Goal: Task Accomplishment & Management: Use online tool/utility

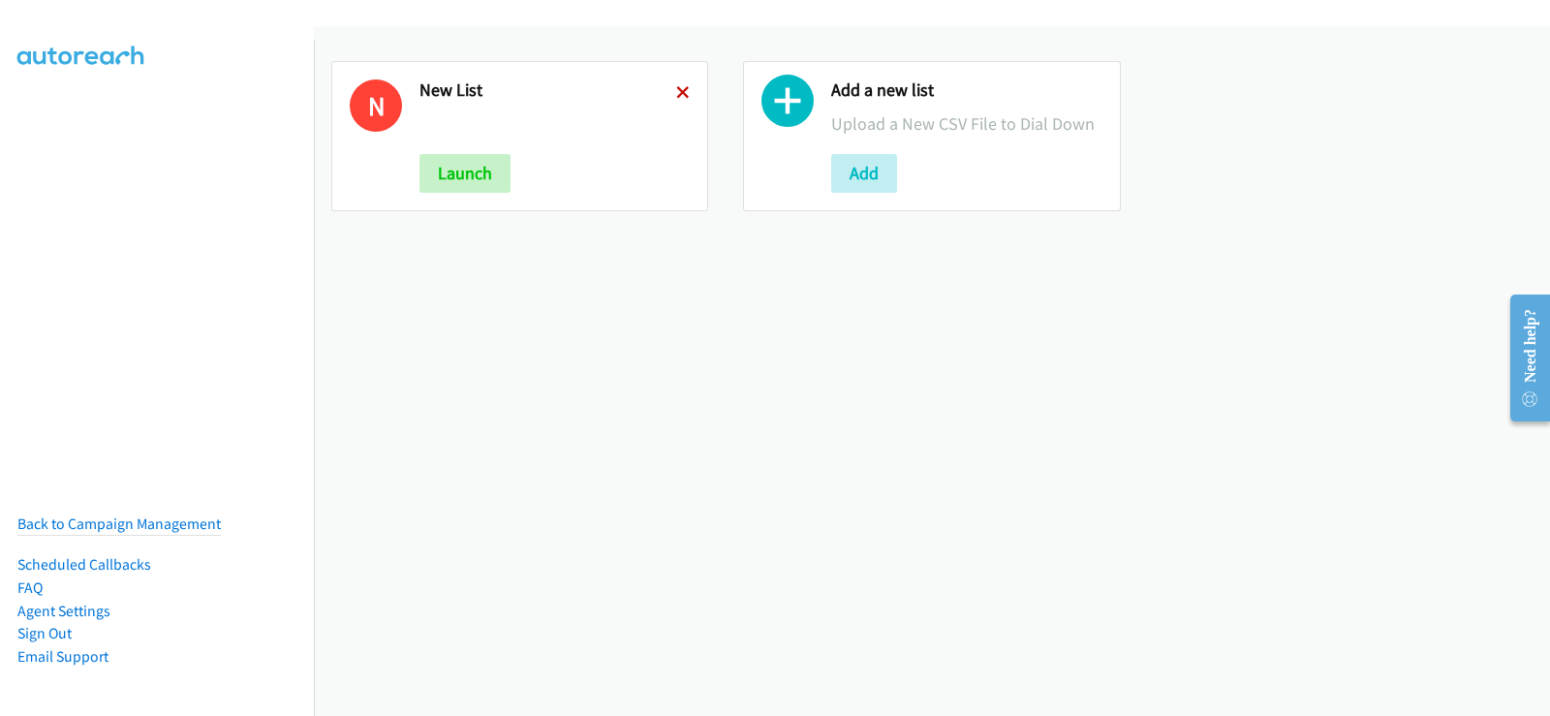
click at [676, 87] on icon at bounding box center [683, 94] width 14 height 14
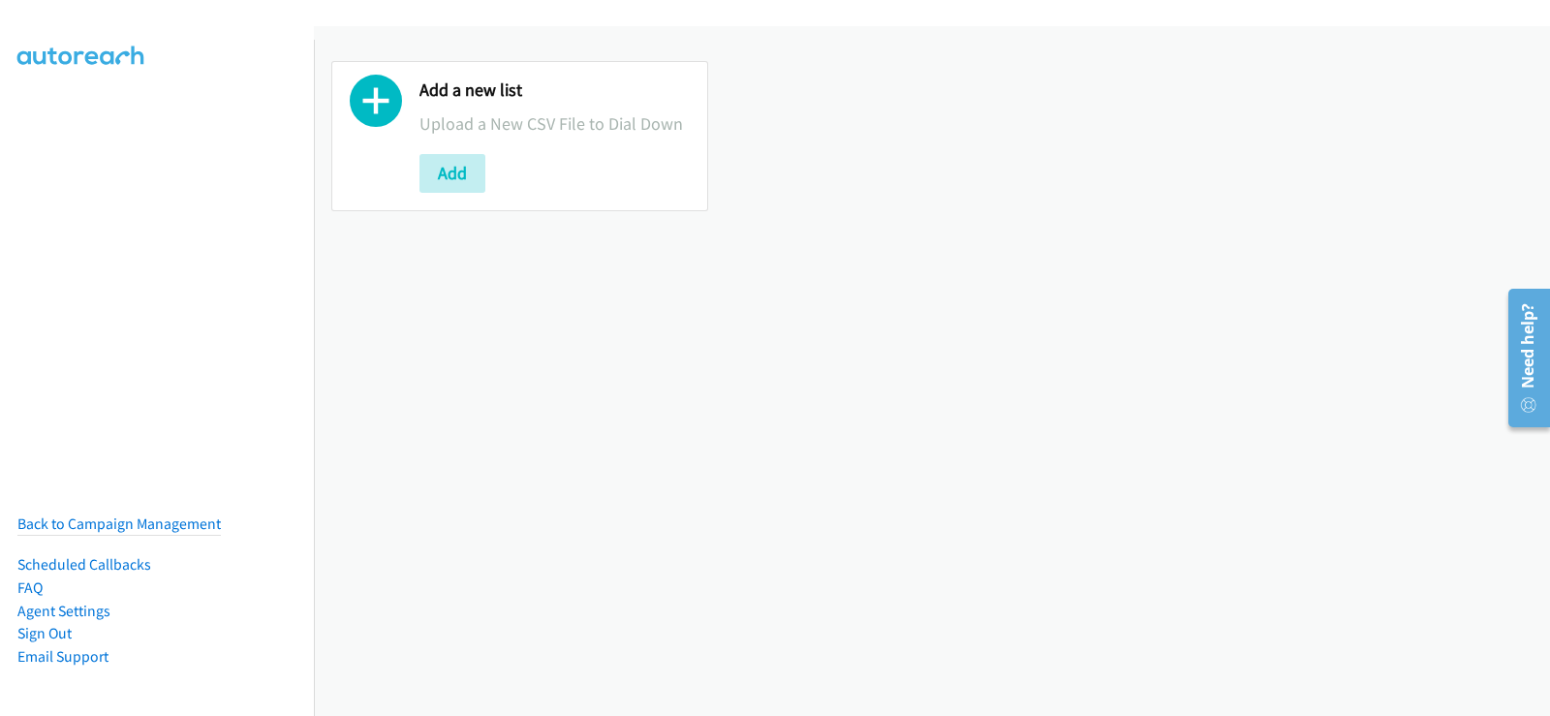
click at [379, 98] on icon at bounding box center [376, 105] width 52 height 52
click at [455, 160] on button "Add" at bounding box center [453, 173] width 66 height 39
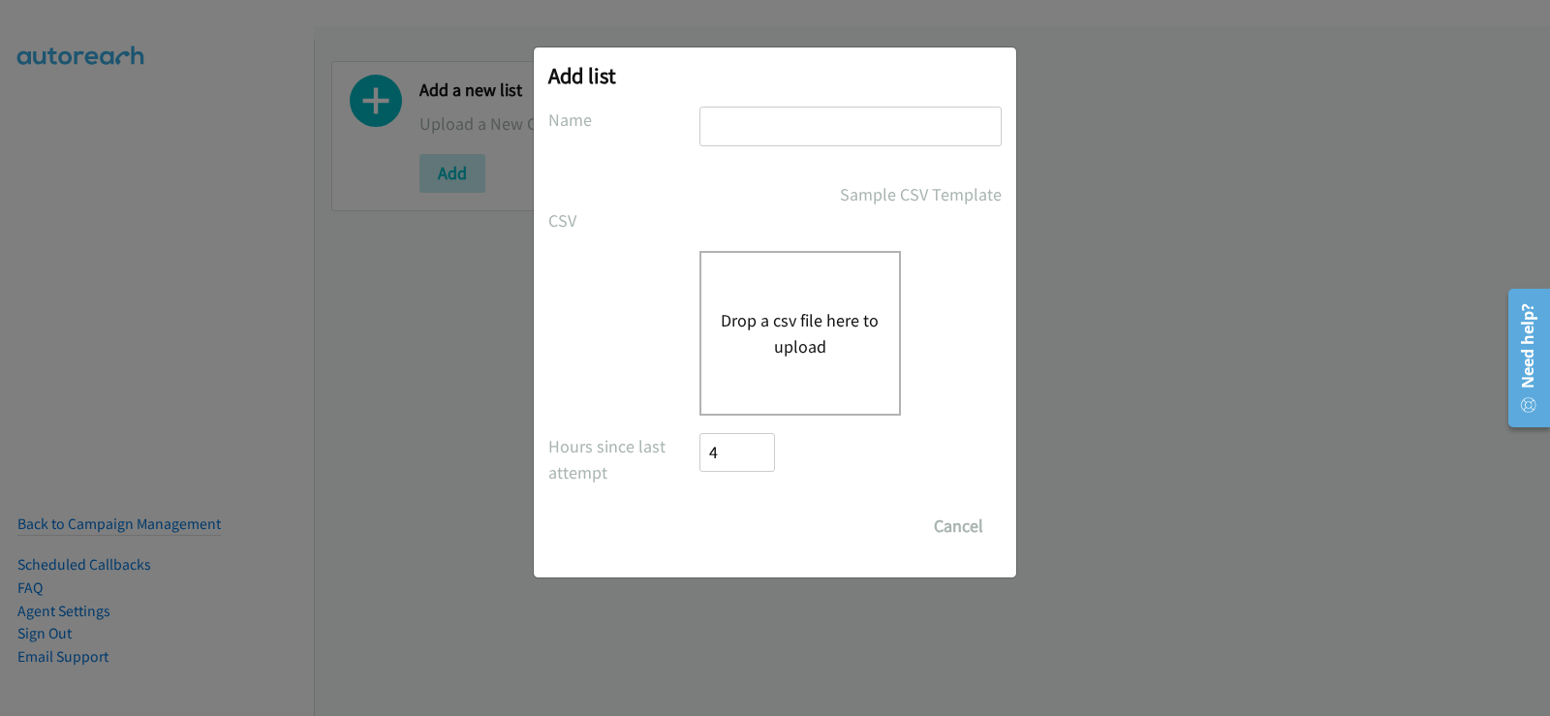
click at [831, 117] on input "text" at bounding box center [851, 127] width 302 height 40
type input "new list"
click at [776, 327] on button "Drop a csv file here to upload" at bounding box center [800, 333] width 159 height 52
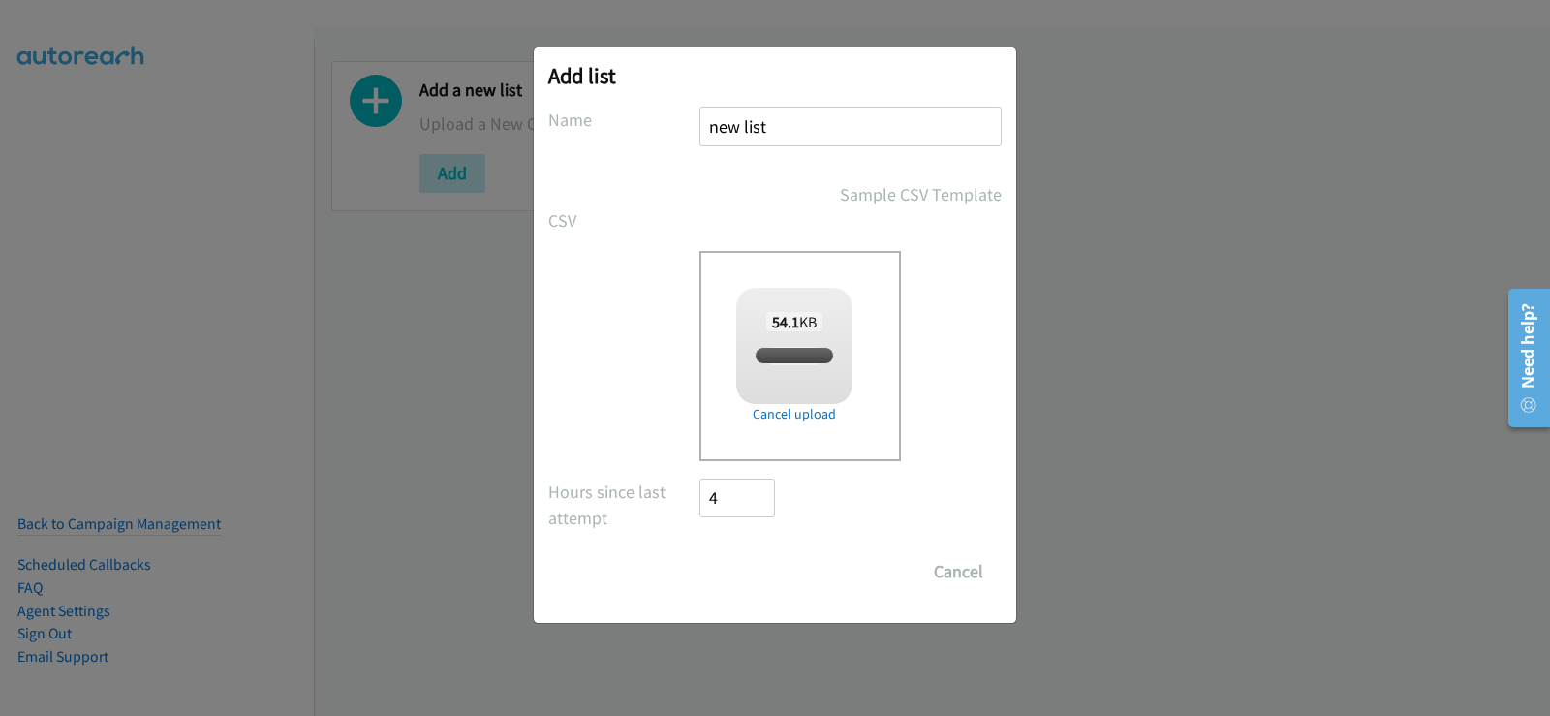
checkbox input "true"
click at [771, 581] on input "Save List" at bounding box center [751, 571] width 102 height 39
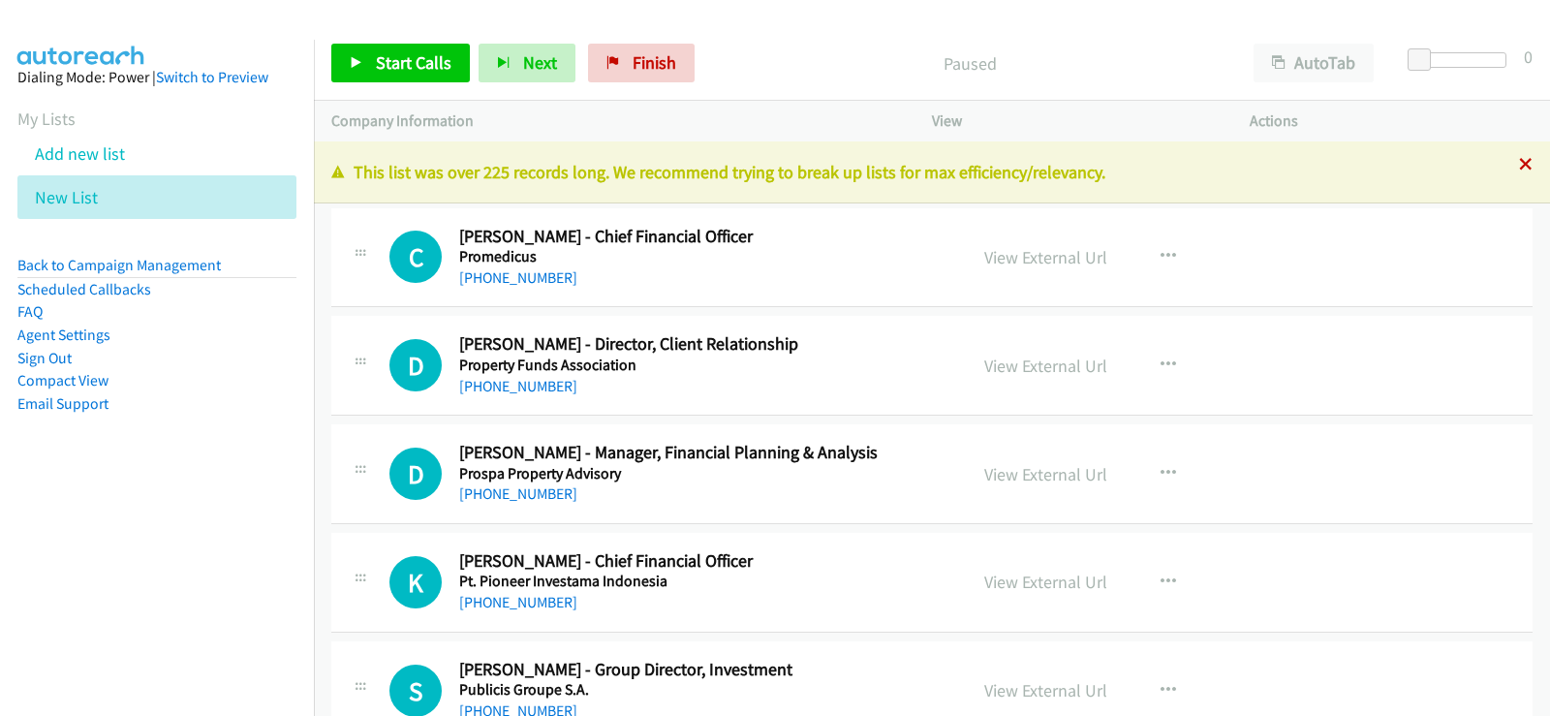
click at [1519, 162] on icon at bounding box center [1526, 166] width 14 height 14
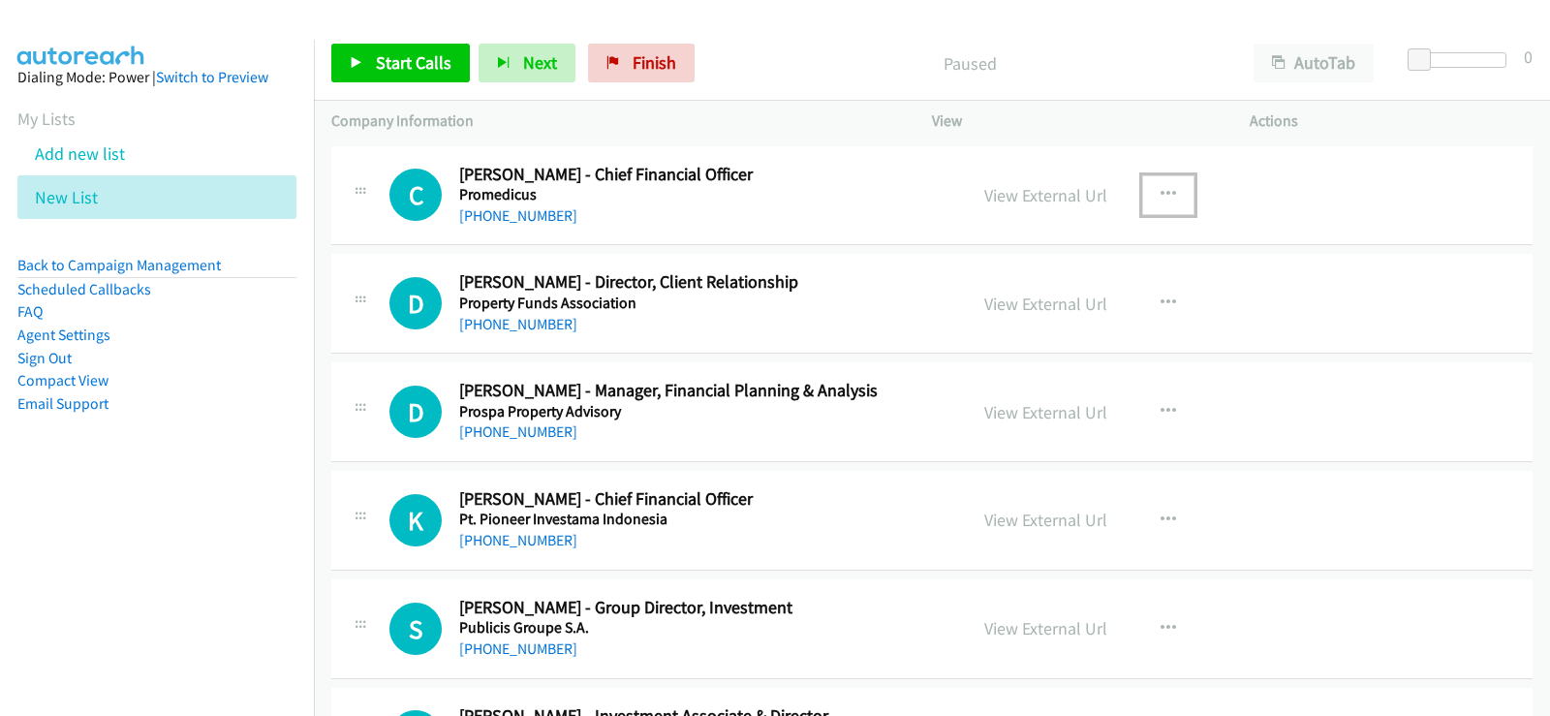
click at [1162, 189] on icon "button" at bounding box center [1169, 195] width 16 height 16
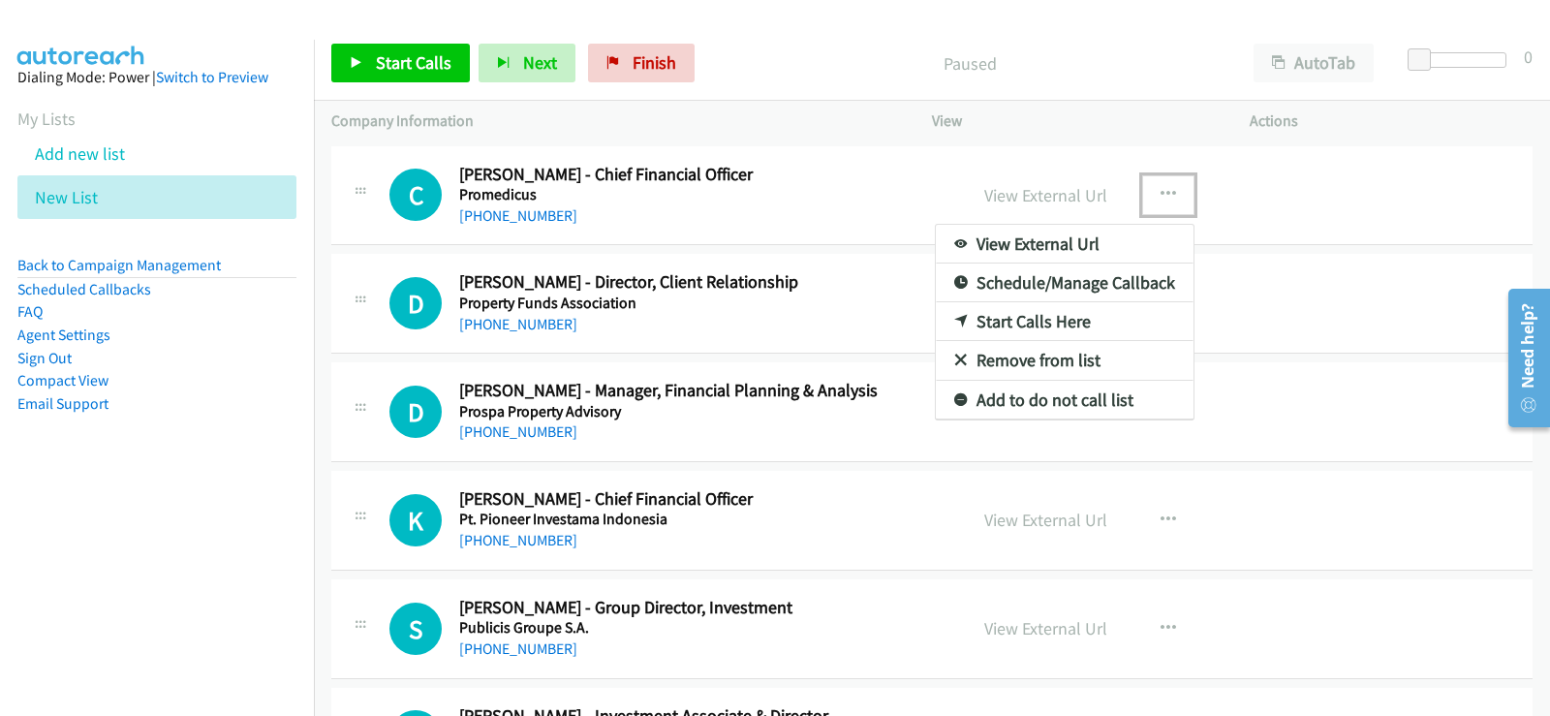
click at [1016, 323] on link "Start Calls Here" at bounding box center [1065, 321] width 258 height 39
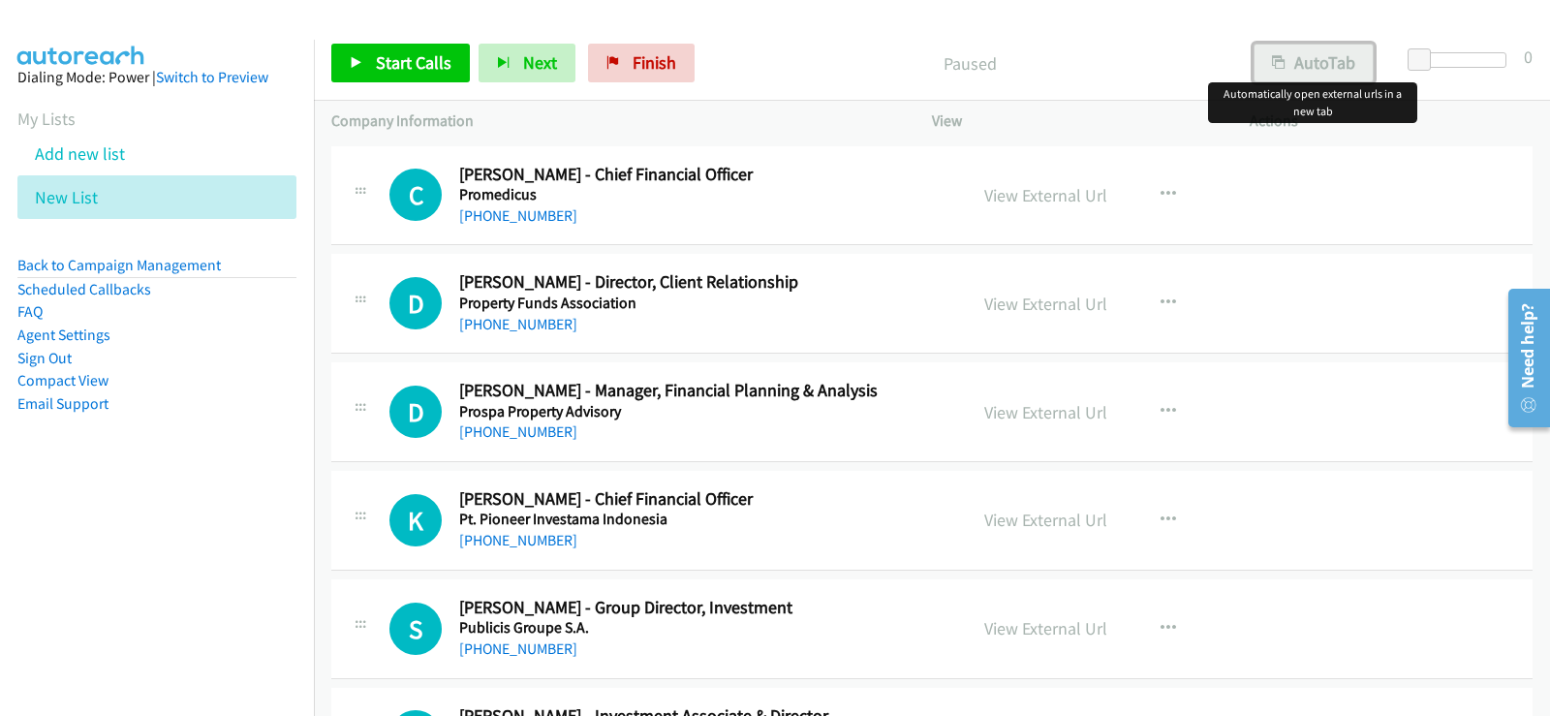
click at [1303, 55] on button "AutoTab" at bounding box center [1314, 63] width 120 height 39
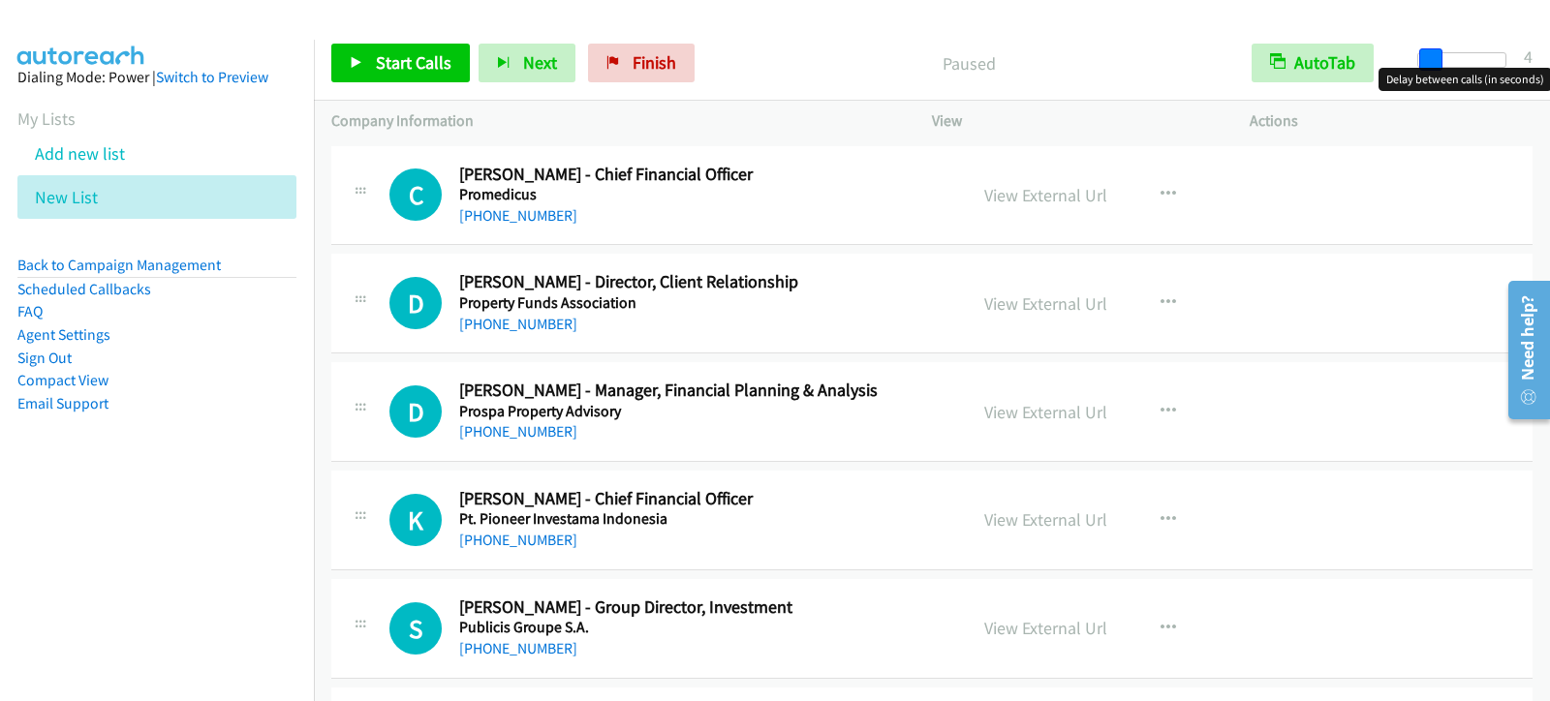
click at [1428, 56] on span at bounding box center [1430, 59] width 23 height 23
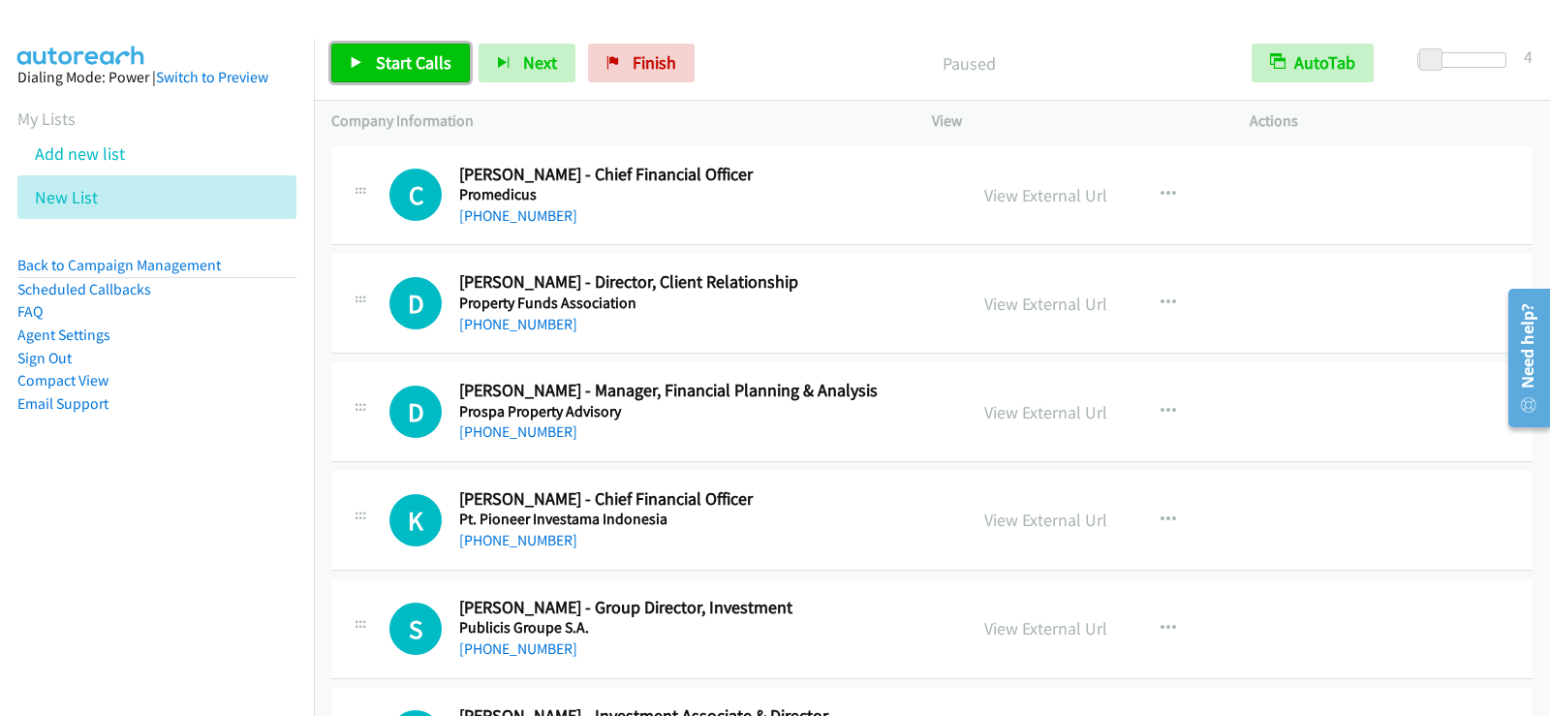
click at [360, 70] on link "Start Calls" at bounding box center [400, 63] width 139 height 39
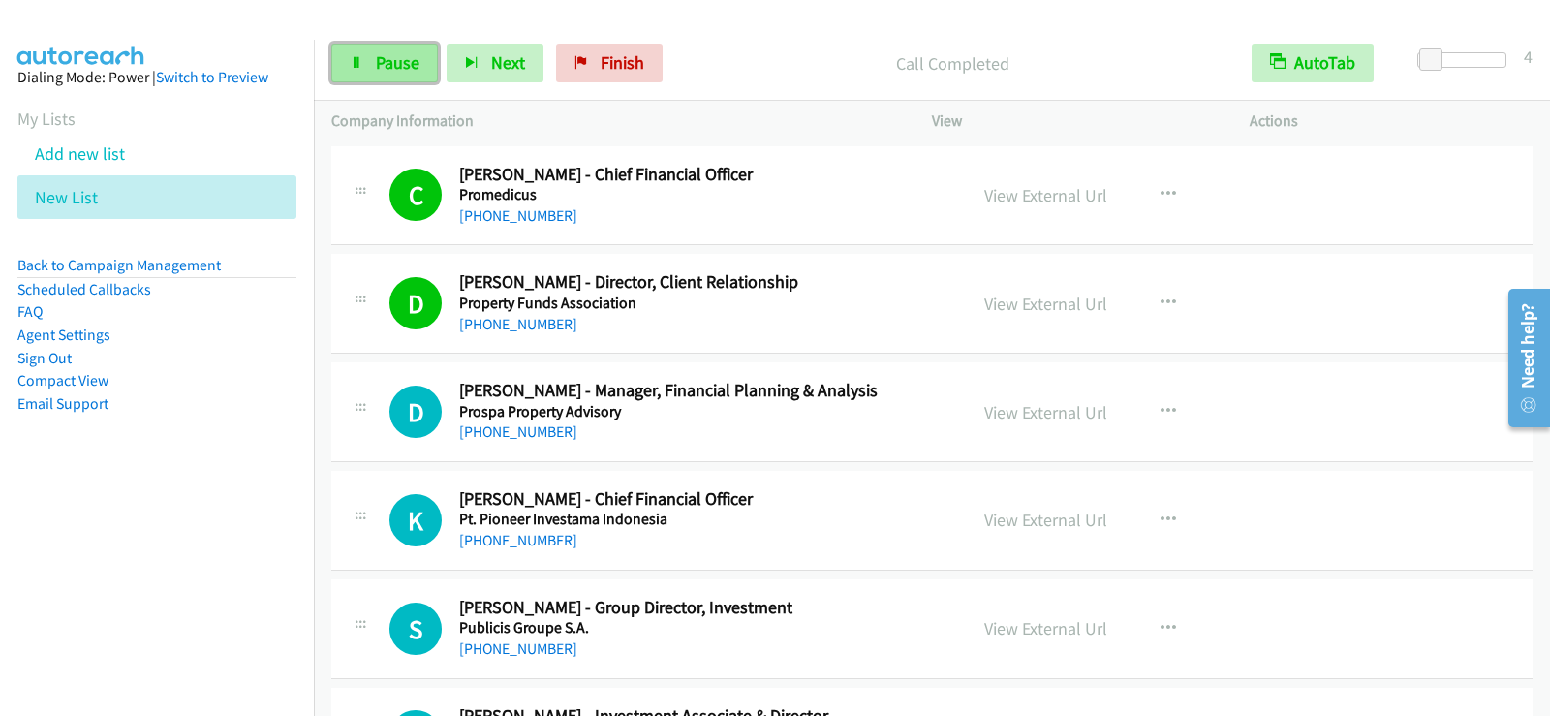
click at [355, 61] on icon at bounding box center [357, 64] width 14 height 14
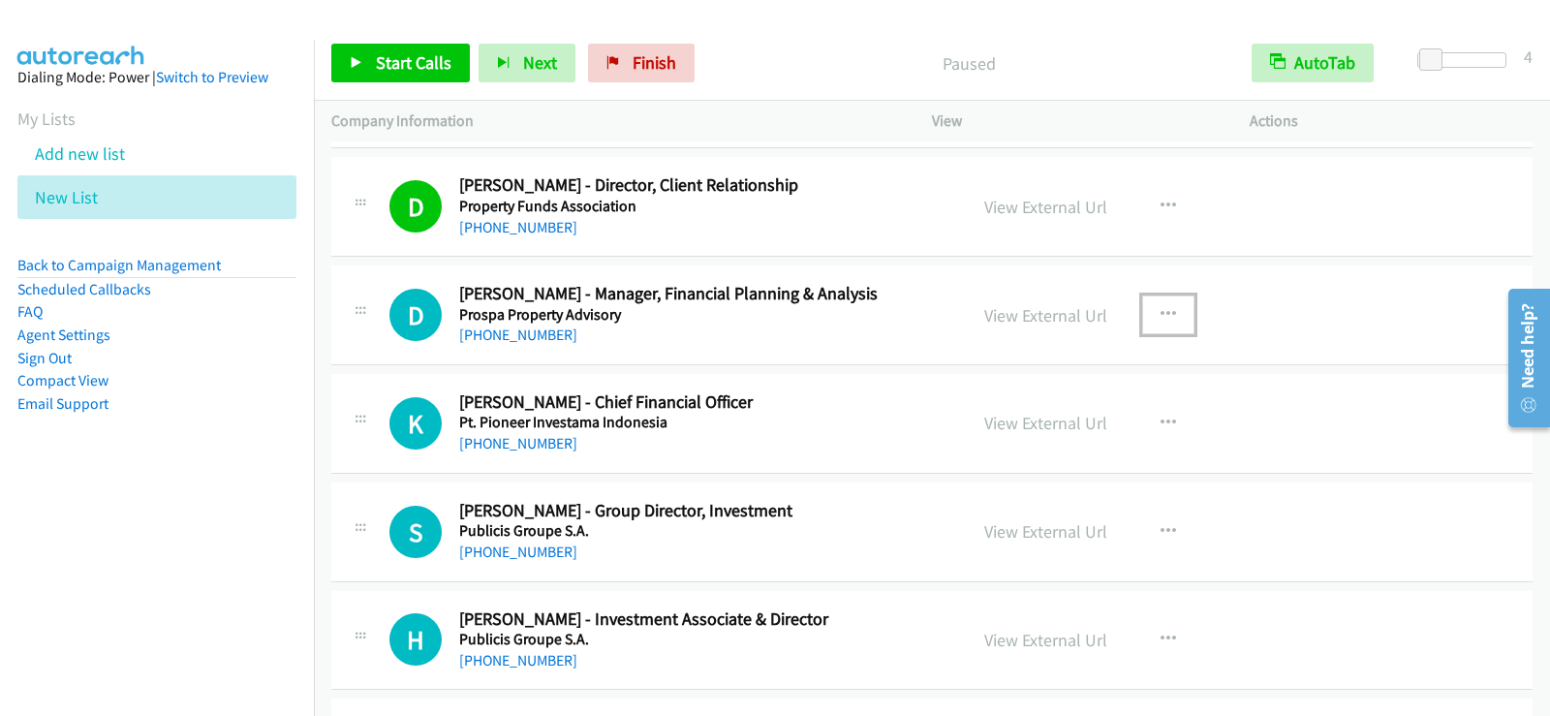
click at [1161, 307] on icon "button" at bounding box center [1169, 315] width 16 height 16
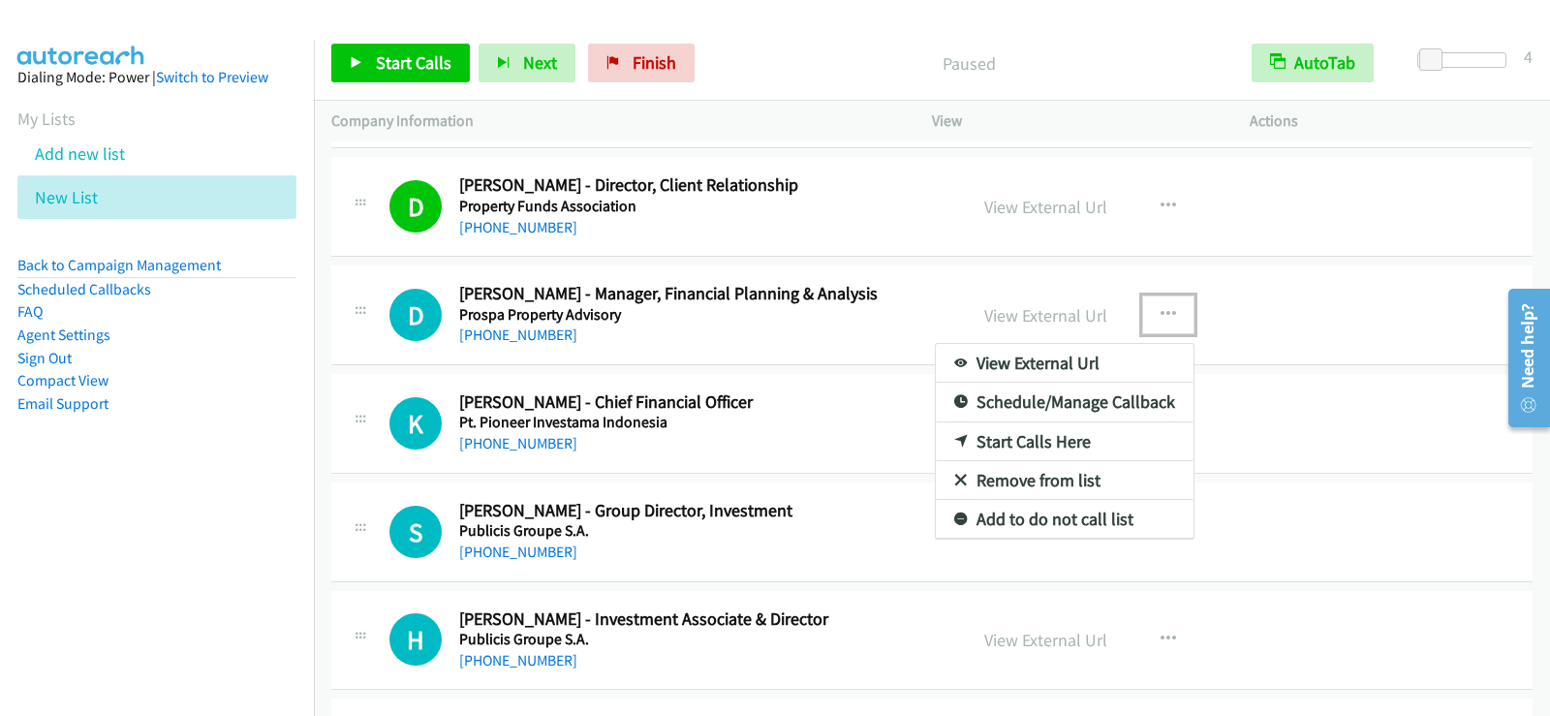
click at [996, 437] on link "Start Calls Here" at bounding box center [1065, 441] width 258 height 39
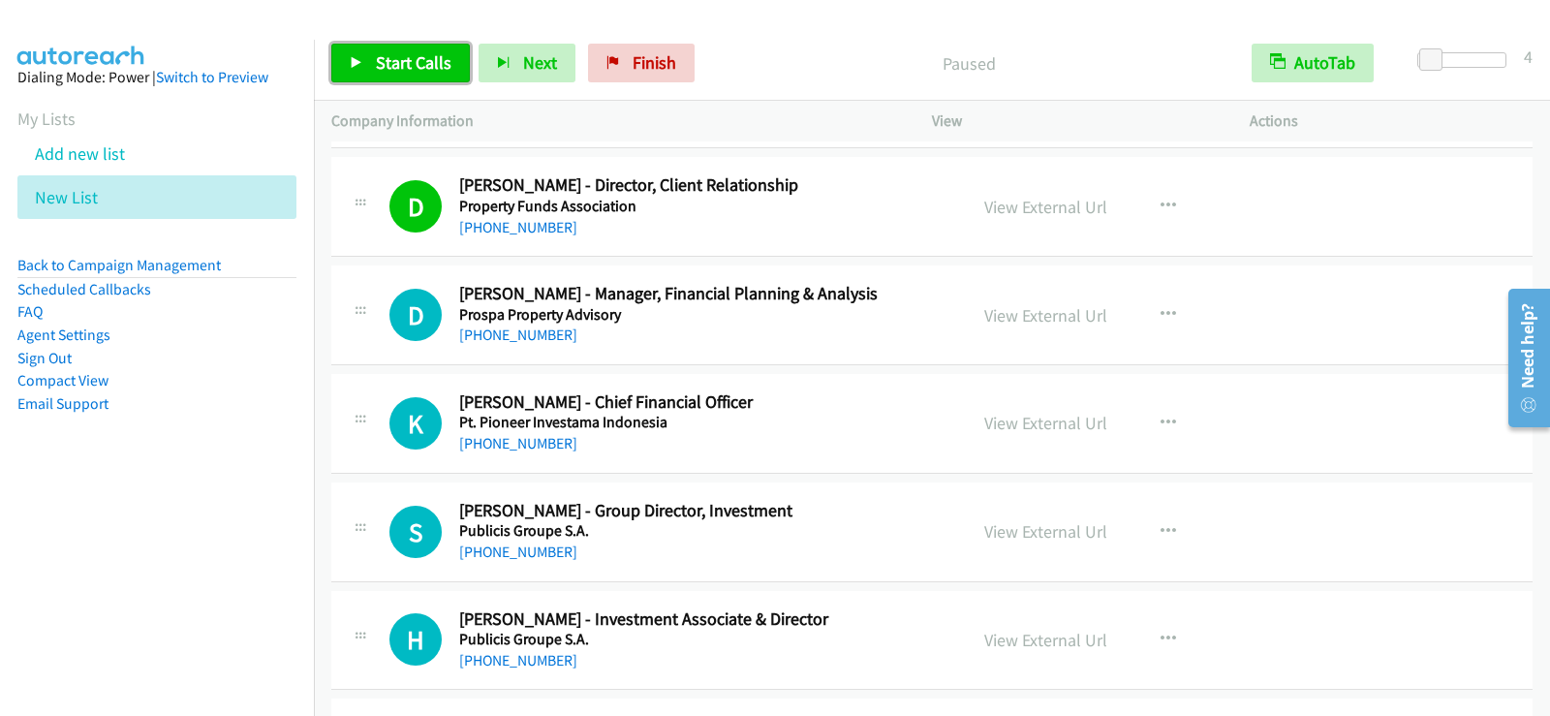
click at [426, 55] on span "Start Calls" at bounding box center [414, 62] width 76 height 22
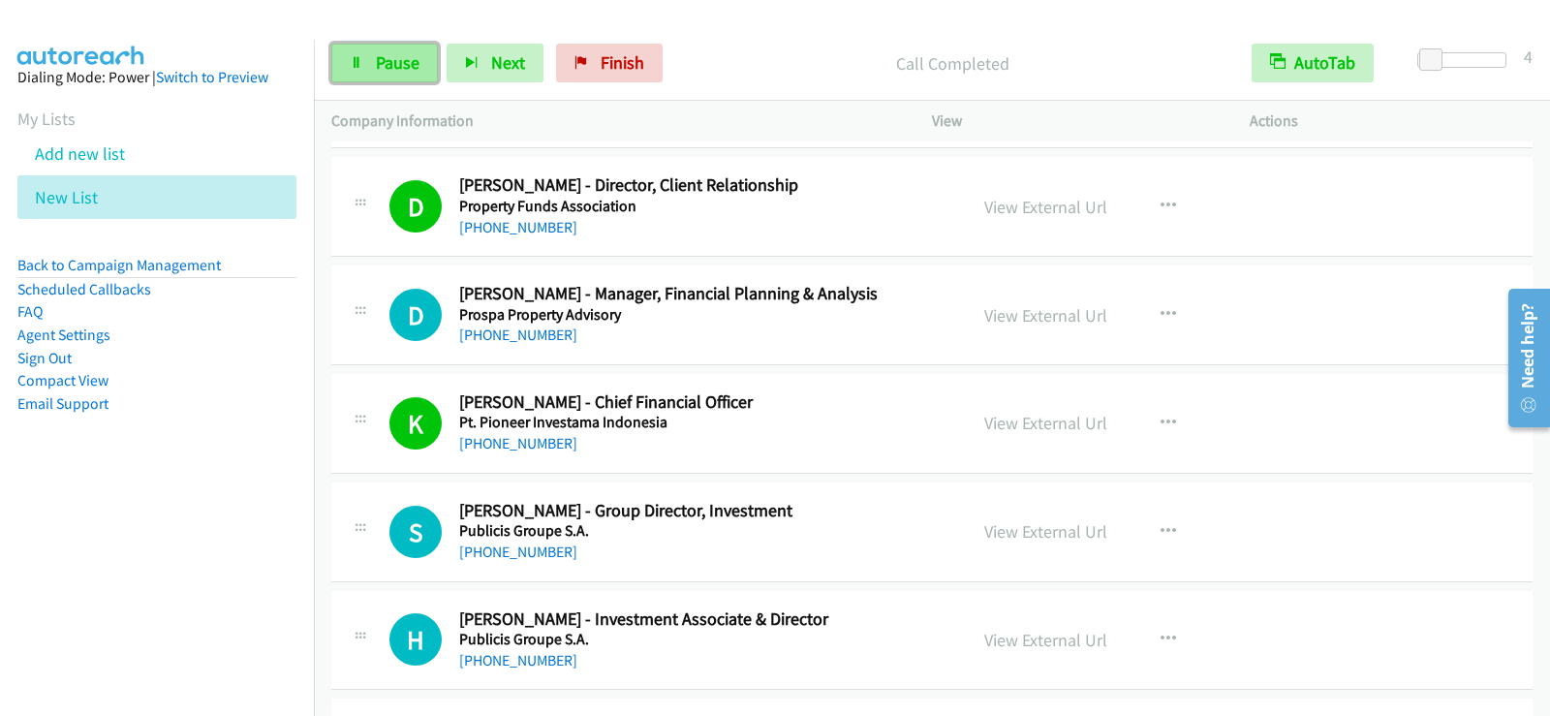
click at [408, 60] on span "Pause" at bounding box center [398, 62] width 44 height 22
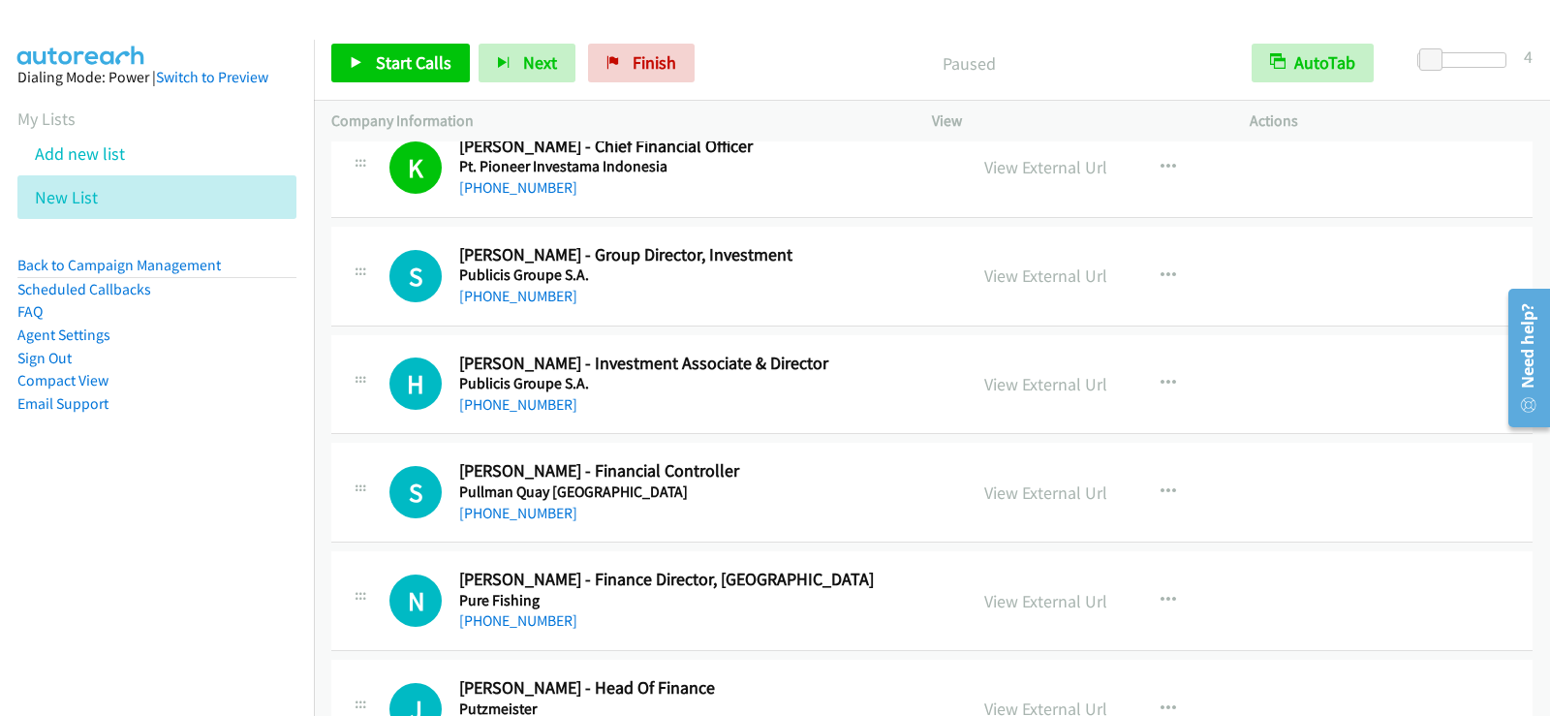
scroll to position [388, 0]
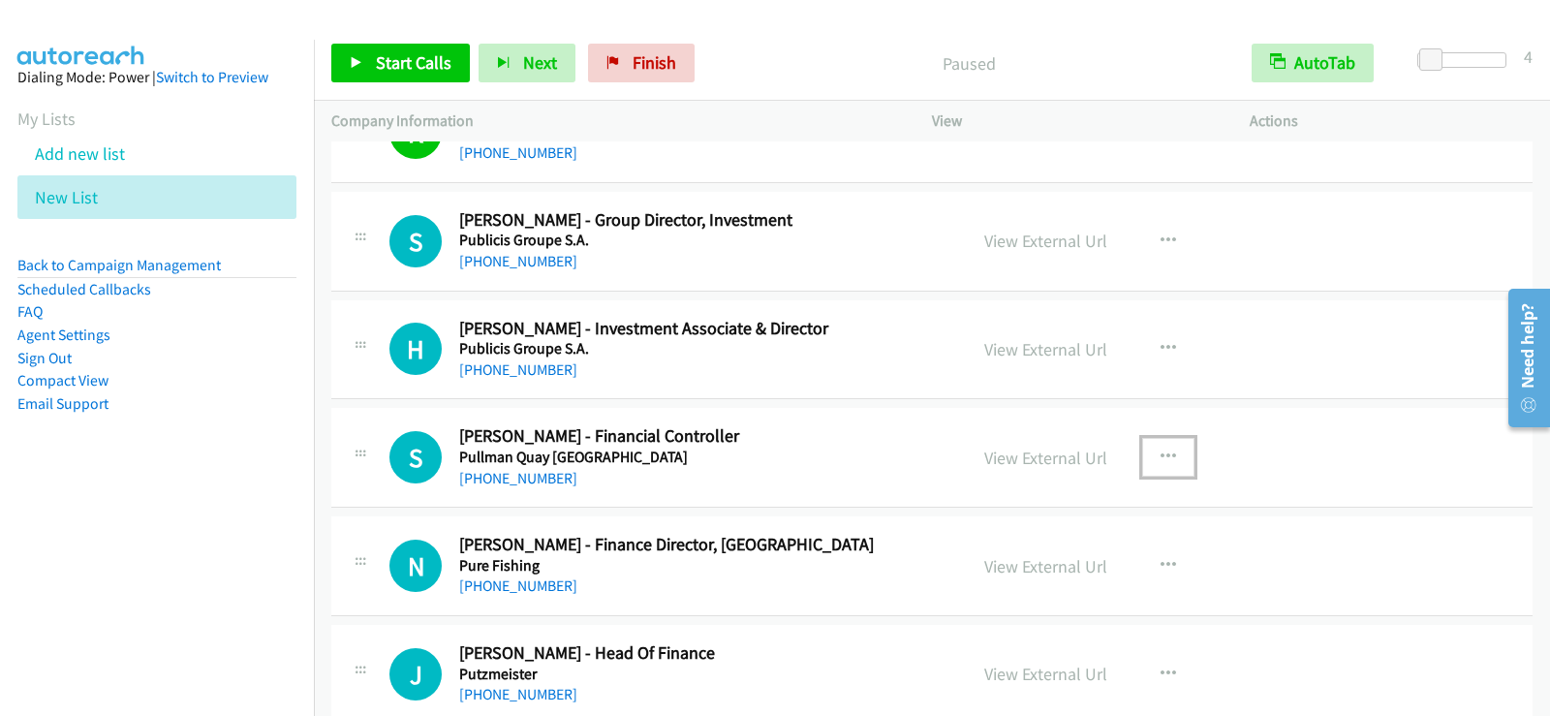
click at [1162, 457] on icon "button" at bounding box center [1169, 458] width 16 height 16
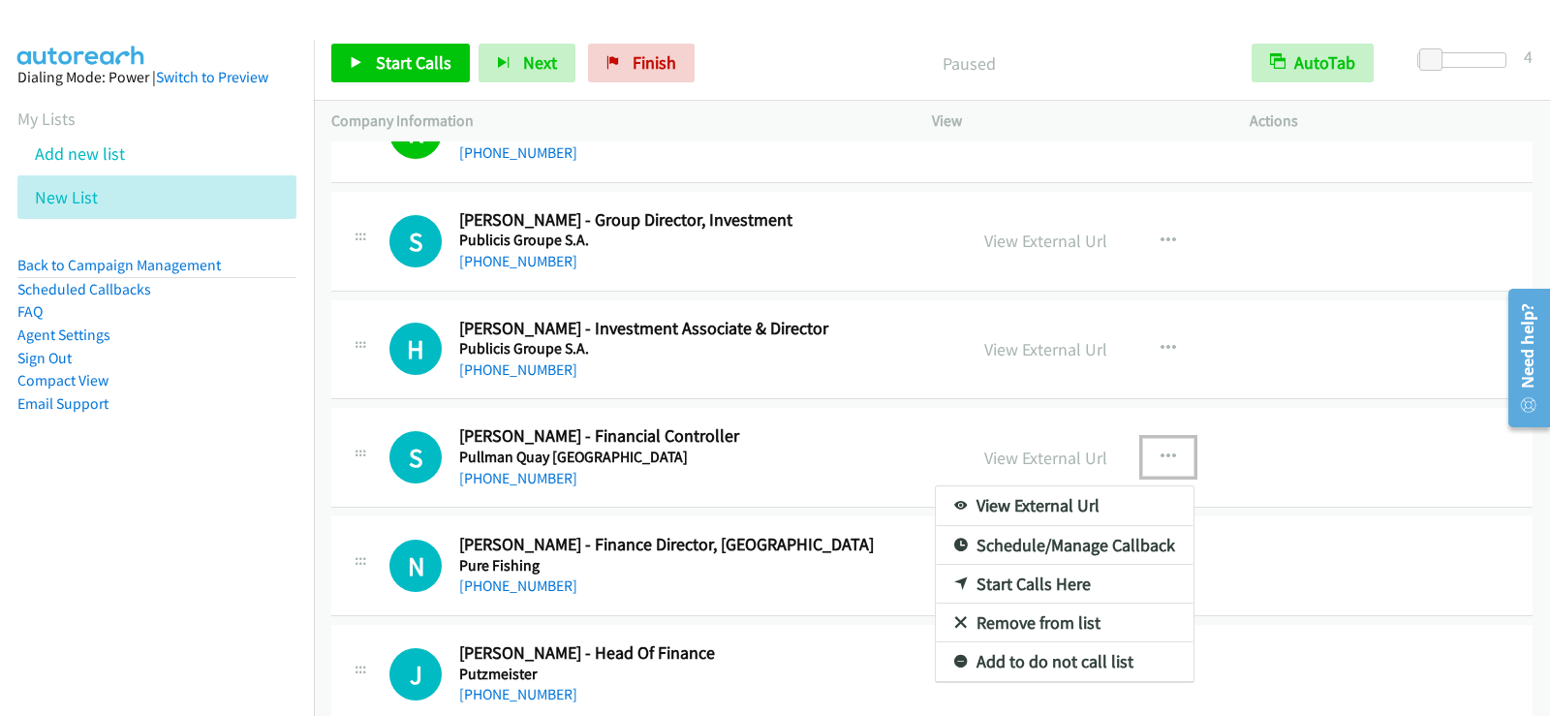
click at [974, 587] on link "Start Calls Here" at bounding box center [1065, 584] width 258 height 39
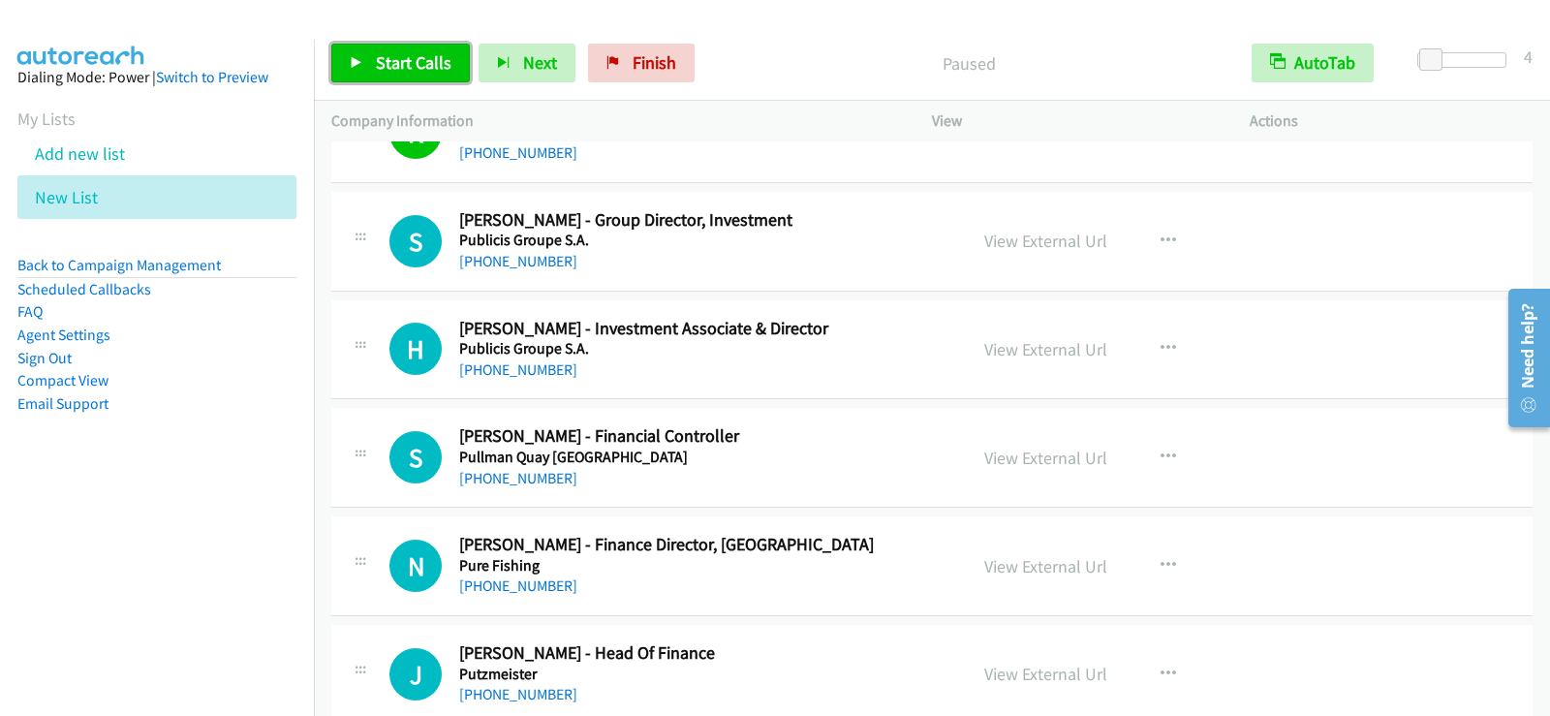
click at [355, 76] on link "Start Calls" at bounding box center [400, 63] width 139 height 39
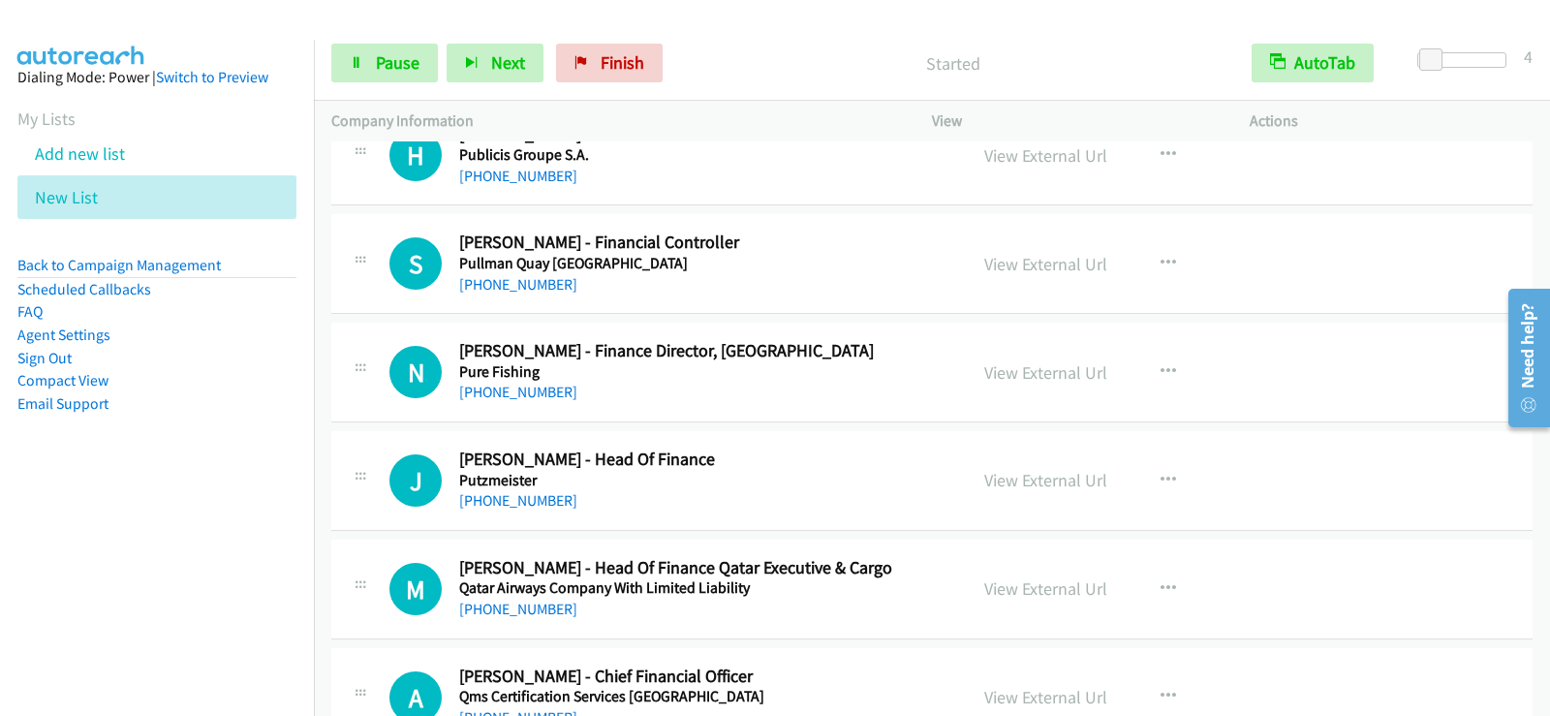
scroll to position [620, 0]
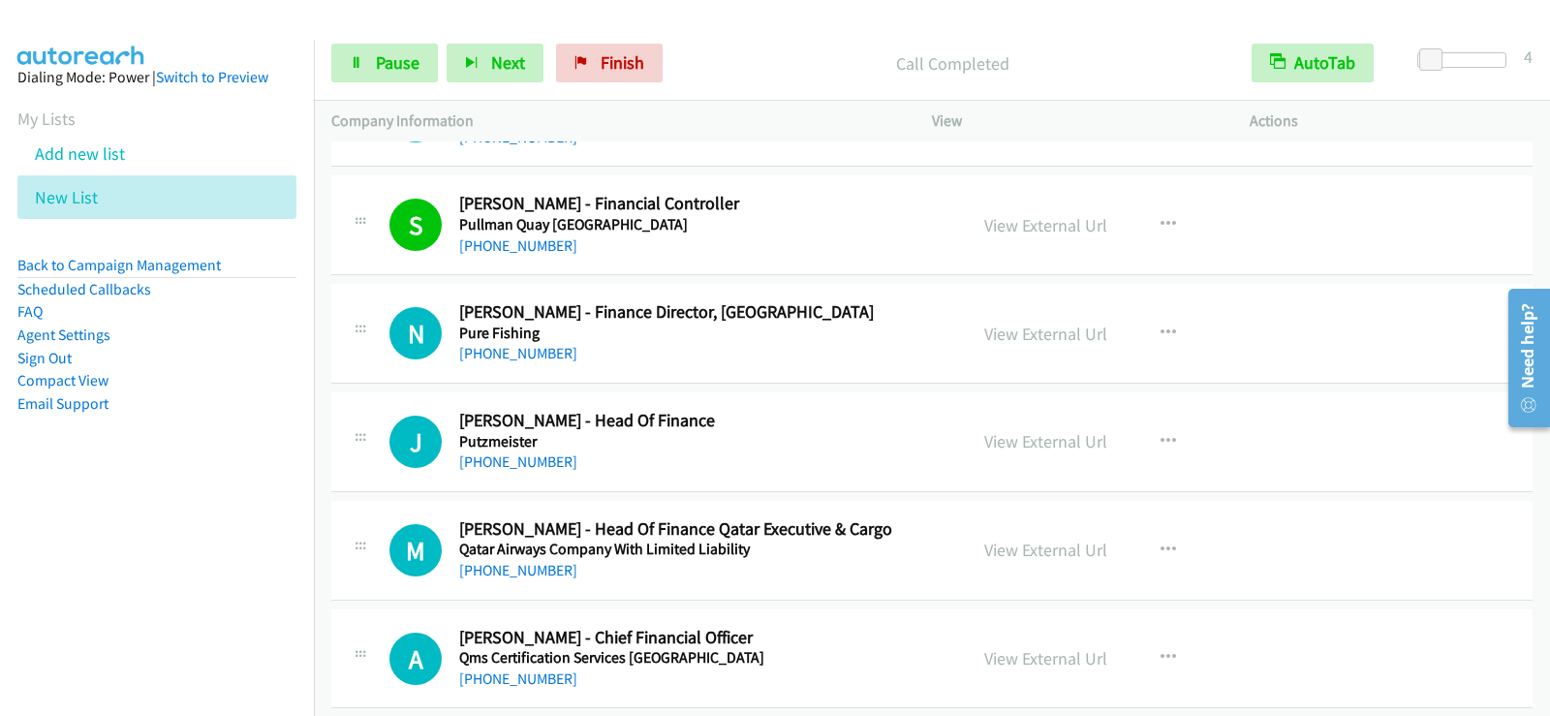
drag, startPoint x: 747, startPoint y: 219, endPoint x: 758, endPoint y: 228, distance: 13.8
click at [747, 219] on h5 "Pullman Quay [GEOGRAPHIC_DATA]" at bounding box center [700, 224] width 483 height 19
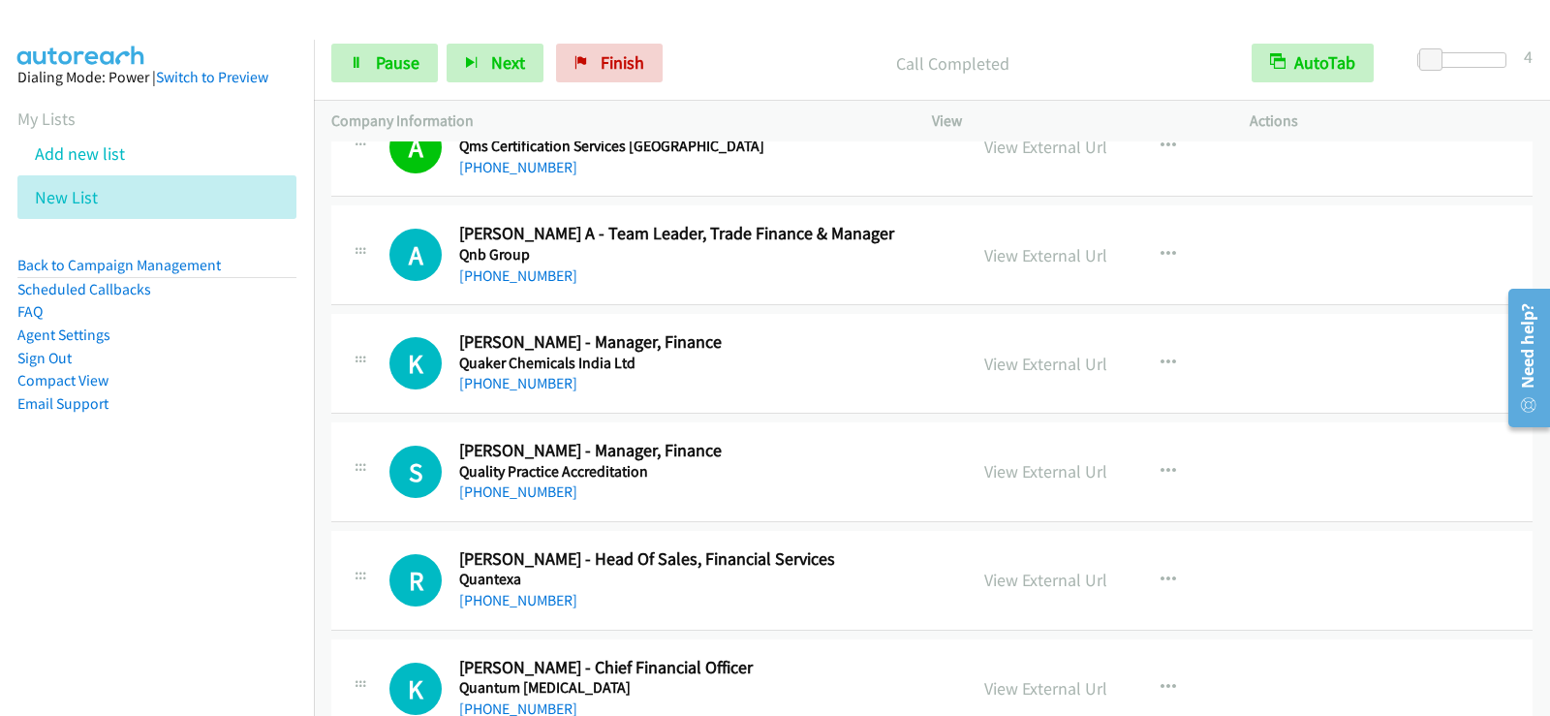
scroll to position [1163, 0]
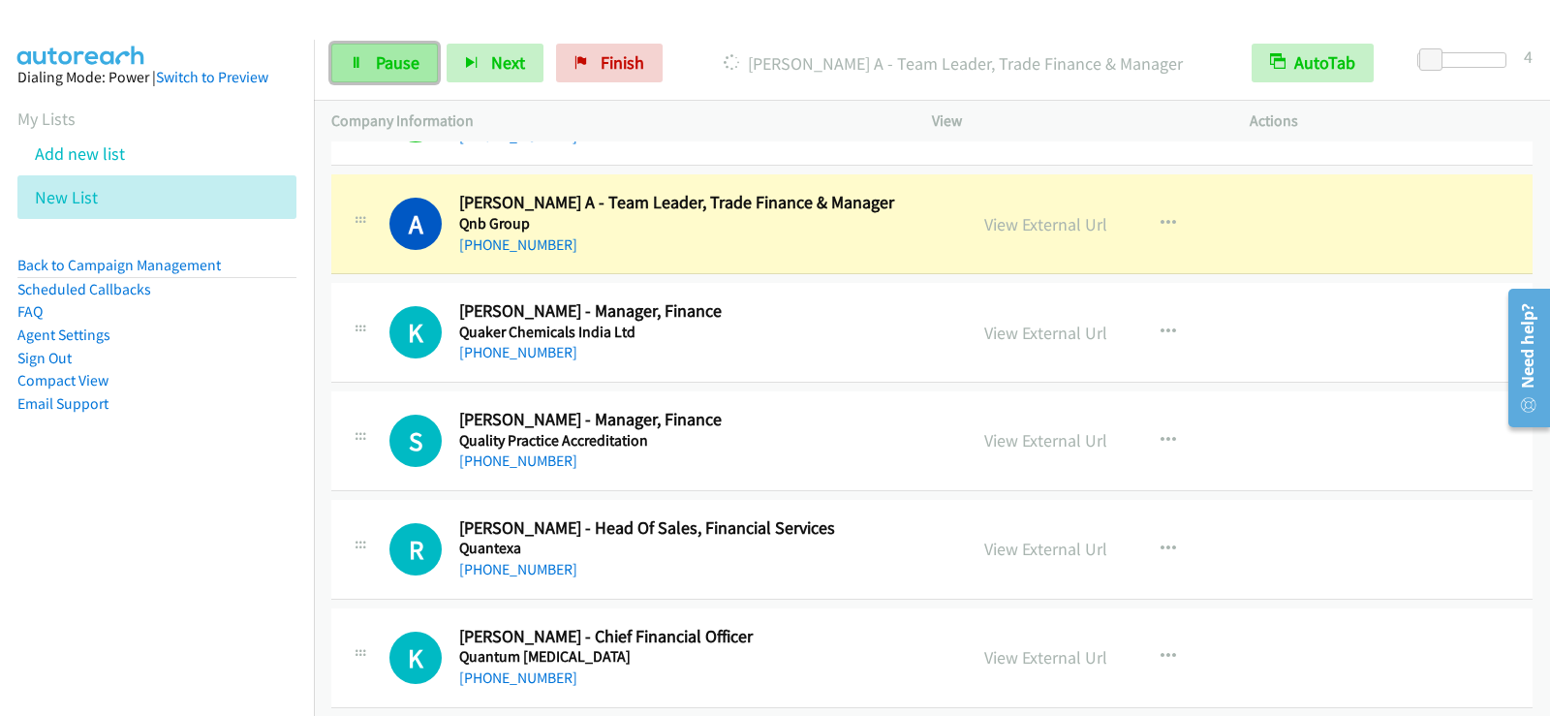
click at [374, 67] on link "Pause" at bounding box center [384, 63] width 107 height 39
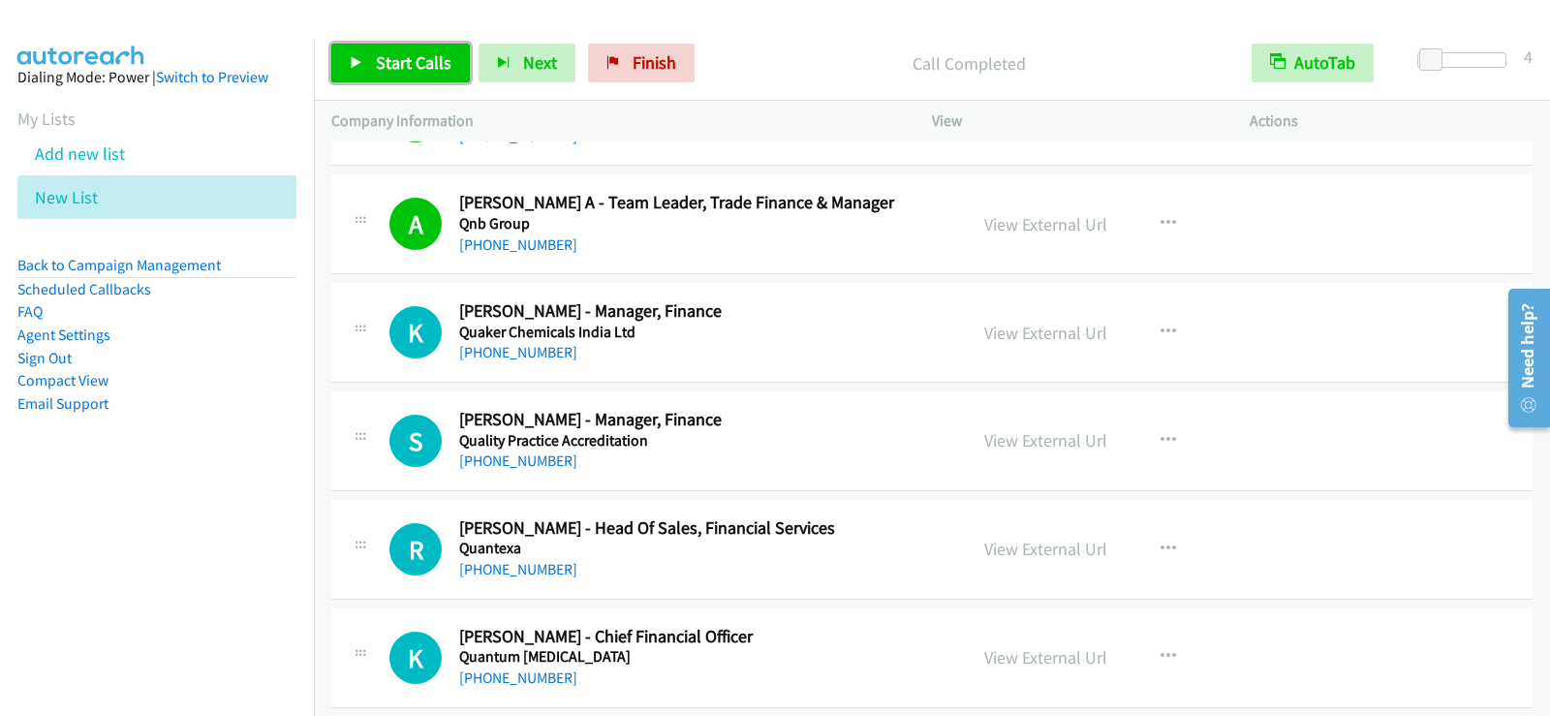
click at [395, 72] on span "Start Calls" at bounding box center [414, 62] width 76 height 22
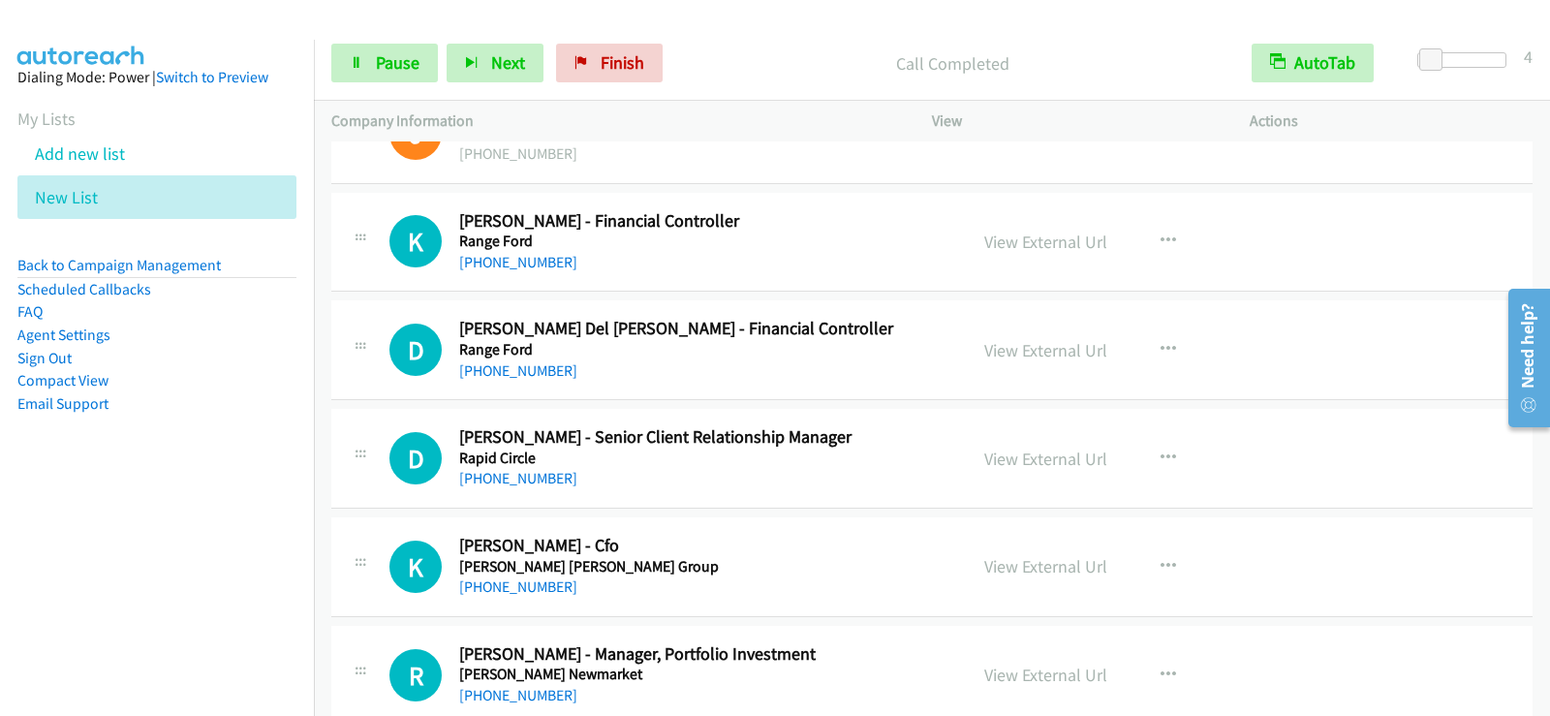
scroll to position [2267, 0]
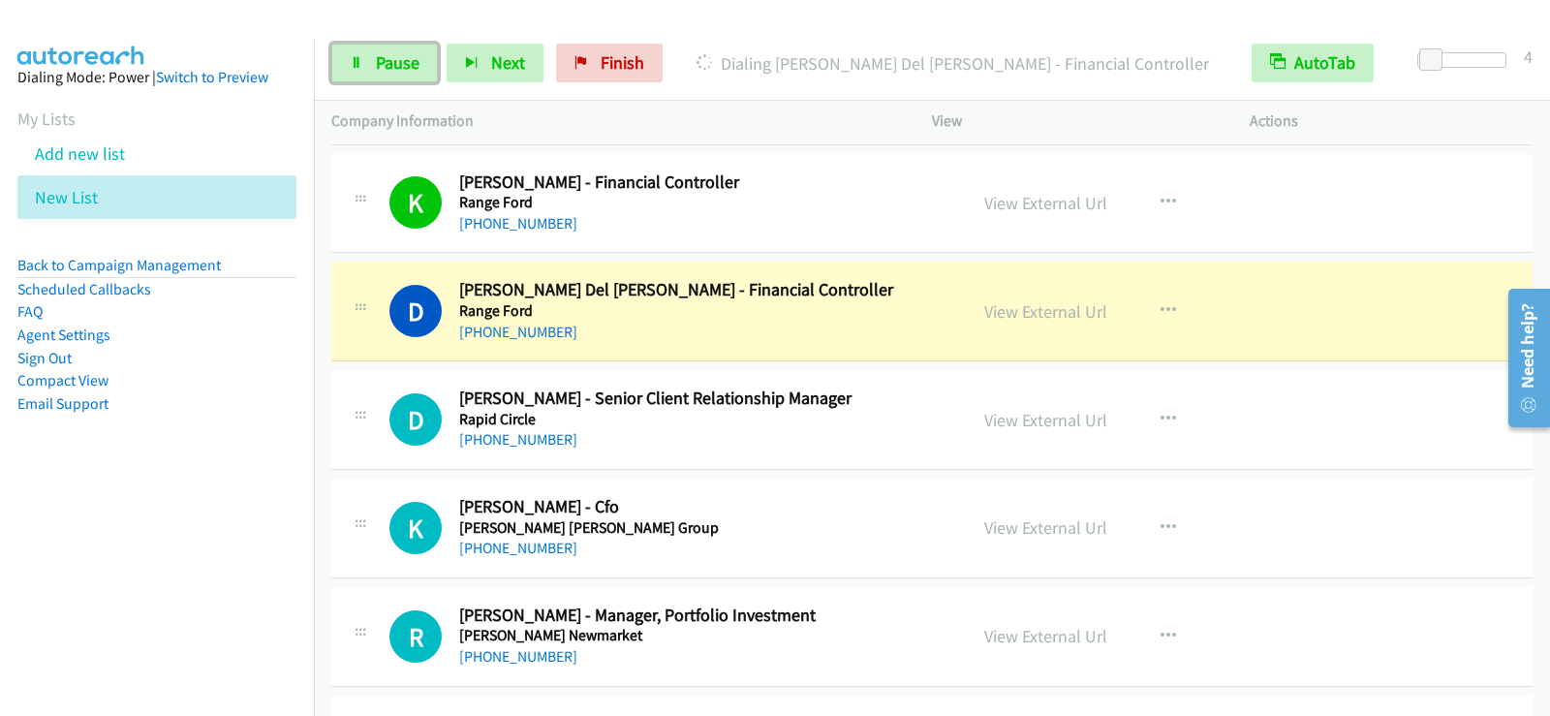
drag, startPoint x: 396, startPoint y: 63, endPoint x: 484, endPoint y: 11, distance: 102.5
click at [395, 63] on span "Pause" at bounding box center [398, 62] width 44 height 22
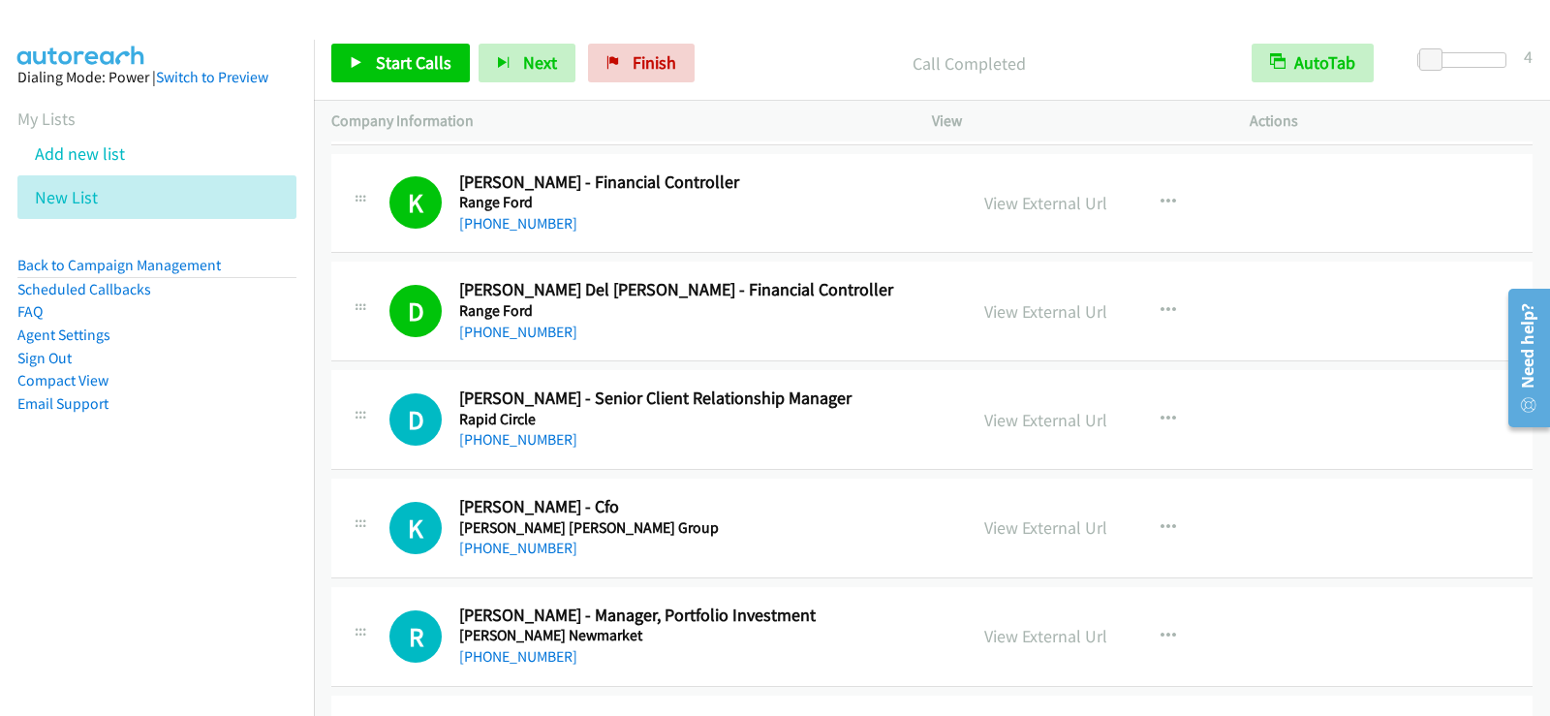
scroll to position [2364, 0]
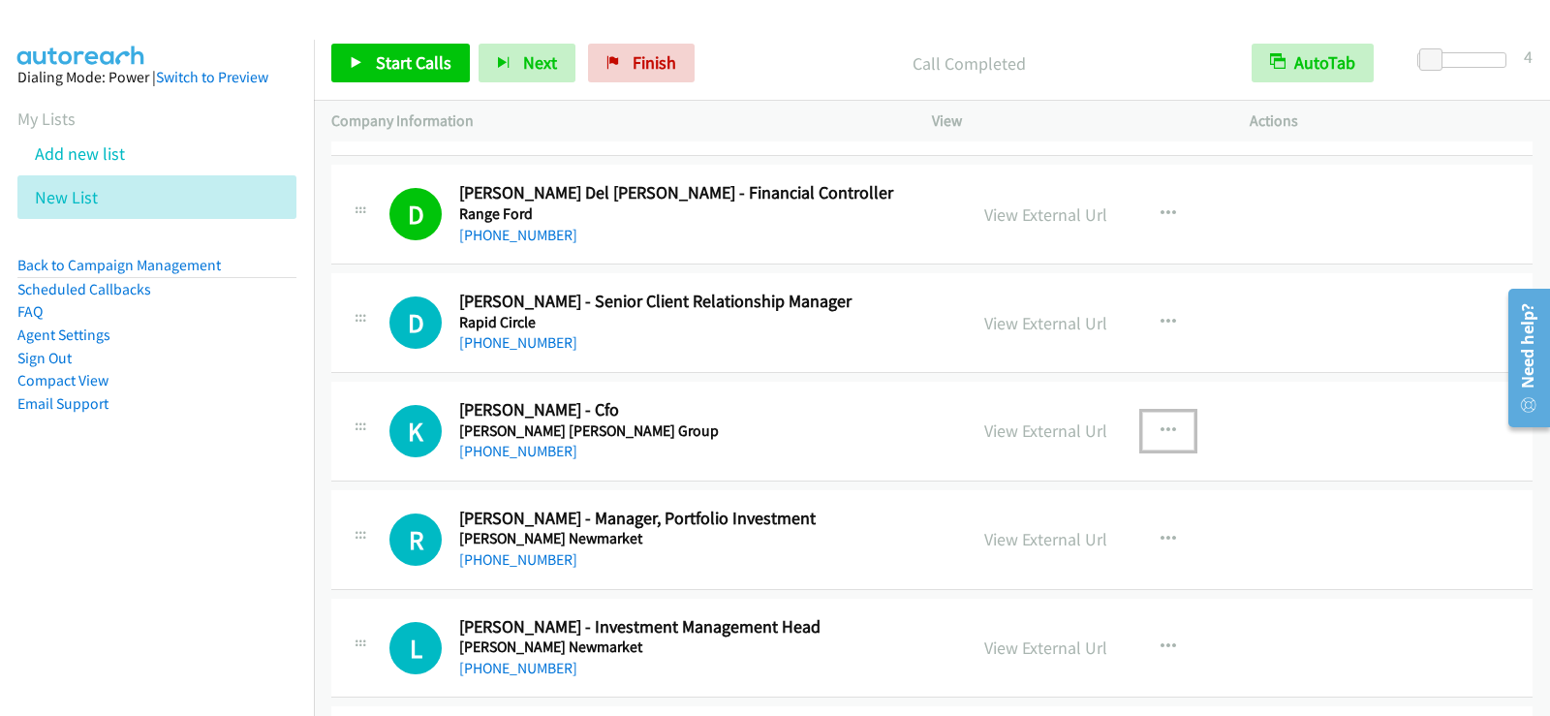
click at [1151, 420] on button "button" at bounding box center [1168, 431] width 52 height 39
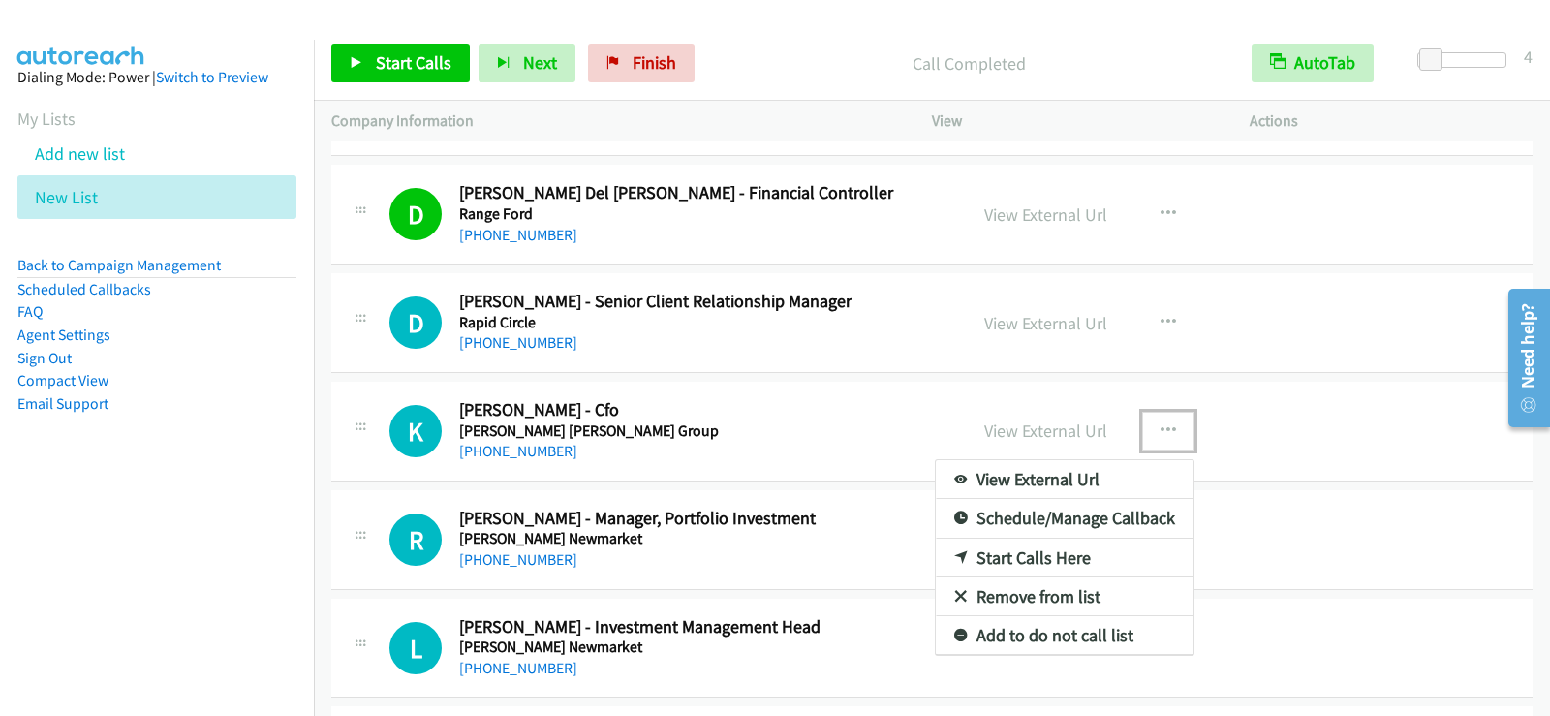
click at [983, 551] on link "Start Calls Here" at bounding box center [1065, 558] width 258 height 39
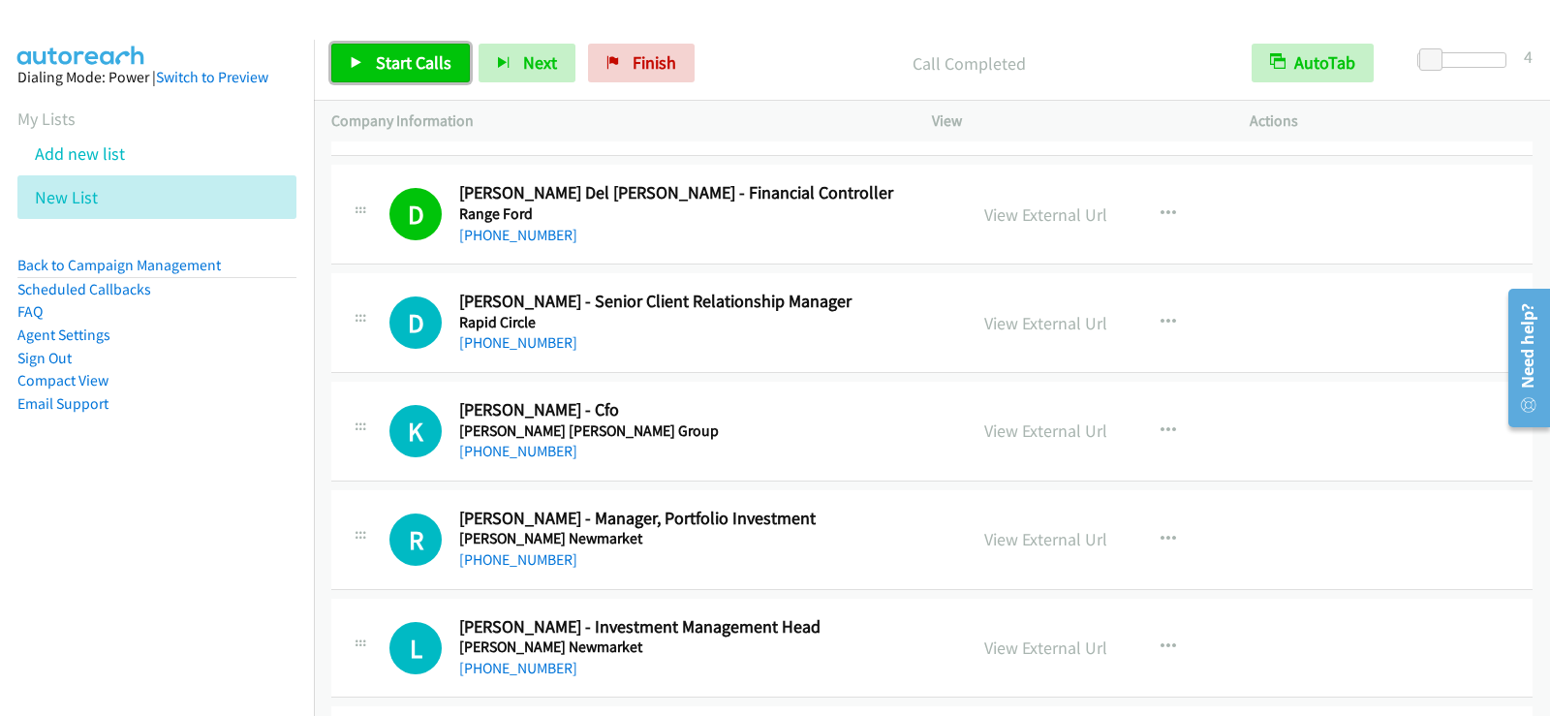
click at [434, 65] on span "Start Calls" at bounding box center [414, 62] width 76 height 22
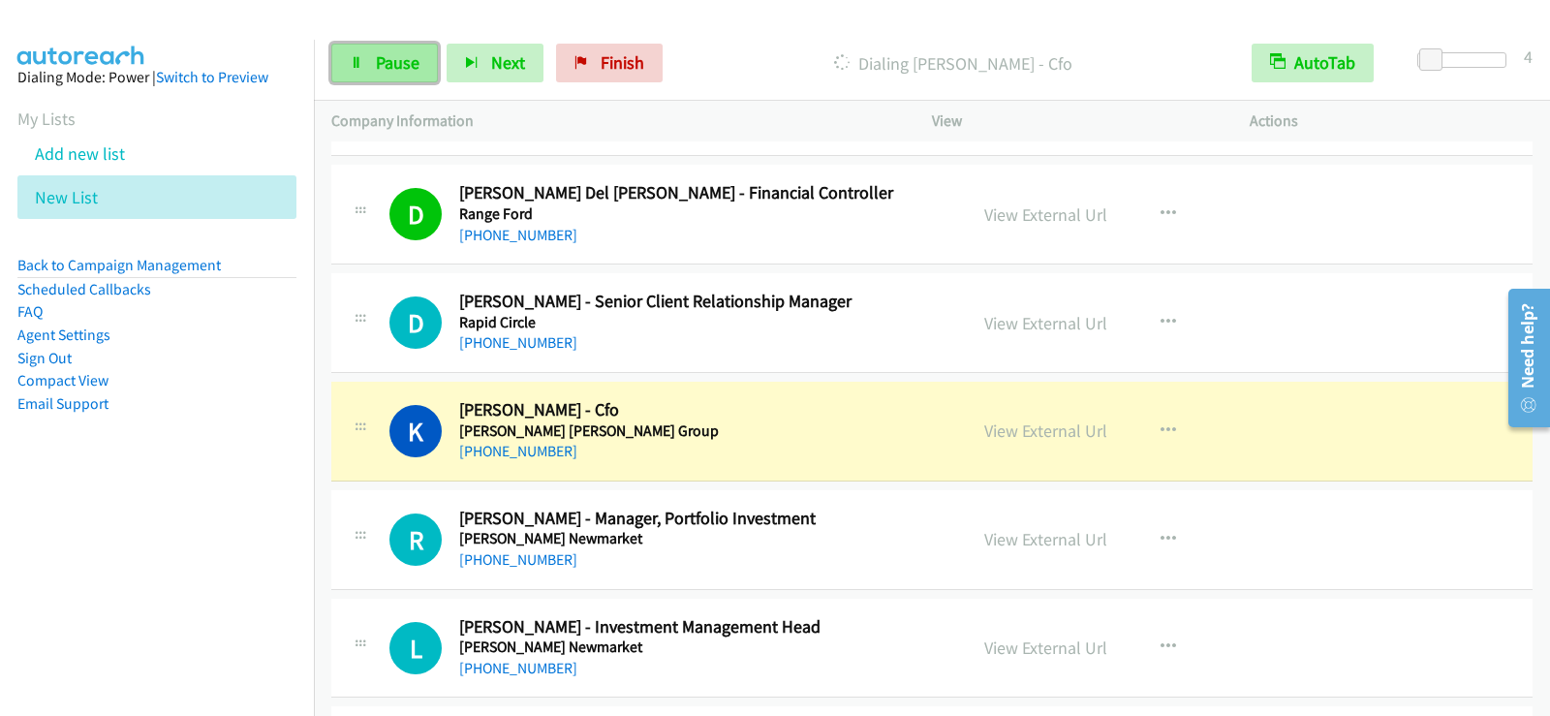
click at [378, 48] on link "Pause" at bounding box center [384, 63] width 107 height 39
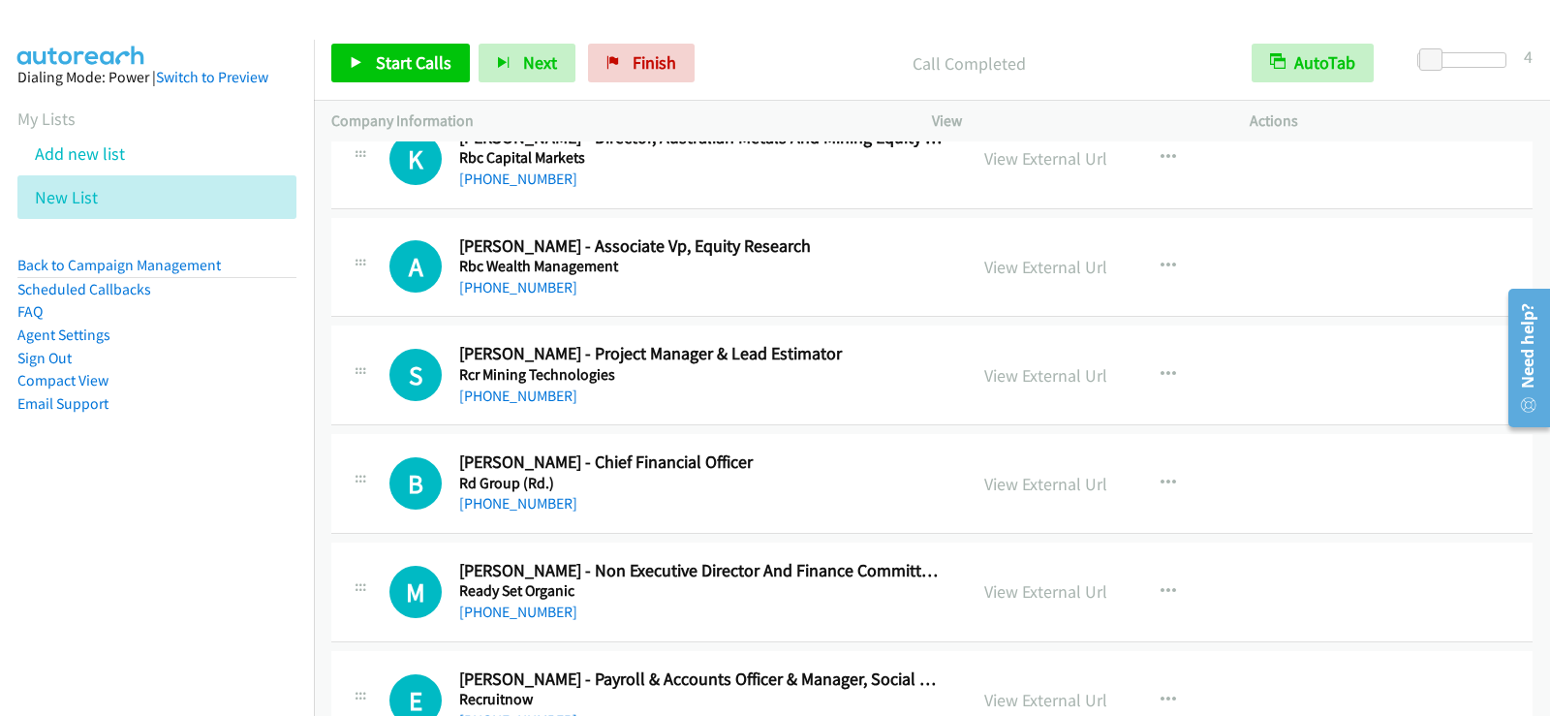
scroll to position [3430, 0]
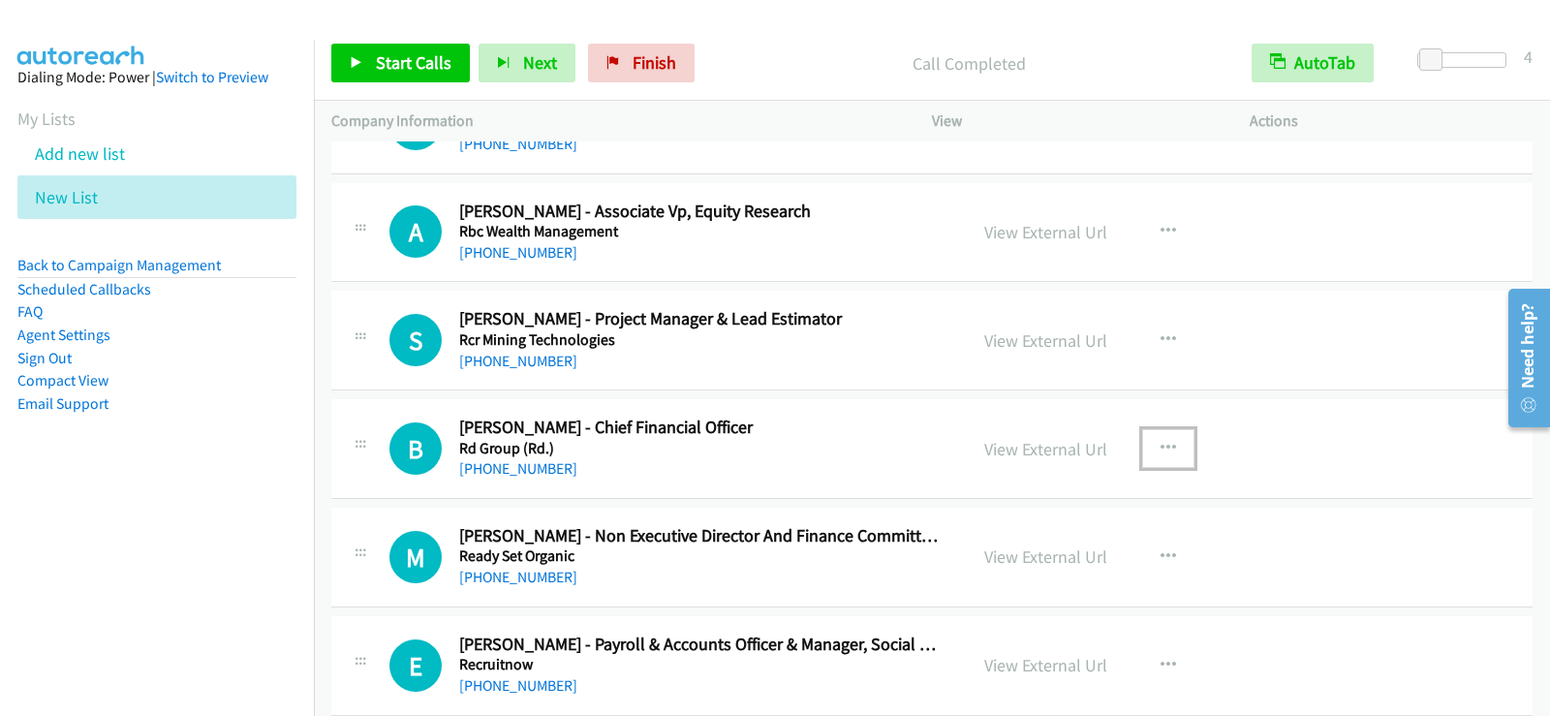
click at [1168, 448] on icon "button" at bounding box center [1169, 449] width 16 height 16
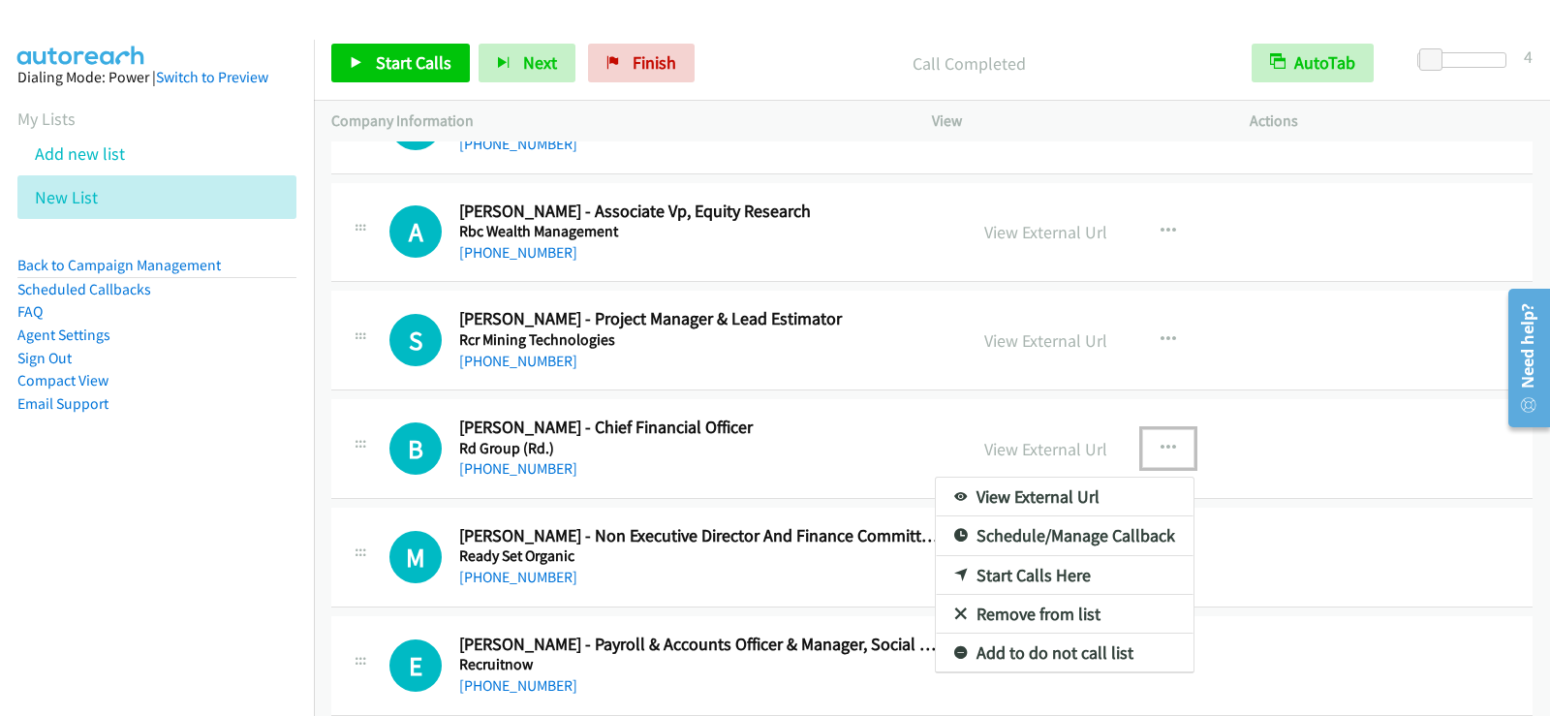
click at [1017, 568] on link "Start Calls Here" at bounding box center [1065, 575] width 258 height 39
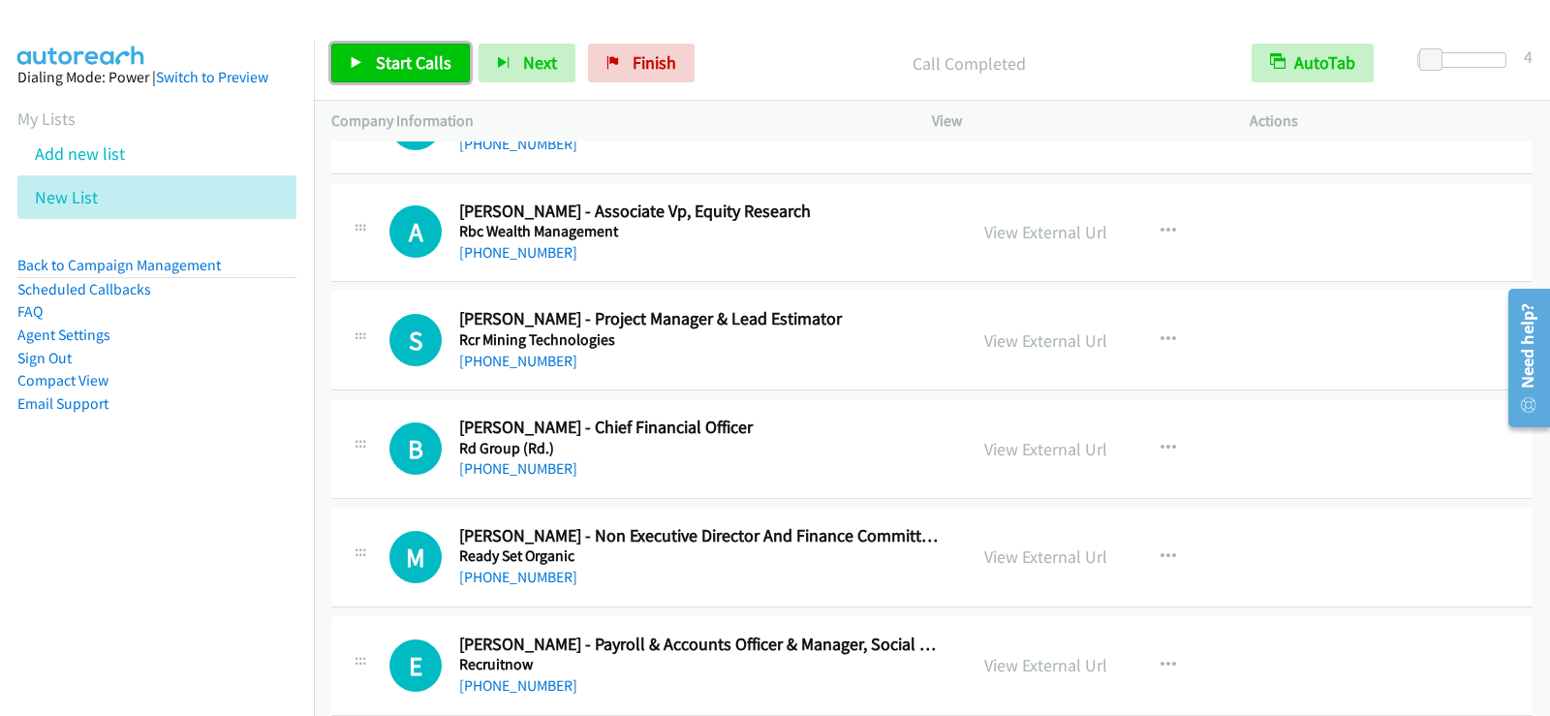
click at [372, 65] on link "Start Calls" at bounding box center [400, 63] width 139 height 39
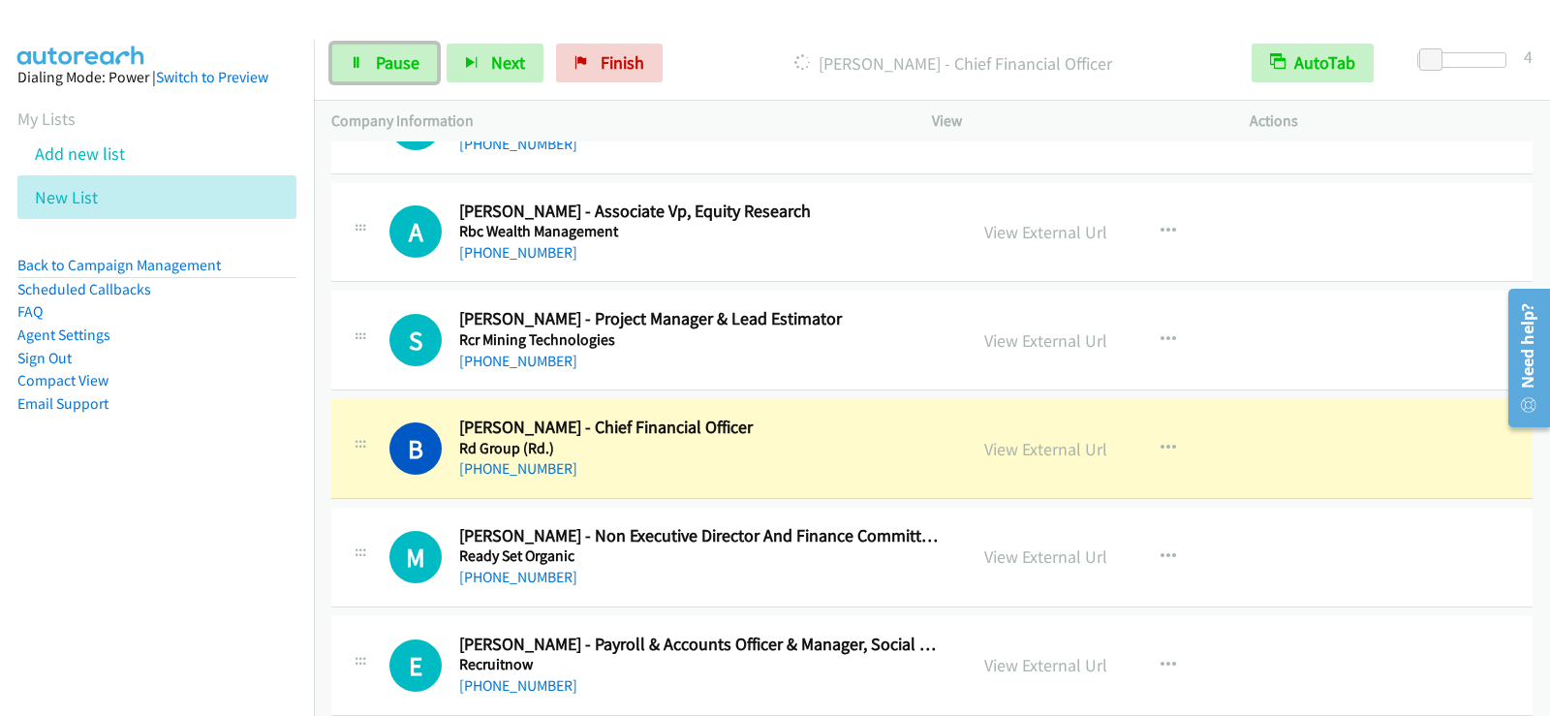
drag, startPoint x: 377, startPoint y: 60, endPoint x: 370, endPoint y: 83, distance: 24.2
click at [377, 60] on span "Pause" at bounding box center [398, 62] width 44 height 22
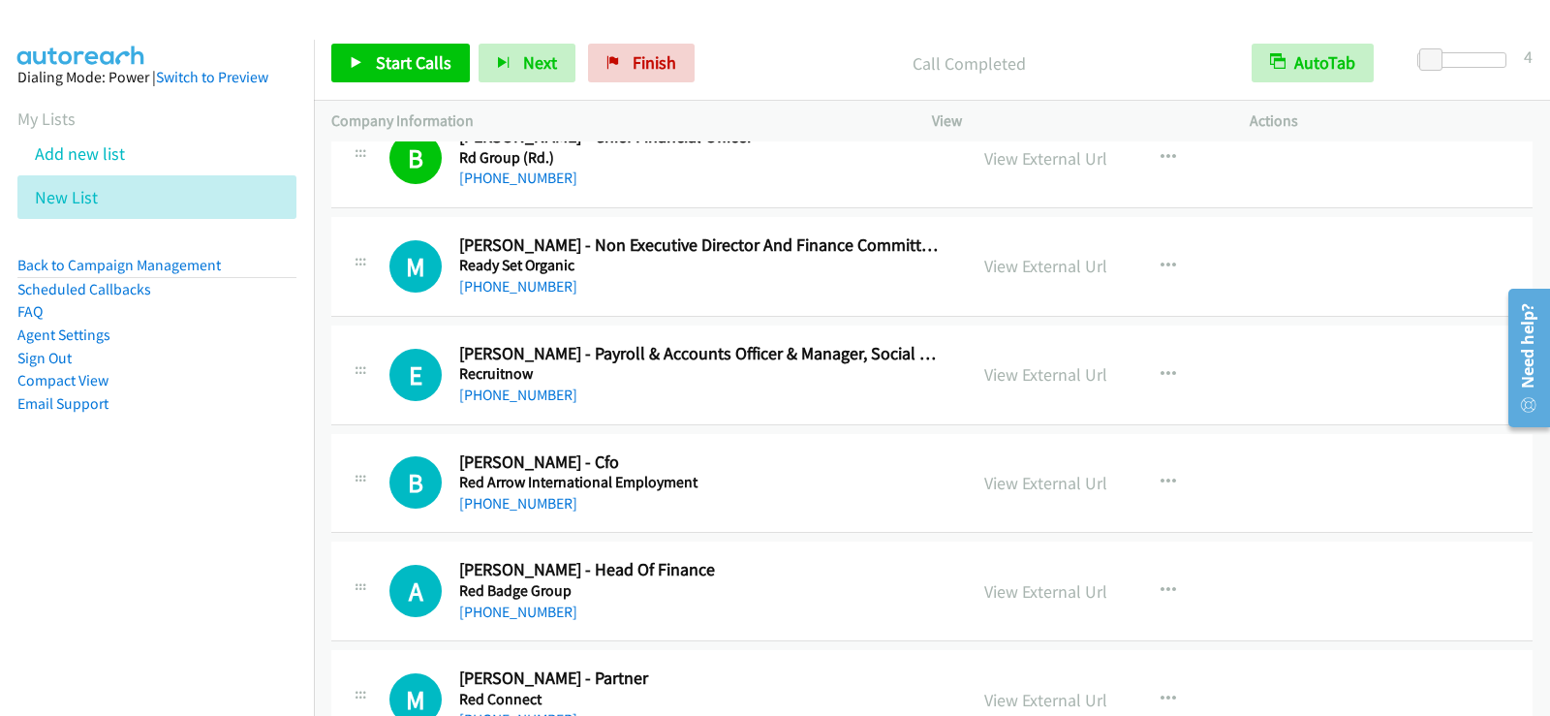
scroll to position [3817, 0]
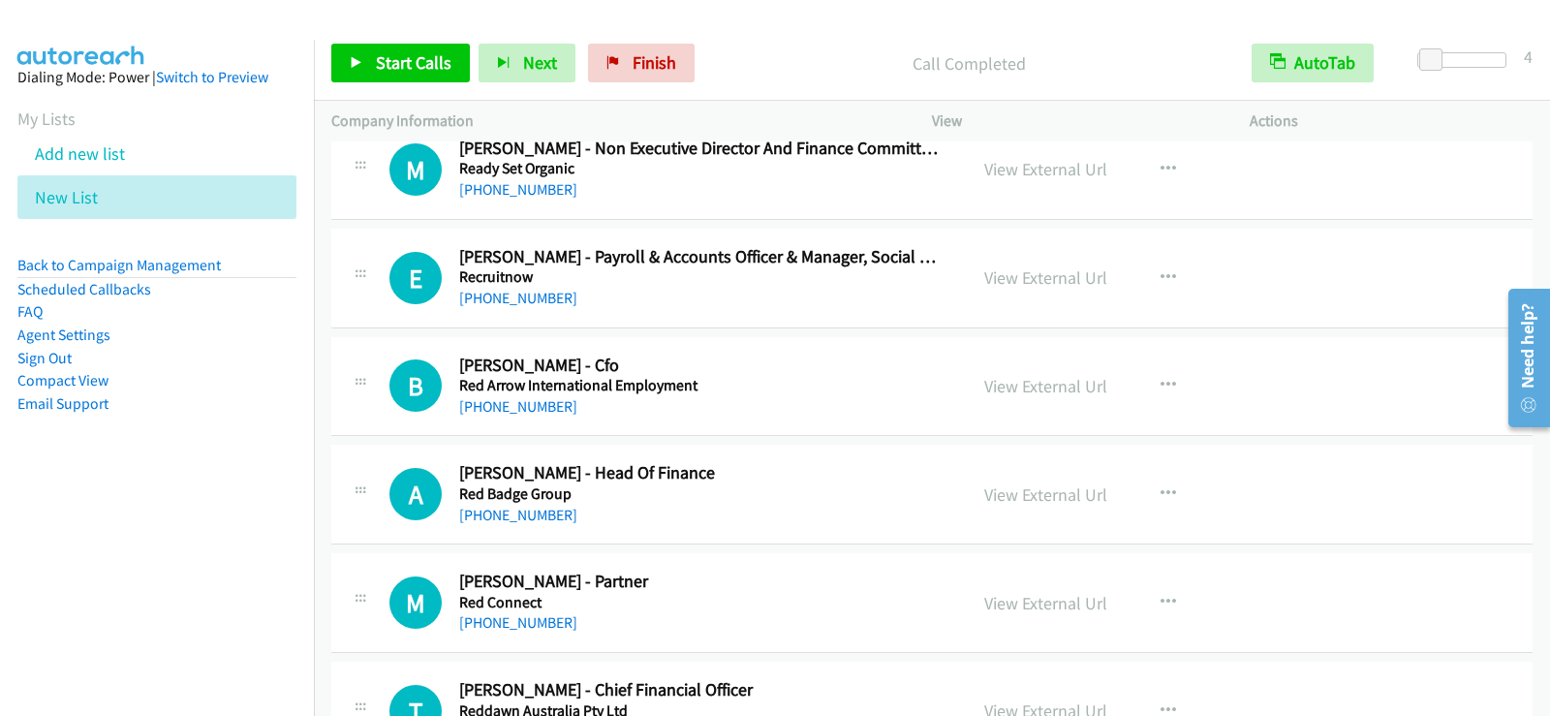
drag, startPoint x: 883, startPoint y: 403, endPoint x: 923, endPoint y: 377, distance: 48.4
click at [883, 403] on div "[PHONE_NUMBER]" at bounding box center [700, 406] width 483 height 23
click at [1161, 386] on icon "button" at bounding box center [1169, 386] width 16 height 16
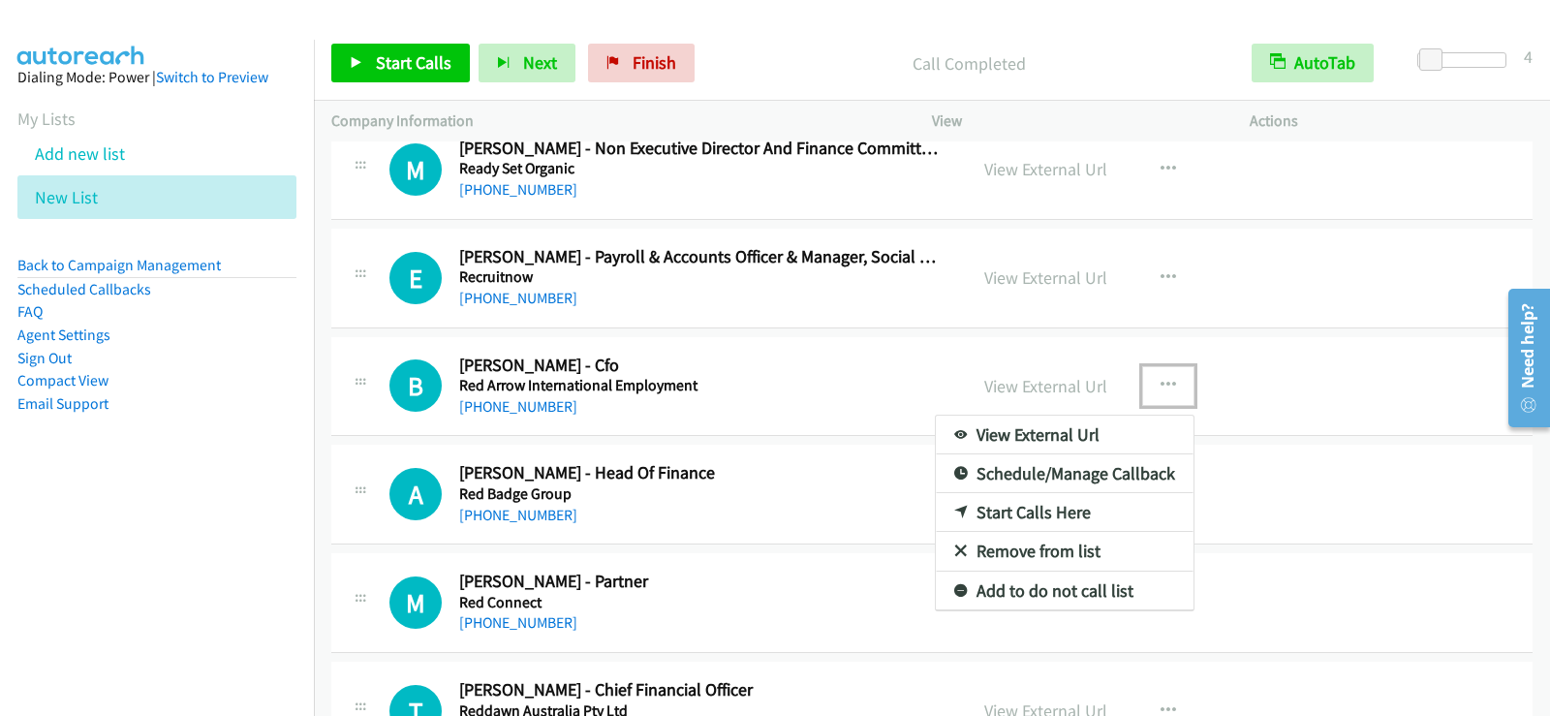
click at [1054, 518] on link "Start Calls Here" at bounding box center [1065, 512] width 258 height 39
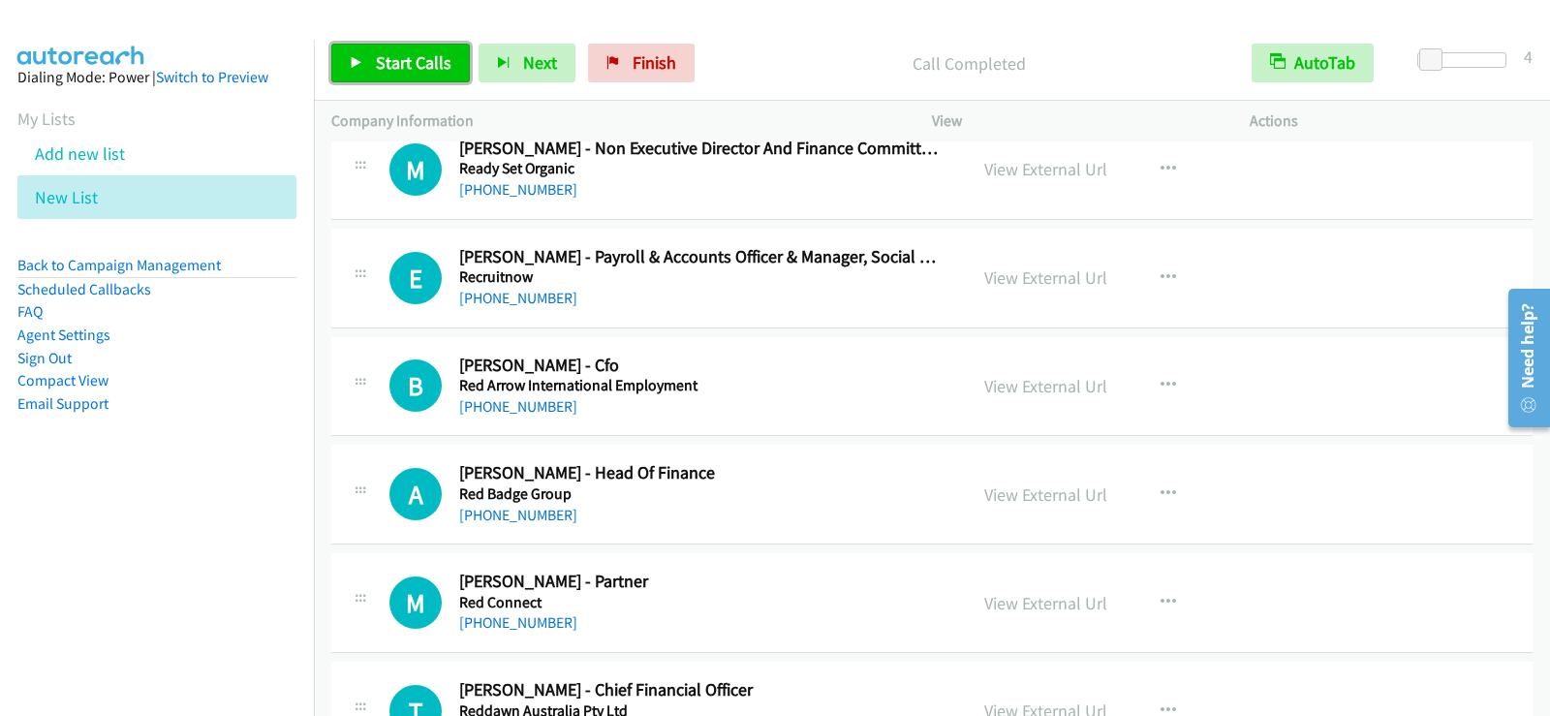
click at [390, 57] on span "Start Calls" at bounding box center [414, 62] width 76 height 22
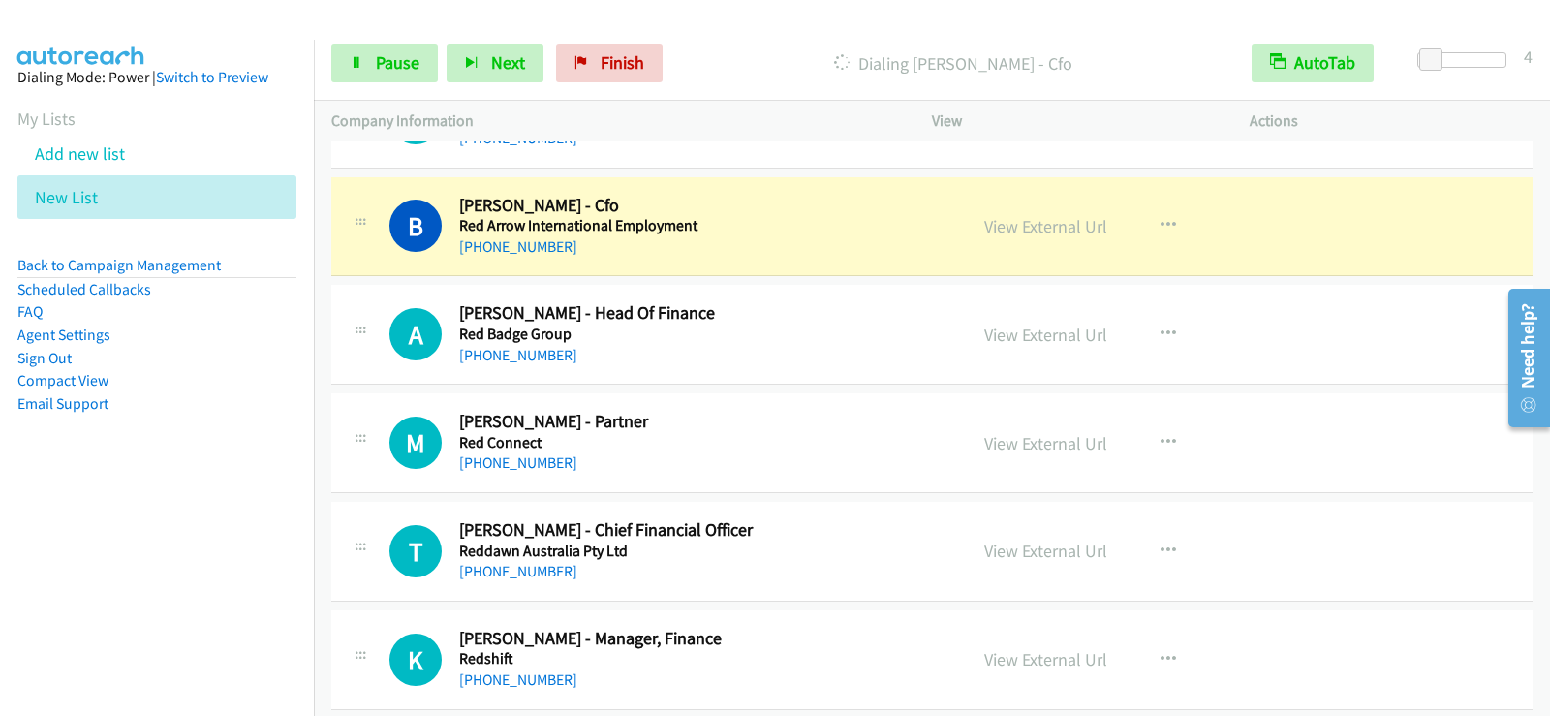
scroll to position [4011, 0]
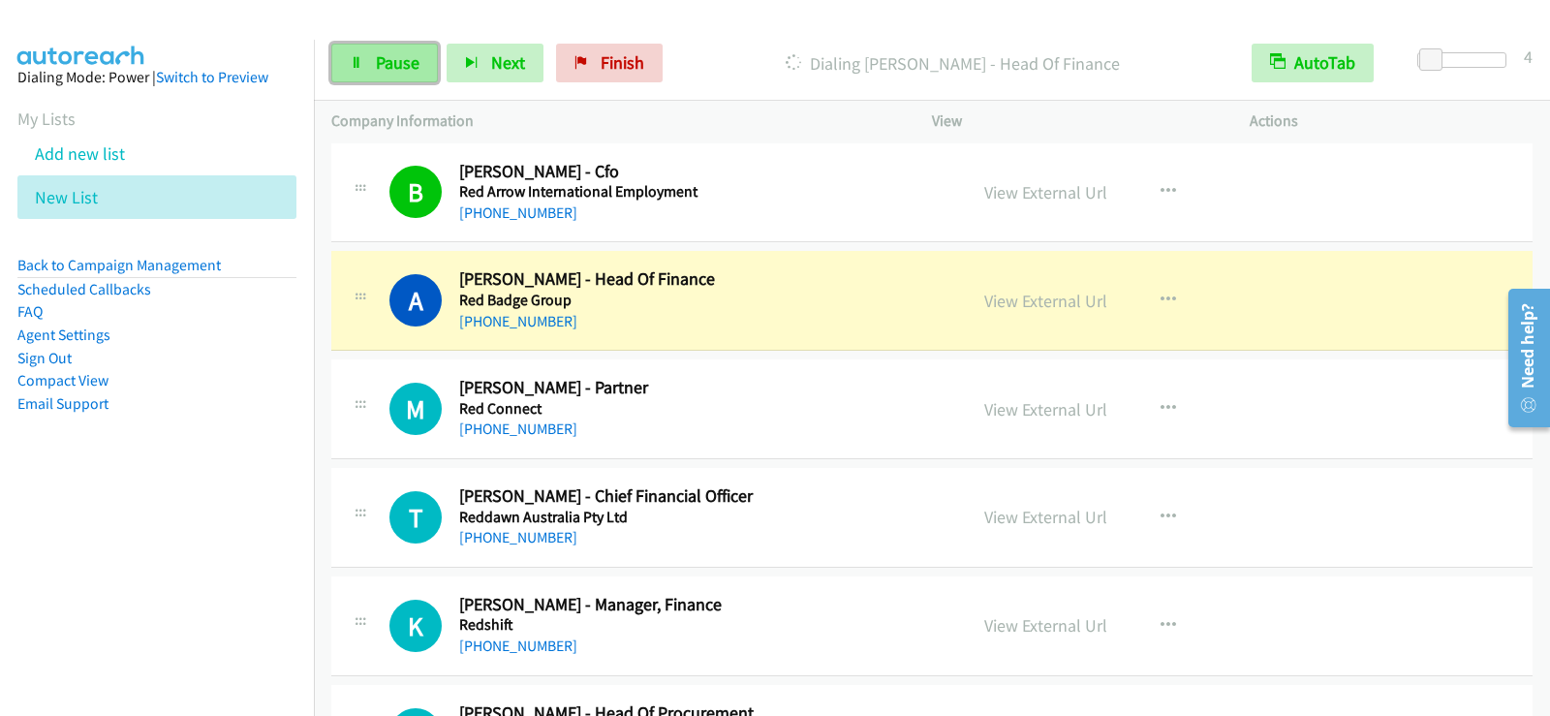
click at [419, 60] on link "Pause" at bounding box center [384, 63] width 107 height 39
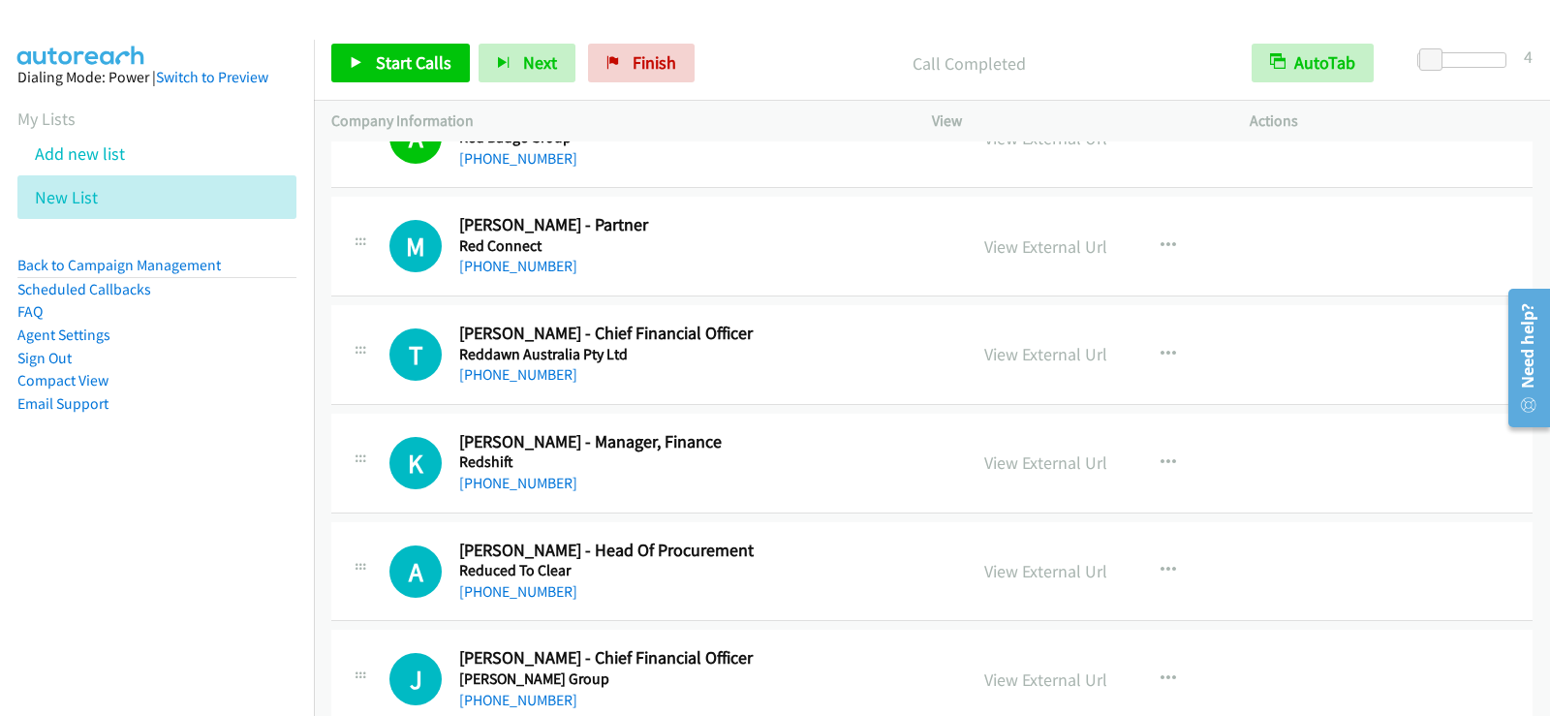
scroll to position [4205, 0]
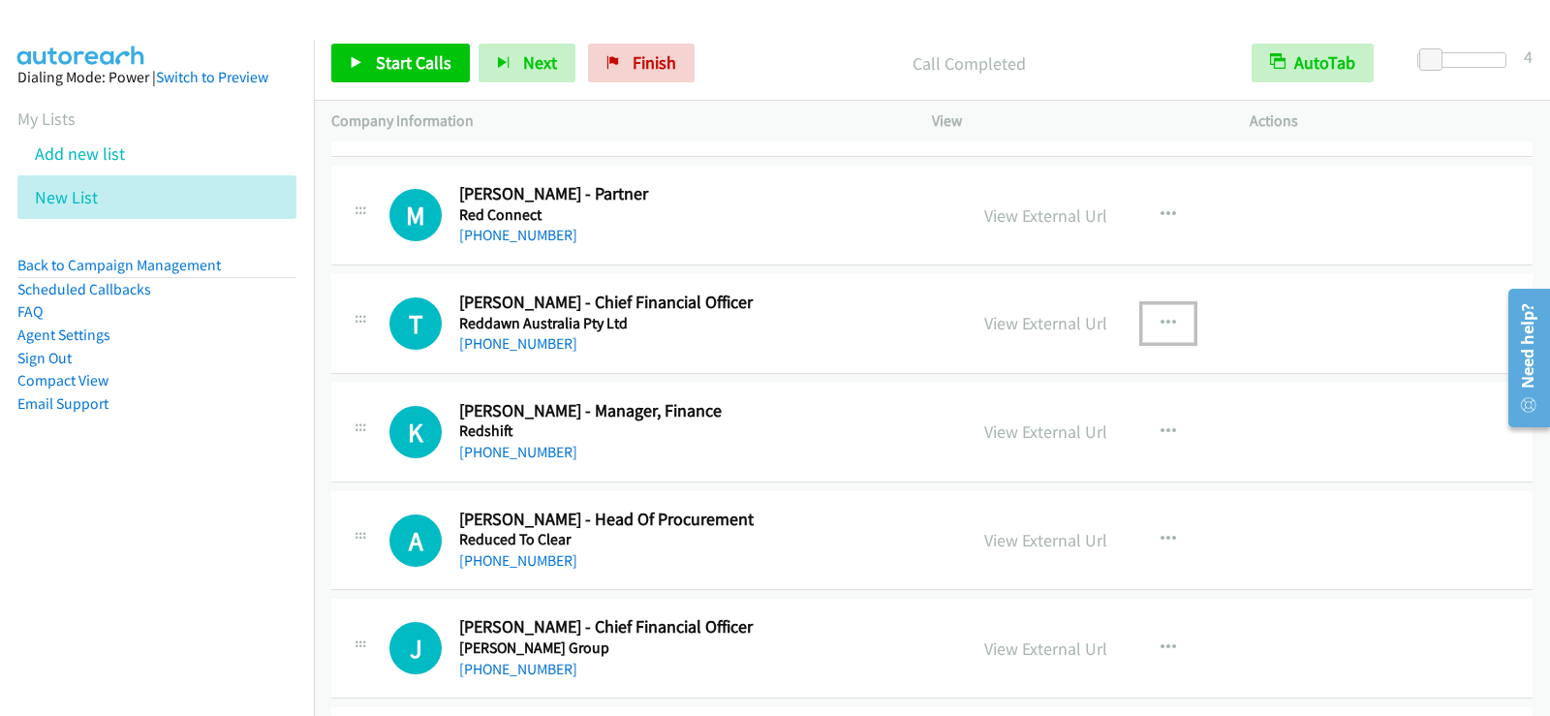
click at [1161, 317] on icon "button" at bounding box center [1169, 324] width 16 height 16
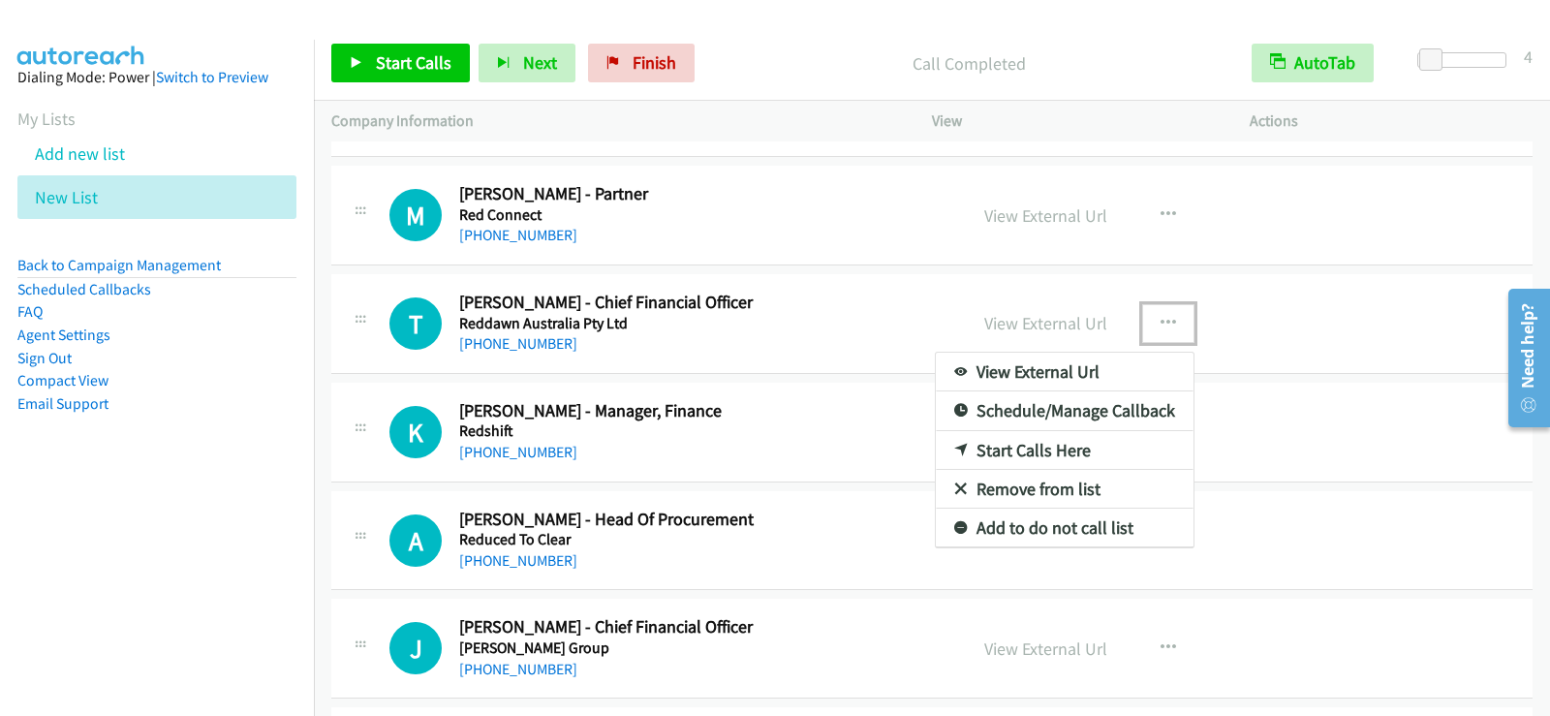
click at [1012, 445] on link "Start Calls Here" at bounding box center [1065, 450] width 258 height 39
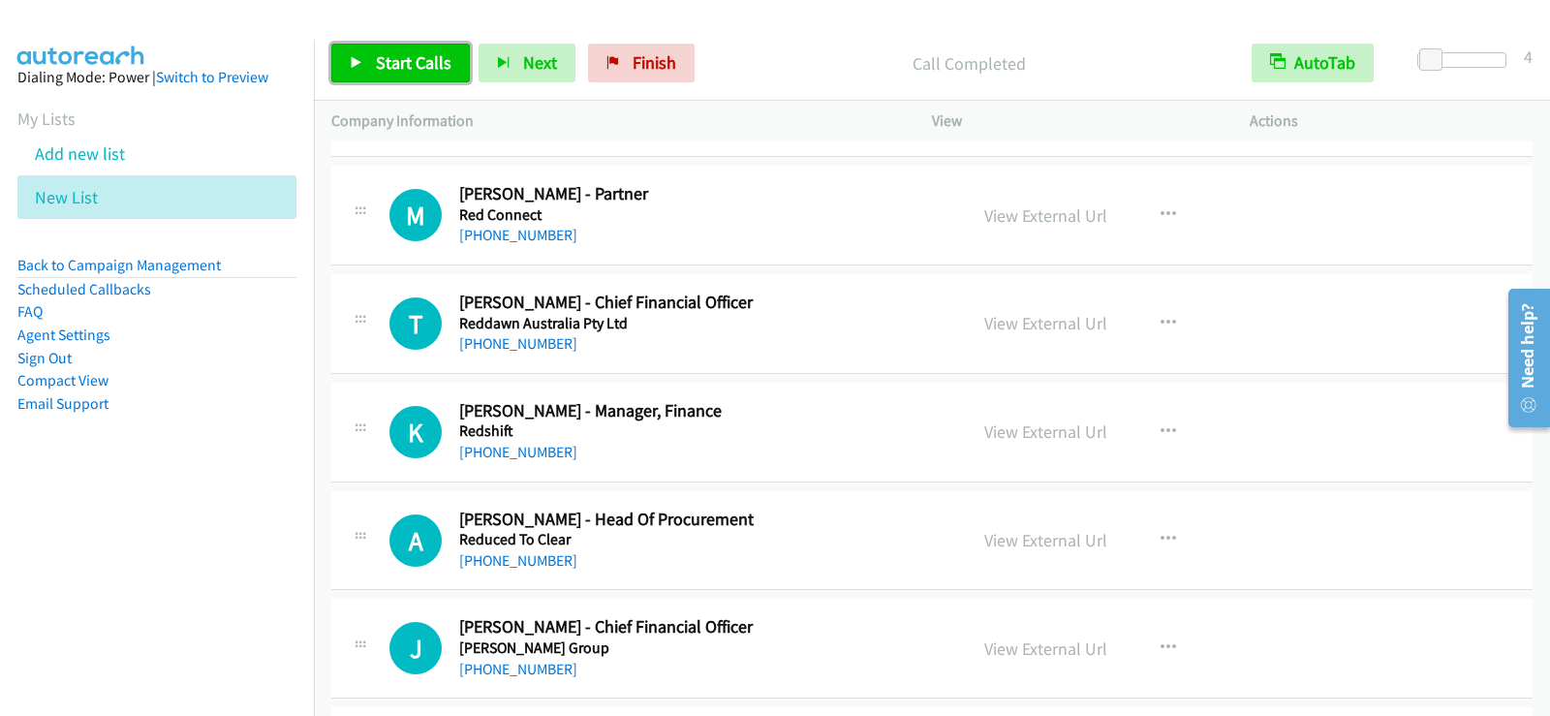
click at [413, 82] on link "Start Calls" at bounding box center [400, 63] width 139 height 39
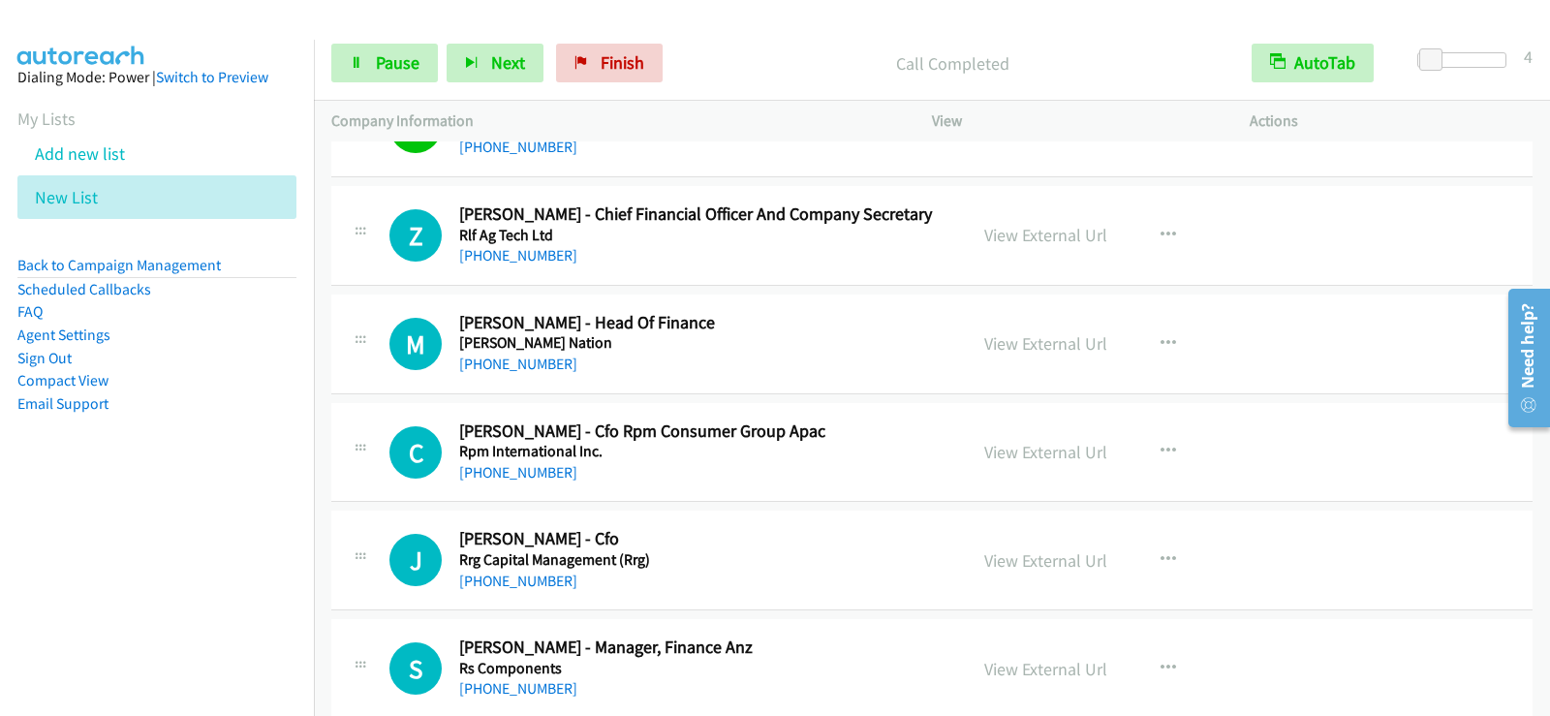
scroll to position [6065, 0]
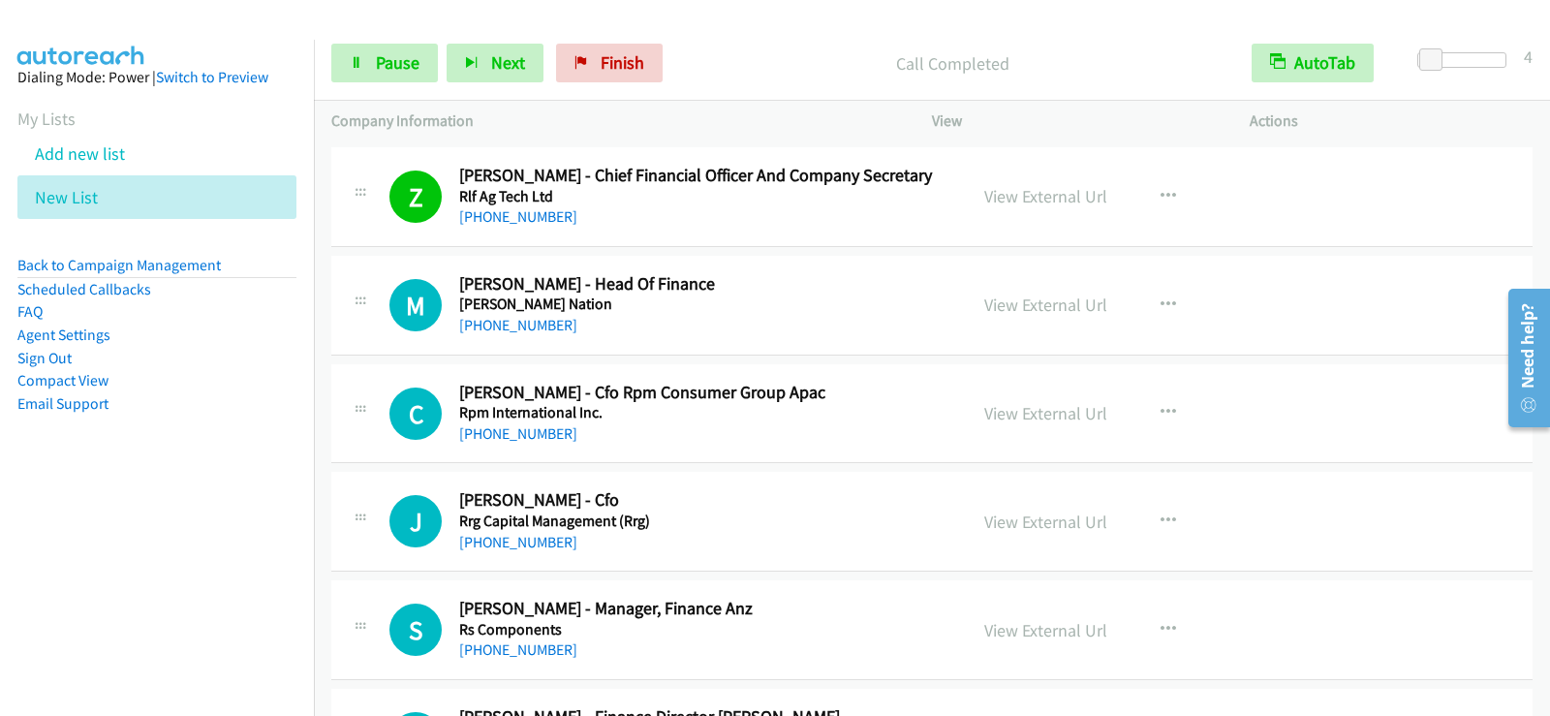
click at [758, 288] on h2 "[PERSON_NAME] - Head Of Finance" at bounding box center [700, 284] width 483 height 22
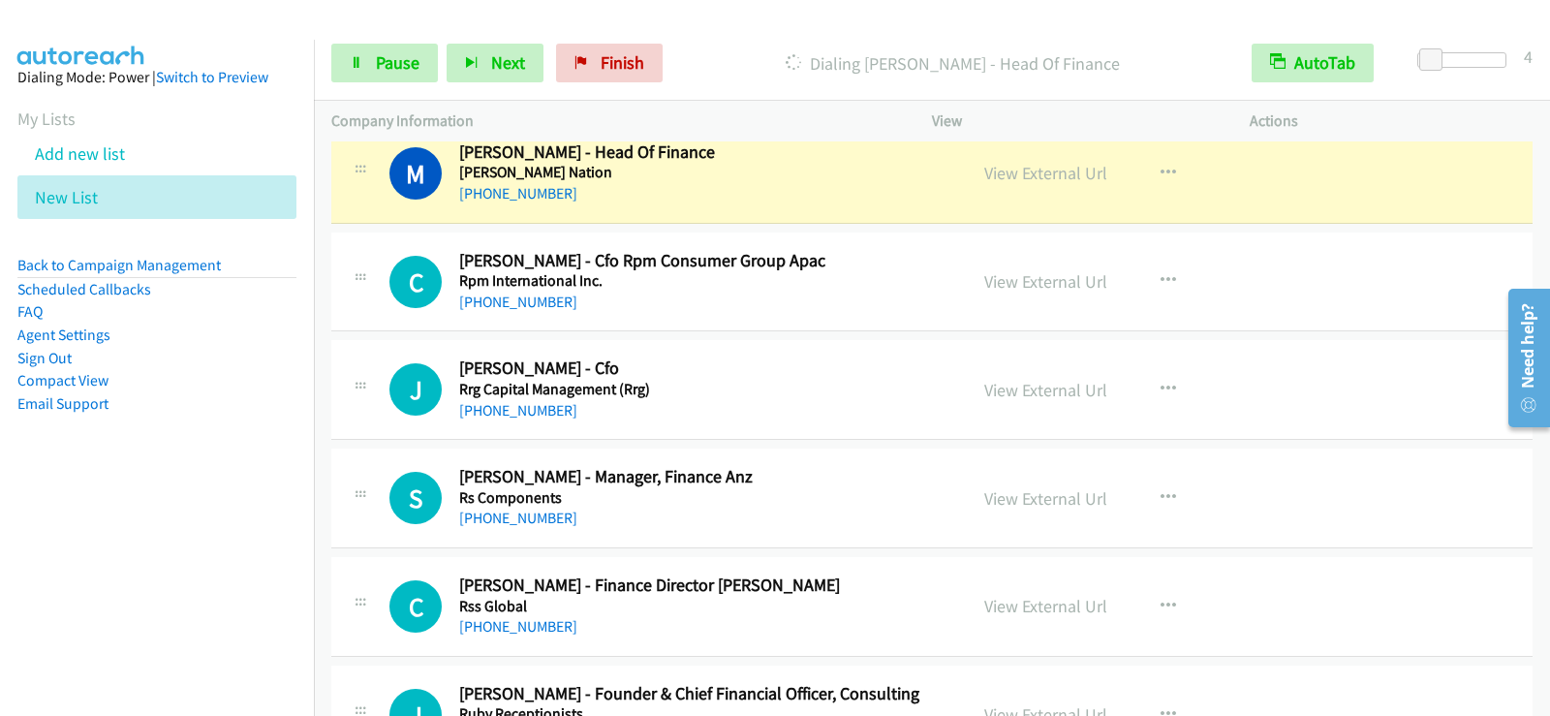
scroll to position [6162, 0]
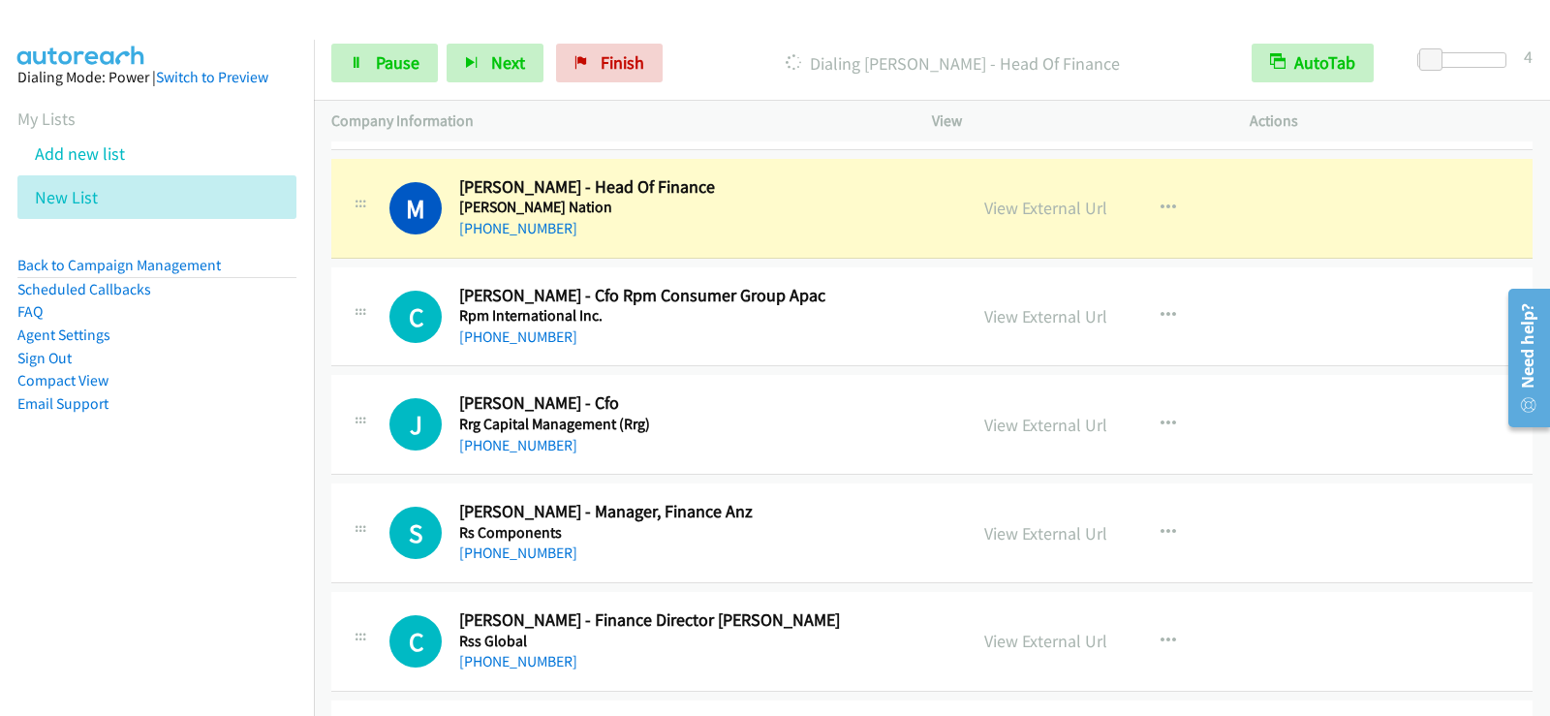
click at [321, 448] on td "J Callback Scheduled [PERSON_NAME] - Cfo Rrg Capital Management (Rrg) [GEOGRAPH…" at bounding box center [932, 425] width 1236 height 109
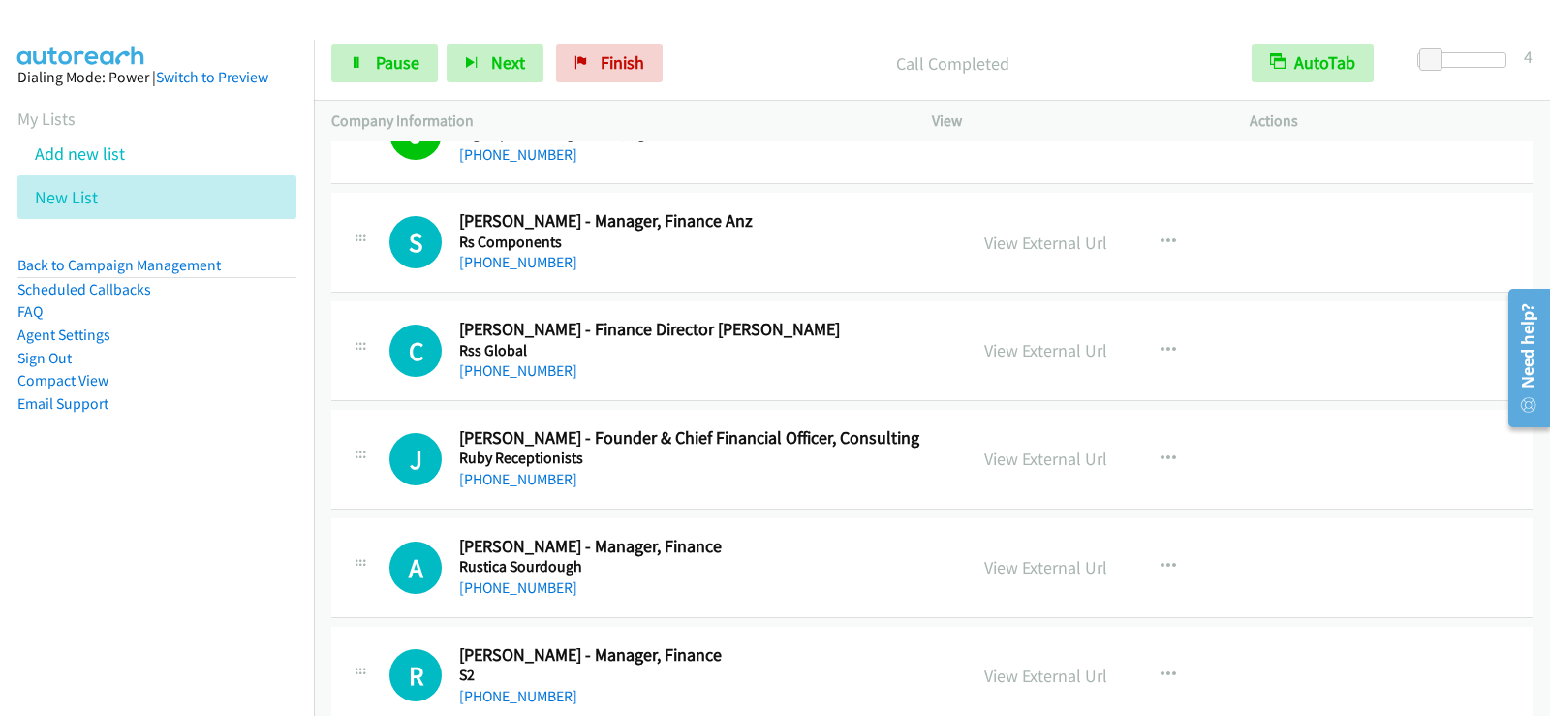
scroll to position [6492, 0]
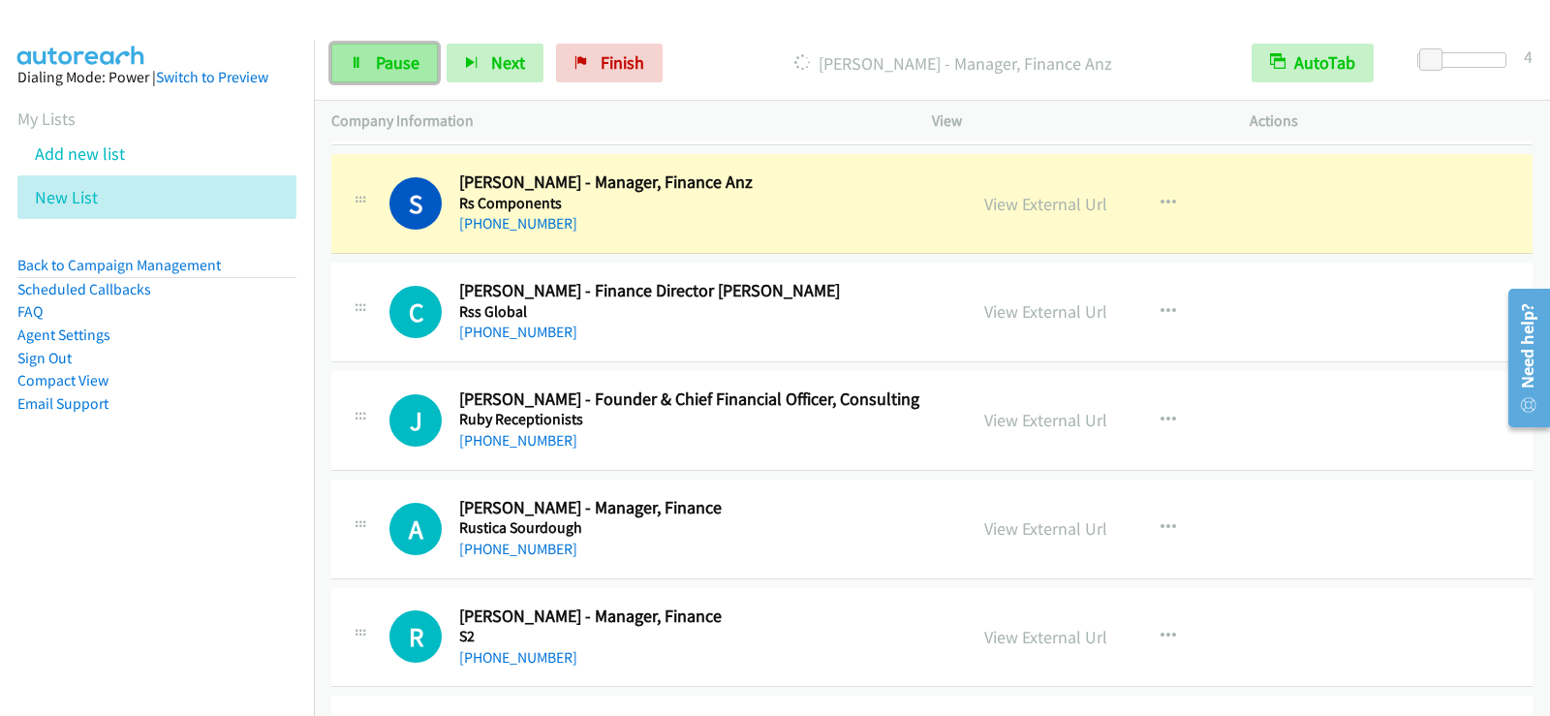
click at [414, 70] on span "Pause" at bounding box center [398, 62] width 44 height 22
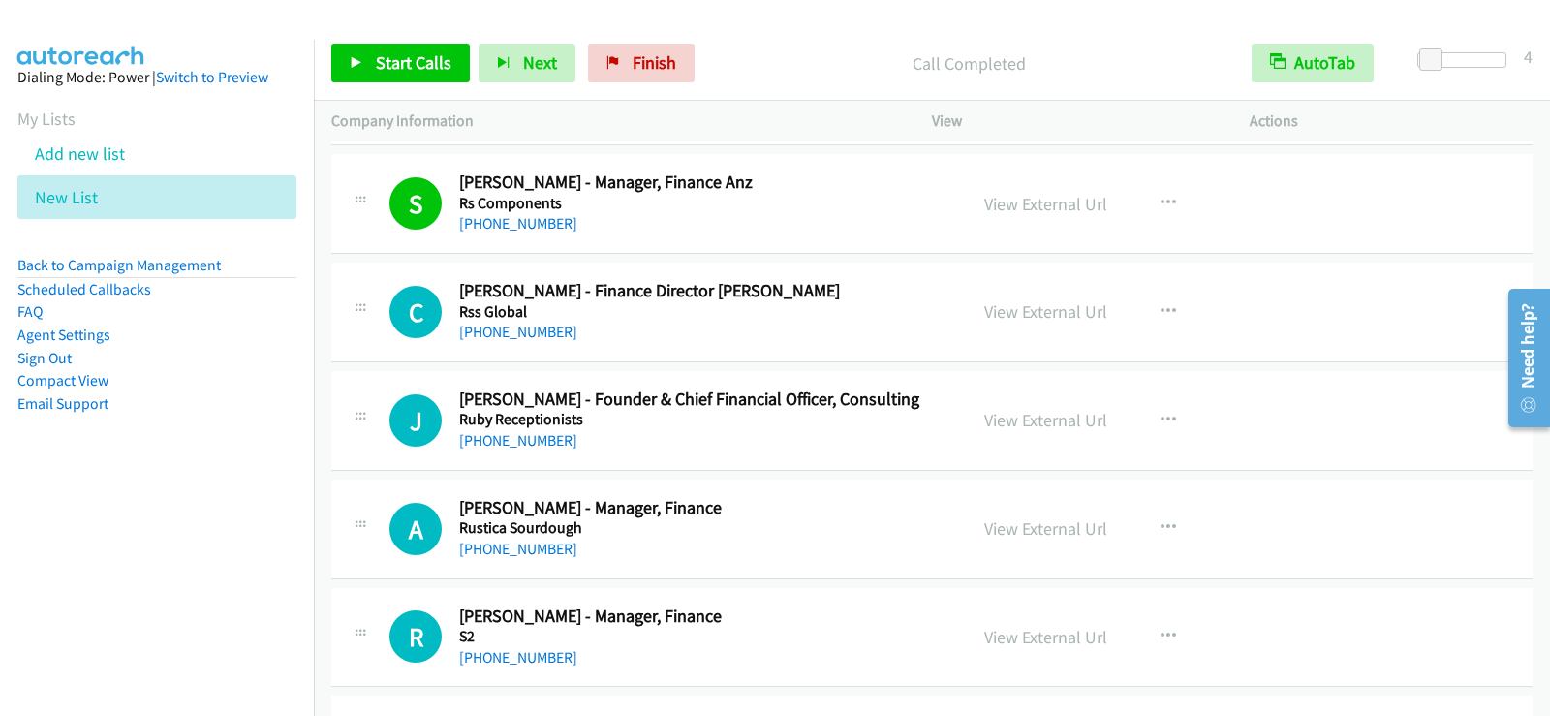
scroll to position [6588, 0]
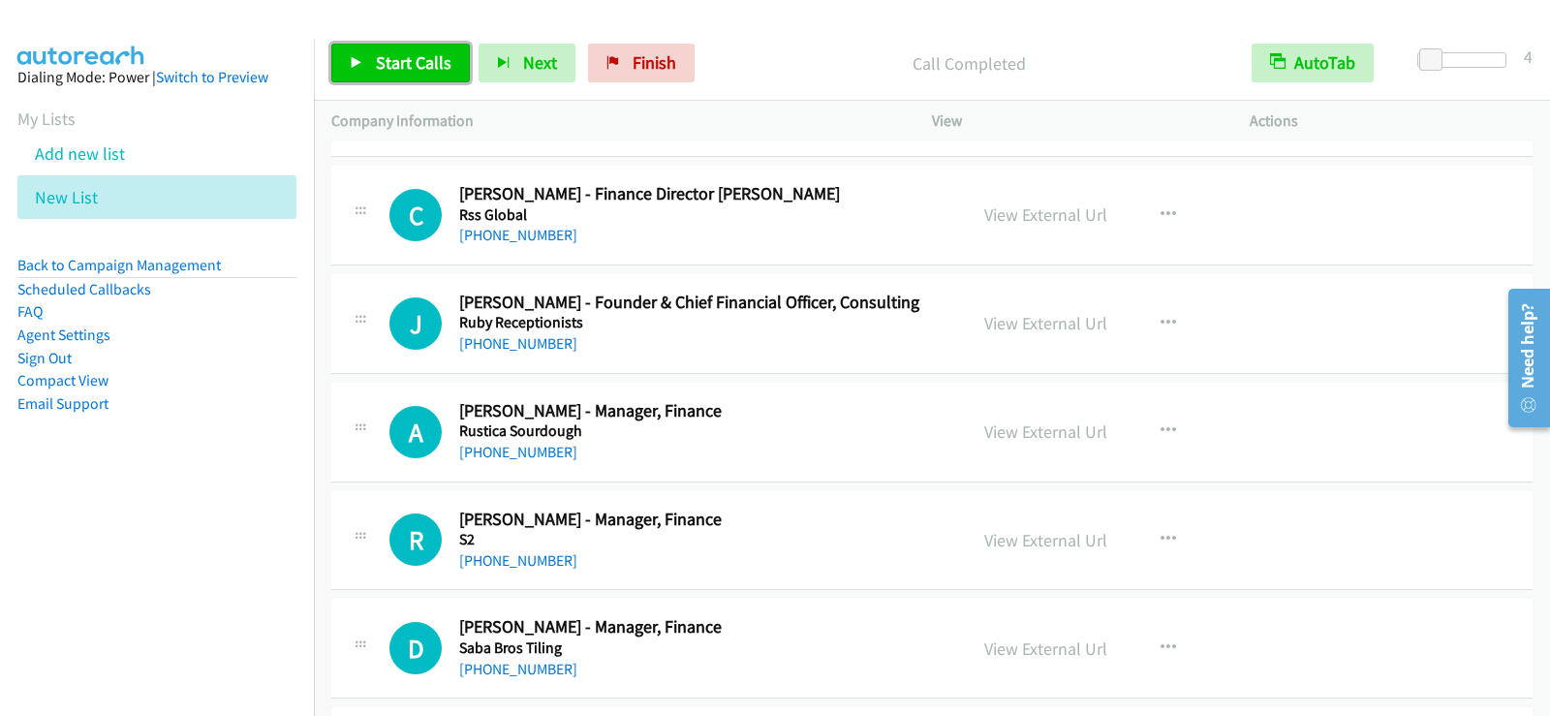
click at [396, 76] on link "Start Calls" at bounding box center [400, 63] width 139 height 39
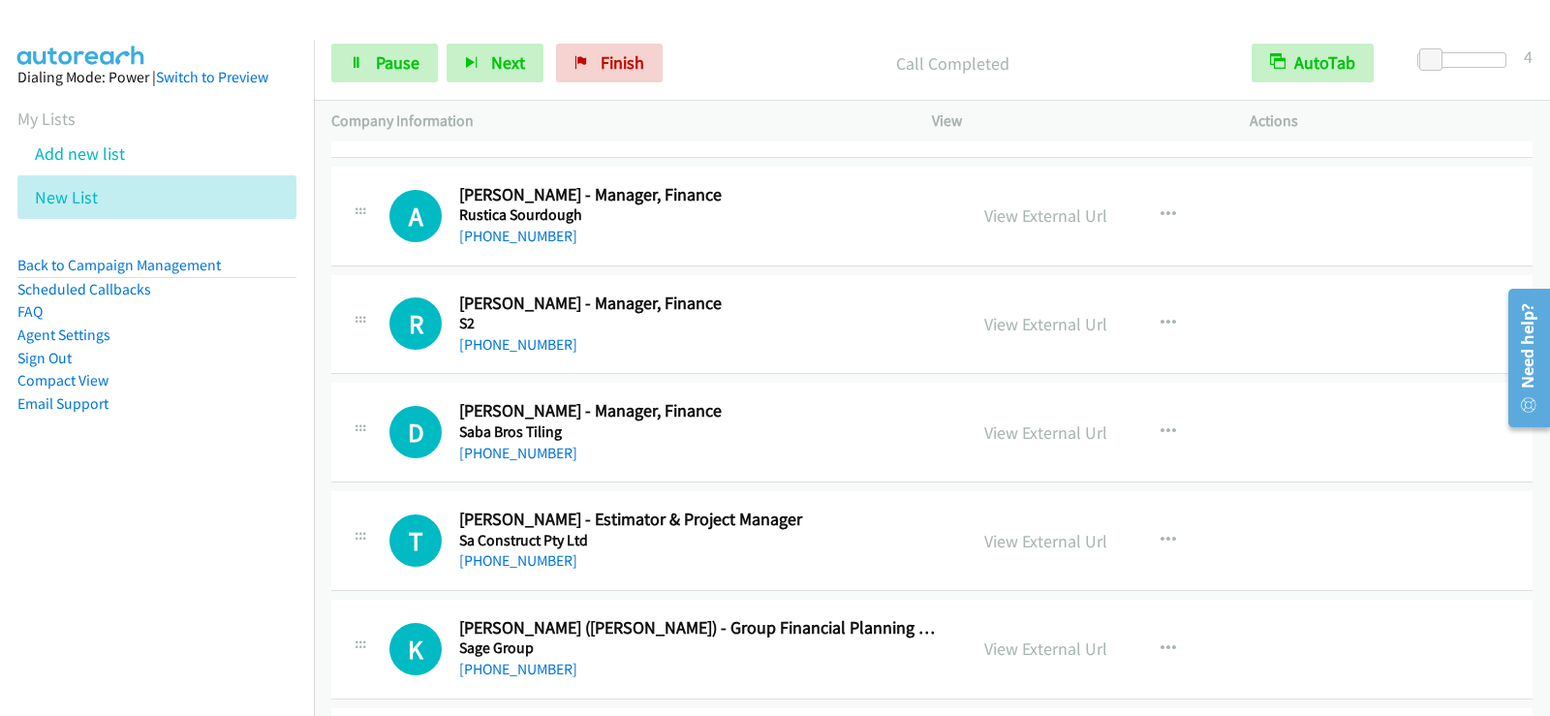
scroll to position [6782, 0]
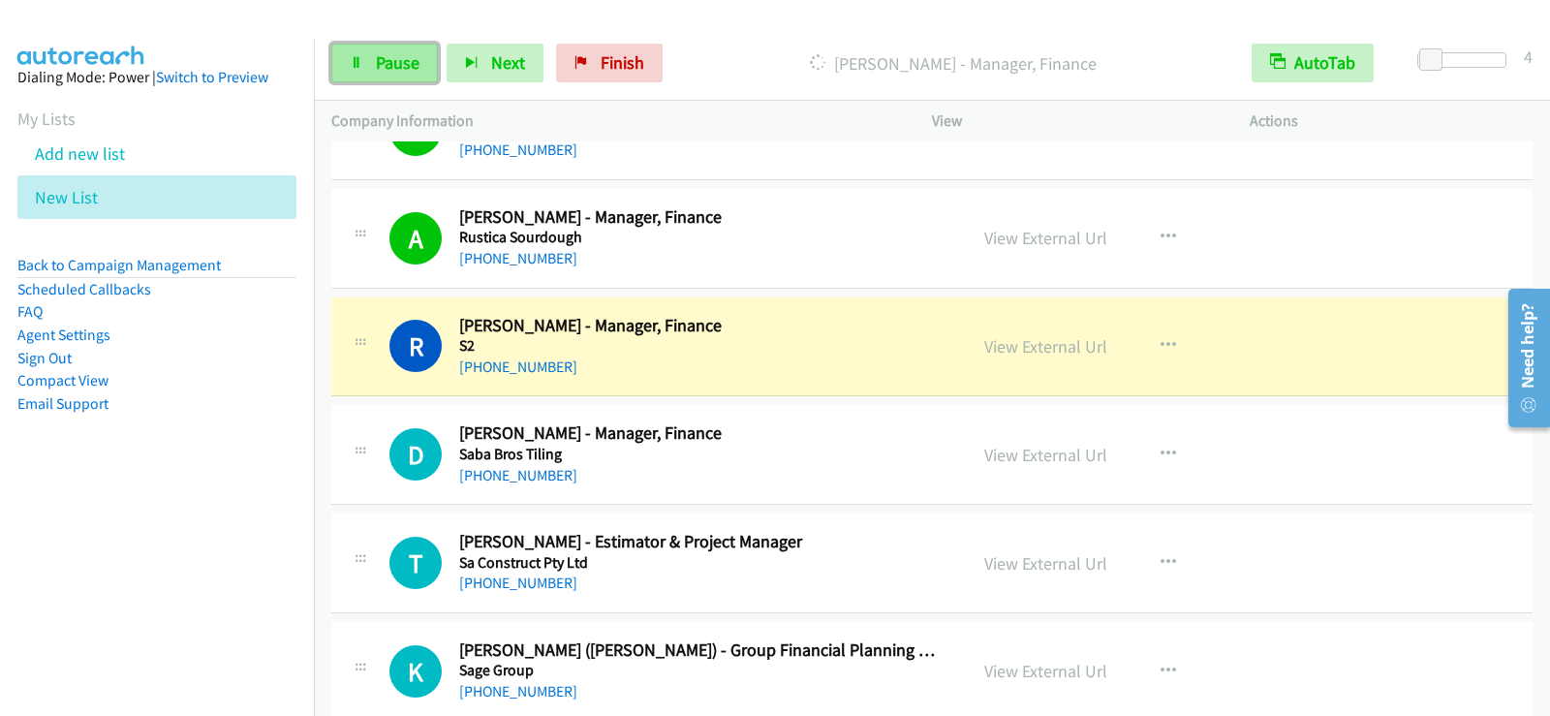
click at [378, 69] on span "Pause" at bounding box center [398, 62] width 44 height 22
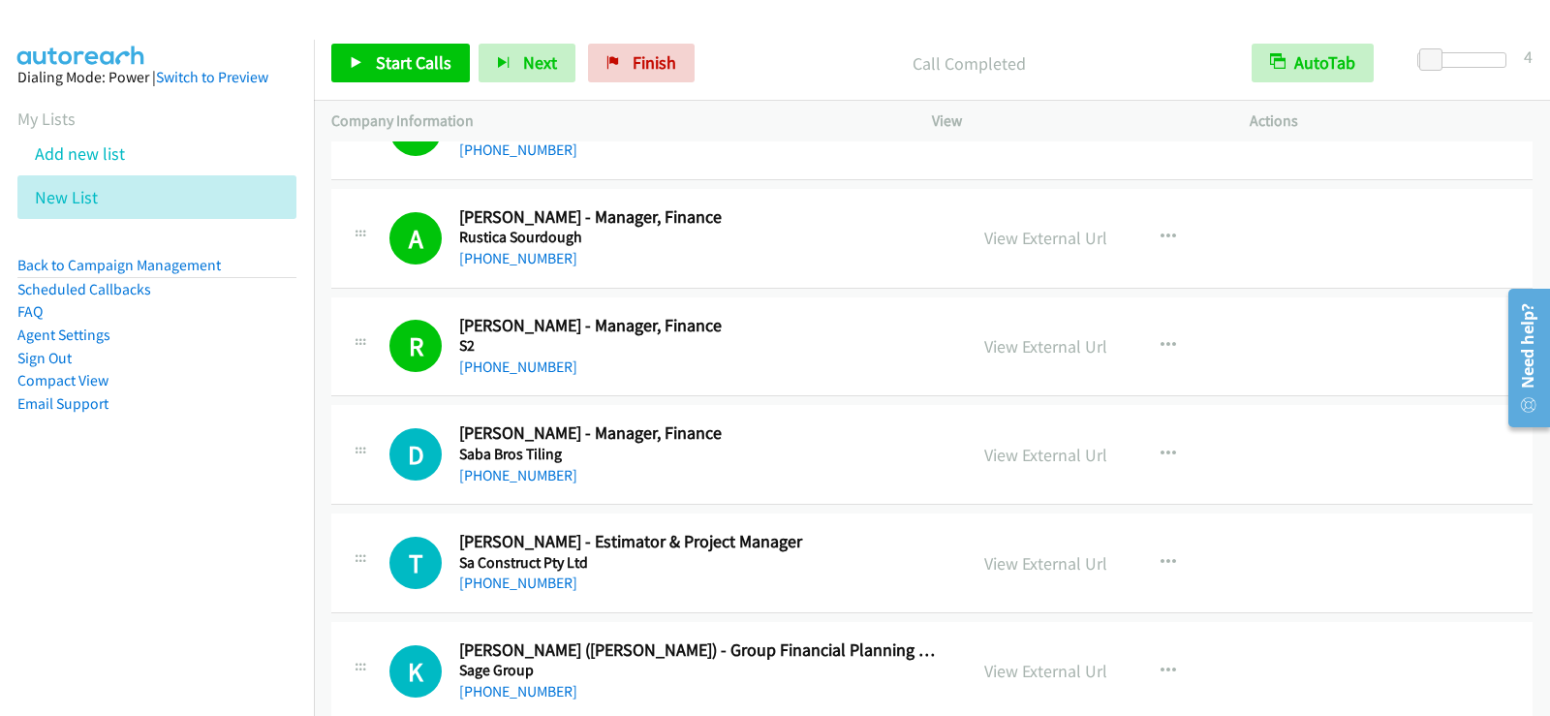
click at [791, 470] on div "[PHONE_NUMBER]" at bounding box center [700, 475] width 483 height 23
click at [362, 57] on icon at bounding box center [357, 64] width 14 height 14
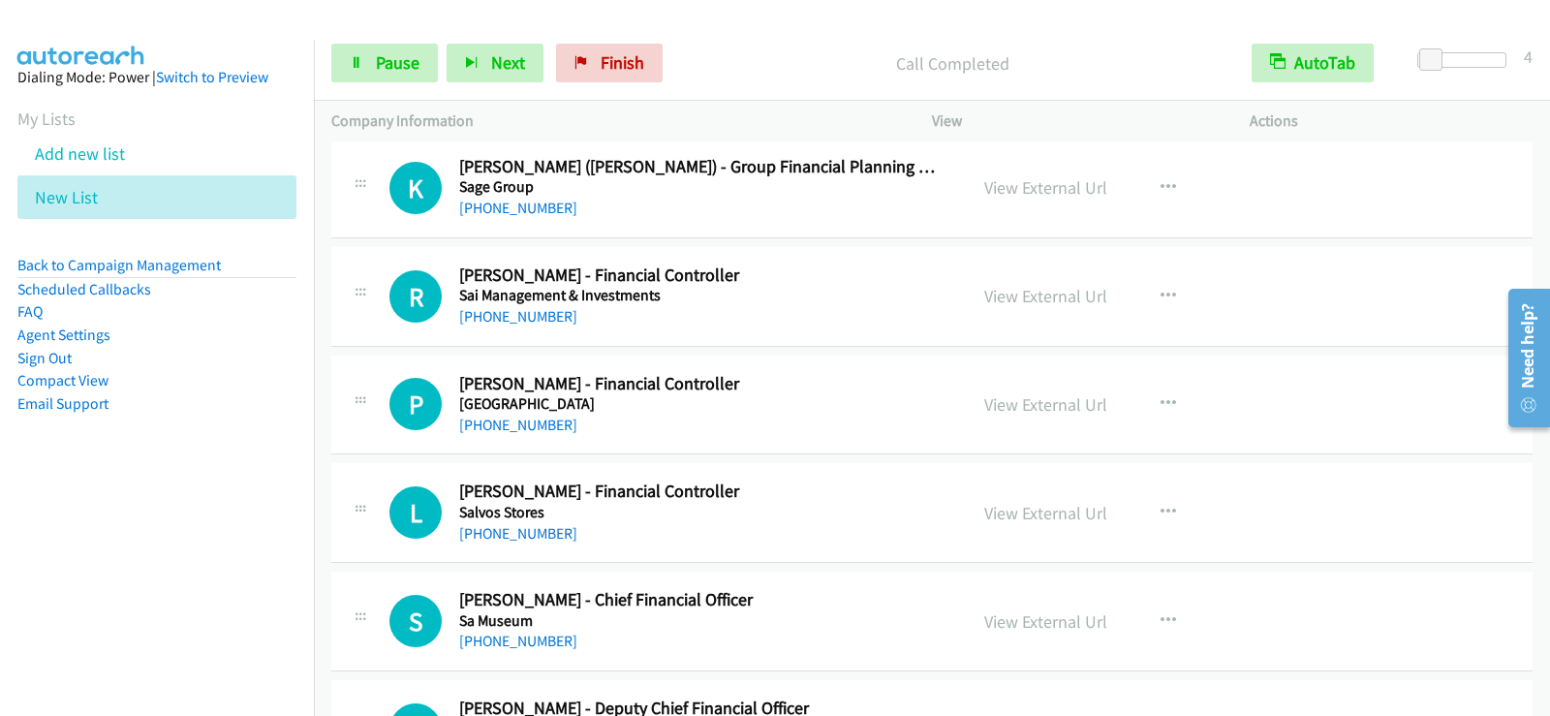
scroll to position [7267, 0]
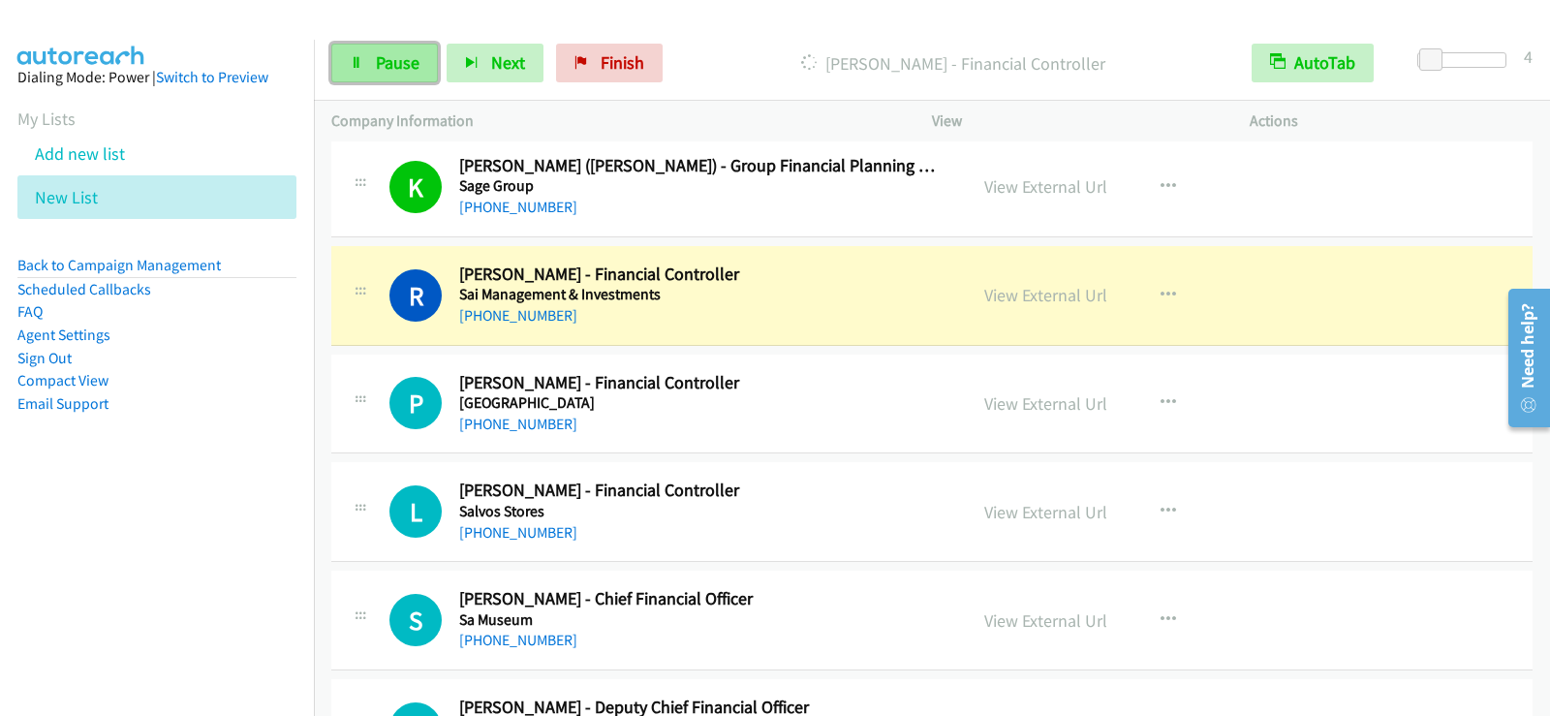
click at [391, 53] on span "Pause" at bounding box center [398, 62] width 44 height 22
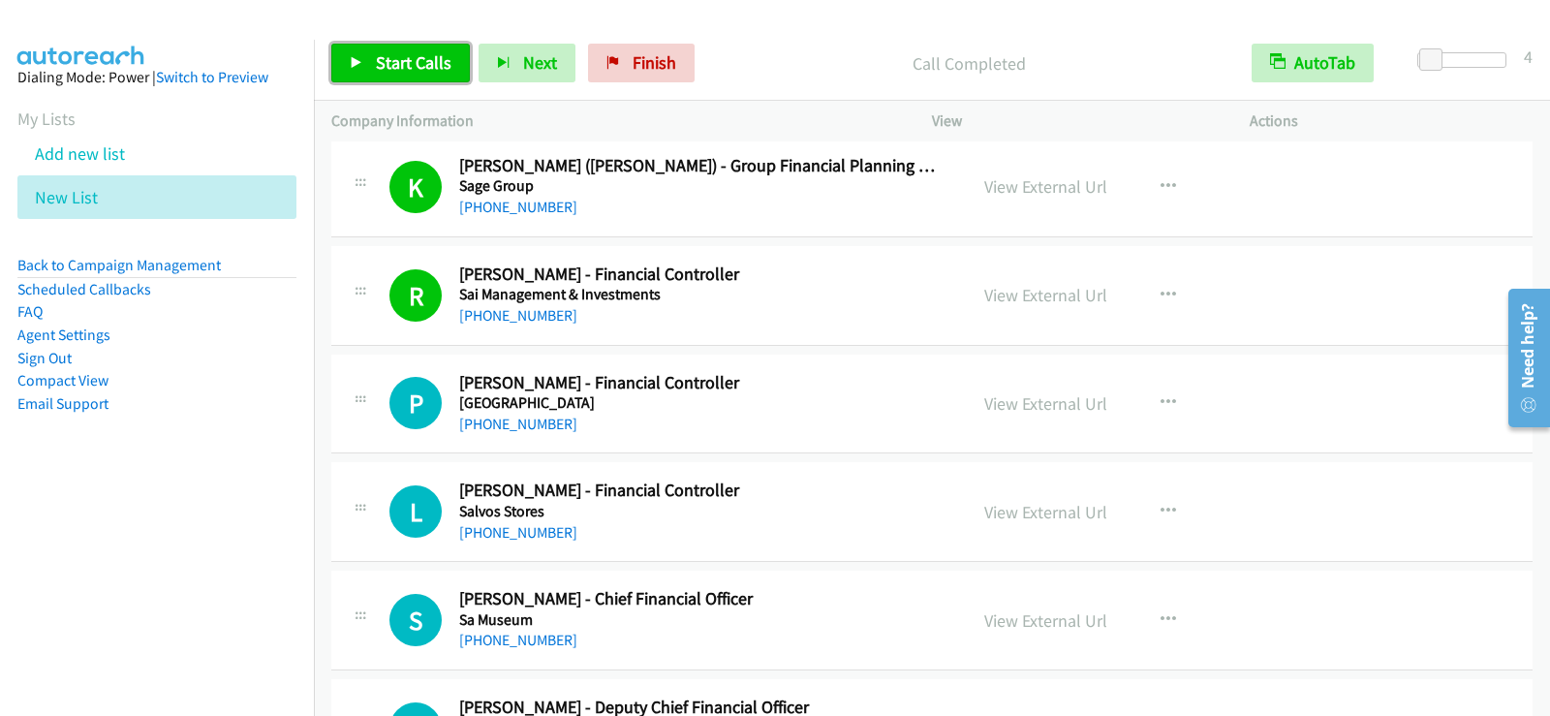
click at [413, 53] on span "Start Calls" at bounding box center [414, 62] width 76 height 22
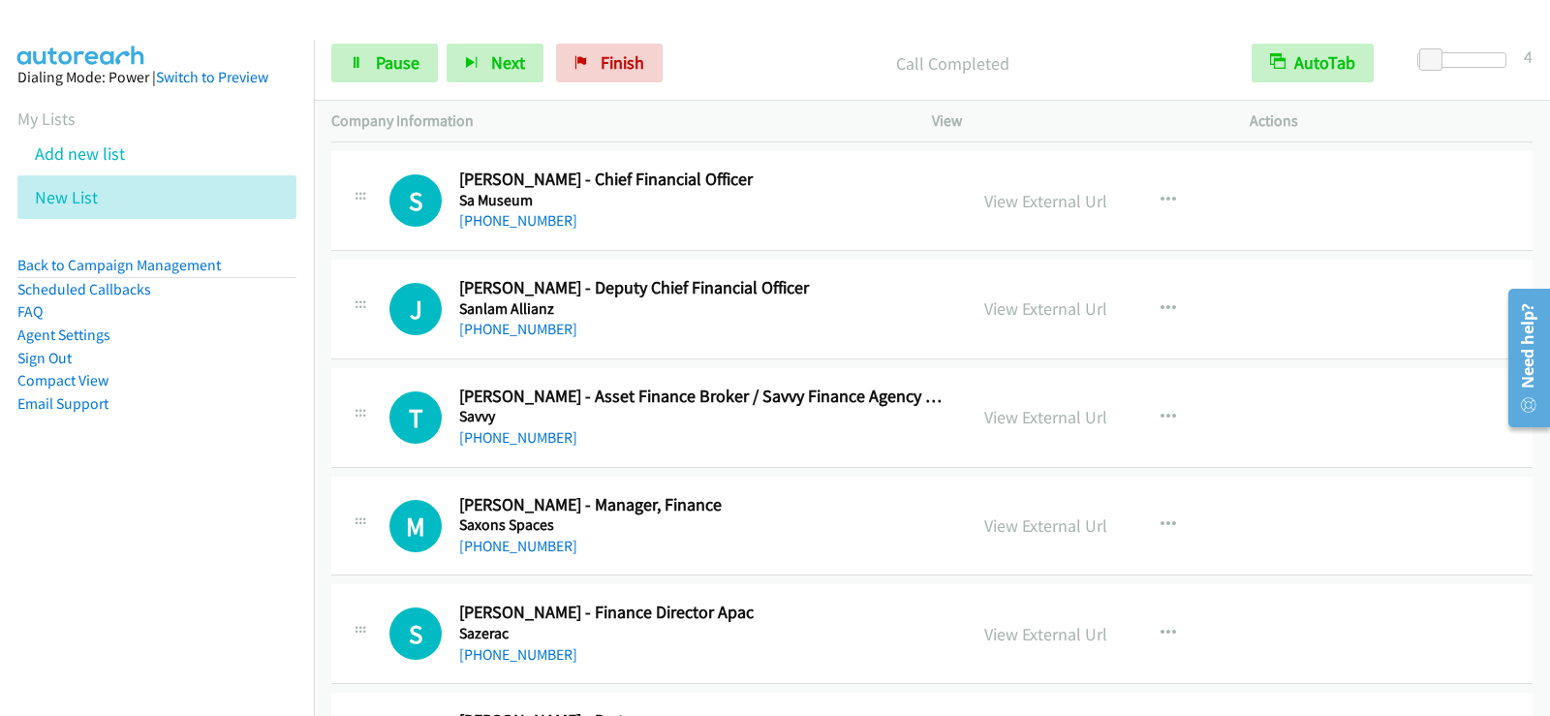
scroll to position [7654, 0]
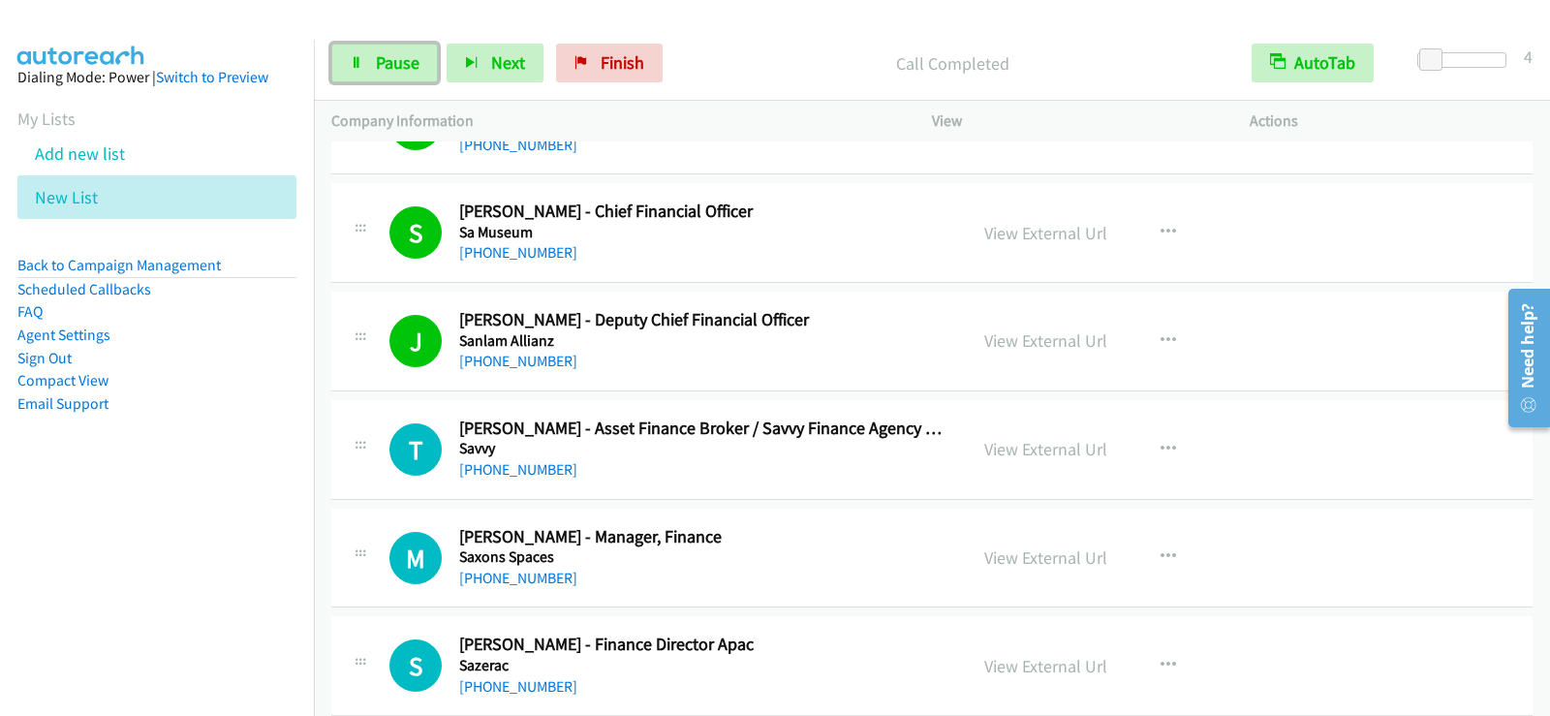
drag, startPoint x: 372, startPoint y: 66, endPoint x: 417, endPoint y: 132, distance: 79.5
click at [372, 66] on link "Pause" at bounding box center [384, 63] width 107 height 39
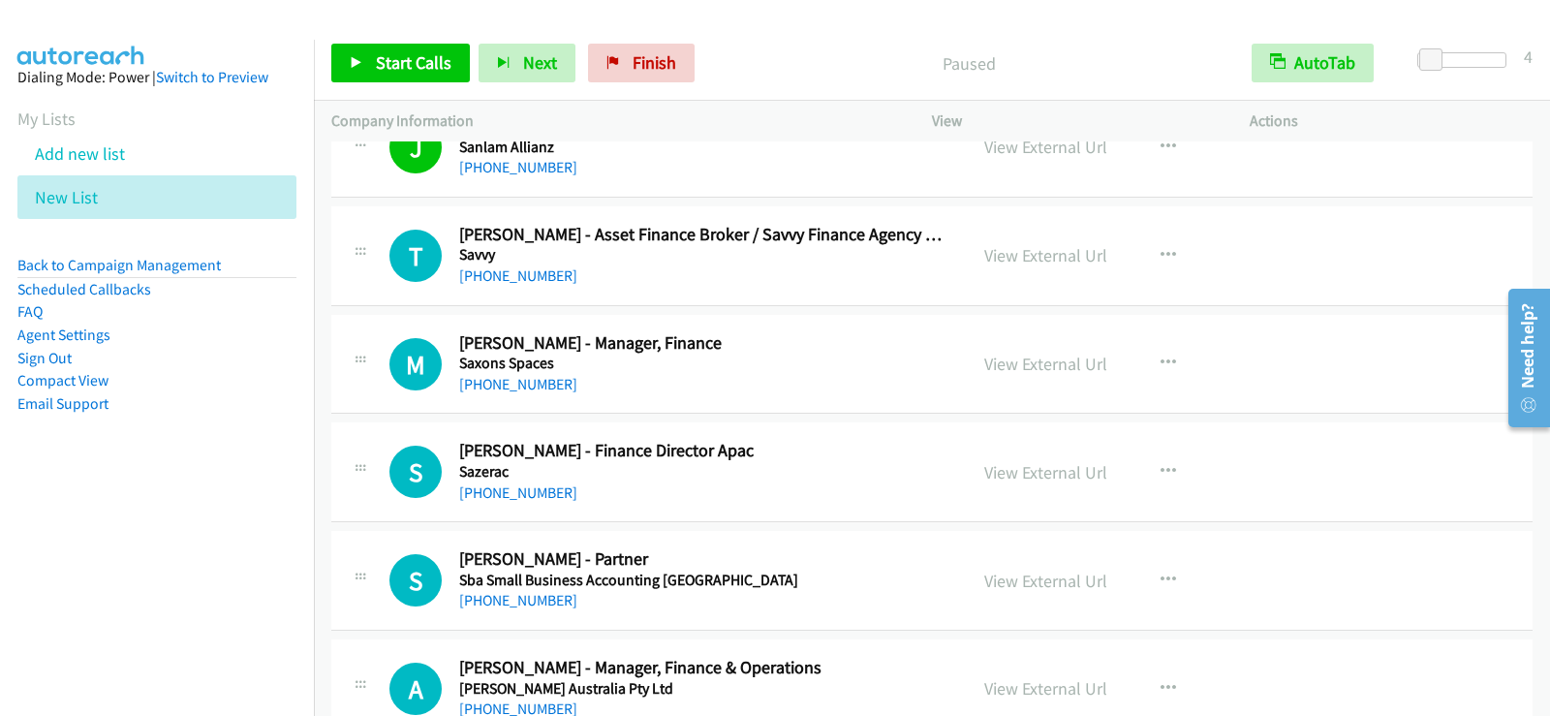
scroll to position [7945, 0]
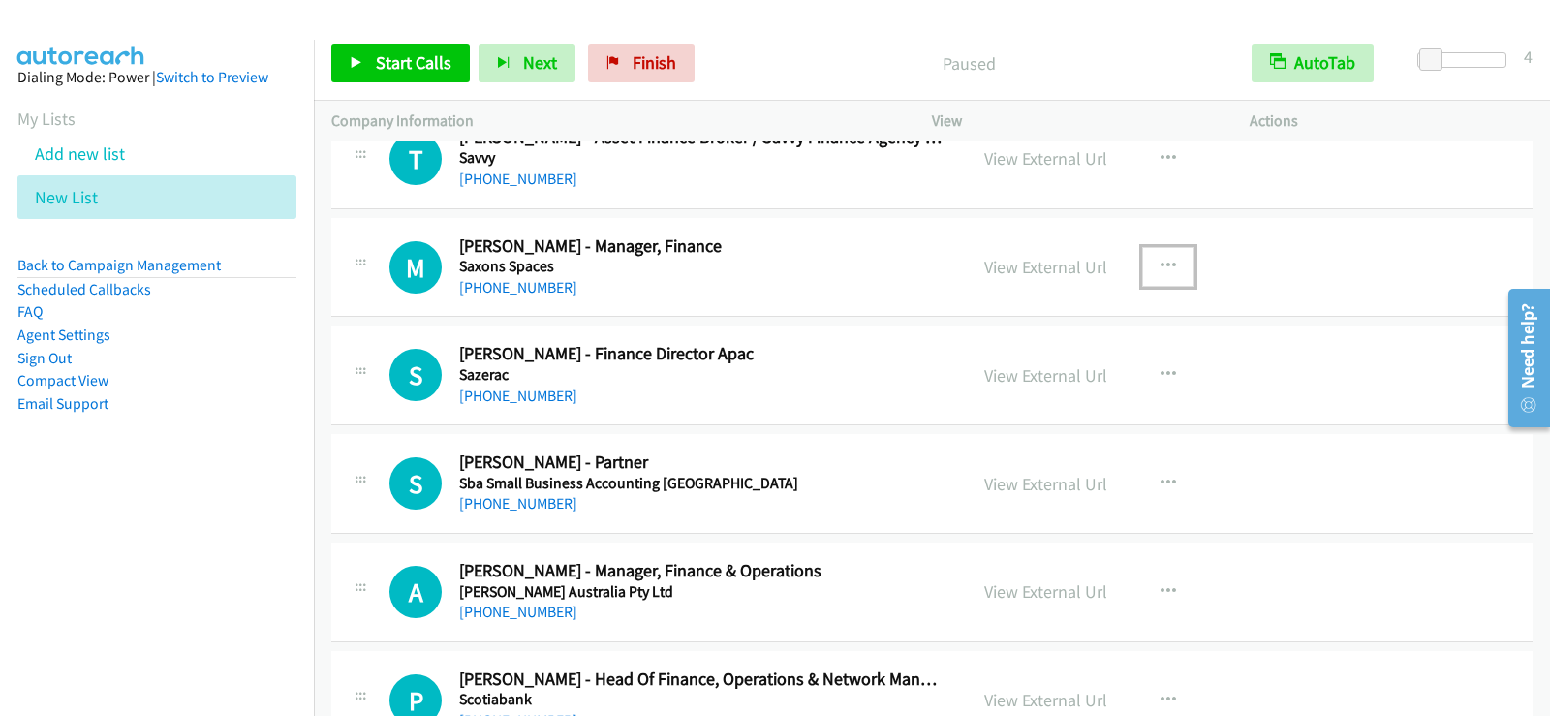
click at [1161, 268] on icon "button" at bounding box center [1169, 267] width 16 height 16
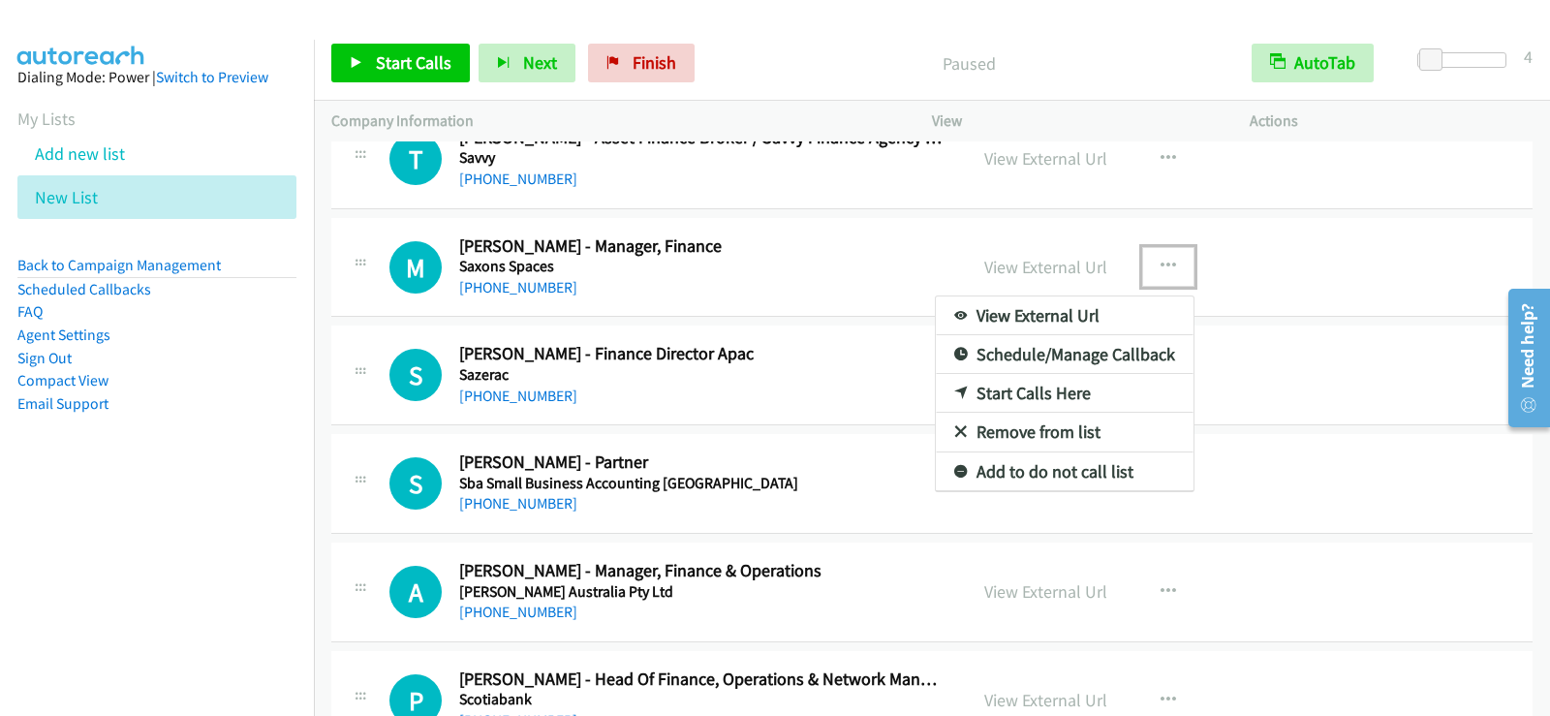
drag, startPoint x: 1006, startPoint y: 389, endPoint x: 651, endPoint y: 235, distance: 386.6
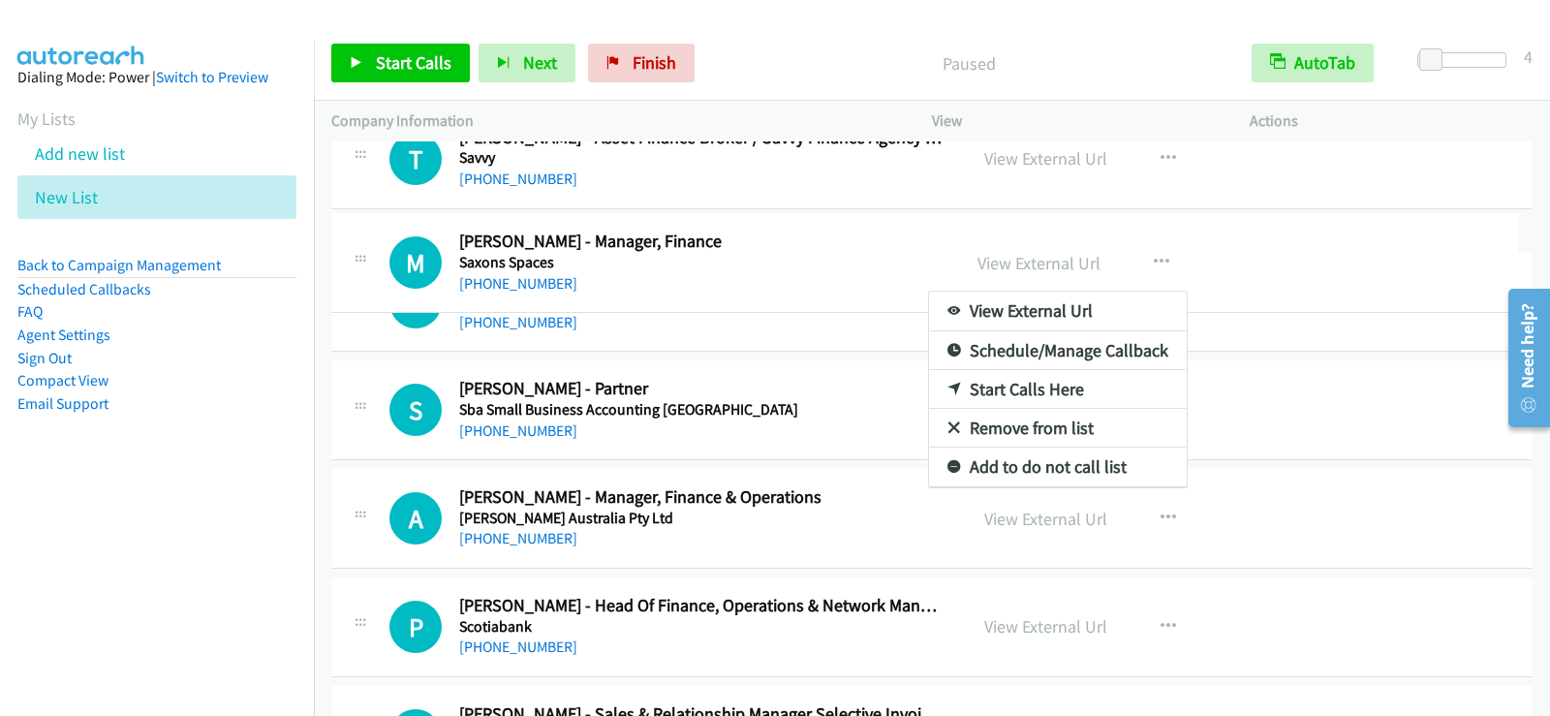
drag, startPoint x: 359, startPoint y: 366, endPoint x: 357, endPoint y: 254, distance: 112.4
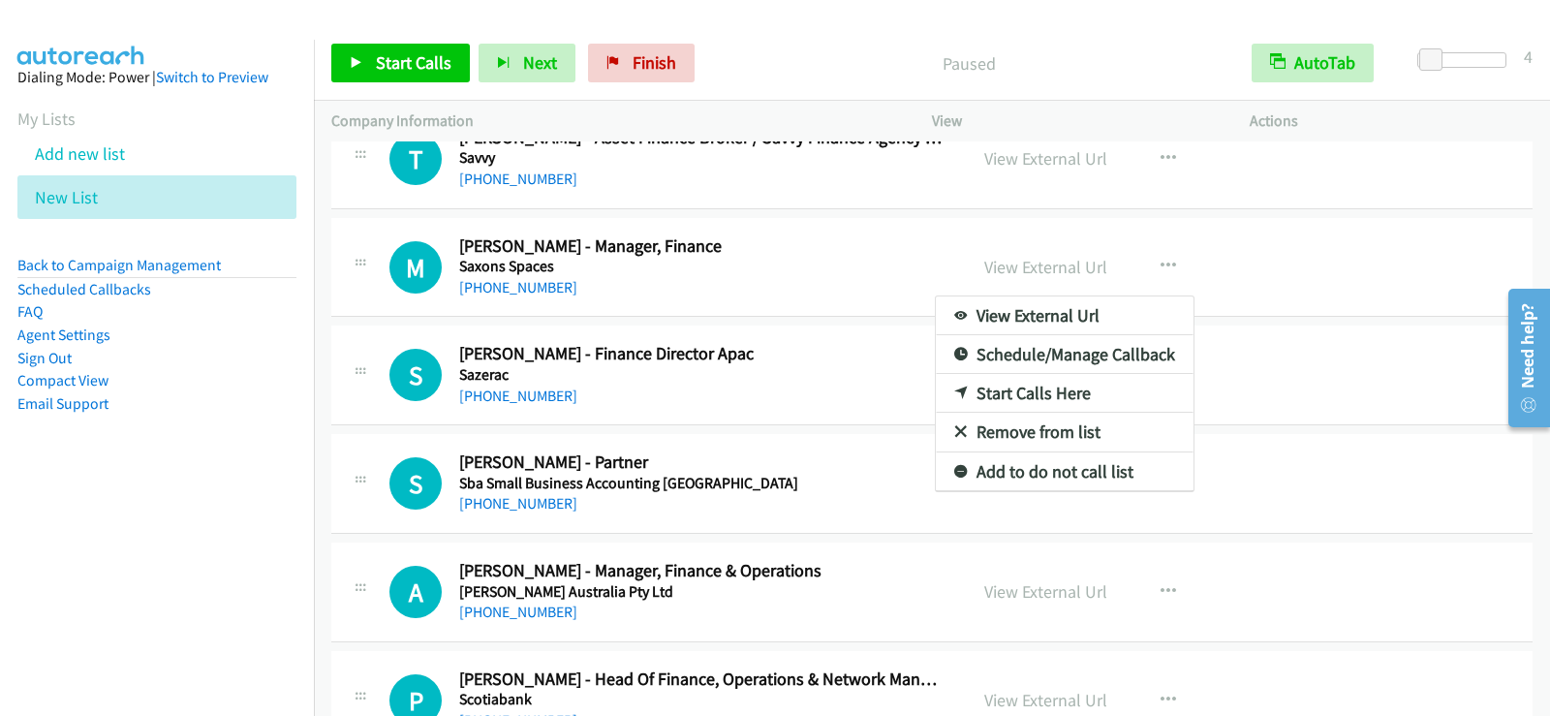
click at [1002, 393] on link "Start Calls Here" at bounding box center [1065, 393] width 258 height 39
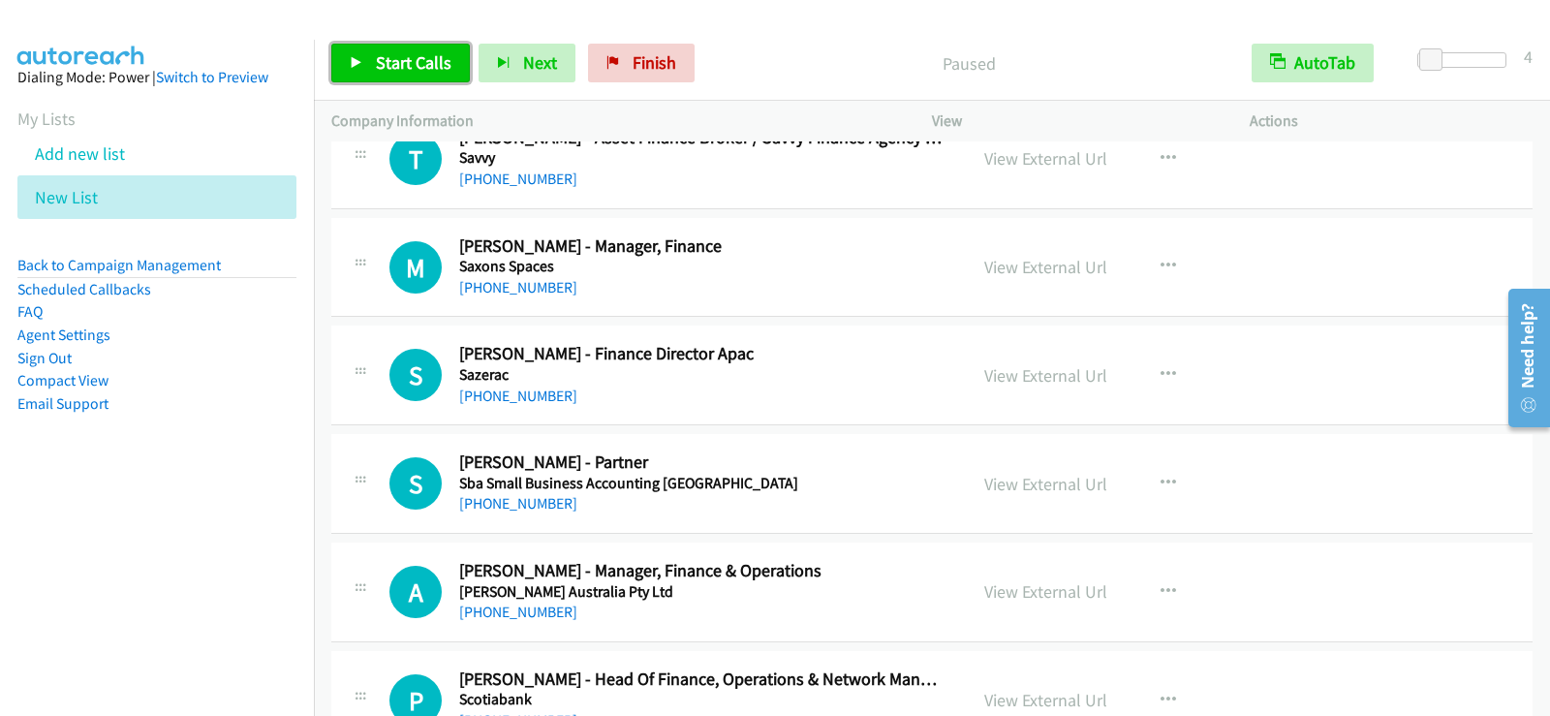
click at [388, 73] on span "Start Calls" at bounding box center [414, 62] width 76 height 22
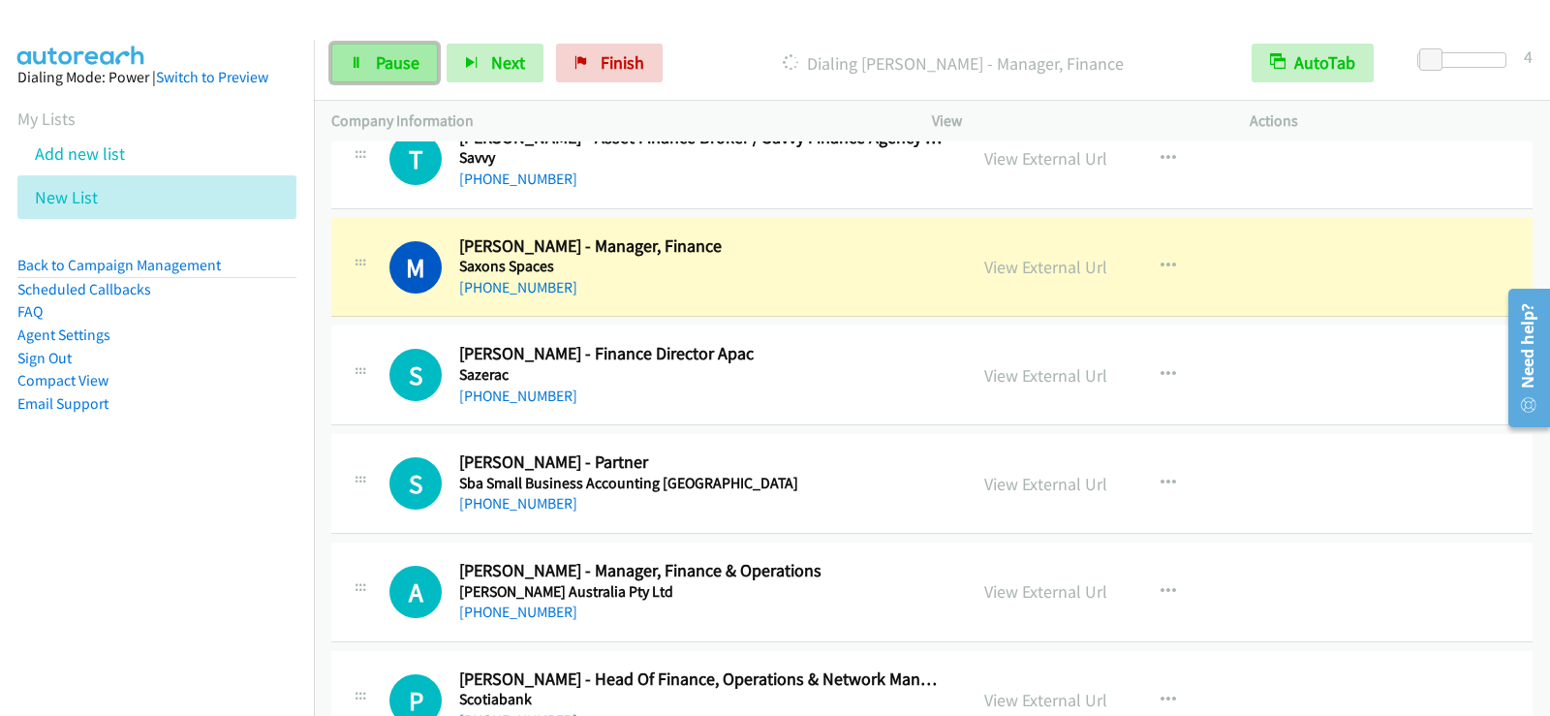
click at [393, 56] on span "Pause" at bounding box center [398, 62] width 44 height 22
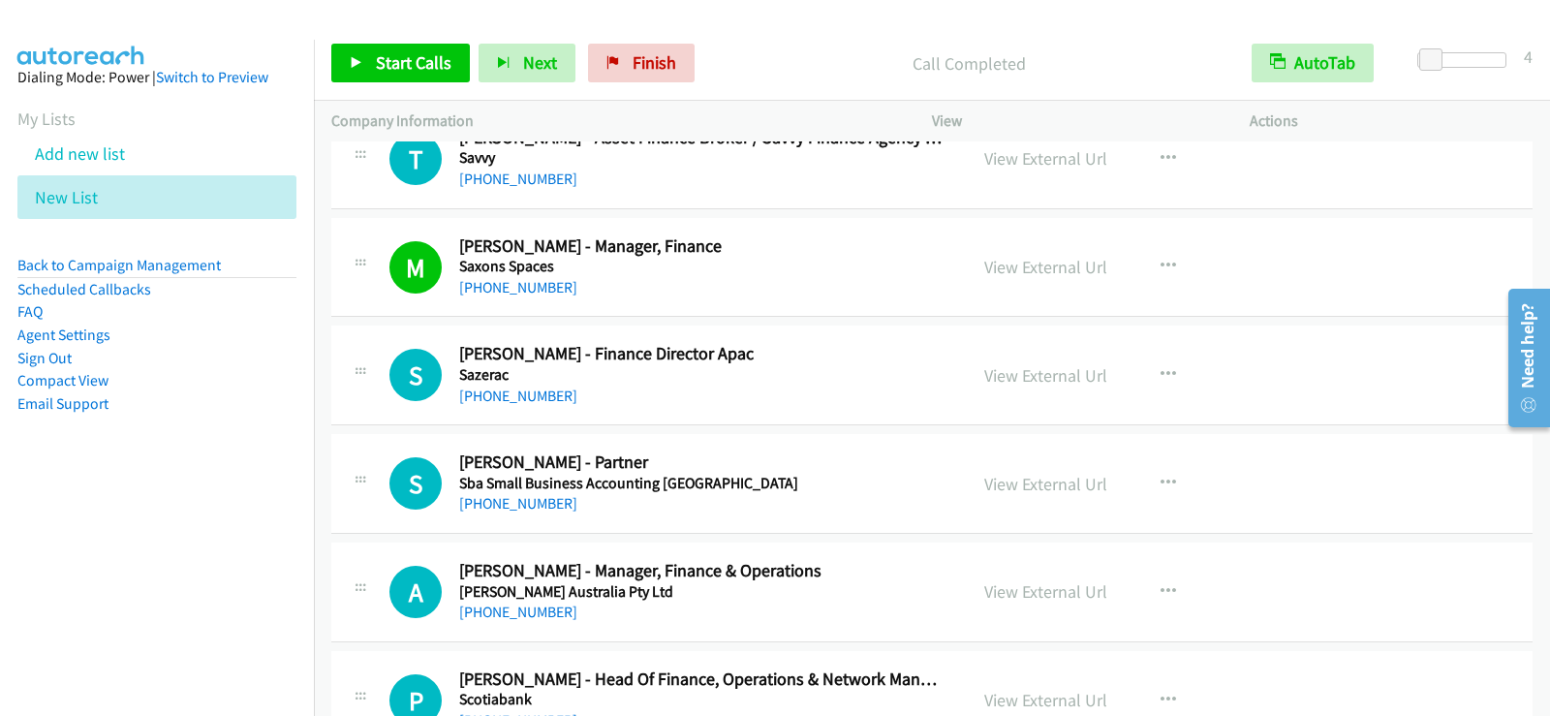
scroll to position [8042, 0]
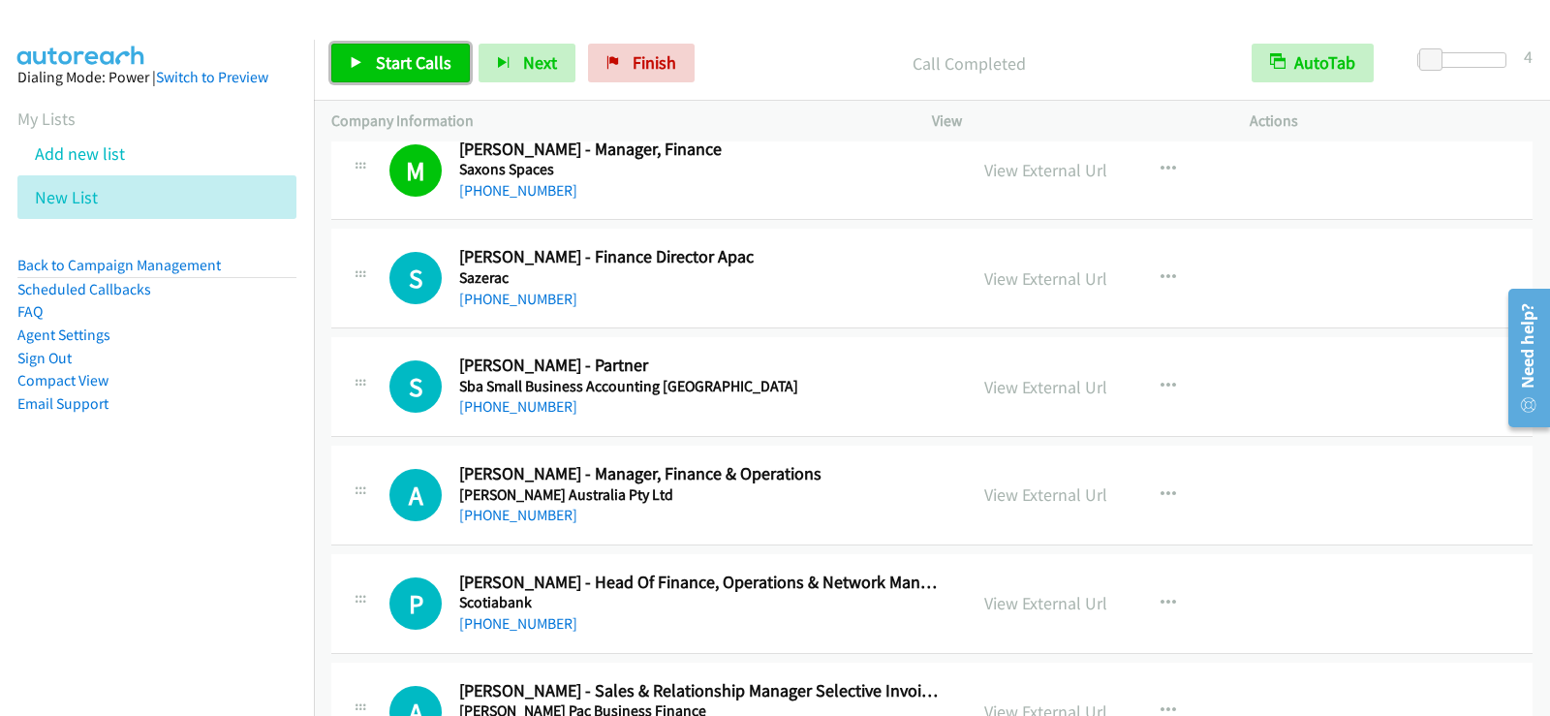
click at [353, 52] on link "Start Calls" at bounding box center [400, 63] width 139 height 39
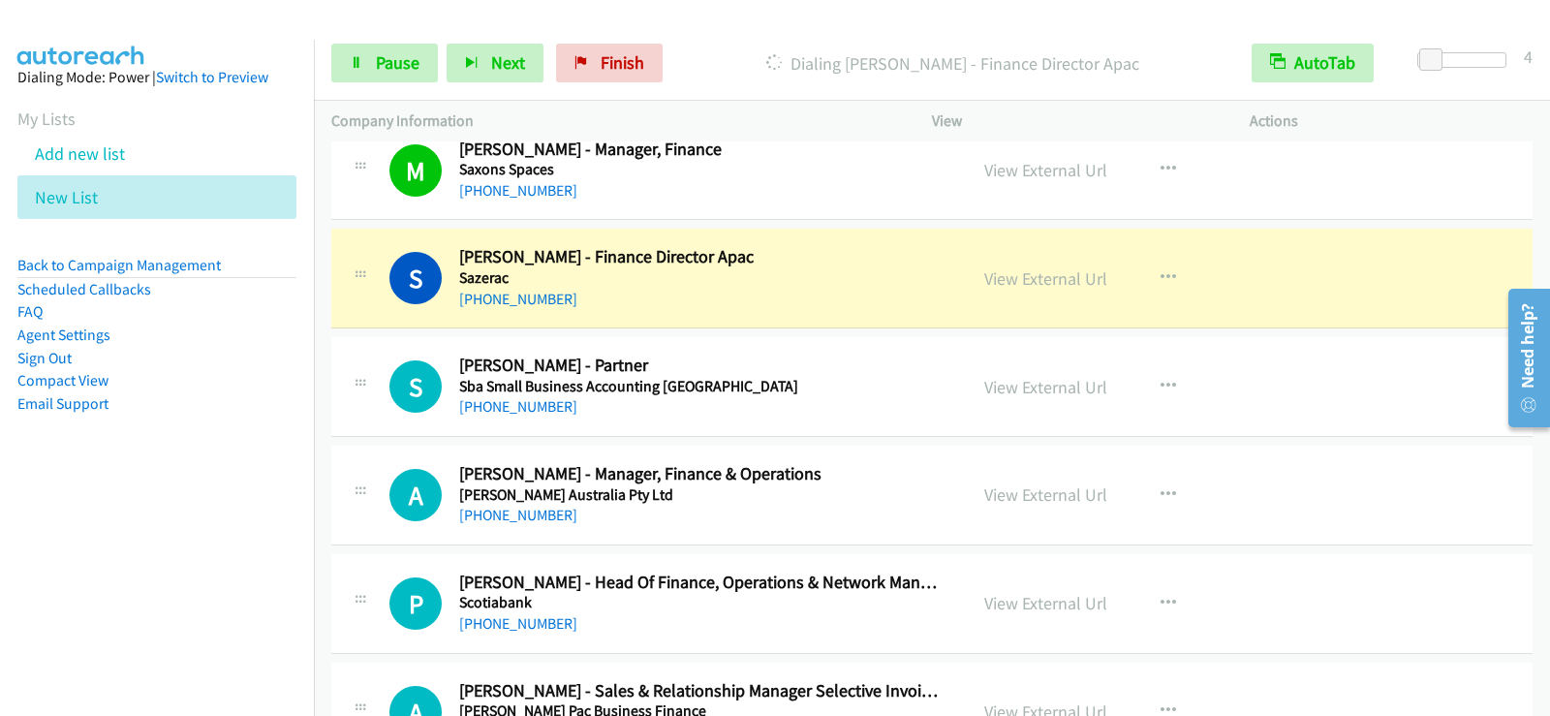
click at [967, 361] on div "View External Url View External Url Schedule/Manage Callback Start Calls Here R…" at bounding box center [1134, 387] width 335 height 64
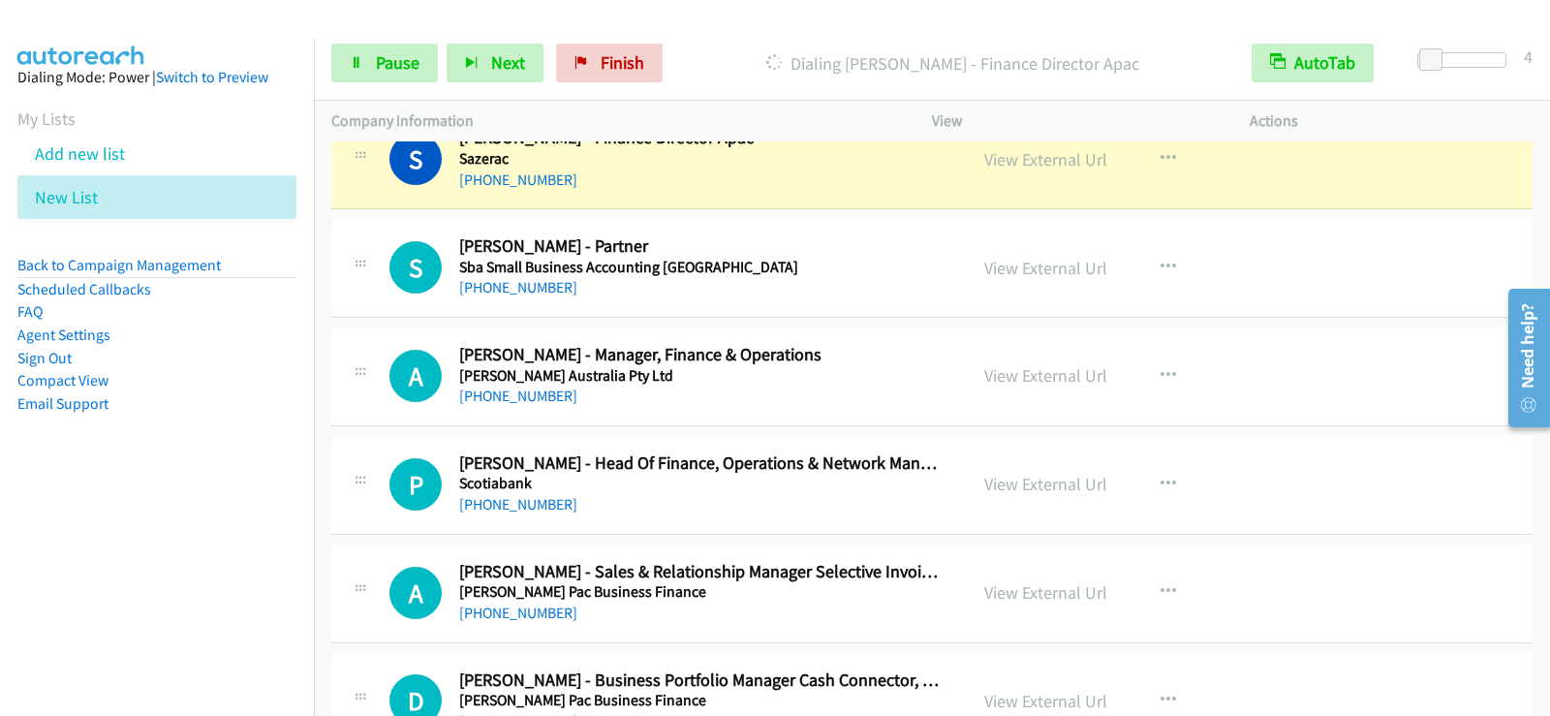
scroll to position [8139, 0]
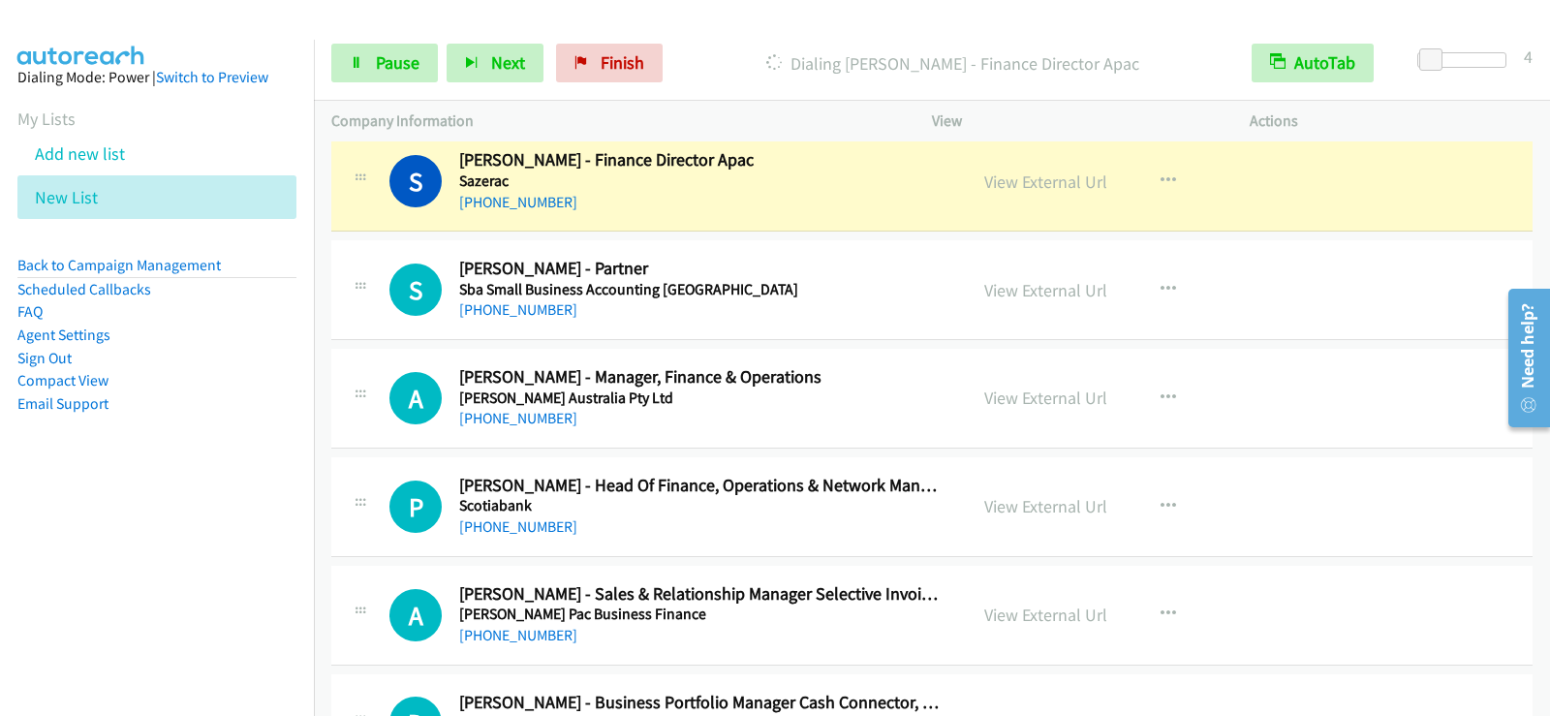
click at [833, 302] on div "[PHONE_NUMBER]" at bounding box center [700, 309] width 483 height 23
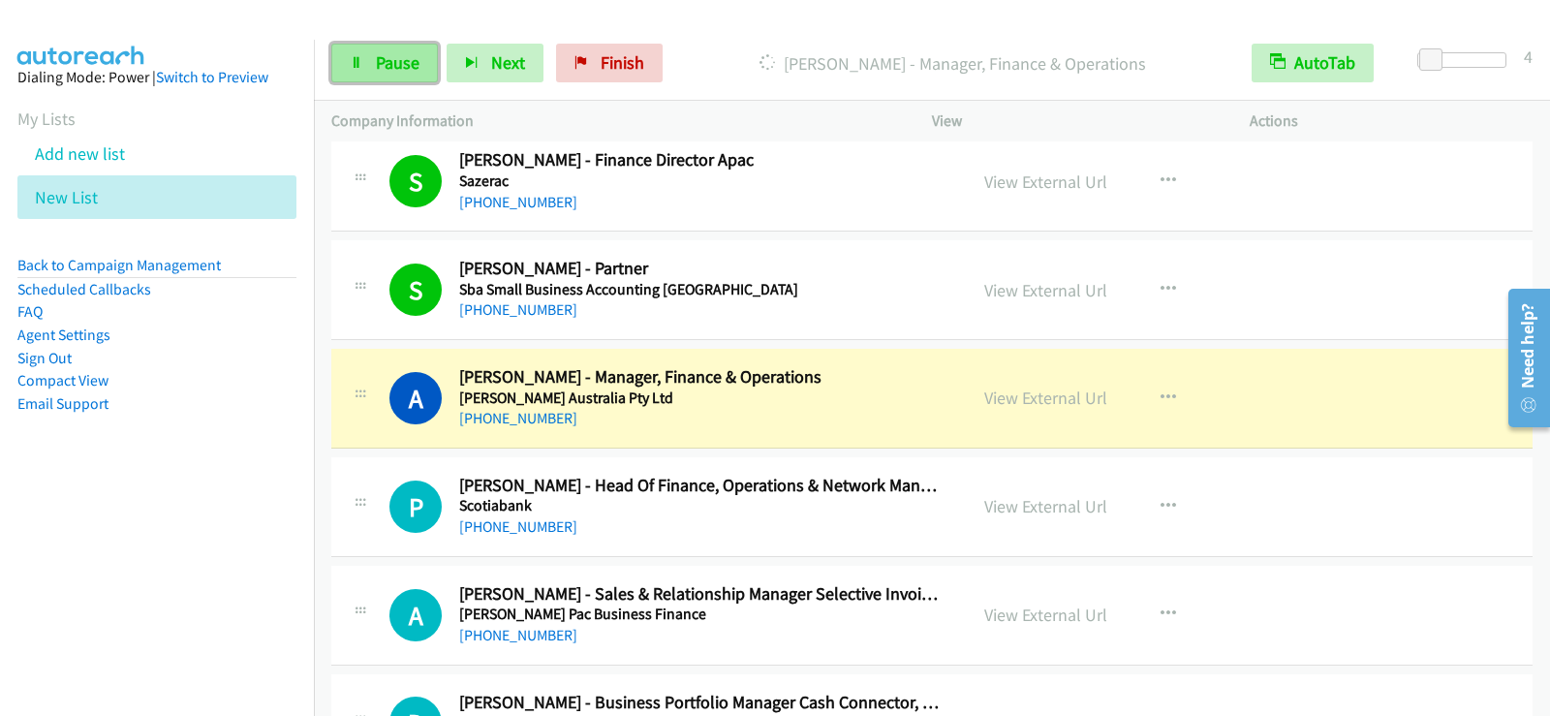
click at [362, 69] on icon at bounding box center [357, 64] width 14 height 14
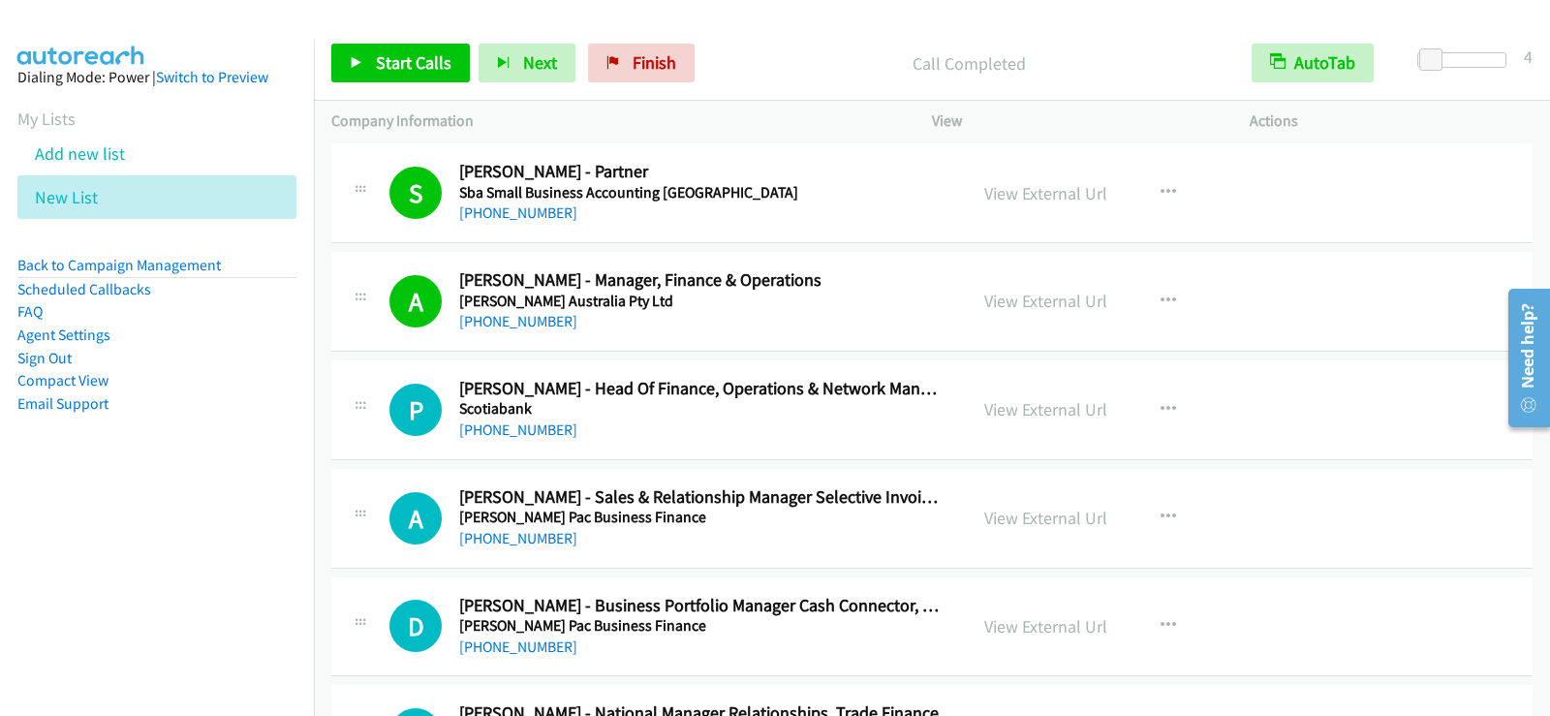
scroll to position [8332, 0]
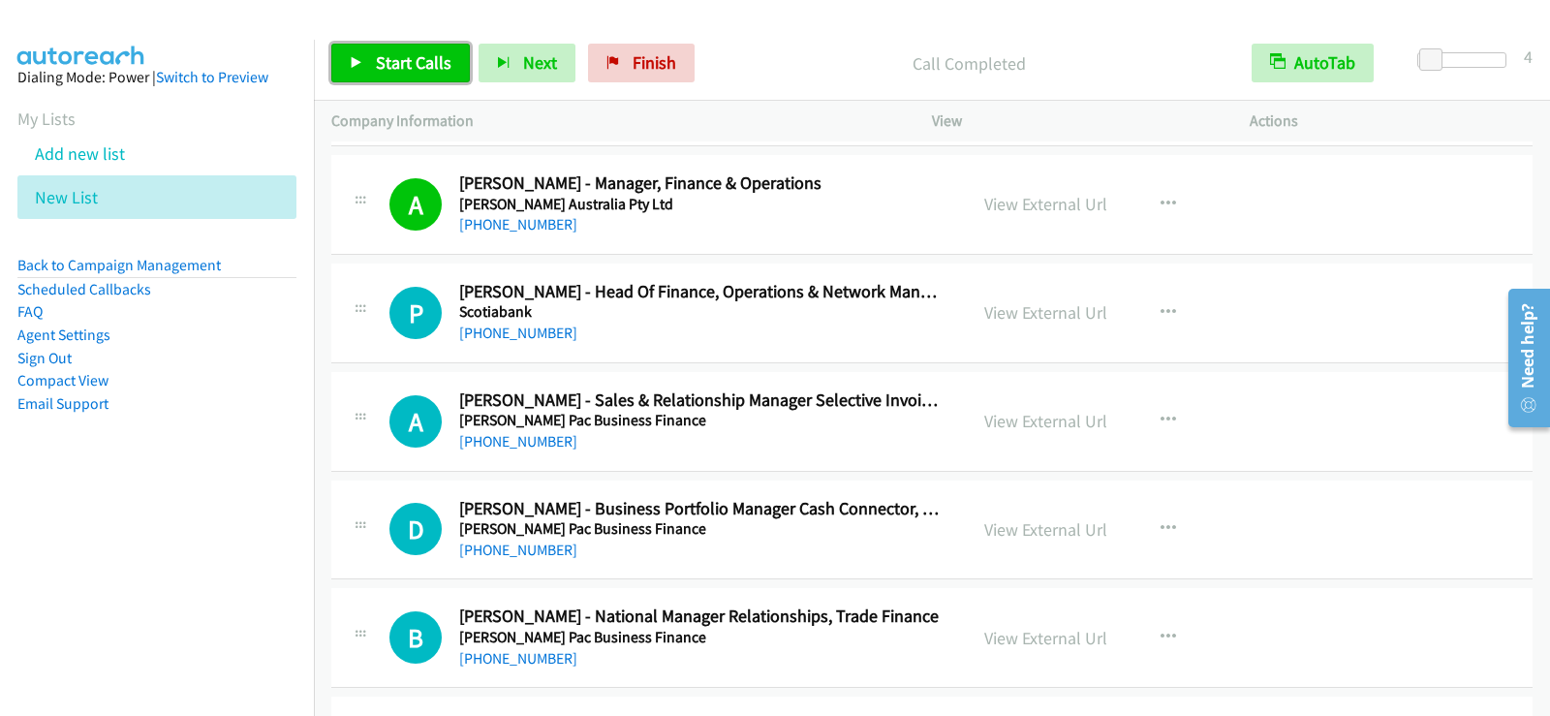
click at [398, 66] on span "Start Calls" at bounding box center [414, 62] width 76 height 22
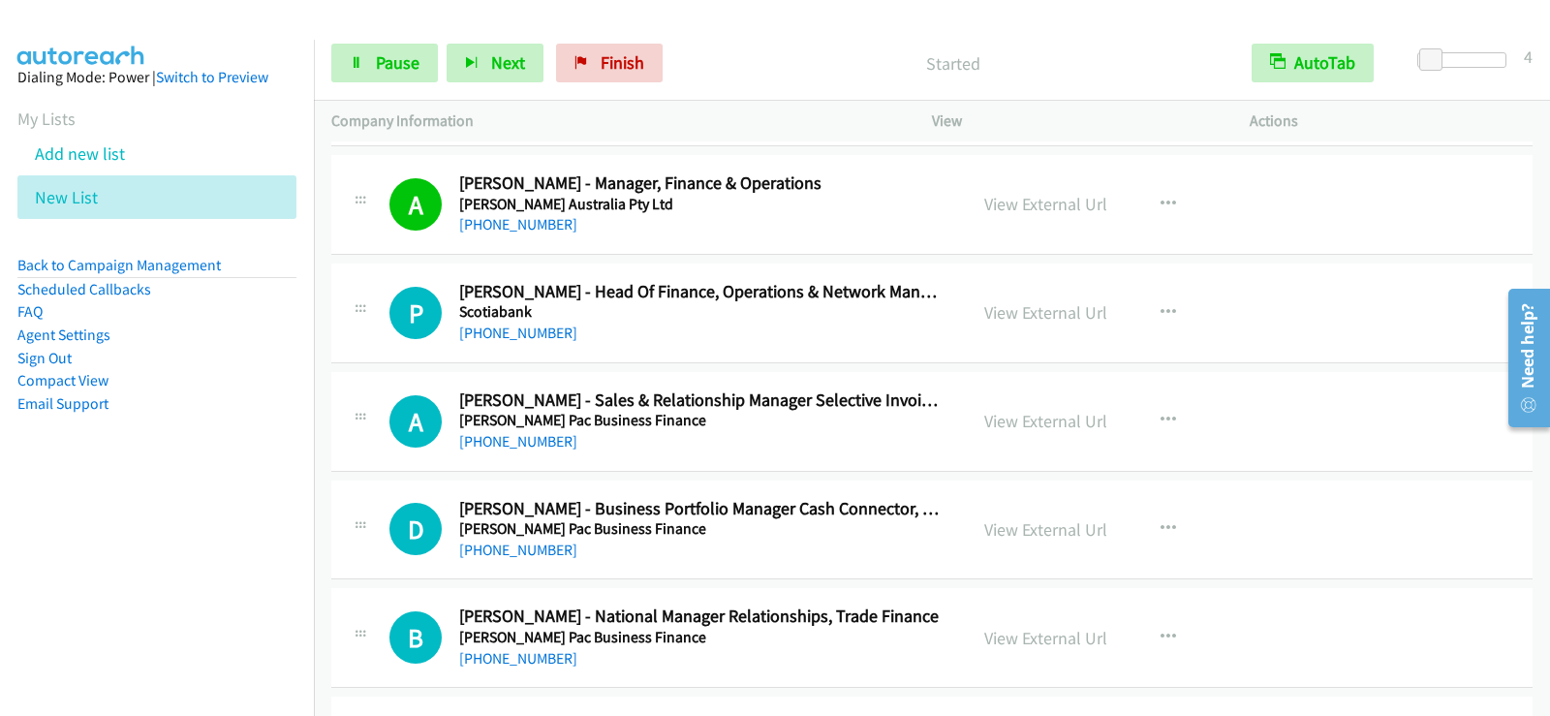
scroll to position [8429, 0]
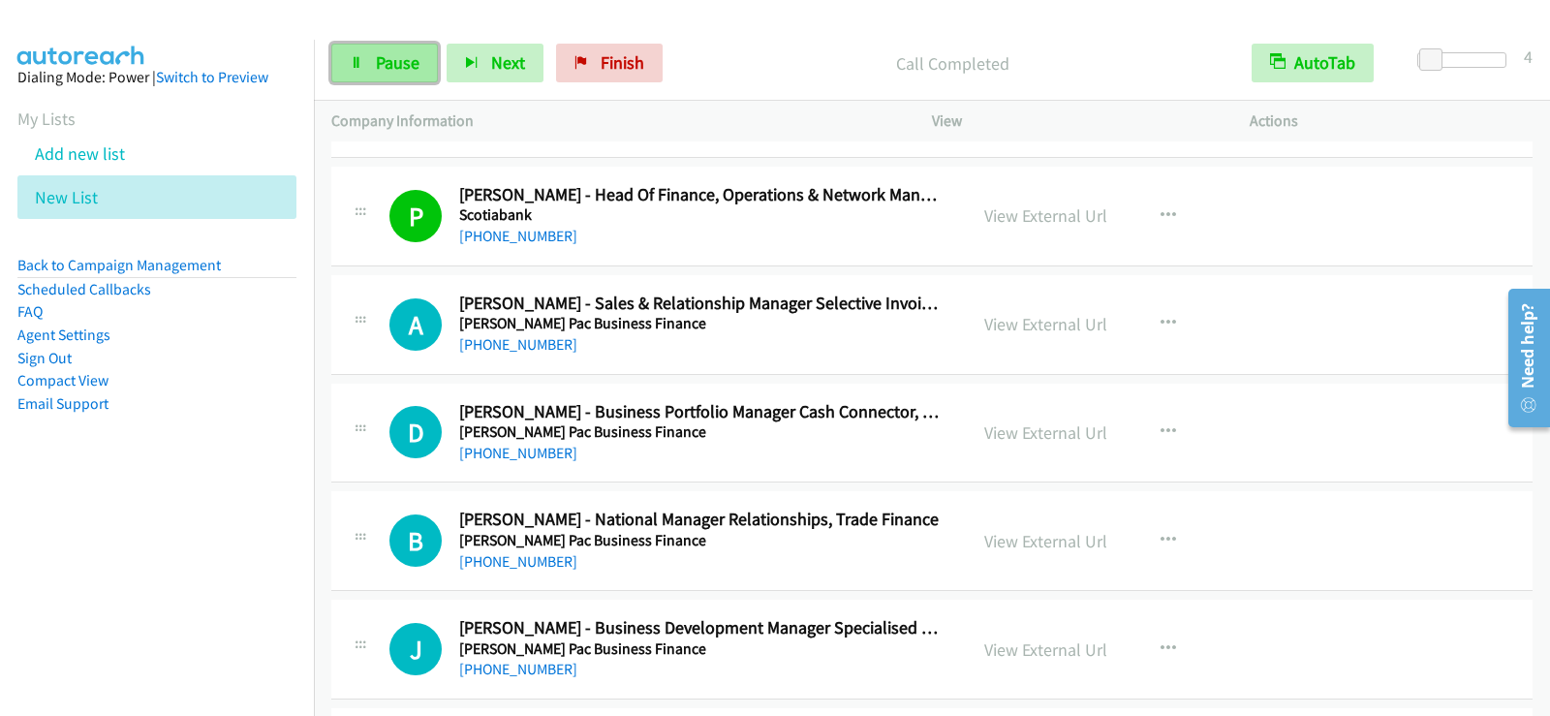
click at [389, 61] on span "Pause" at bounding box center [398, 62] width 44 height 22
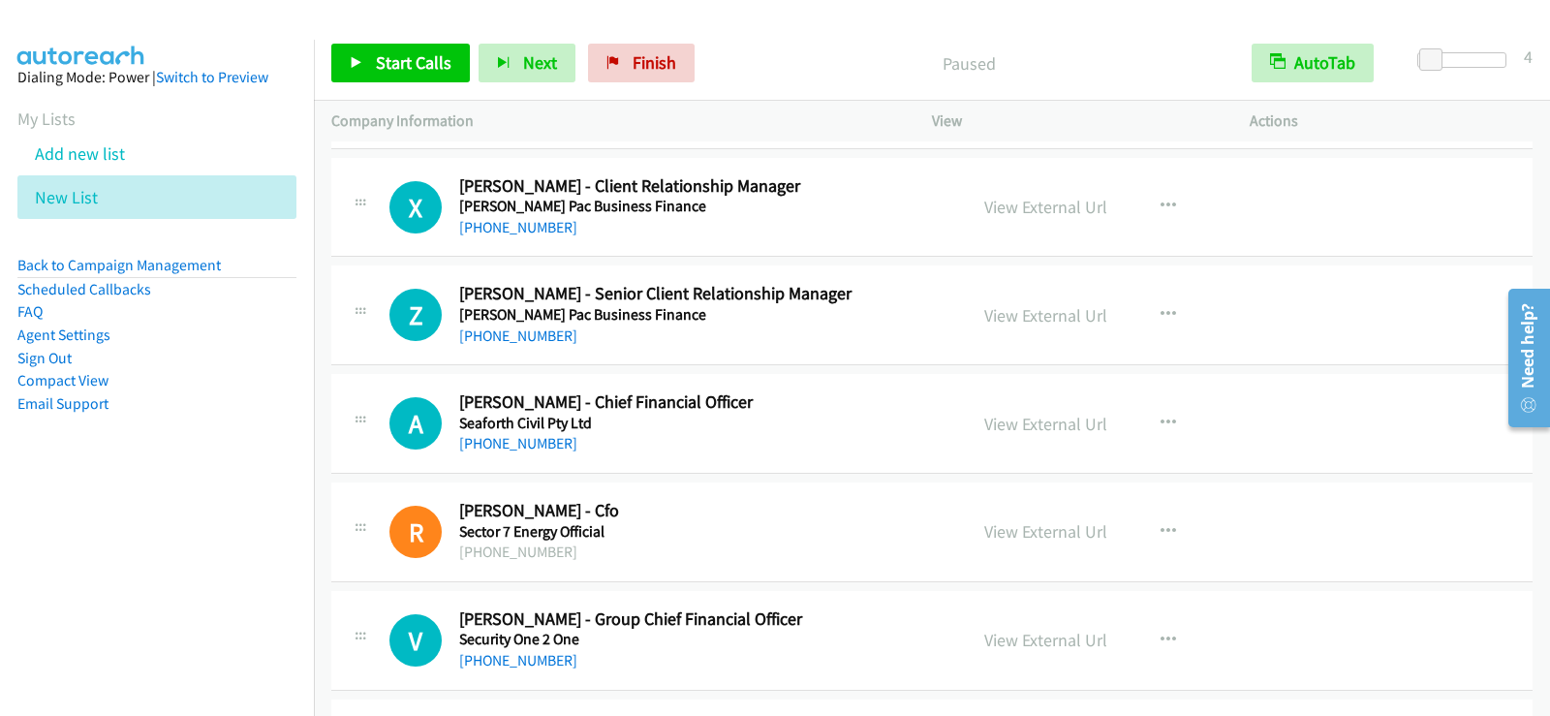
scroll to position [9786, 0]
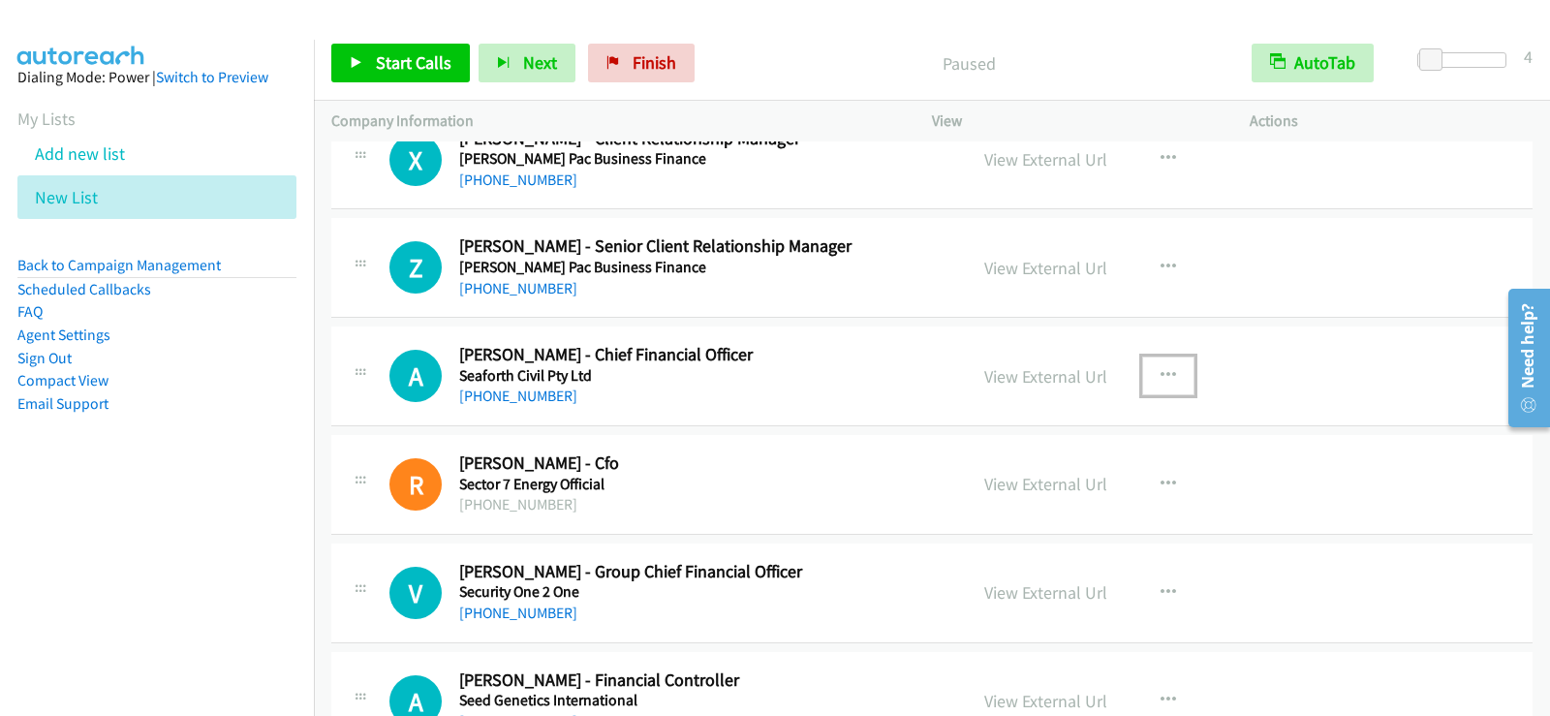
click at [1163, 380] on icon "button" at bounding box center [1169, 376] width 16 height 16
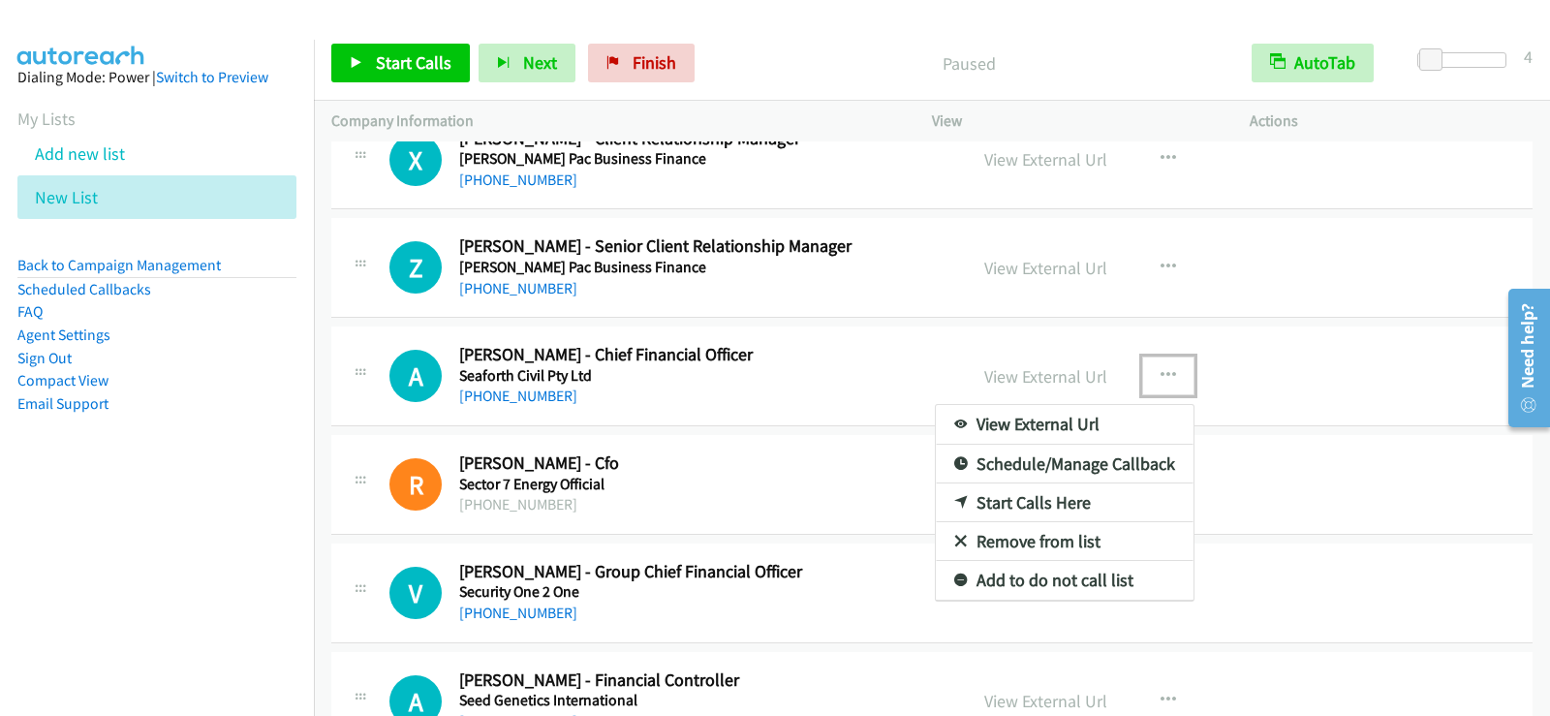
drag, startPoint x: 996, startPoint y: 506, endPoint x: 651, endPoint y: 380, distance: 367.2
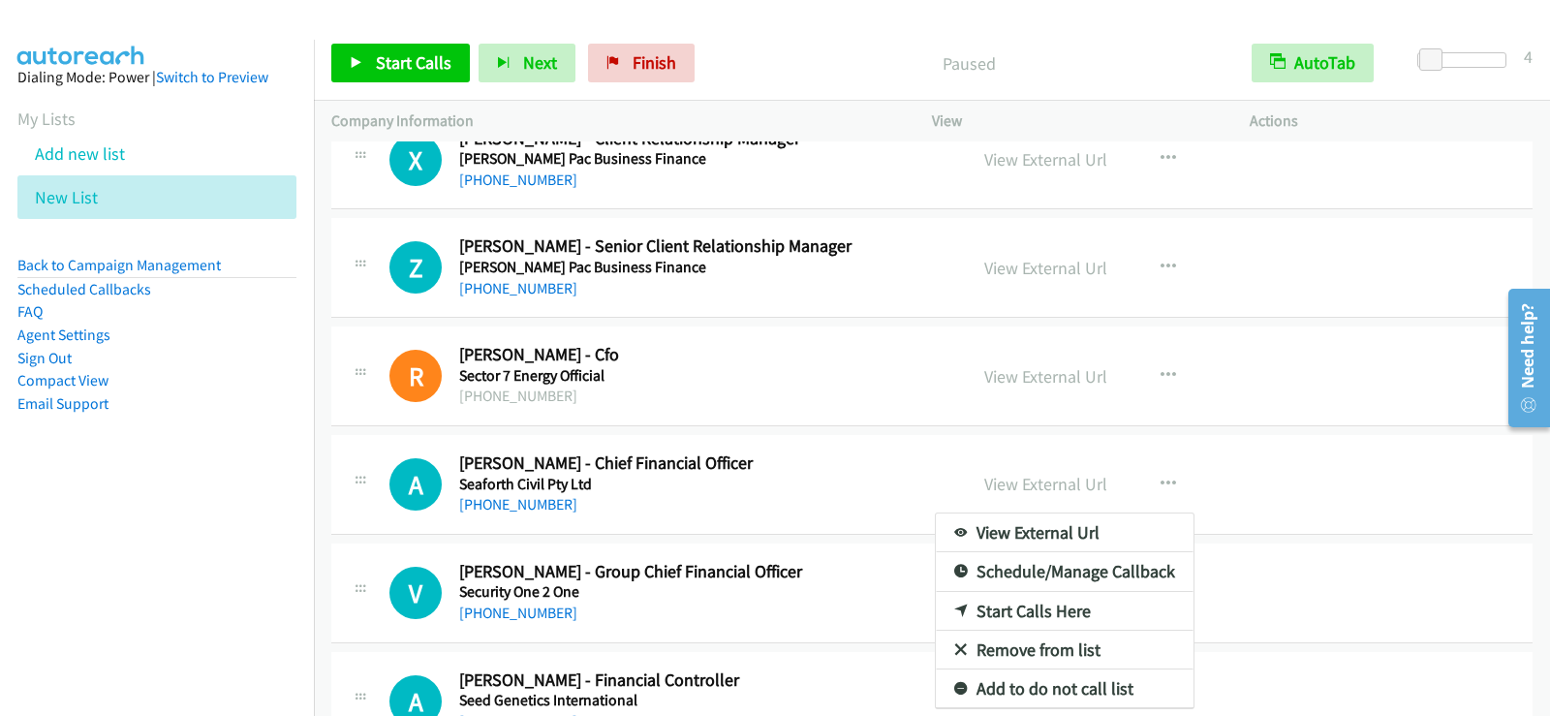
click at [1024, 603] on link "Start Calls Here" at bounding box center [1065, 611] width 258 height 39
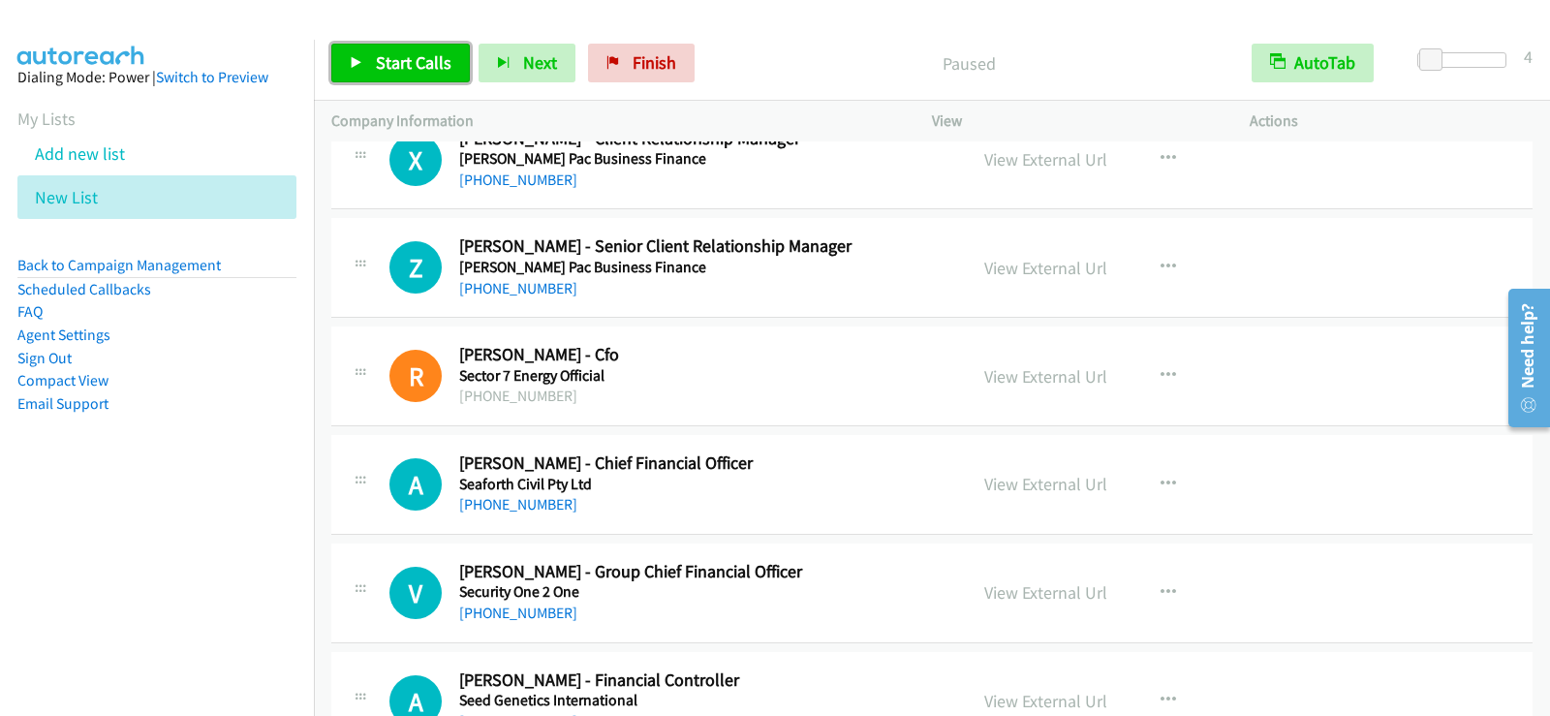
click at [365, 54] on link "Start Calls" at bounding box center [400, 63] width 139 height 39
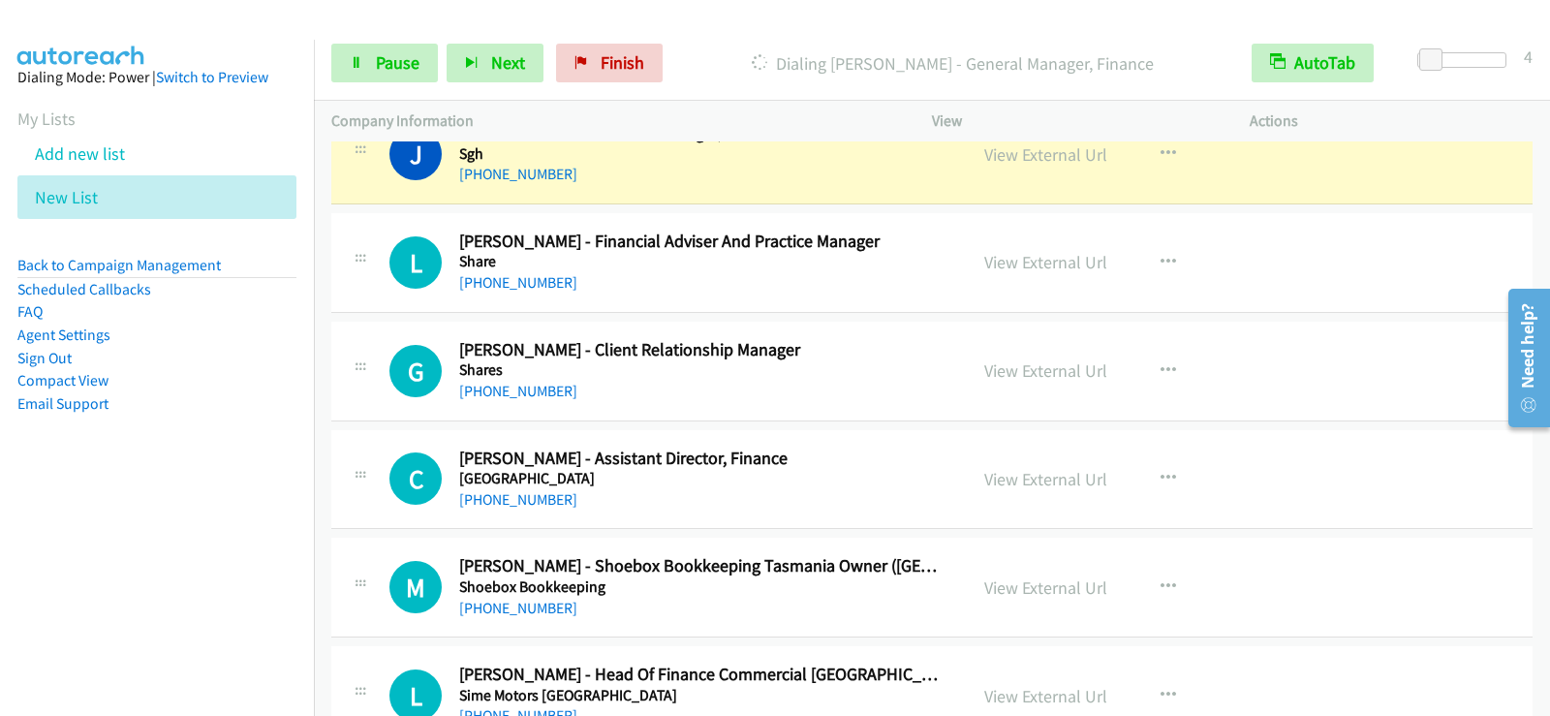
scroll to position [10561, 0]
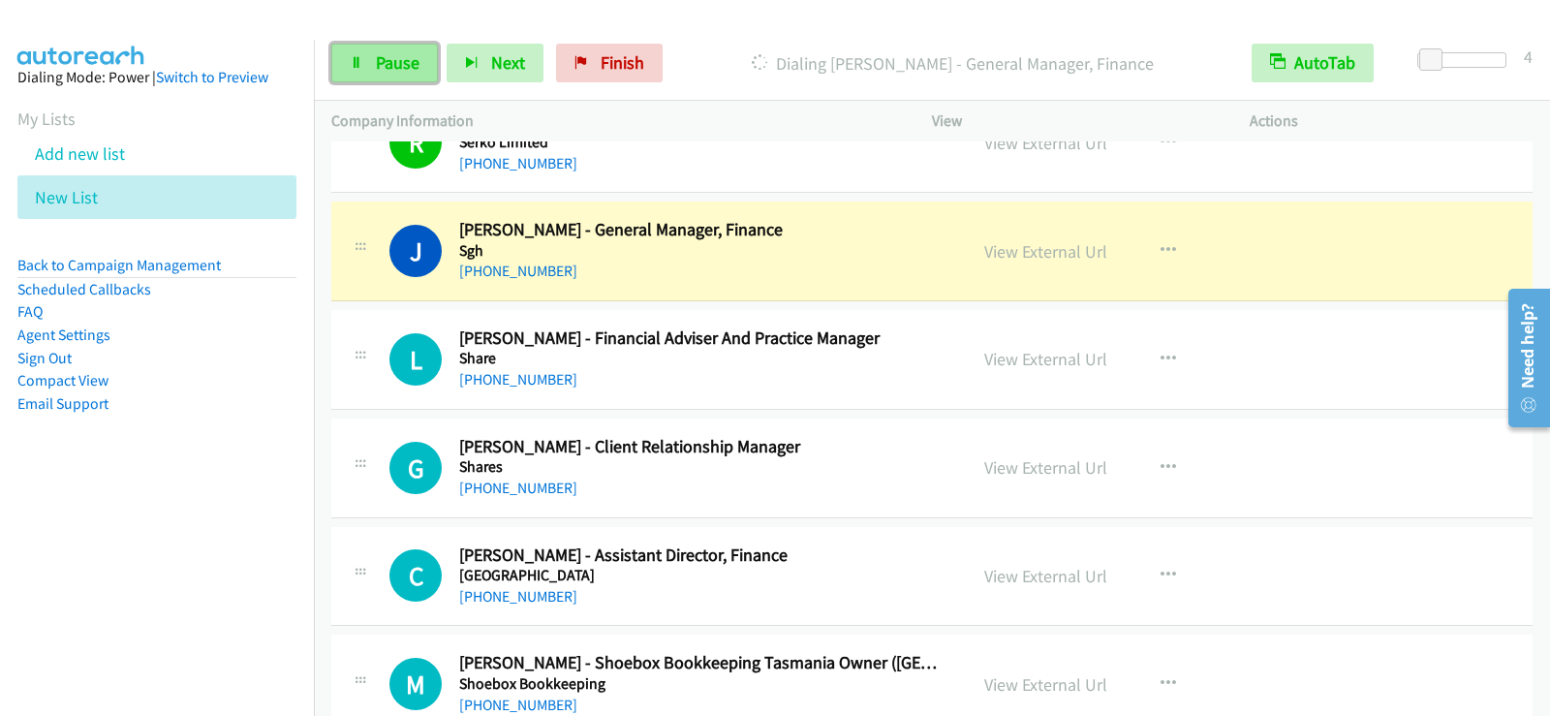
click at [378, 72] on span "Pause" at bounding box center [398, 62] width 44 height 22
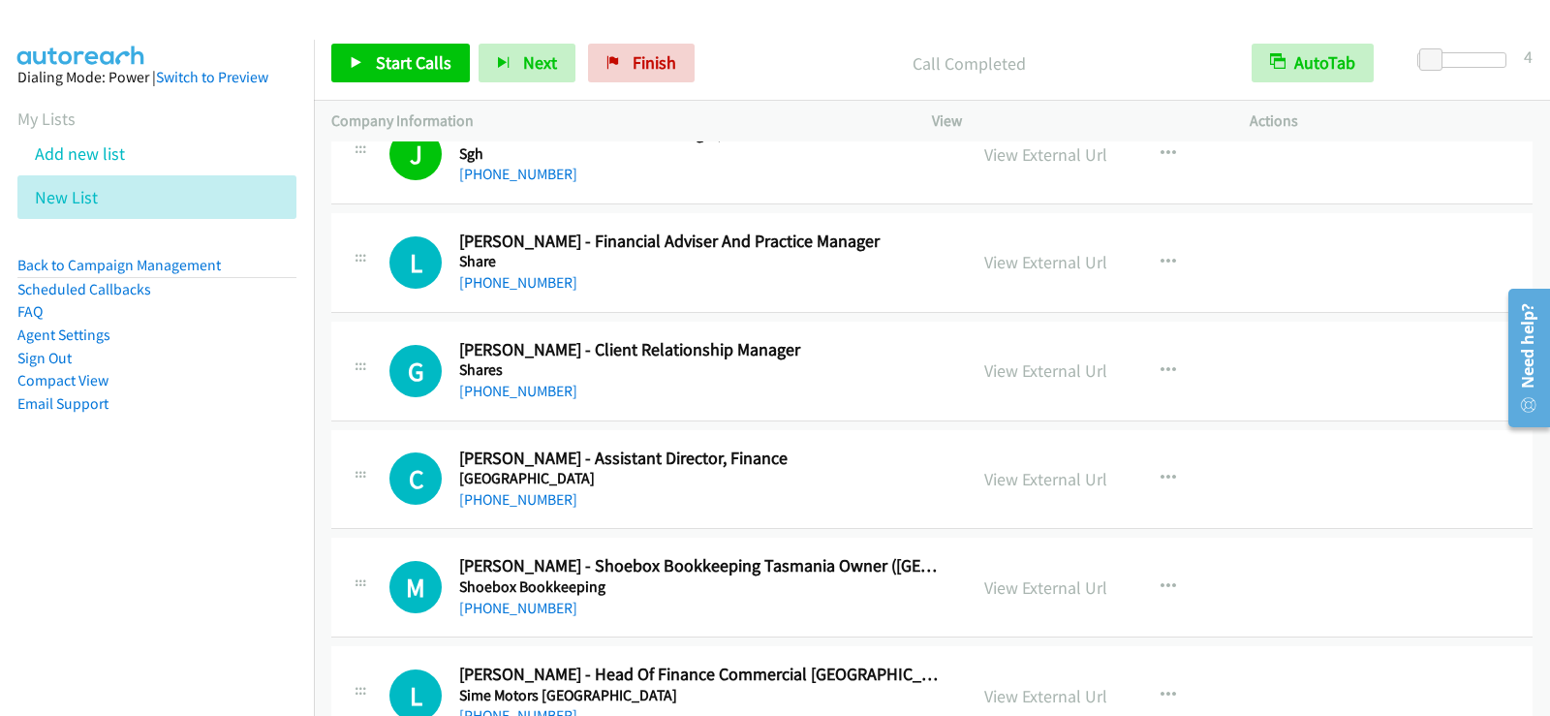
scroll to position [10755, 0]
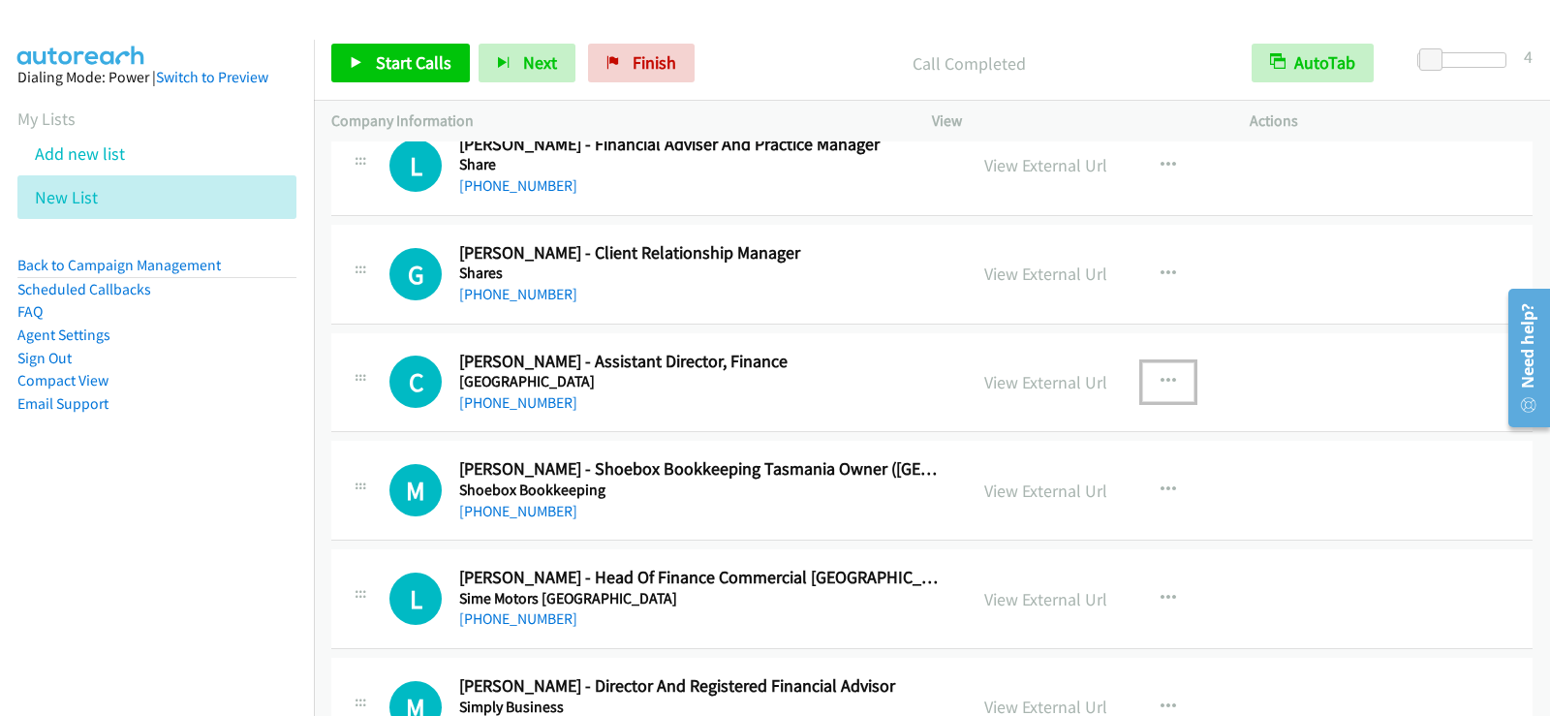
click at [1150, 381] on button "button" at bounding box center [1168, 381] width 52 height 39
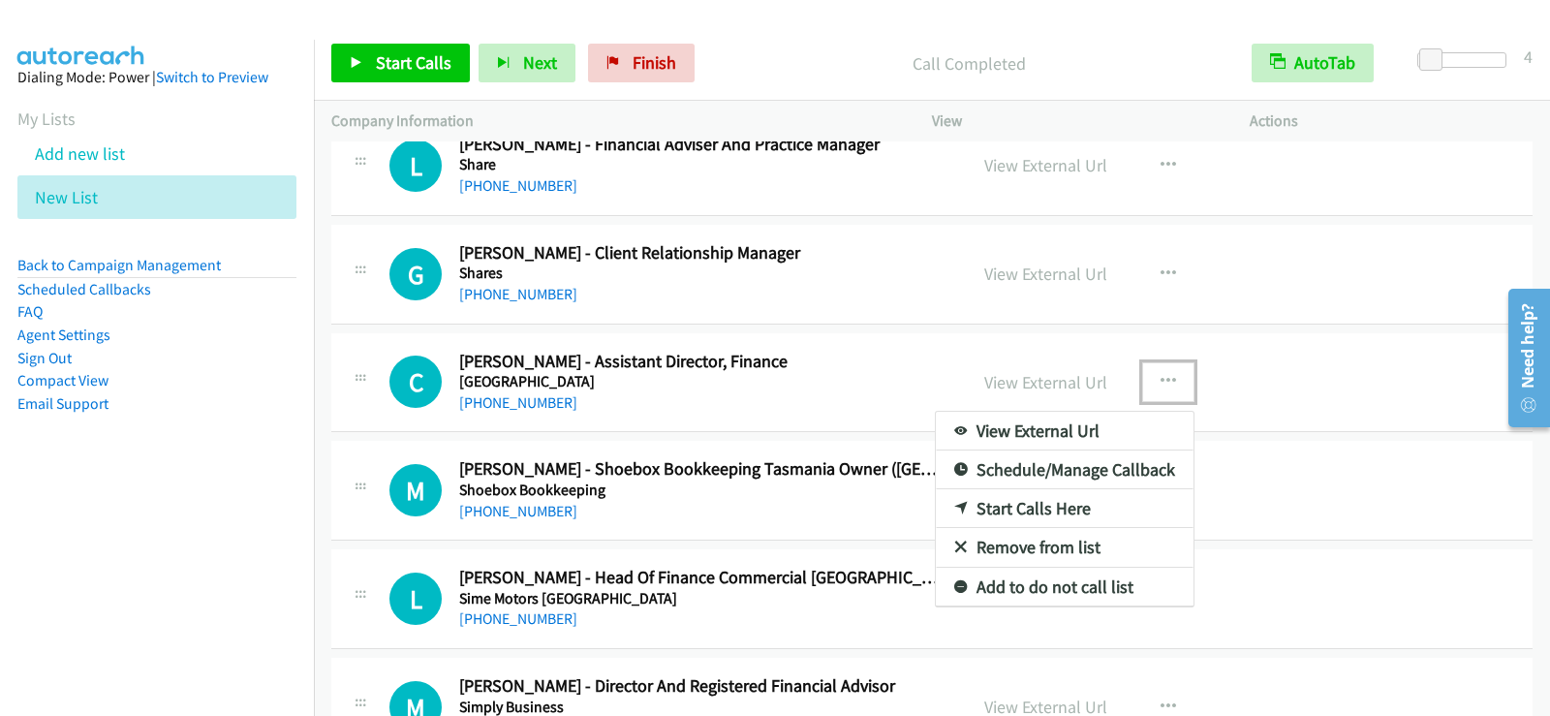
click at [1019, 503] on link "Start Calls Here" at bounding box center [1065, 508] width 258 height 39
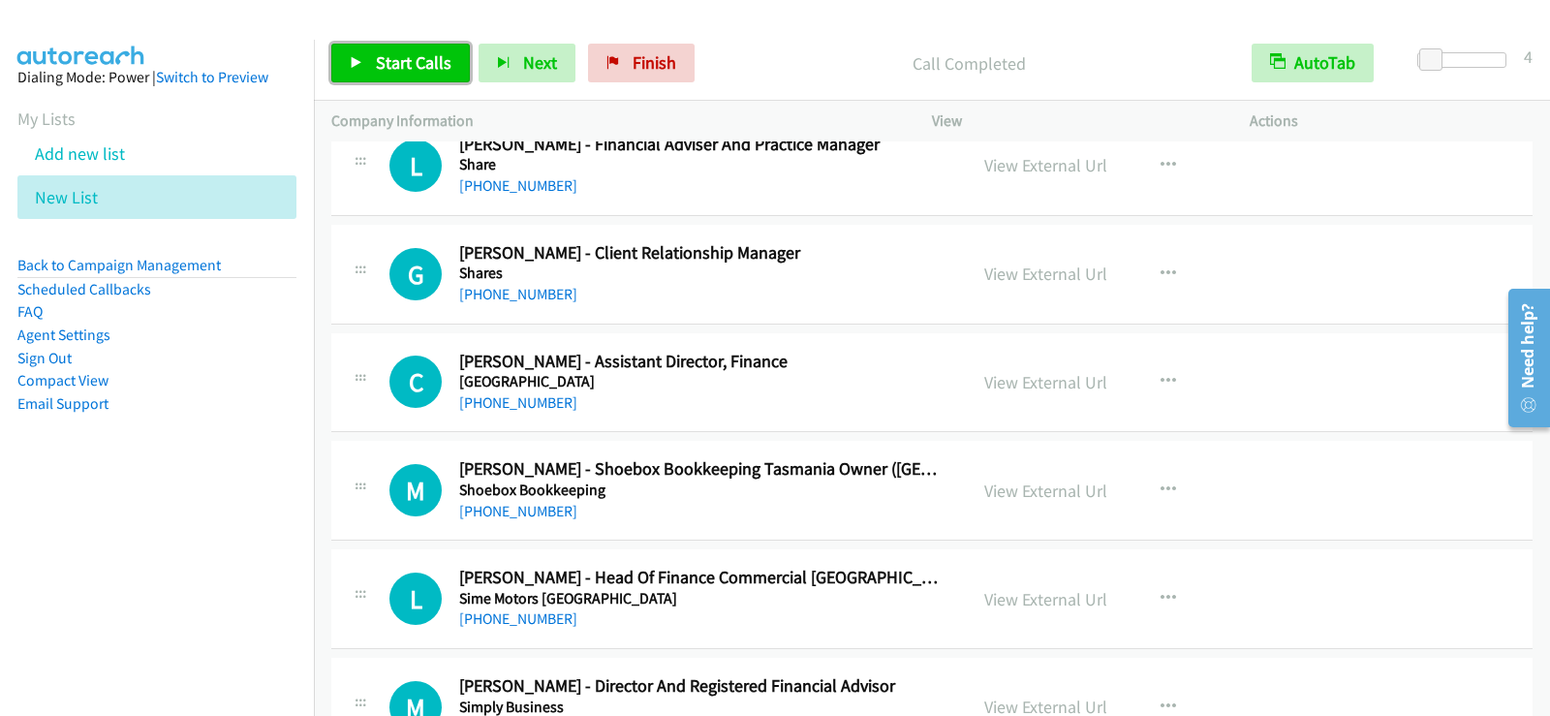
click at [426, 70] on span "Start Calls" at bounding box center [414, 62] width 76 height 22
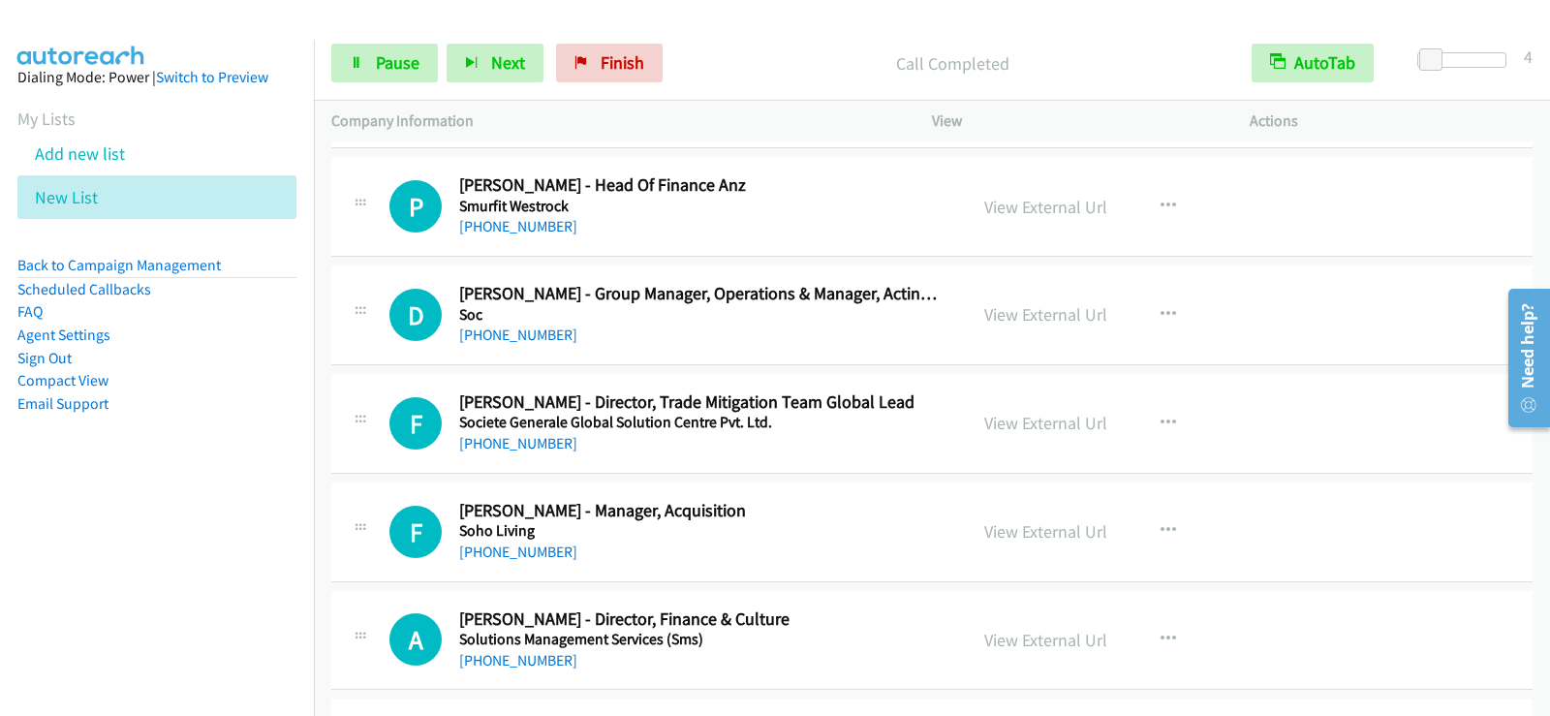
scroll to position [11724, 0]
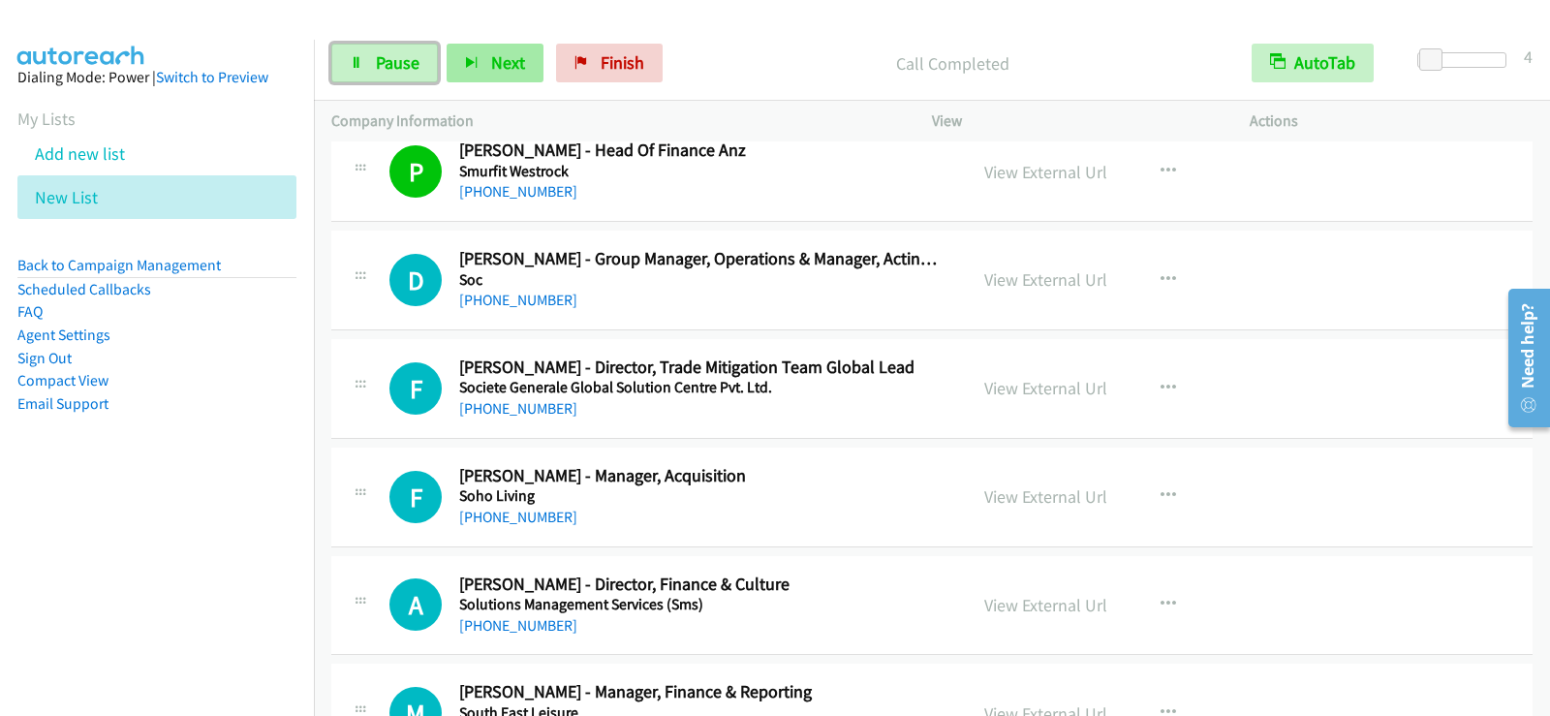
drag, startPoint x: 420, startPoint y: 67, endPoint x: 465, endPoint y: 70, distance: 44.7
click at [420, 67] on link "Pause" at bounding box center [384, 63] width 107 height 39
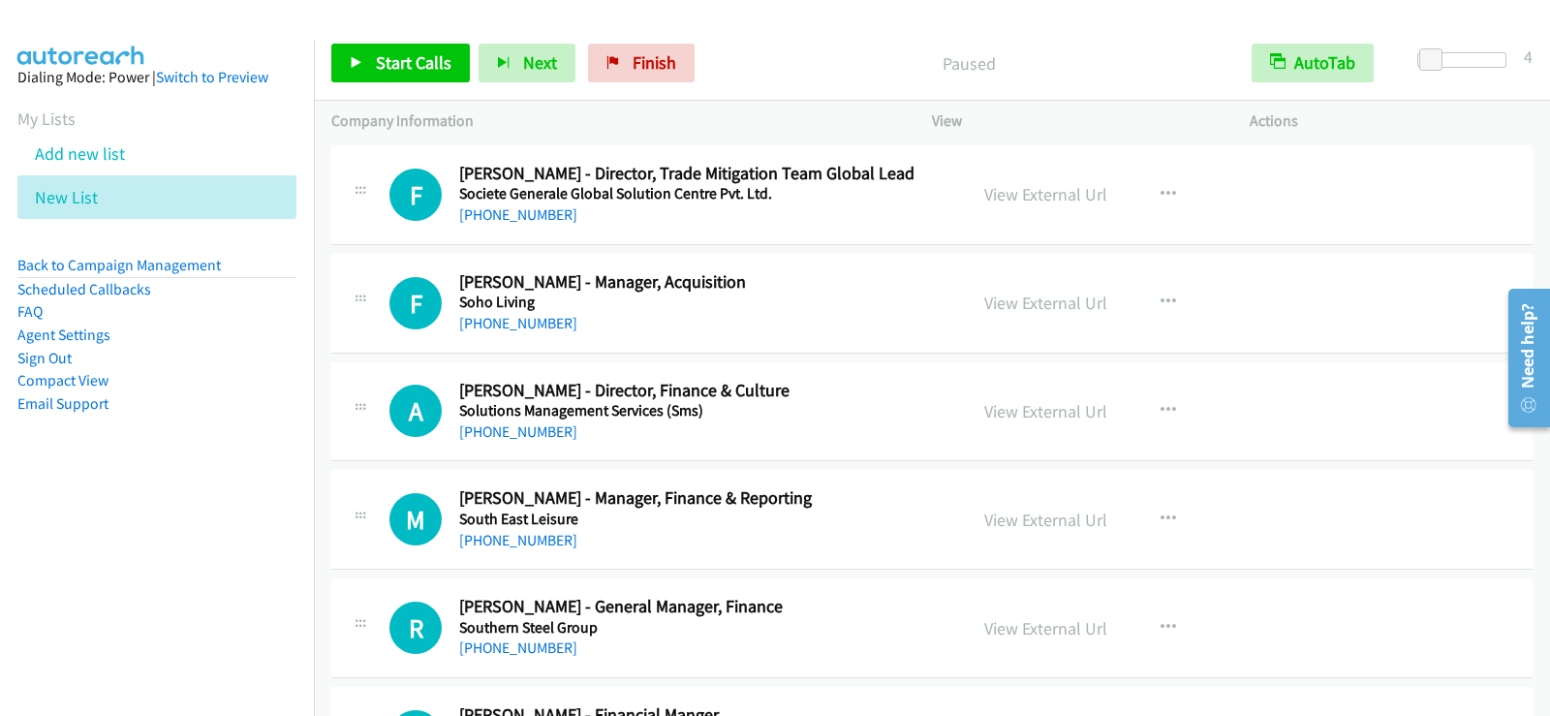
scroll to position [12014, 0]
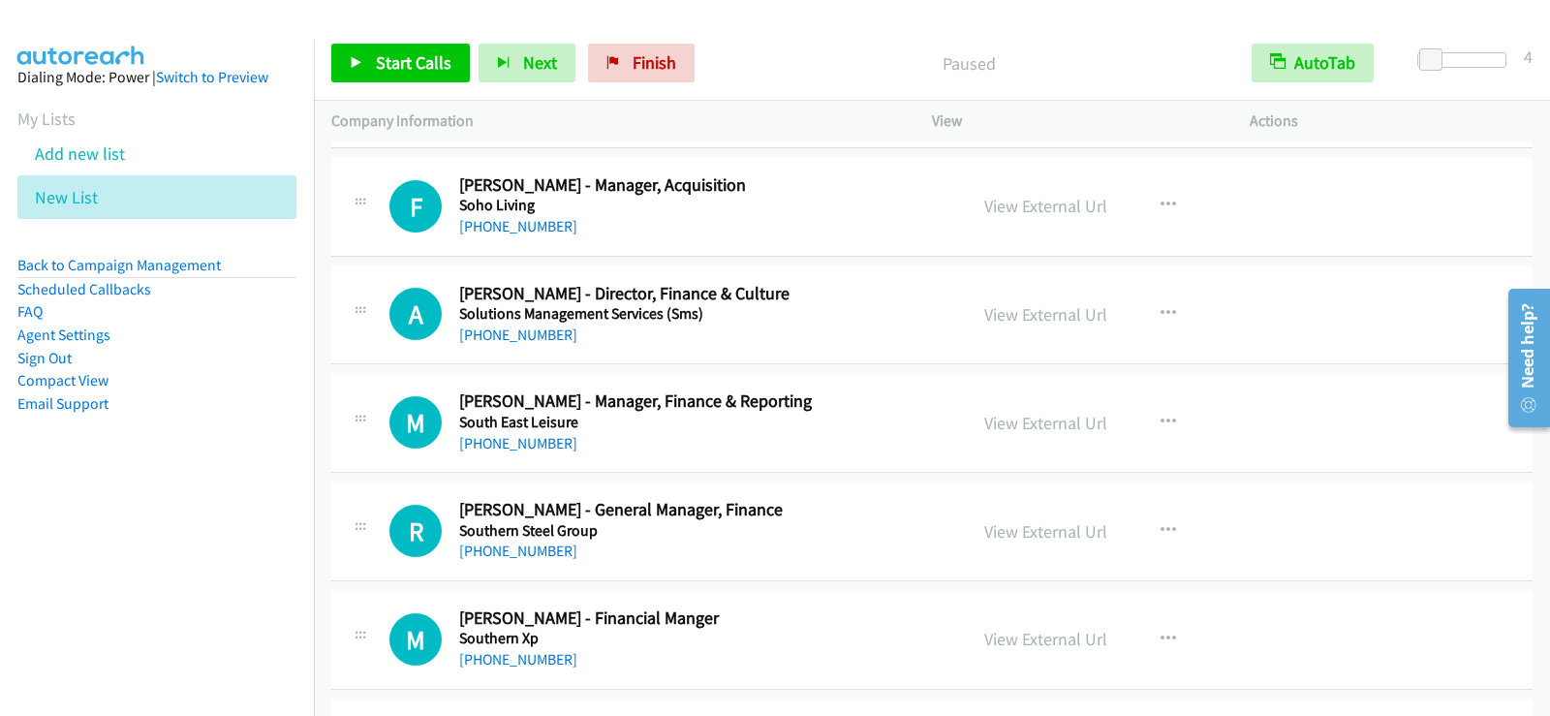
click at [1169, 450] on div "View External Url View External Url Schedule/Manage Callback Start Calls Here R…" at bounding box center [1134, 422] width 335 height 64
click at [1167, 423] on icon "button" at bounding box center [1169, 423] width 16 height 16
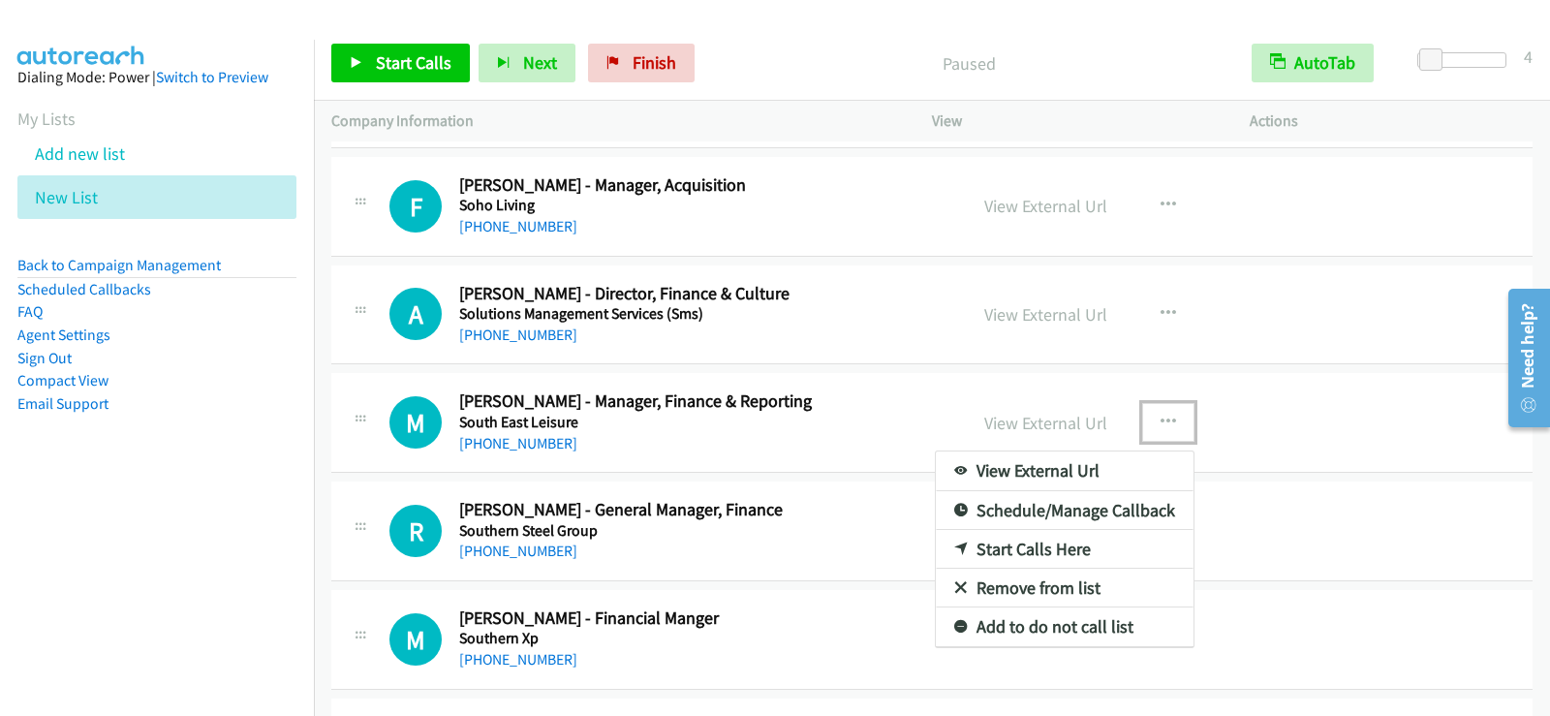
click at [1002, 552] on link "Start Calls Here" at bounding box center [1065, 549] width 258 height 39
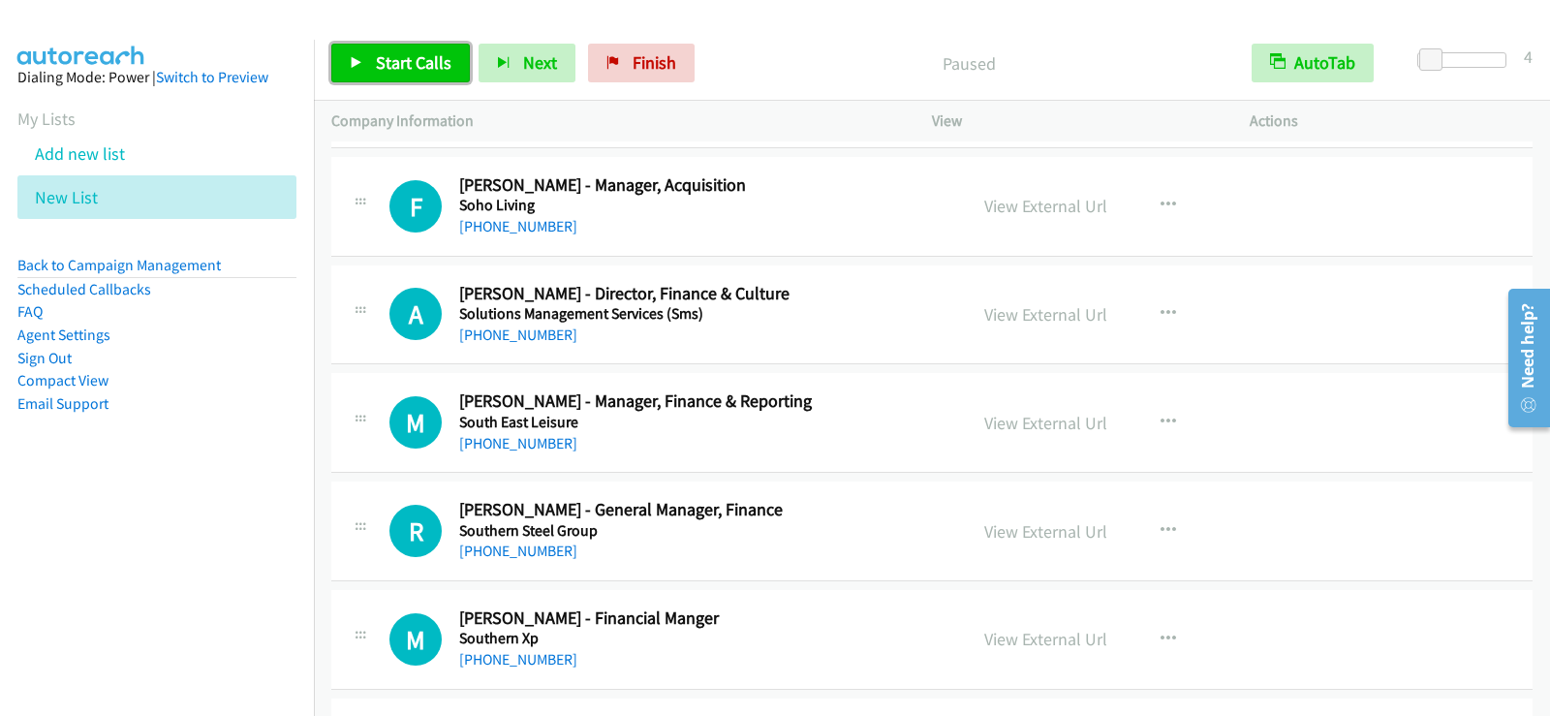
click at [368, 47] on link "Start Calls" at bounding box center [400, 63] width 139 height 39
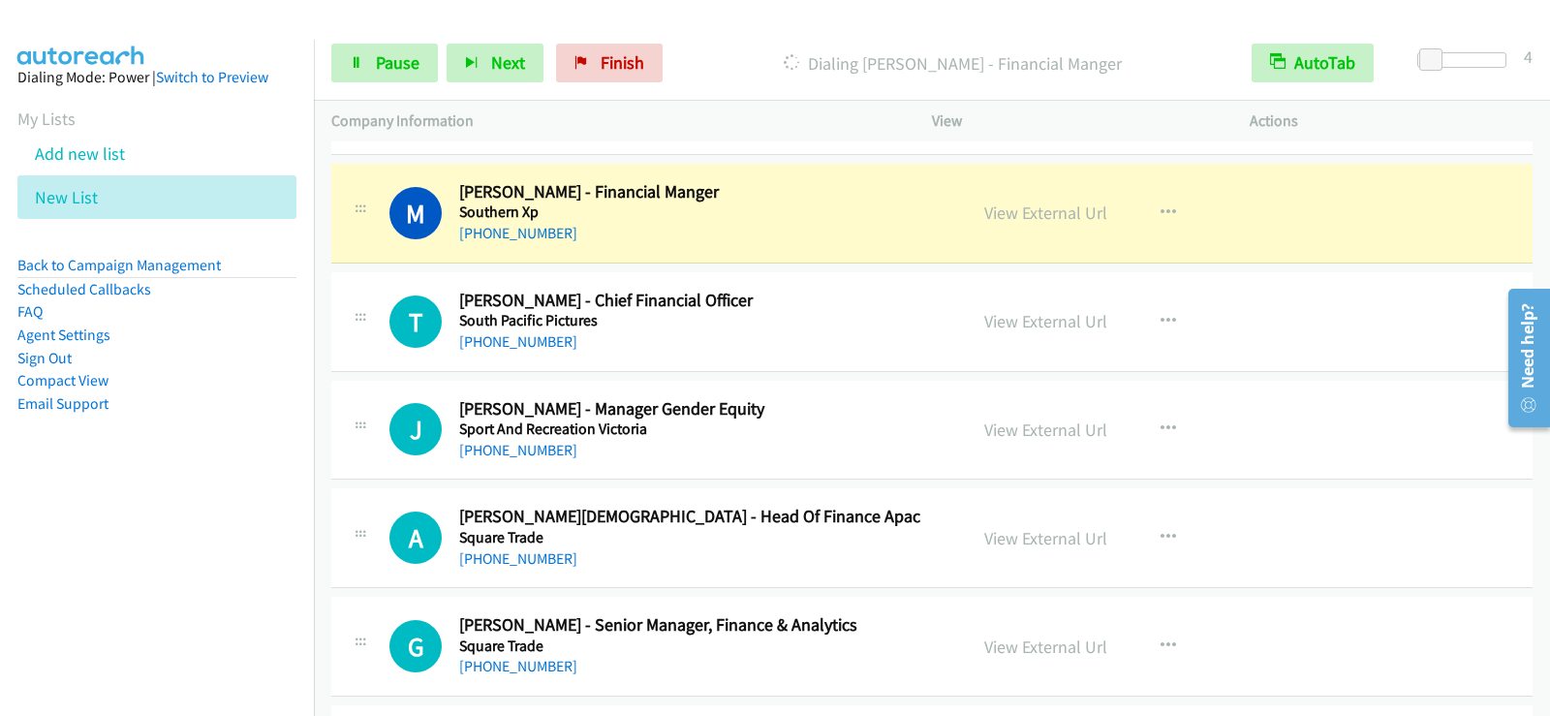
scroll to position [12479, 0]
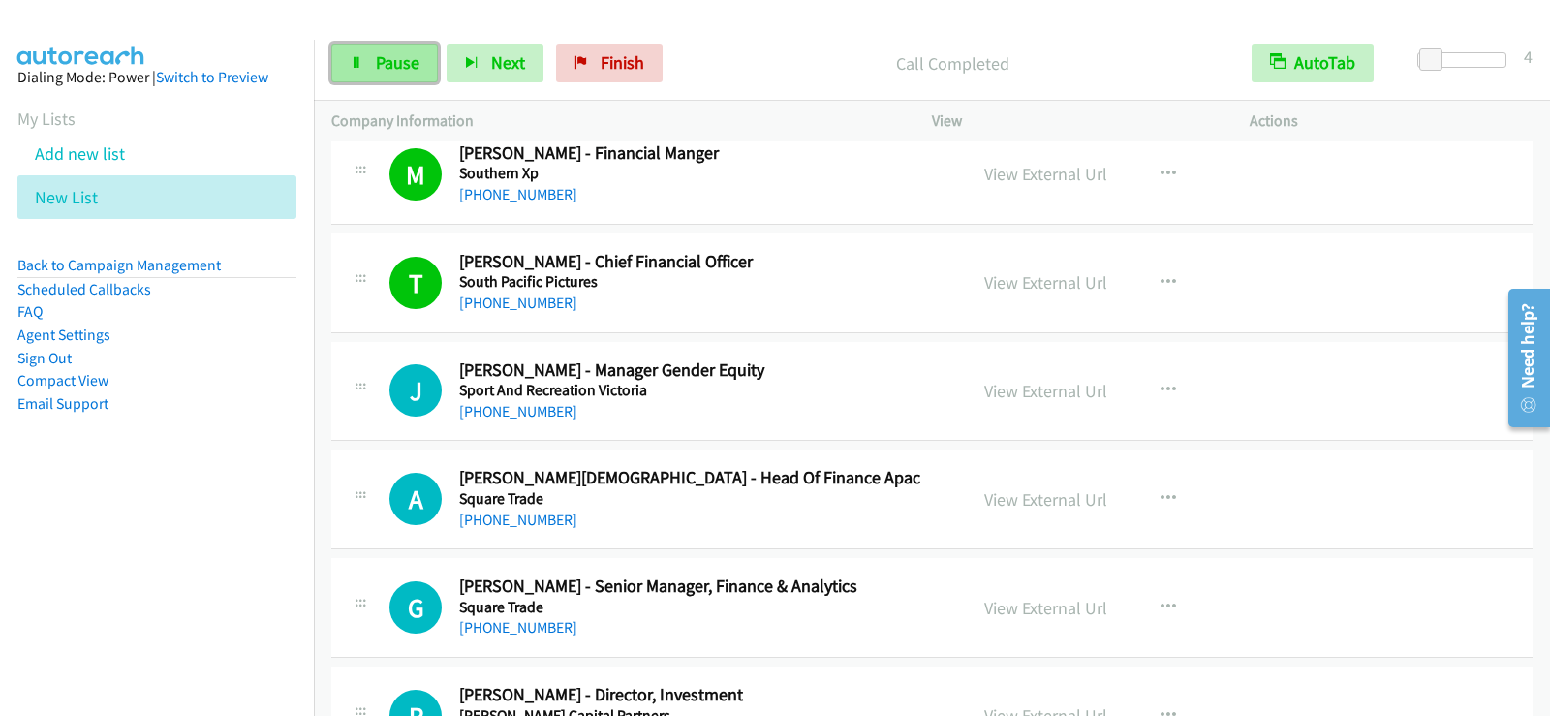
click at [428, 66] on link "Pause" at bounding box center [384, 63] width 107 height 39
click at [681, 290] on h5 "South Pacific Pictures" at bounding box center [700, 281] width 483 height 19
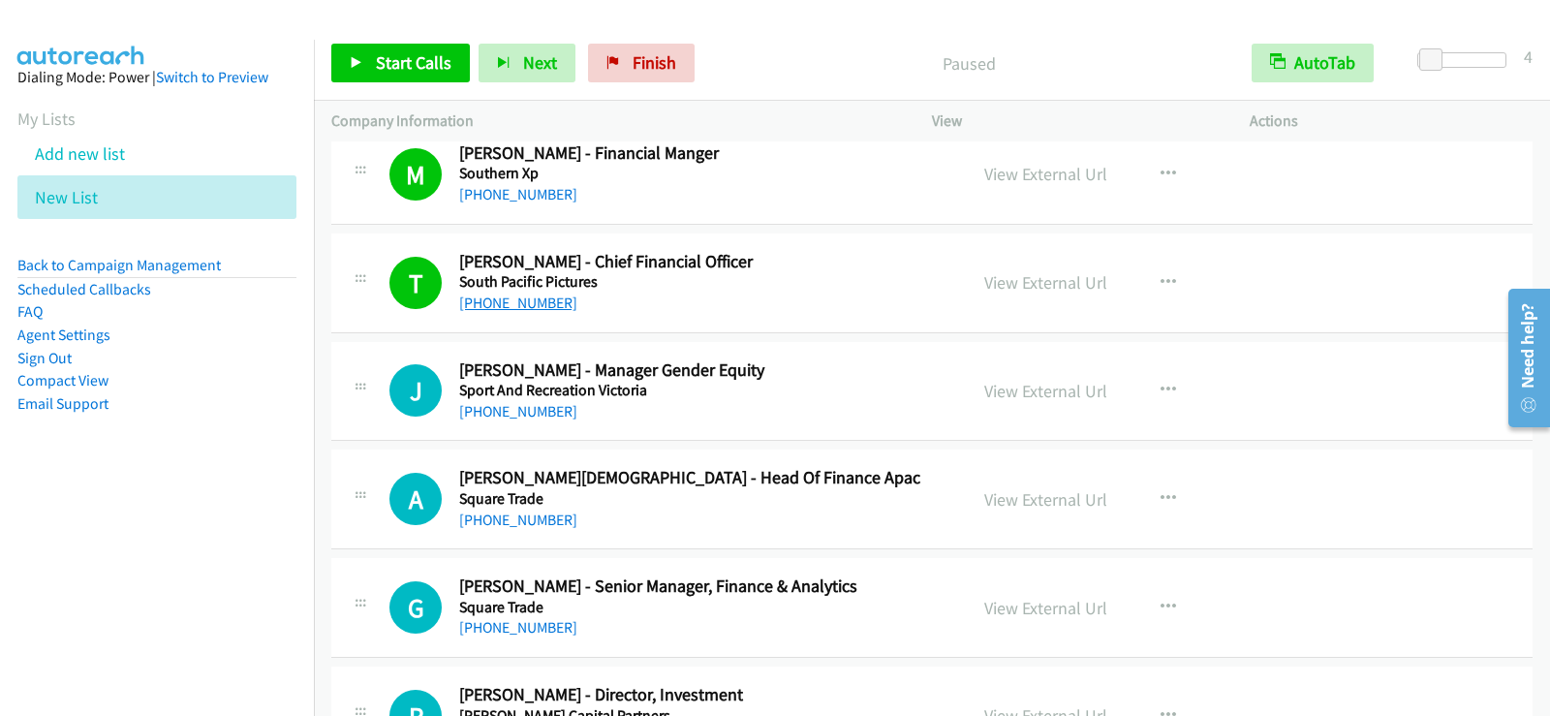
click at [544, 303] on link "[PHONE_NUMBER]" at bounding box center [518, 303] width 118 height 18
drag, startPoint x: 1156, startPoint y: 500, endPoint x: 1141, endPoint y: 507, distance: 16.0
click at [1161, 500] on icon "button" at bounding box center [1169, 499] width 16 height 16
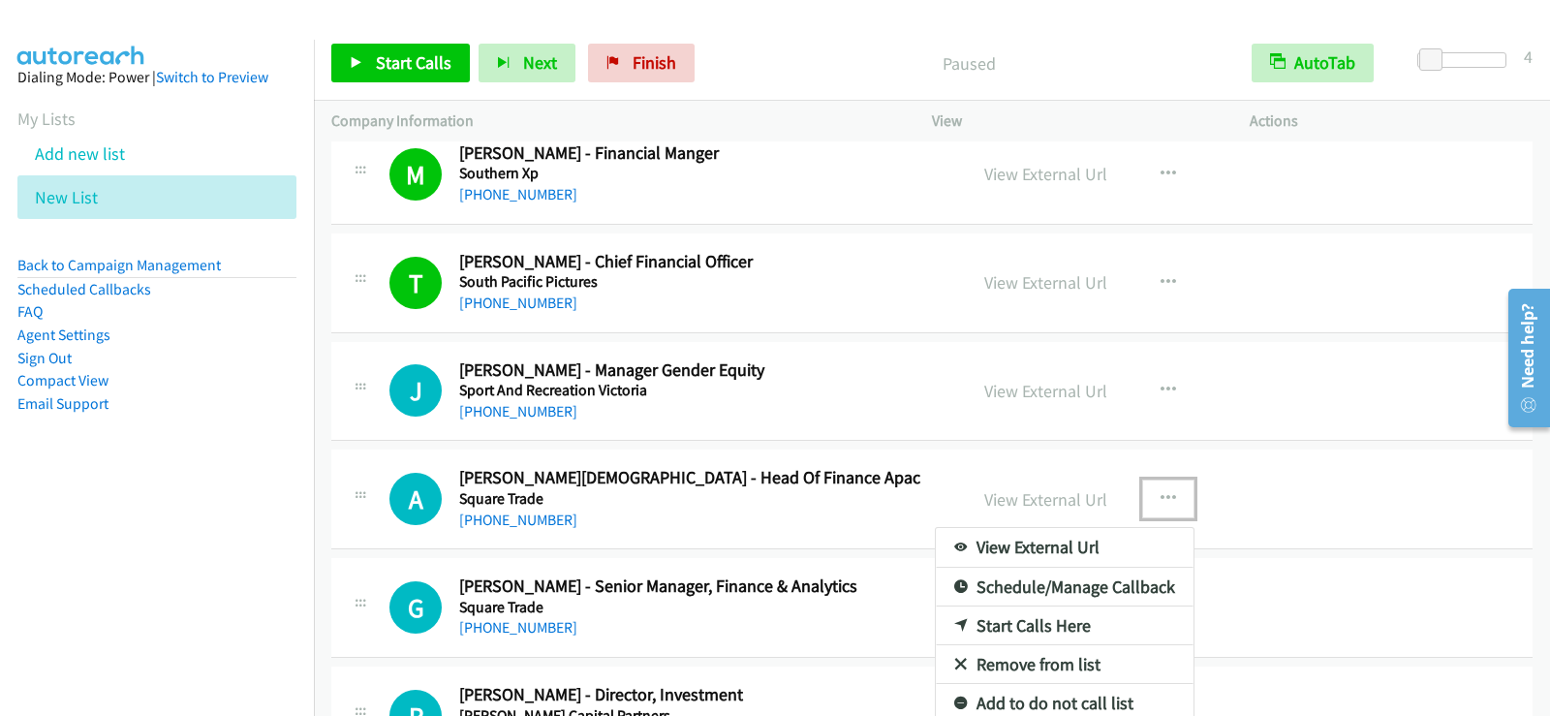
click at [1047, 568] on link "Schedule/Manage Callback" at bounding box center [1065, 587] width 258 height 39
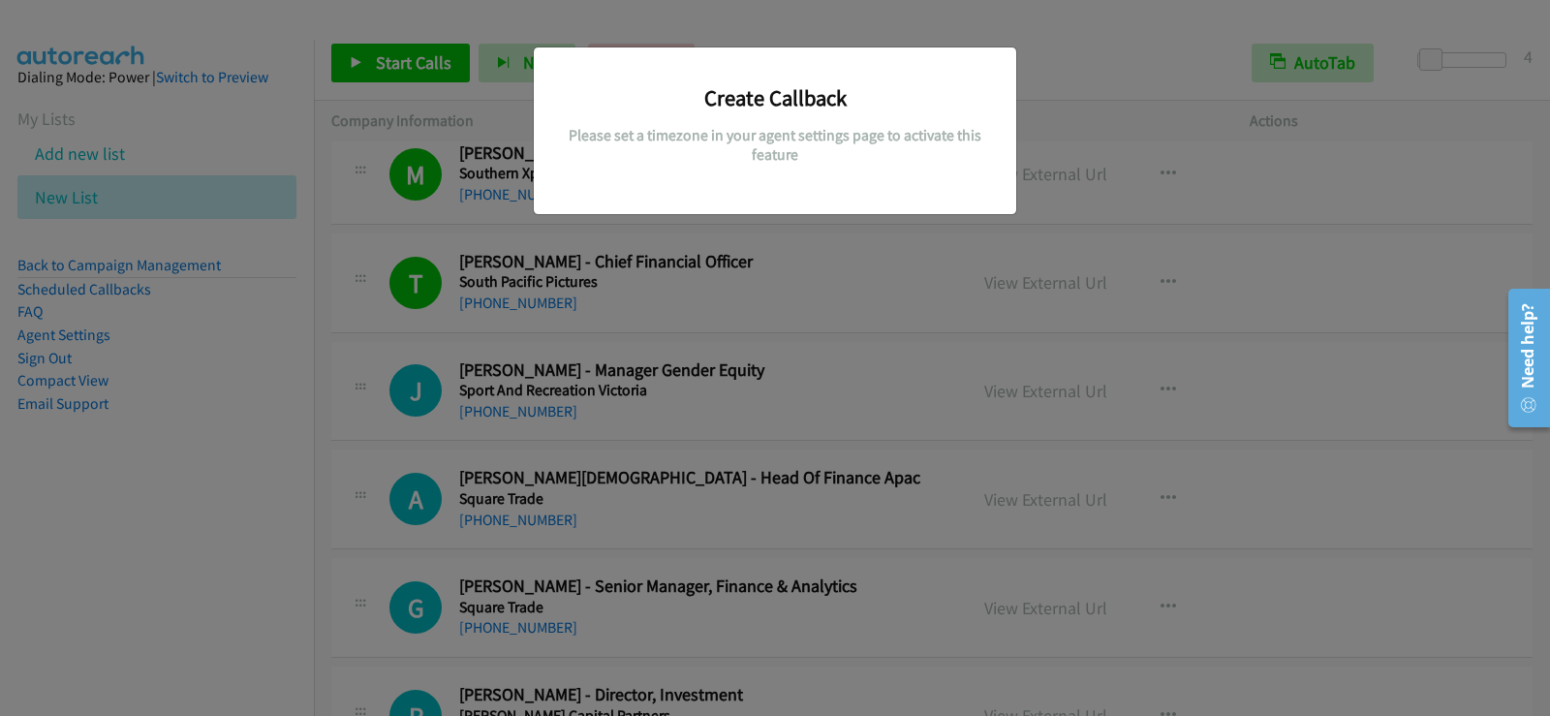
click at [845, 151] on h5 "Please set a timezone in your agent settings page to activate this feature" at bounding box center [774, 145] width 453 height 38
click at [855, 384] on div "Create Callback Please set a timezone in your agent settings page to activate t…" at bounding box center [775, 366] width 1550 height 699
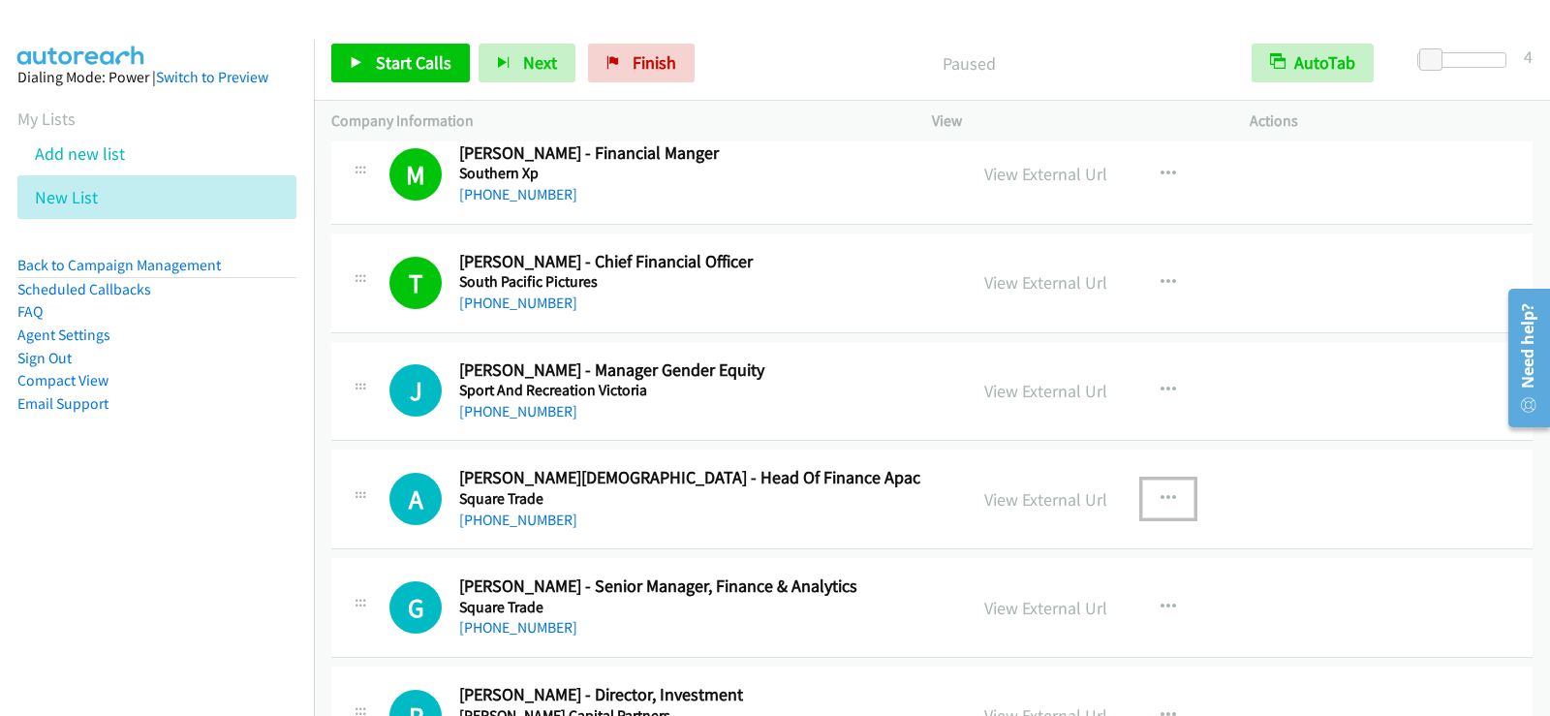
click at [1161, 500] on icon "button" at bounding box center [1169, 499] width 16 height 16
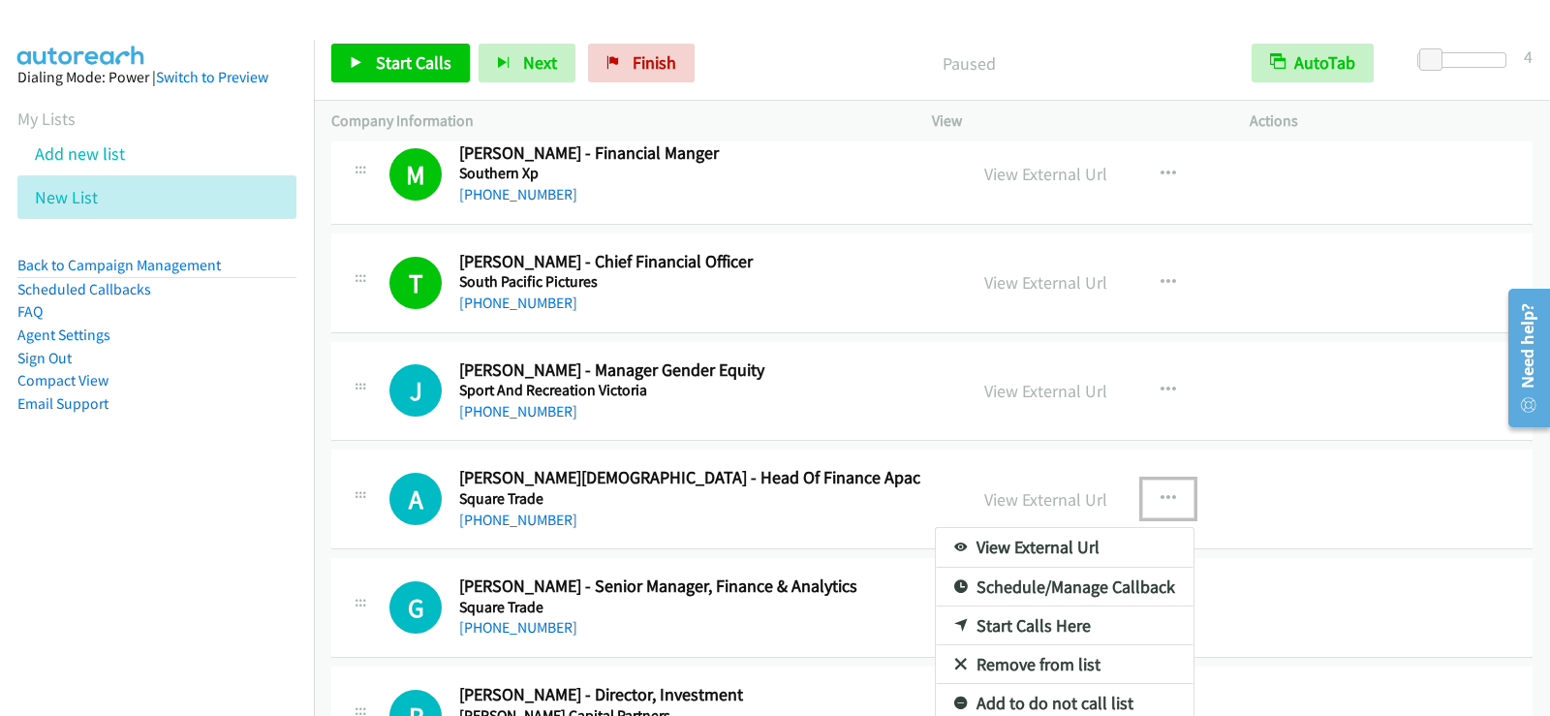
click at [1090, 542] on link "View External Url" at bounding box center [1065, 547] width 258 height 39
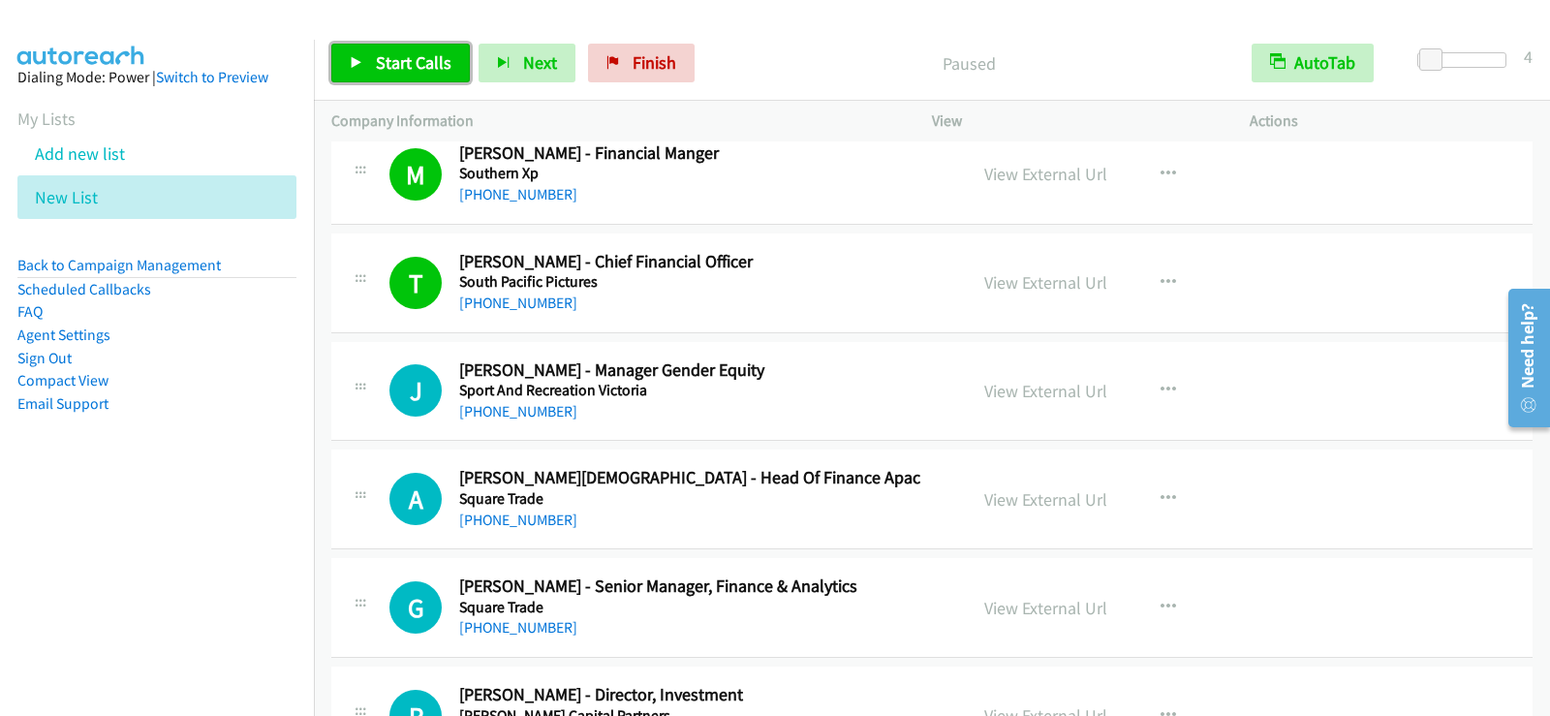
click at [402, 60] on span "Start Calls" at bounding box center [414, 62] width 76 height 22
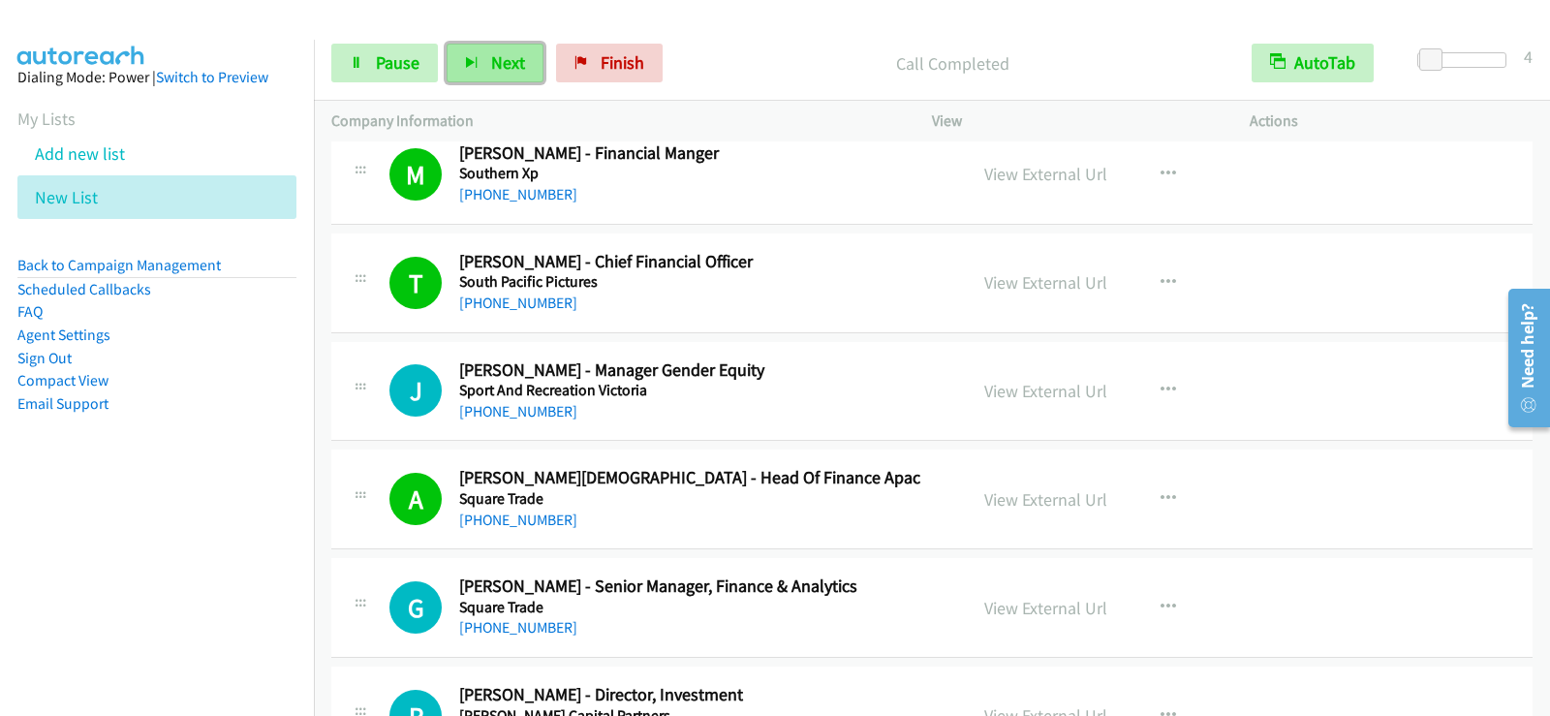
click at [517, 60] on span "Next" at bounding box center [508, 62] width 34 height 22
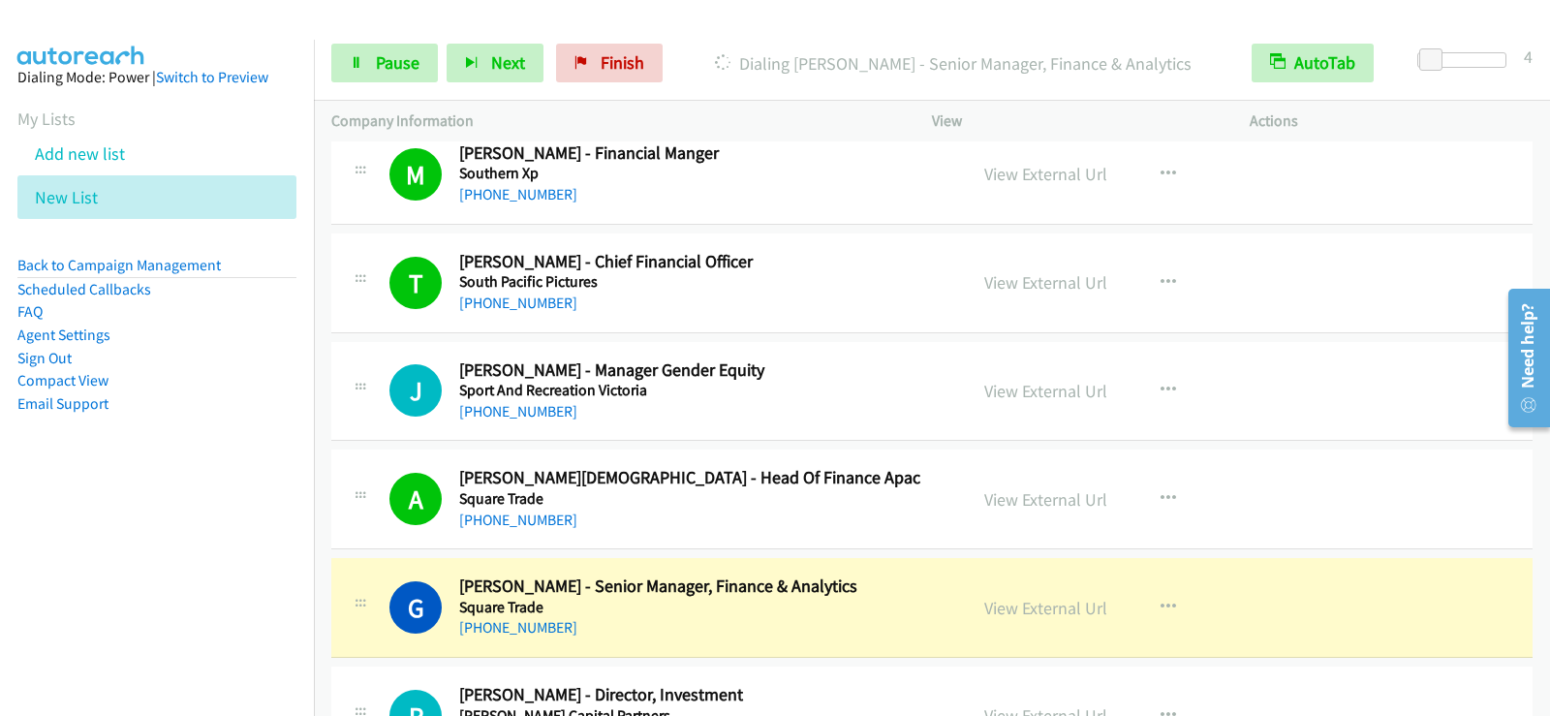
click at [512, 96] on div "Start Calls Pause Next Finish Dialing [PERSON_NAME] - Senior Manager, Finance &…" at bounding box center [932, 63] width 1236 height 75
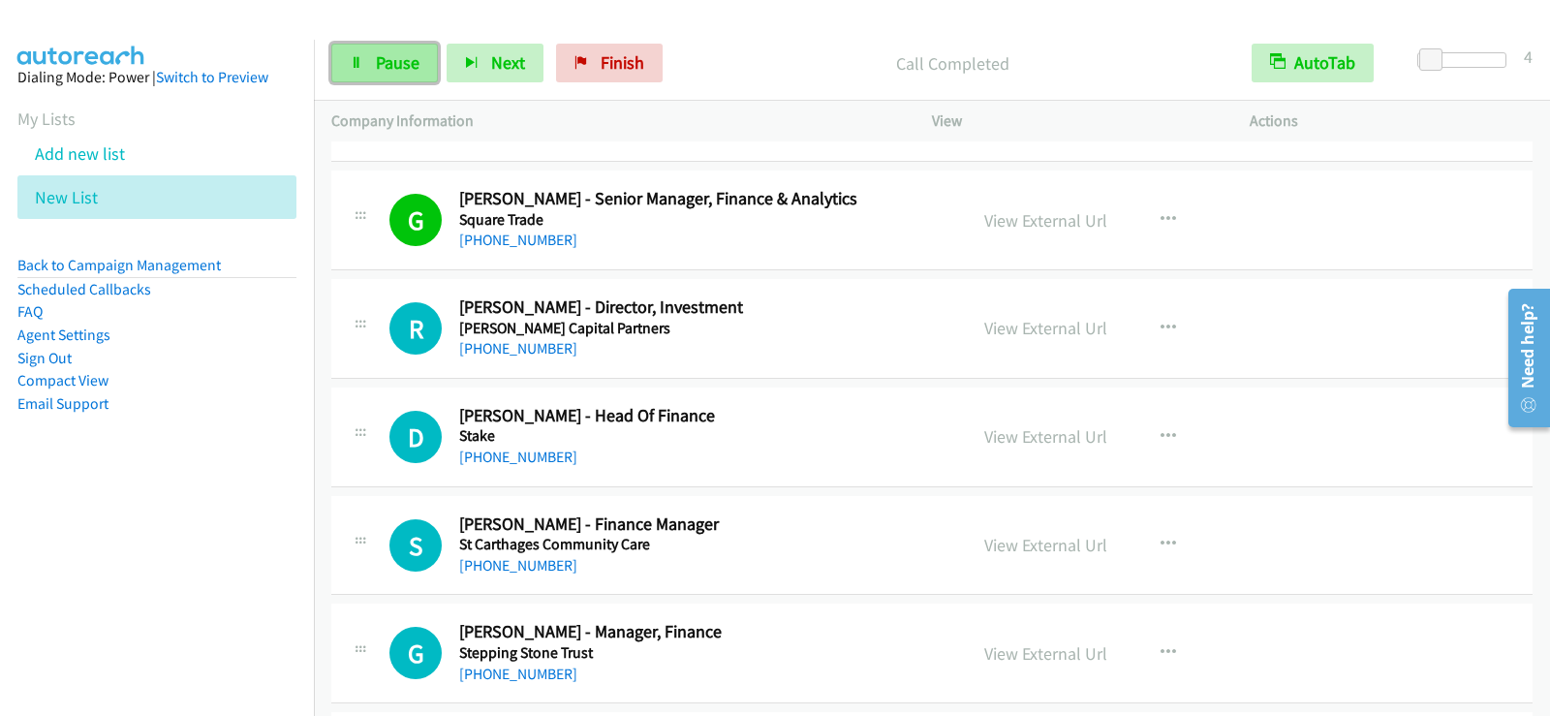
click at [346, 67] on link "Pause" at bounding box center [384, 63] width 107 height 39
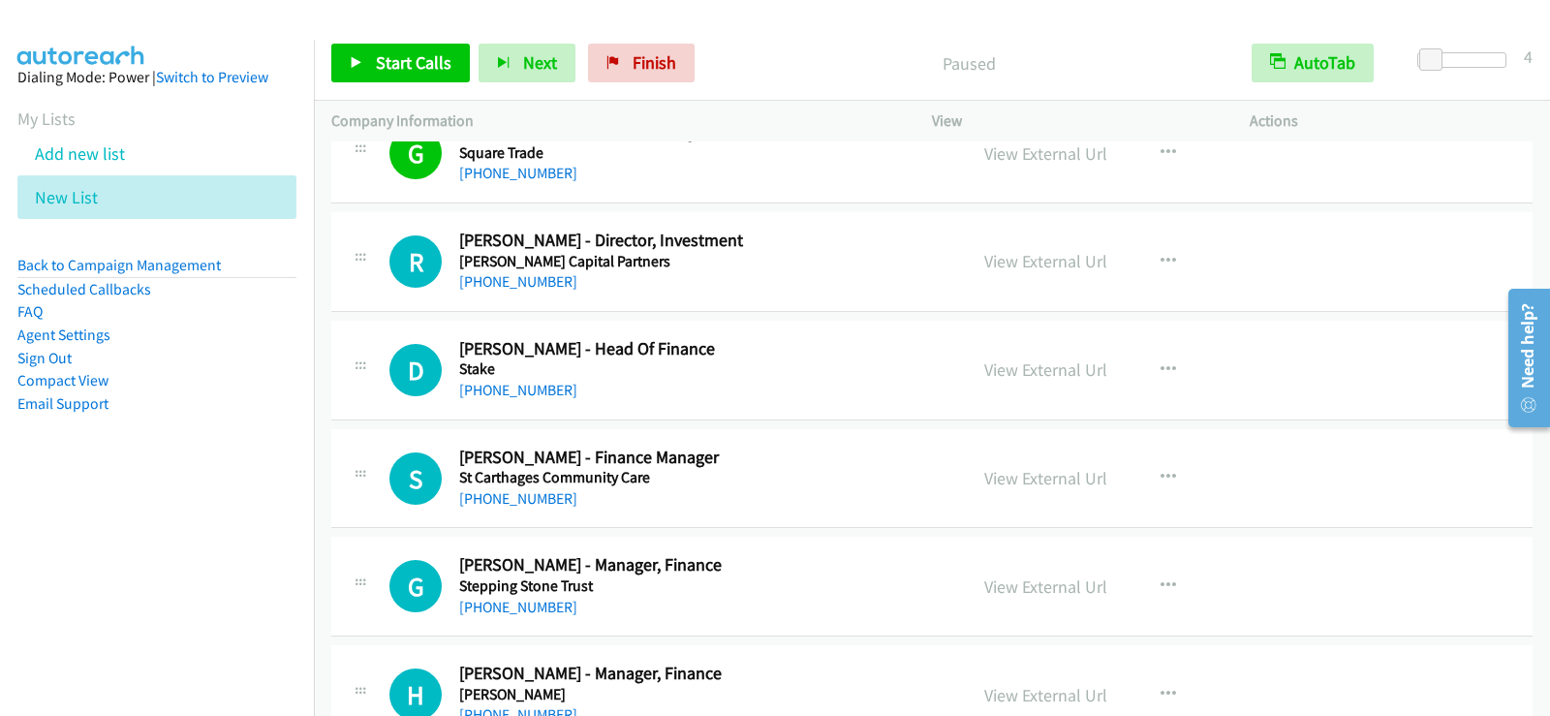
scroll to position [12964, 0]
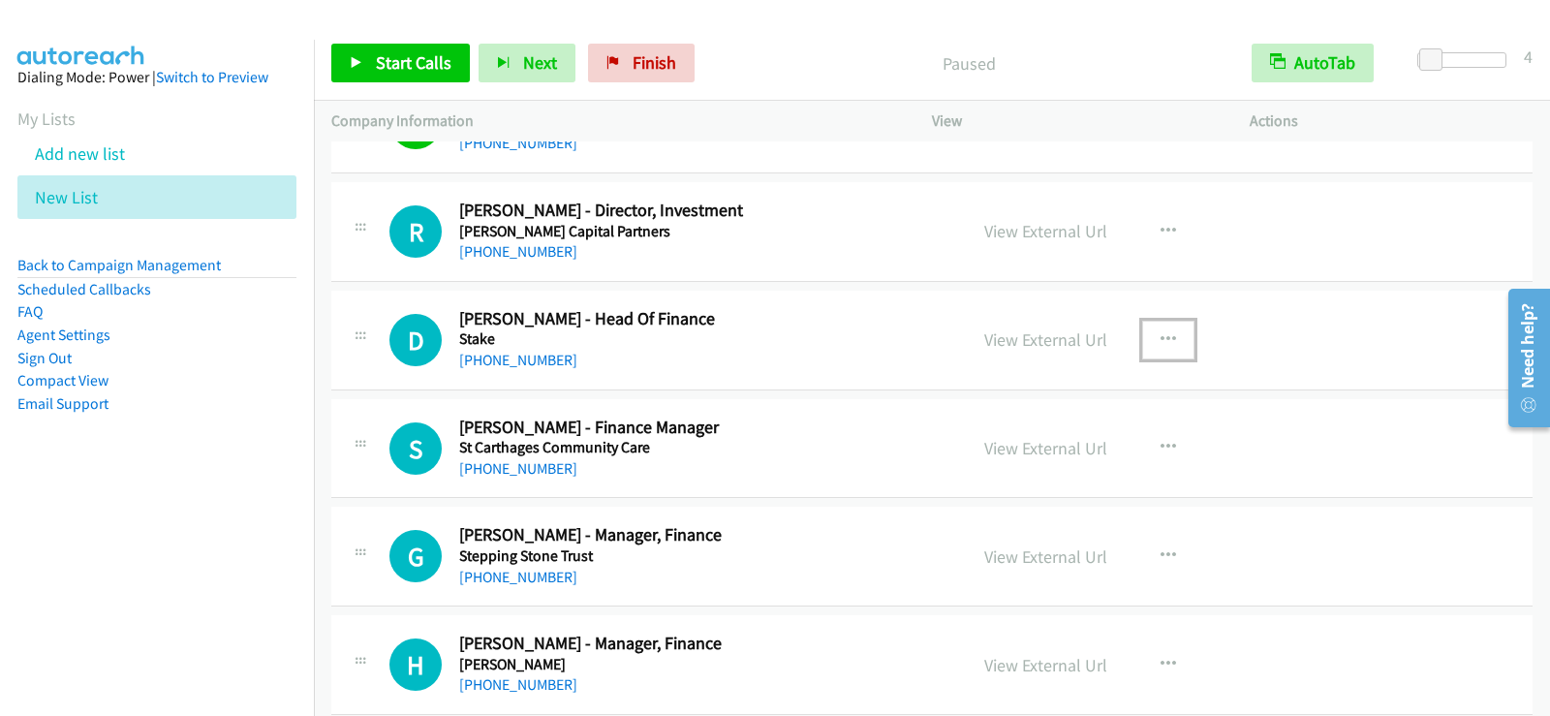
click at [1162, 341] on icon "button" at bounding box center [1169, 340] width 16 height 16
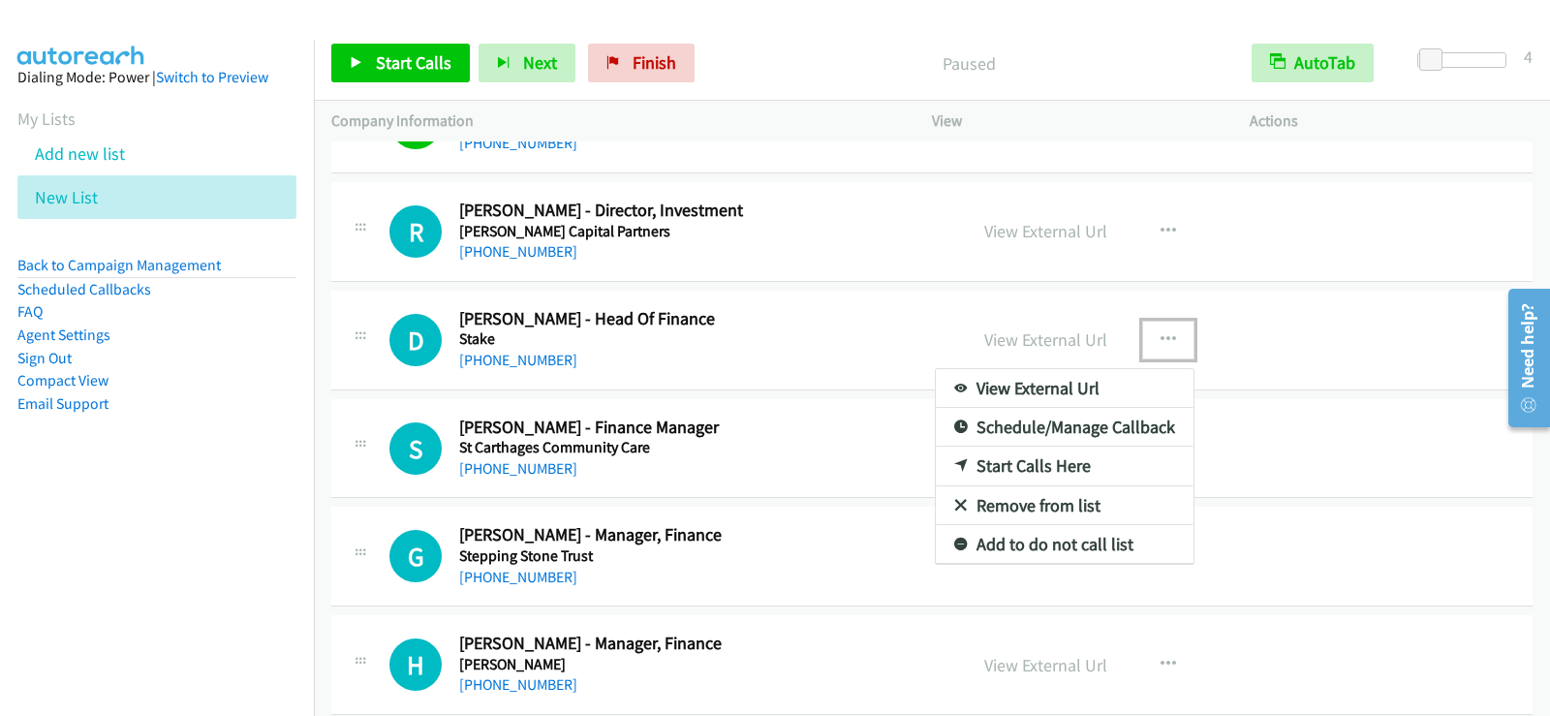
click at [1033, 468] on link "Start Calls Here" at bounding box center [1065, 466] width 258 height 39
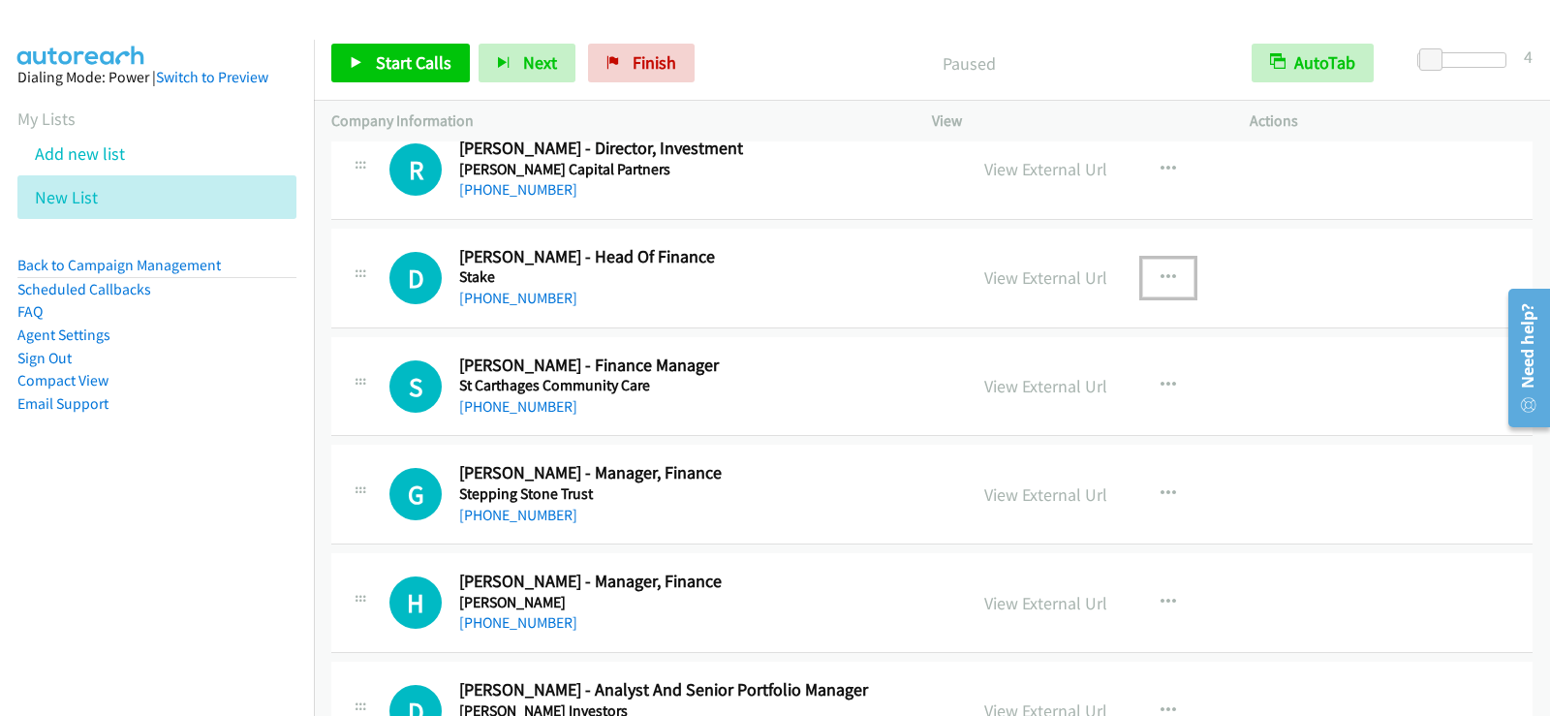
scroll to position [13061, 0]
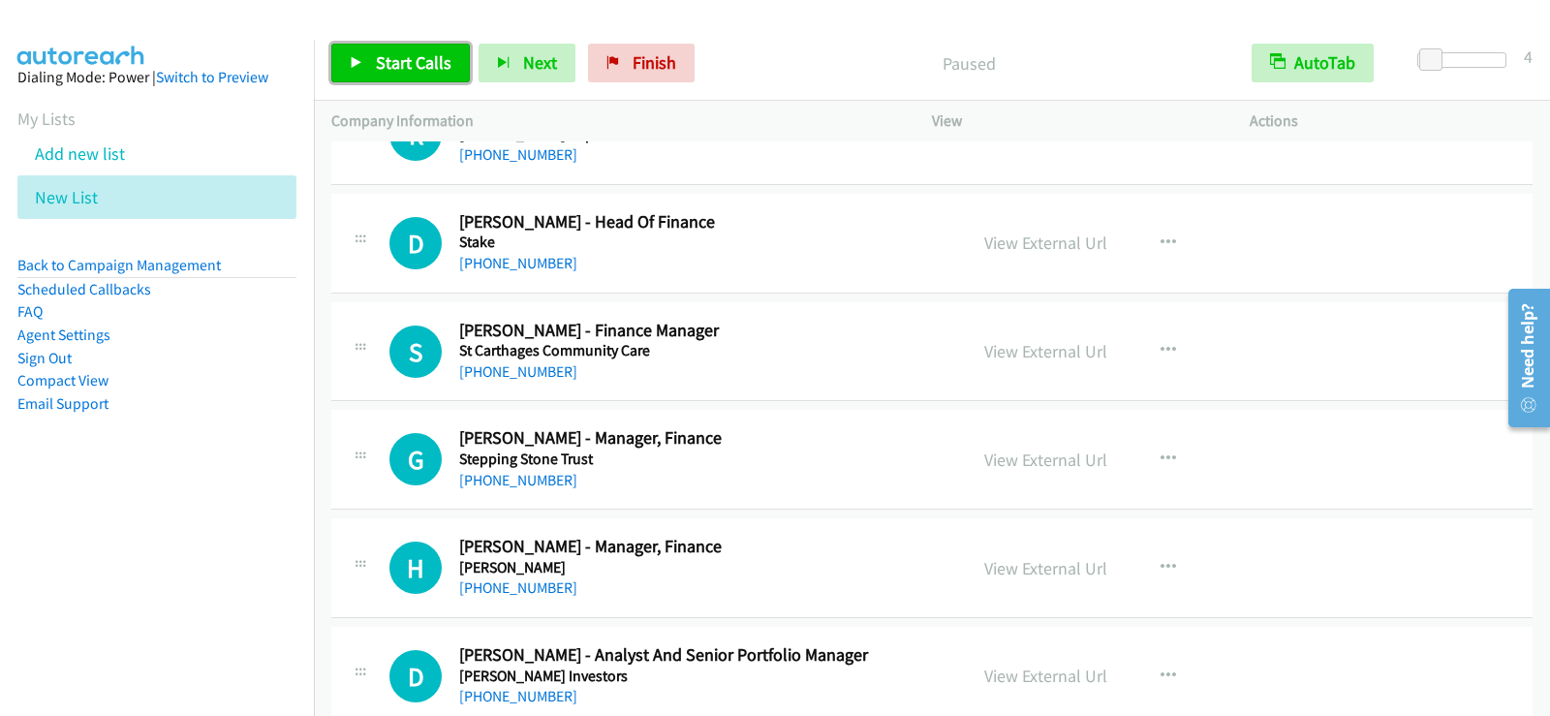
click at [415, 57] on span "Start Calls" at bounding box center [414, 62] width 76 height 22
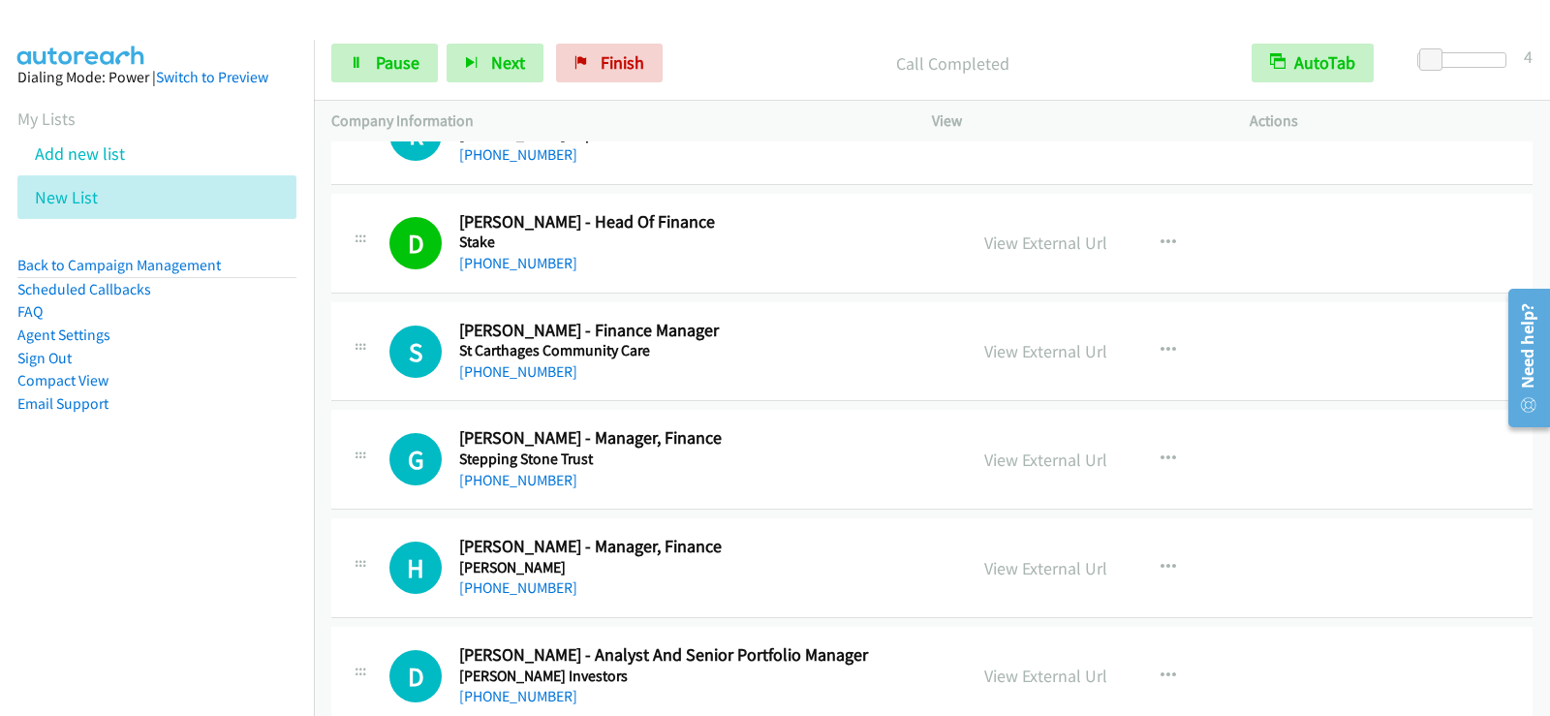
drag, startPoint x: 633, startPoint y: 444, endPoint x: 612, endPoint y: 418, distance: 33.1
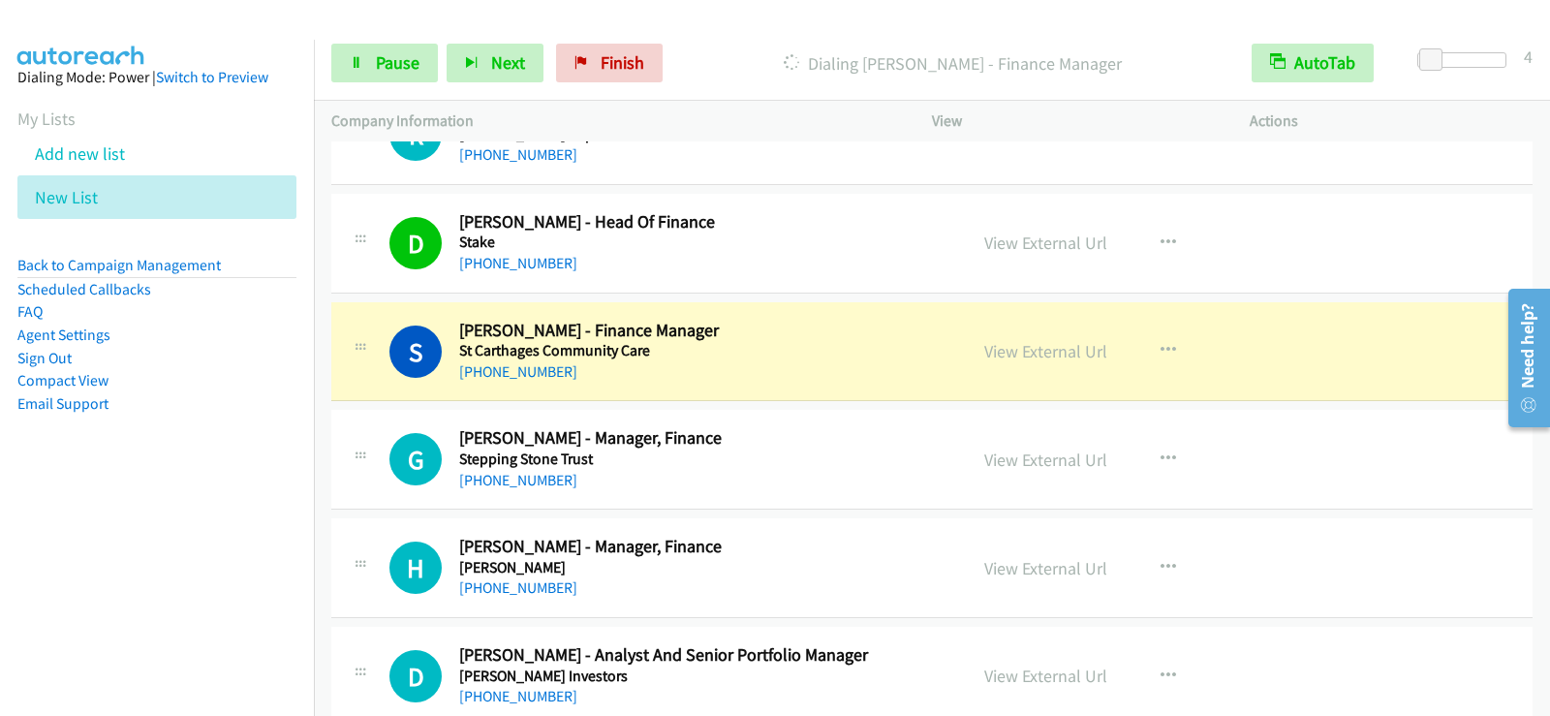
drag, startPoint x: 612, startPoint y: 418, endPoint x: 147, endPoint y: 501, distance: 472.5
click at [147, 501] on aside "Dialing Mode: Power | Switch to Preview My Lists Add new list New List Back to …" at bounding box center [157, 271] width 314 height 463
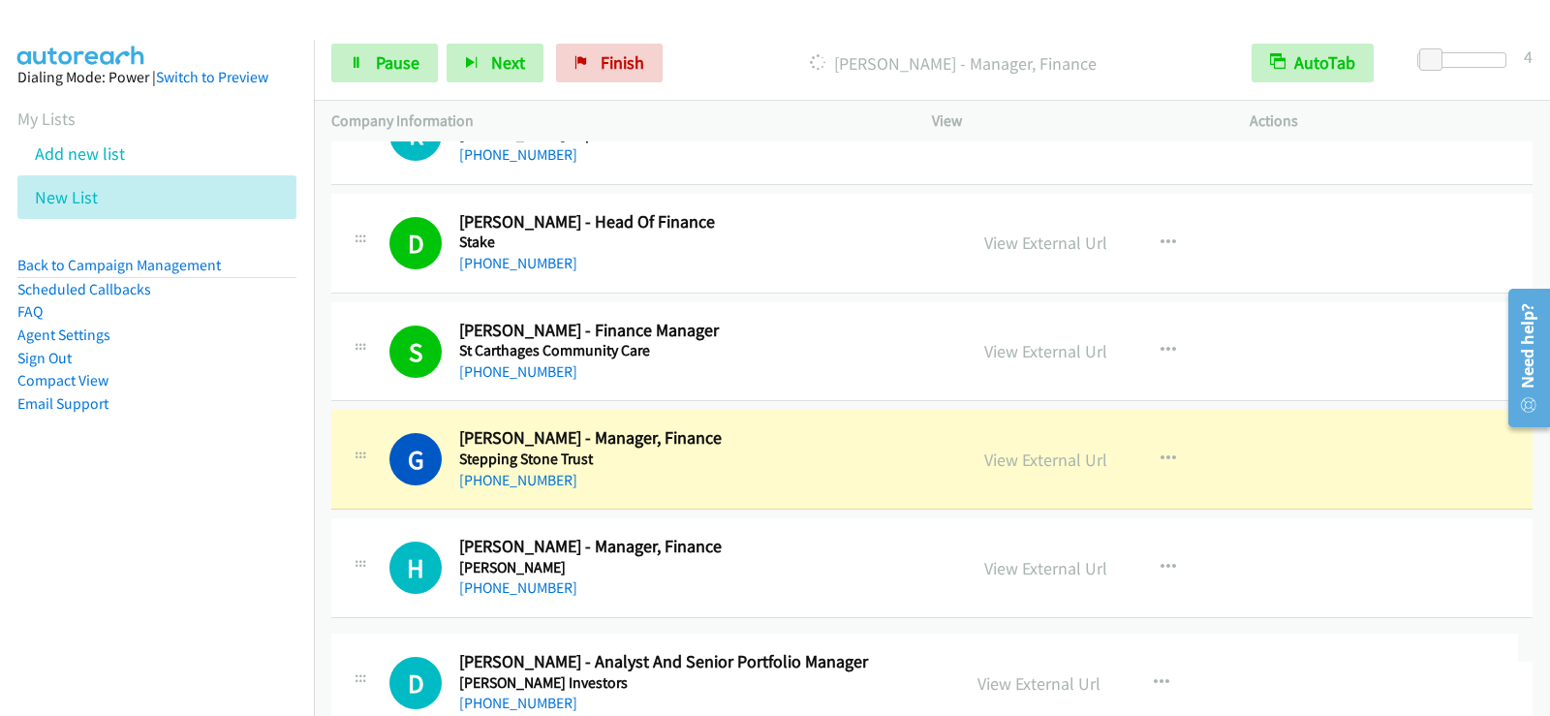
drag, startPoint x: 1125, startPoint y: 660, endPoint x: 1009, endPoint y: 667, distance: 116.5
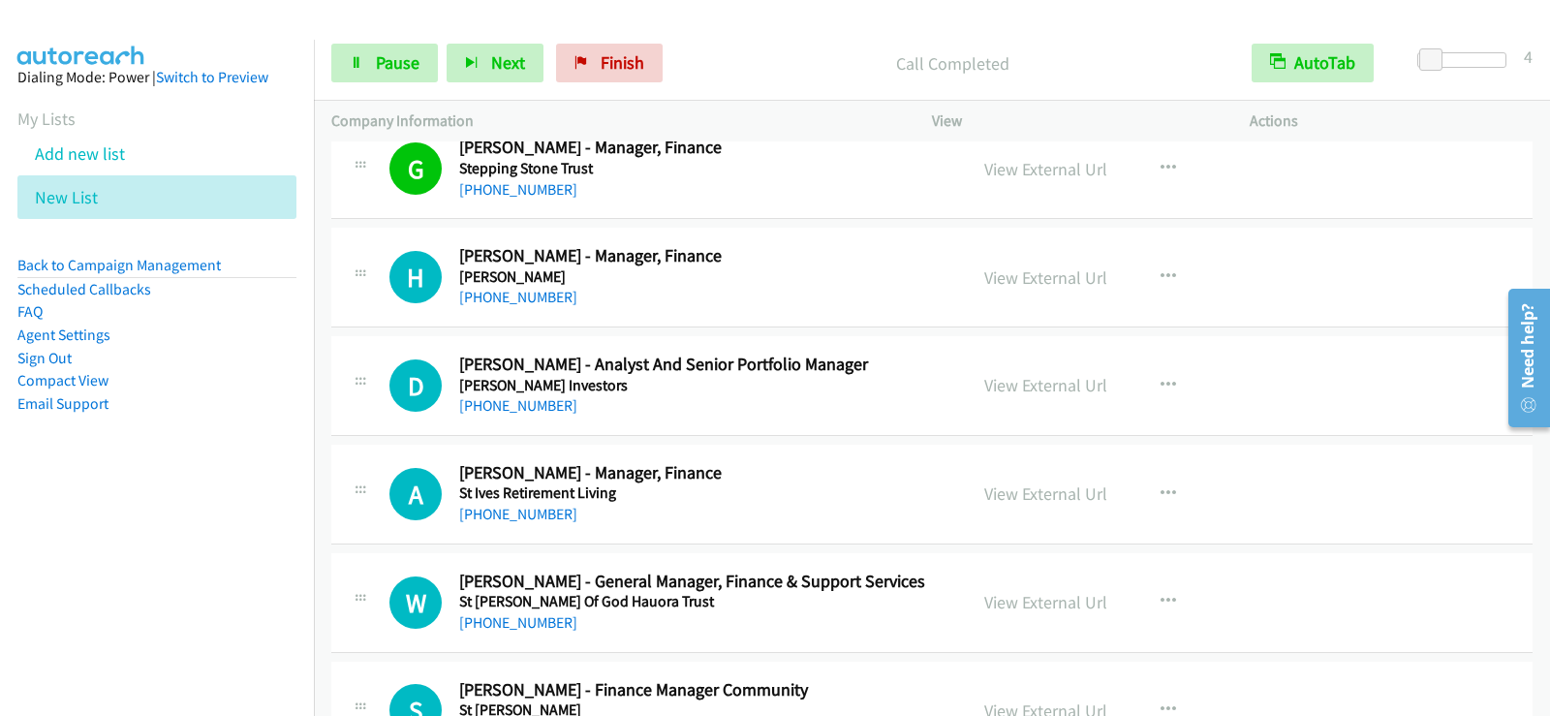
scroll to position [13448, 0]
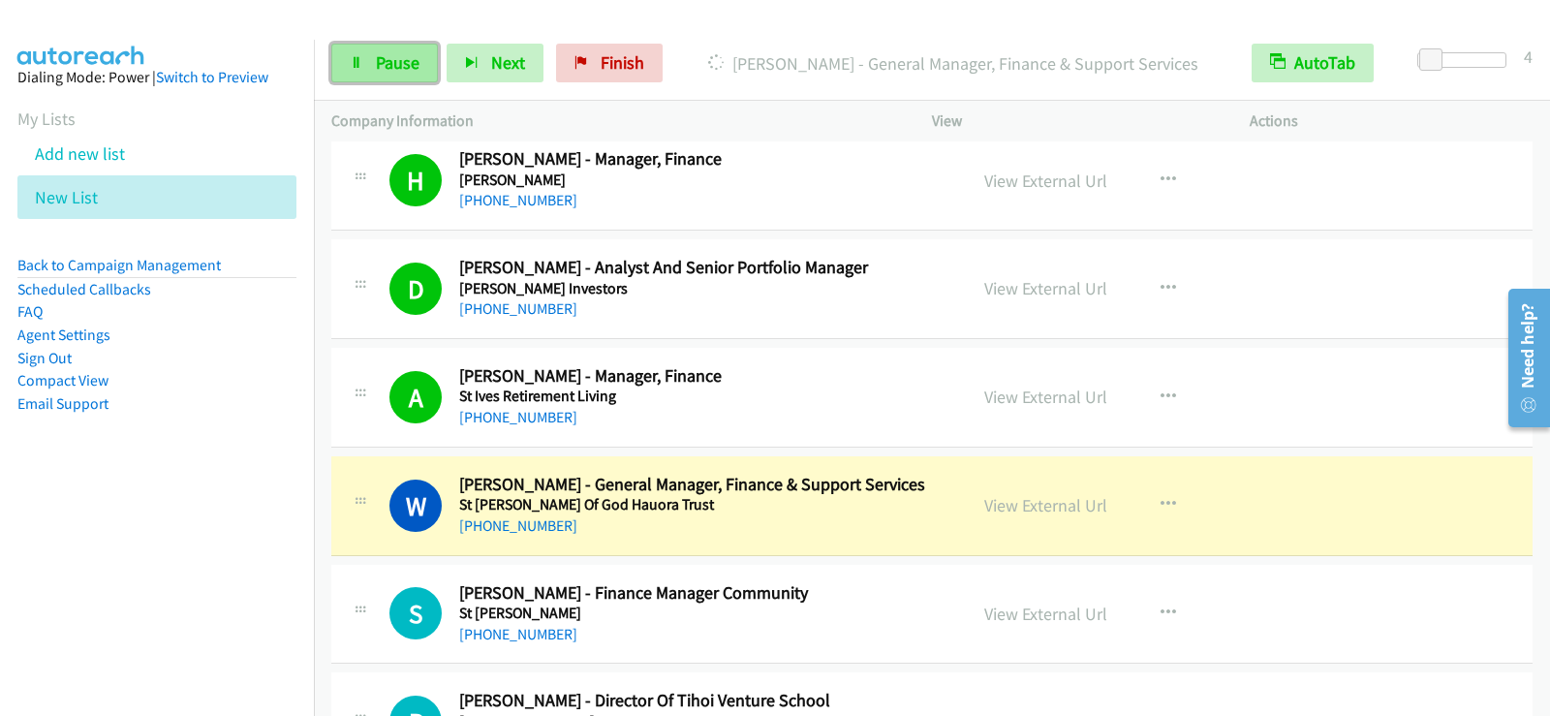
click at [385, 56] on span "Pause" at bounding box center [398, 62] width 44 height 22
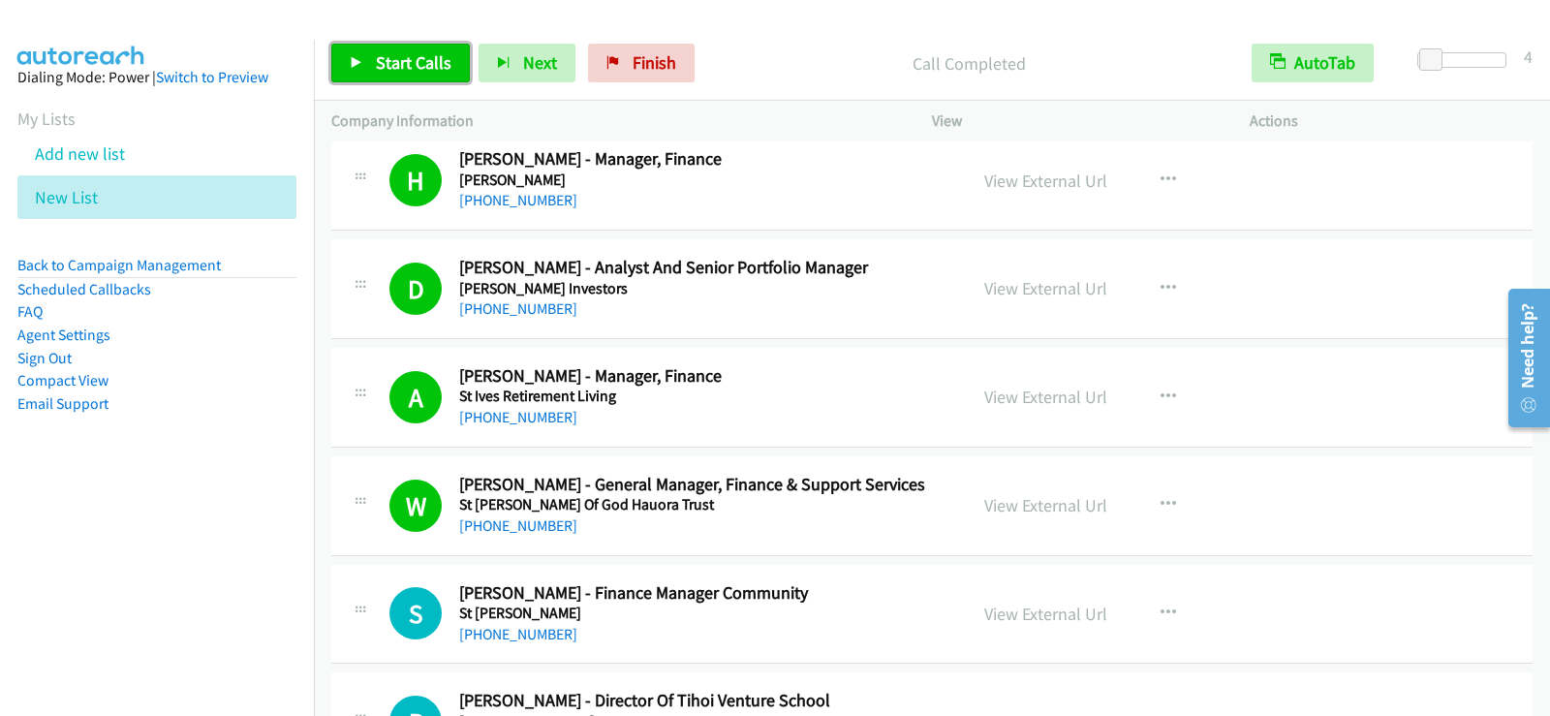
drag, startPoint x: 413, startPoint y: 50, endPoint x: 445, endPoint y: 103, distance: 61.3
click at [413, 50] on link "Start Calls" at bounding box center [400, 63] width 139 height 39
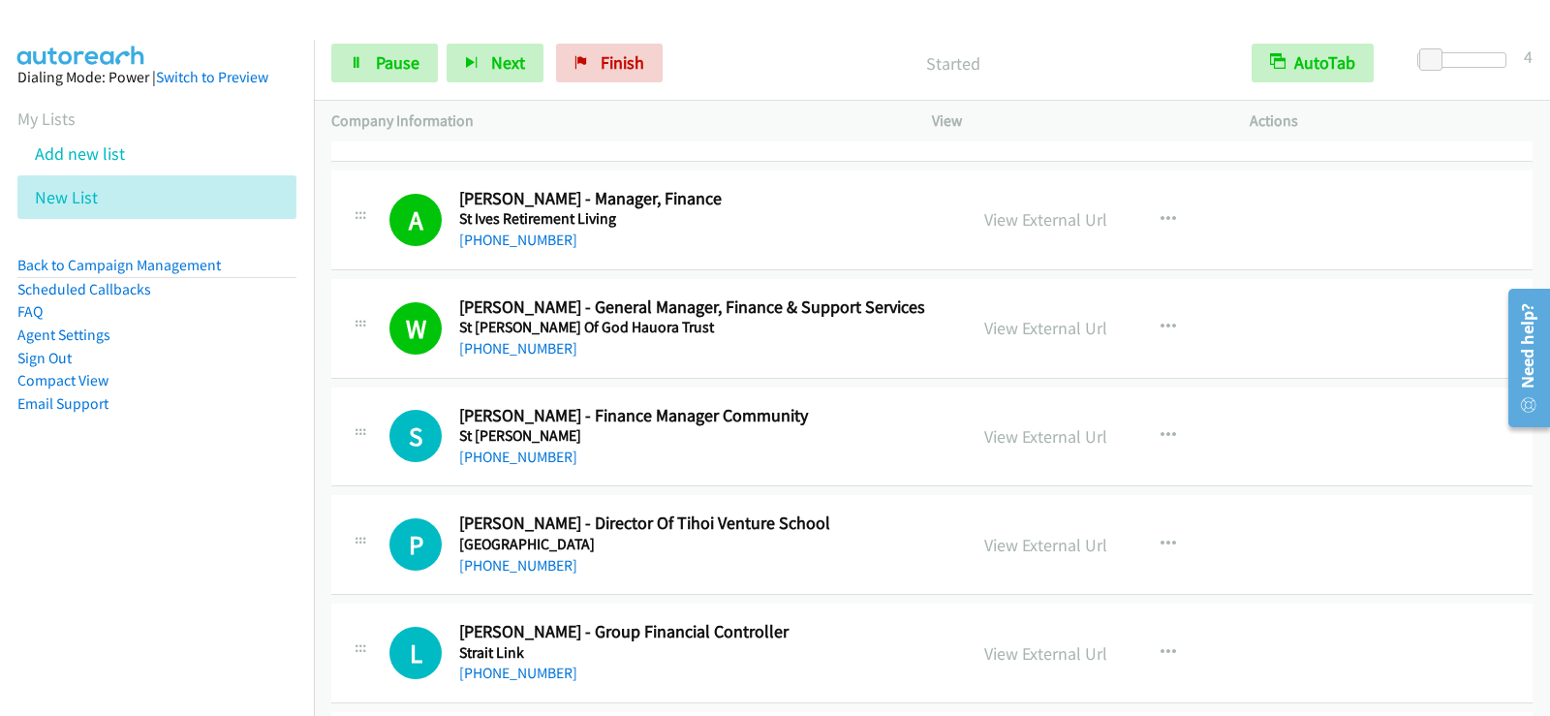
scroll to position [13739, 0]
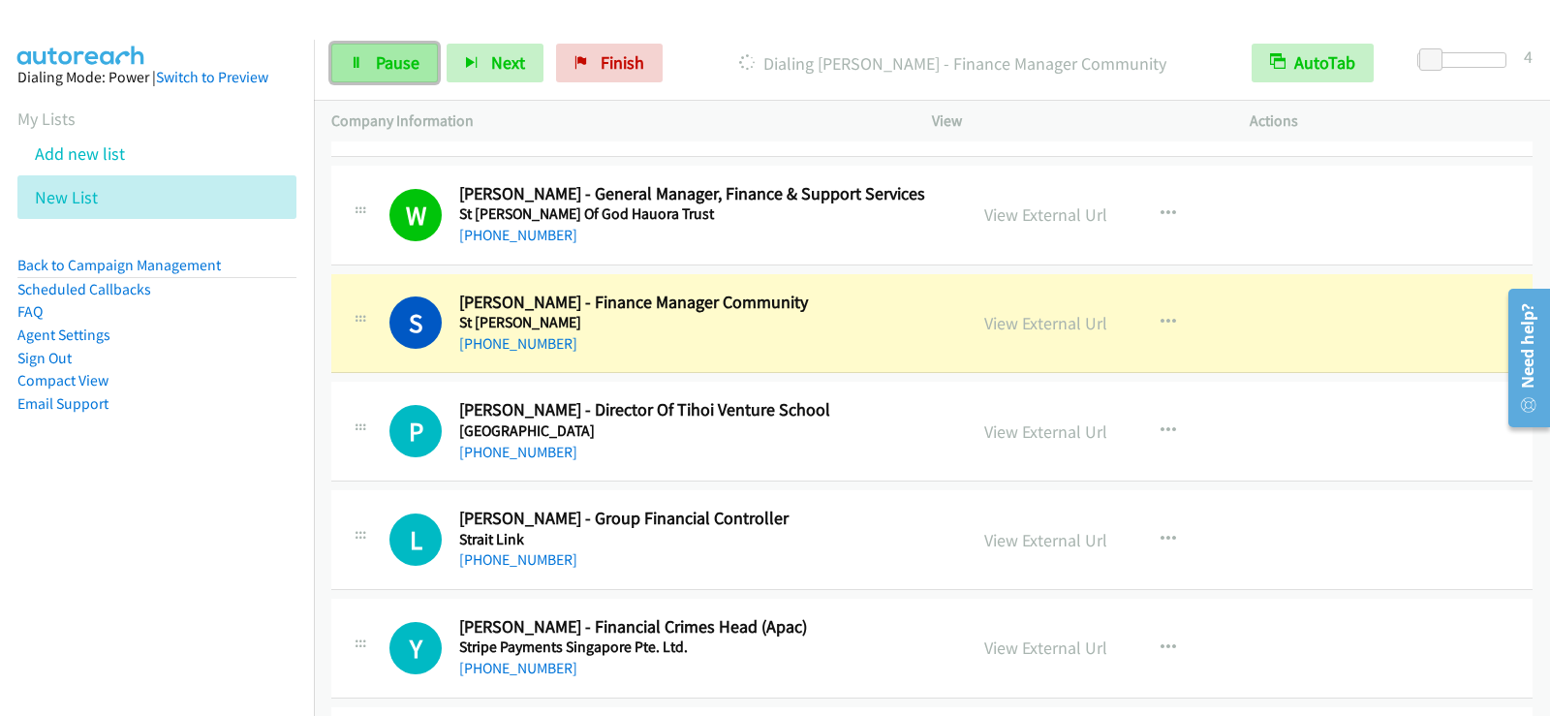
click at [351, 68] on icon at bounding box center [357, 64] width 14 height 14
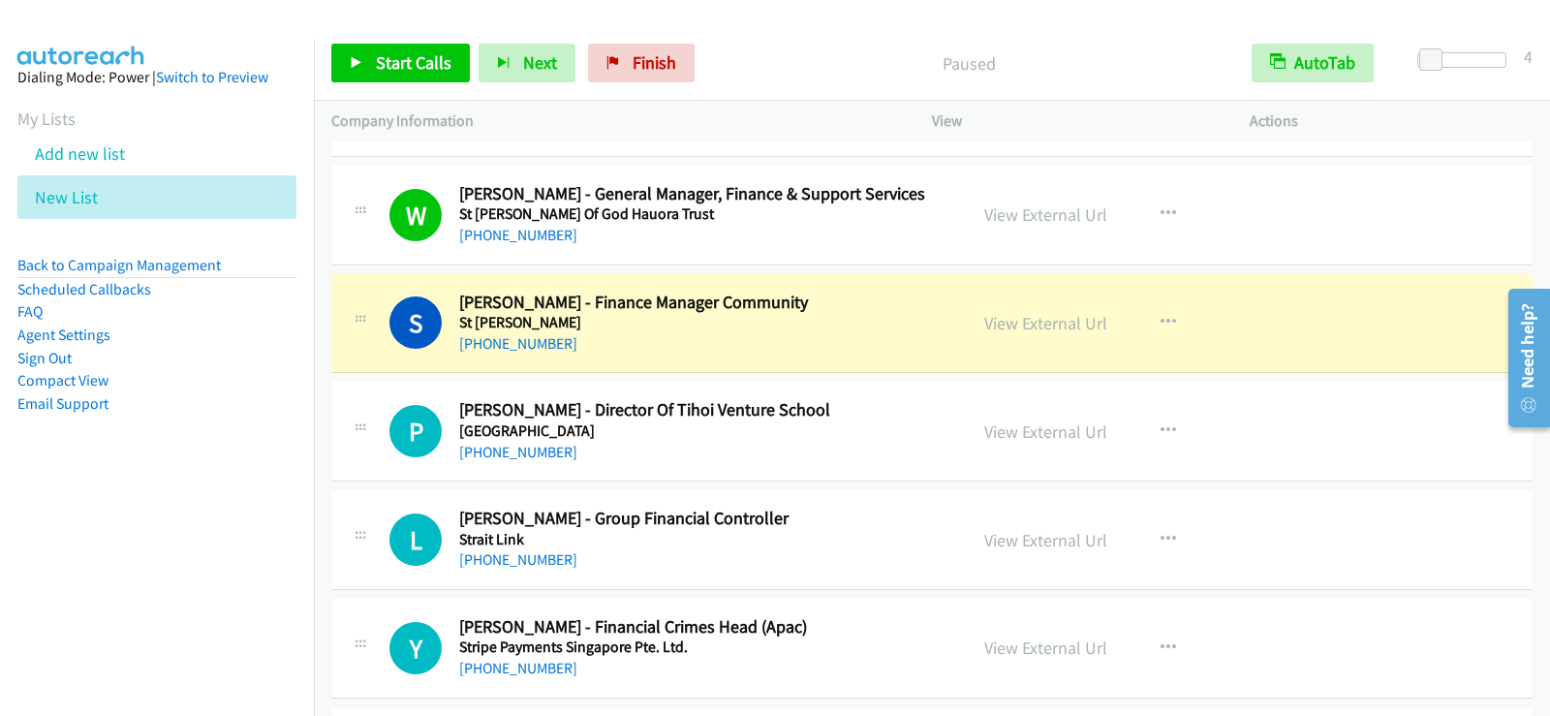
scroll to position [13836, 0]
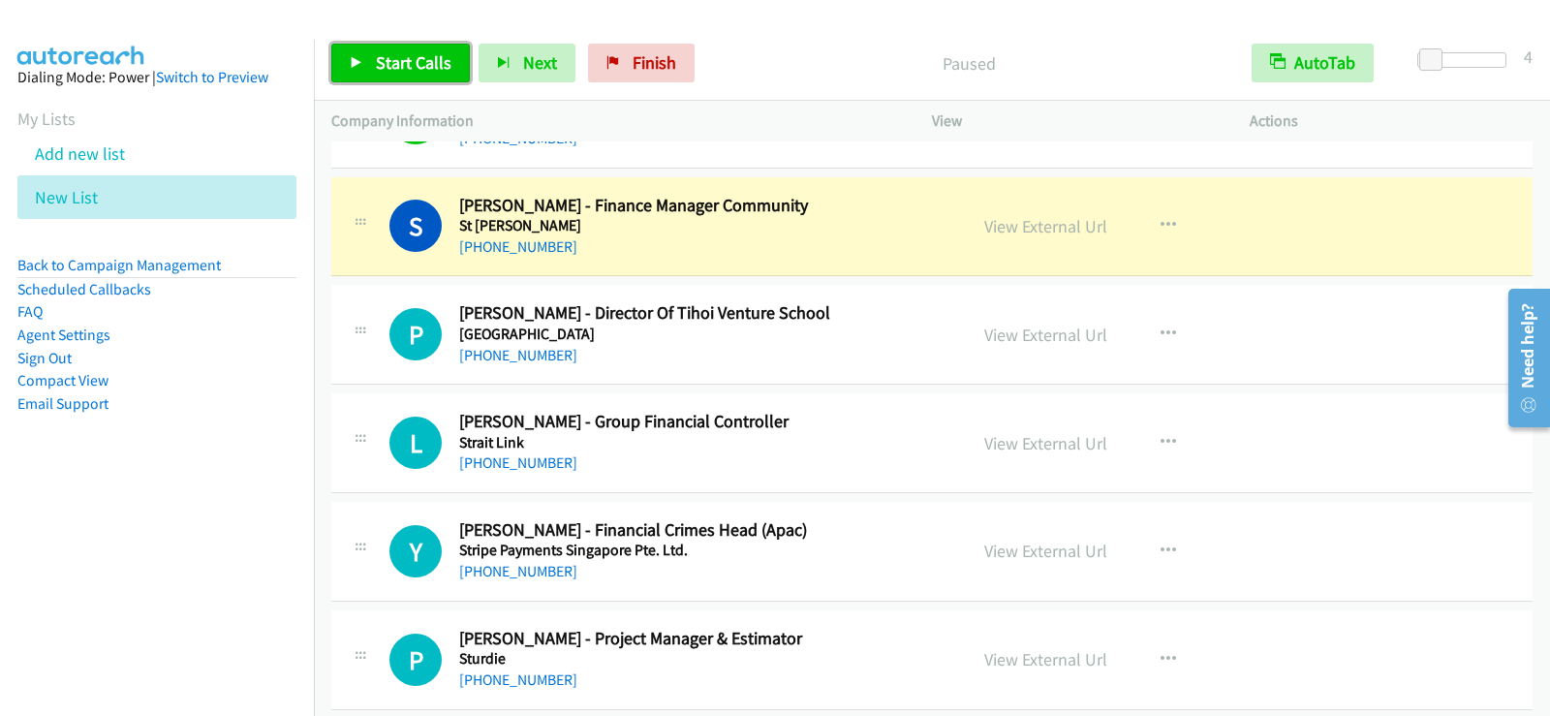
click at [406, 58] on span "Start Calls" at bounding box center [414, 62] width 76 height 22
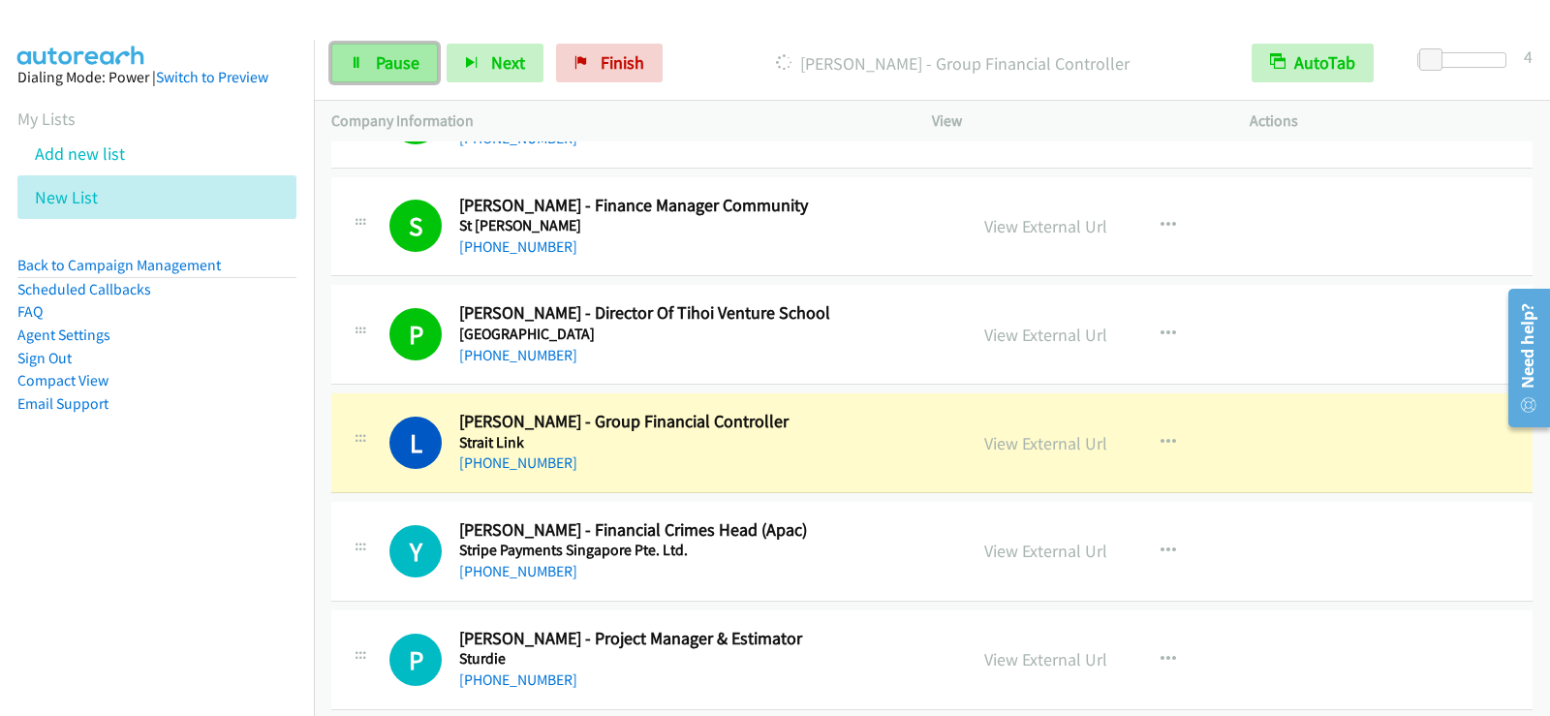
drag, startPoint x: 390, startPoint y: 62, endPoint x: 436, endPoint y: 79, distance: 48.8
click at [390, 62] on span "Pause" at bounding box center [398, 62] width 44 height 22
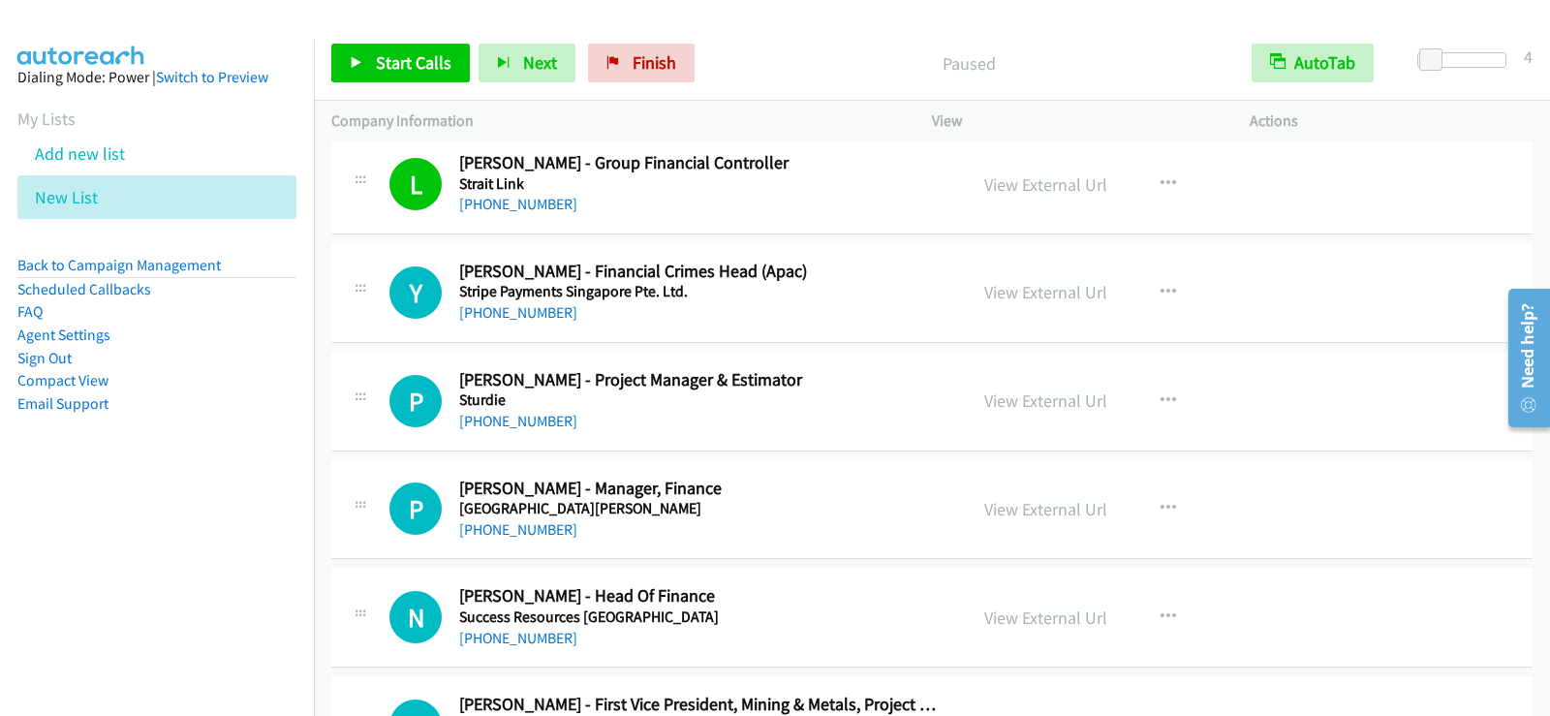
scroll to position [14126, 0]
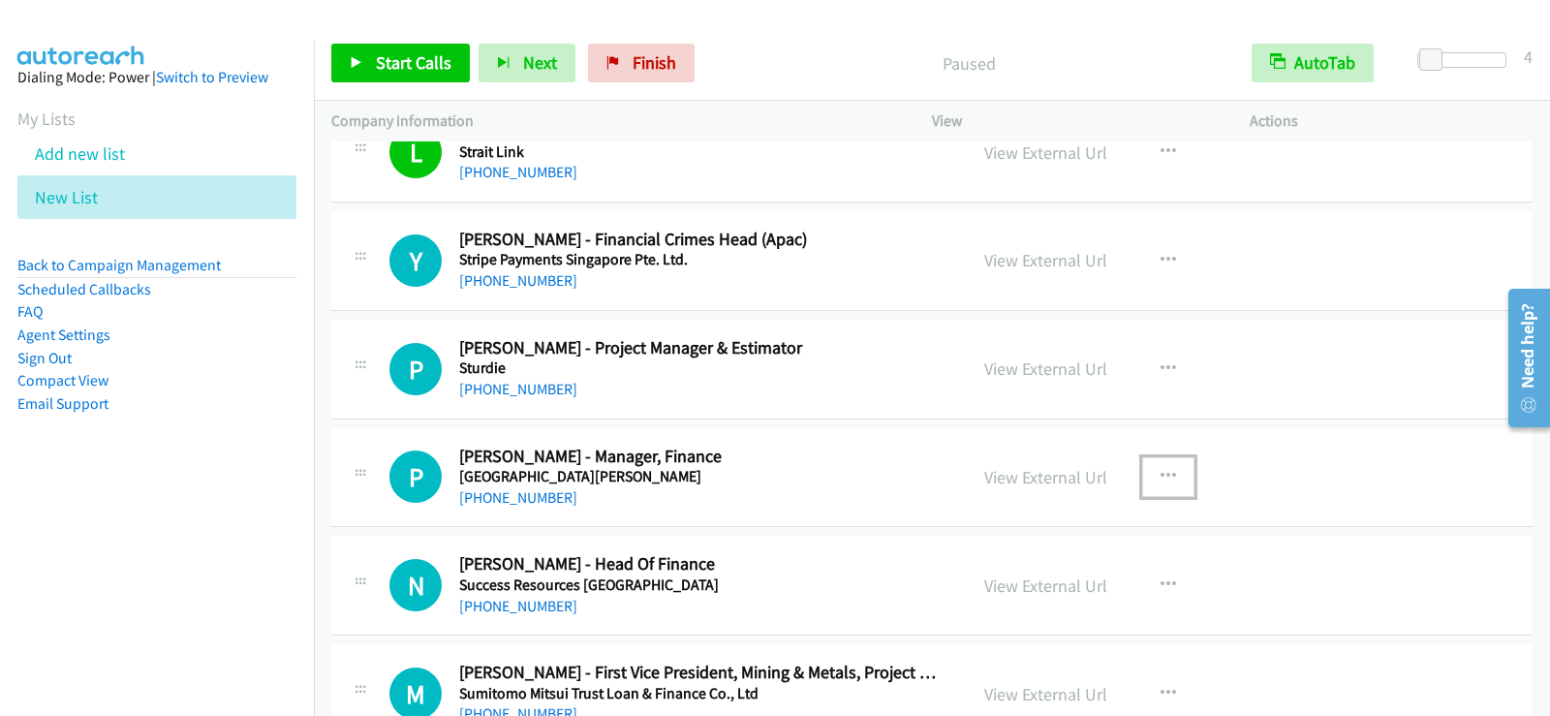
click at [1158, 466] on button "button" at bounding box center [1168, 476] width 52 height 39
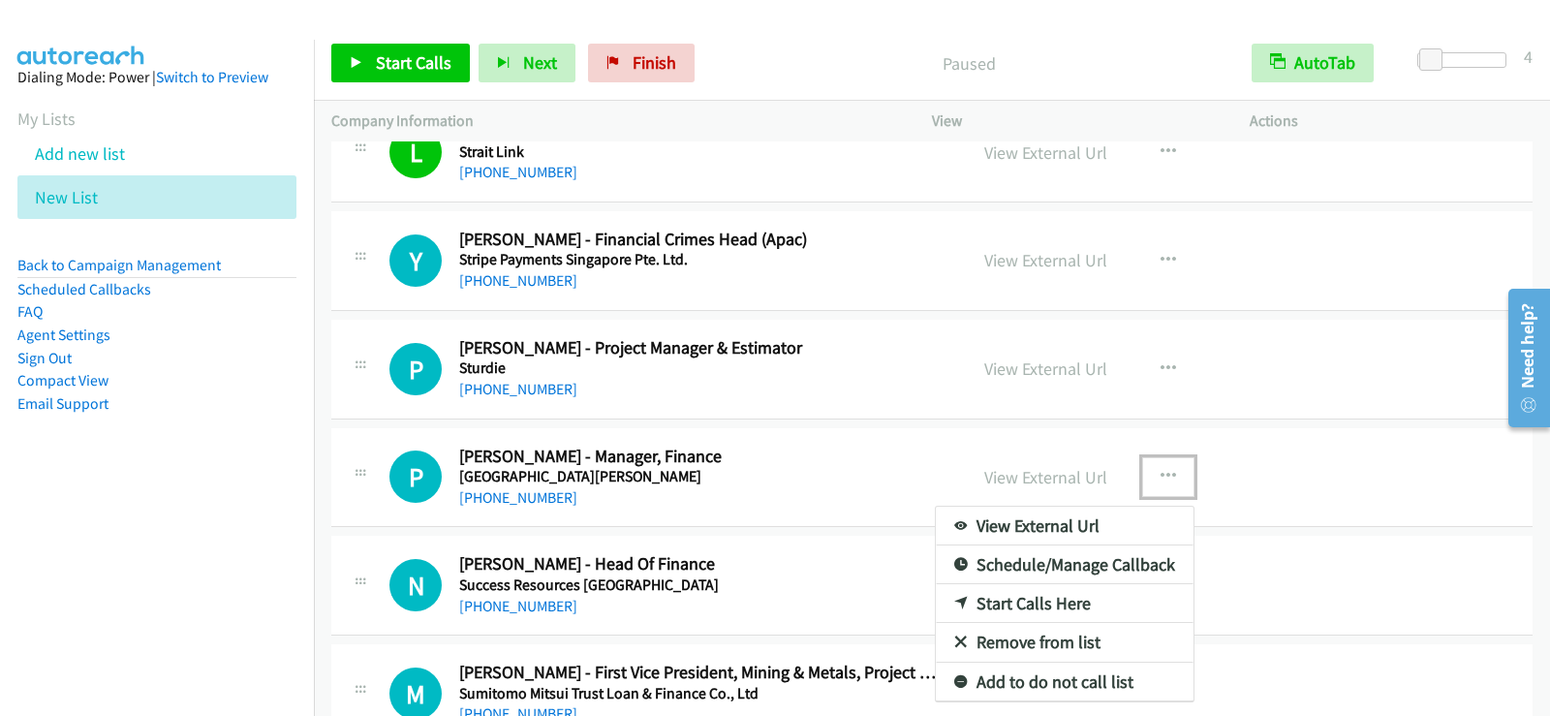
click at [1056, 601] on link "Start Calls Here" at bounding box center [1065, 603] width 258 height 39
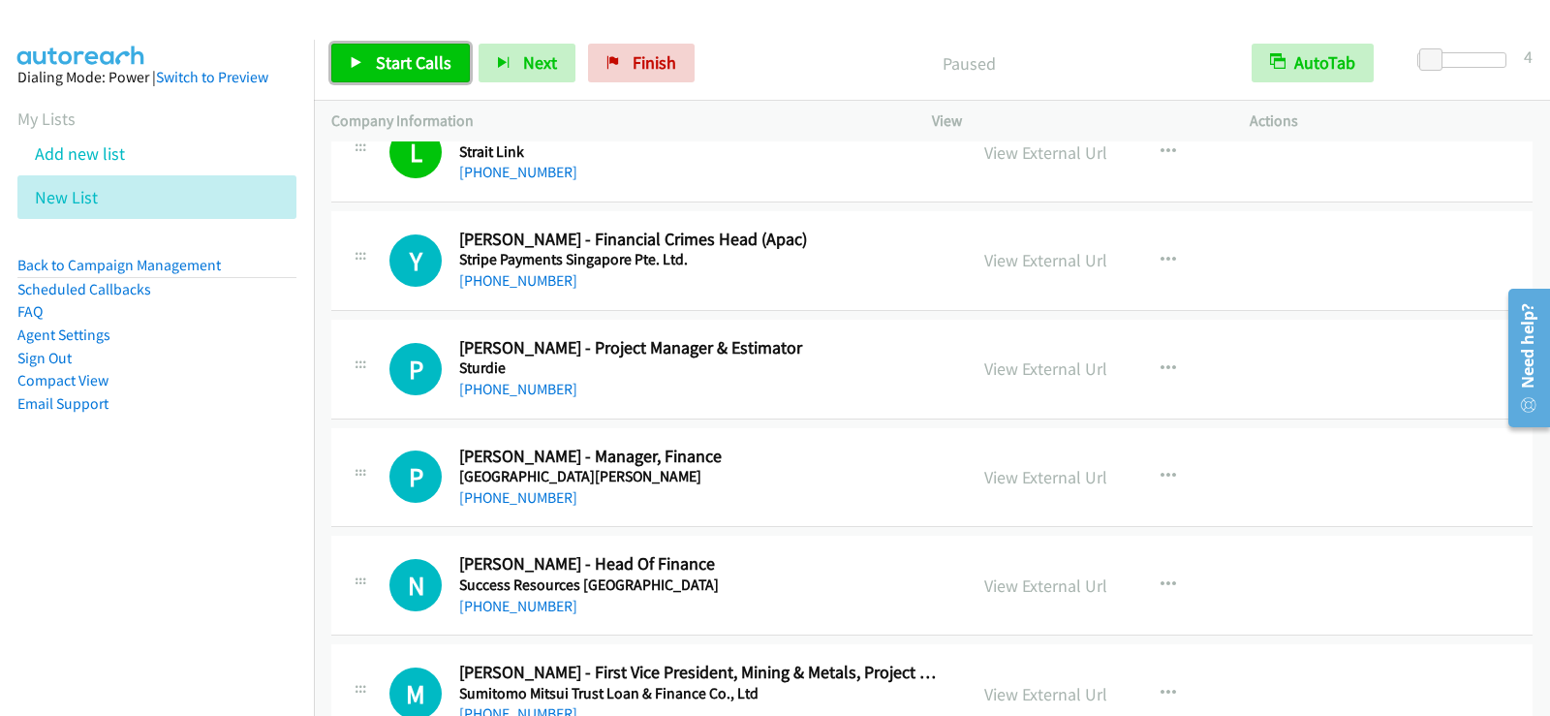
click at [449, 61] on span "Start Calls" at bounding box center [414, 62] width 76 height 22
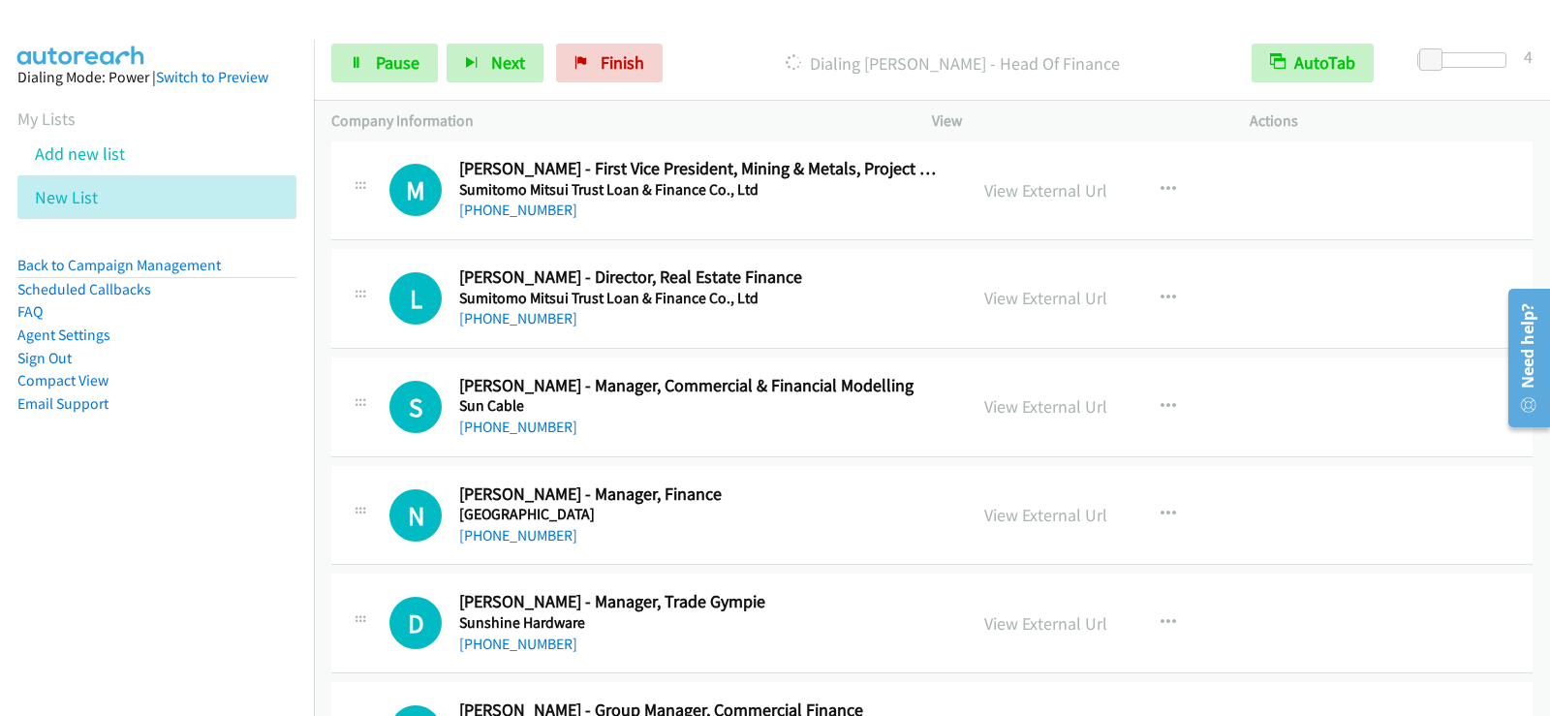
scroll to position [14611, 0]
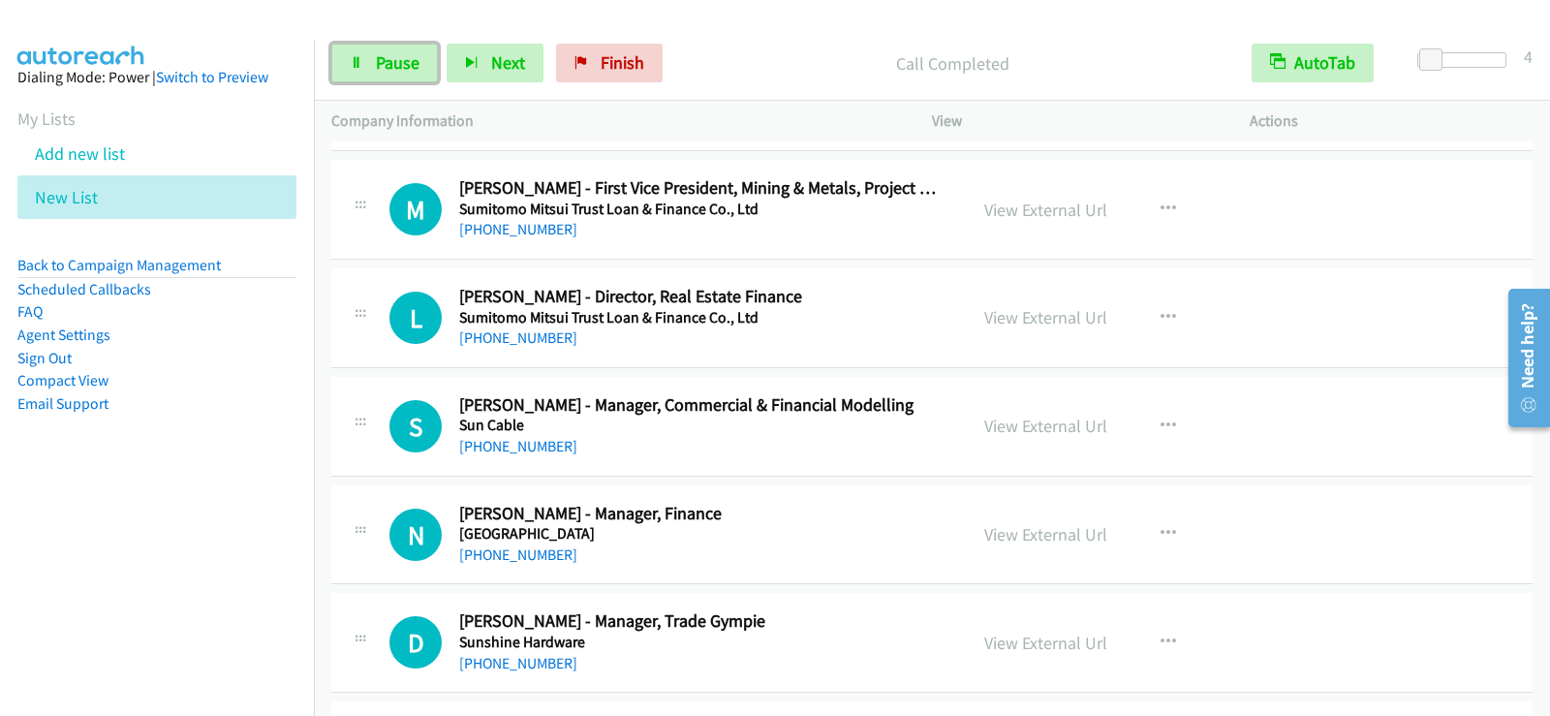
drag, startPoint x: 386, startPoint y: 66, endPoint x: 471, endPoint y: 181, distance: 143.4
click at [386, 66] on span "Pause" at bounding box center [398, 62] width 44 height 22
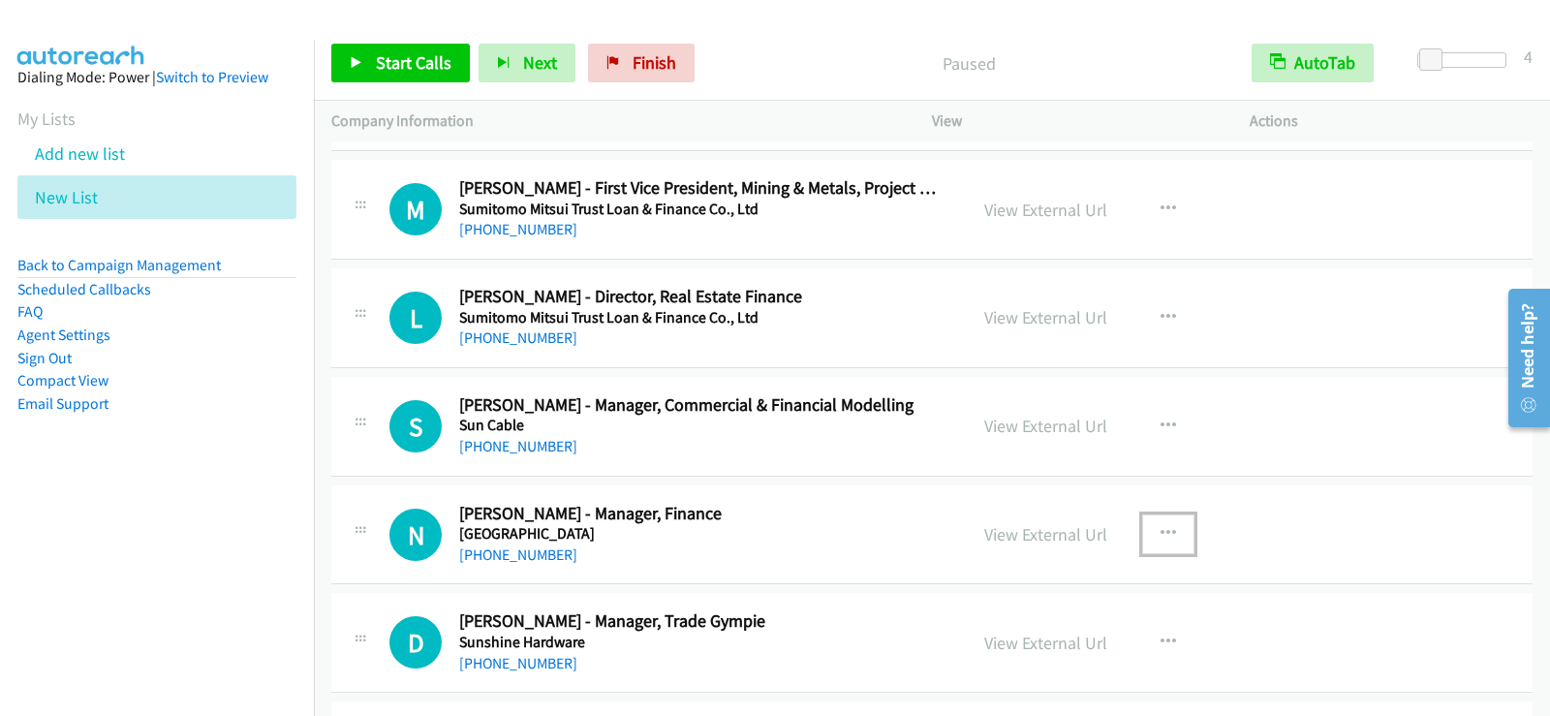
click at [1167, 526] on icon "button" at bounding box center [1169, 534] width 16 height 16
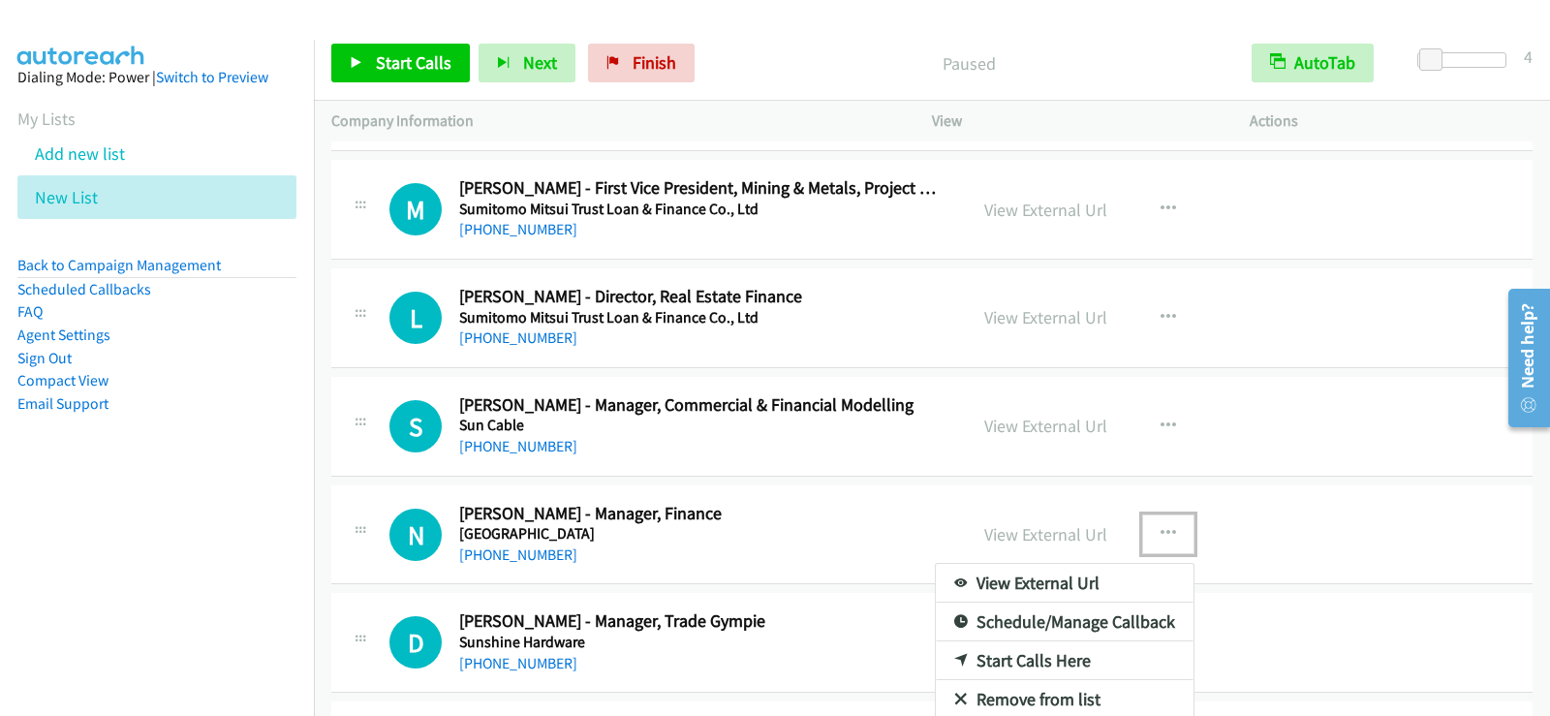
click at [1052, 648] on link "Start Calls Here" at bounding box center [1065, 660] width 258 height 39
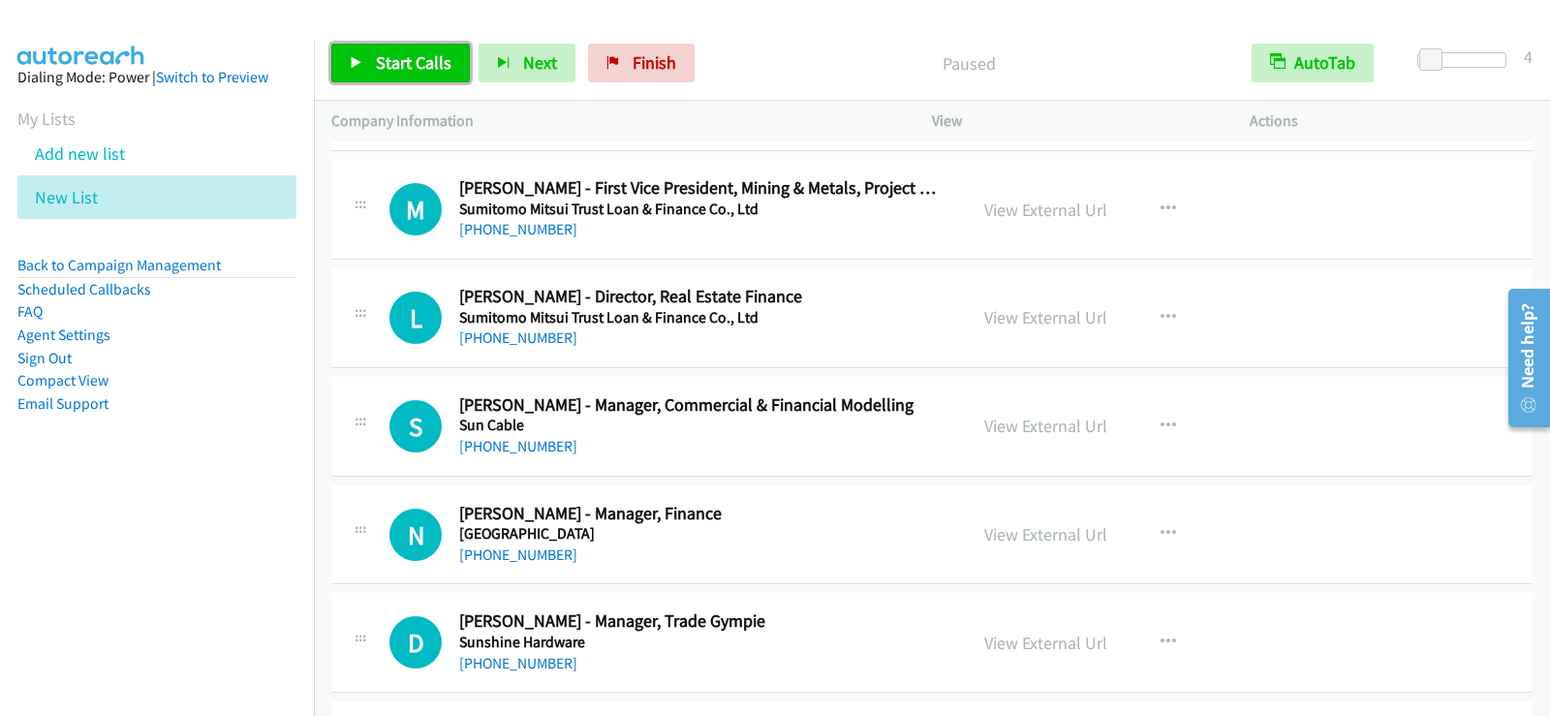
click at [431, 79] on link "Start Calls" at bounding box center [400, 63] width 139 height 39
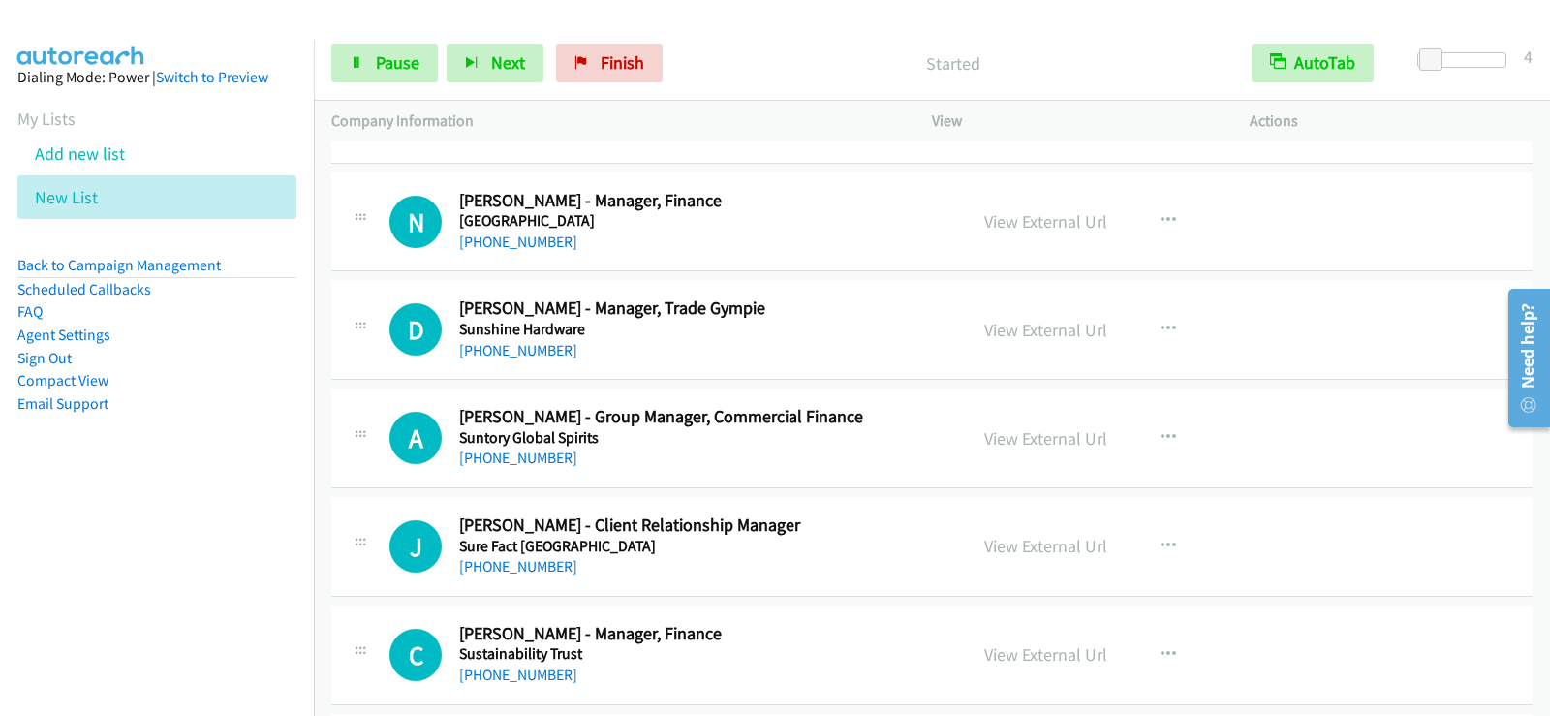
scroll to position [14901, 0]
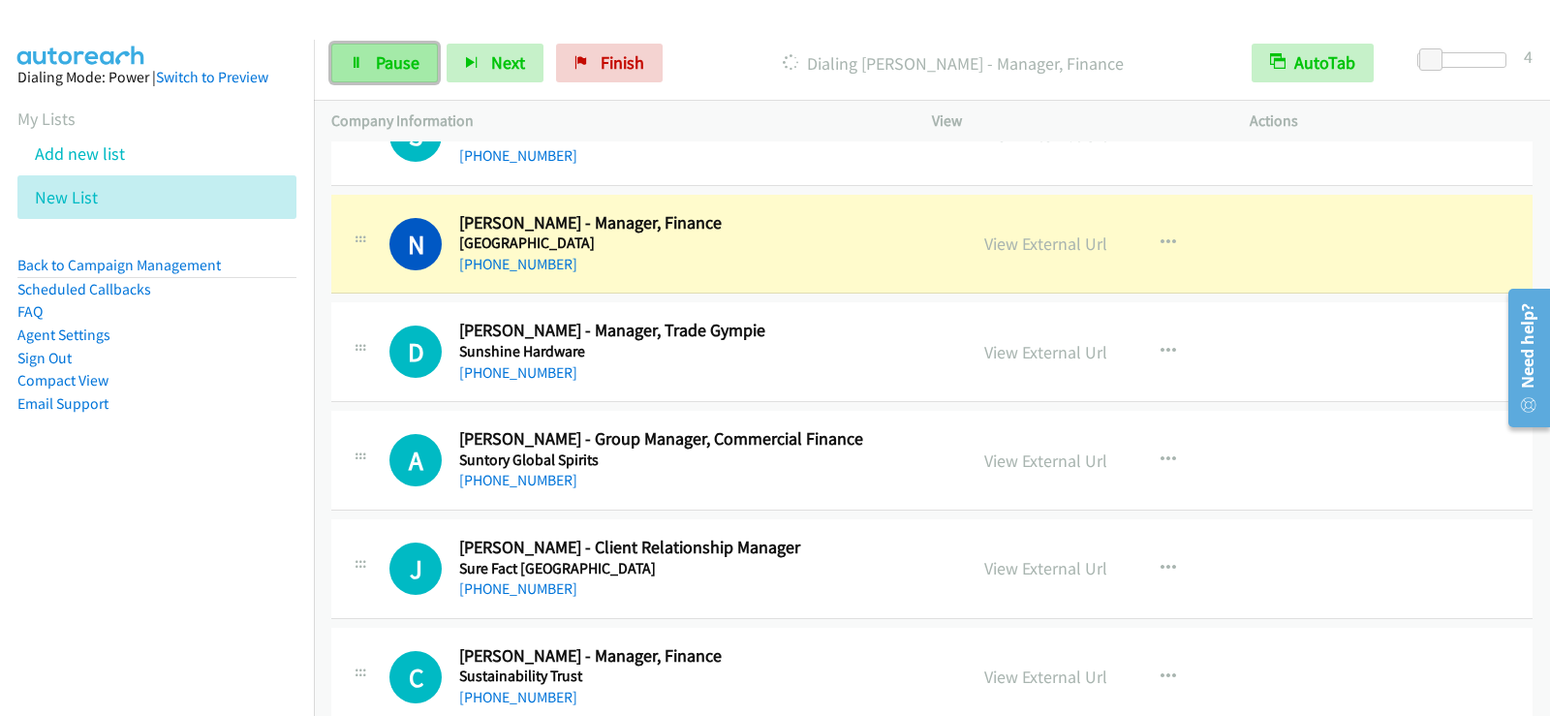
click at [429, 65] on link "Pause" at bounding box center [384, 63] width 107 height 39
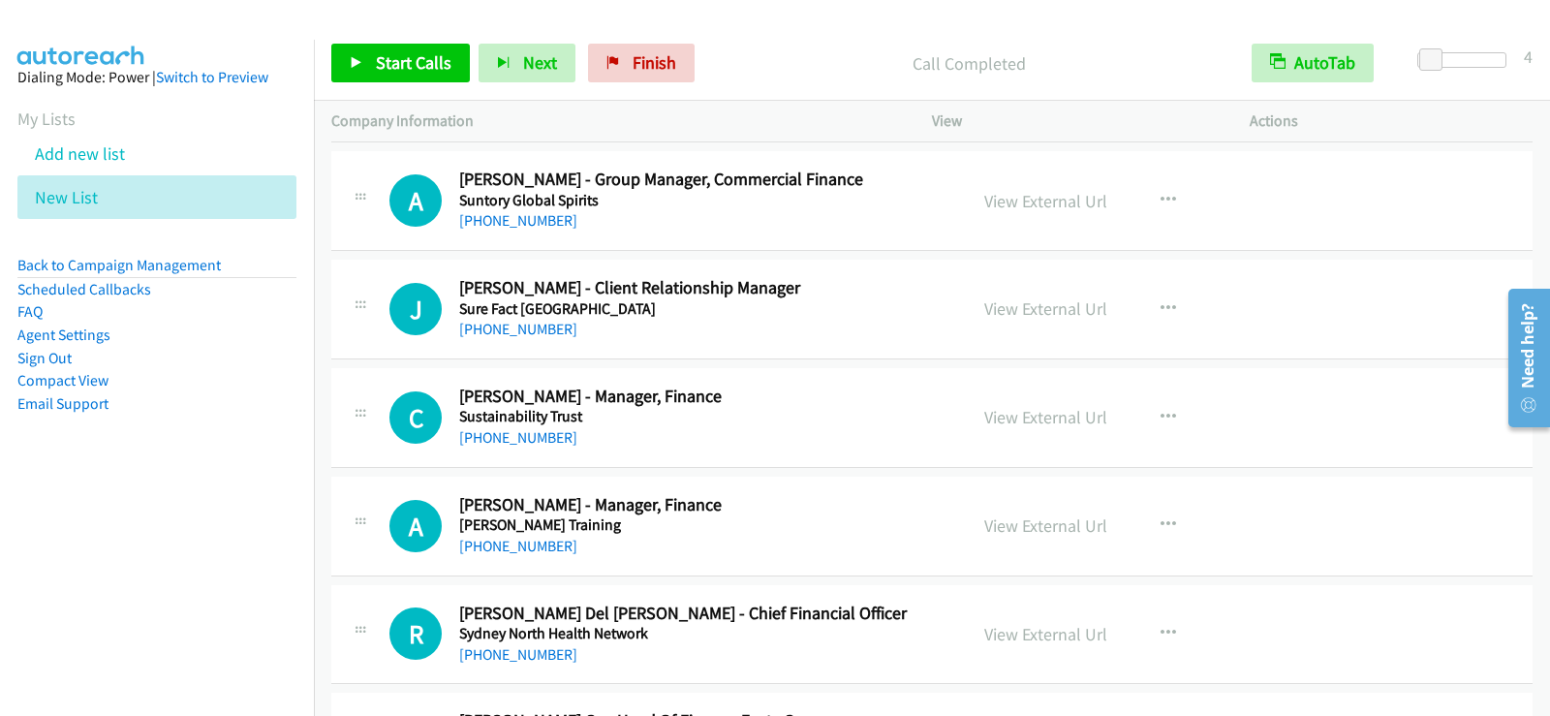
scroll to position [15192, 0]
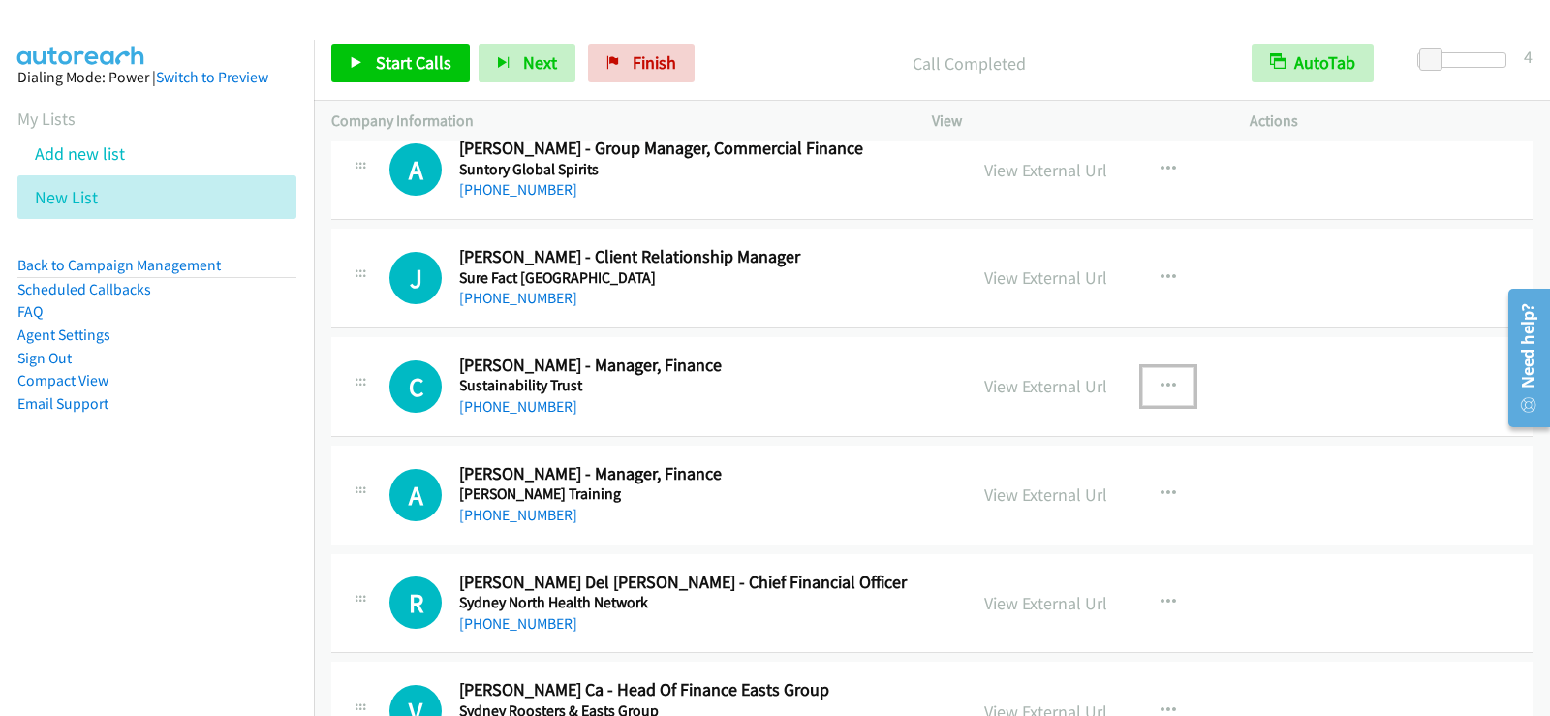
click at [1161, 385] on icon "button" at bounding box center [1169, 387] width 16 height 16
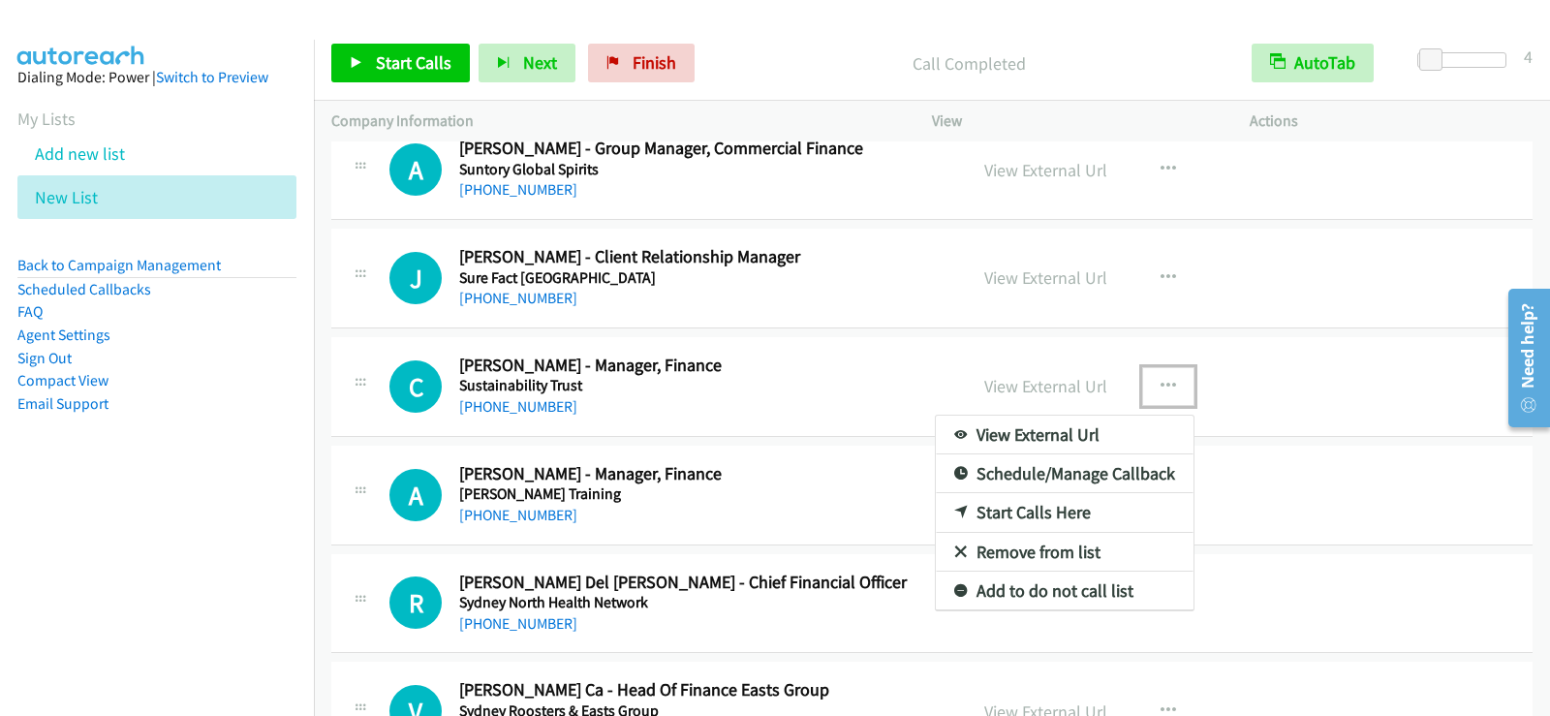
click at [969, 506] on link "Start Calls Here" at bounding box center [1065, 512] width 258 height 39
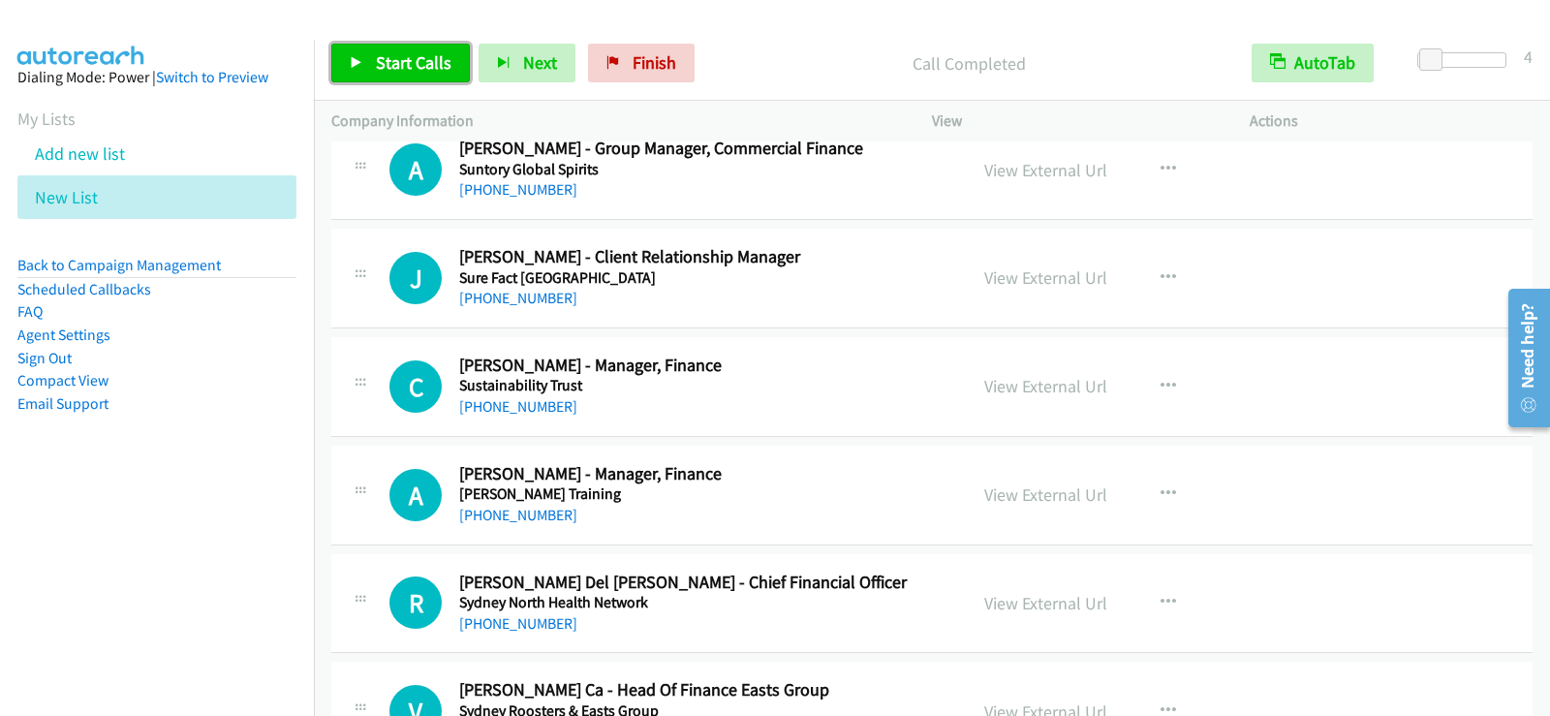
click at [384, 56] on span "Start Calls" at bounding box center [414, 62] width 76 height 22
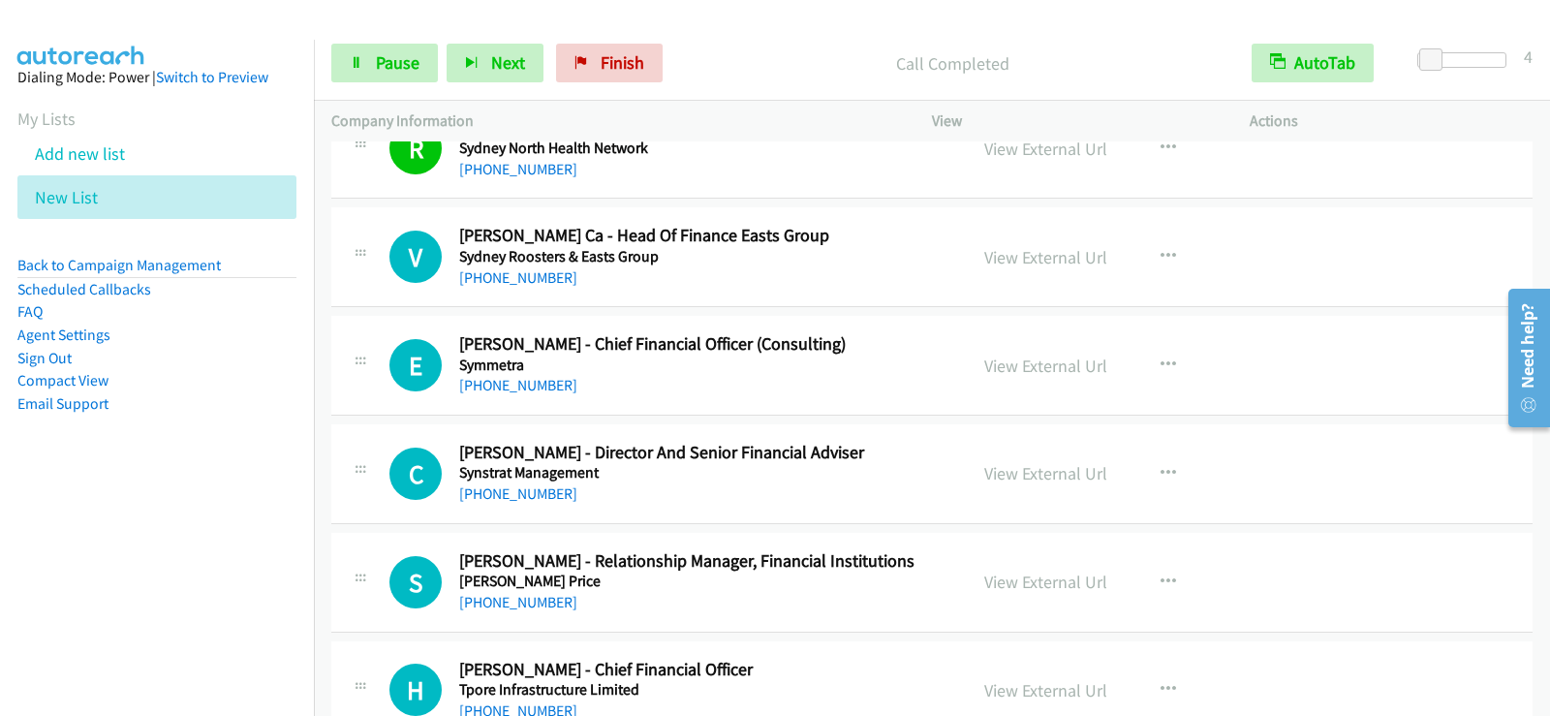
scroll to position [15677, 0]
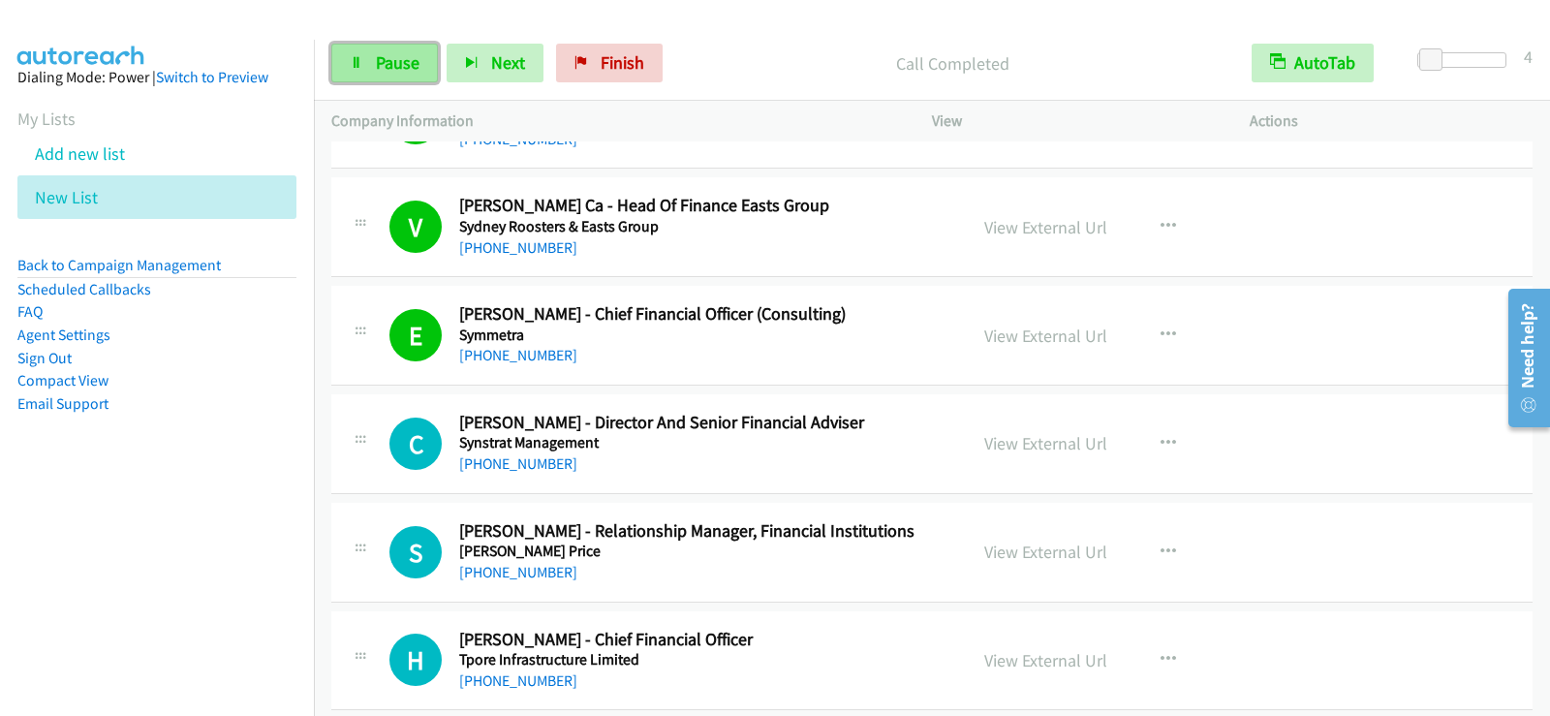
click at [385, 63] on span "Pause" at bounding box center [398, 62] width 44 height 22
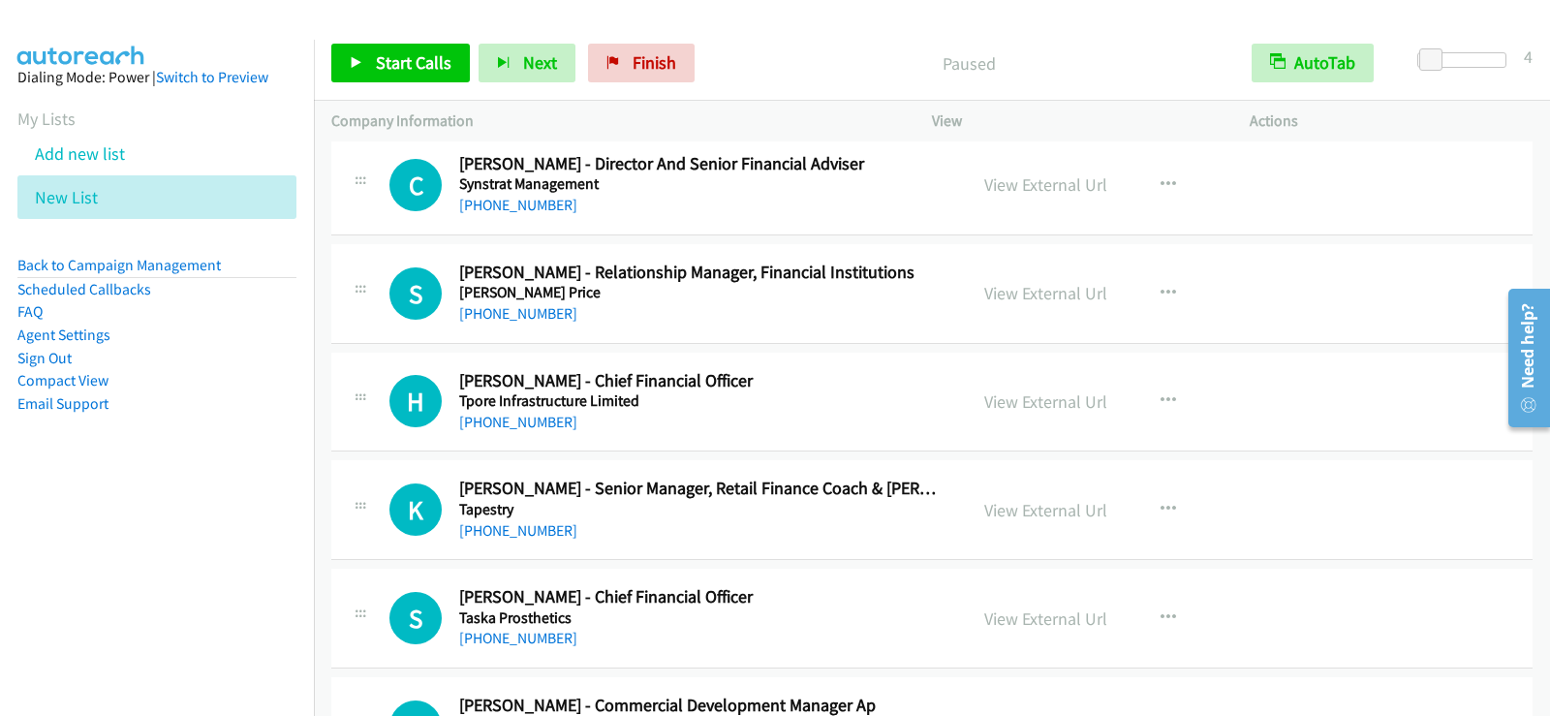
scroll to position [15967, 0]
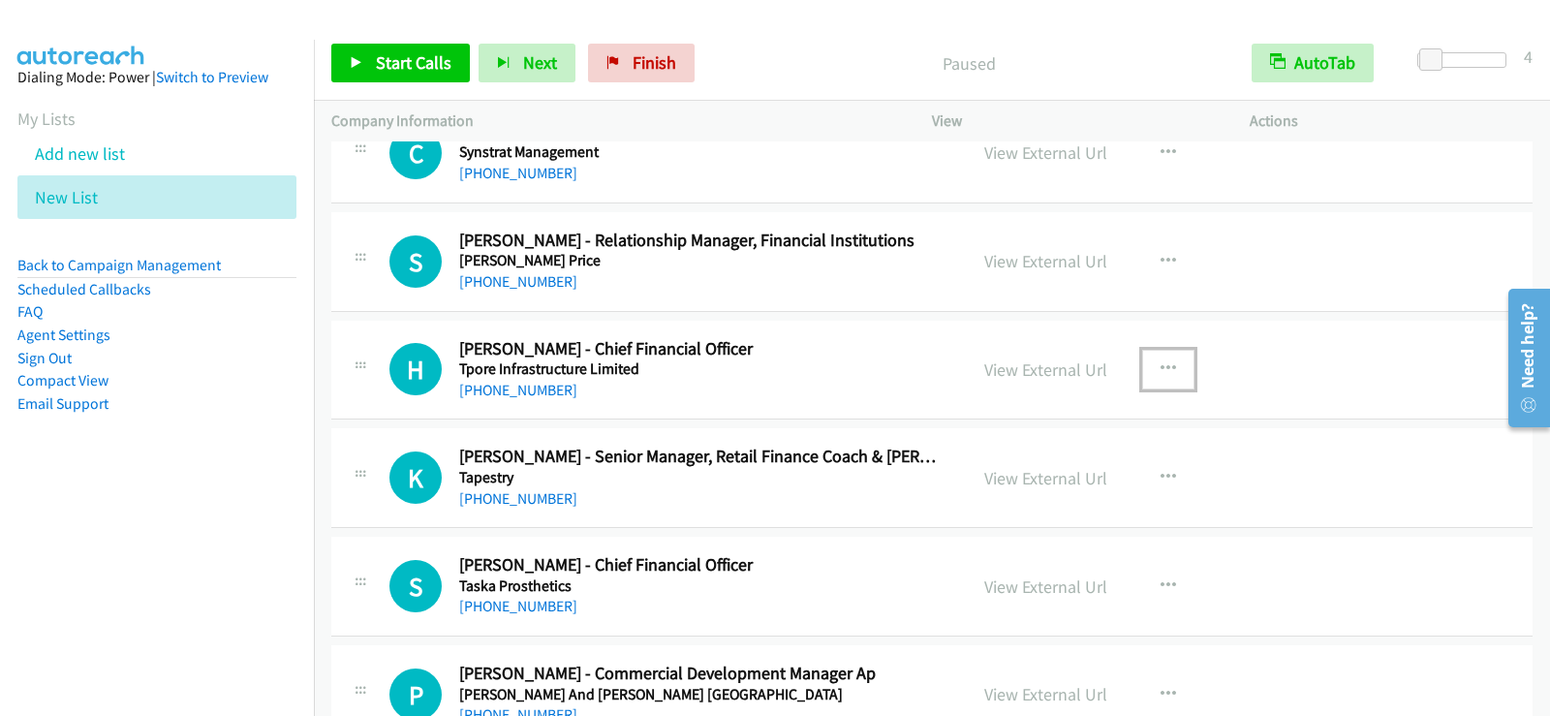
click at [1161, 363] on icon "button" at bounding box center [1169, 369] width 16 height 16
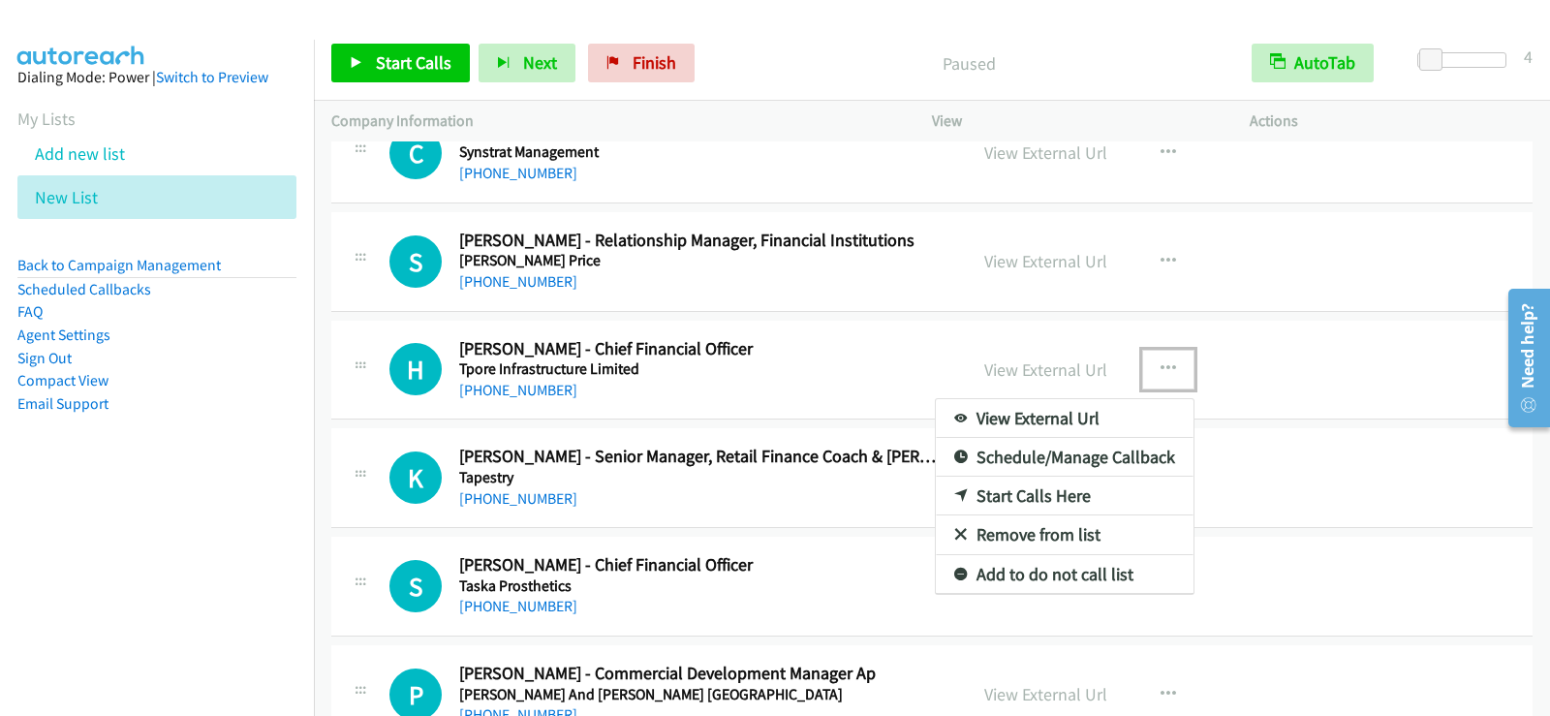
click at [1053, 488] on link "Start Calls Here" at bounding box center [1065, 496] width 258 height 39
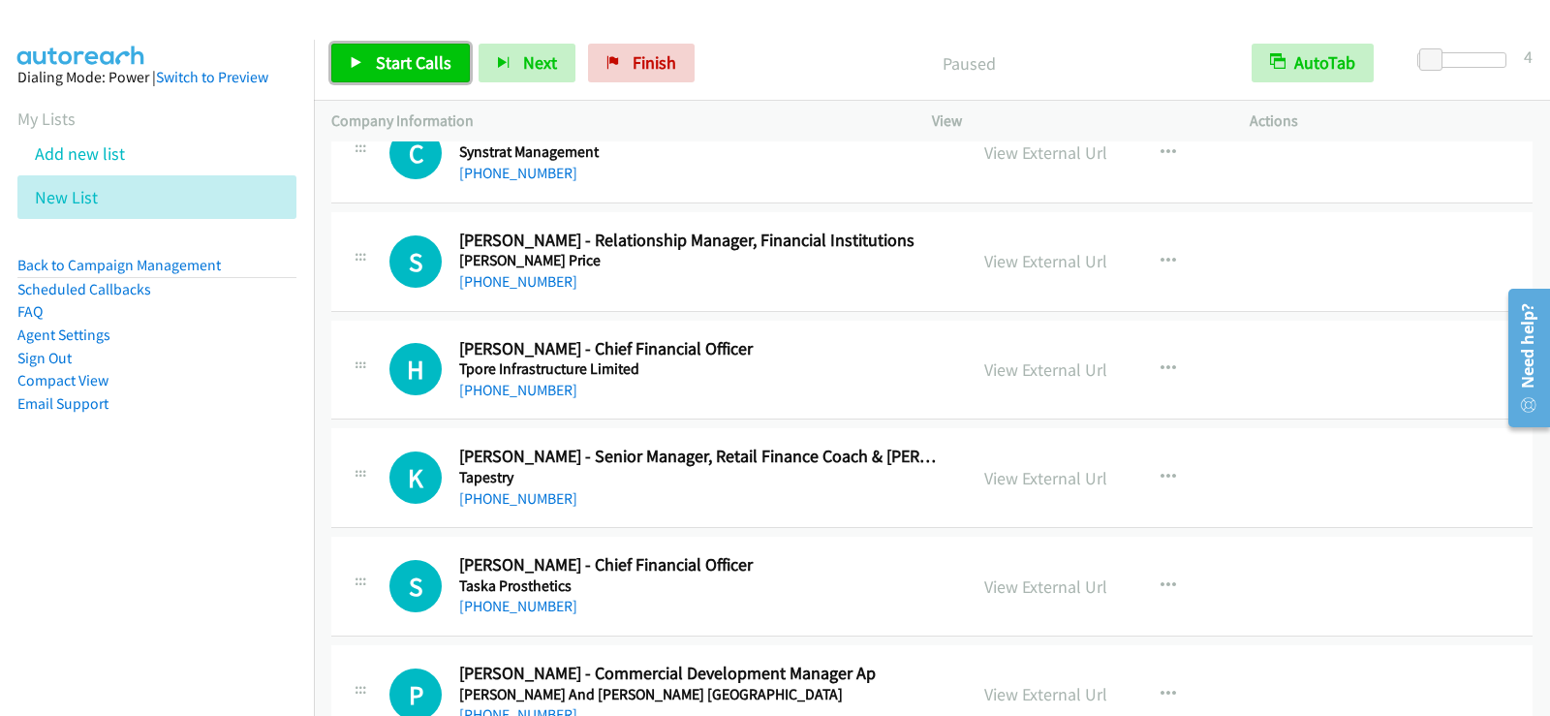
click at [398, 53] on span "Start Calls" at bounding box center [414, 62] width 76 height 22
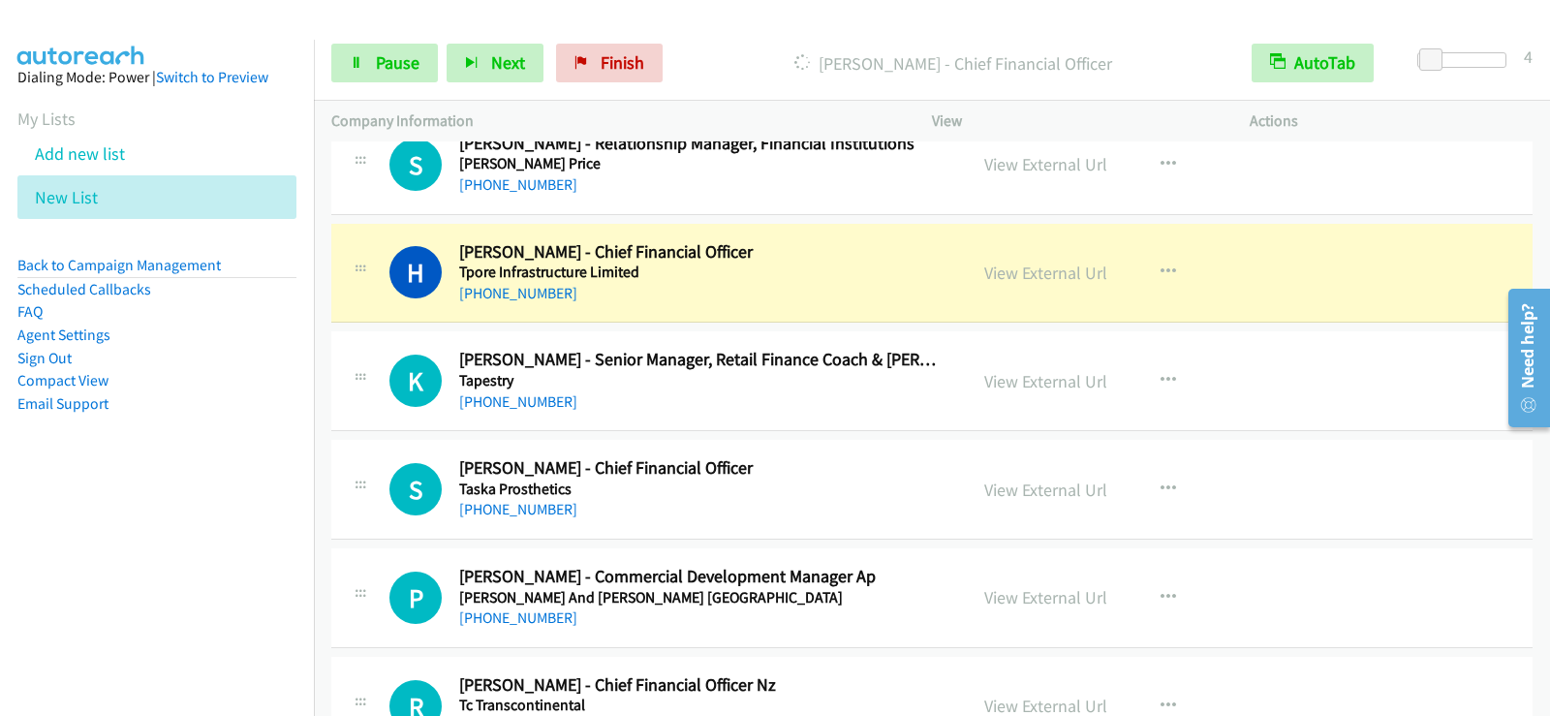
scroll to position [16161, 0]
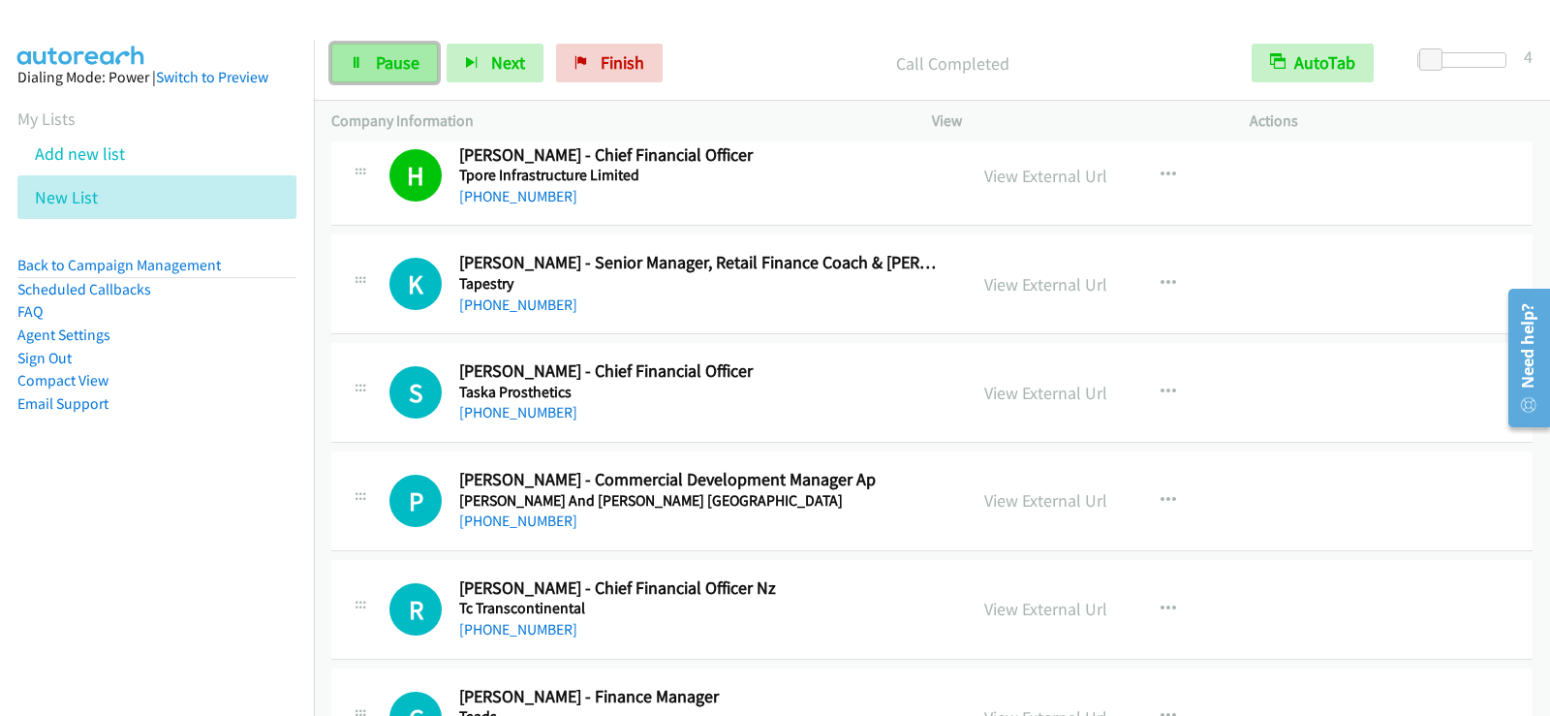
click at [406, 61] on span "Pause" at bounding box center [398, 62] width 44 height 22
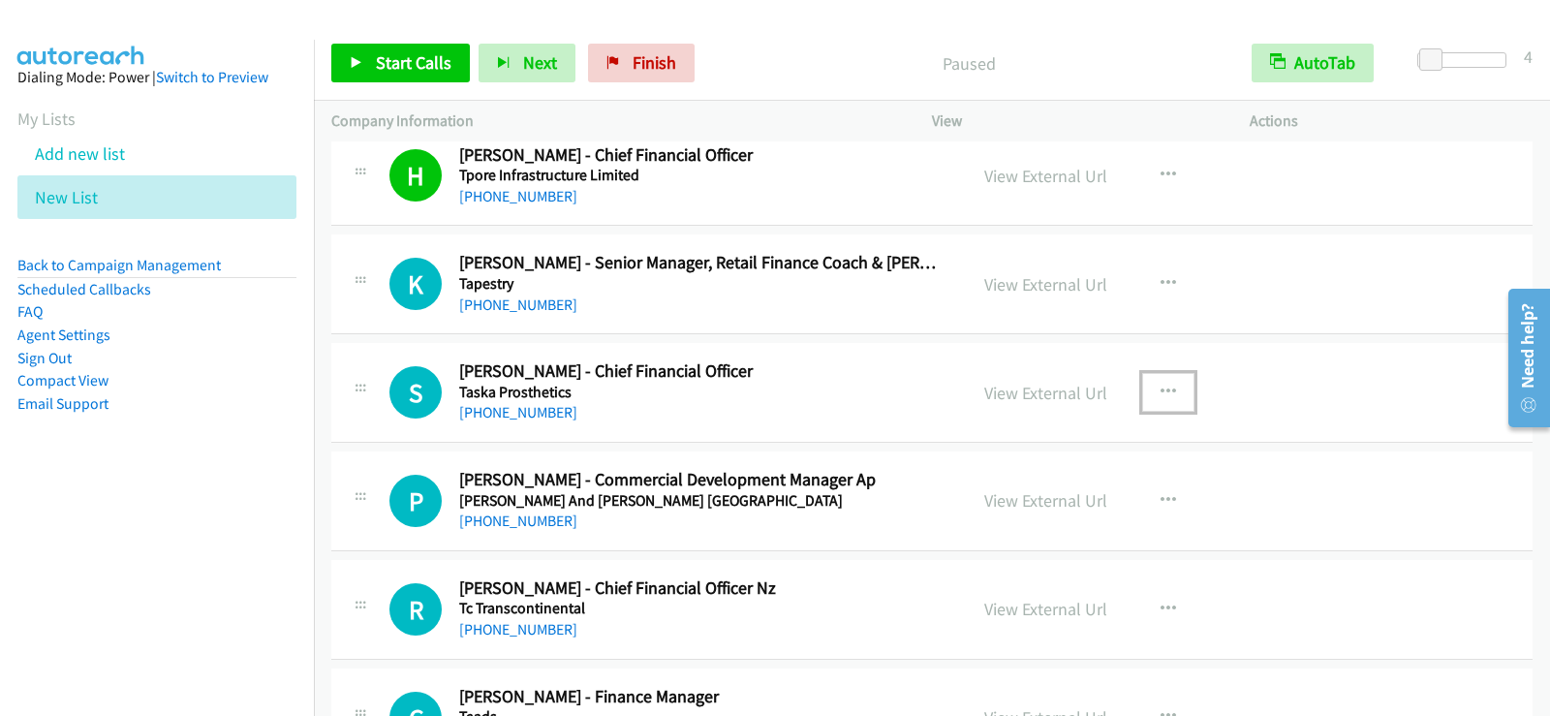
click at [1165, 392] on icon "button" at bounding box center [1169, 393] width 16 height 16
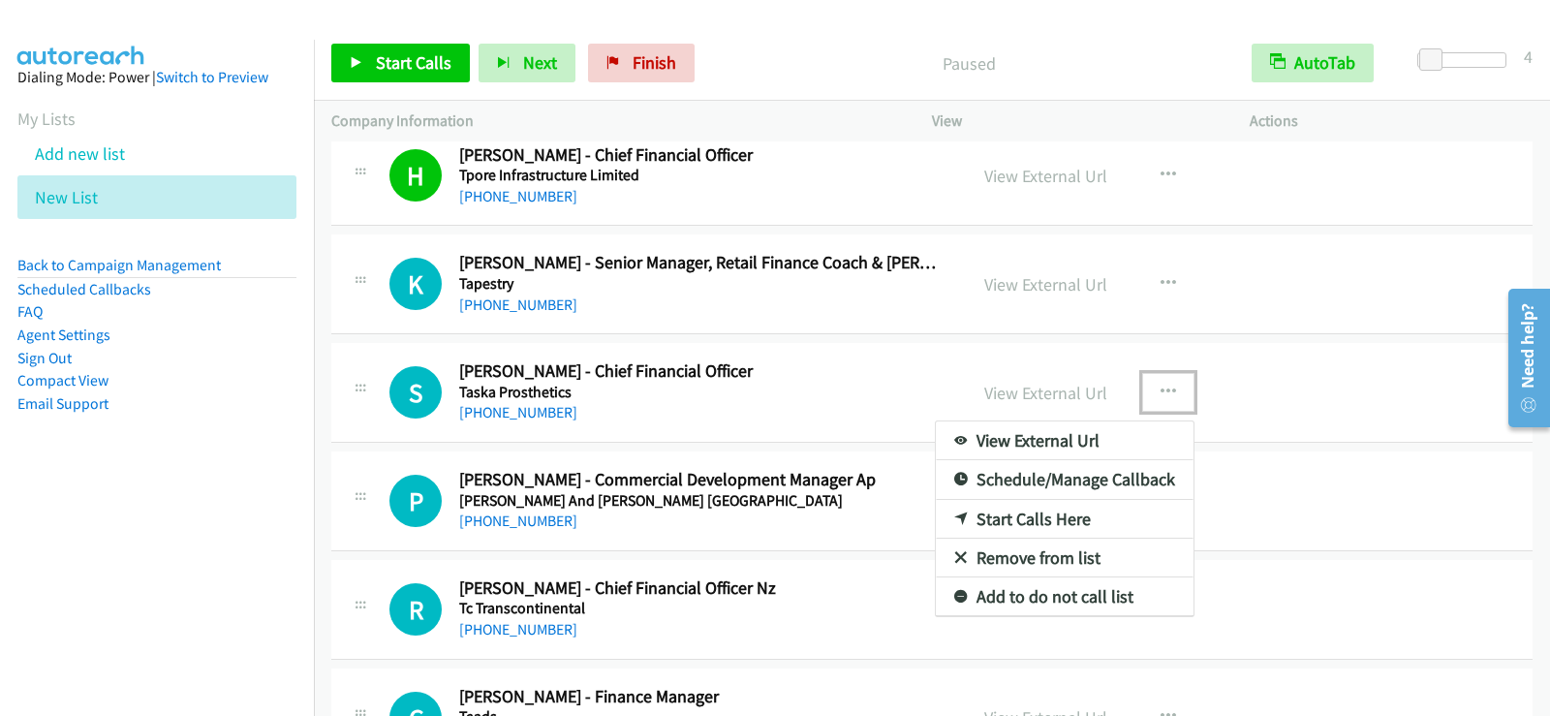
click at [1045, 513] on link "Start Calls Here" at bounding box center [1065, 519] width 258 height 39
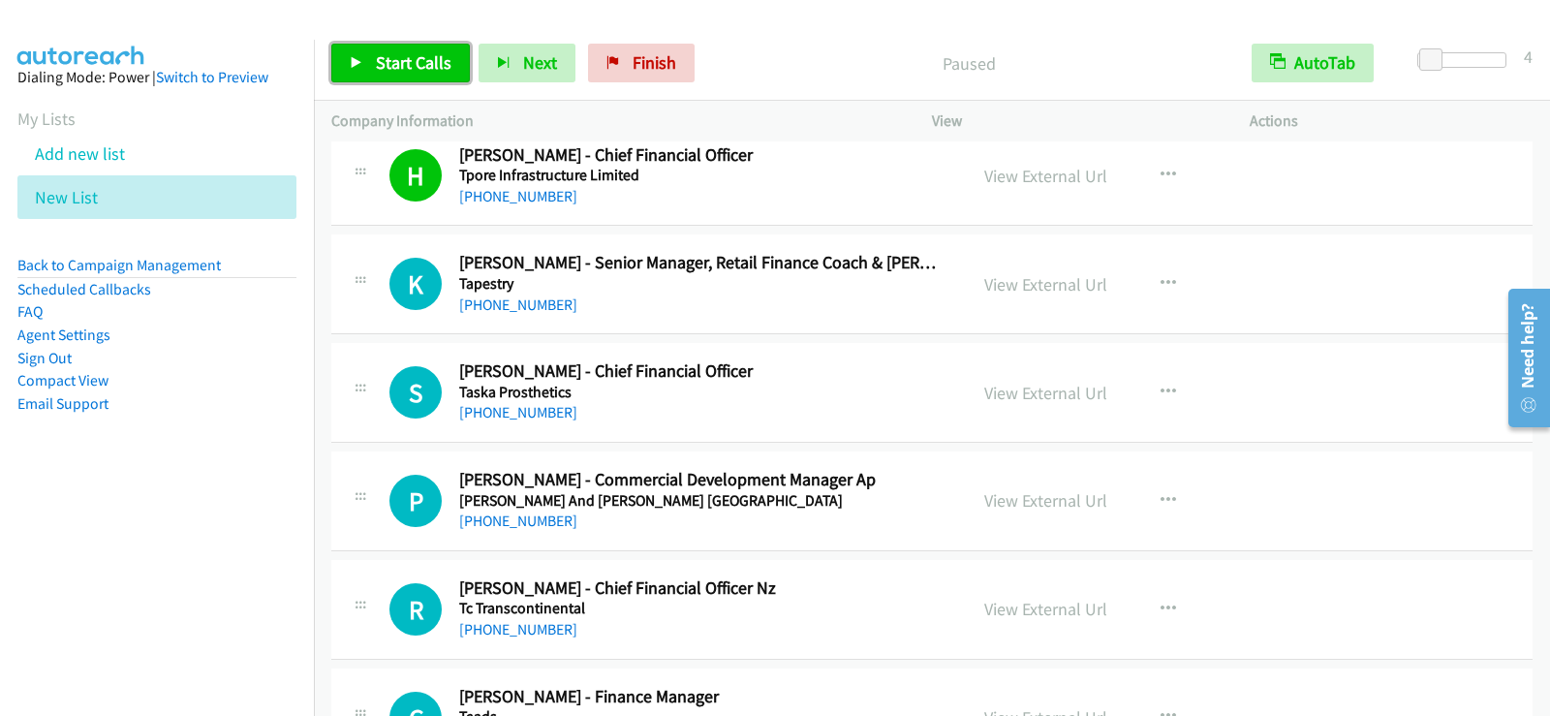
click at [438, 66] on span "Start Calls" at bounding box center [414, 62] width 76 height 22
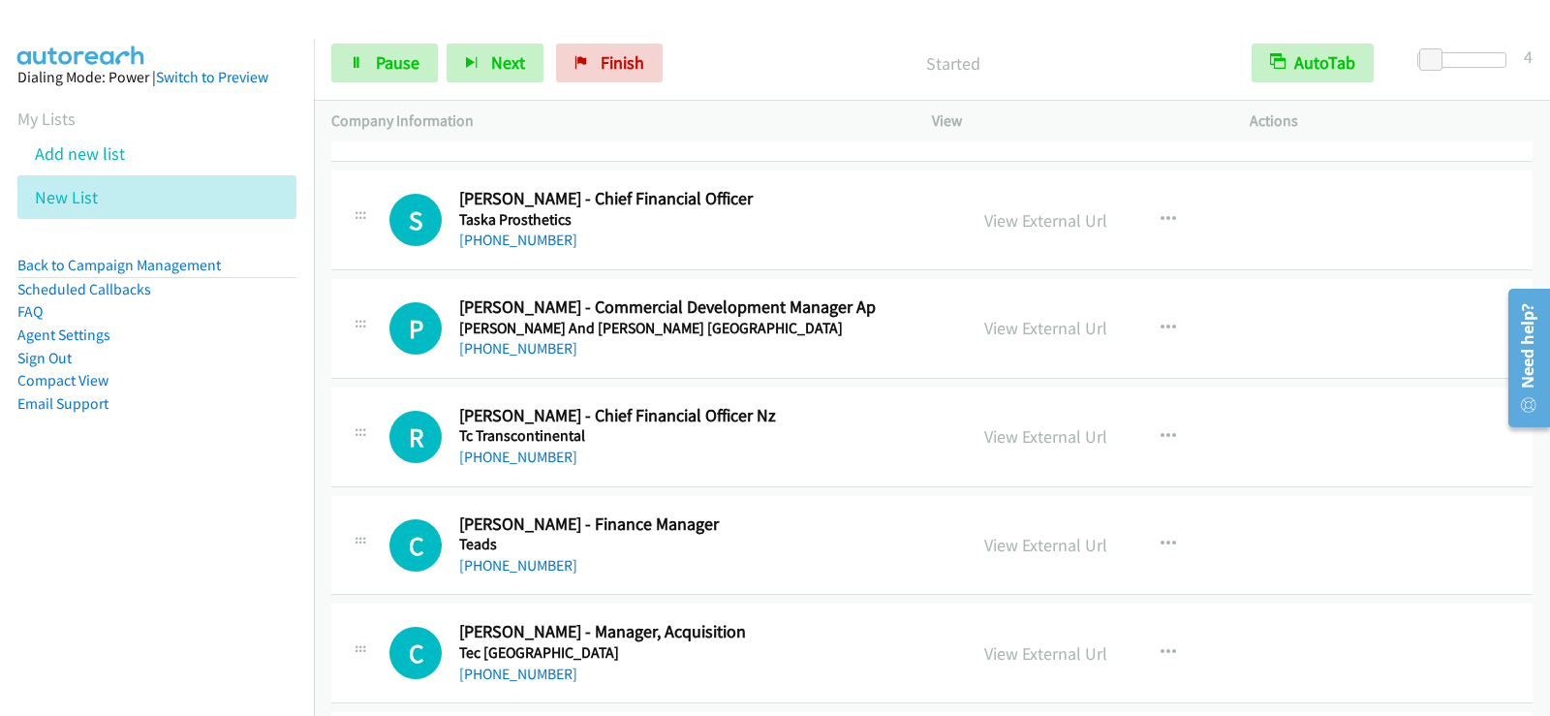
scroll to position [16355, 0]
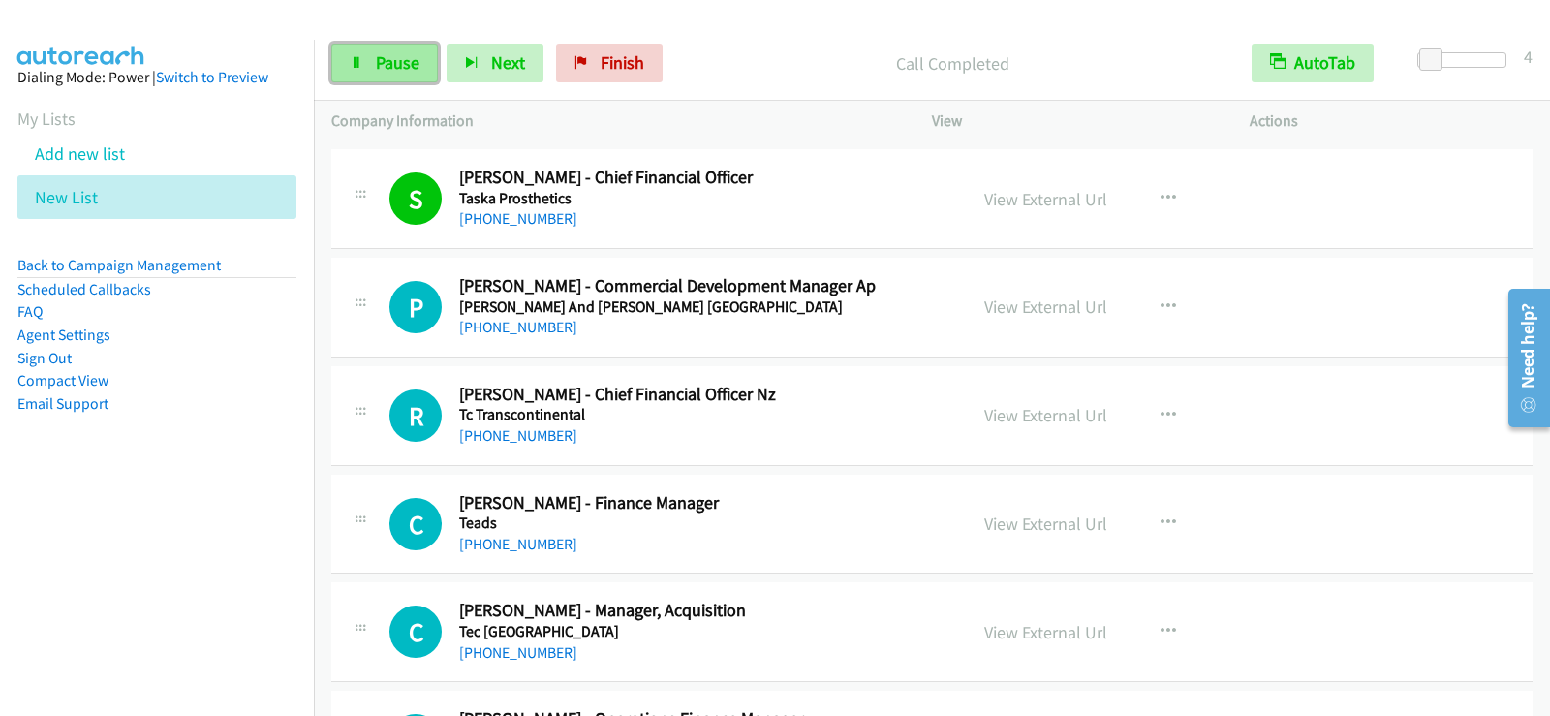
click at [376, 67] on span "Pause" at bounding box center [398, 62] width 44 height 22
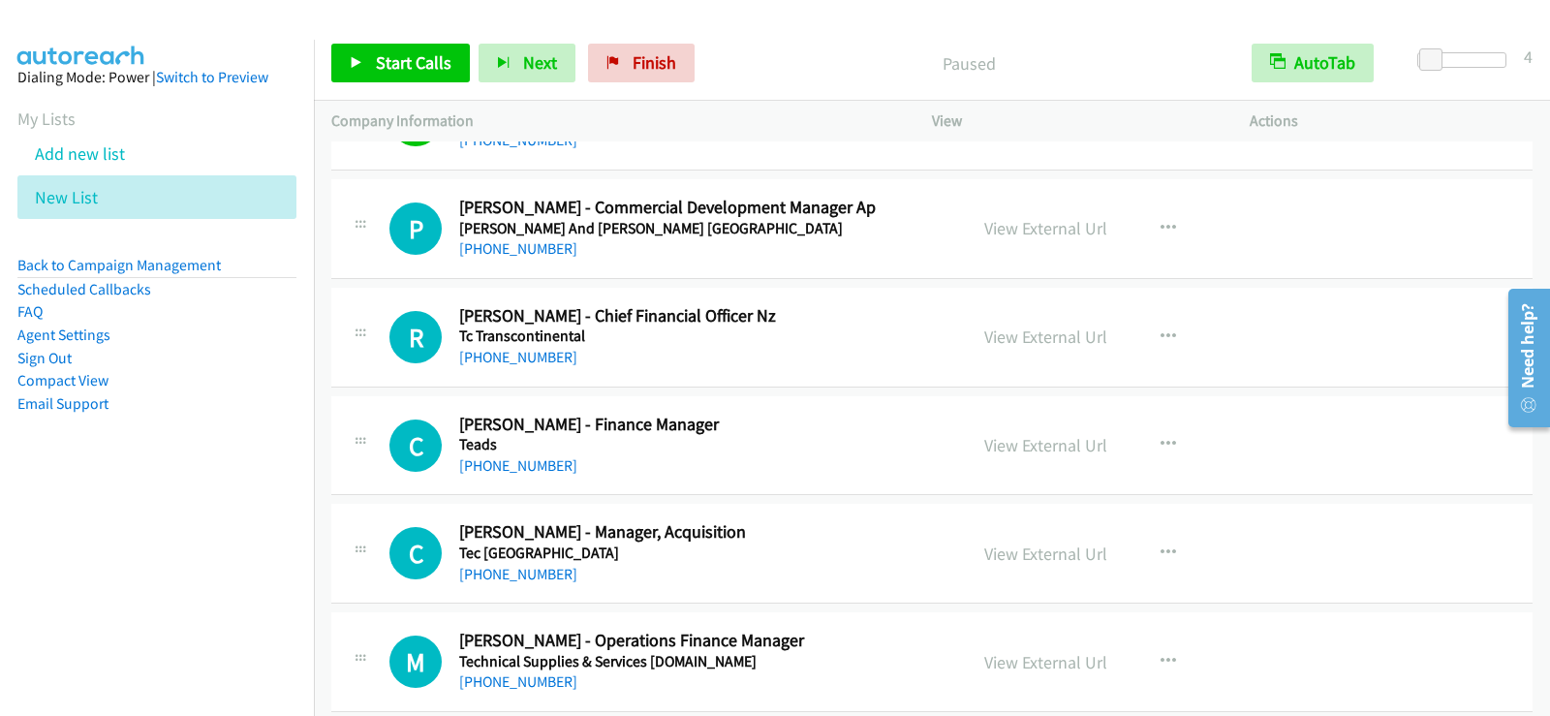
scroll to position [16452, 0]
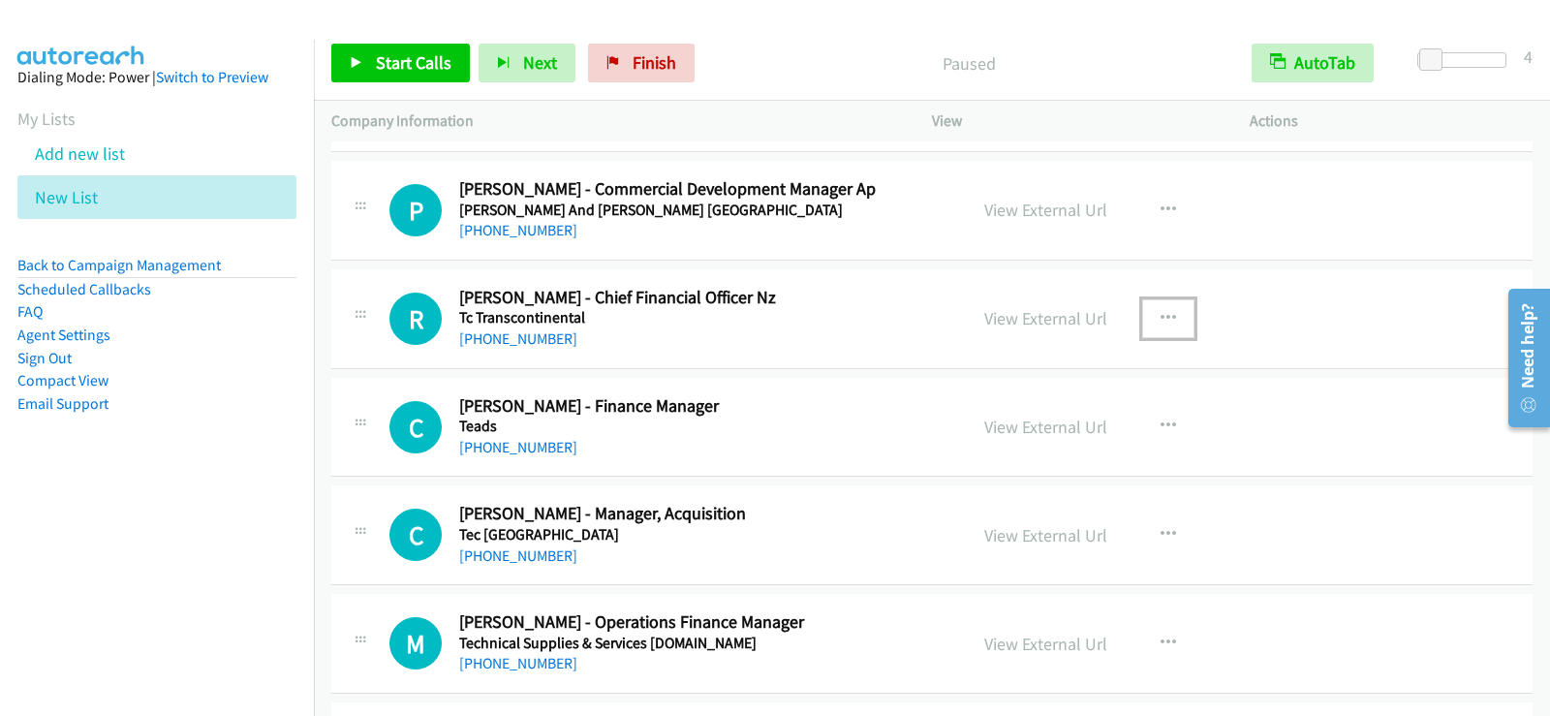
click at [1161, 319] on icon "button" at bounding box center [1169, 319] width 16 height 16
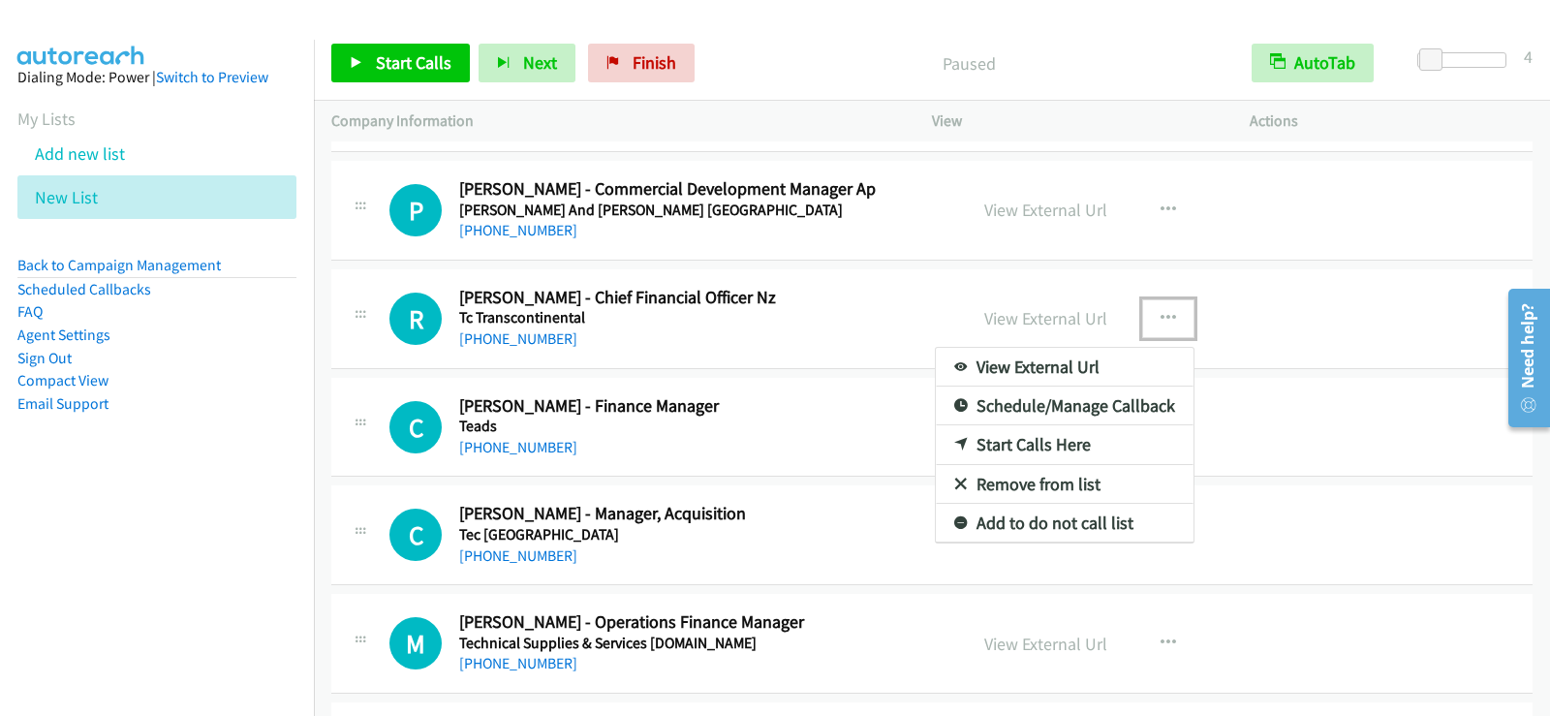
click at [1132, 373] on link "View External Url" at bounding box center [1065, 367] width 258 height 39
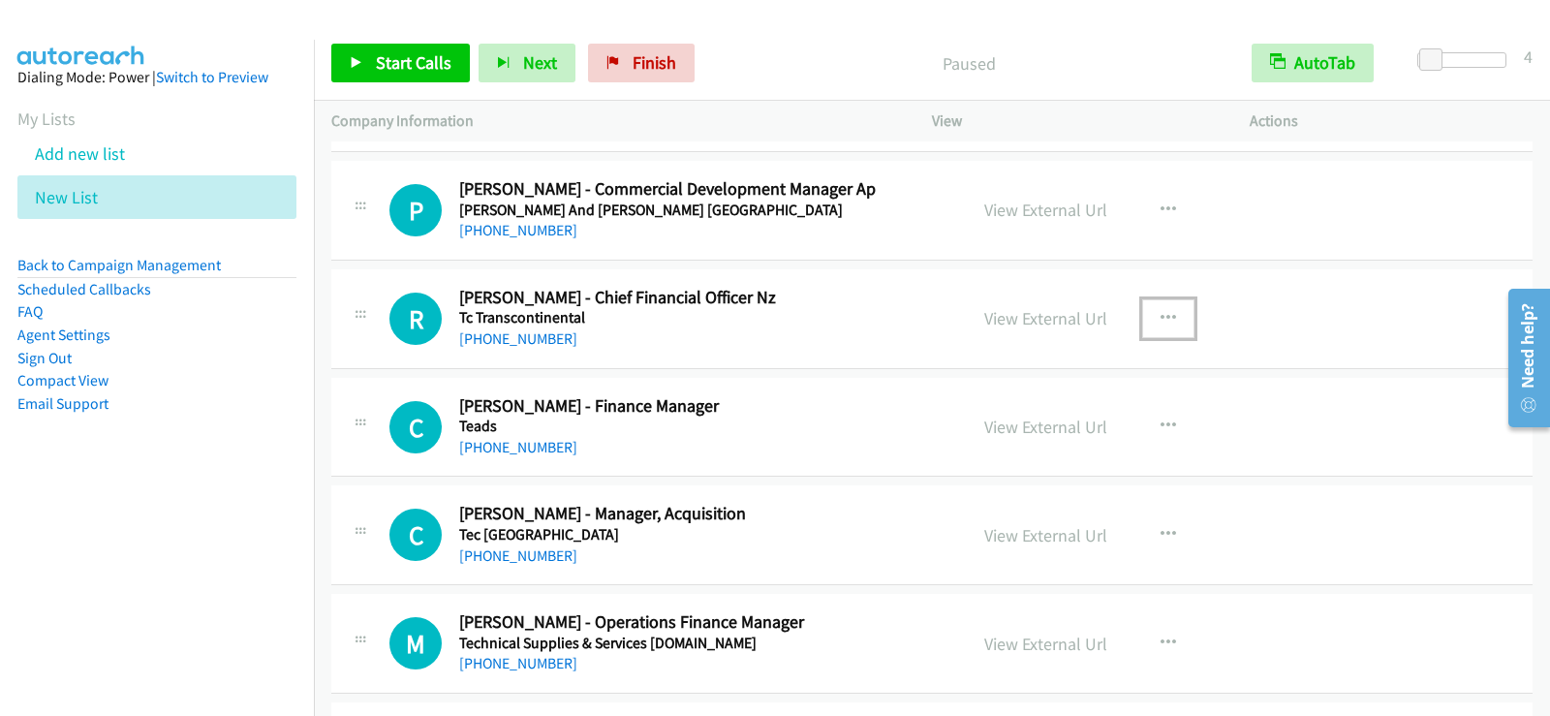
click at [1171, 313] on button "button" at bounding box center [1168, 318] width 52 height 39
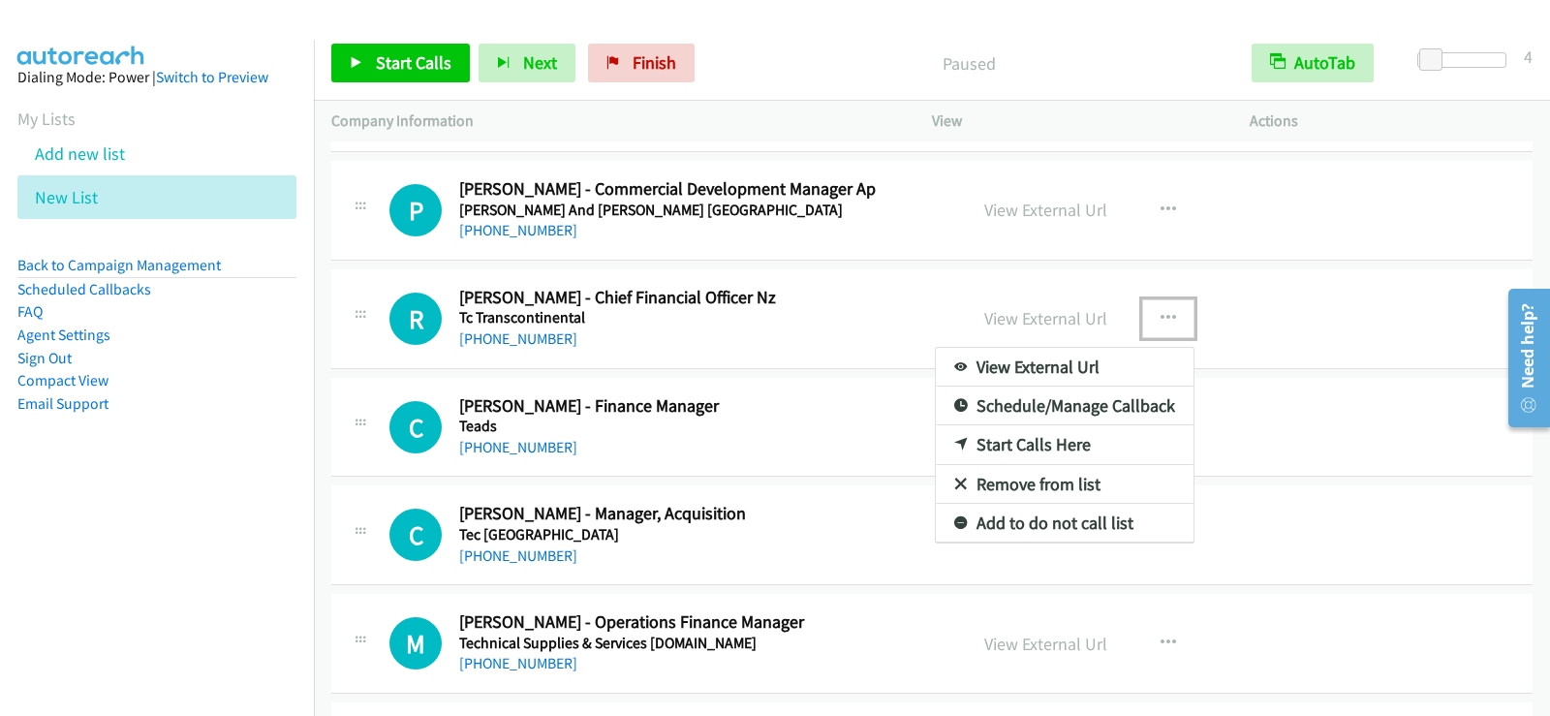
click at [1032, 440] on link "Start Calls Here" at bounding box center [1065, 444] width 258 height 39
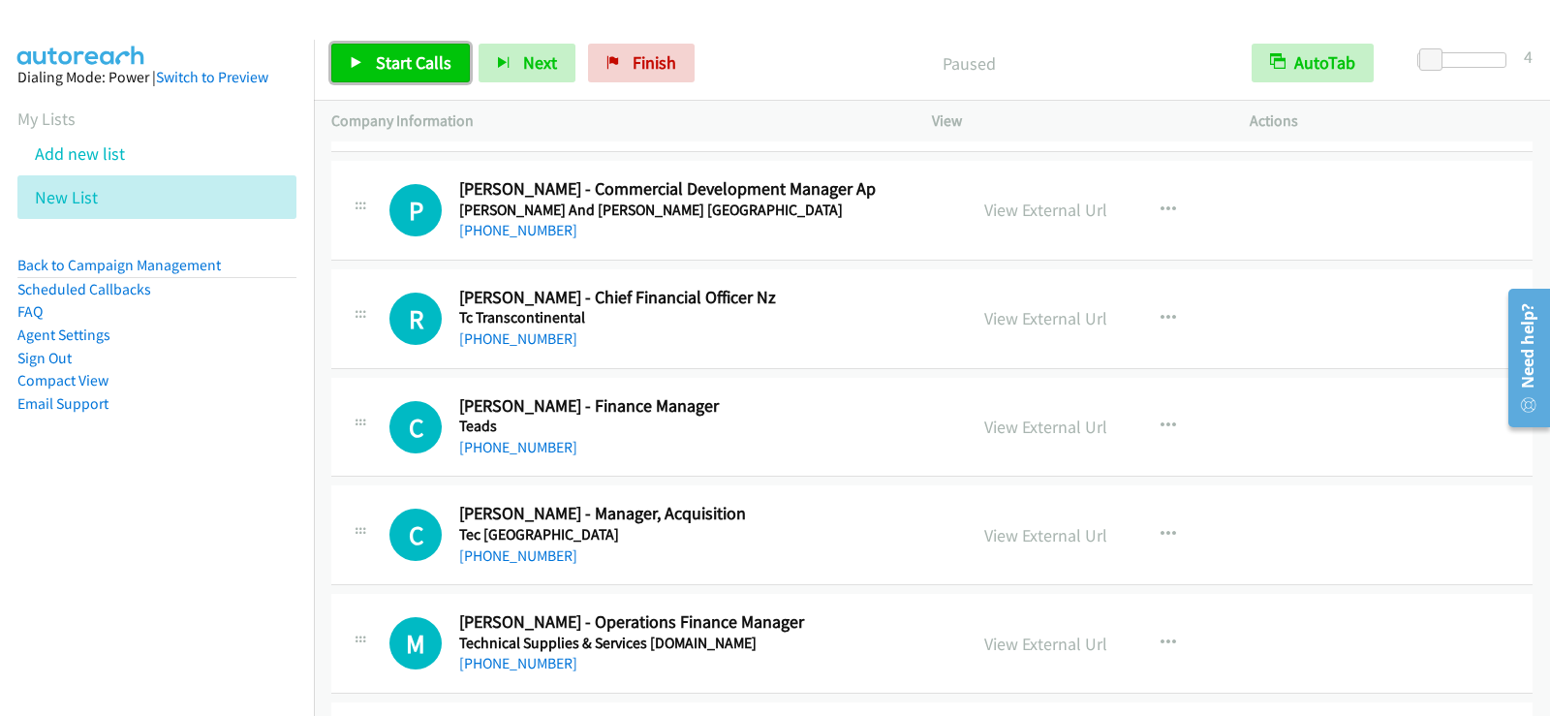
click at [434, 63] on span "Start Calls" at bounding box center [414, 62] width 76 height 22
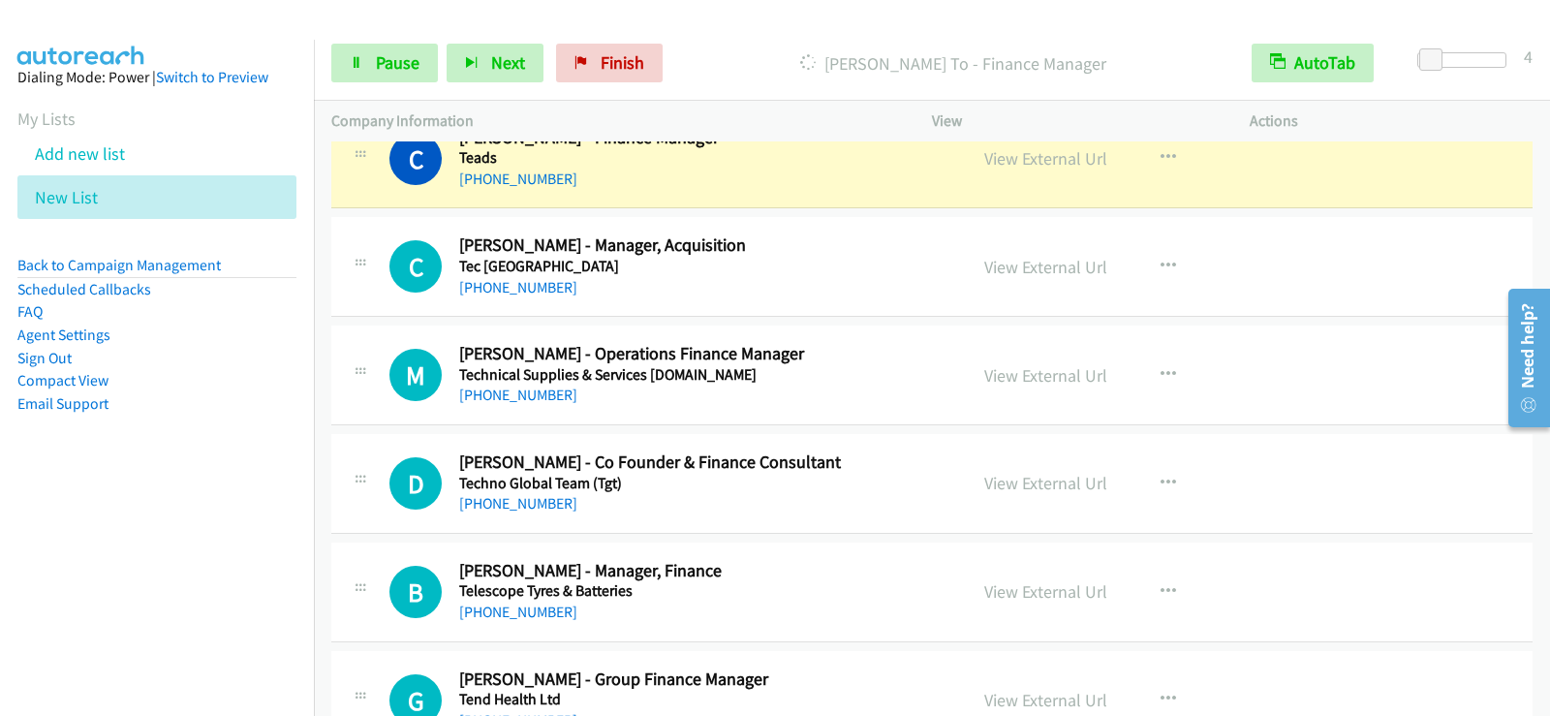
scroll to position [16742, 0]
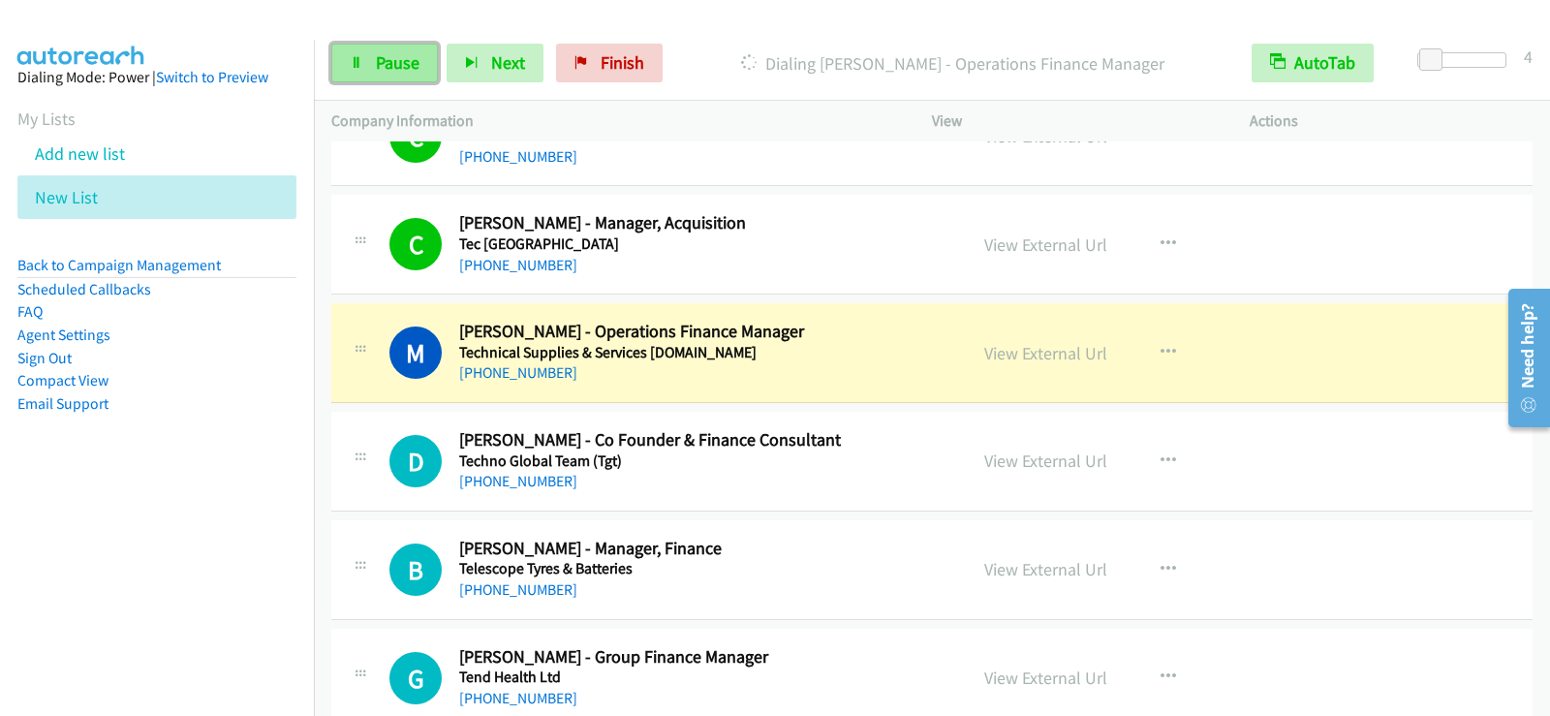
click at [402, 68] on span "Pause" at bounding box center [398, 62] width 44 height 22
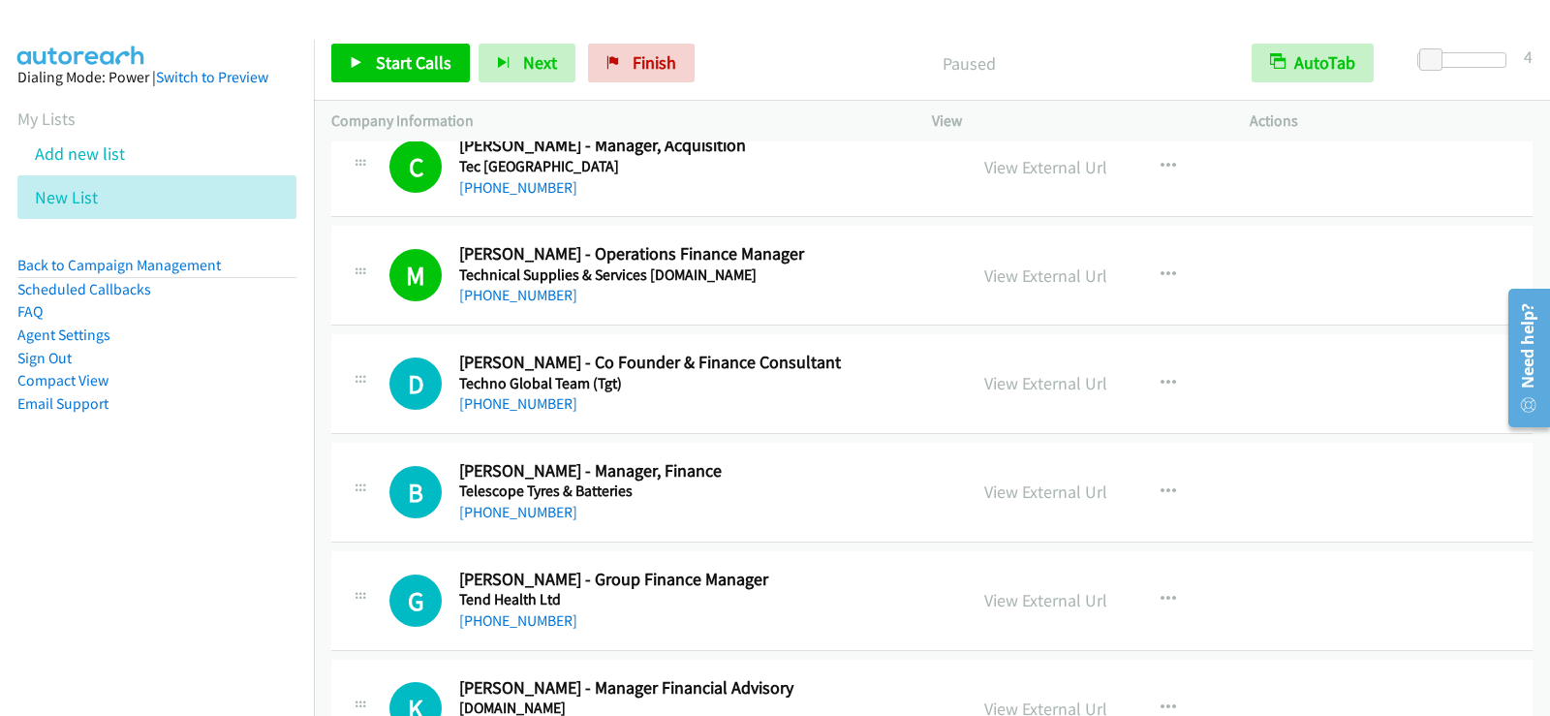
scroll to position [16839, 0]
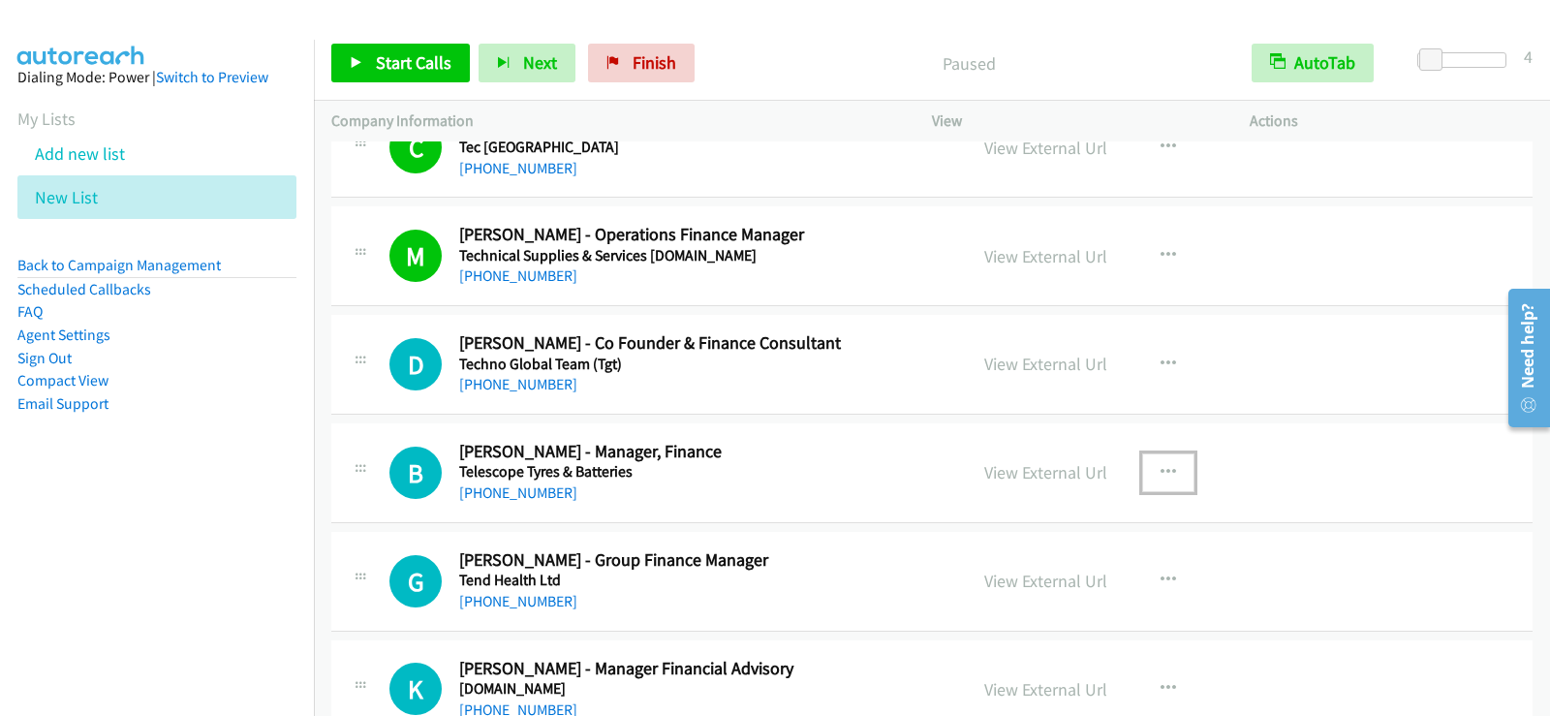
click at [1161, 465] on icon "button" at bounding box center [1169, 473] width 16 height 16
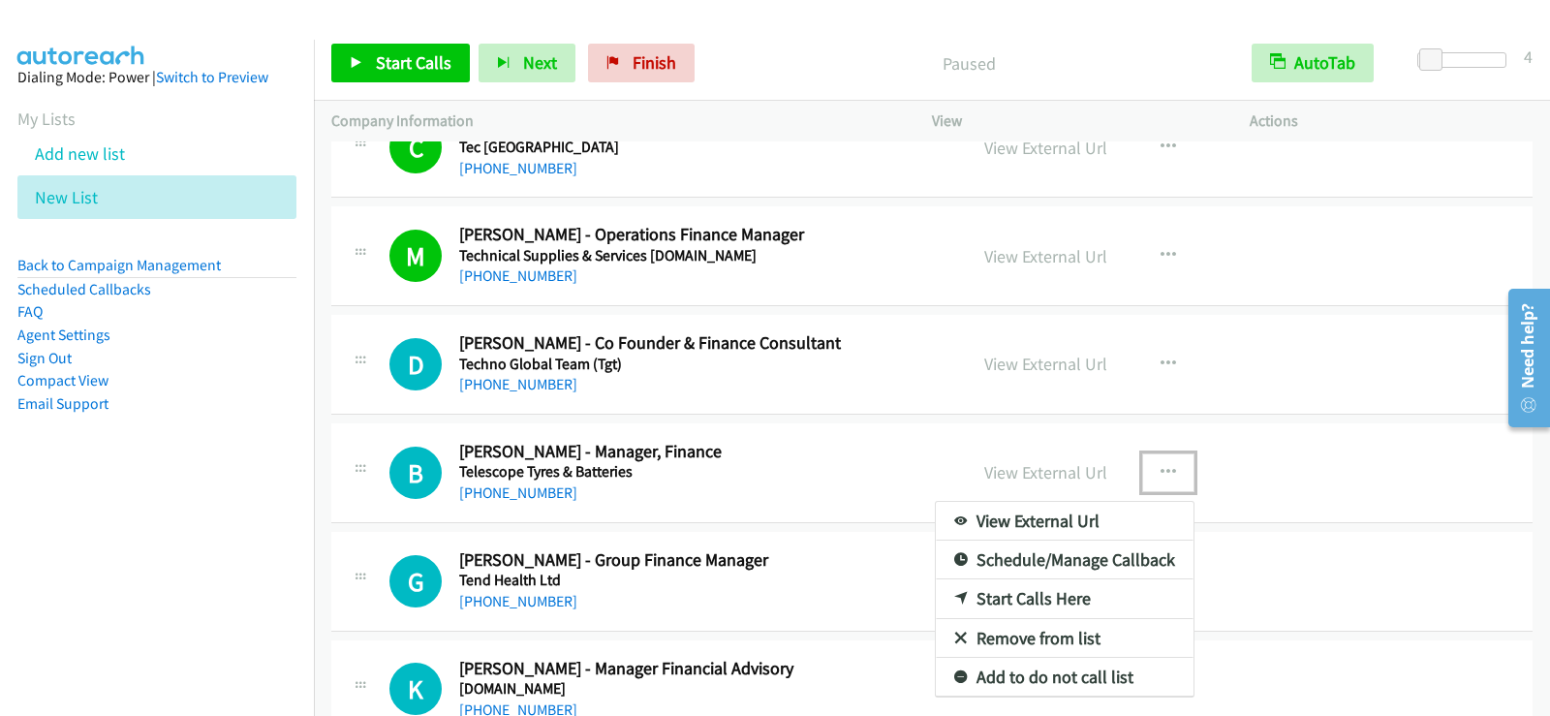
click at [992, 599] on link "Start Calls Here" at bounding box center [1065, 598] width 258 height 39
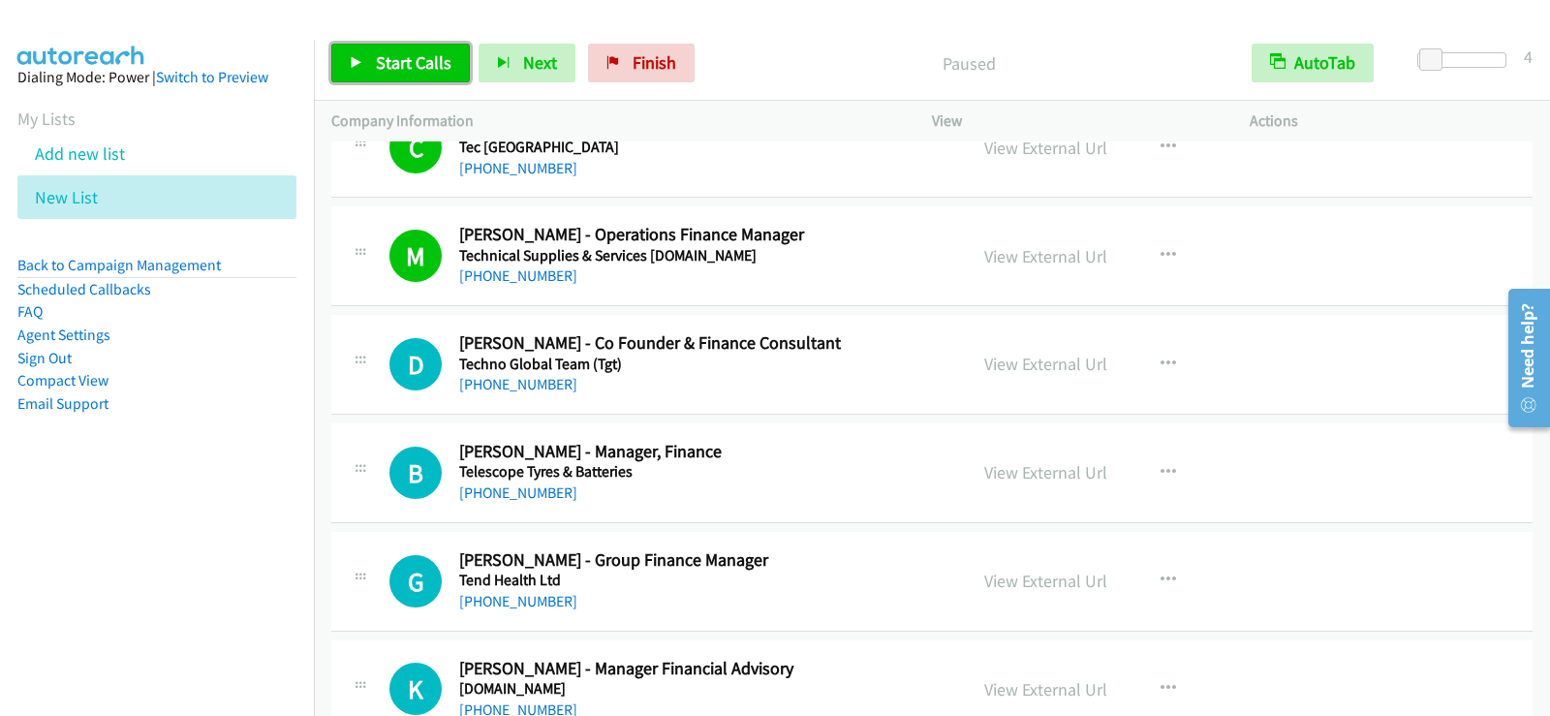
click at [427, 51] on span "Start Calls" at bounding box center [414, 62] width 76 height 22
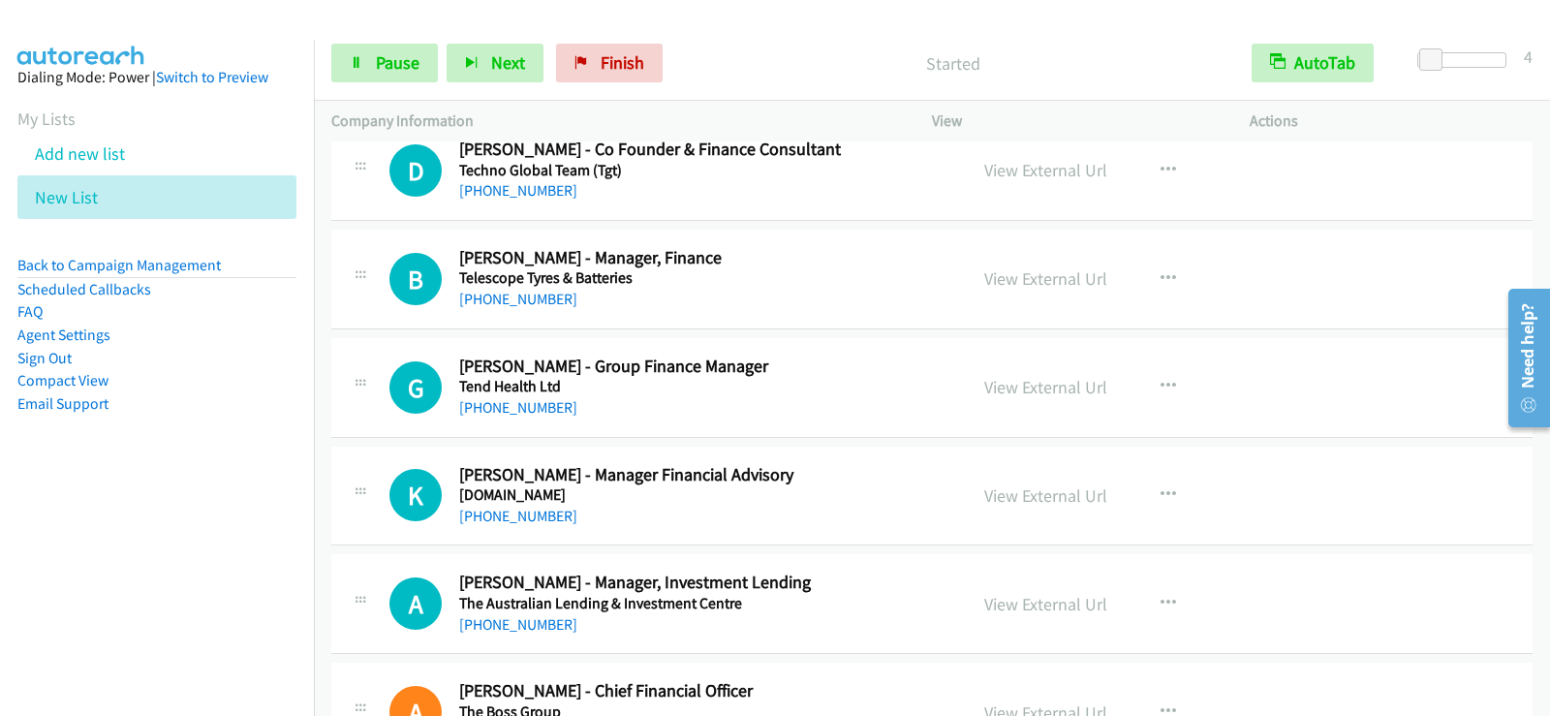
scroll to position [17130, 0]
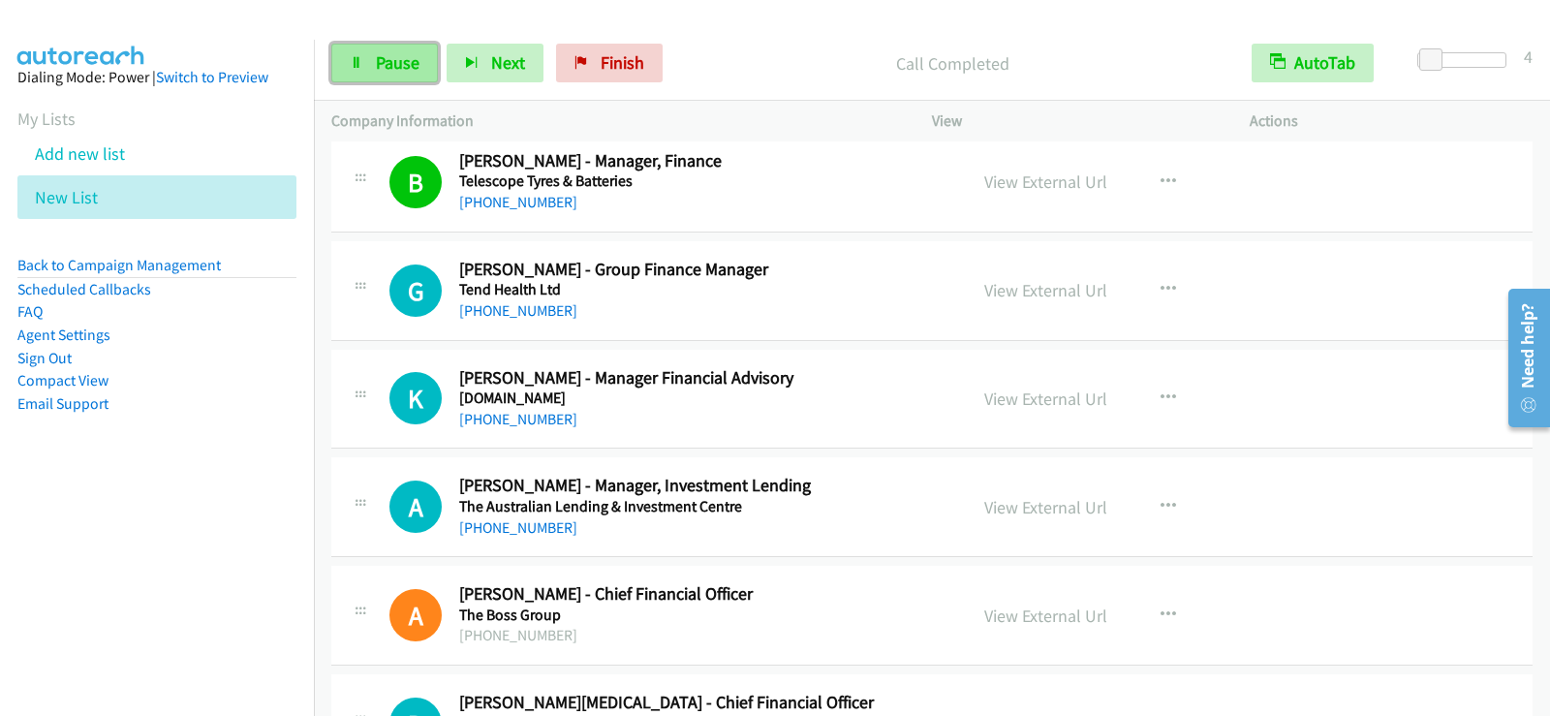
click at [391, 51] on span "Pause" at bounding box center [398, 62] width 44 height 22
click at [406, 52] on span "Start Calls" at bounding box center [414, 62] width 76 height 22
drag, startPoint x: 409, startPoint y: 54, endPoint x: 464, endPoint y: 97, distance: 69.8
click at [409, 54] on span "Pause" at bounding box center [398, 62] width 44 height 22
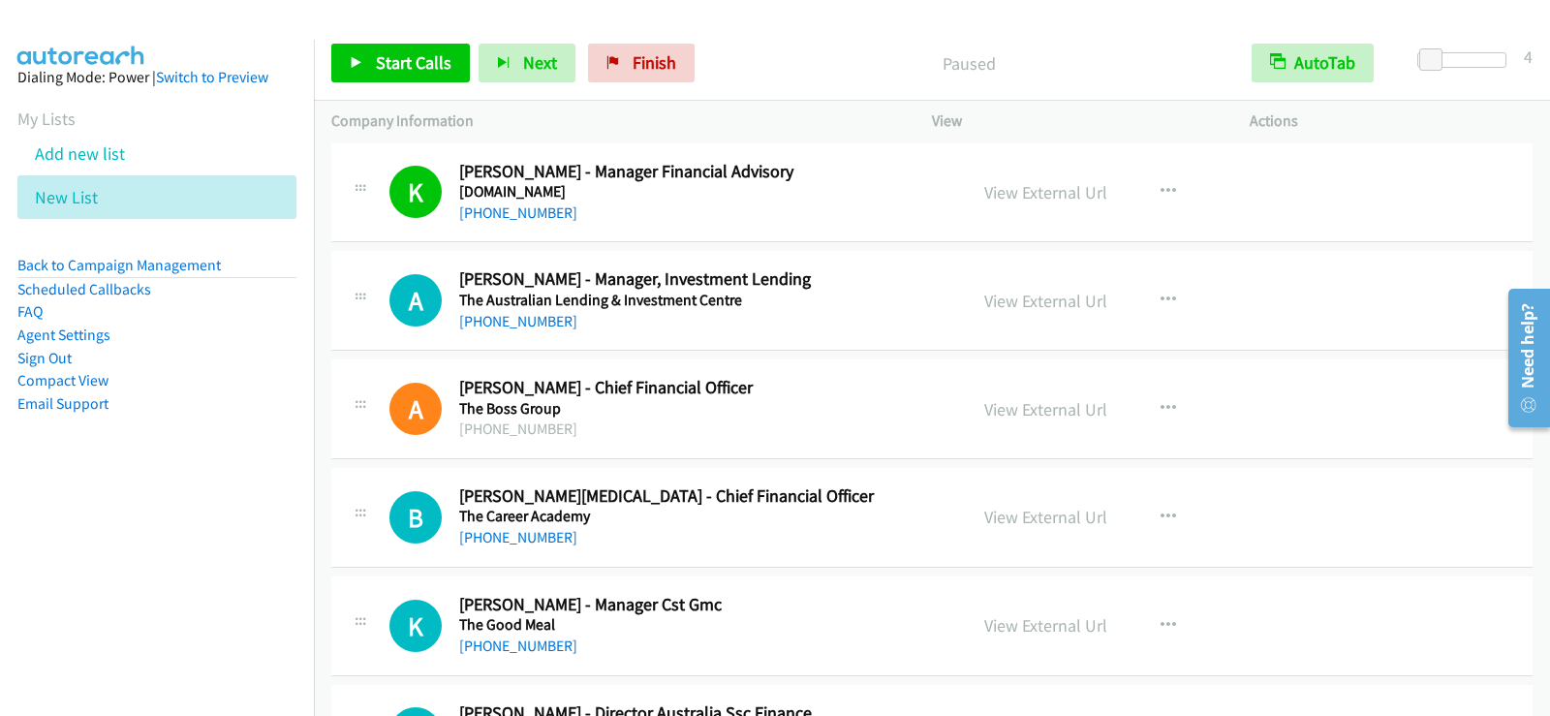
scroll to position [17421, 0]
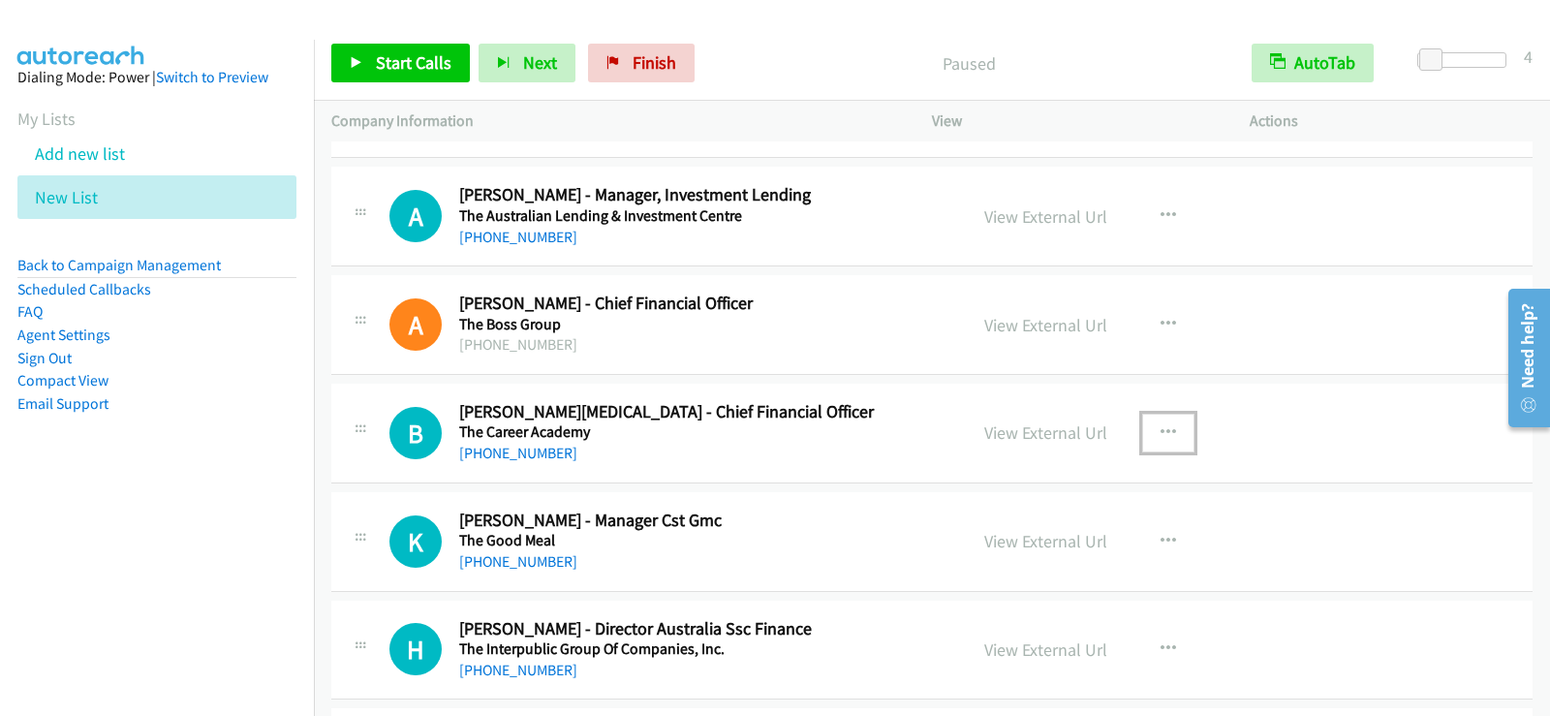
click at [1161, 430] on icon "button" at bounding box center [1169, 433] width 16 height 16
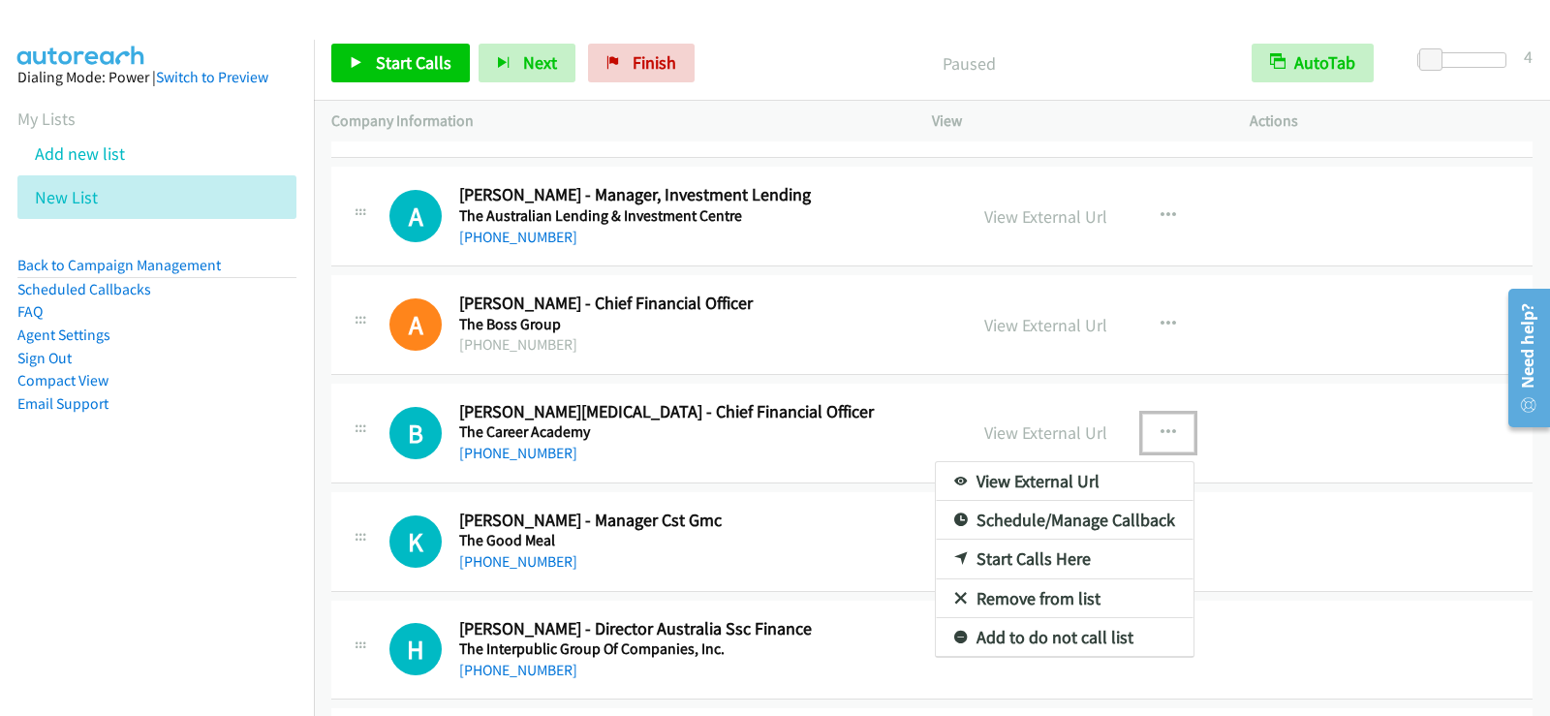
click at [991, 526] on link "Schedule/Manage Callback" at bounding box center [1065, 520] width 258 height 39
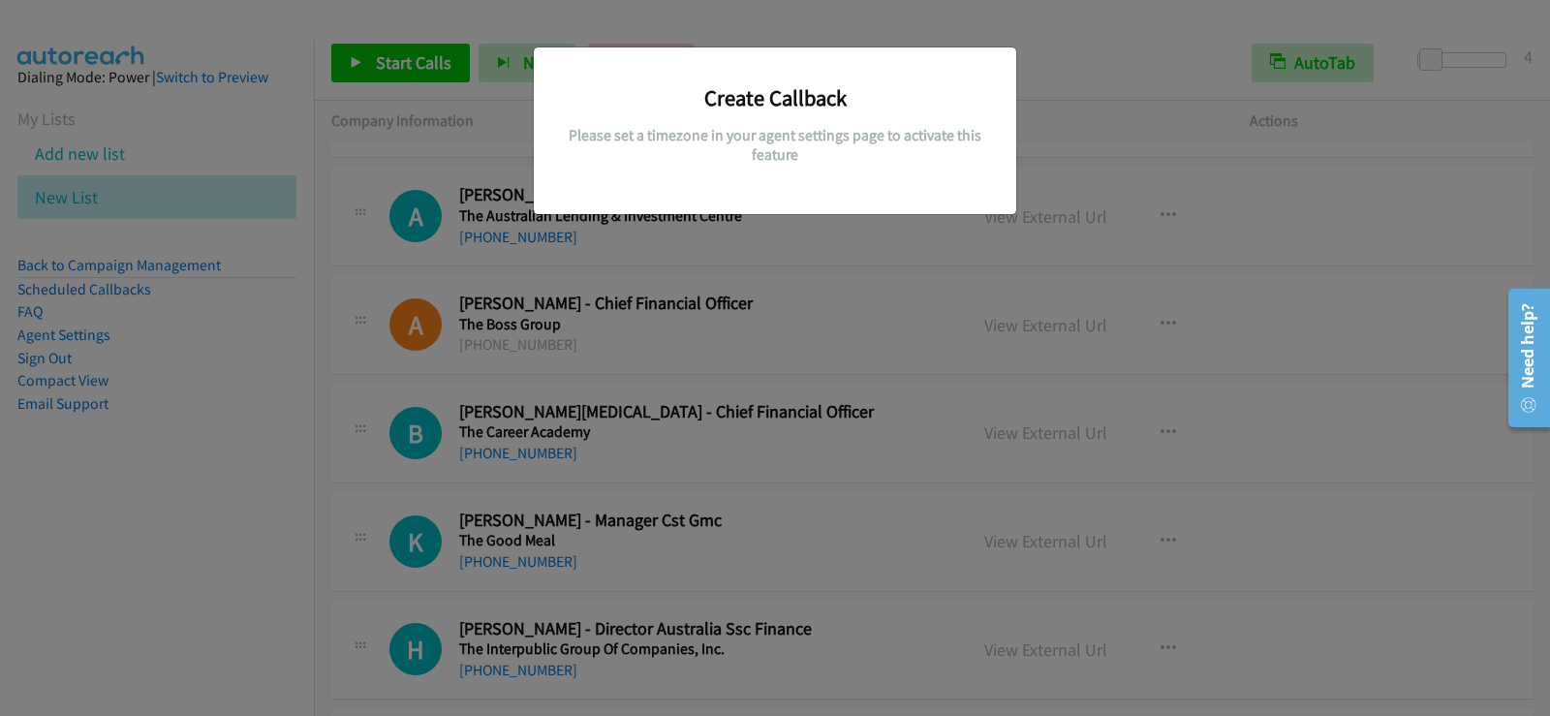
click at [818, 254] on div "Create Callback Please set a timezone in your agent settings page to activate t…" at bounding box center [775, 366] width 1550 height 699
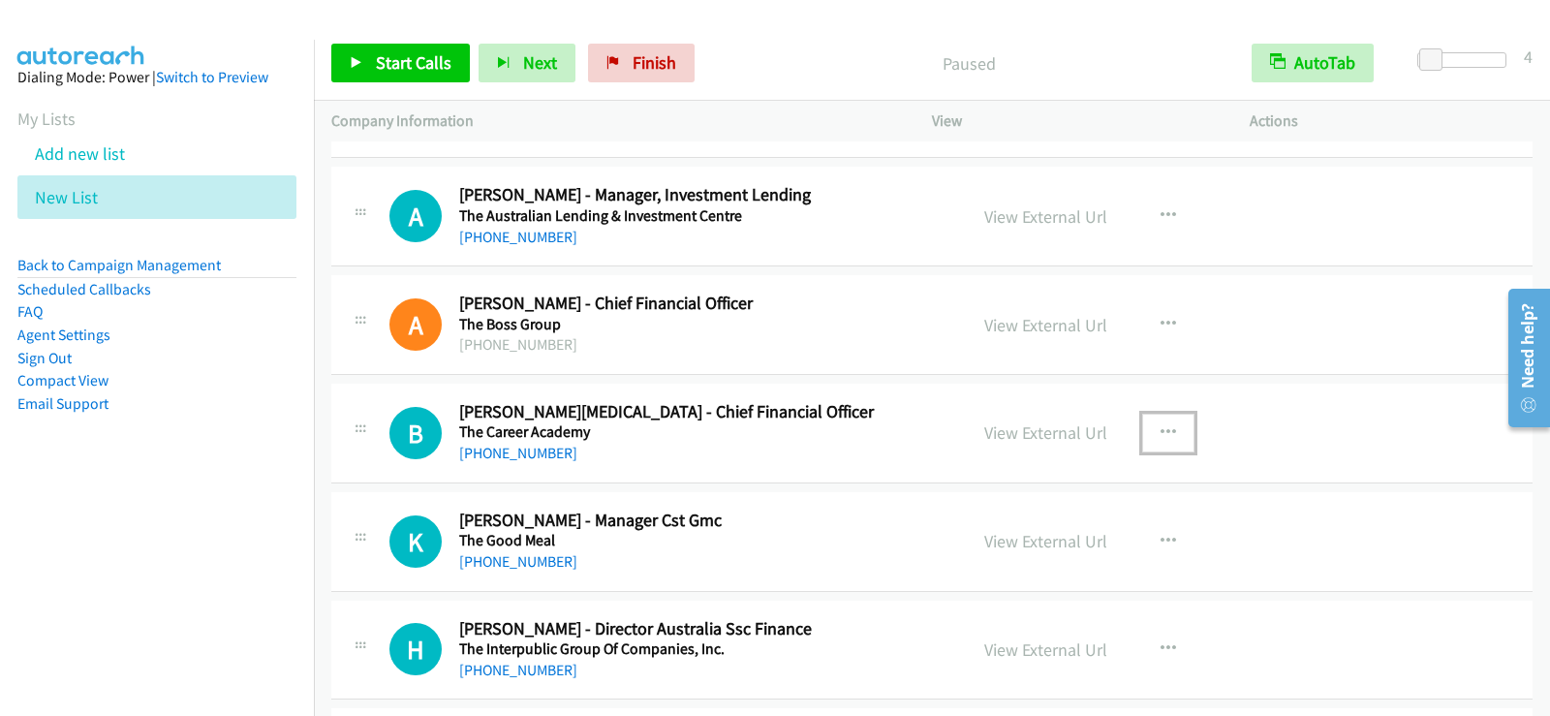
click at [1161, 431] on icon "button" at bounding box center [1169, 433] width 16 height 16
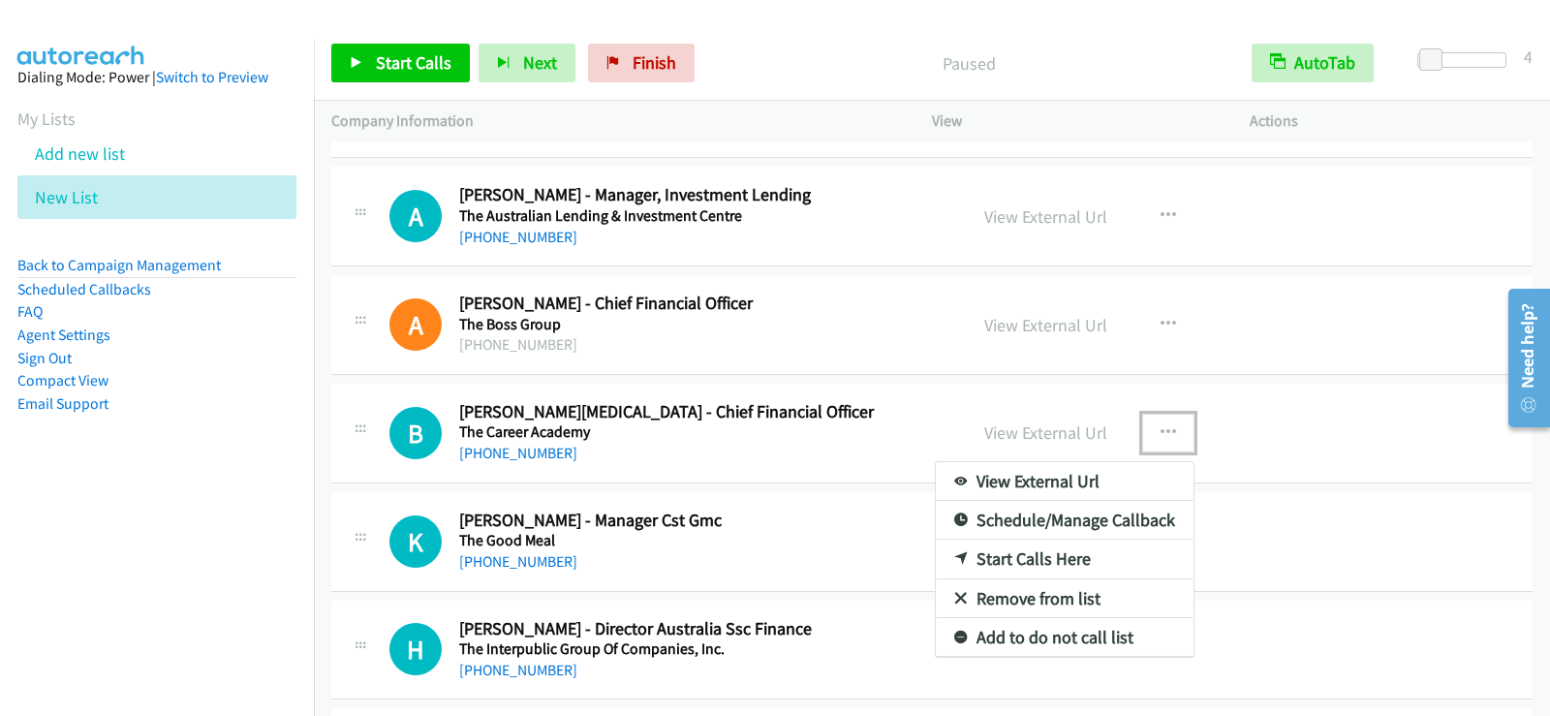
click at [1040, 558] on link "Start Calls Here" at bounding box center [1065, 559] width 258 height 39
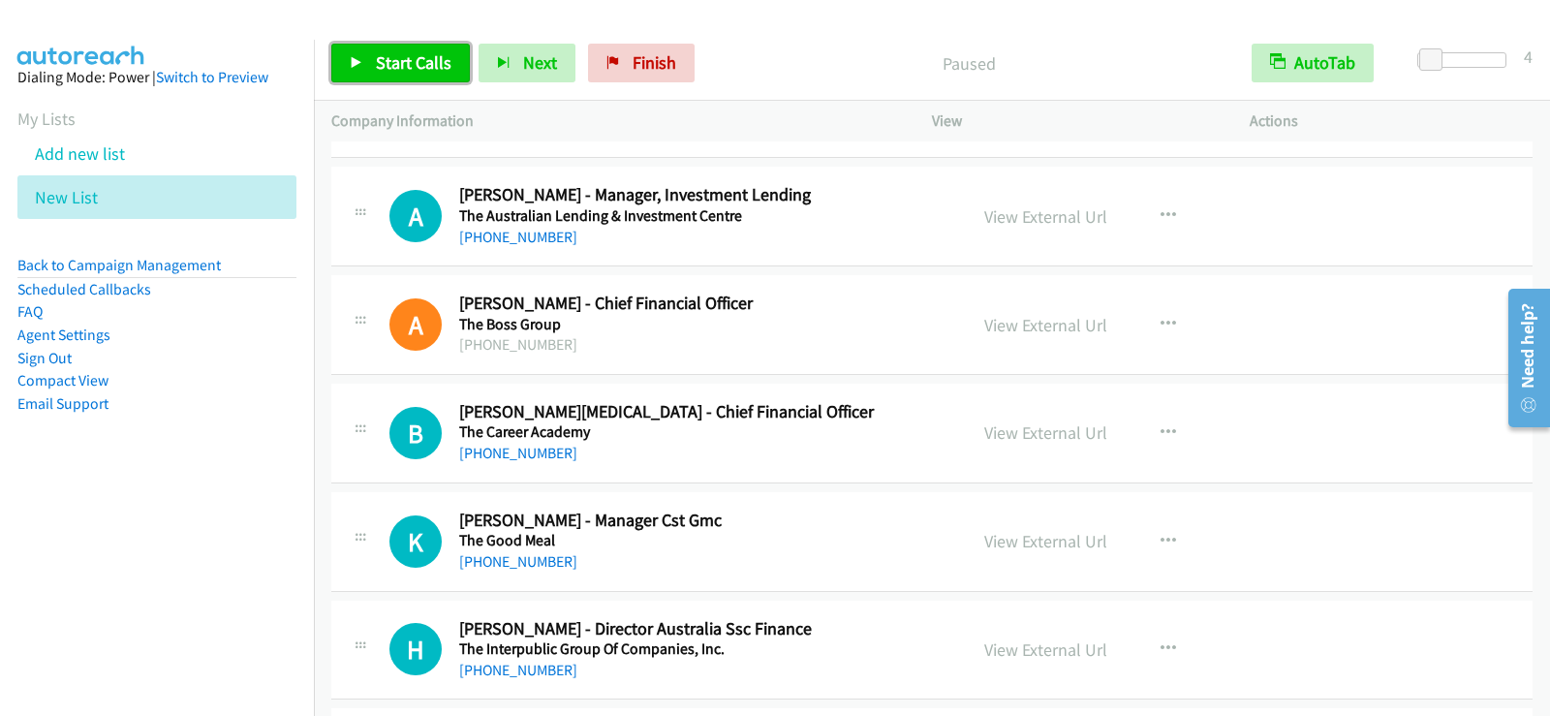
click at [400, 79] on link "Start Calls" at bounding box center [400, 63] width 139 height 39
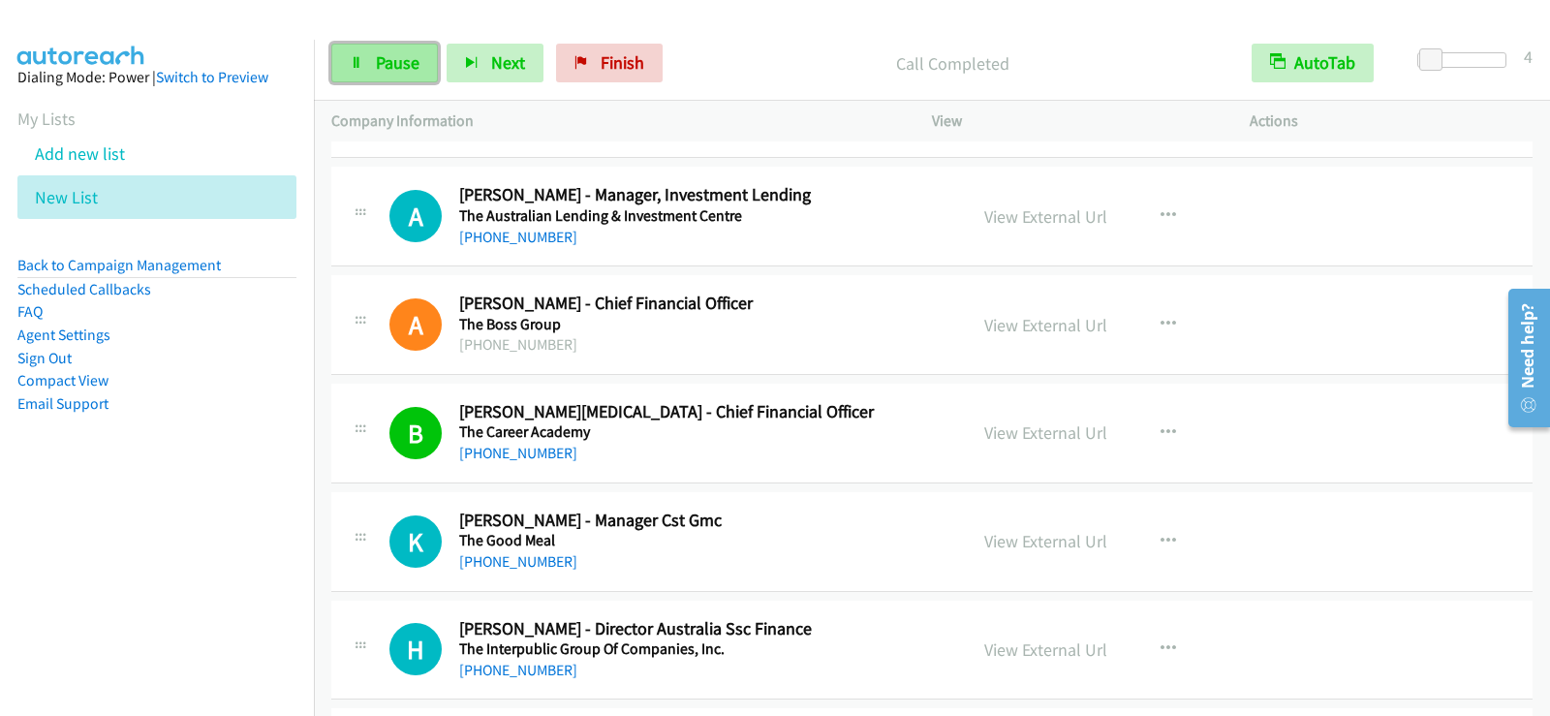
click at [418, 58] on span "Pause" at bounding box center [398, 62] width 44 height 22
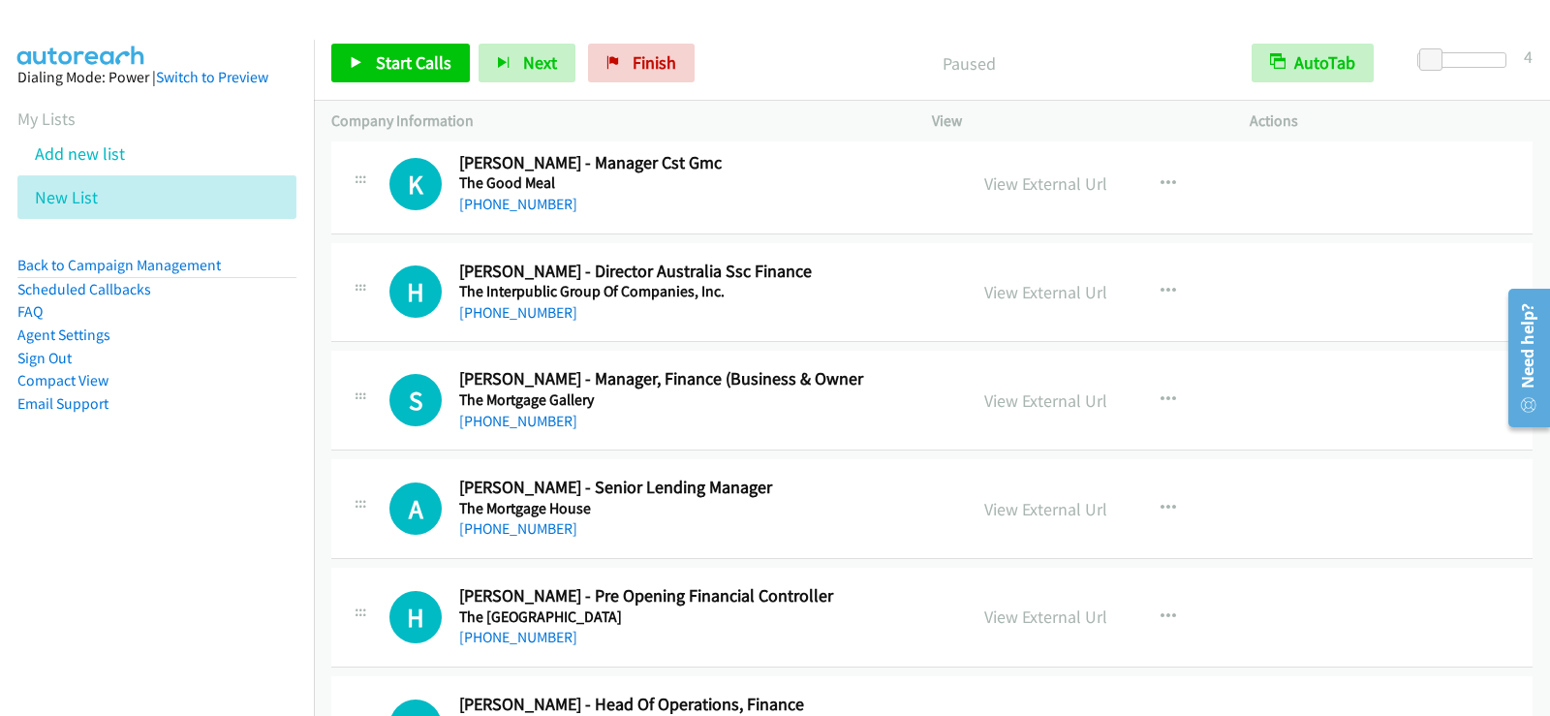
scroll to position [17808, 0]
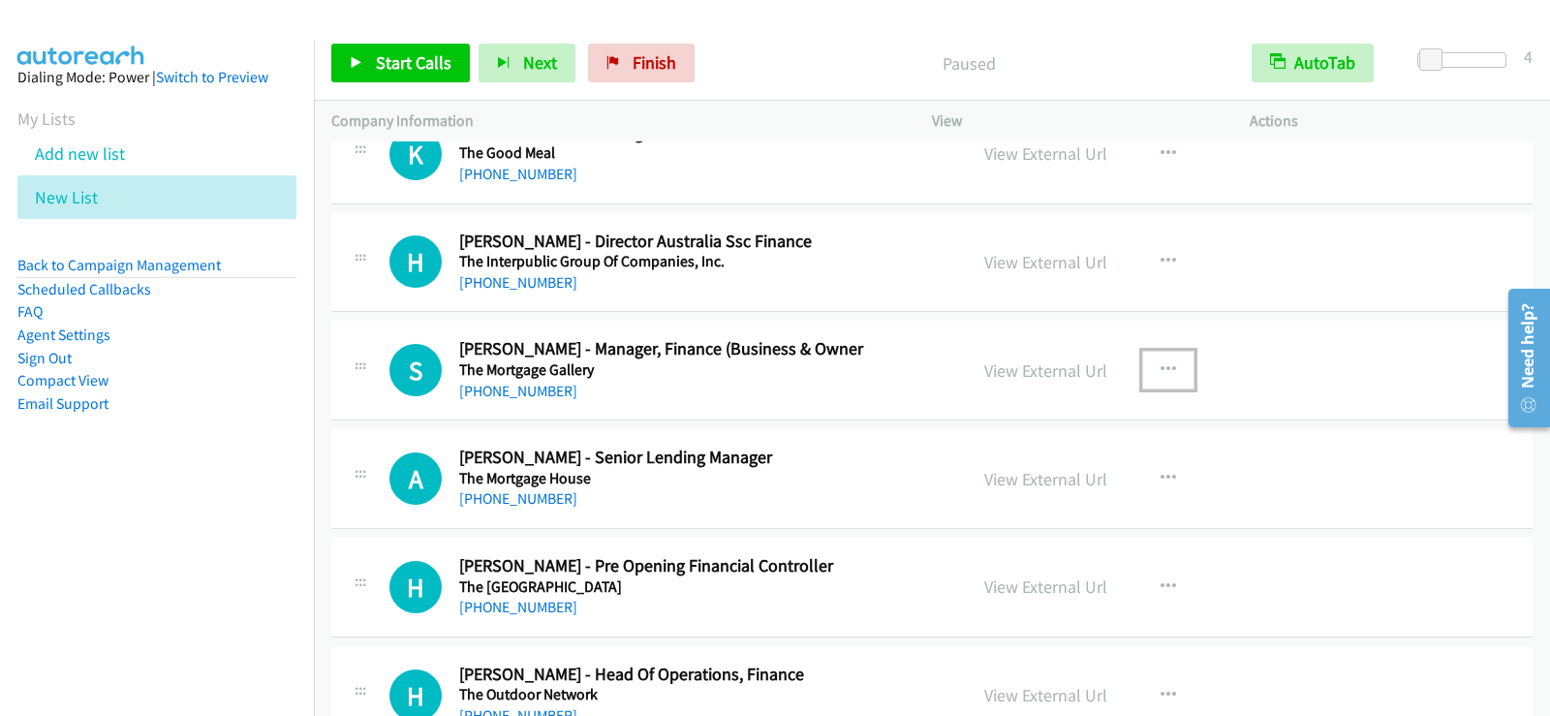
click at [1166, 367] on icon "button" at bounding box center [1169, 370] width 16 height 16
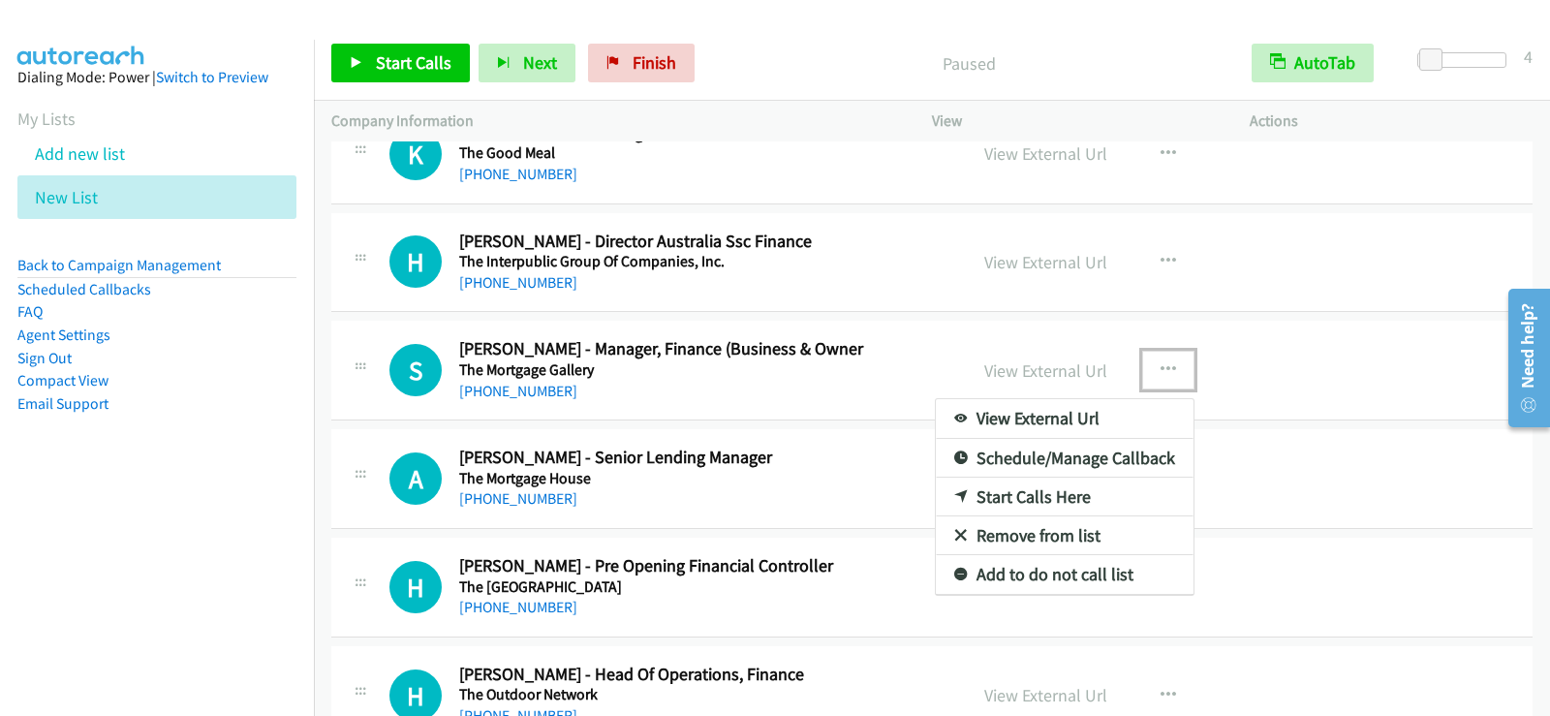
click at [1048, 493] on link "Start Calls Here" at bounding box center [1065, 497] width 258 height 39
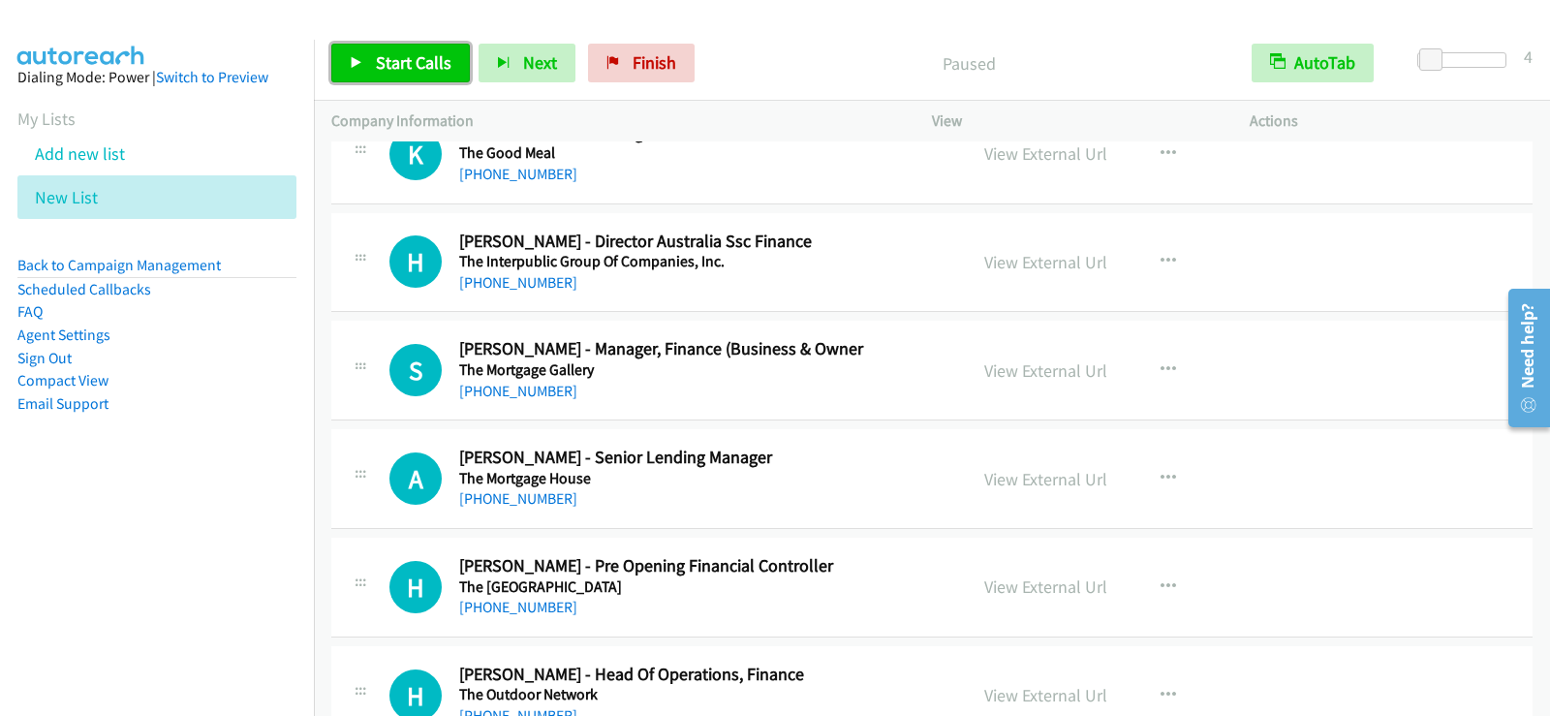
click at [408, 53] on span "Start Calls" at bounding box center [414, 62] width 76 height 22
click at [513, 402] on div "[PHONE_NUMBER]" at bounding box center [700, 391] width 483 height 23
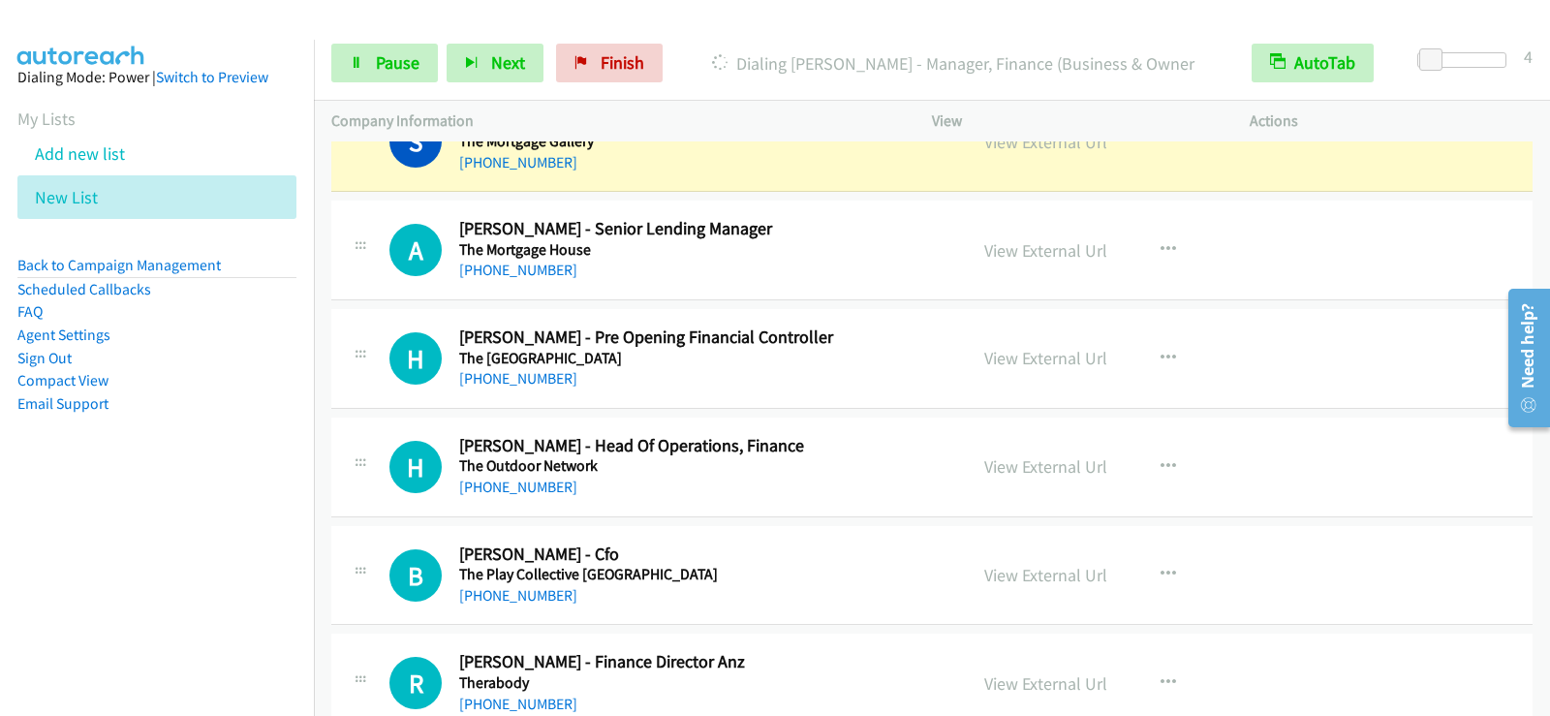
scroll to position [18002, 0]
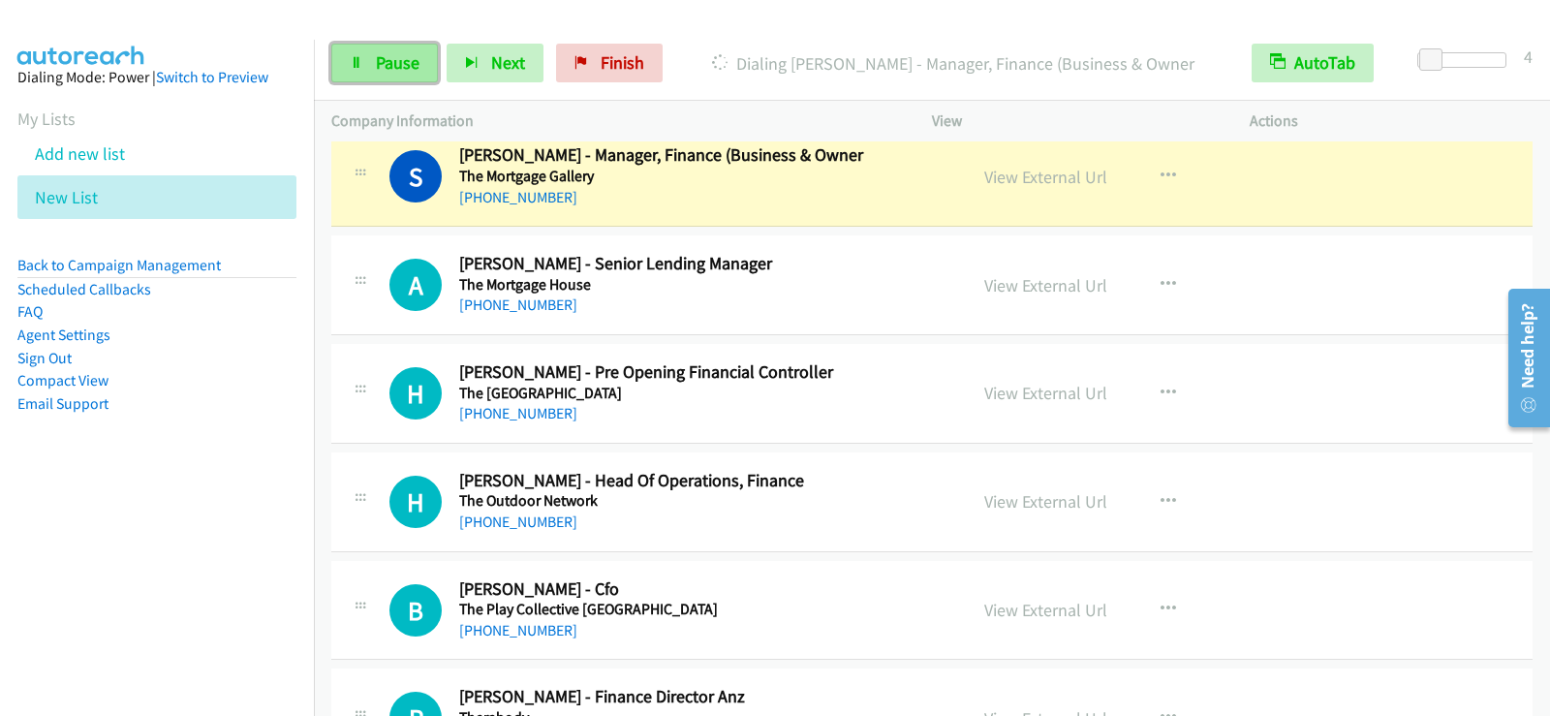
click at [398, 74] on link "Pause" at bounding box center [384, 63] width 107 height 39
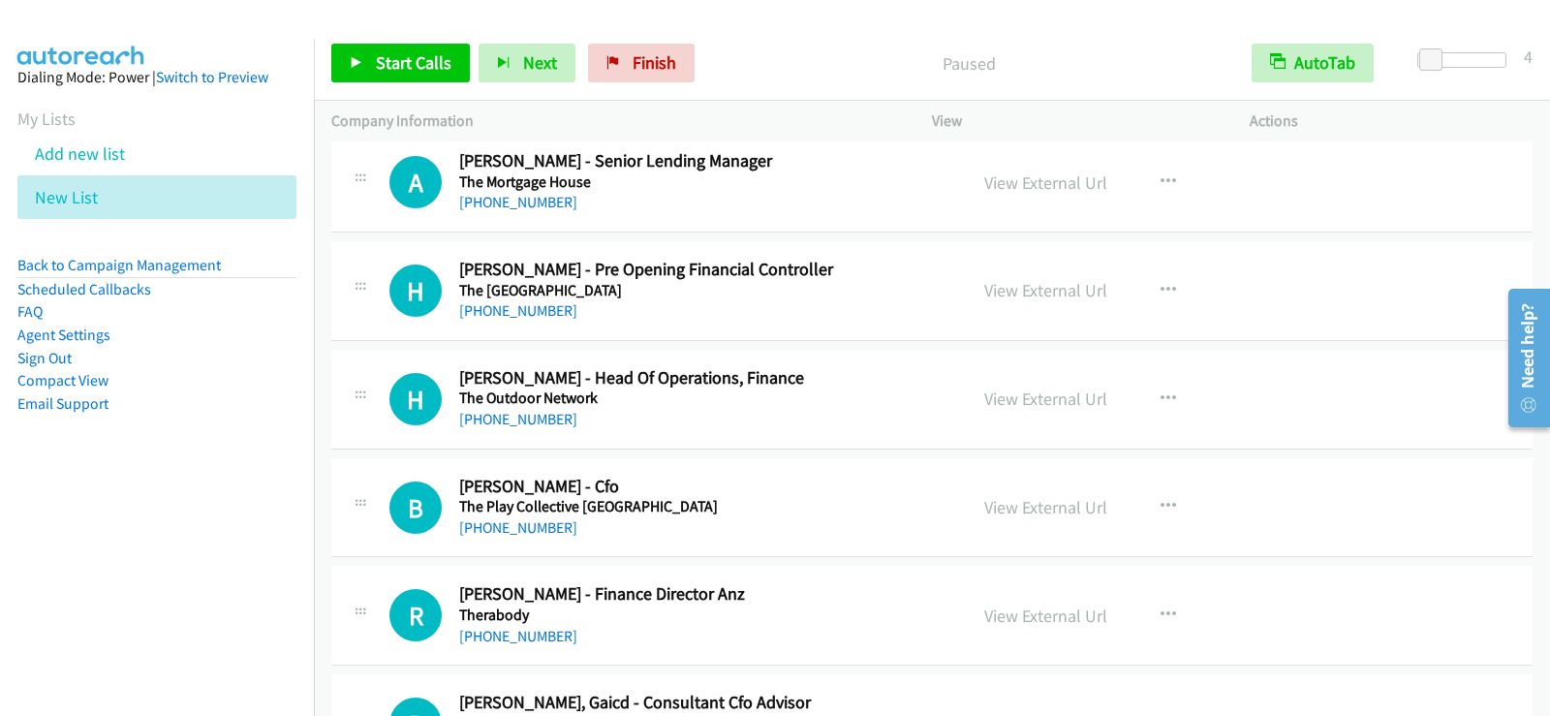
scroll to position [18196, 0]
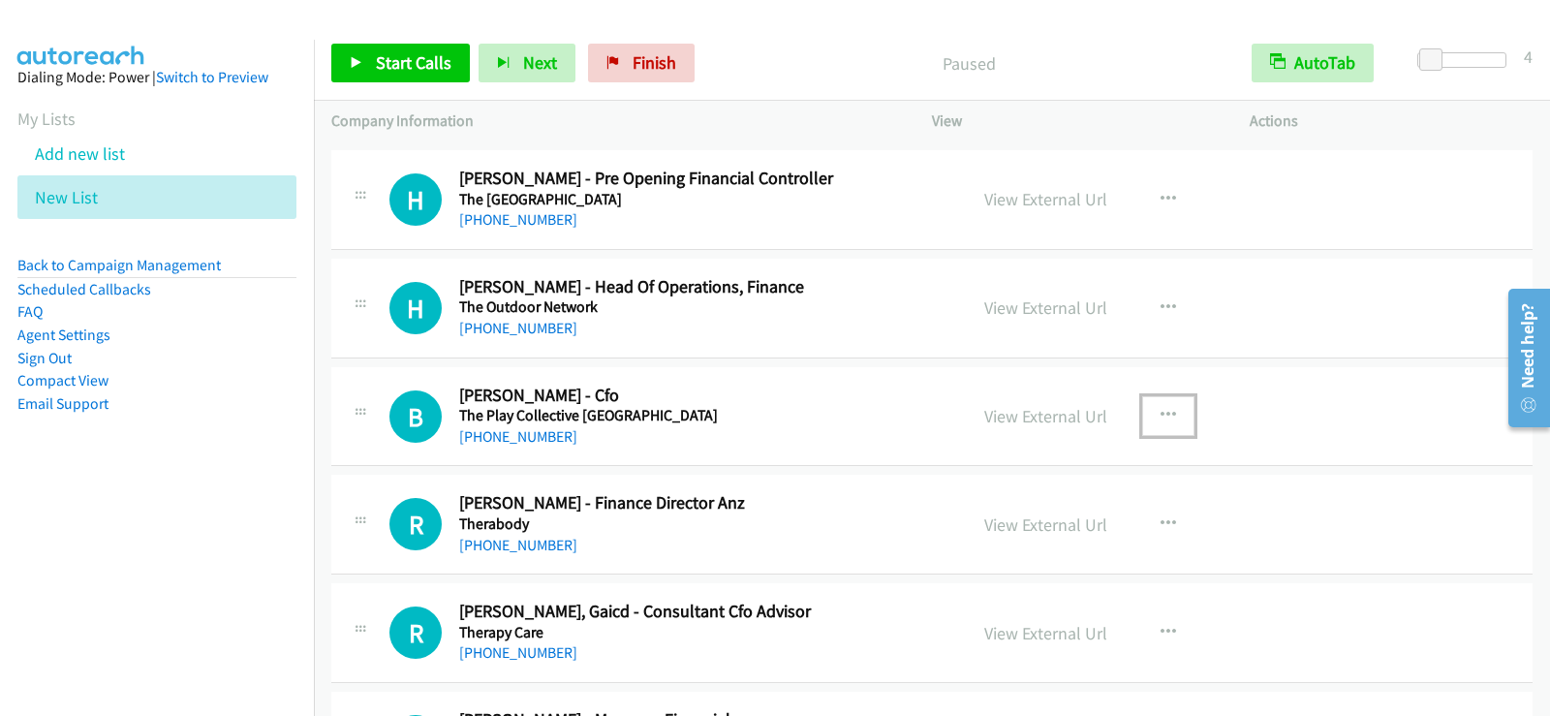
click at [1164, 420] on icon "button" at bounding box center [1169, 416] width 16 height 16
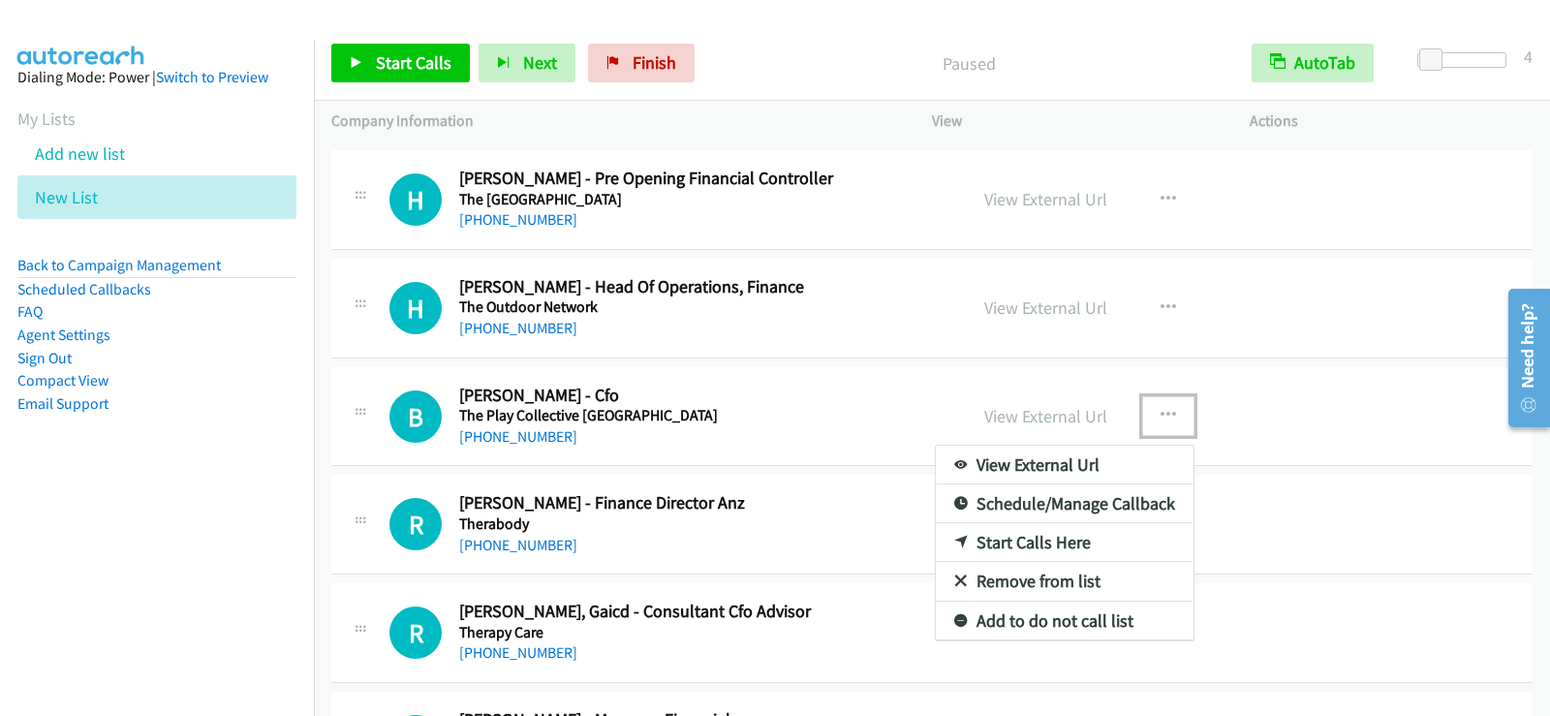
click at [954, 537] on icon at bounding box center [961, 544] width 14 height 14
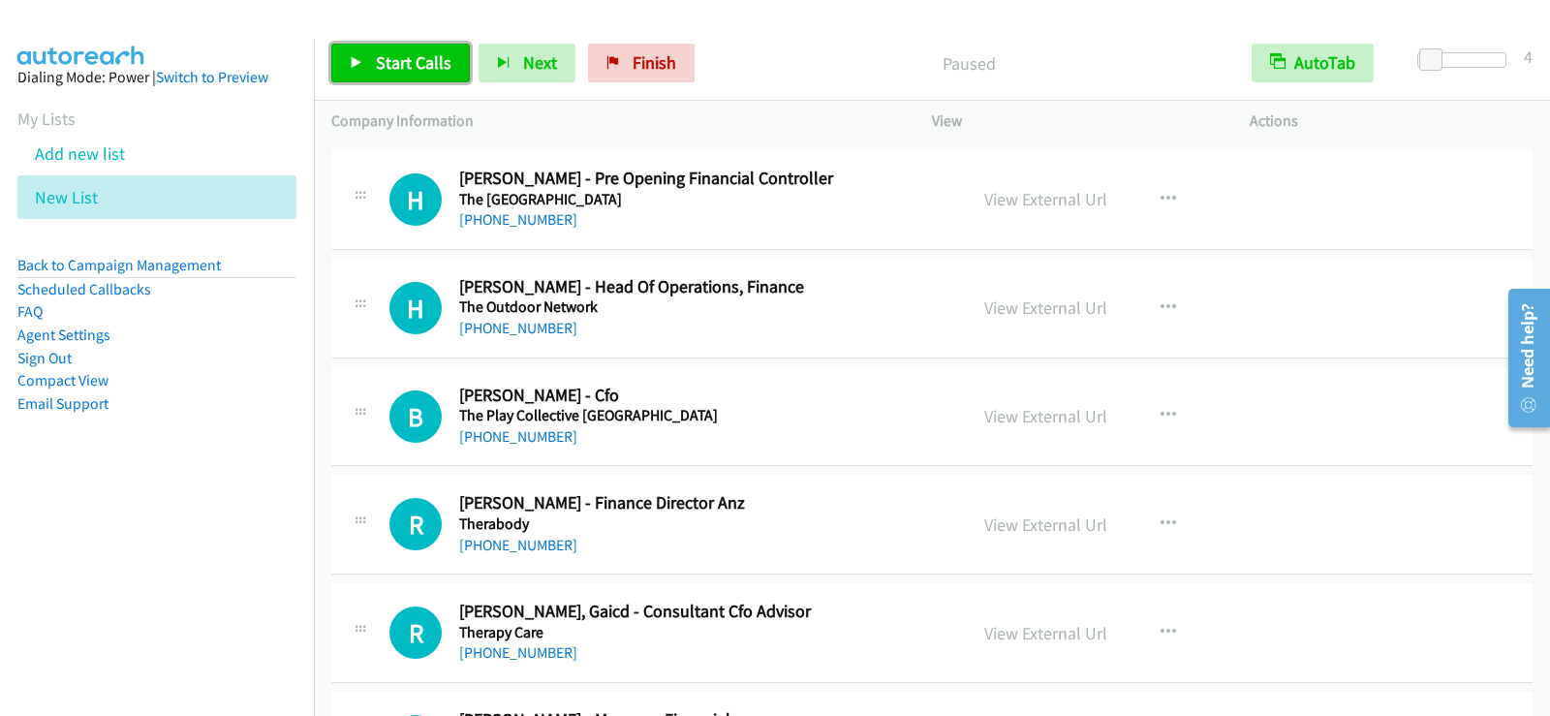
click at [447, 77] on link "Start Calls" at bounding box center [400, 63] width 139 height 39
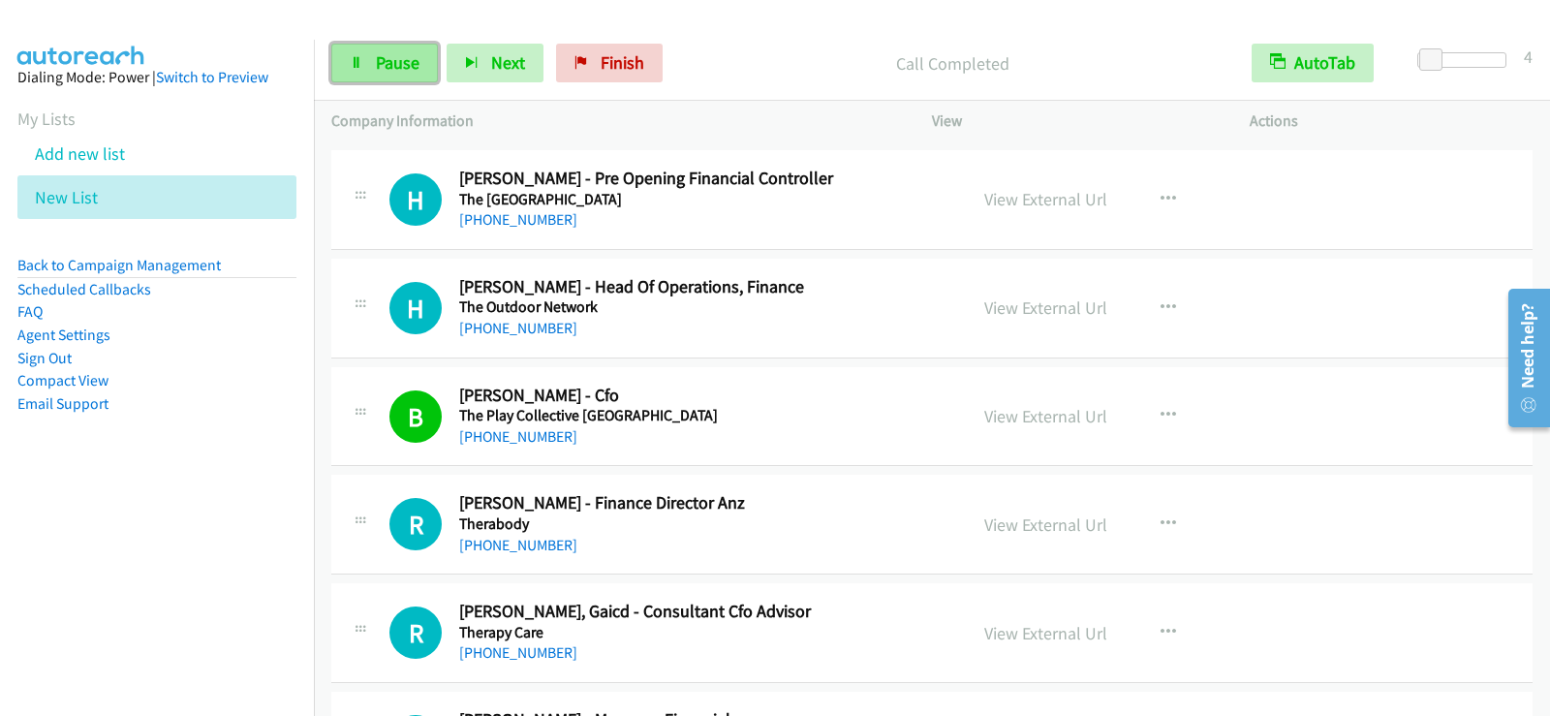
click at [366, 61] on link "Pause" at bounding box center [384, 63] width 107 height 39
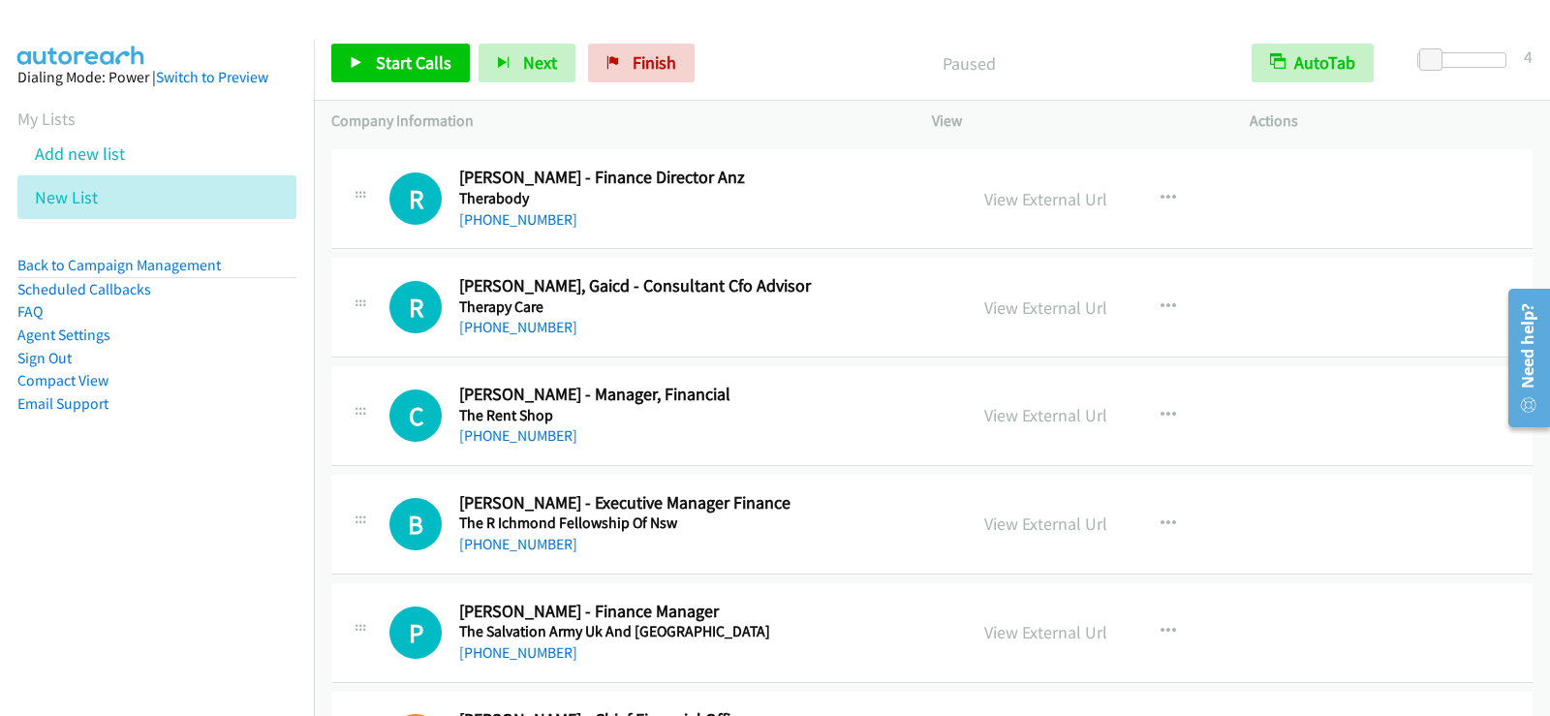
scroll to position [18583, 0]
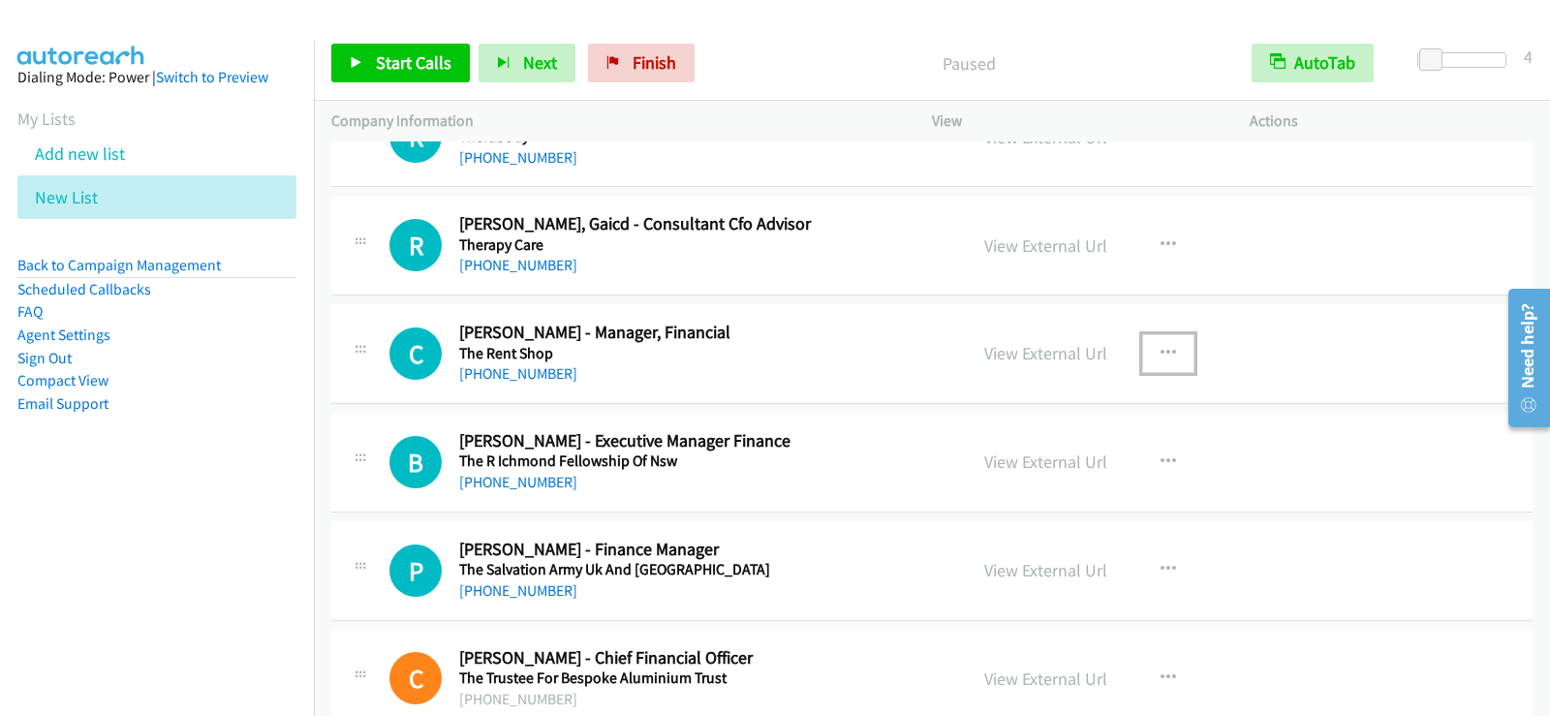
click at [1165, 351] on icon "button" at bounding box center [1169, 354] width 16 height 16
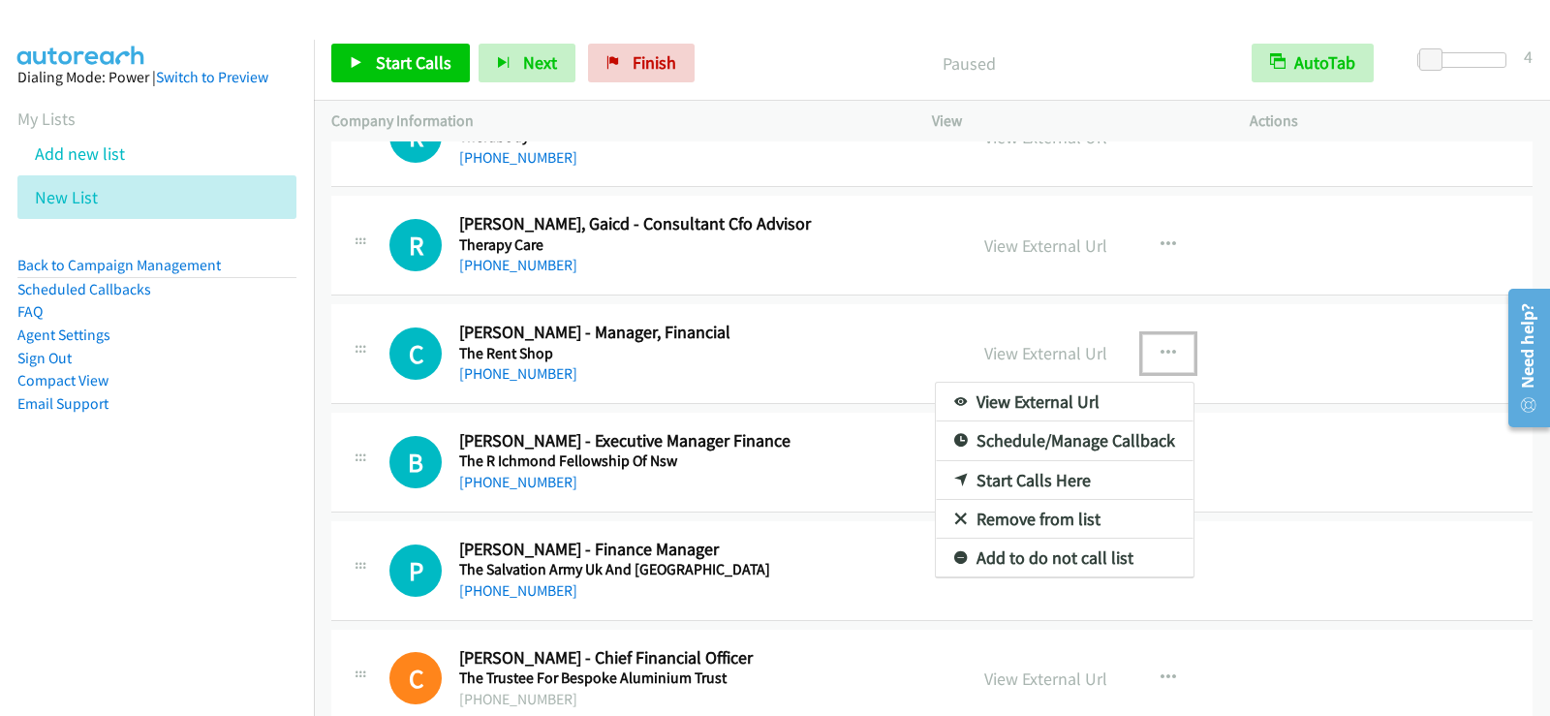
click at [1022, 487] on link "Start Calls Here" at bounding box center [1065, 480] width 258 height 39
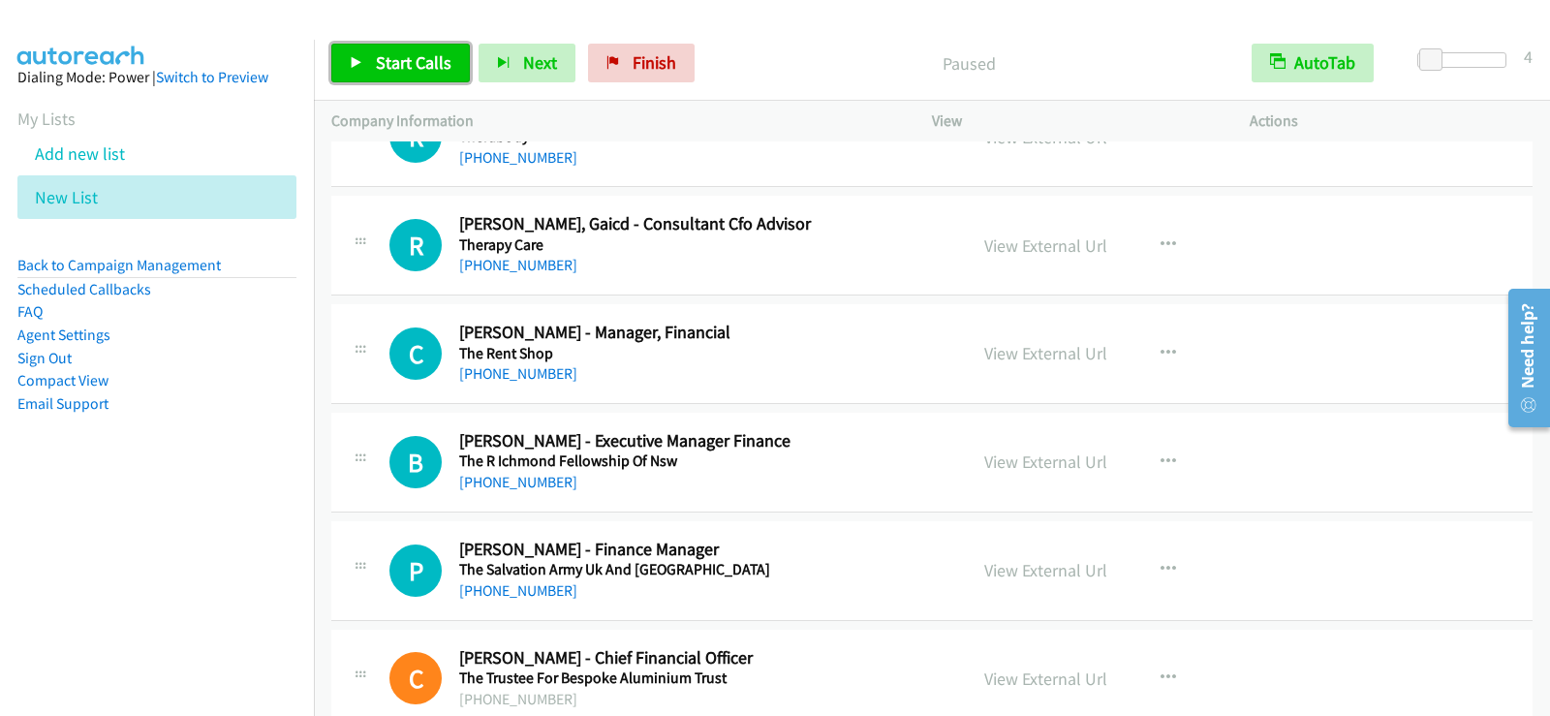
click at [368, 60] on link "Start Calls" at bounding box center [400, 63] width 139 height 39
click at [759, 59] on p "Started" at bounding box center [953, 63] width 528 height 26
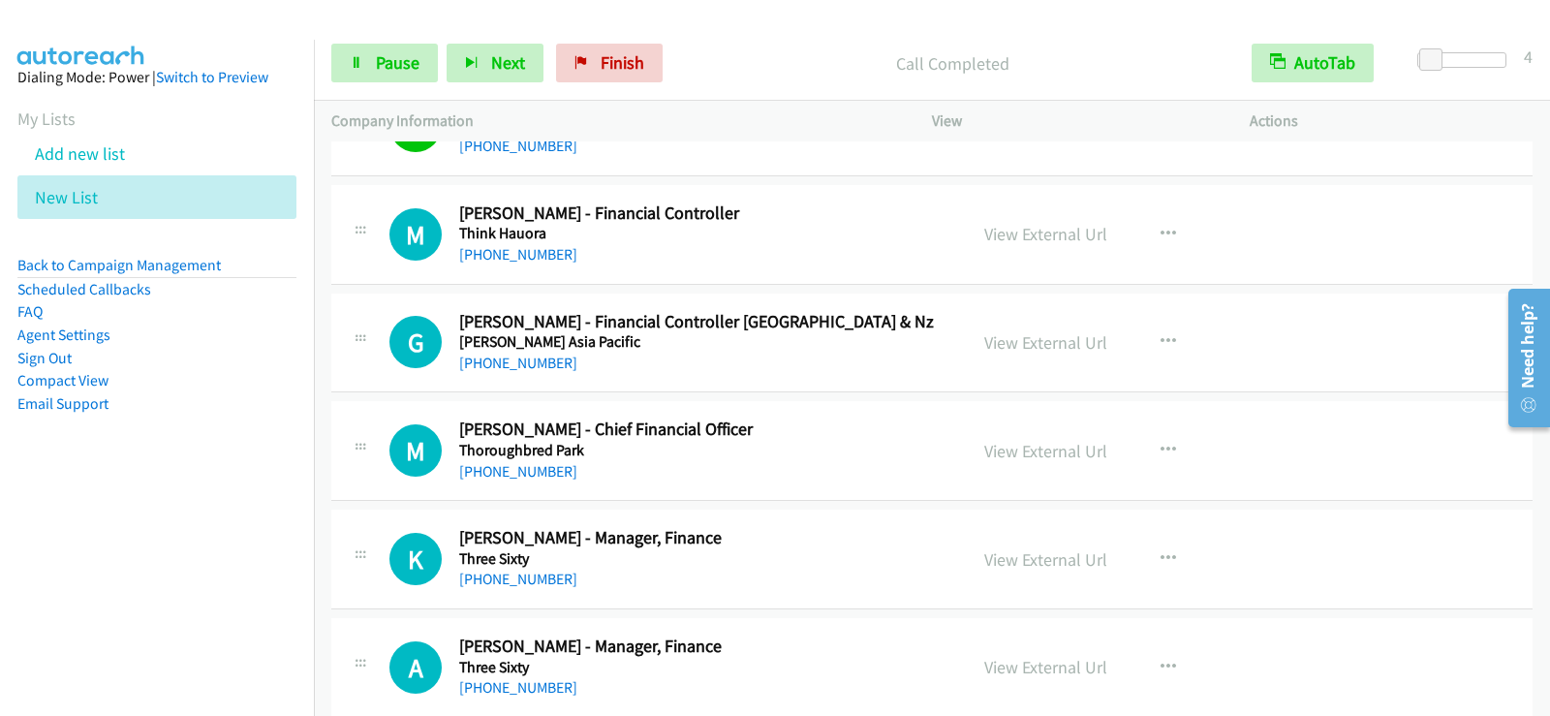
scroll to position [19494, 0]
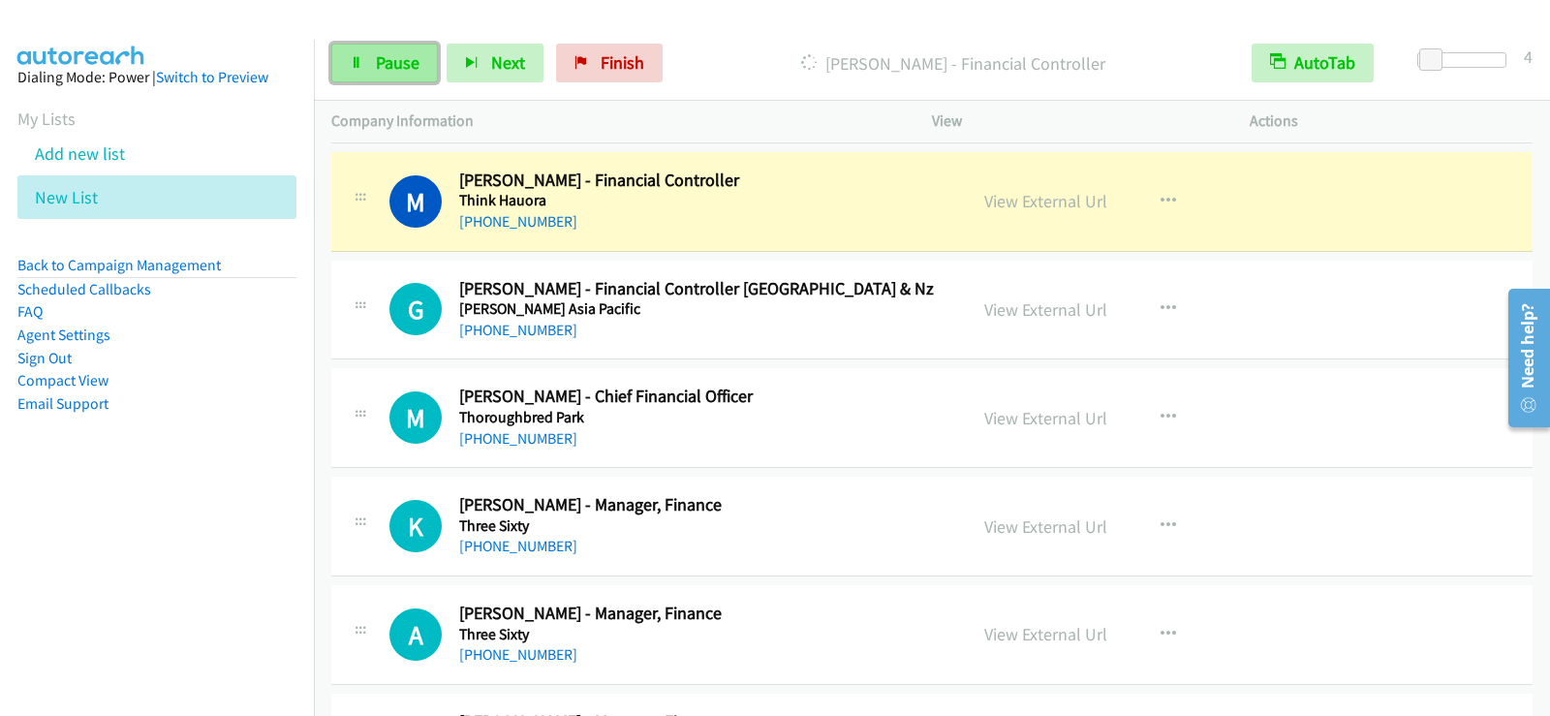
click at [412, 75] on link "Pause" at bounding box center [384, 63] width 107 height 39
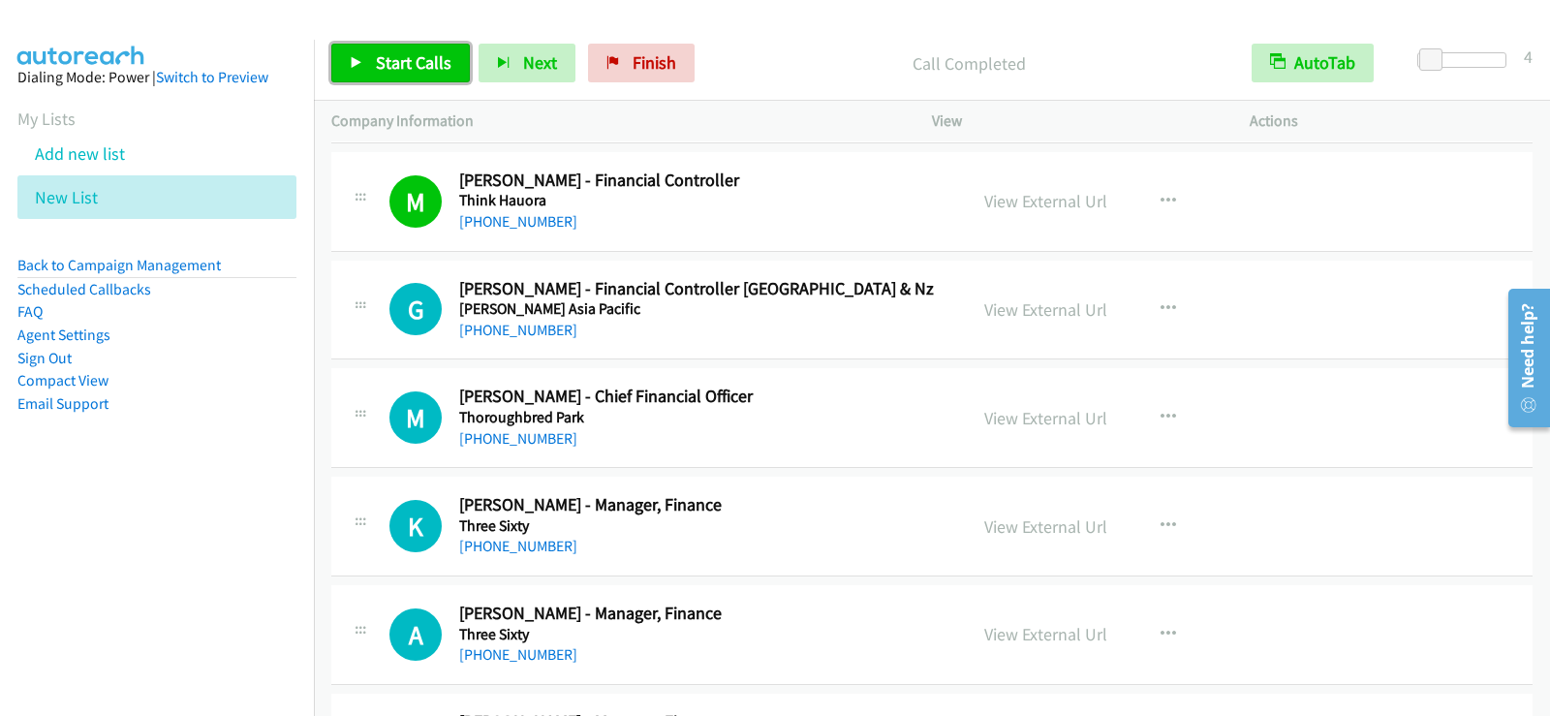
click at [447, 61] on span "Start Calls" at bounding box center [414, 62] width 76 height 22
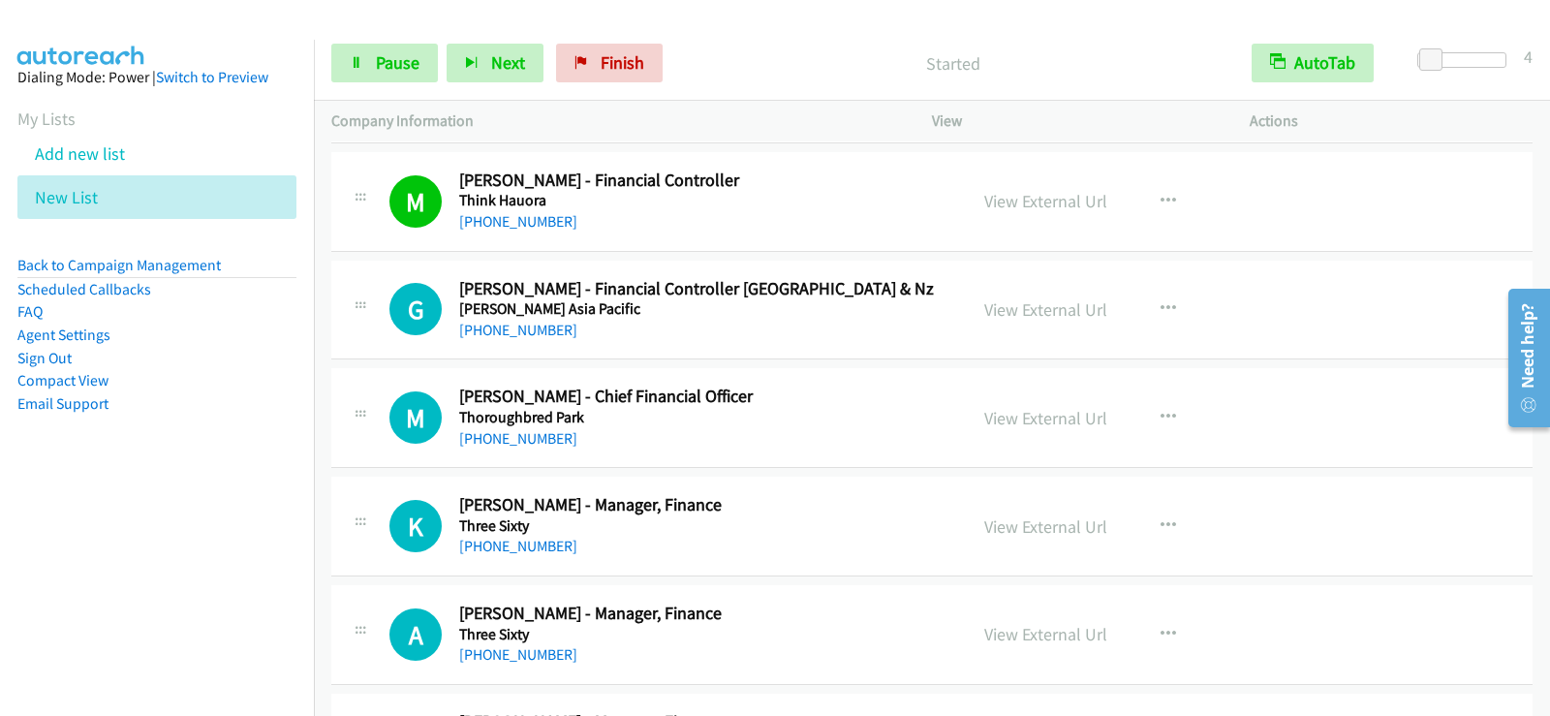
scroll to position [19591, 0]
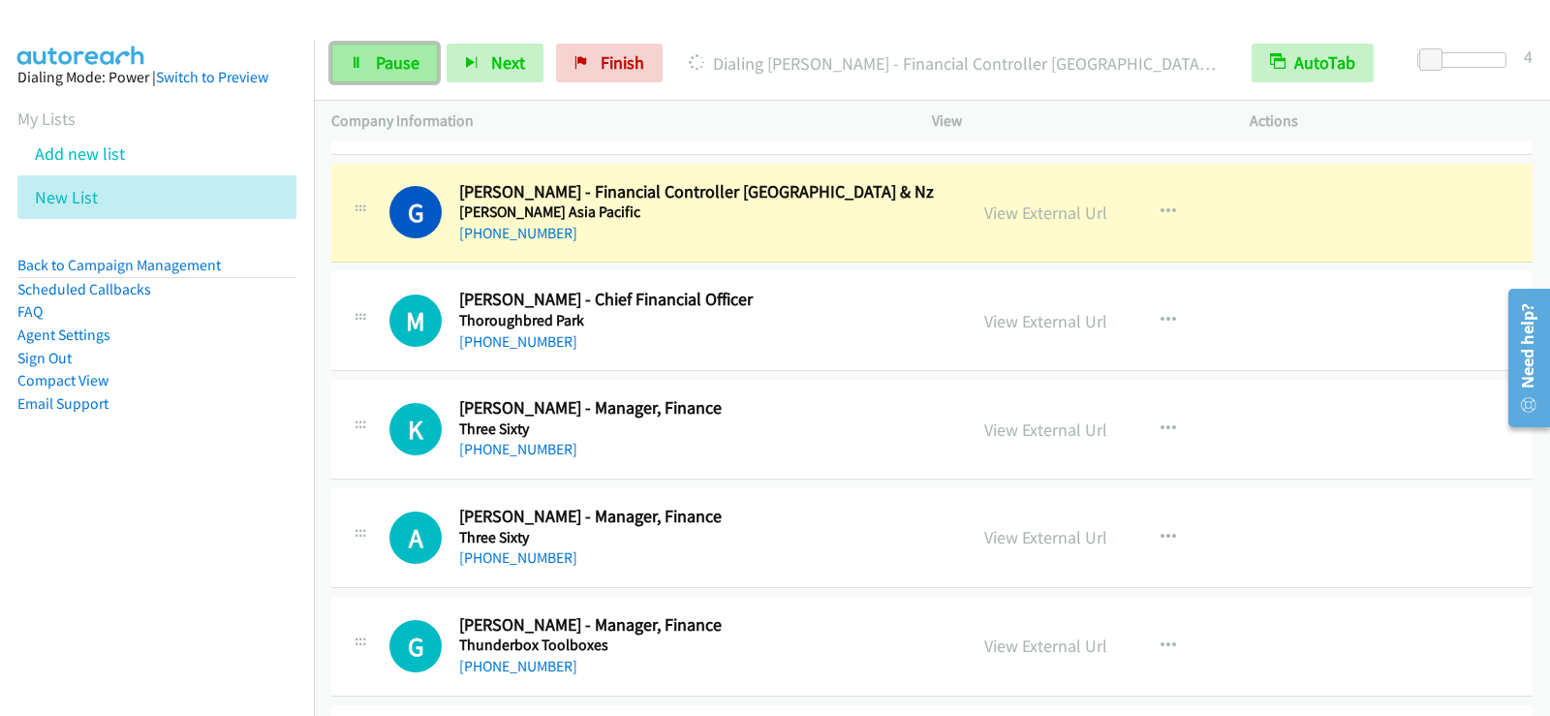
click at [414, 67] on span "Pause" at bounding box center [398, 62] width 44 height 22
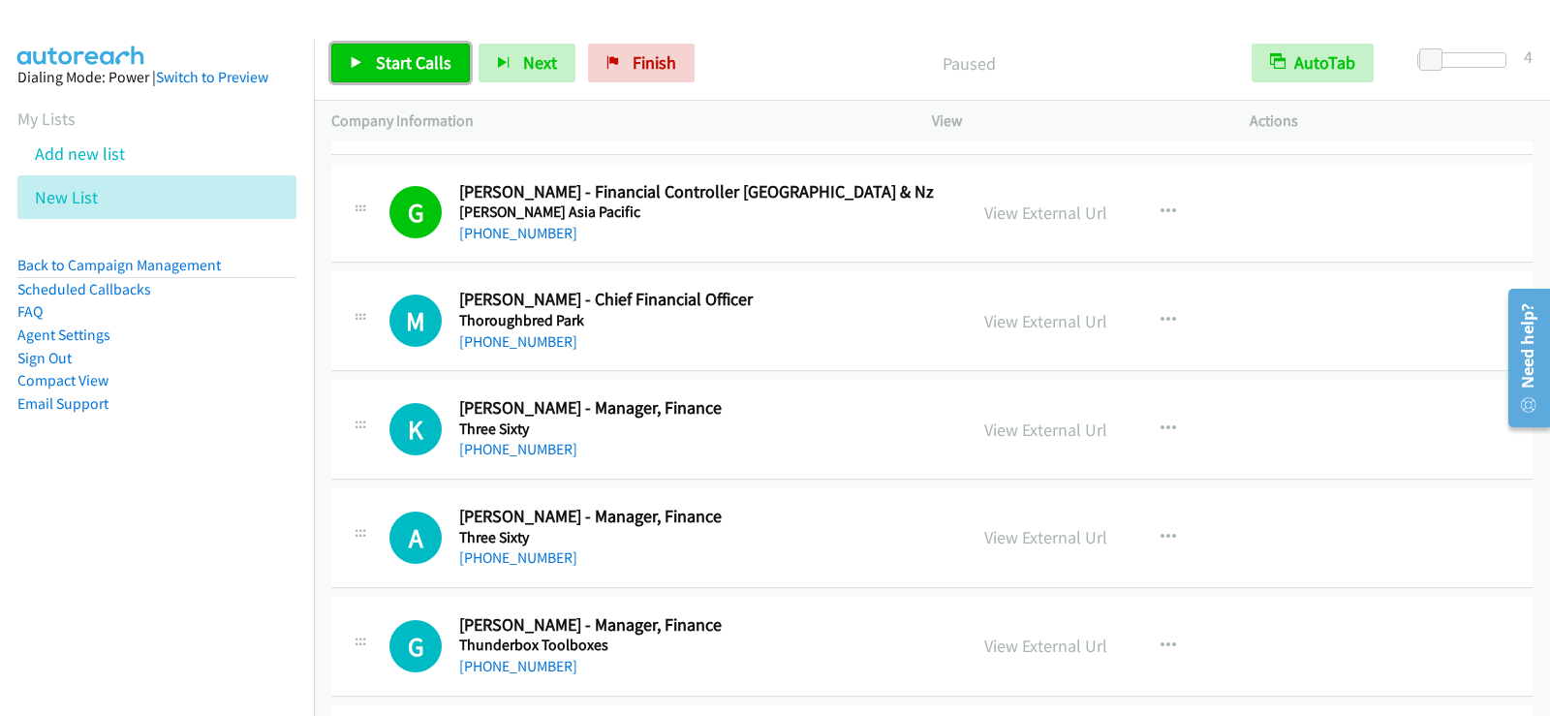
click at [413, 51] on span "Start Calls" at bounding box center [414, 62] width 76 height 22
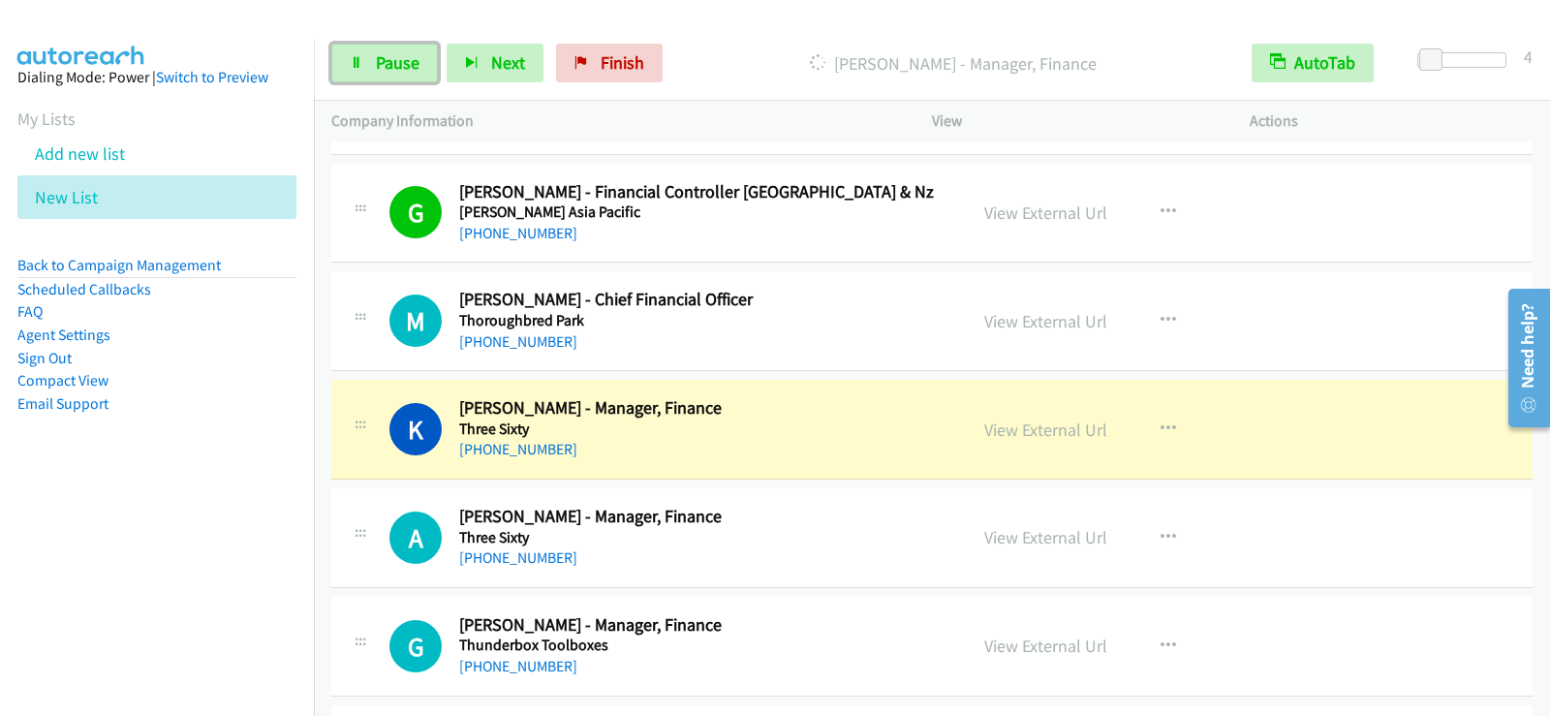
drag, startPoint x: 372, startPoint y: 76, endPoint x: 428, endPoint y: 216, distance: 151.3
click at [372, 76] on link "Pause" at bounding box center [384, 63] width 107 height 39
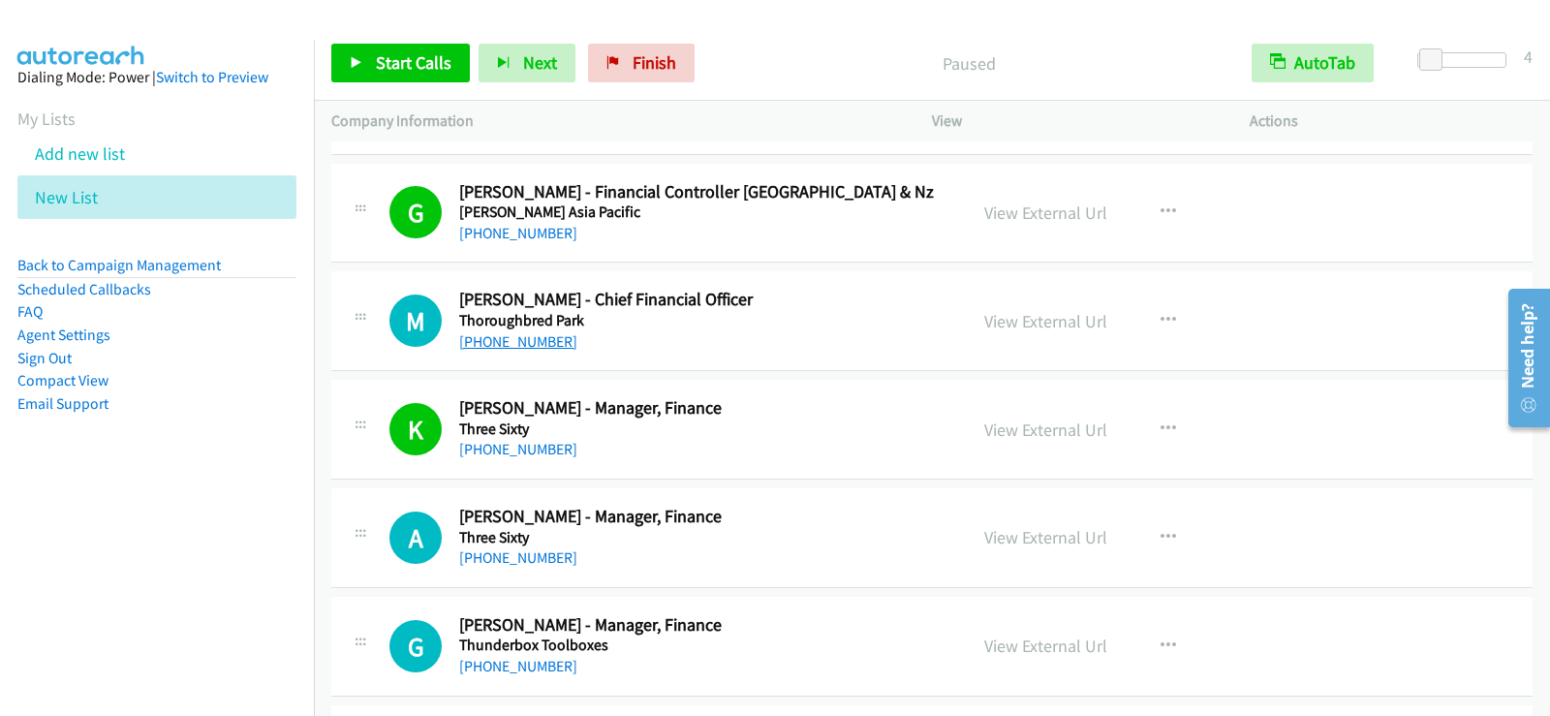
click at [521, 349] on link "[PHONE_NUMBER]" at bounding box center [518, 341] width 118 height 18
click at [418, 52] on span "Start Calls" at bounding box center [414, 62] width 76 height 22
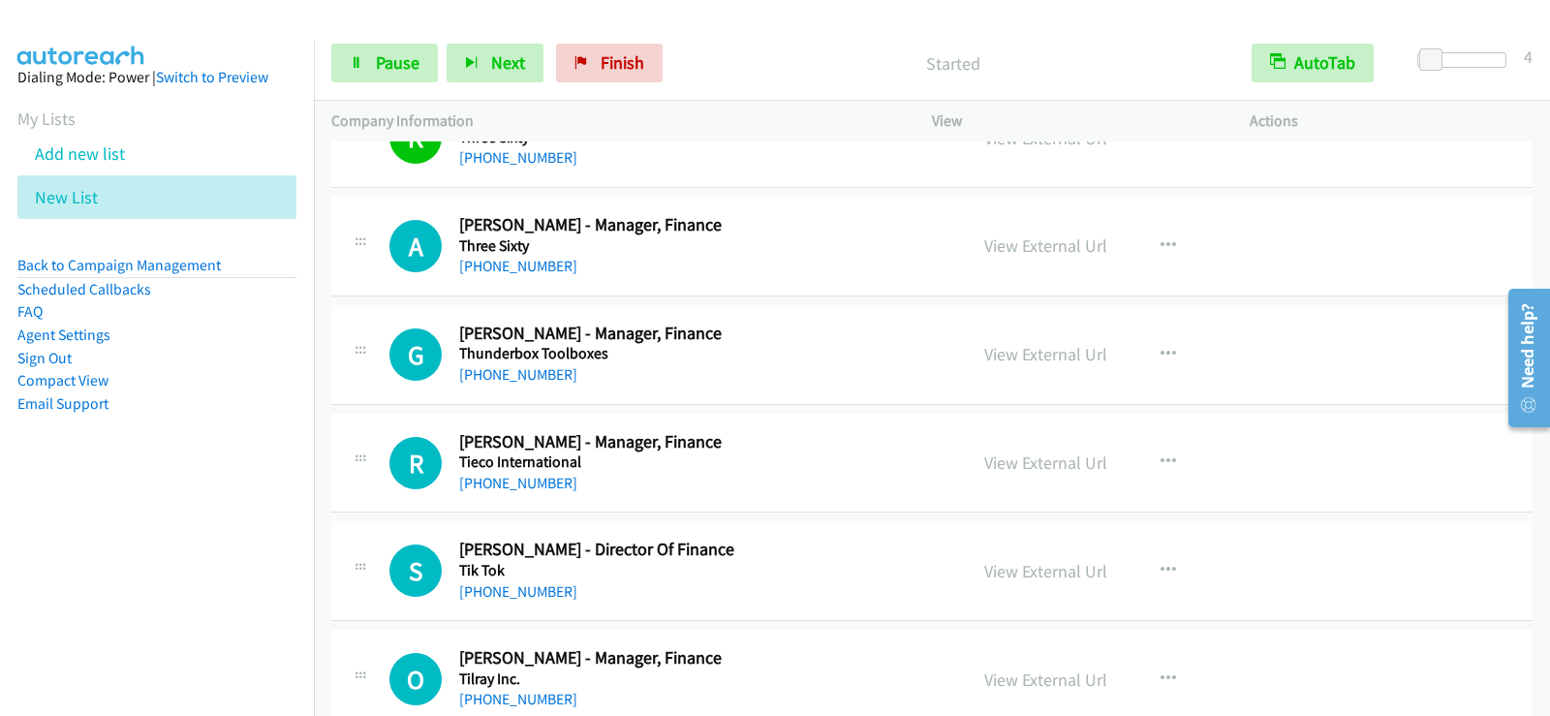
scroll to position [19882, 0]
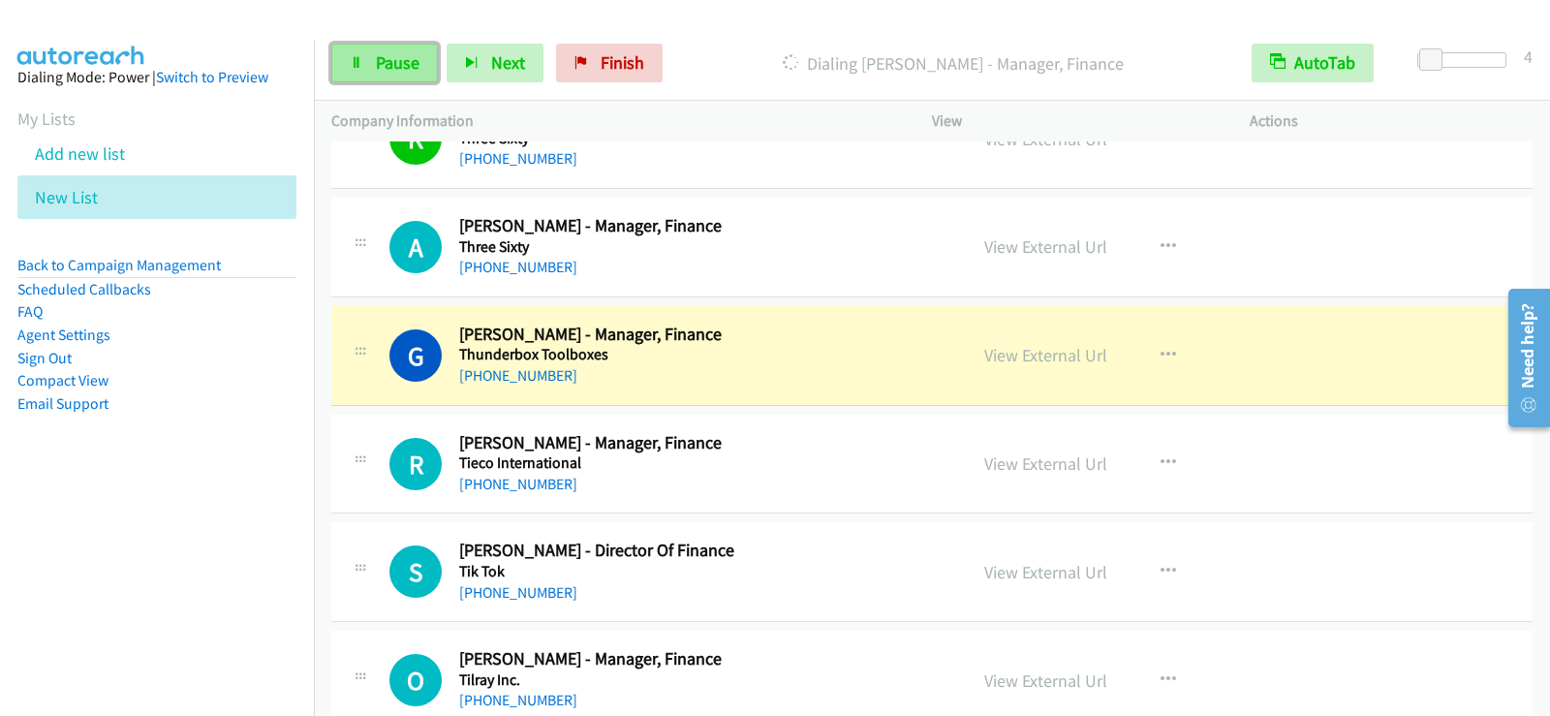
click at [379, 71] on span "Pause" at bounding box center [398, 62] width 44 height 22
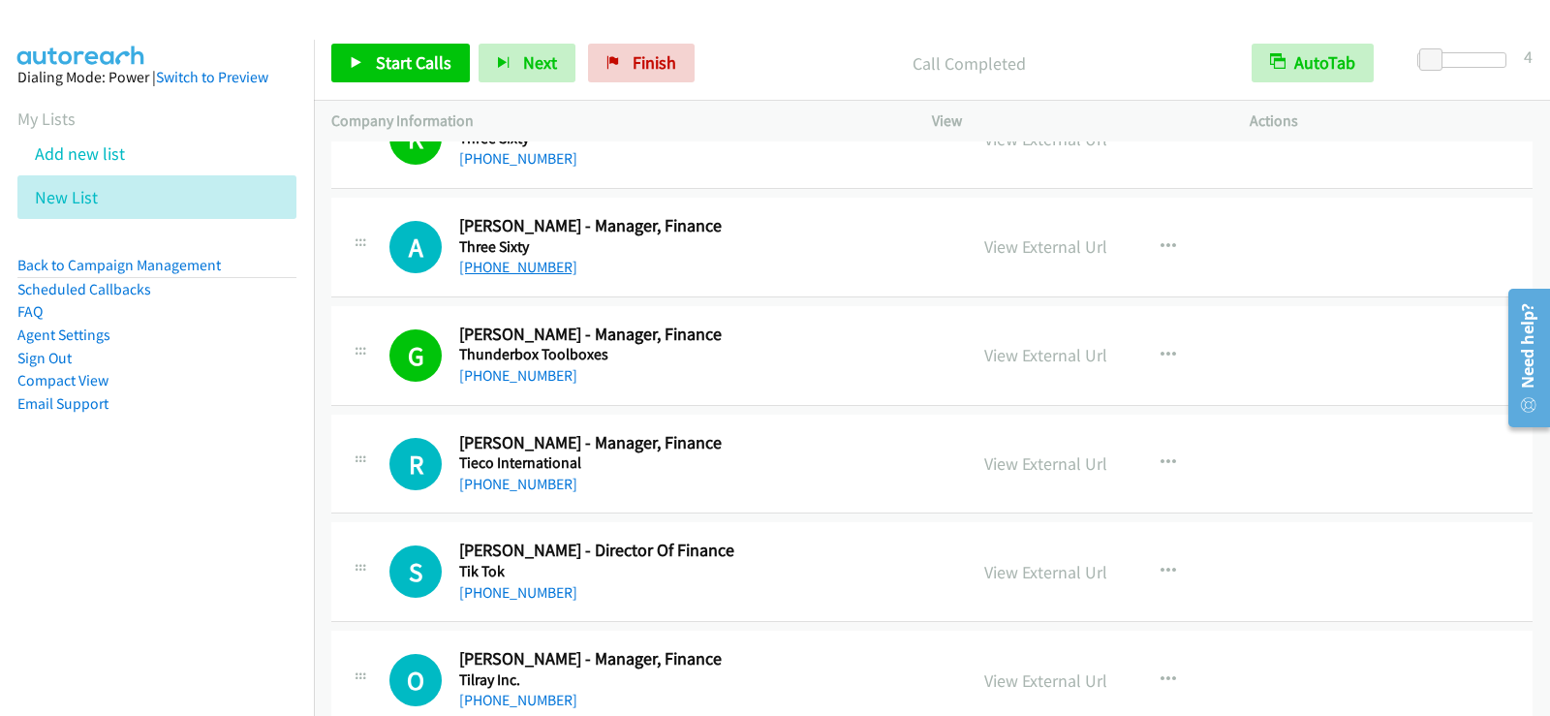
click at [505, 265] on link "[PHONE_NUMBER]" at bounding box center [518, 267] width 118 height 18
click at [897, 468] on h5 "Tieco International" at bounding box center [700, 462] width 483 height 19
click at [1147, 458] on button "button" at bounding box center [1168, 463] width 52 height 39
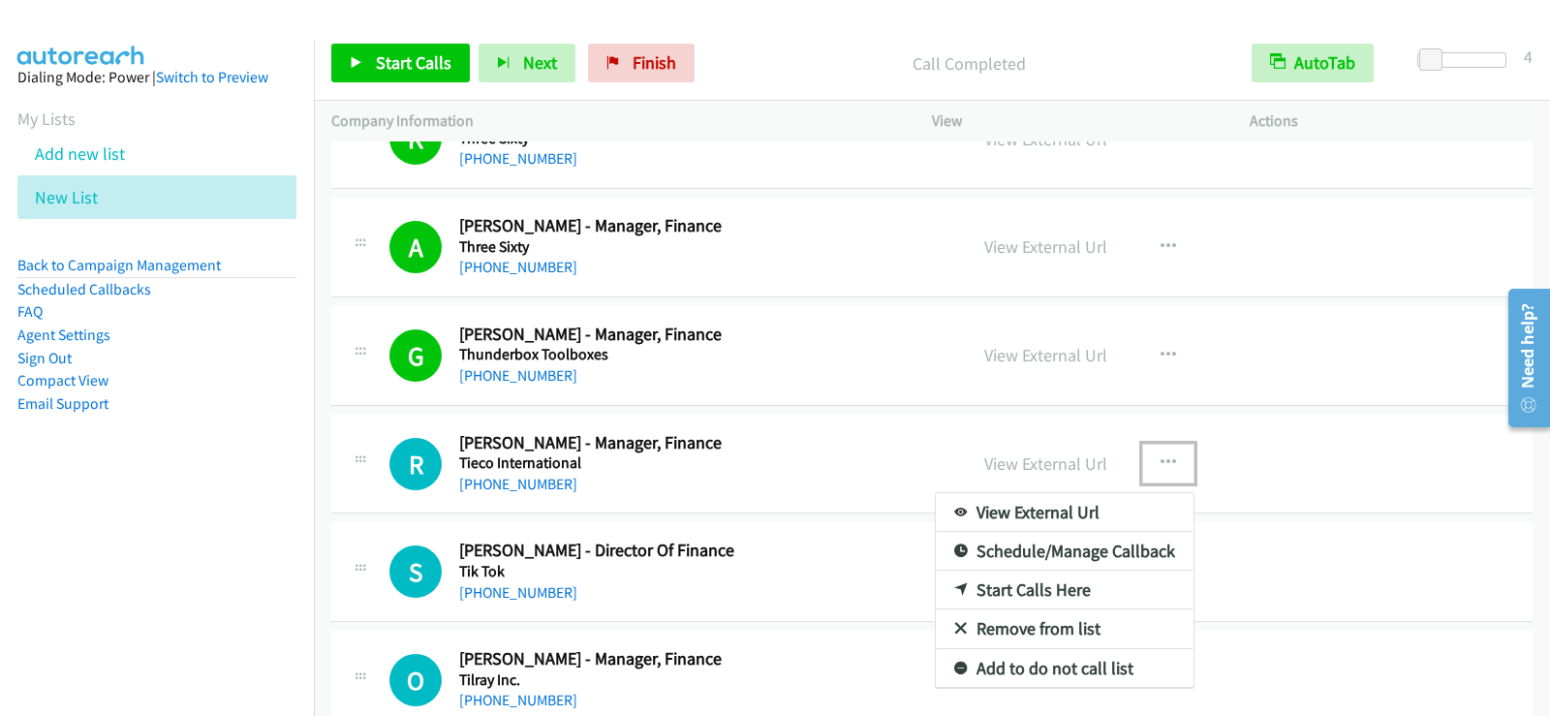
click at [1012, 593] on link "Start Calls Here" at bounding box center [1065, 590] width 258 height 39
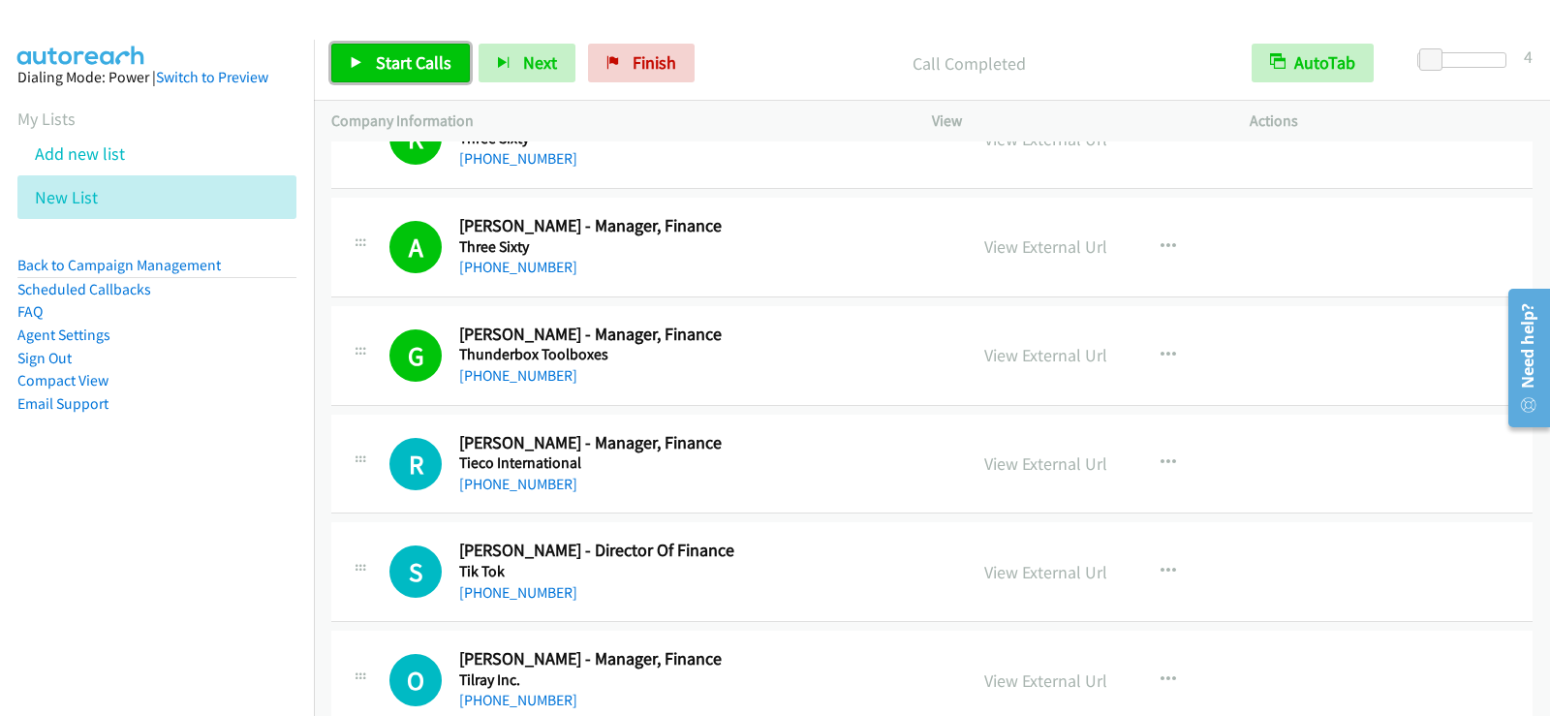
click at [427, 66] on span "Start Calls" at bounding box center [414, 62] width 76 height 22
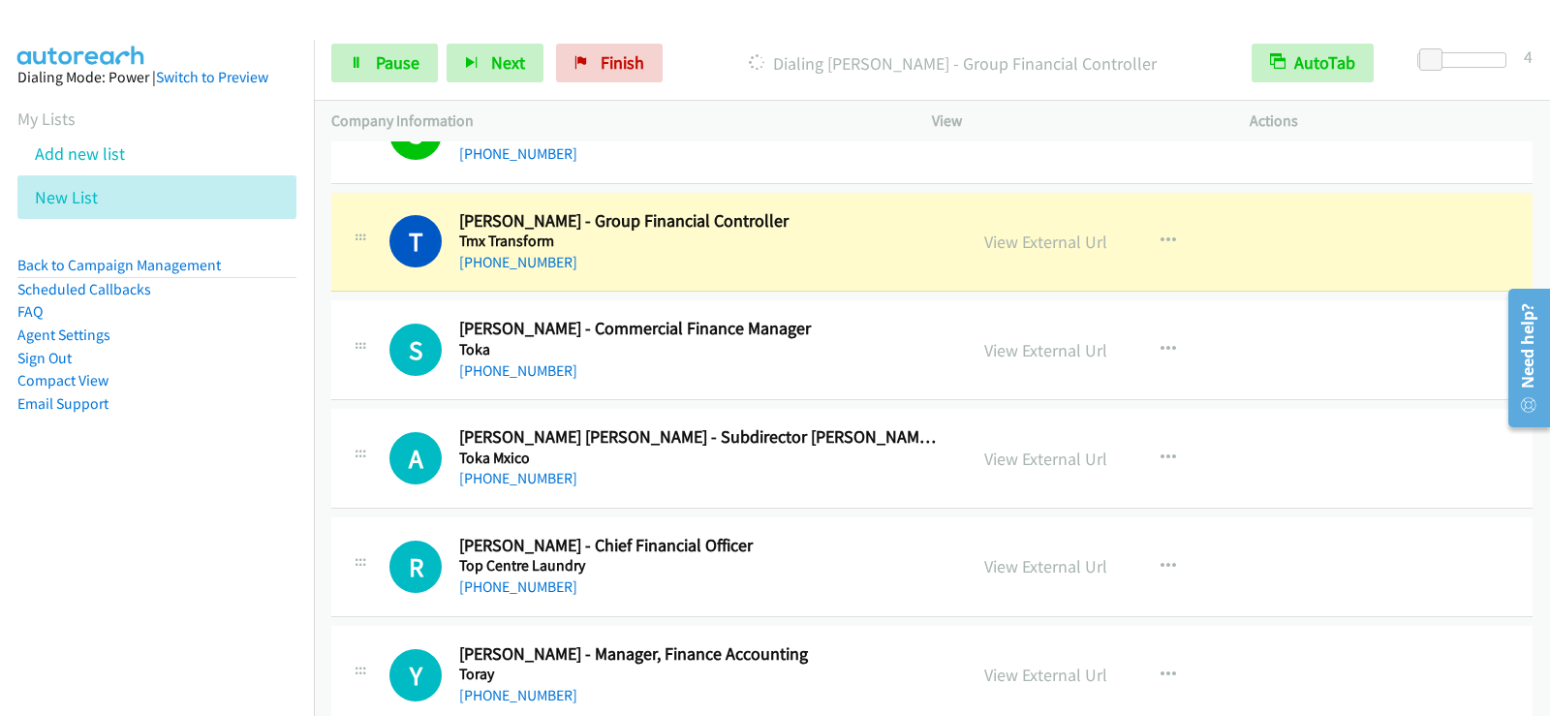
scroll to position [20792, 0]
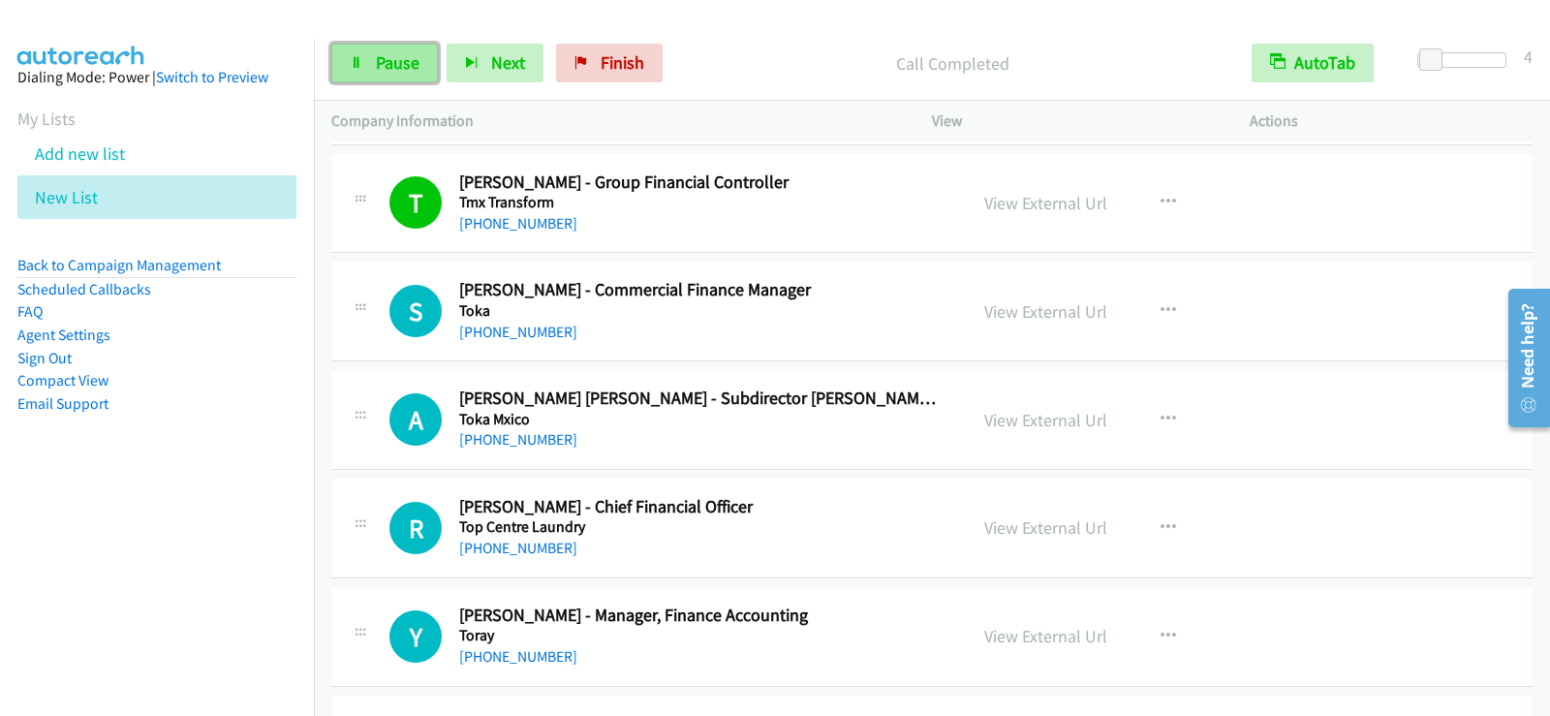
click at [377, 76] on link "Pause" at bounding box center [384, 63] width 107 height 39
click at [1046, 208] on link "View External Url" at bounding box center [1045, 203] width 123 height 22
click at [404, 44] on link "Start Calls" at bounding box center [400, 63] width 139 height 39
drag, startPoint x: 400, startPoint y: 53, endPoint x: 445, endPoint y: 198, distance: 151.1
click at [400, 53] on span "Pause" at bounding box center [398, 62] width 44 height 22
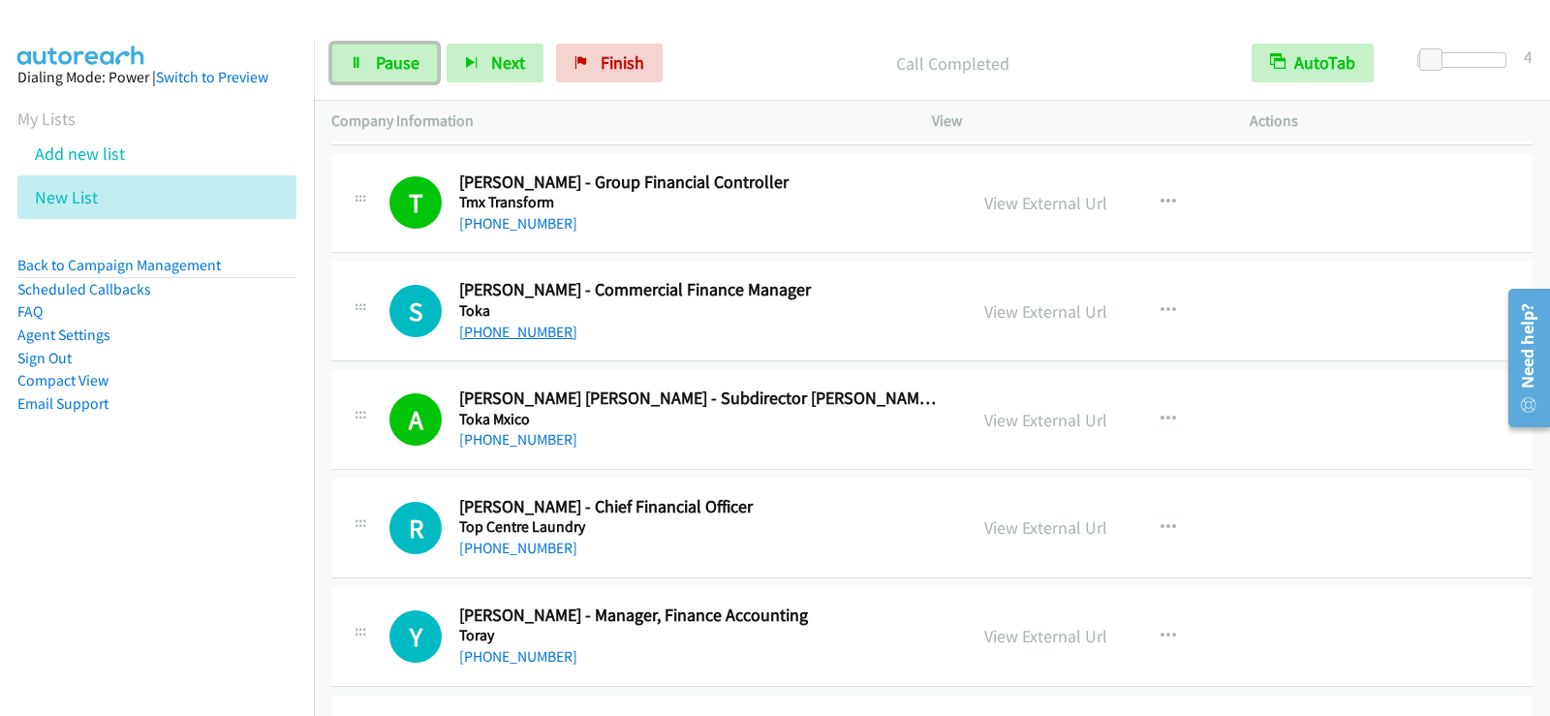
click at [513, 328] on link "[PHONE_NUMBER]" at bounding box center [518, 332] width 118 height 18
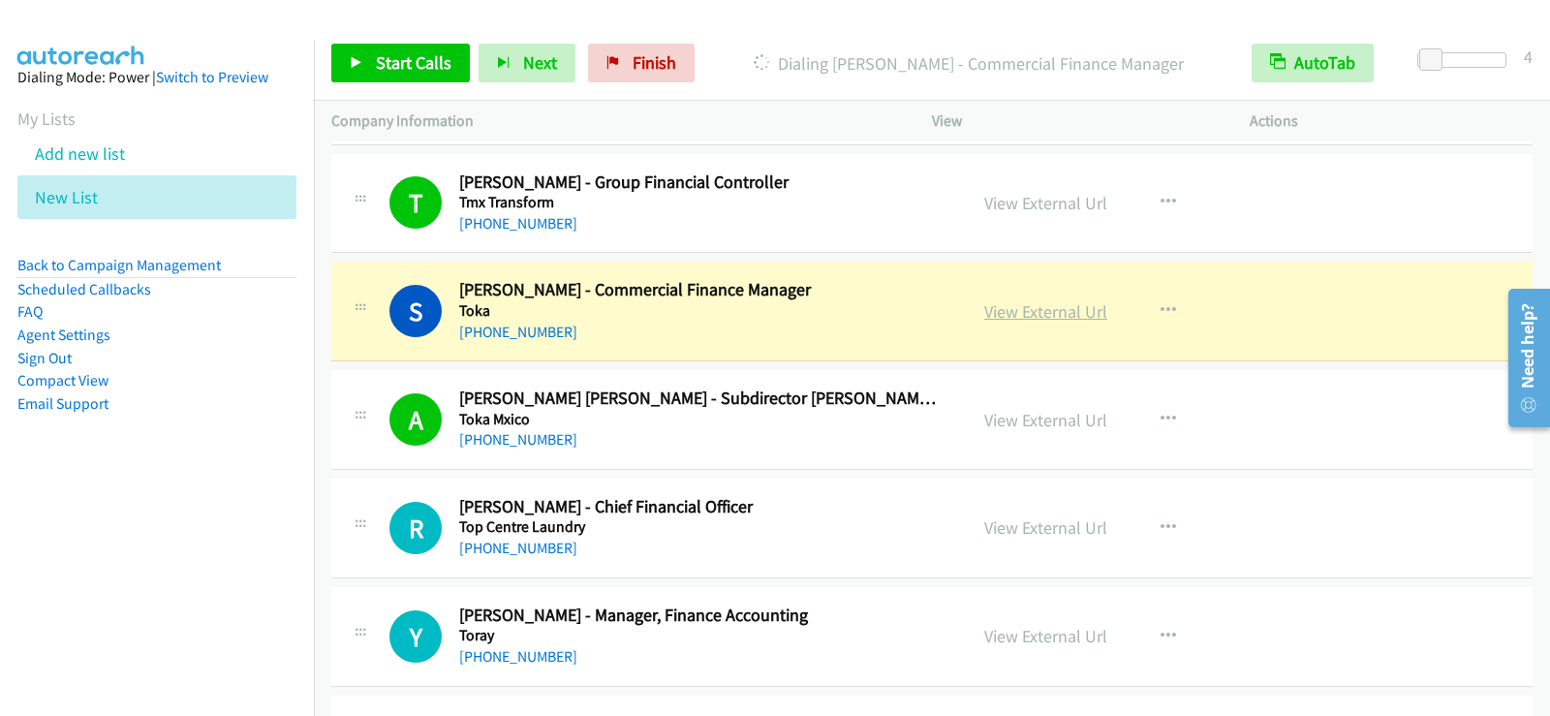
click at [1014, 318] on link "View External Url" at bounding box center [1045, 311] width 123 height 22
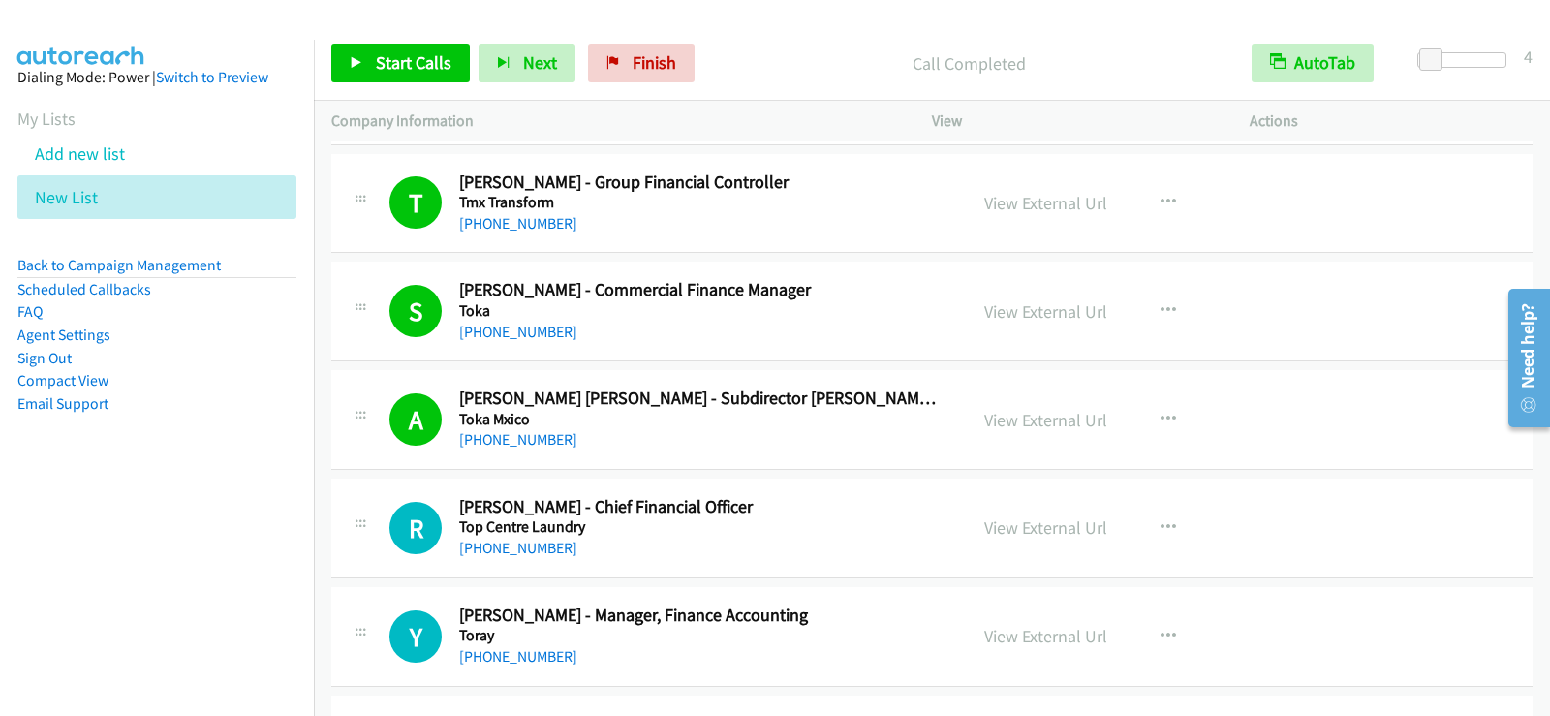
click at [396, 41] on div "Start Calls Pause Next Finish Call Completed AutoTab AutoTab 4" at bounding box center [932, 63] width 1236 height 75
click at [390, 68] on span "Start Calls" at bounding box center [414, 62] width 76 height 22
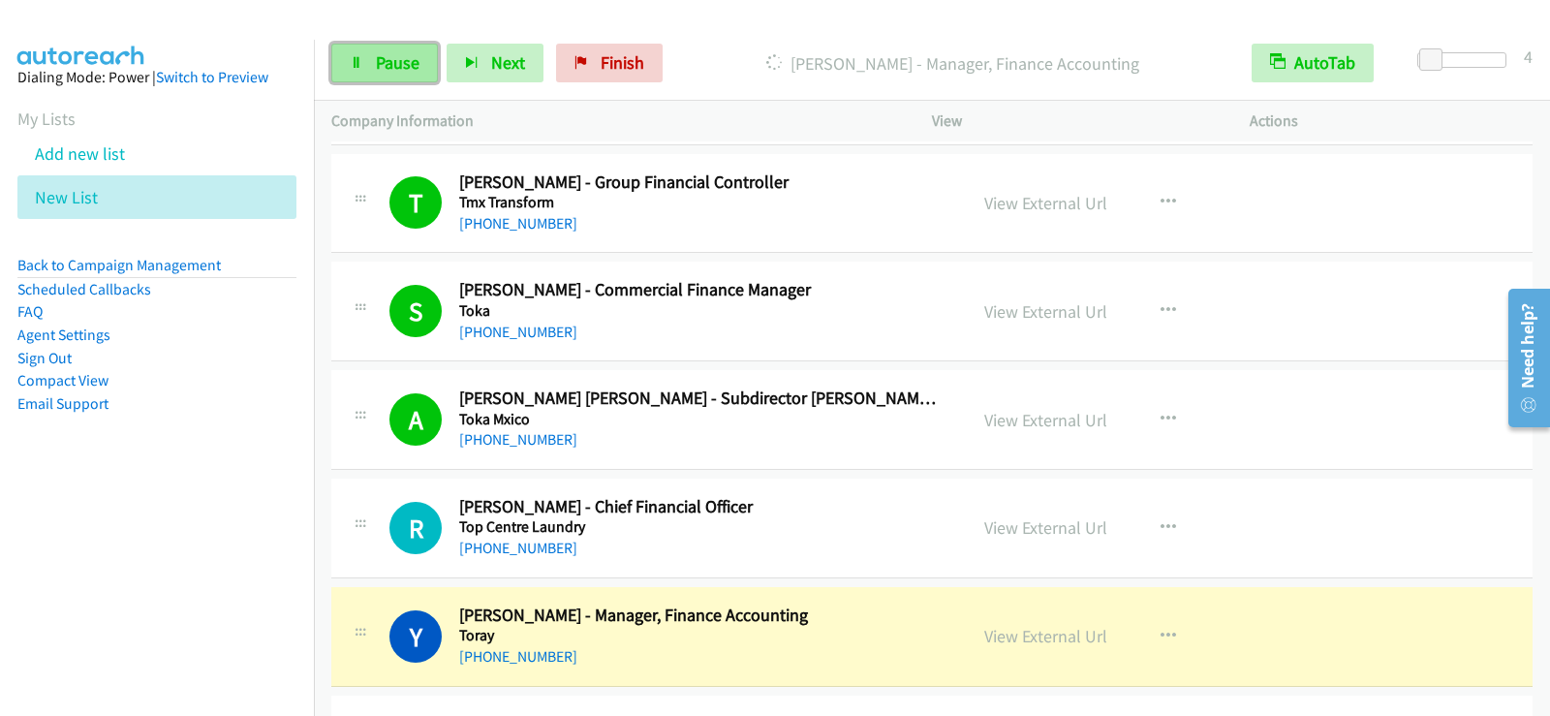
click at [343, 56] on link "Pause" at bounding box center [384, 63] width 107 height 39
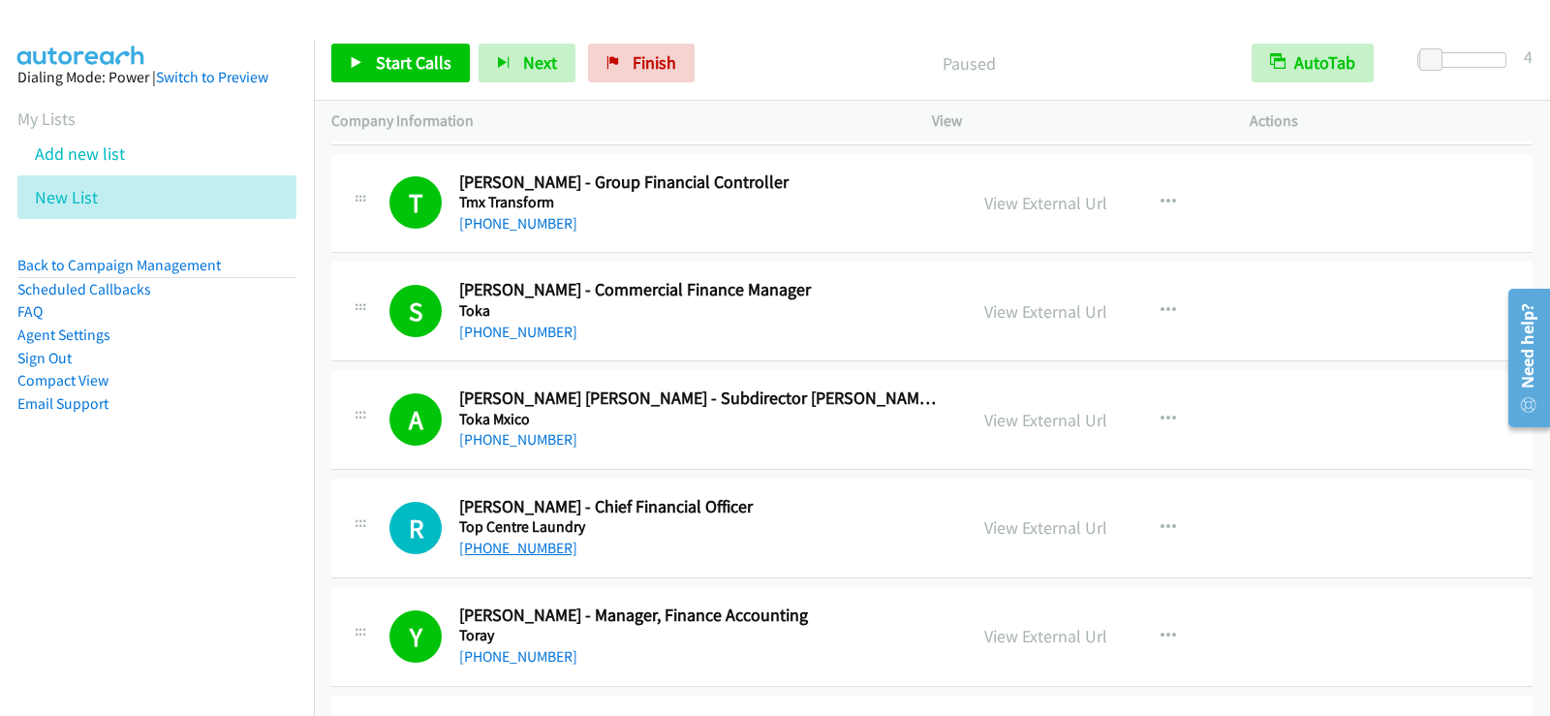
click at [518, 546] on link "[PHONE_NUMBER]" at bounding box center [518, 548] width 118 height 18
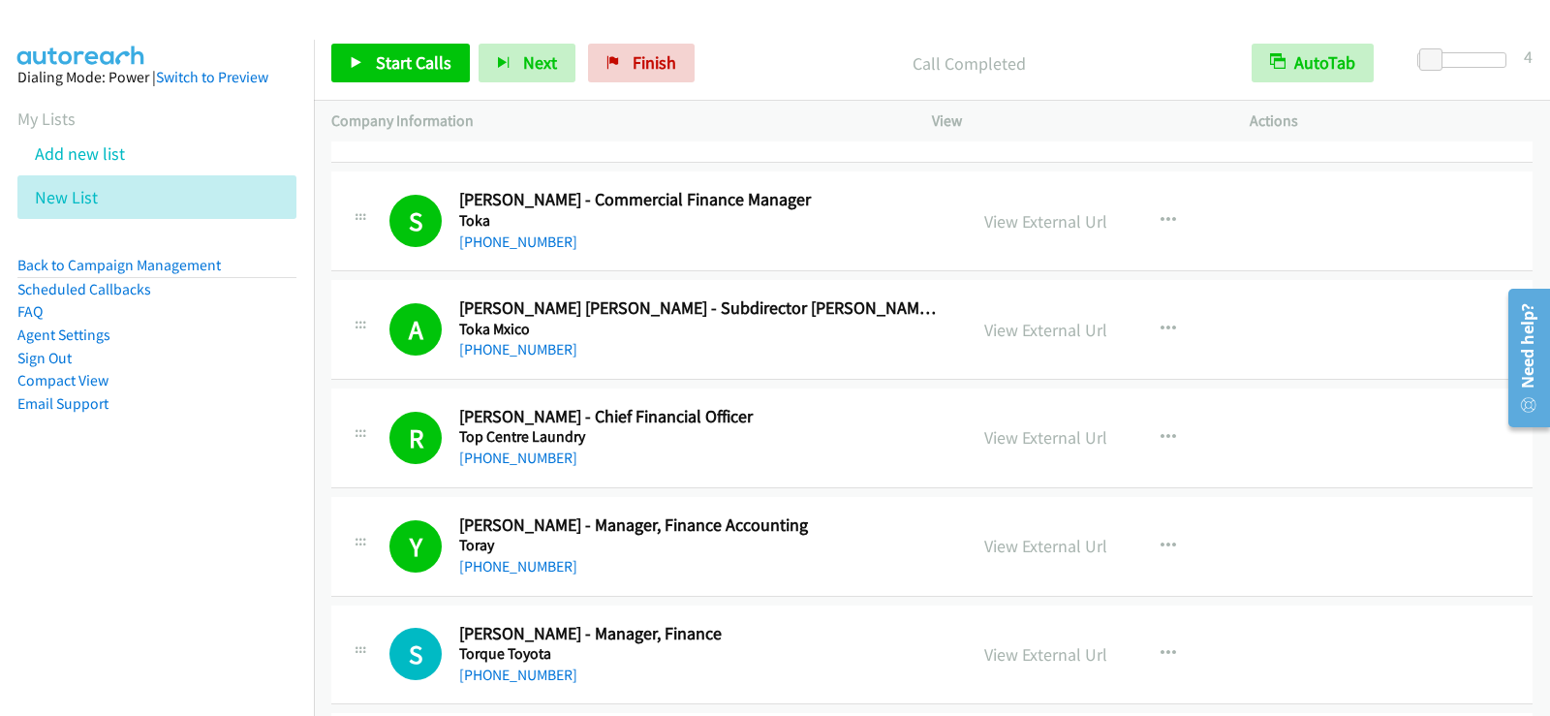
scroll to position [21083, 0]
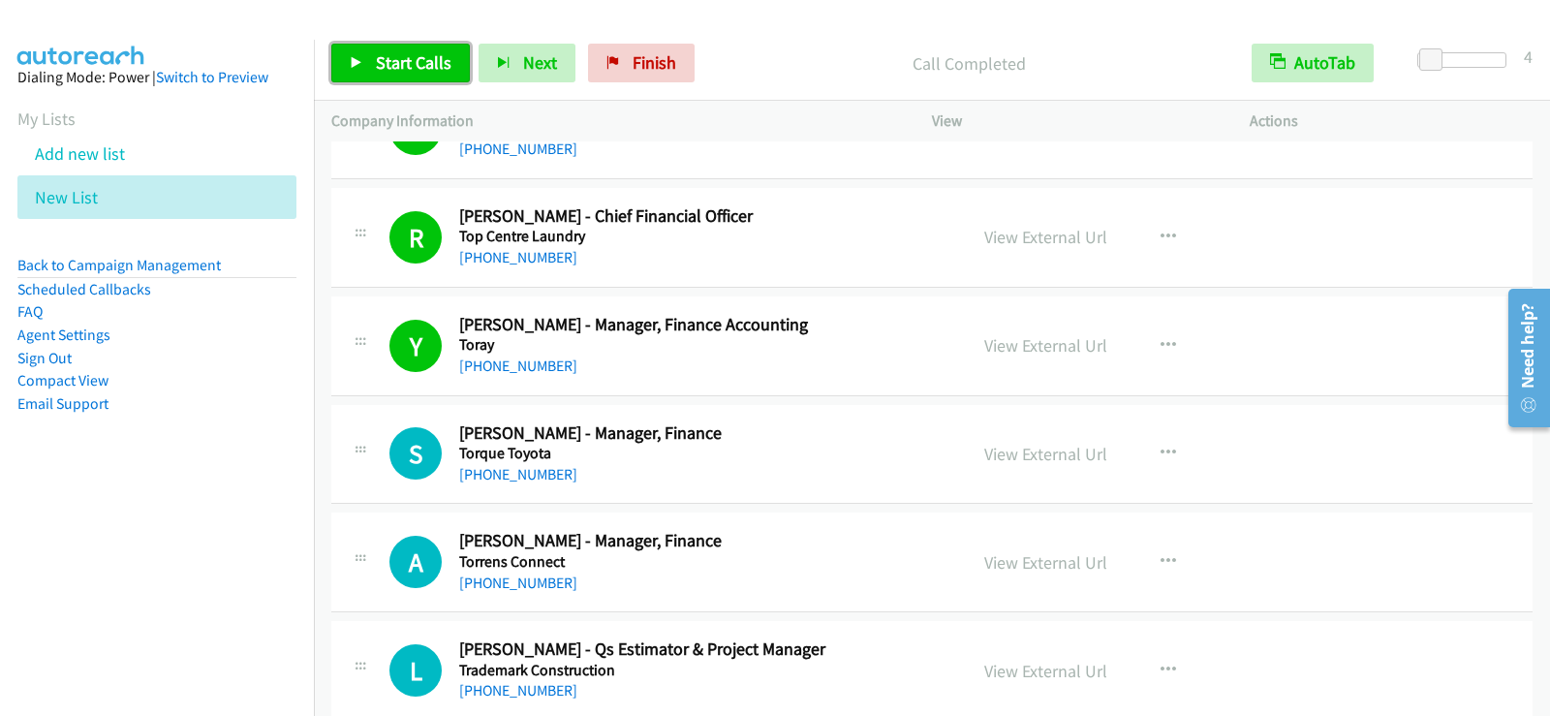
drag, startPoint x: 383, startPoint y: 51, endPoint x: 388, endPoint y: 60, distance: 10.0
click at [383, 51] on span "Start Calls" at bounding box center [414, 62] width 76 height 22
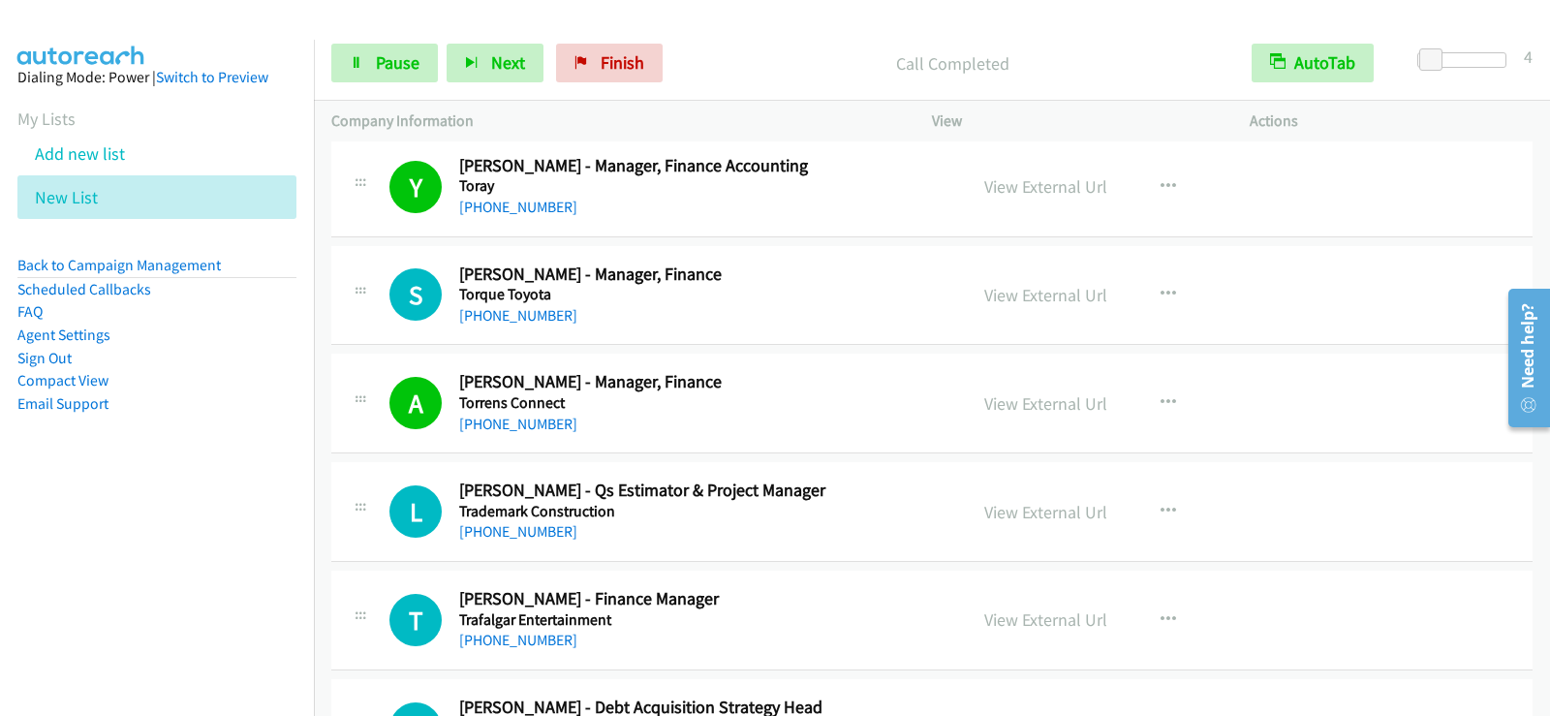
scroll to position [21277, 0]
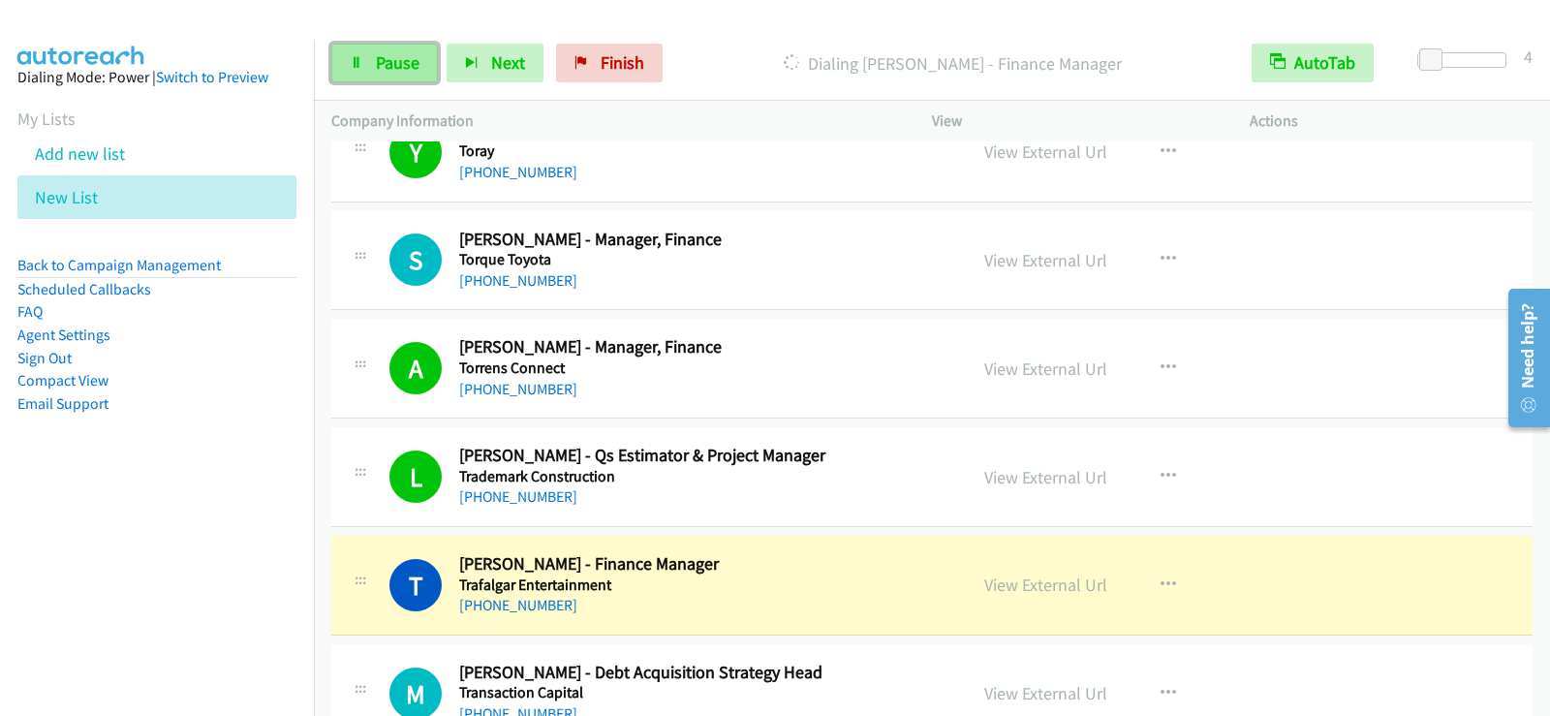
click at [406, 61] on span "Pause" at bounding box center [398, 62] width 44 height 22
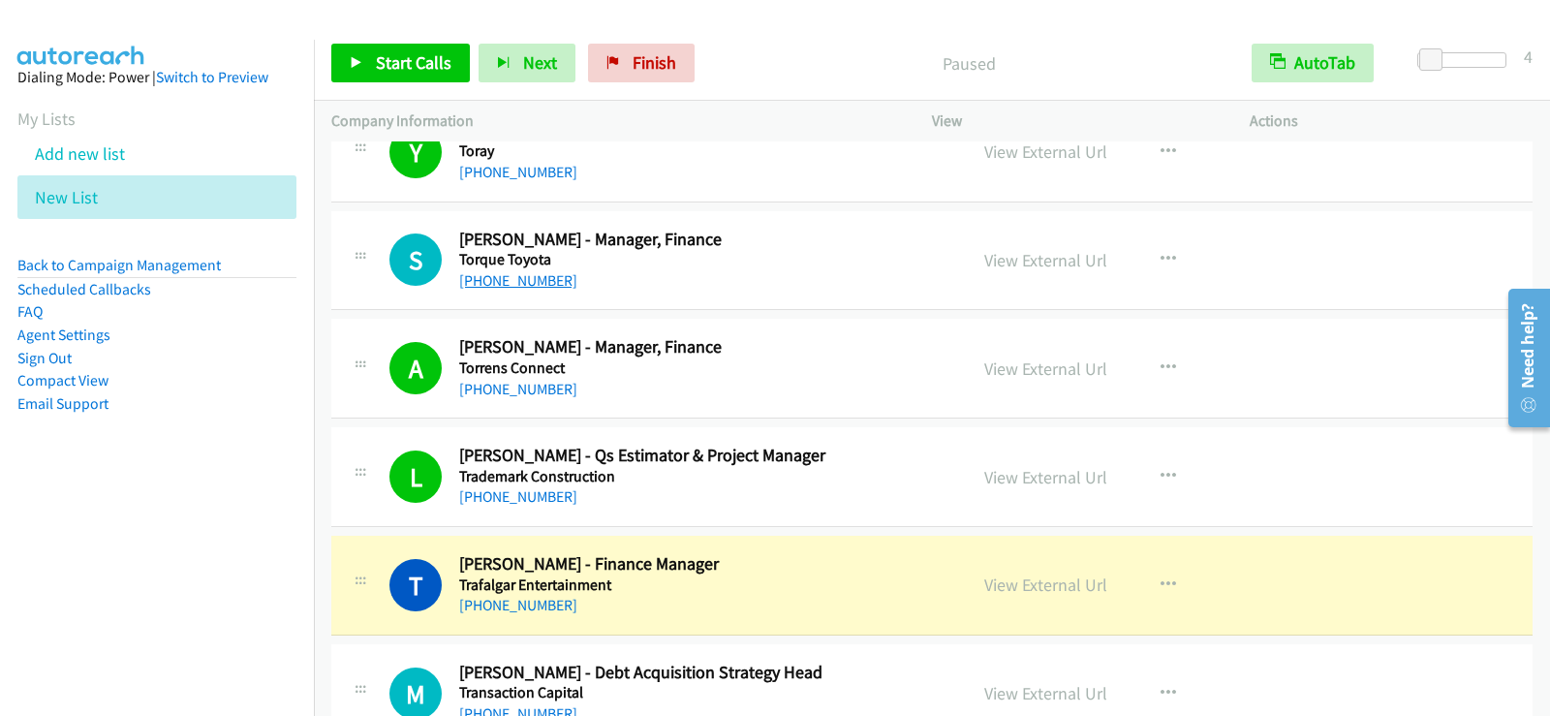
click at [491, 284] on link "[PHONE_NUMBER]" at bounding box center [518, 280] width 118 height 18
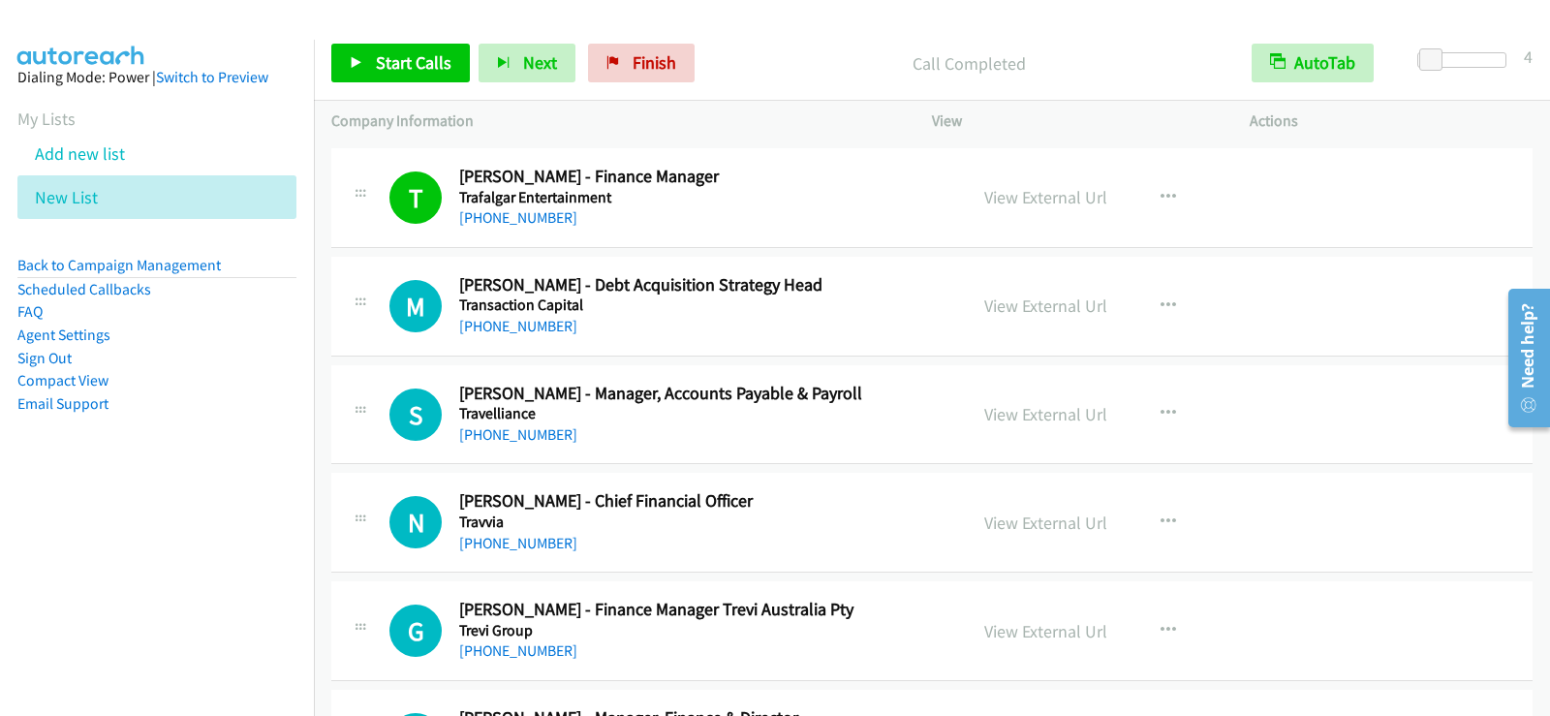
scroll to position [21761, 0]
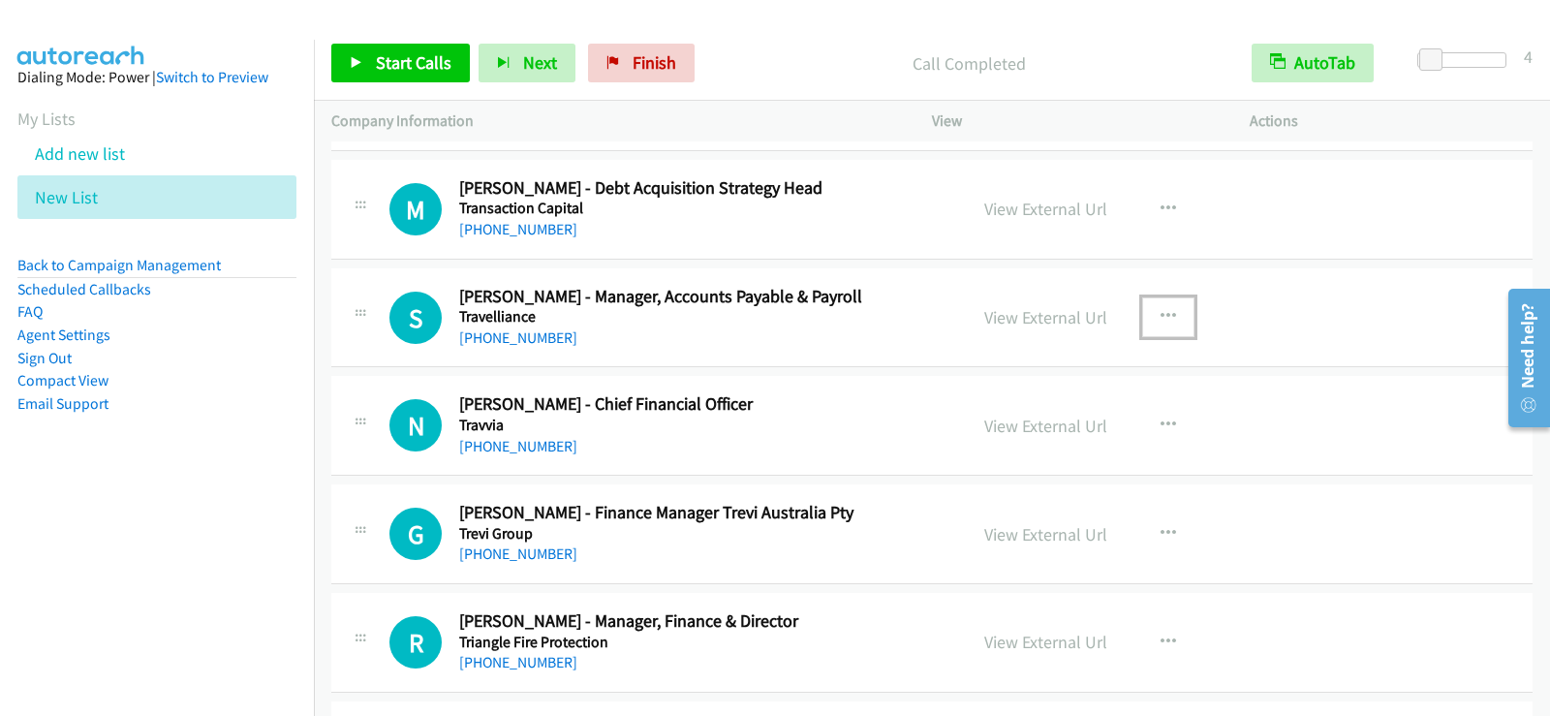
click at [1161, 317] on icon "button" at bounding box center [1169, 317] width 16 height 16
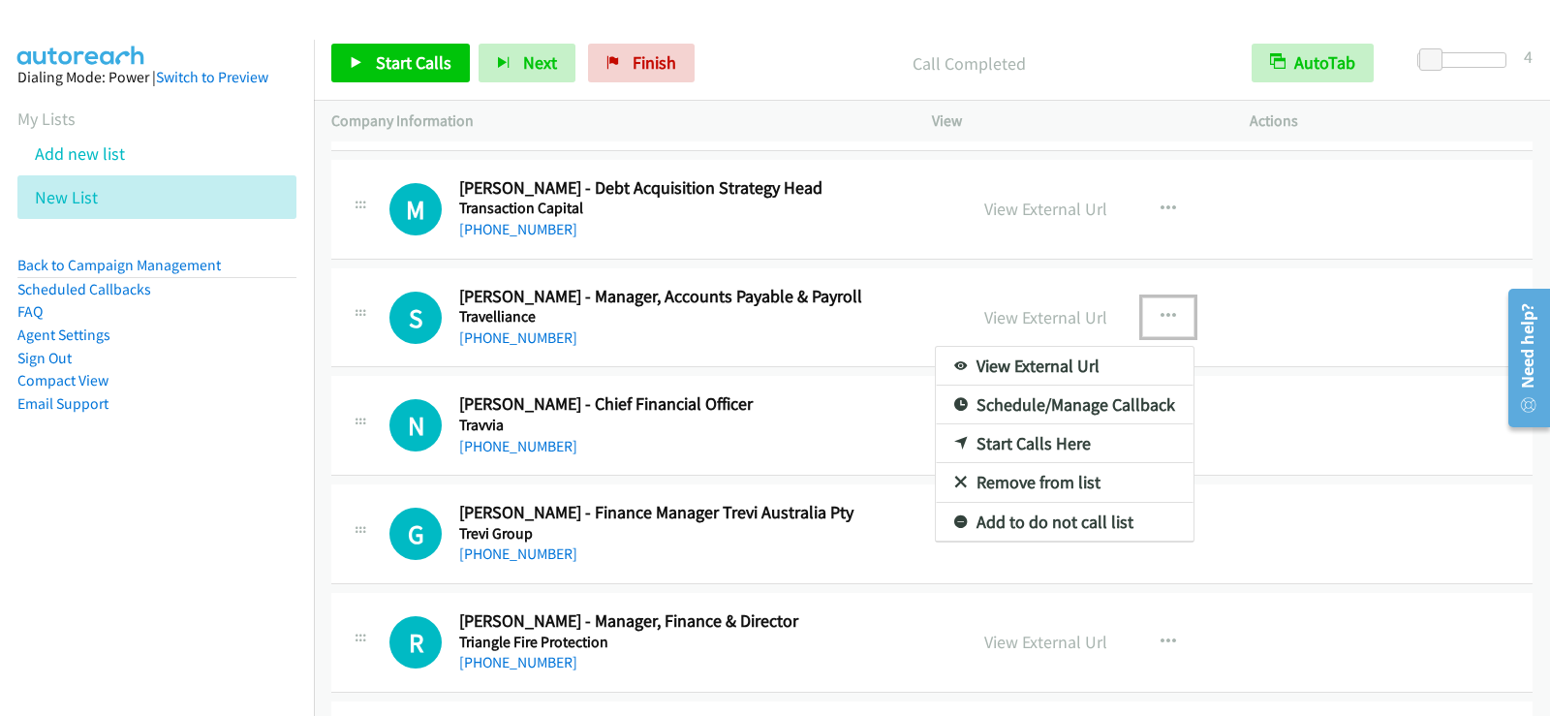
click at [1023, 441] on link "Start Calls Here" at bounding box center [1065, 443] width 258 height 39
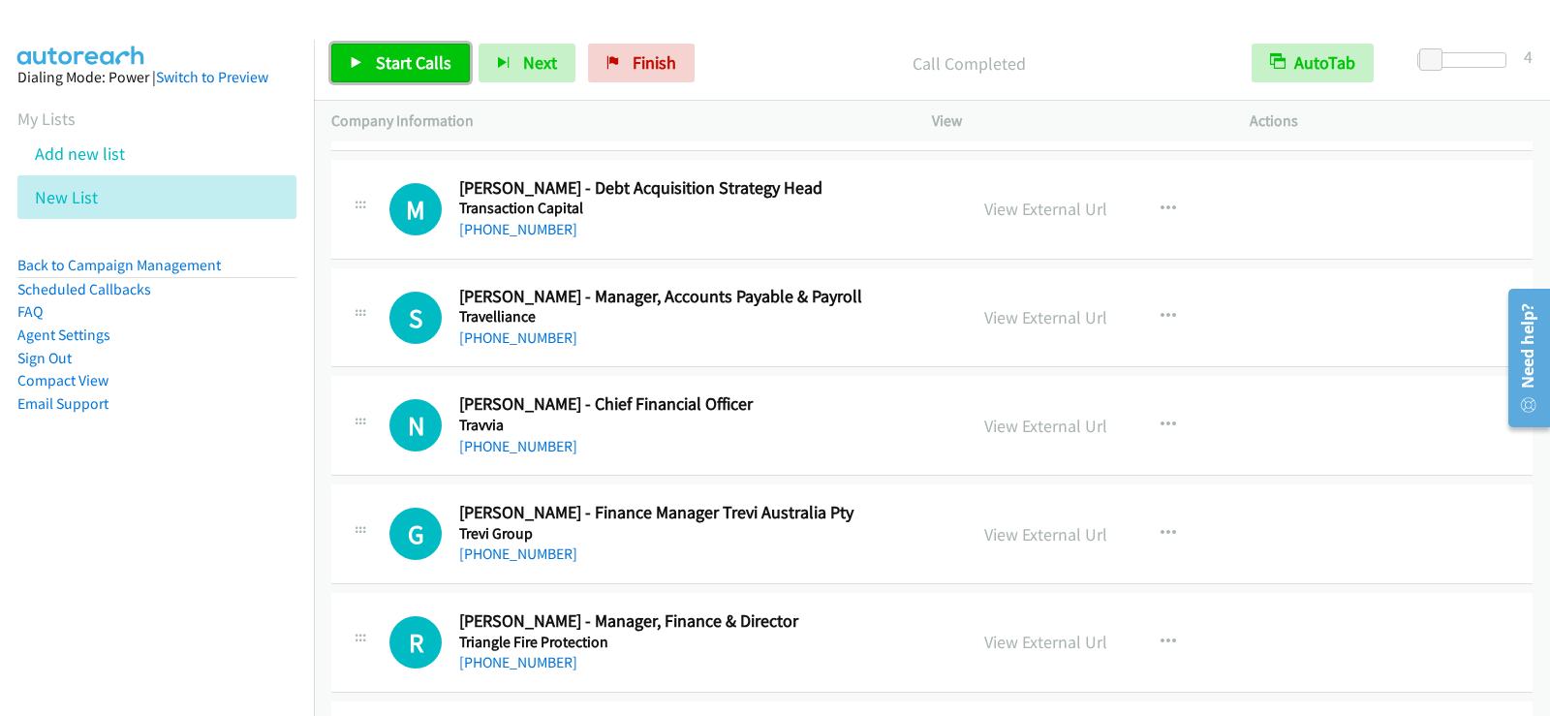
click at [394, 51] on span "Start Calls" at bounding box center [414, 62] width 76 height 22
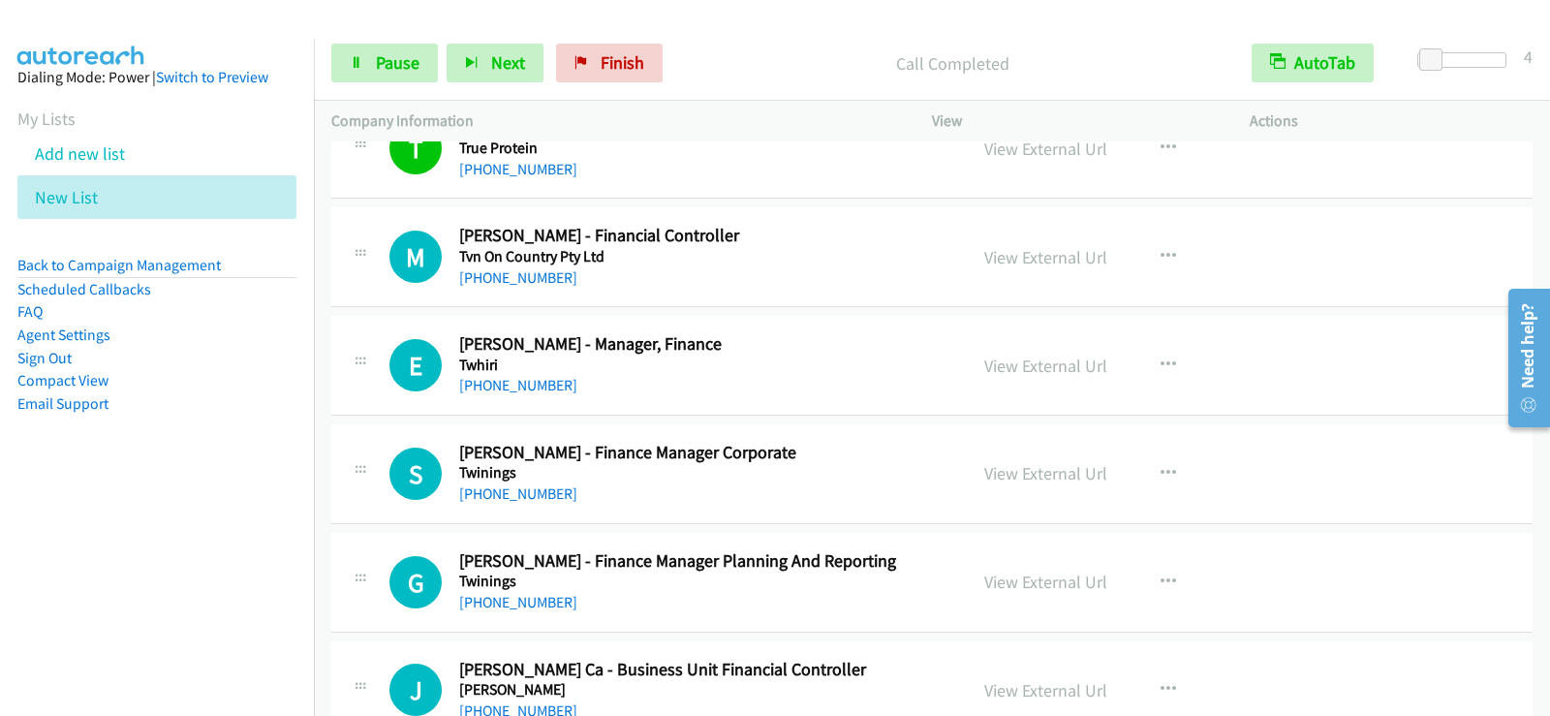
scroll to position [22614, 0]
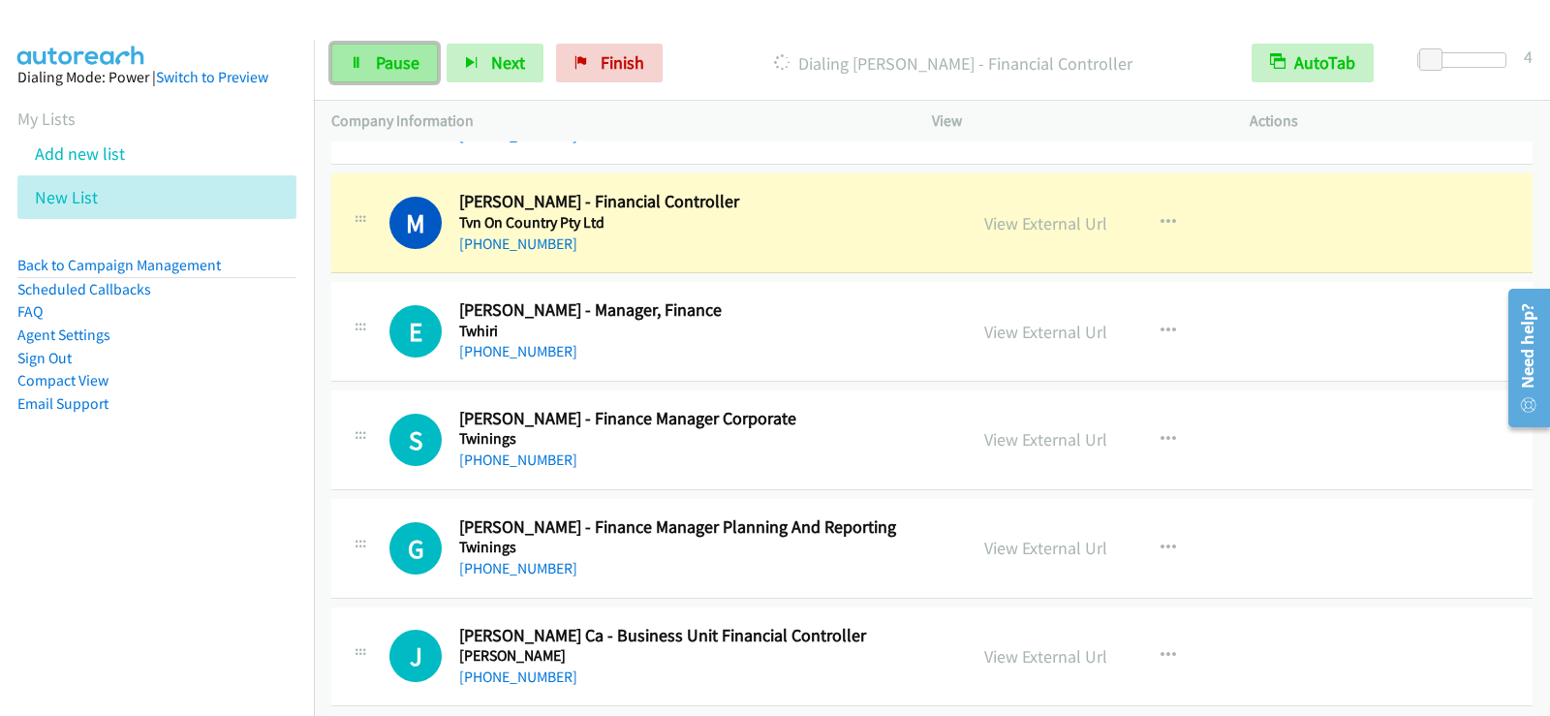
click at [377, 55] on span "Pause" at bounding box center [398, 62] width 44 height 22
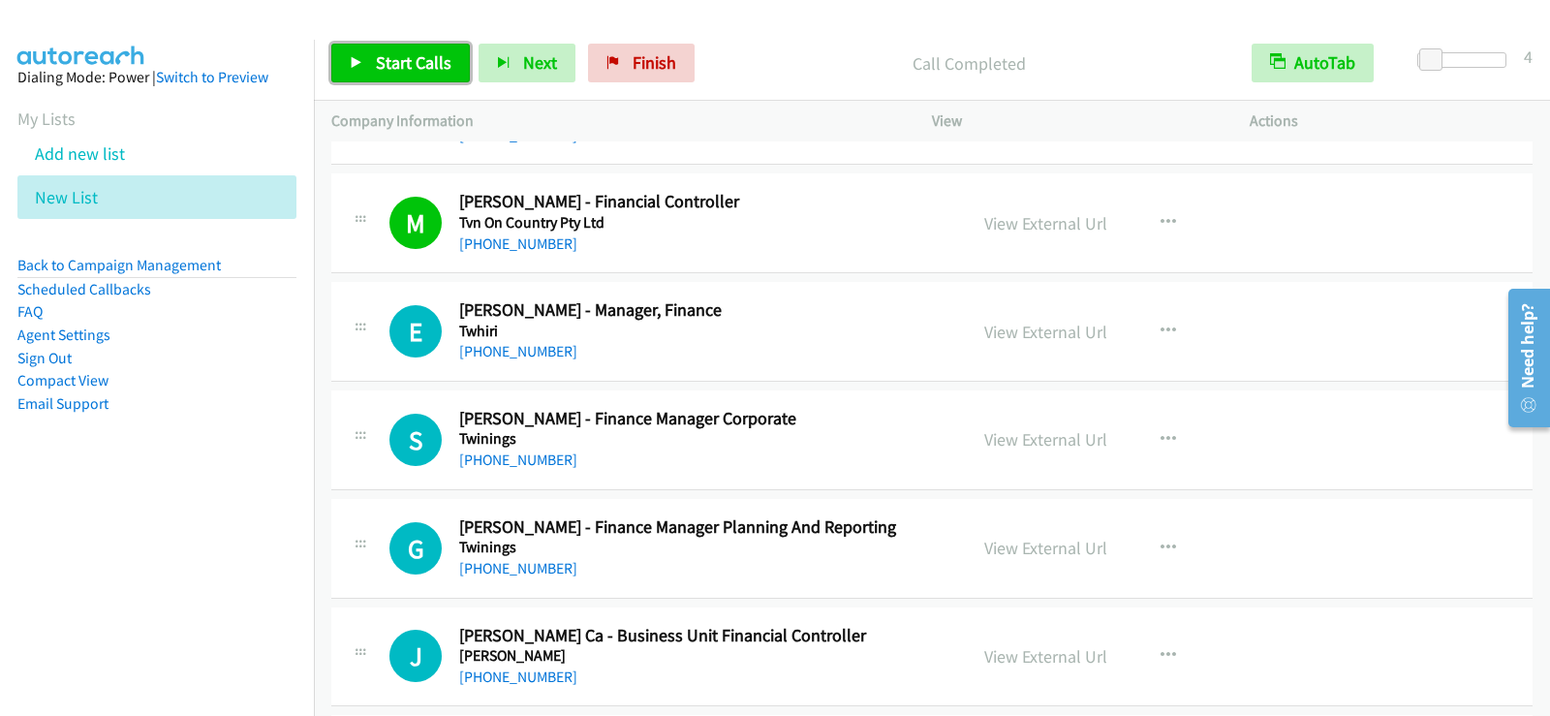
click at [426, 67] on span "Start Calls" at bounding box center [414, 62] width 76 height 22
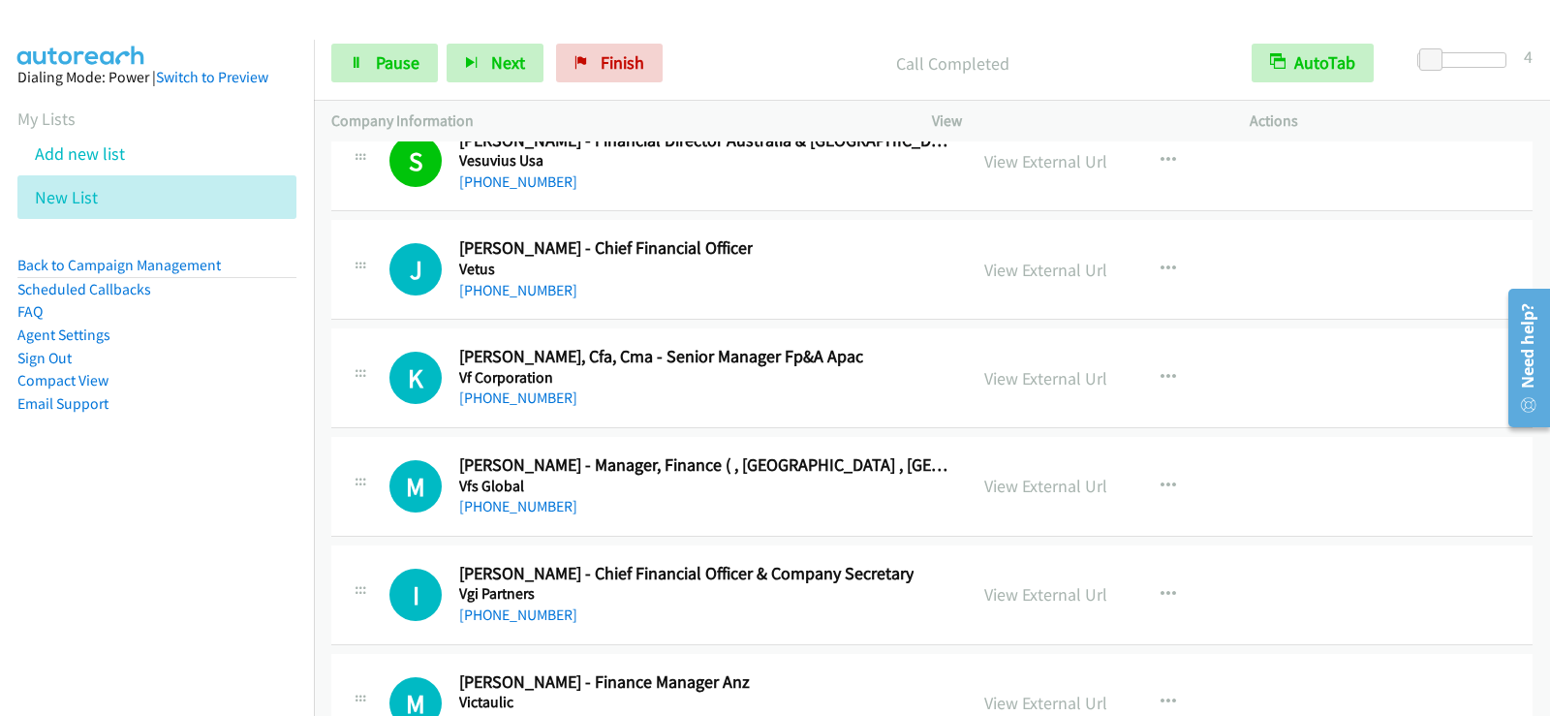
scroll to position [24939, 0]
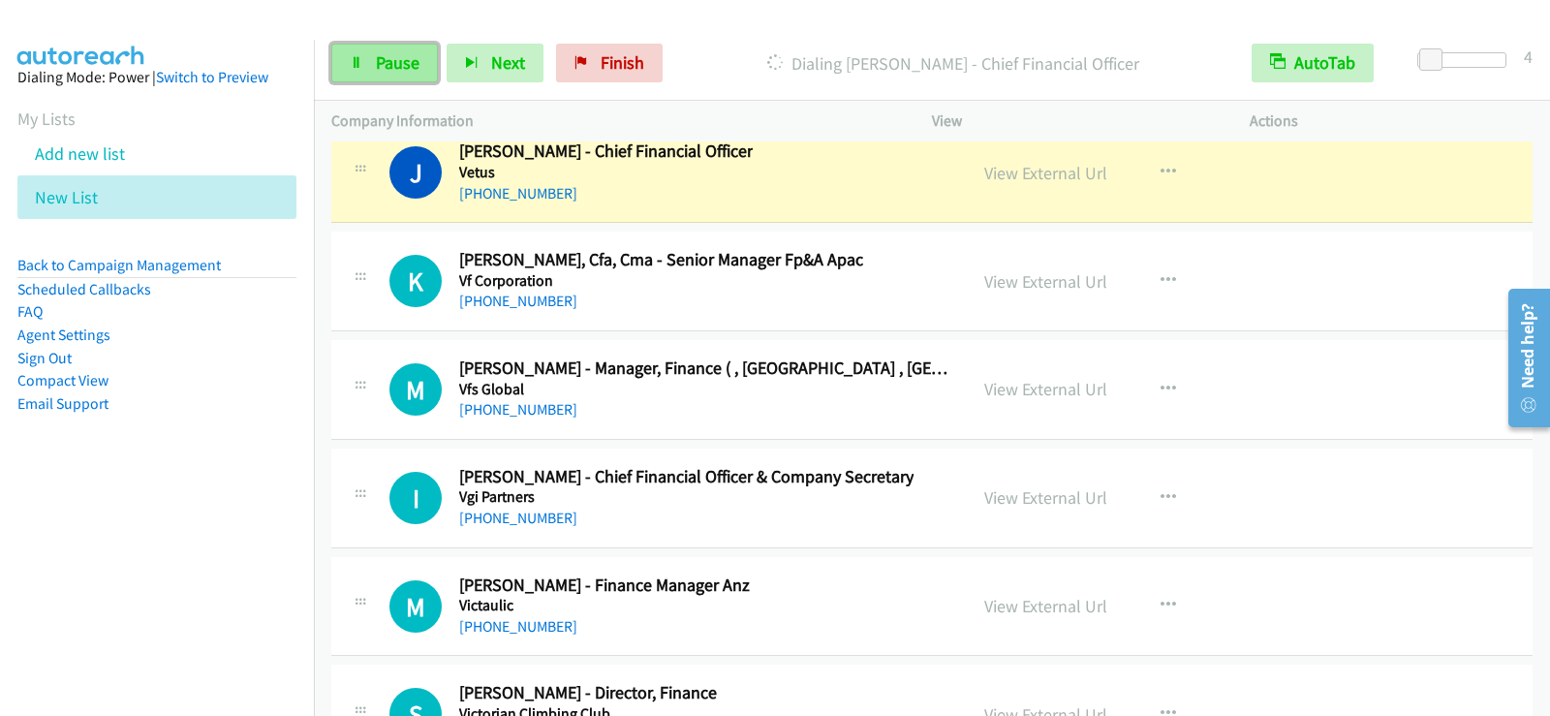
click at [367, 61] on link "Pause" at bounding box center [384, 63] width 107 height 39
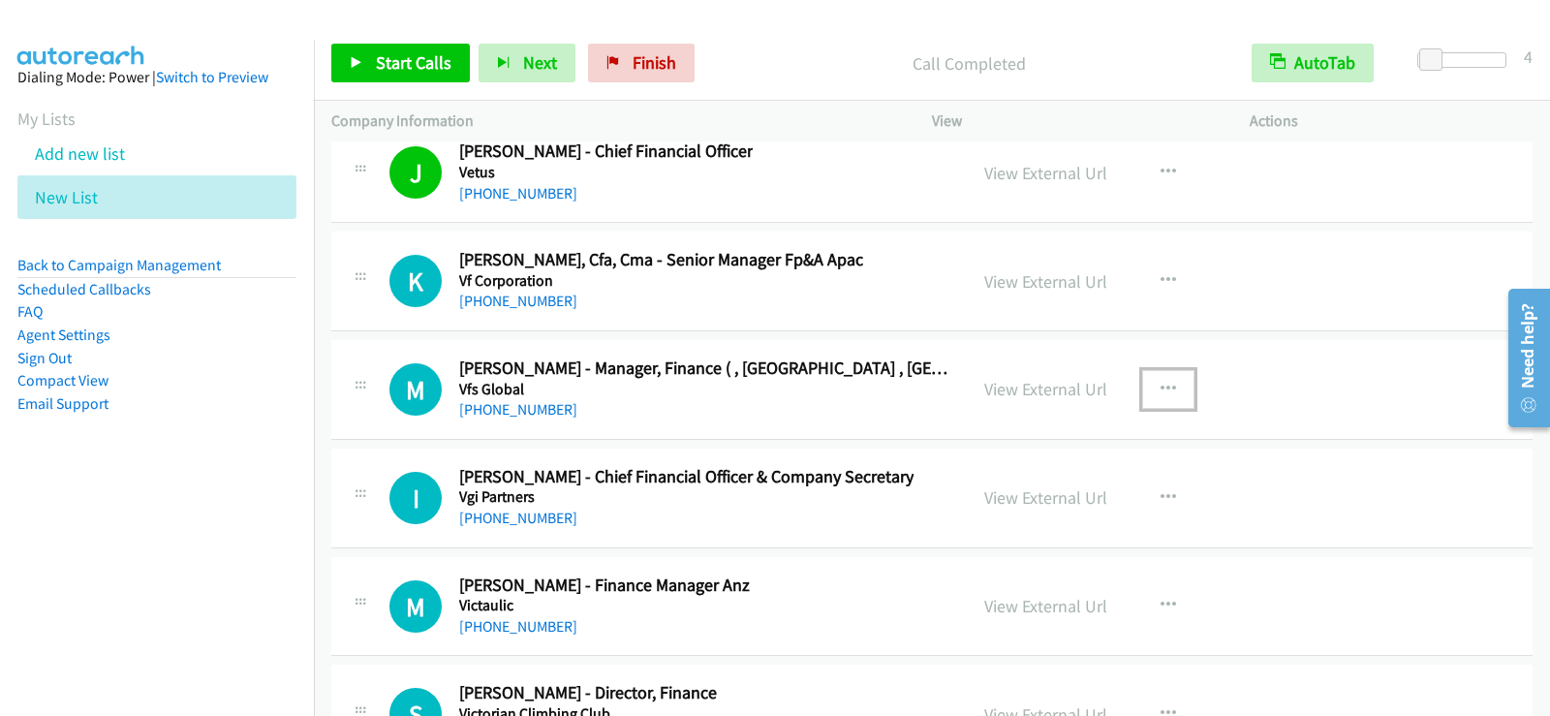
click at [1161, 389] on icon "button" at bounding box center [1169, 390] width 16 height 16
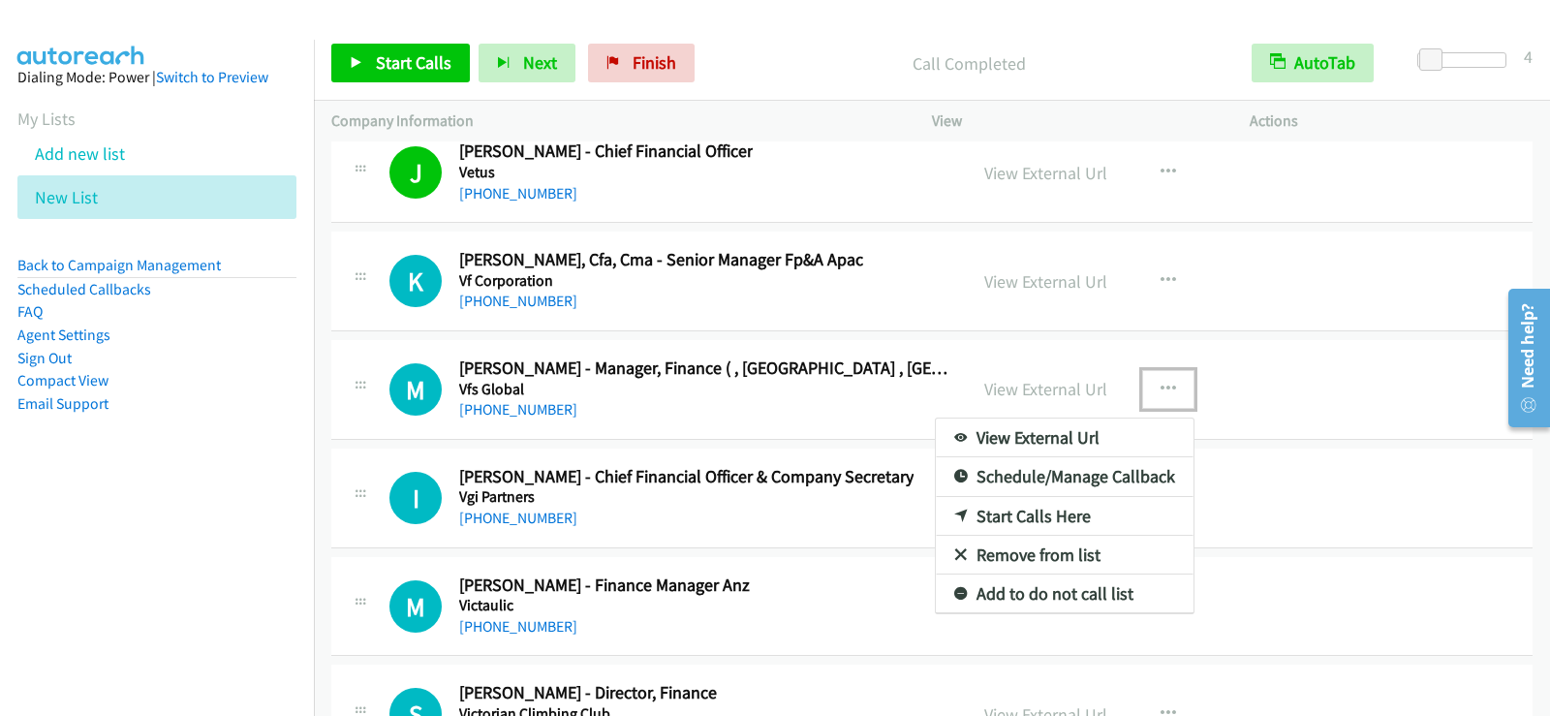
click at [1063, 512] on link "Start Calls Here" at bounding box center [1065, 516] width 258 height 39
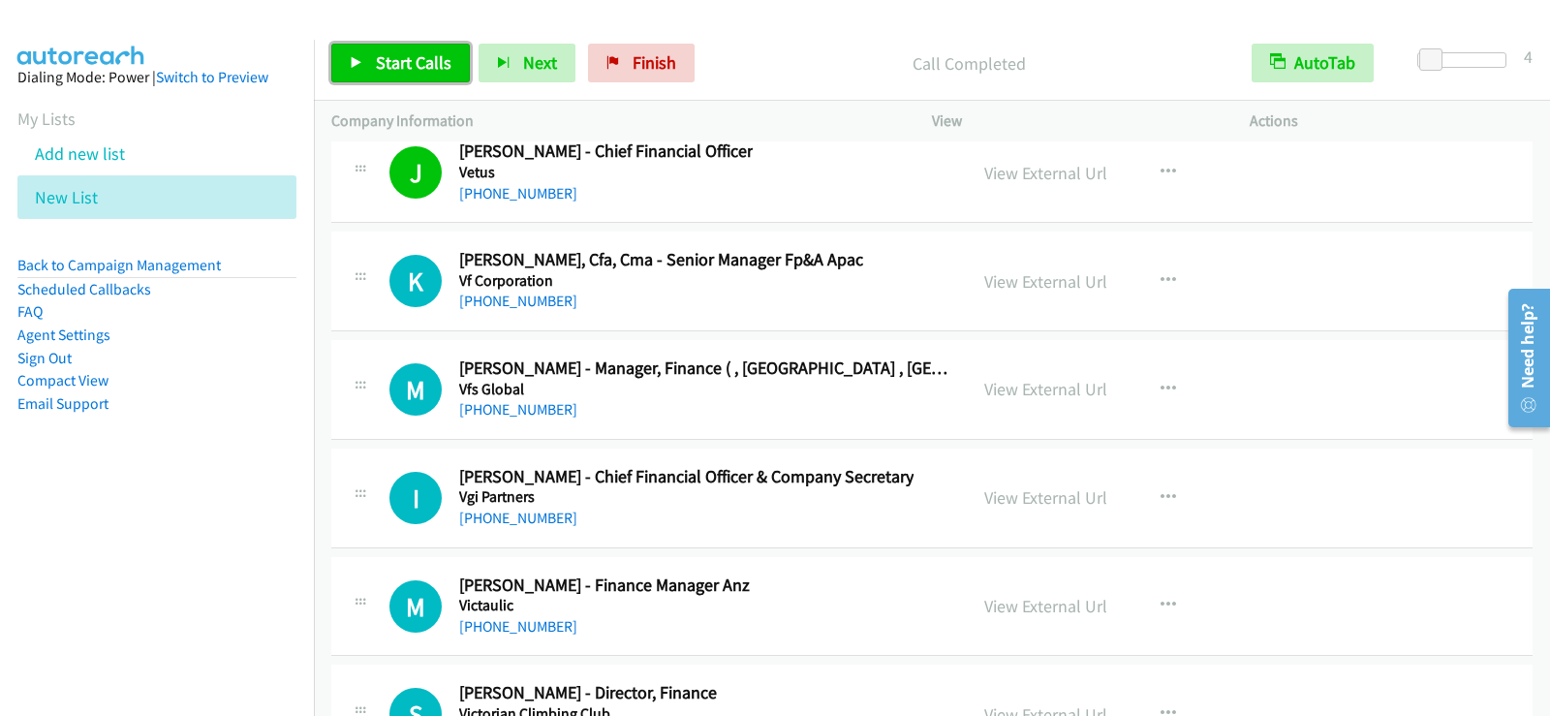
click at [433, 73] on span "Start Calls" at bounding box center [414, 62] width 76 height 22
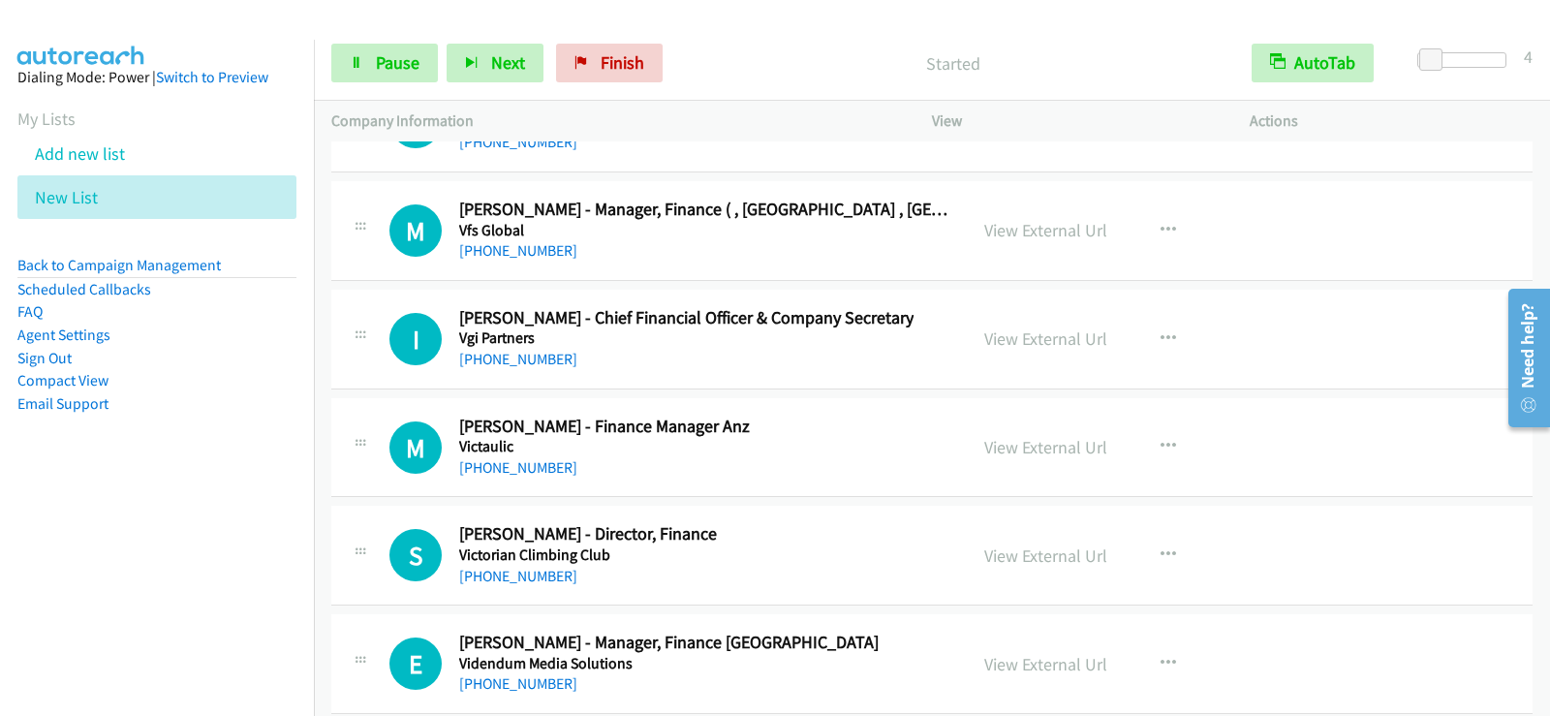
scroll to position [25133, 0]
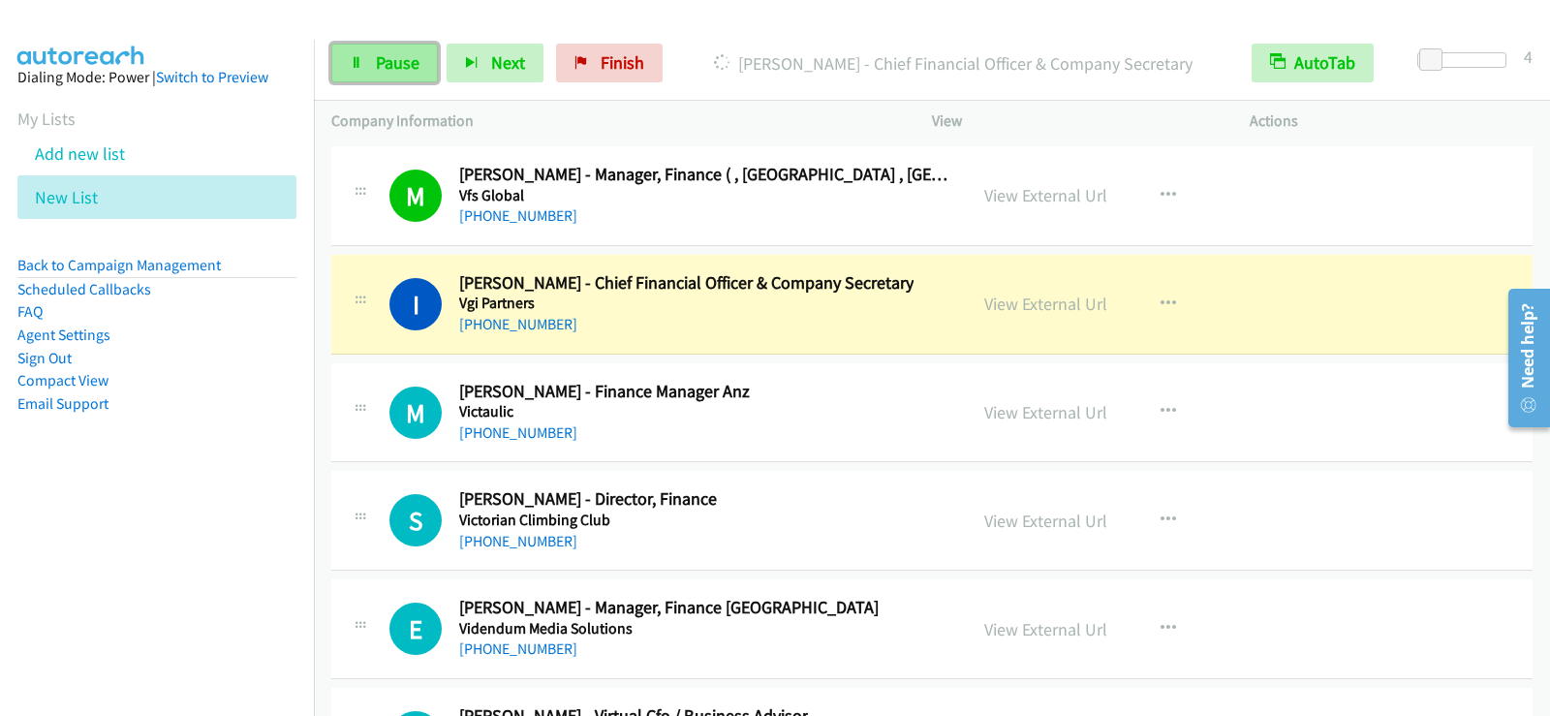
click at [386, 62] on span "Pause" at bounding box center [398, 62] width 44 height 22
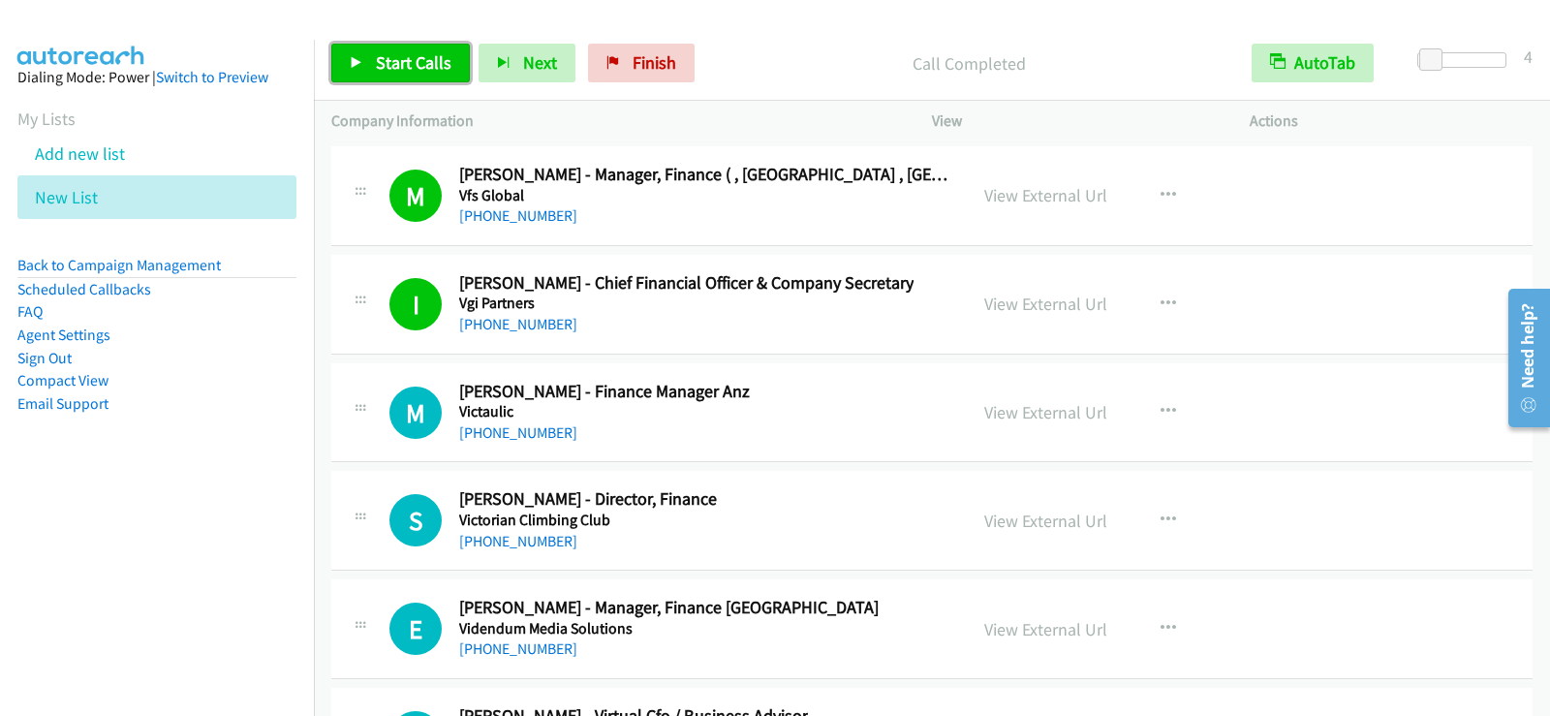
click at [458, 54] on link "Start Calls" at bounding box center [400, 63] width 139 height 39
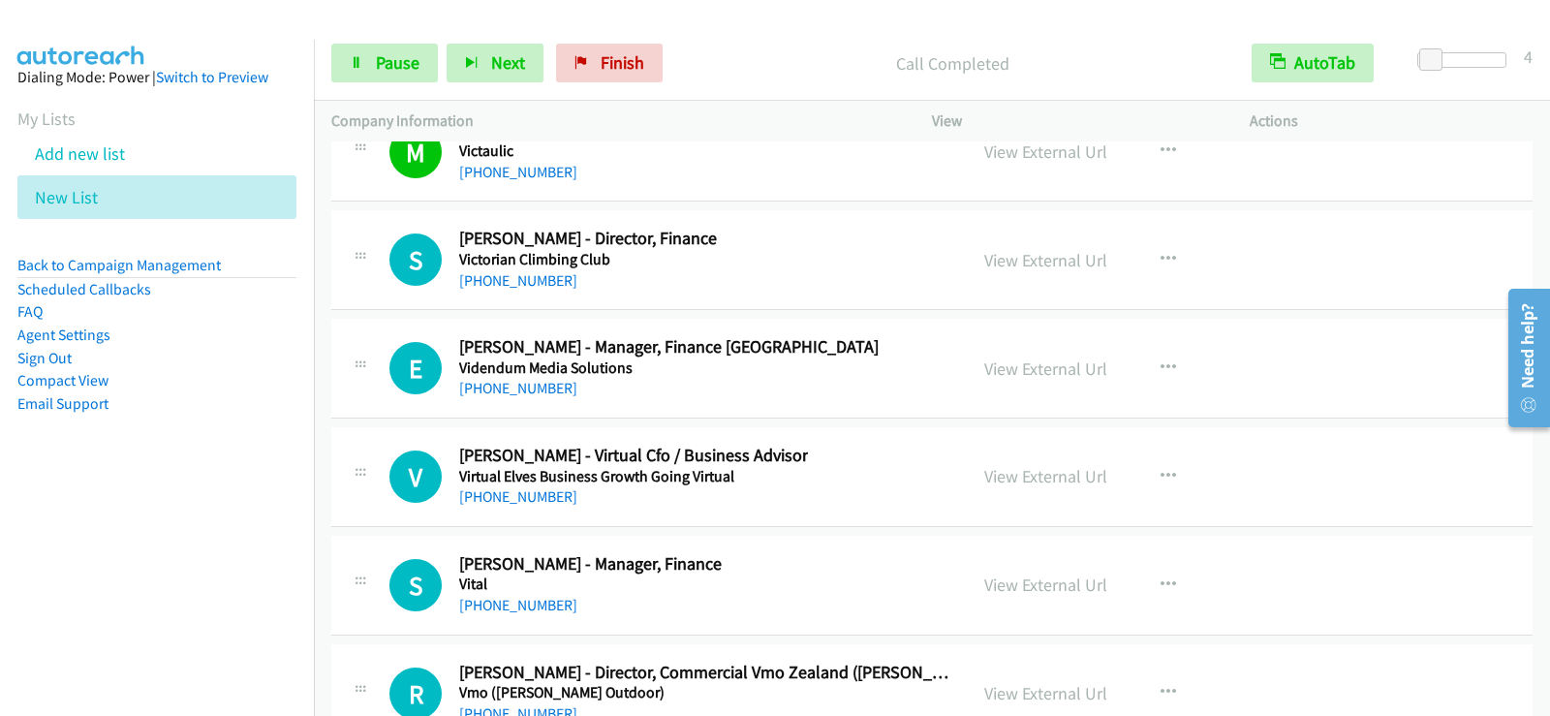
scroll to position [25424, 0]
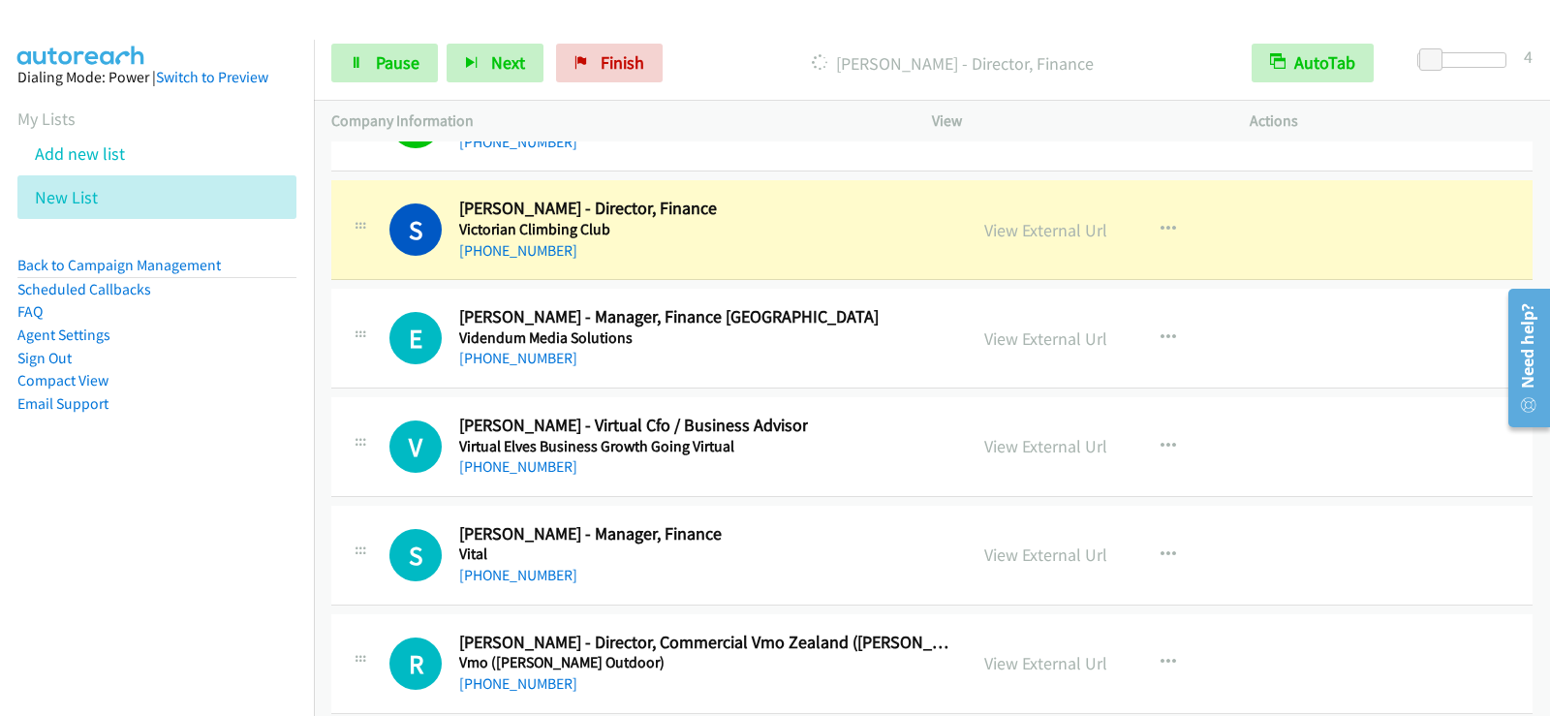
click at [372, 40] on div "Start Calls Pause Next Finish [PERSON_NAME] - Director, Finance AutoTab AutoTab…" at bounding box center [932, 63] width 1236 height 75
click at [383, 60] on span "Pause" at bounding box center [398, 62] width 44 height 22
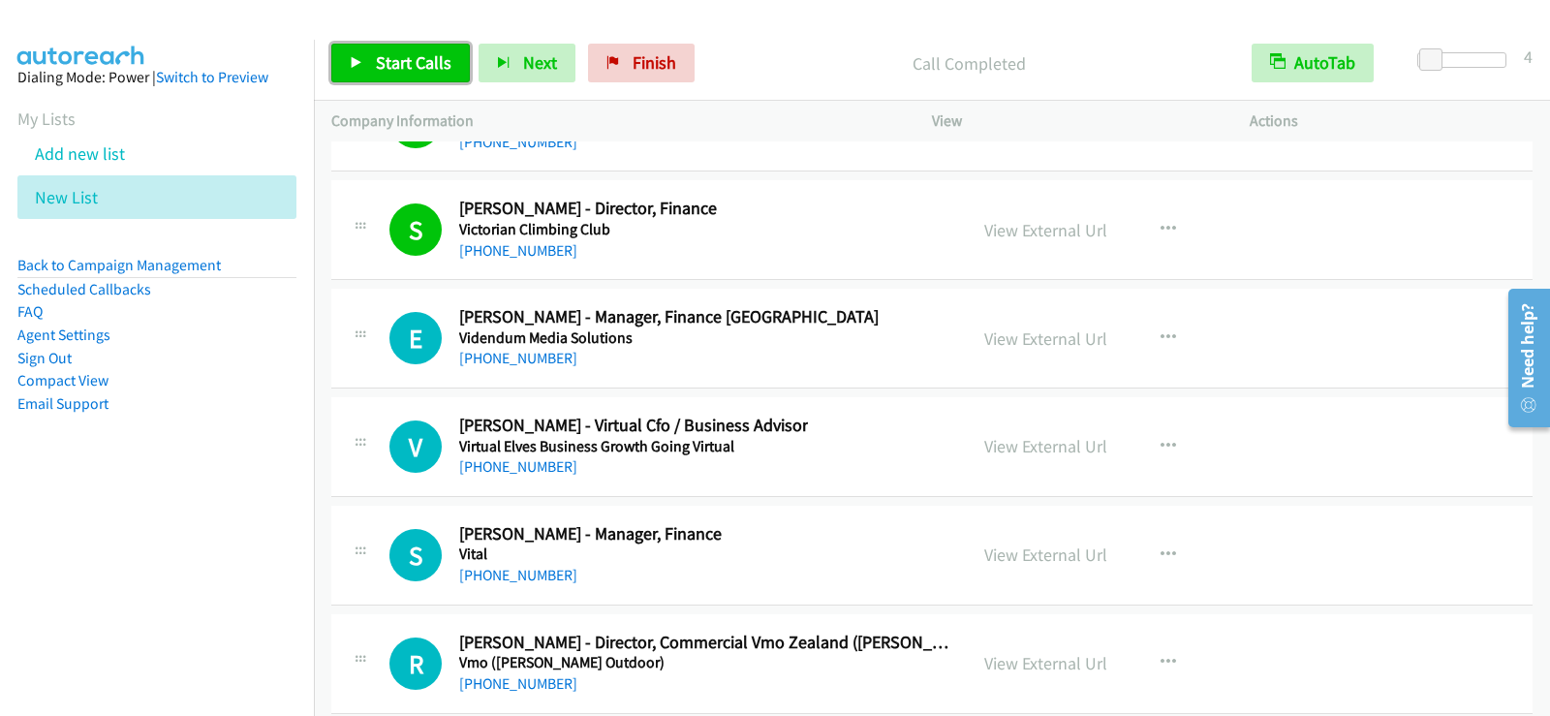
click at [396, 55] on span "Start Calls" at bounding box center [414, 62] width 76 height 22
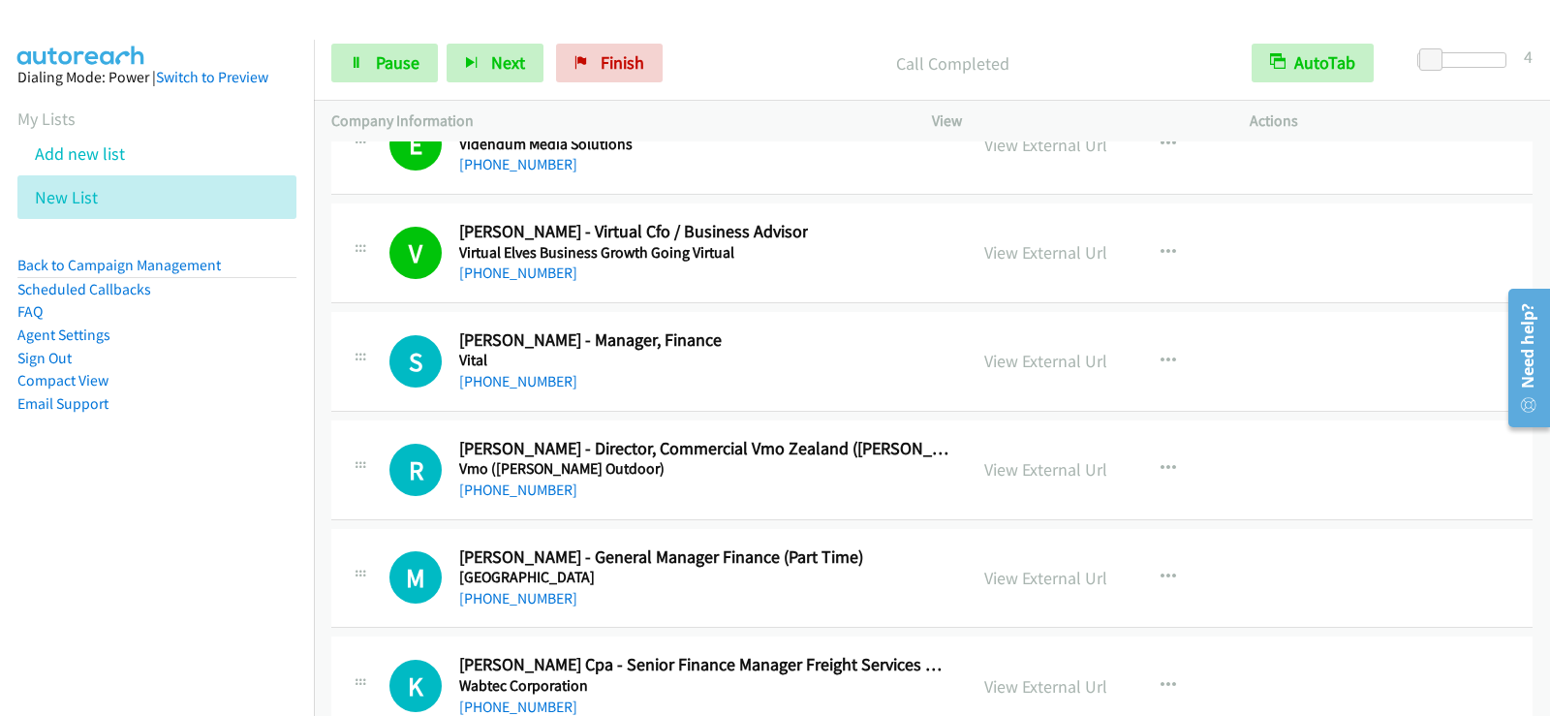
scroll to position [25714, 0]
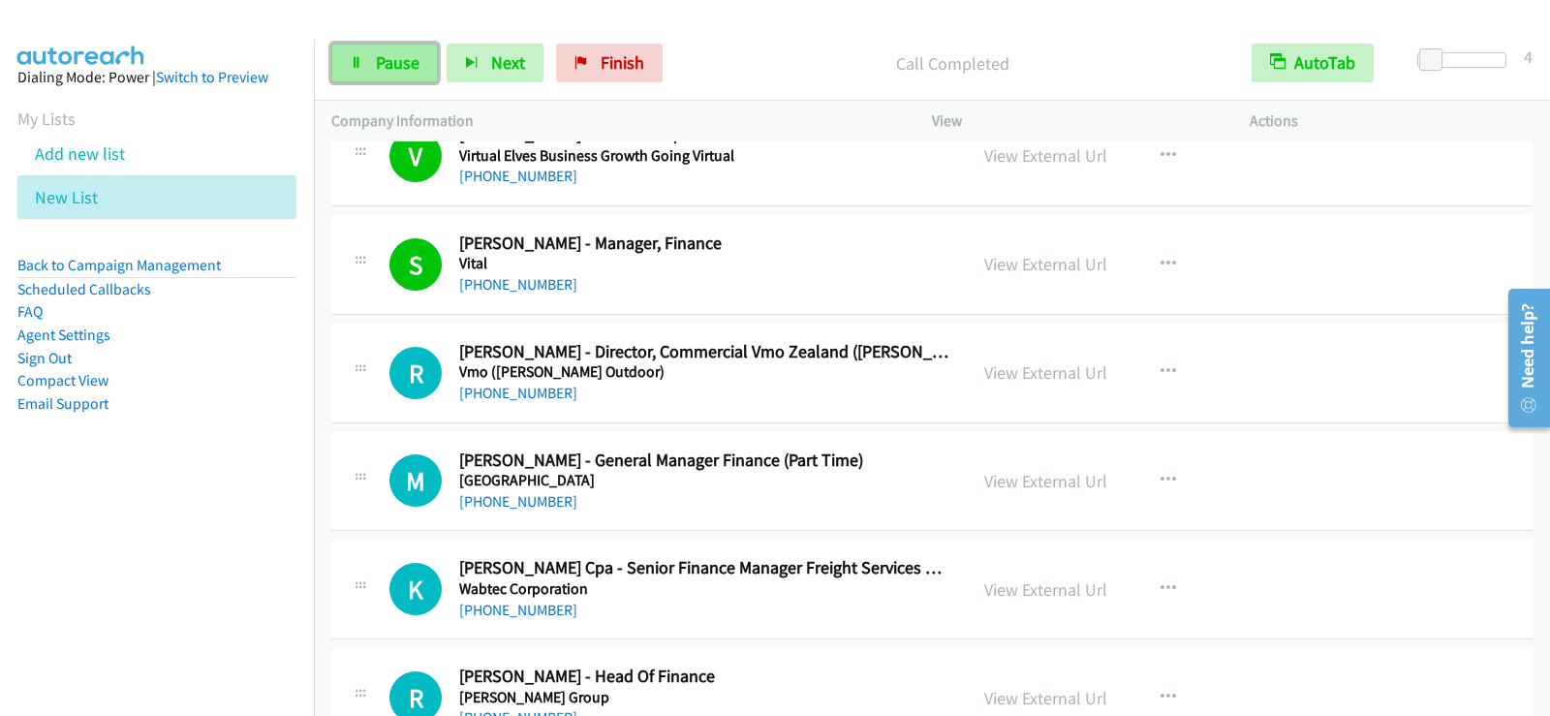
drag, startPoint x: 410, startPoint y: 58, endPoint x: 431, endPoint y: 71, distance: 24.8
click at [410, 58] on span "Pause" at bounding box center [398, 62] width 44 height 22
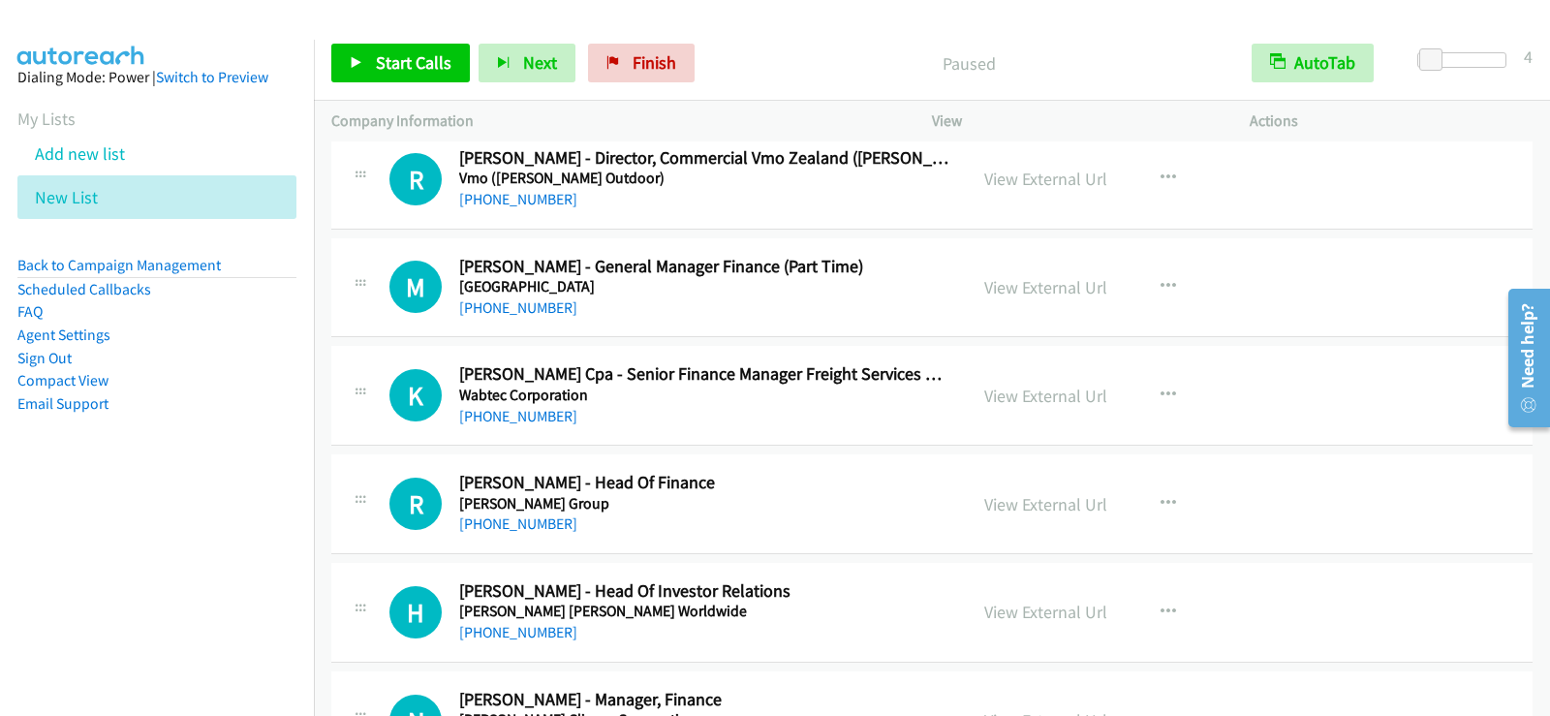
scroll to position [26005, 0]
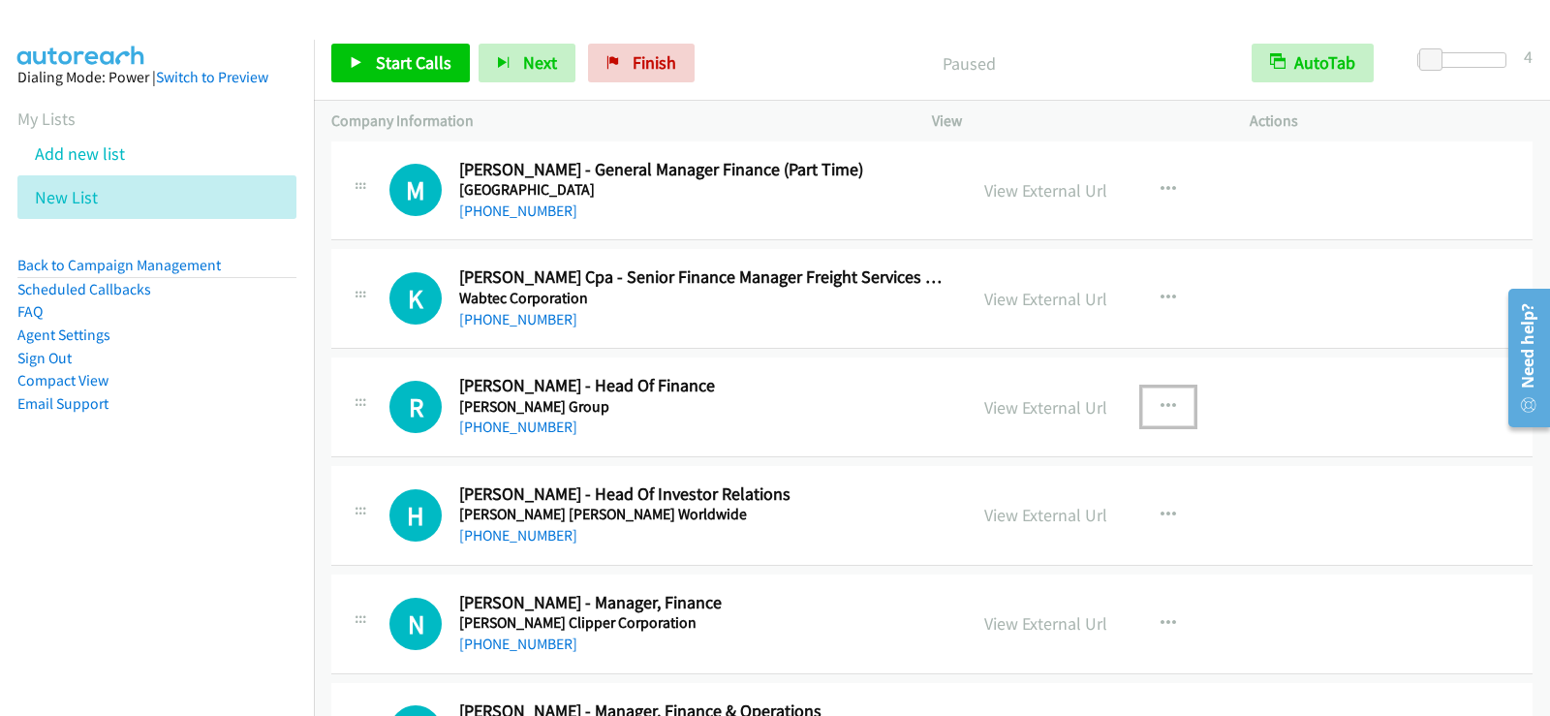
click at [1163, 402] on icon "button" at bounding box center [1169, 407] width 16 height 16
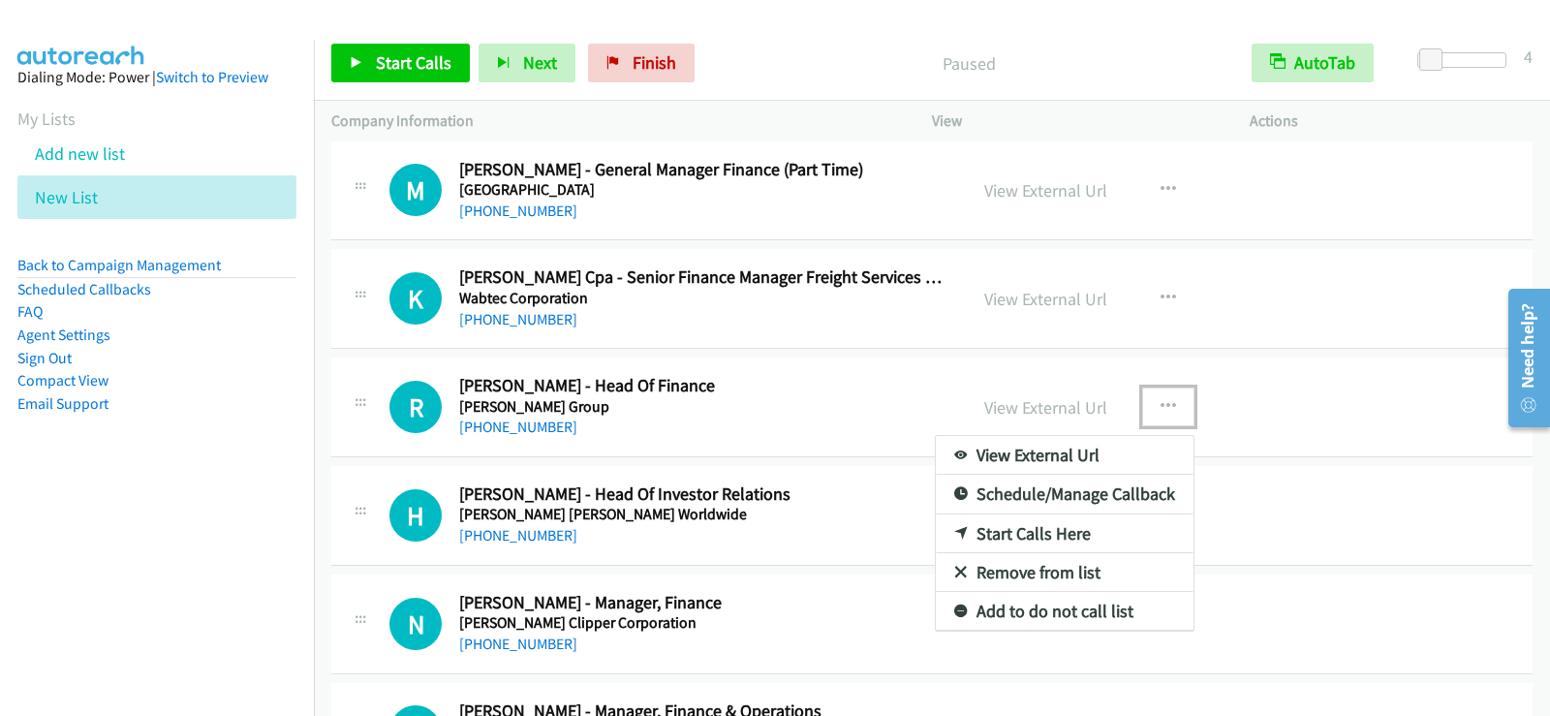
click at [1008, 534] on link "Start Calls Here" at bounding box center [1065, 533] width 258 height 39
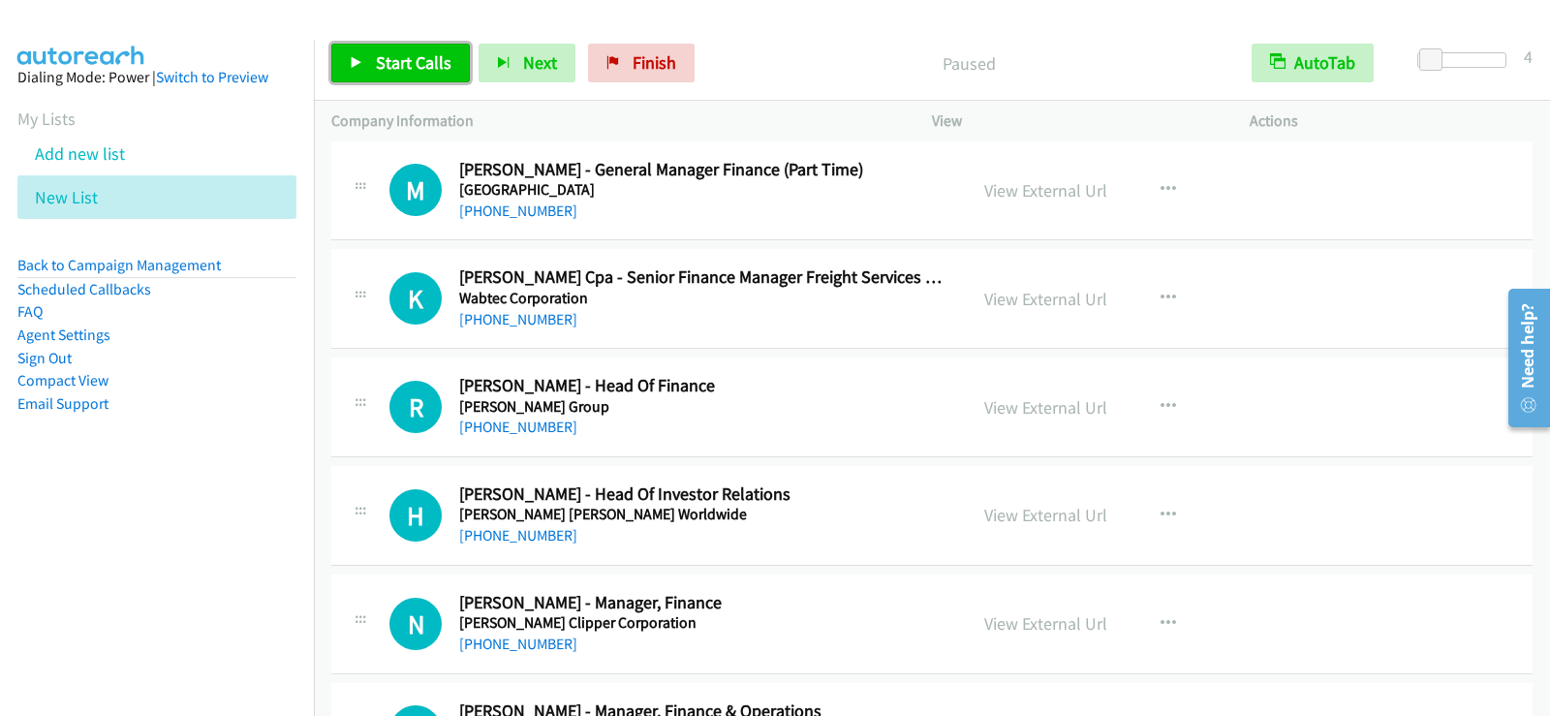
click at [387, 61] on span "Start Calls" at bounding box center [414, 62] width 76 height 22
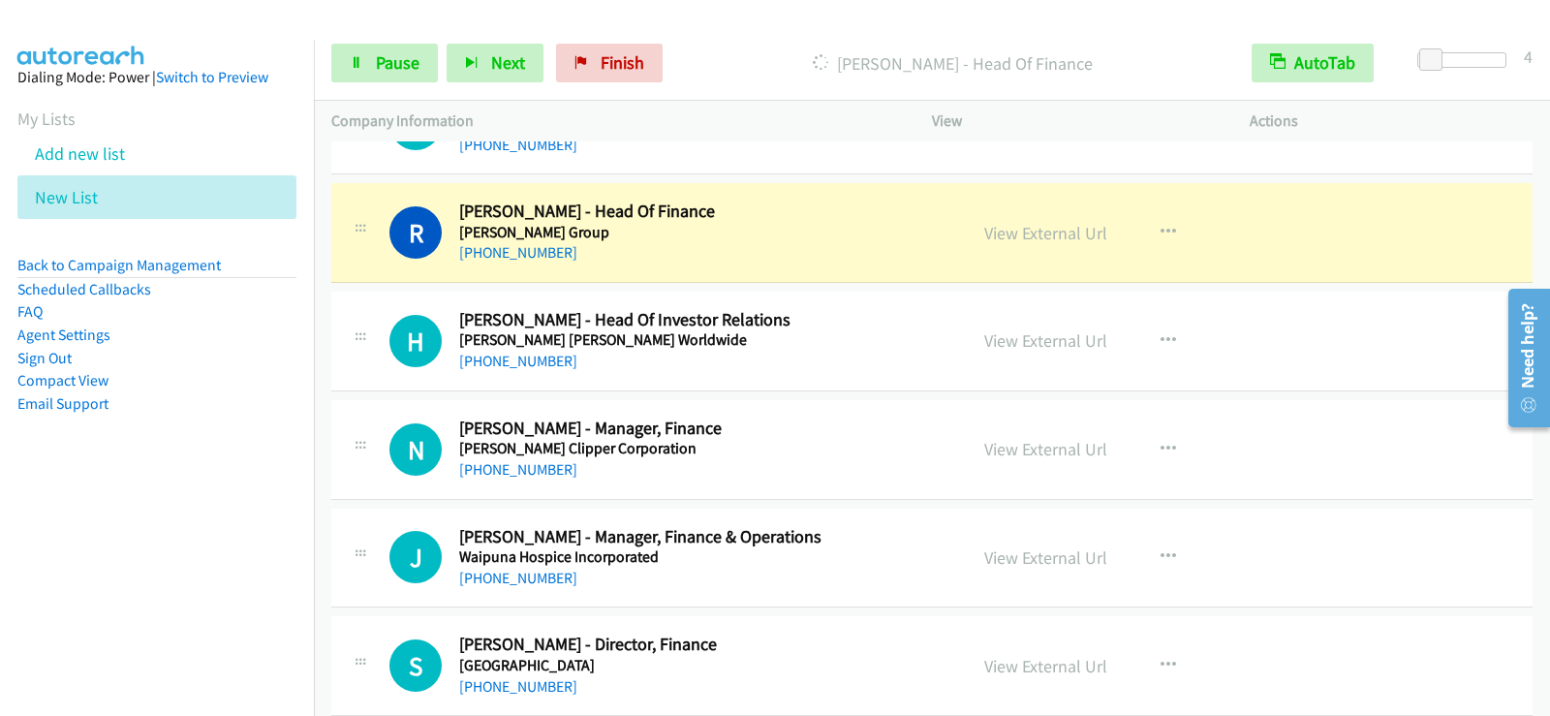
scroll to position [26199, 0]
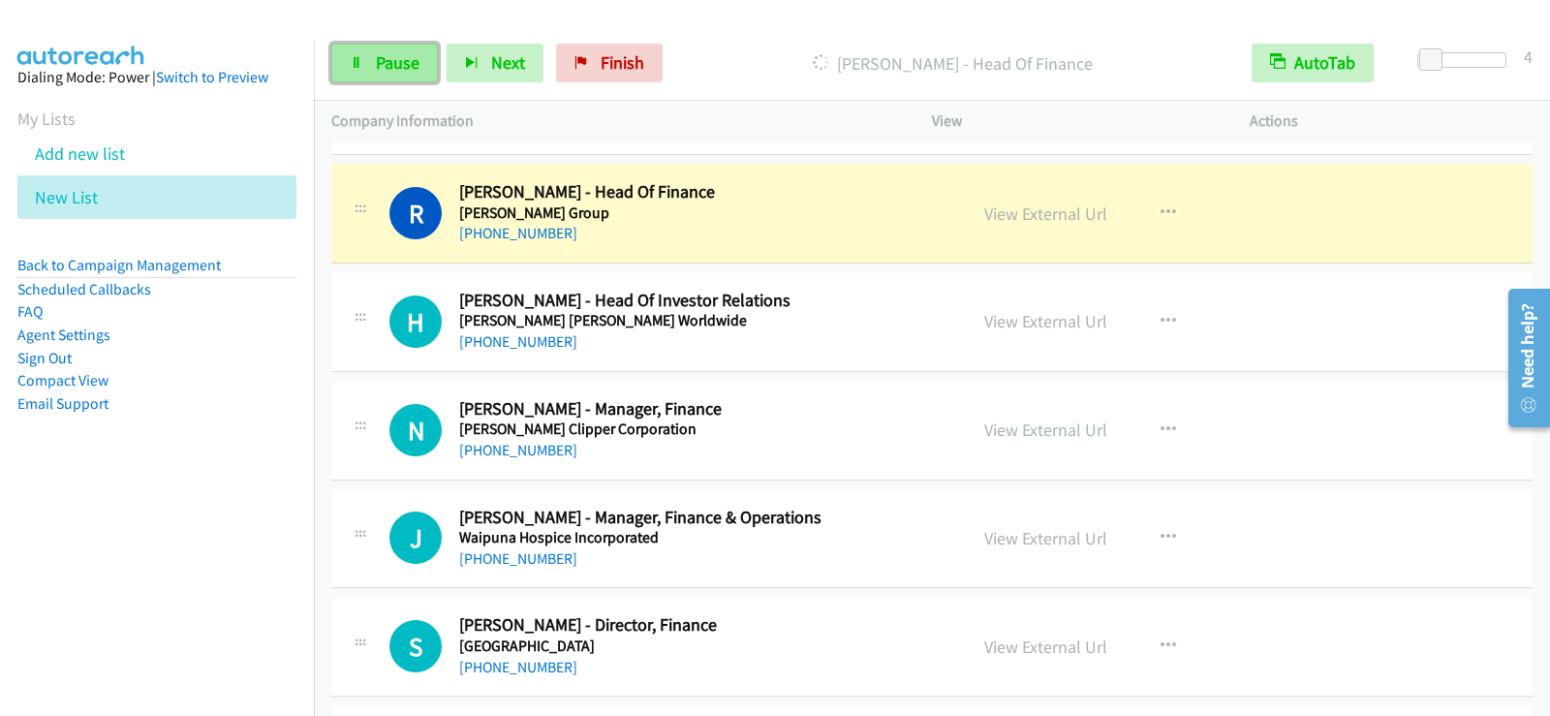
drag, startPoint x: 380, startPoint y: 51, endPoint x: 383, endPoint y: 75, distance: 23.4
click at [380, 51] on span "Pause" at bounding box center [398, 62] width 44 height 22
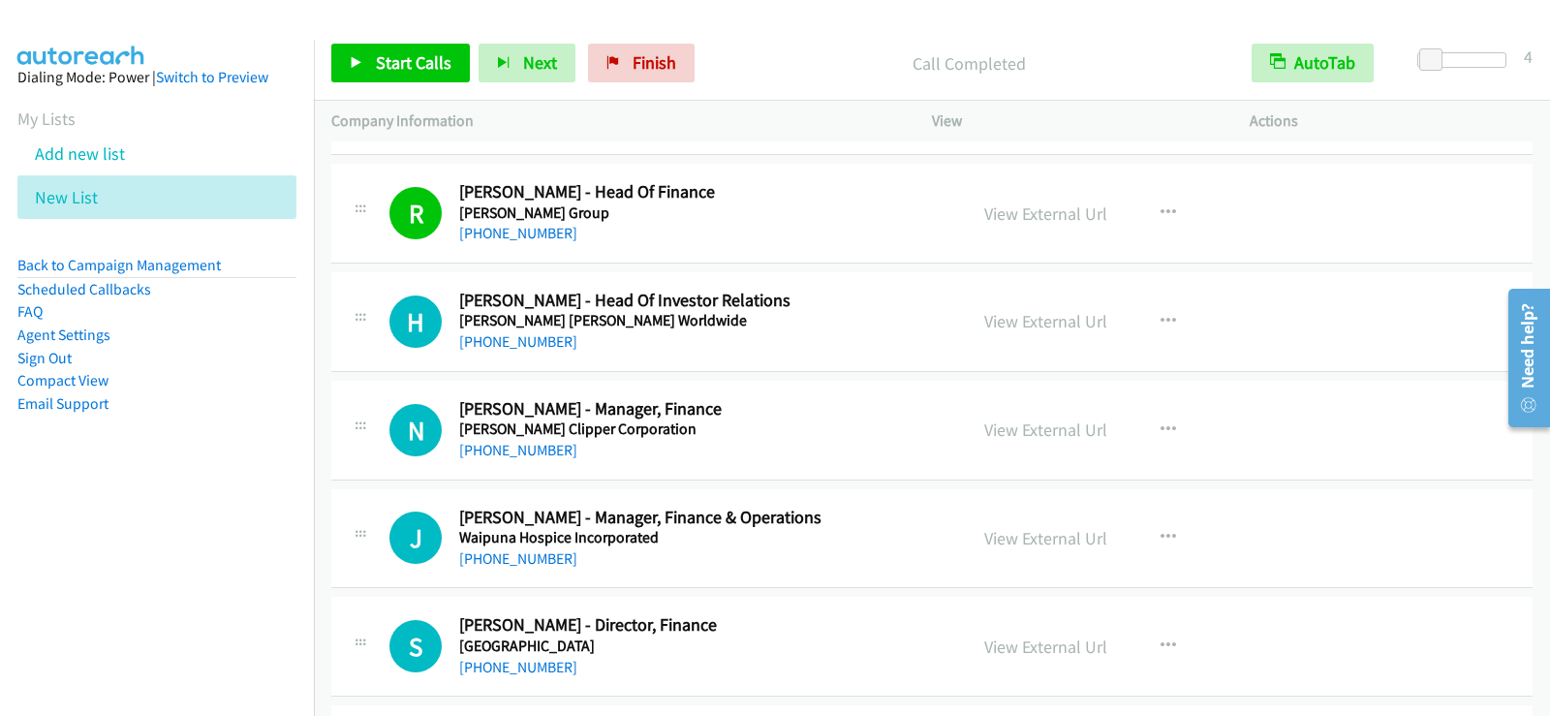
scroll to position [26296, 0]
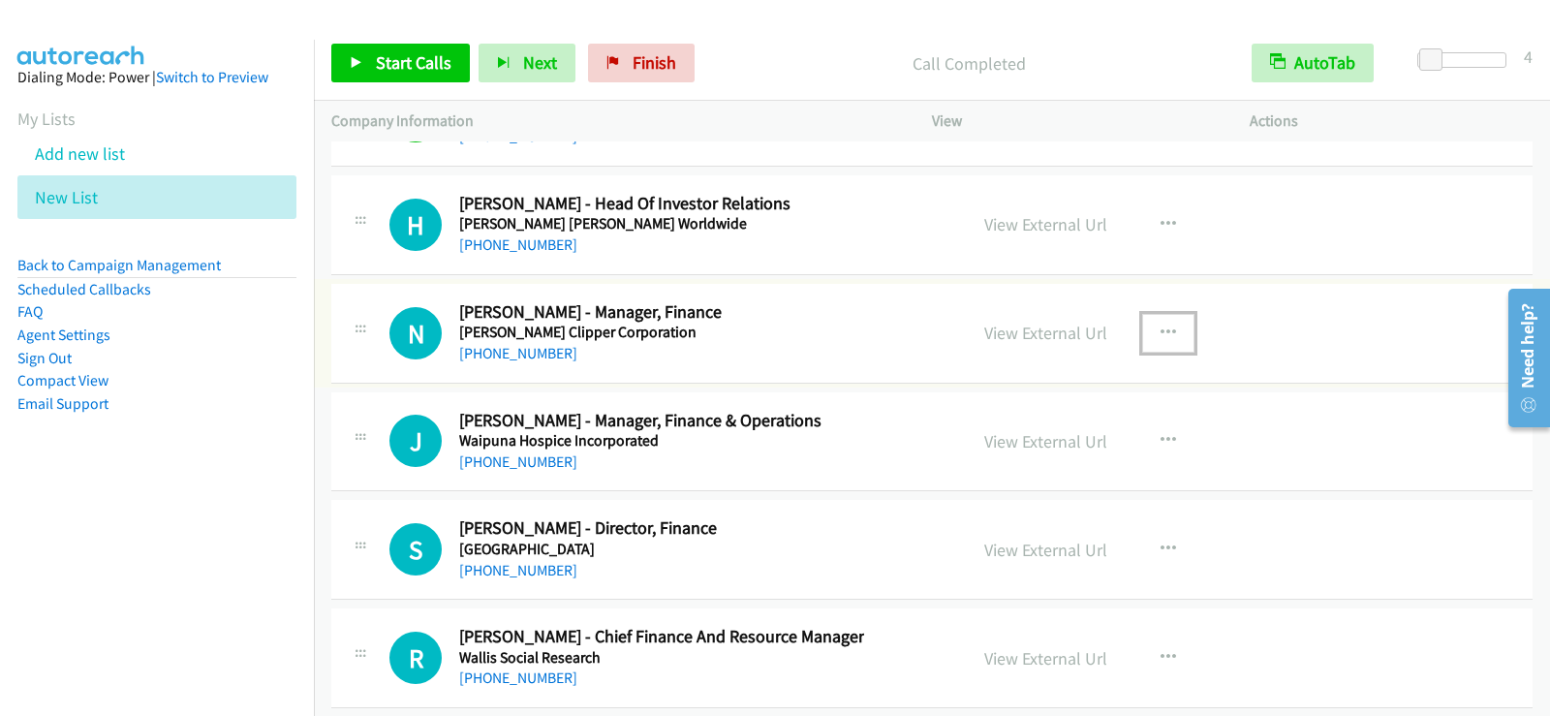
click at [1146, 334] on button "button" at bounding box center [1168, 333] width 52 height 39
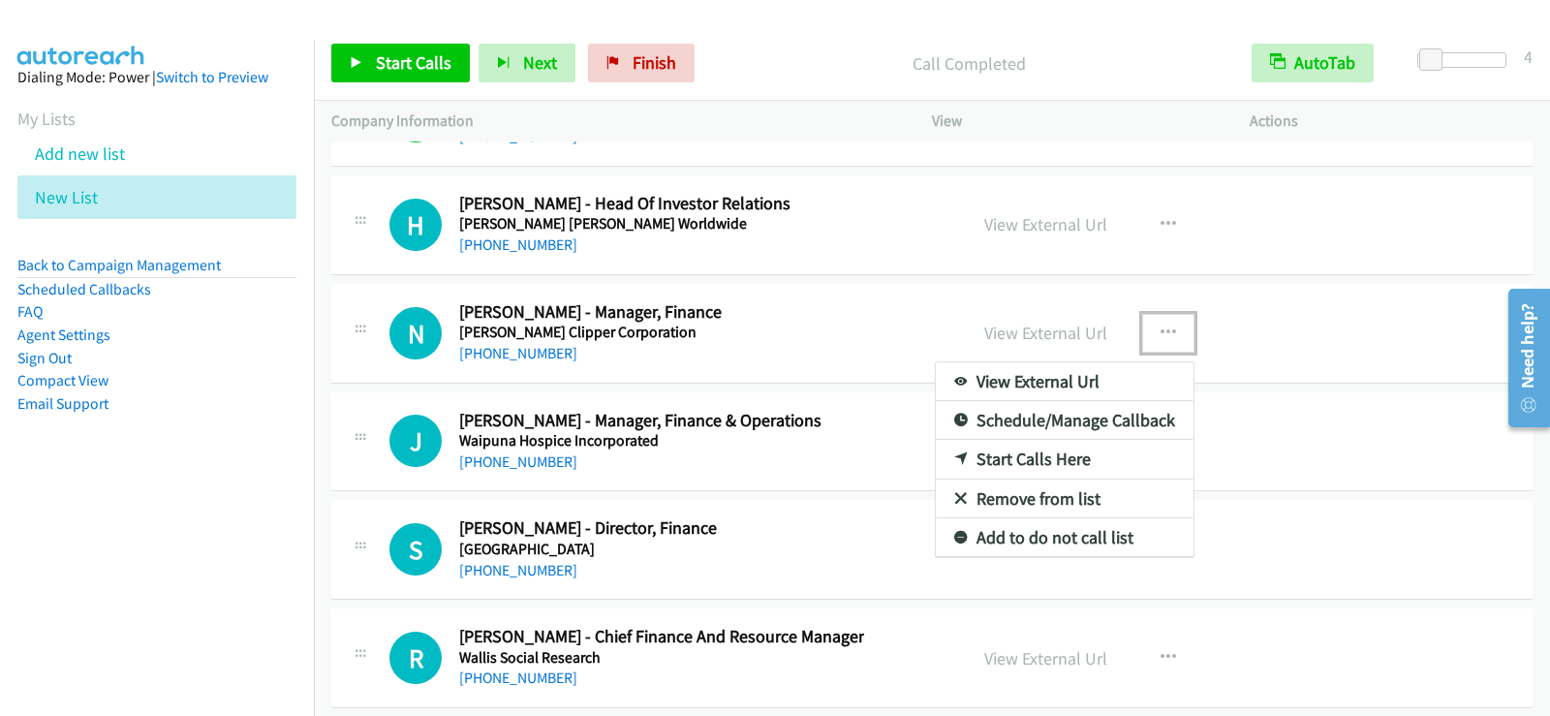
click at [1033, 462] on link "Start Calls Here" at bounding box center [1065, 459] width 258 height 39
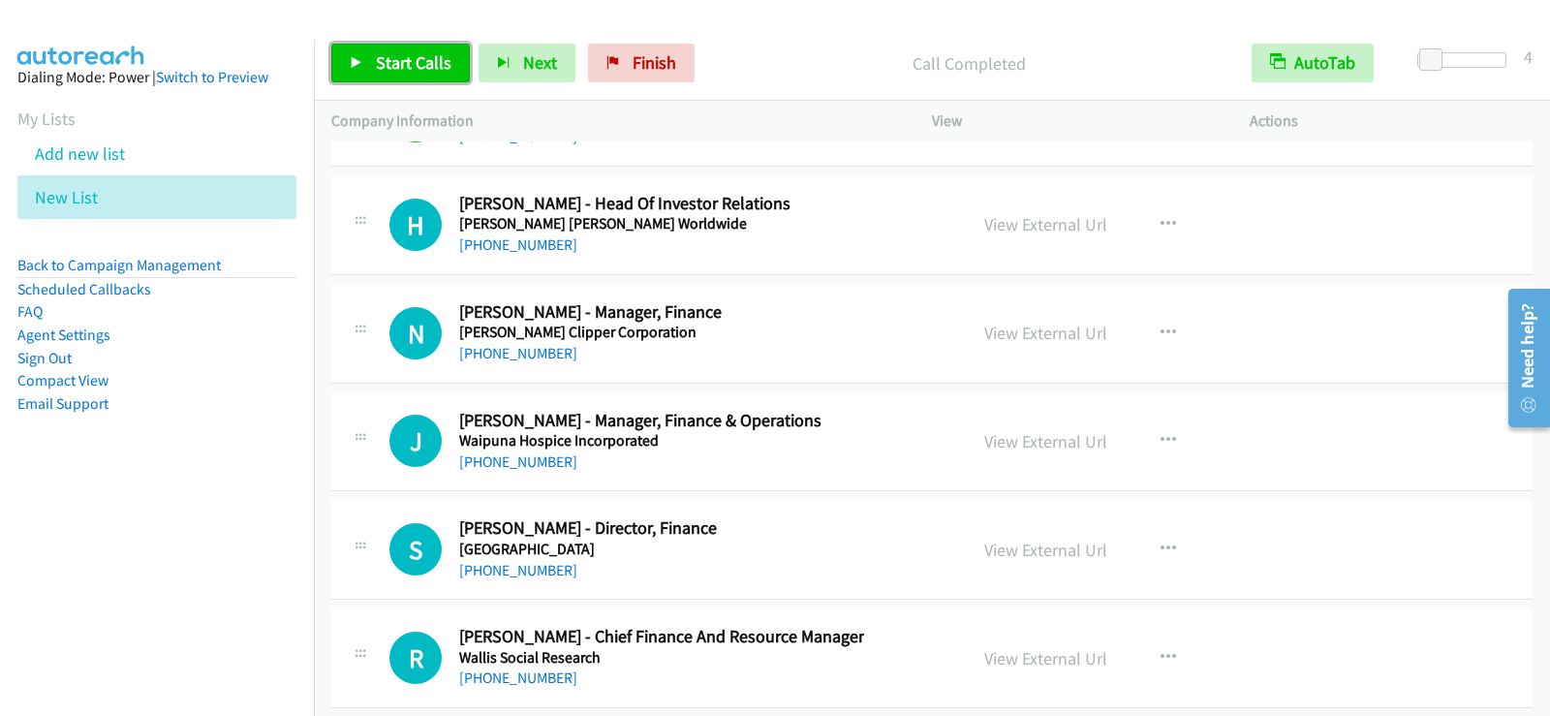
click at [404, 53] on span "Start Calls" at bounding box center [414, 62] width 76 height 22
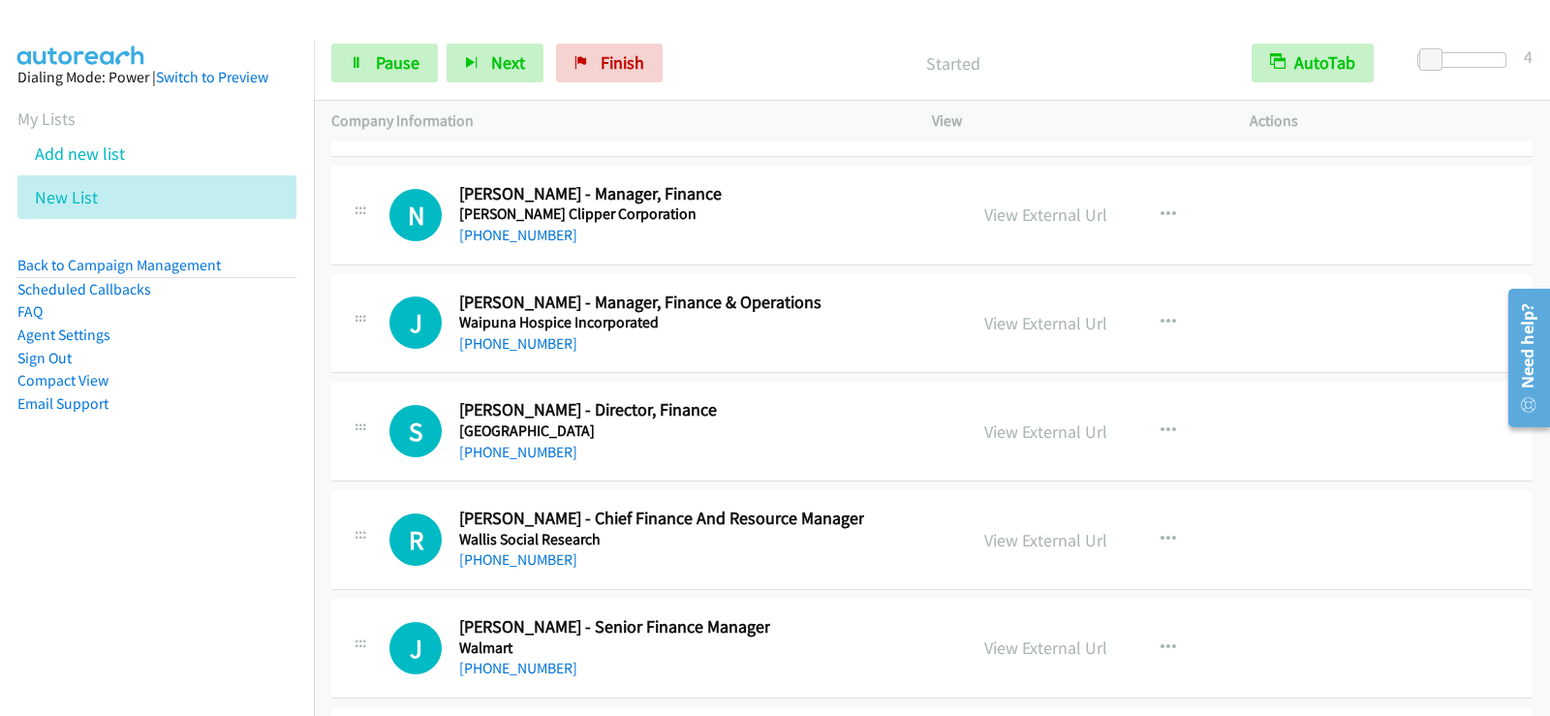
scroll to position [26431, 0]
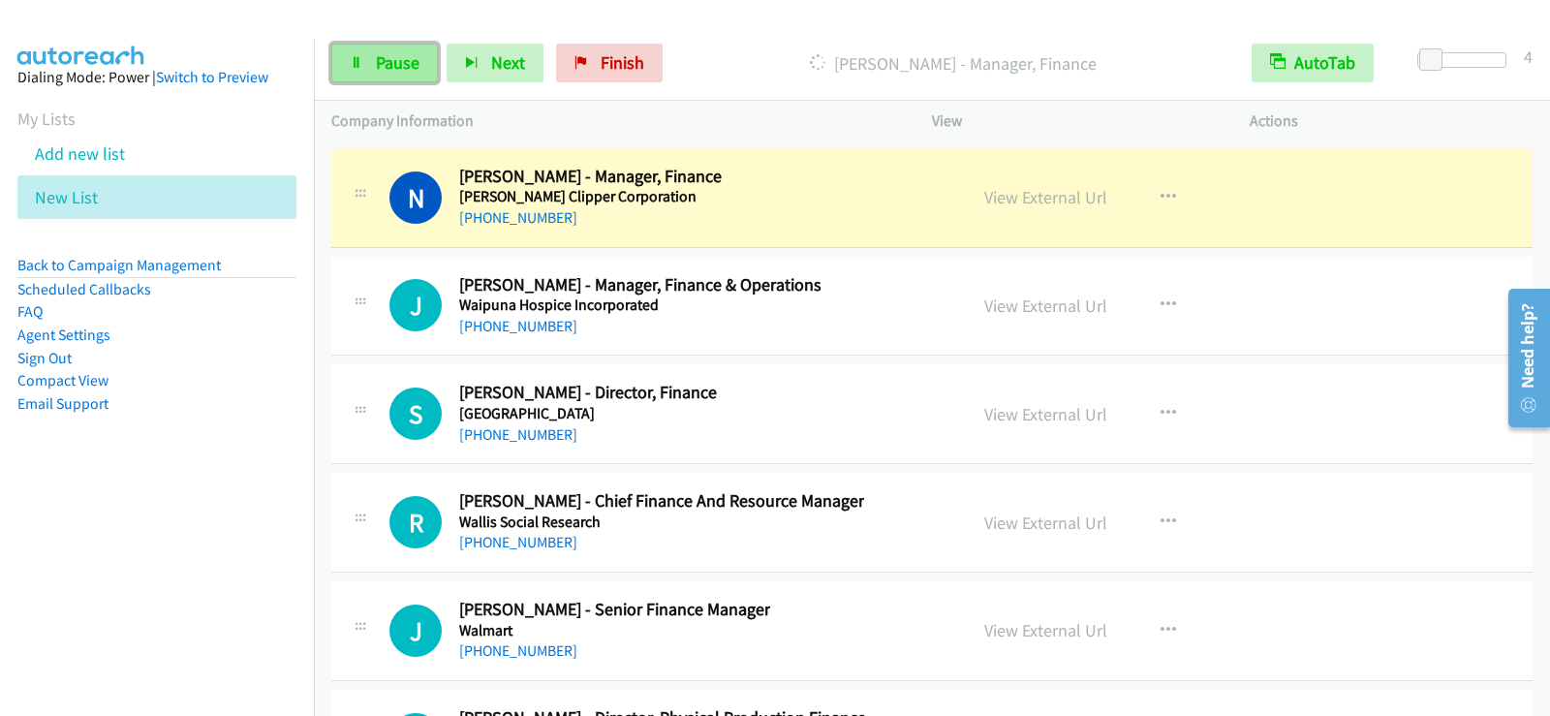
click at [350, 63] on icon at bounding box center [357, 64] width 14 height 14
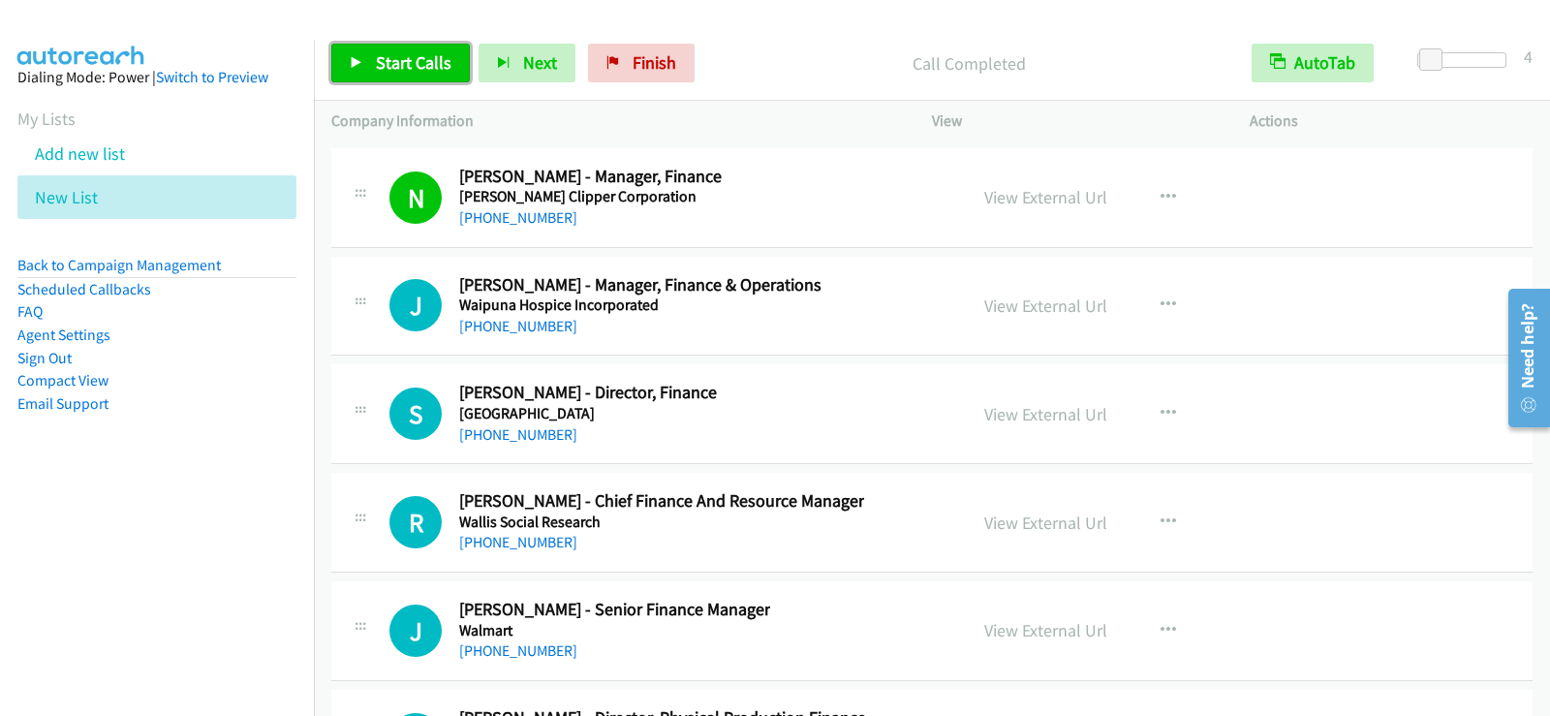
click at [376, 75] on link "Start Calls" at bounding box center [400, 63] width 139 height 39
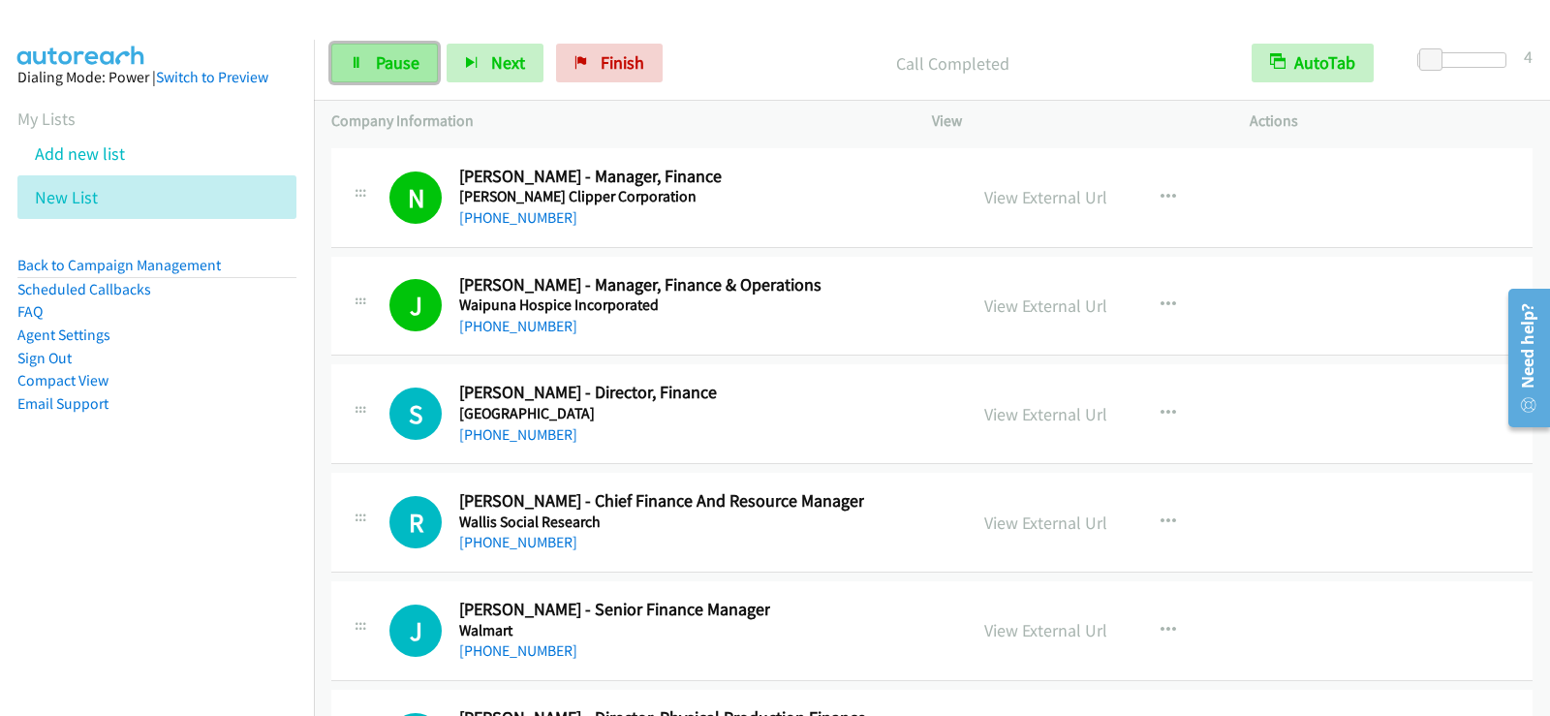
click at [389, 58] on span "Pause" at bounding box center [398, 62] width 44 height 22
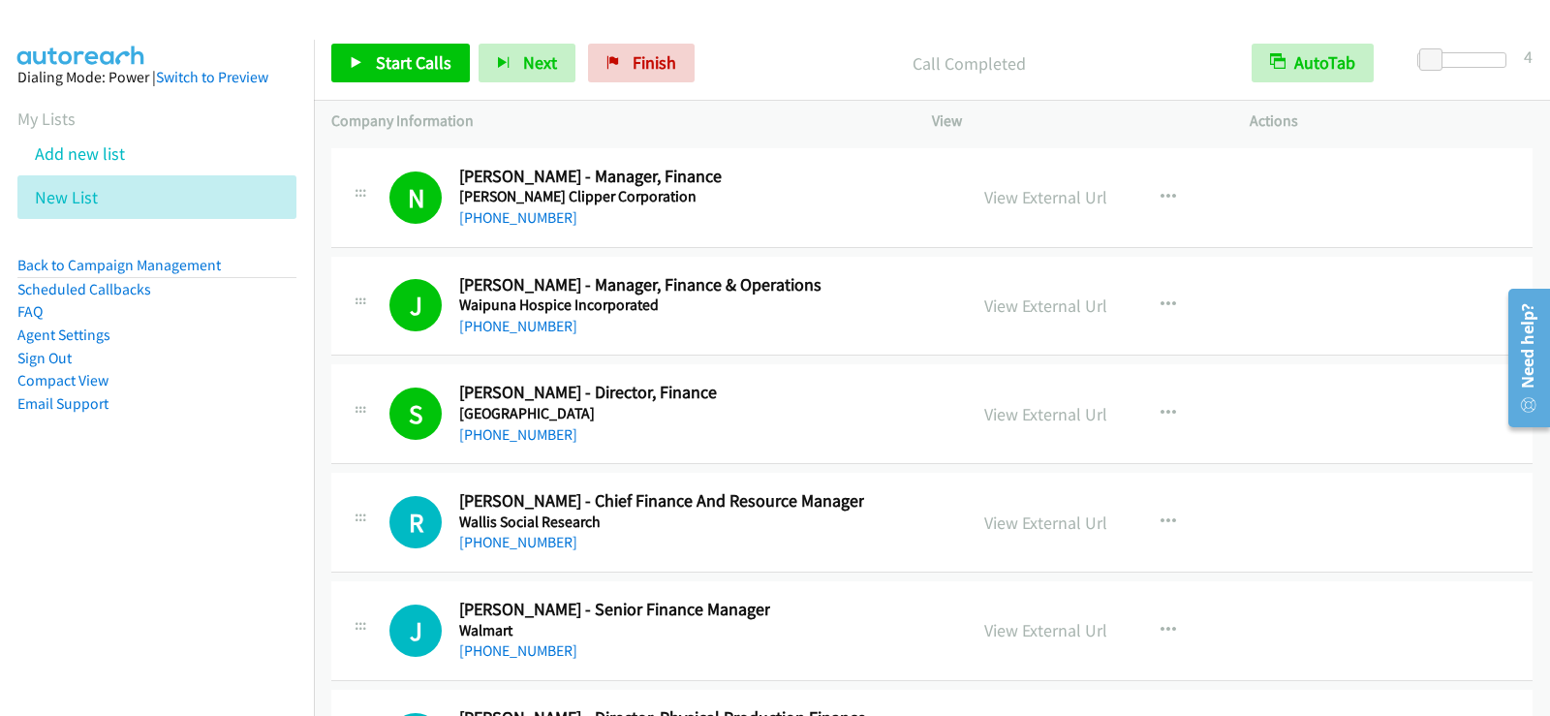
scroll to position [26528, 0]
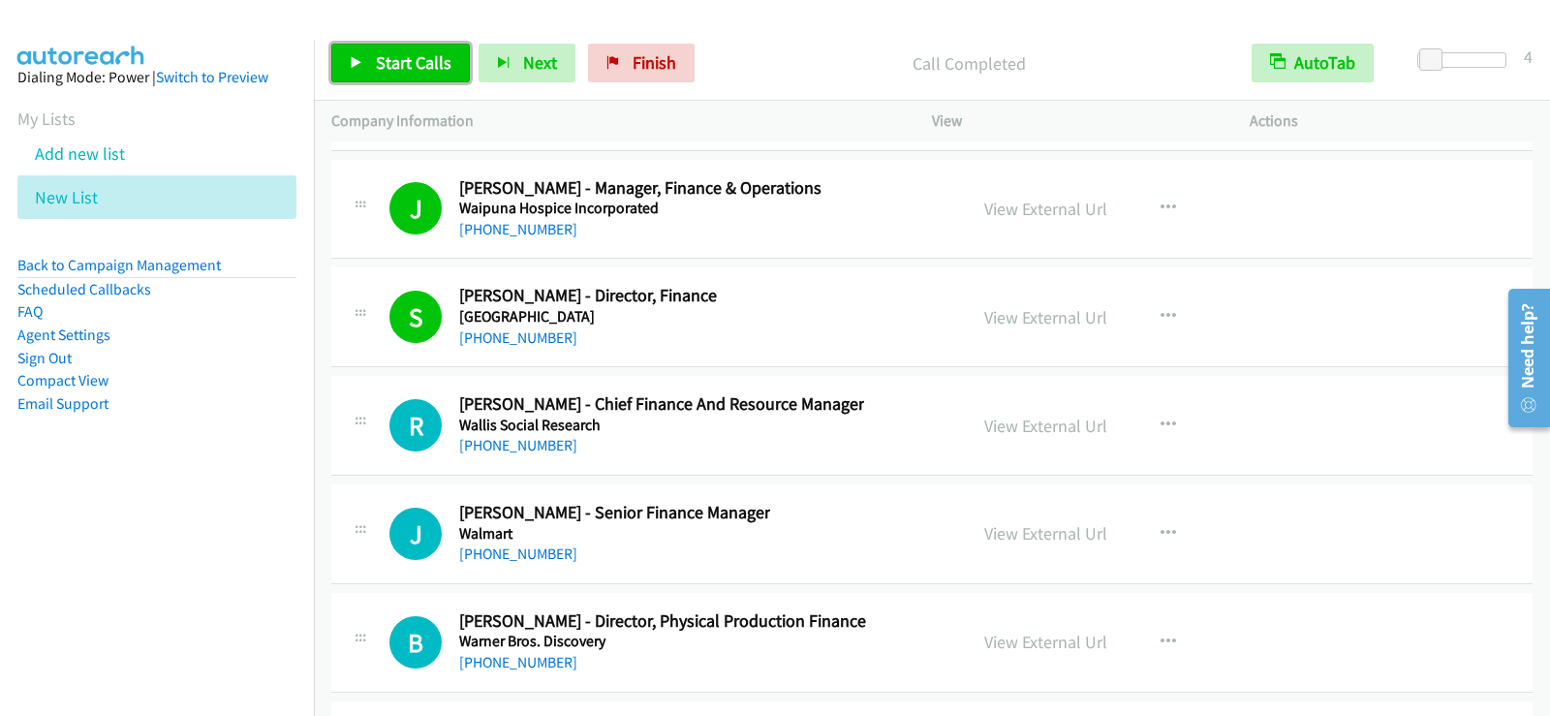
click at [395, 59] on span "Start Calls" at bounding box center [414, 62] width 76 height 22
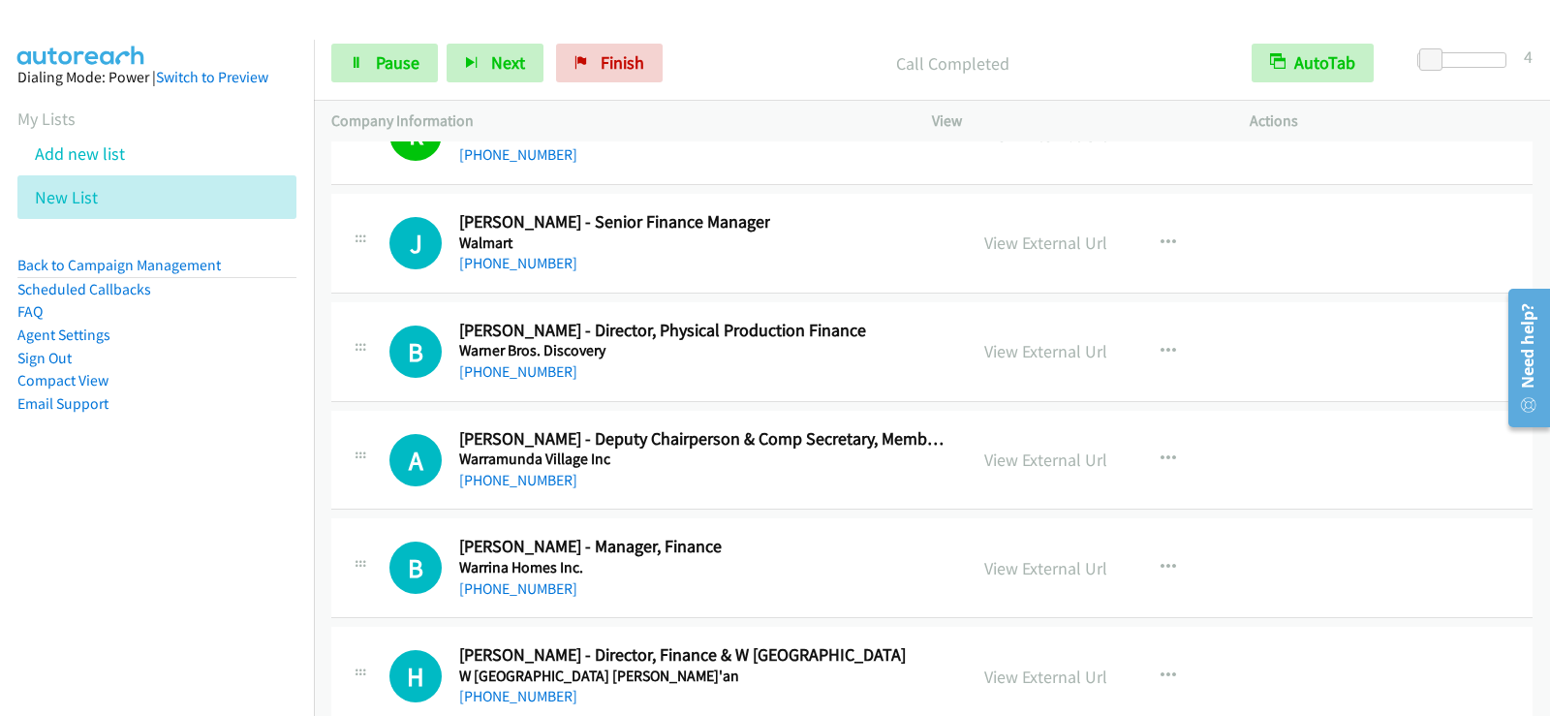
scroll to position [26858, 0]
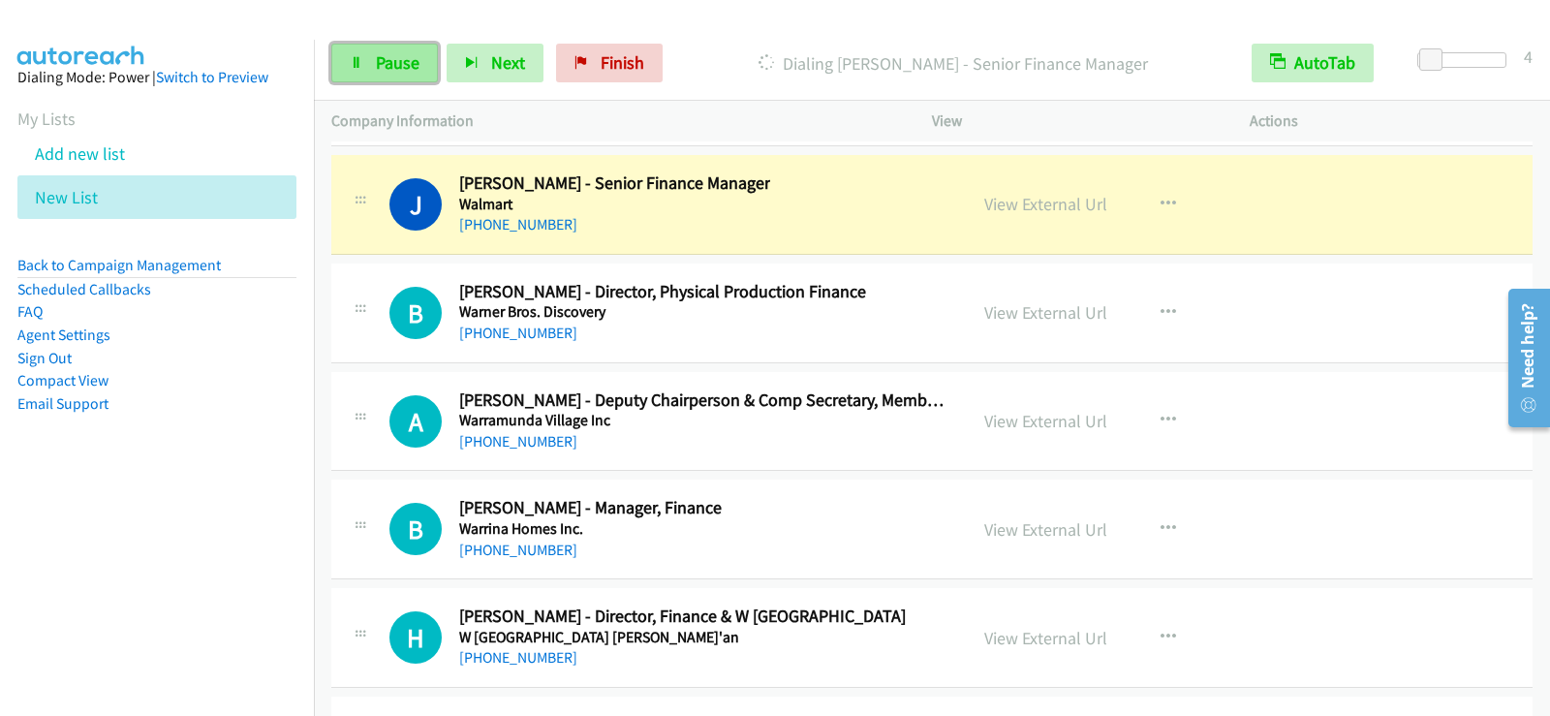
click at [369, 73] on link "Pause" at bounding box center [384, 63] width 107 height 39
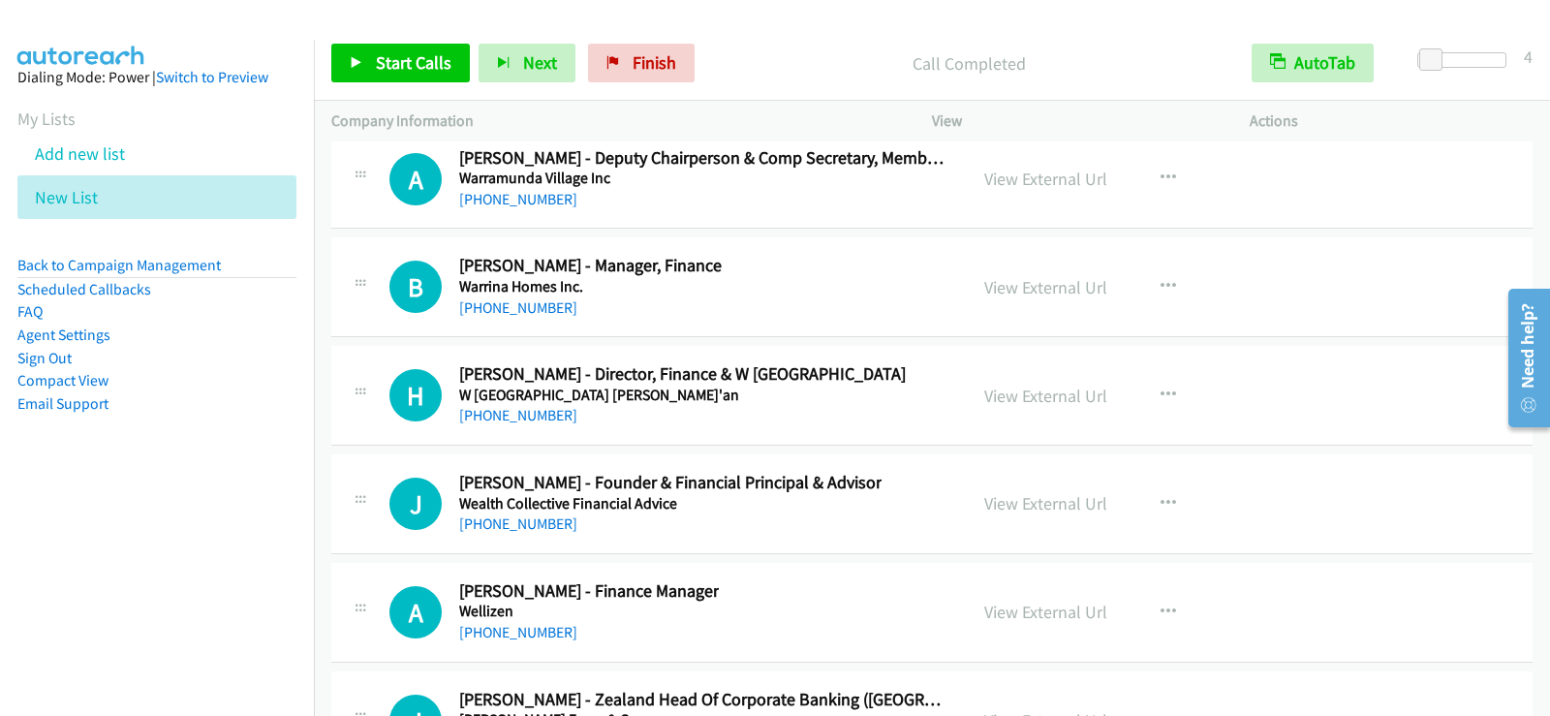
scroll to position [27148, 0]
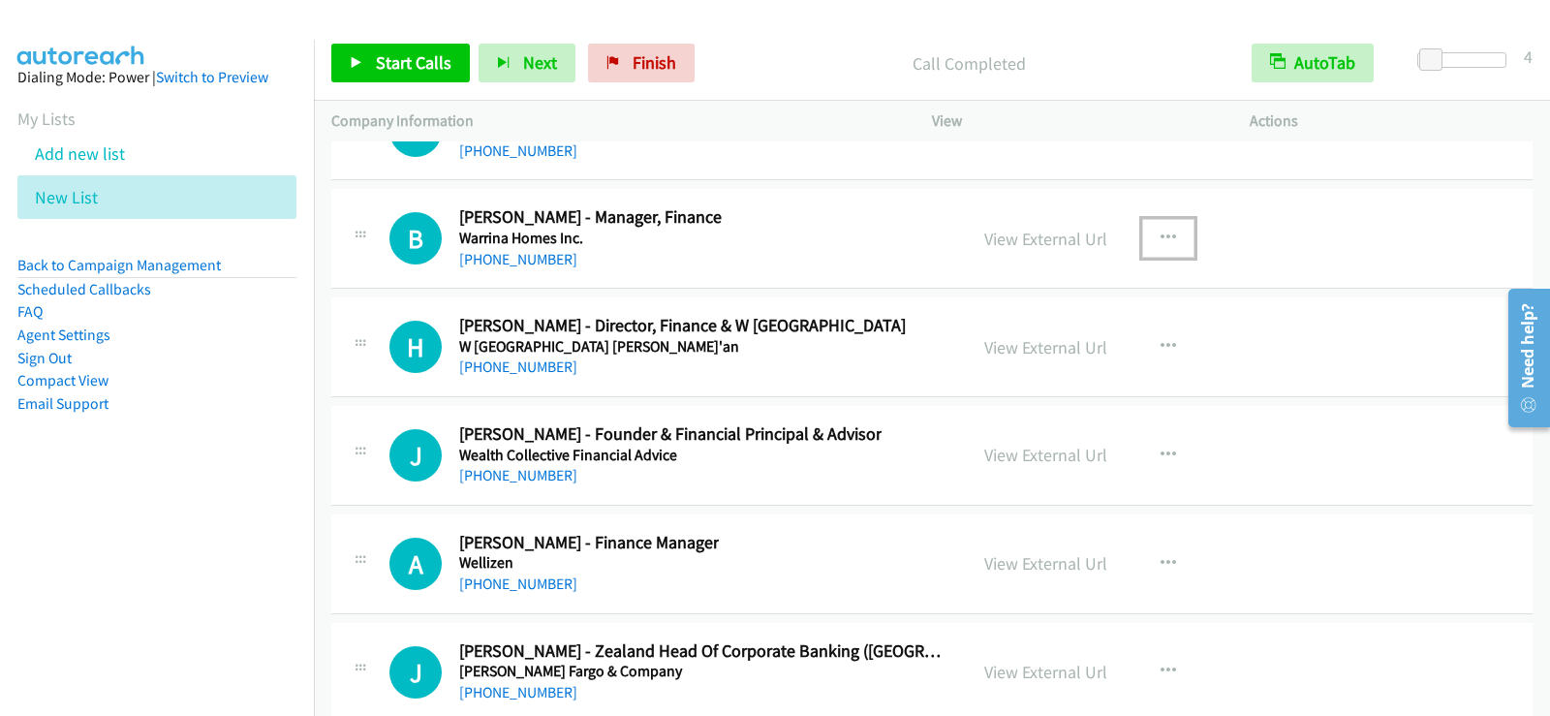
drag, startPoint x: 1166, startPoint y: 233, endPoint x: 1136, endPoint y: 250, distance: 34.7
click at [1165, 233] on icon "button" at bounding box center [1169, 239] width 16 height 16
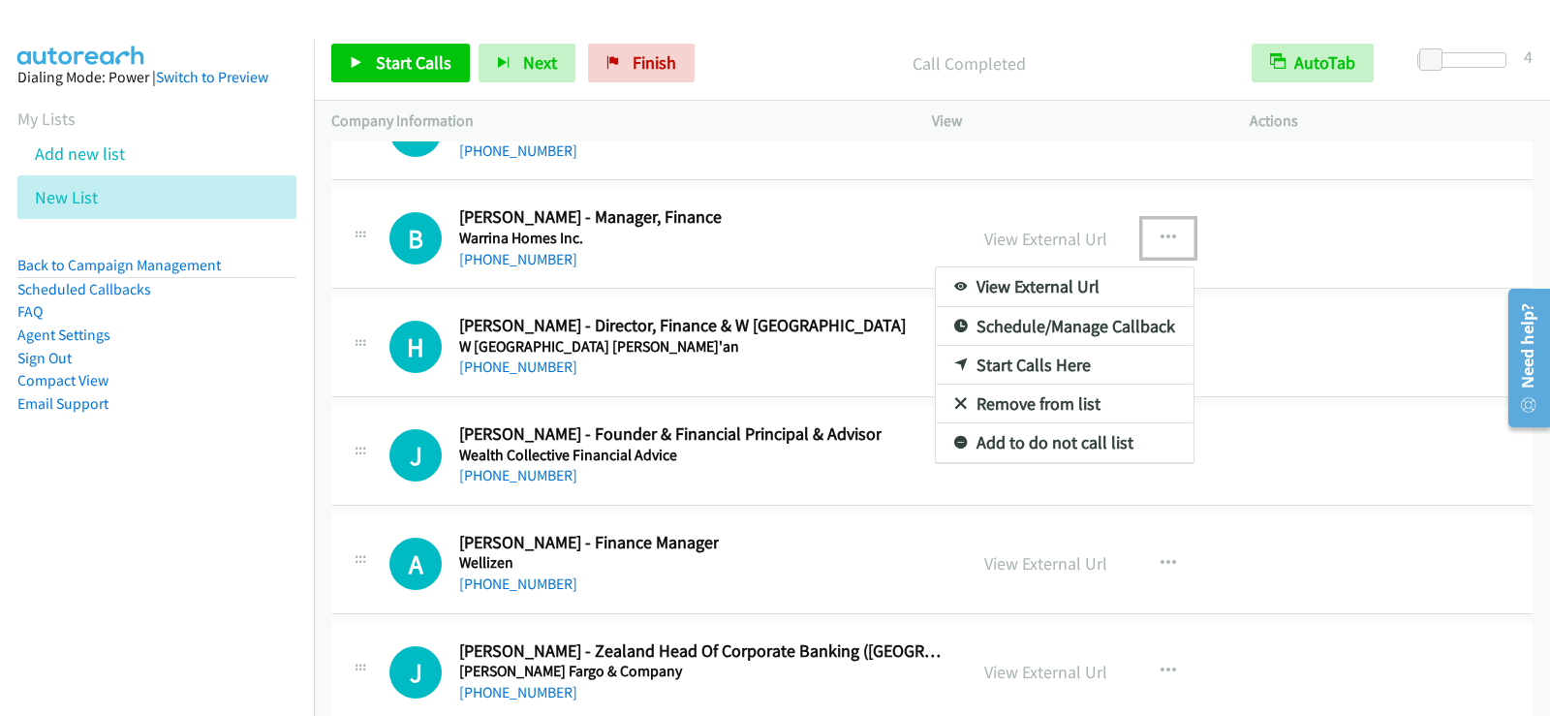
click at [1032, 363] on link "Start Calls Here" at bounding box center [1065, 365] width 258 height 39
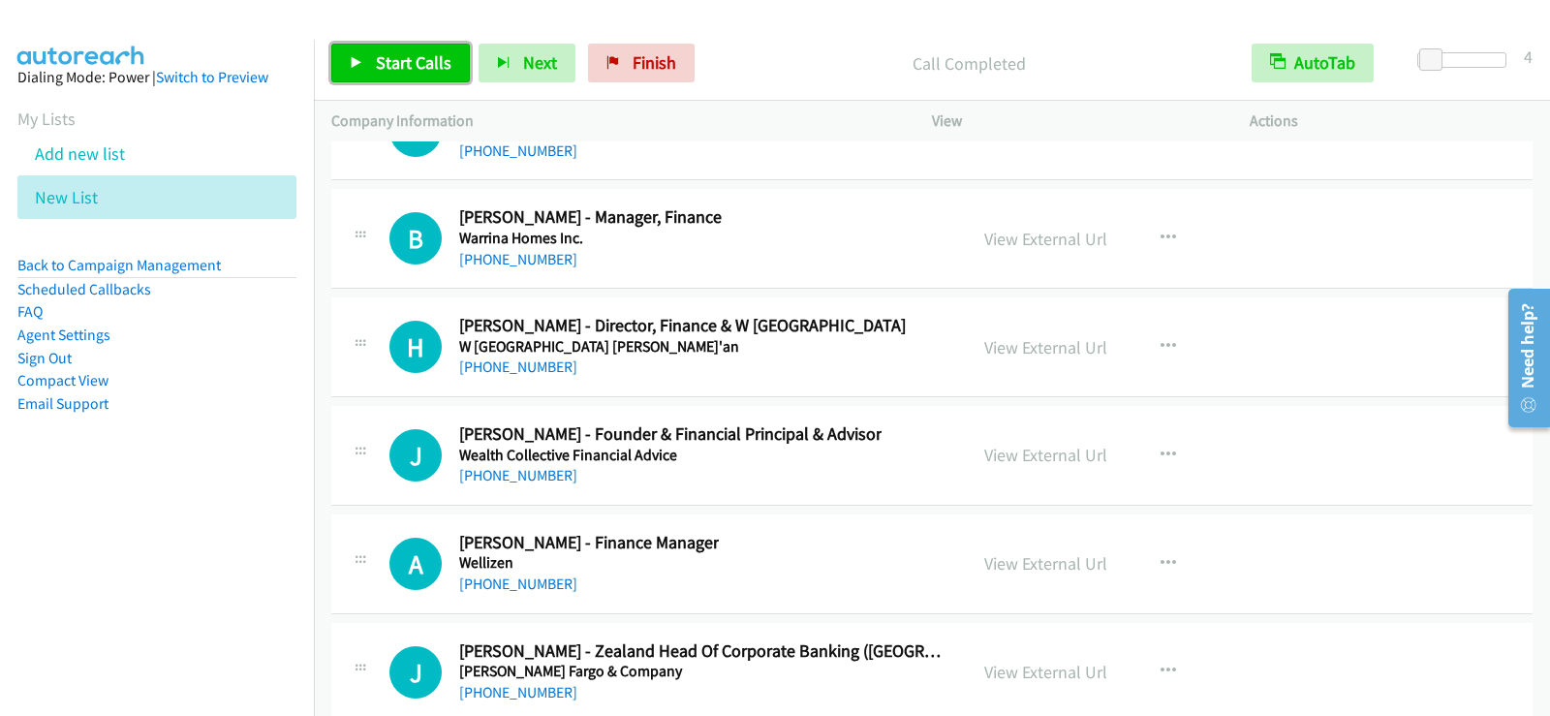
click at [405, 55] on span "Start Calls" at bounding box center [414, 62] width 76 height 22
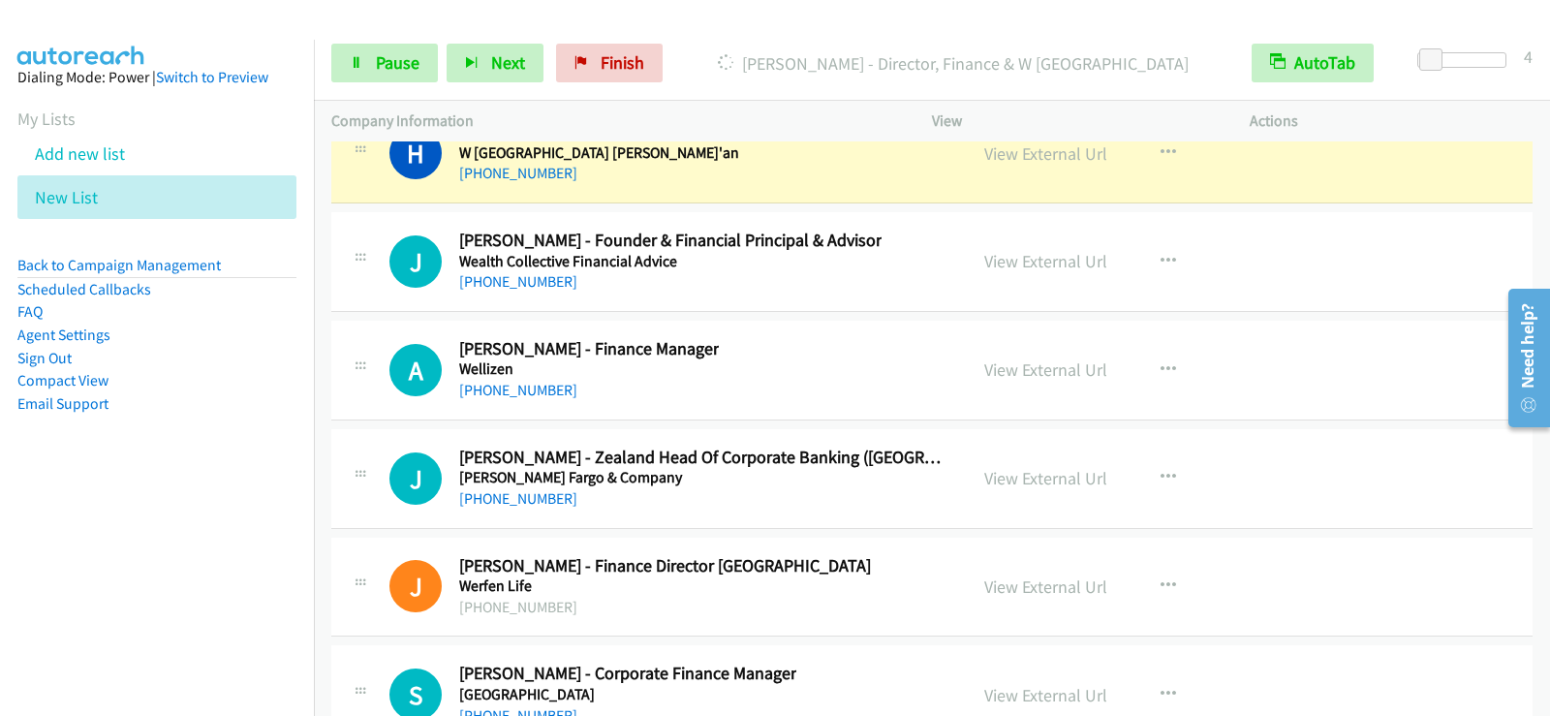
scroll to position [27245, 0]
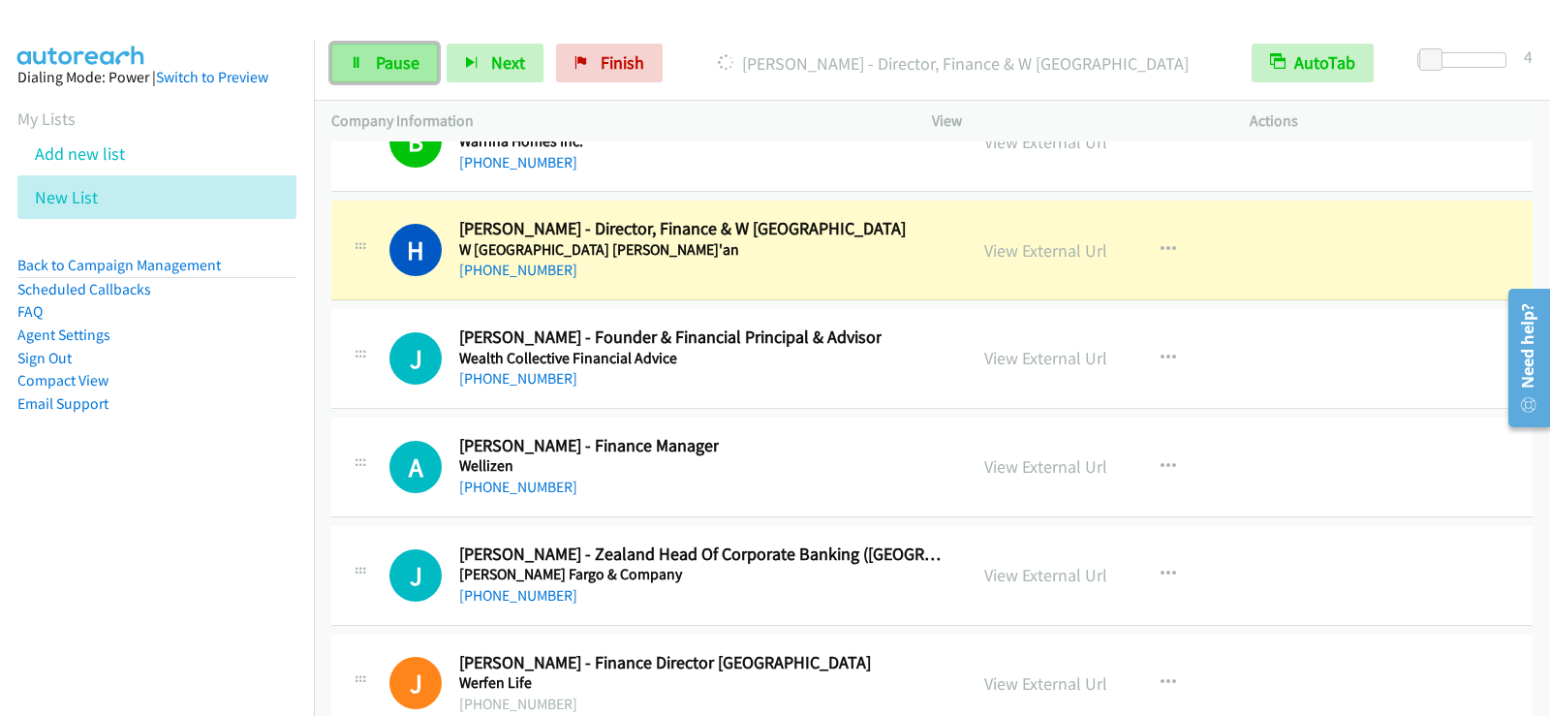
click at [406, 57] on span "Pause" at bounding box center [398, 62] width 44 height 22
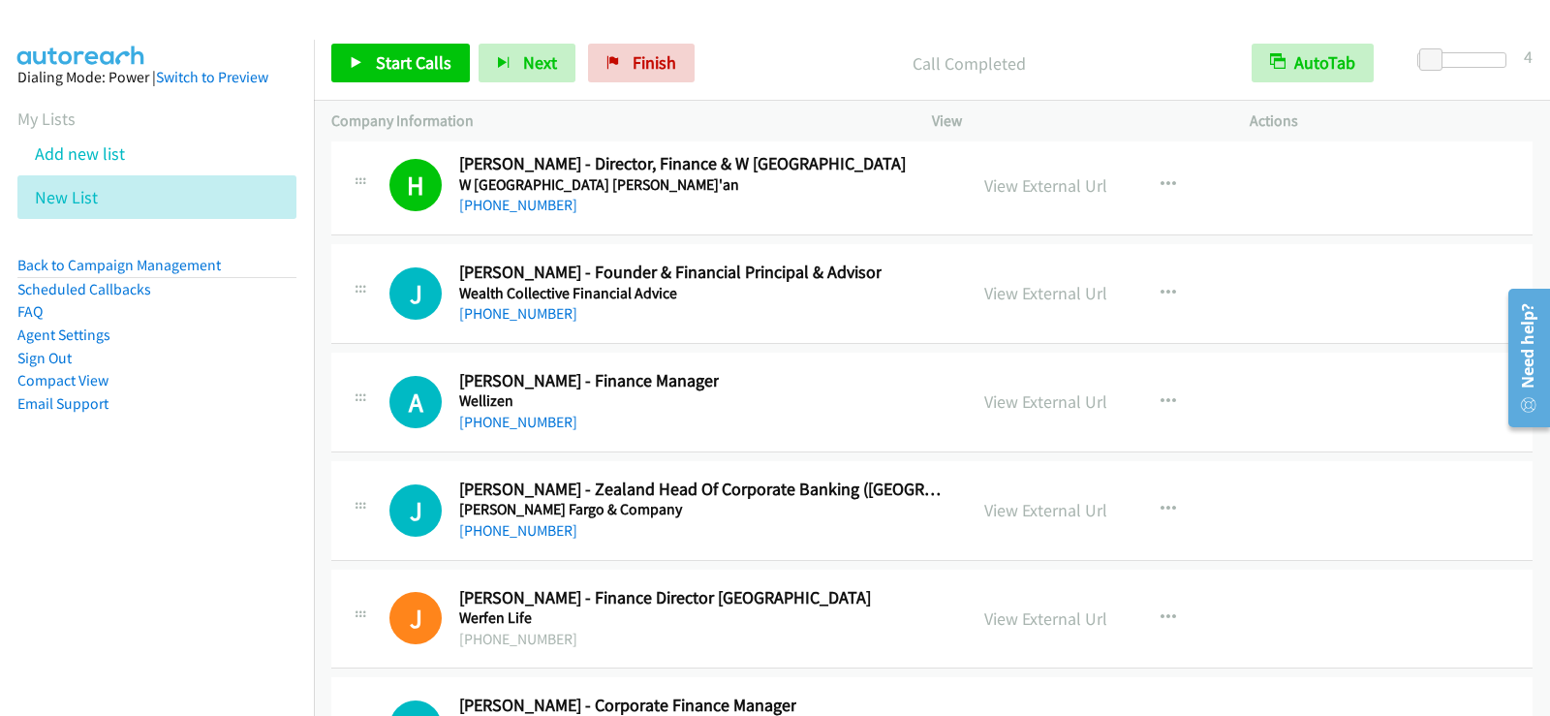
scroll to position [27342, 0]
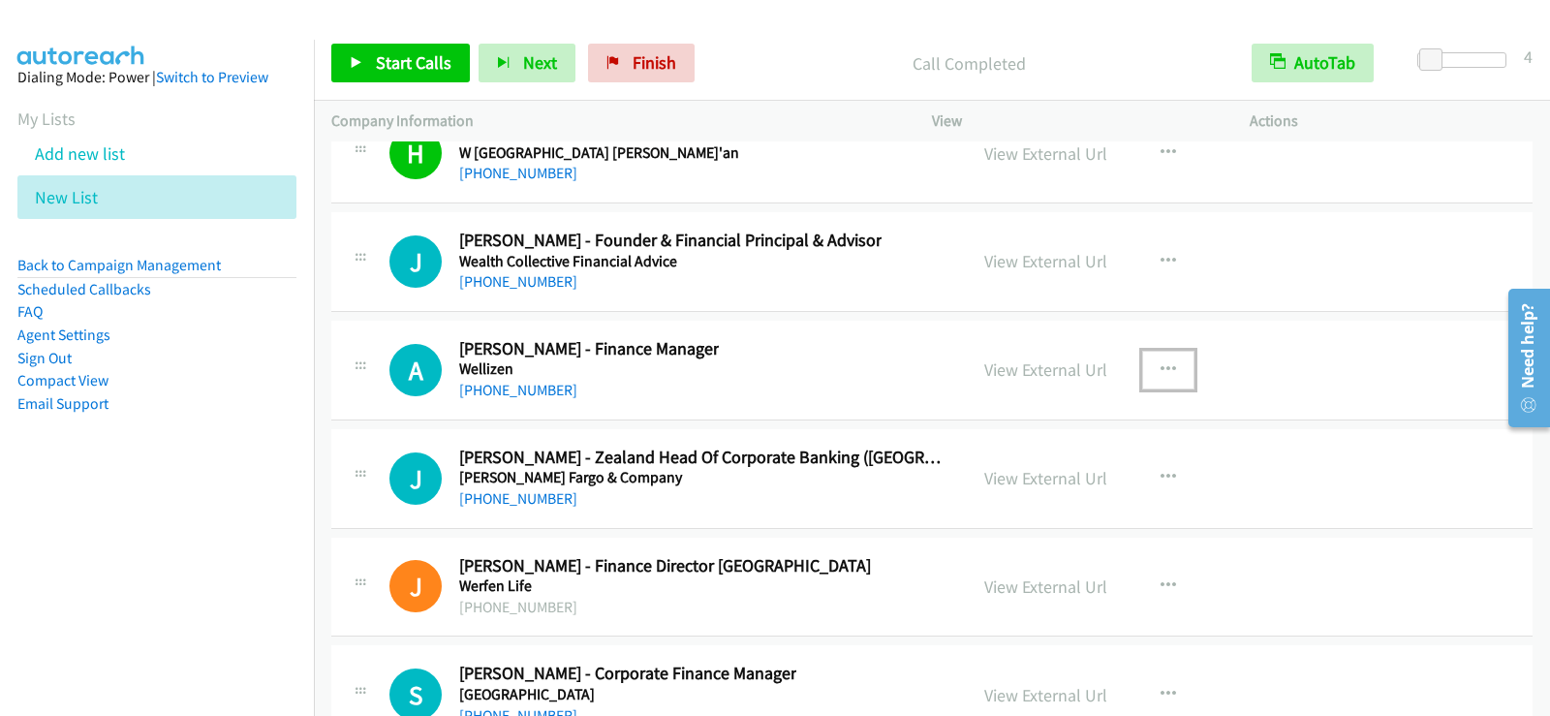
click at [1164, 358] on button "button" at bounding box center [1168, 370] width 52 height 39
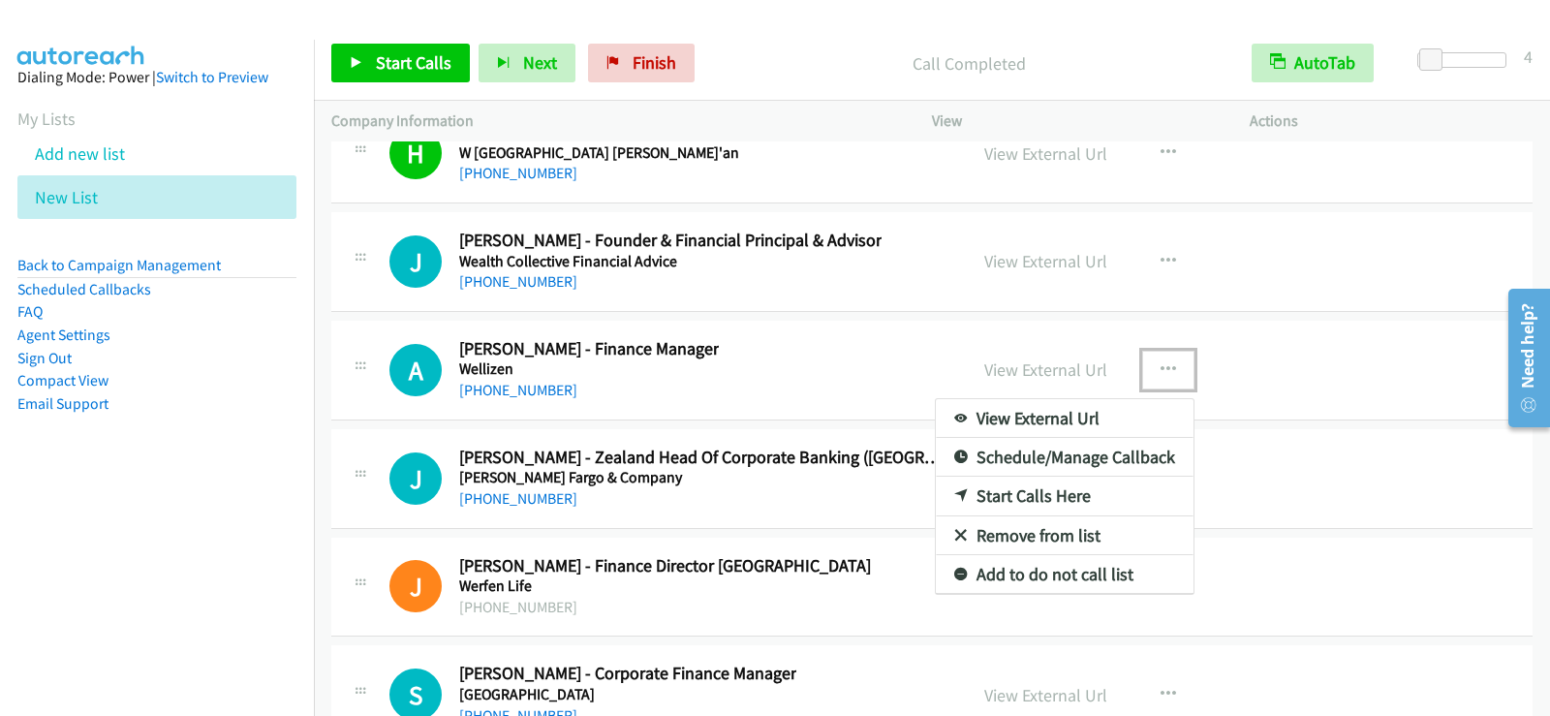
click at [1062, 491] on link "Start Calls Here" at bounding box center [1065, 496] width 258 height 39
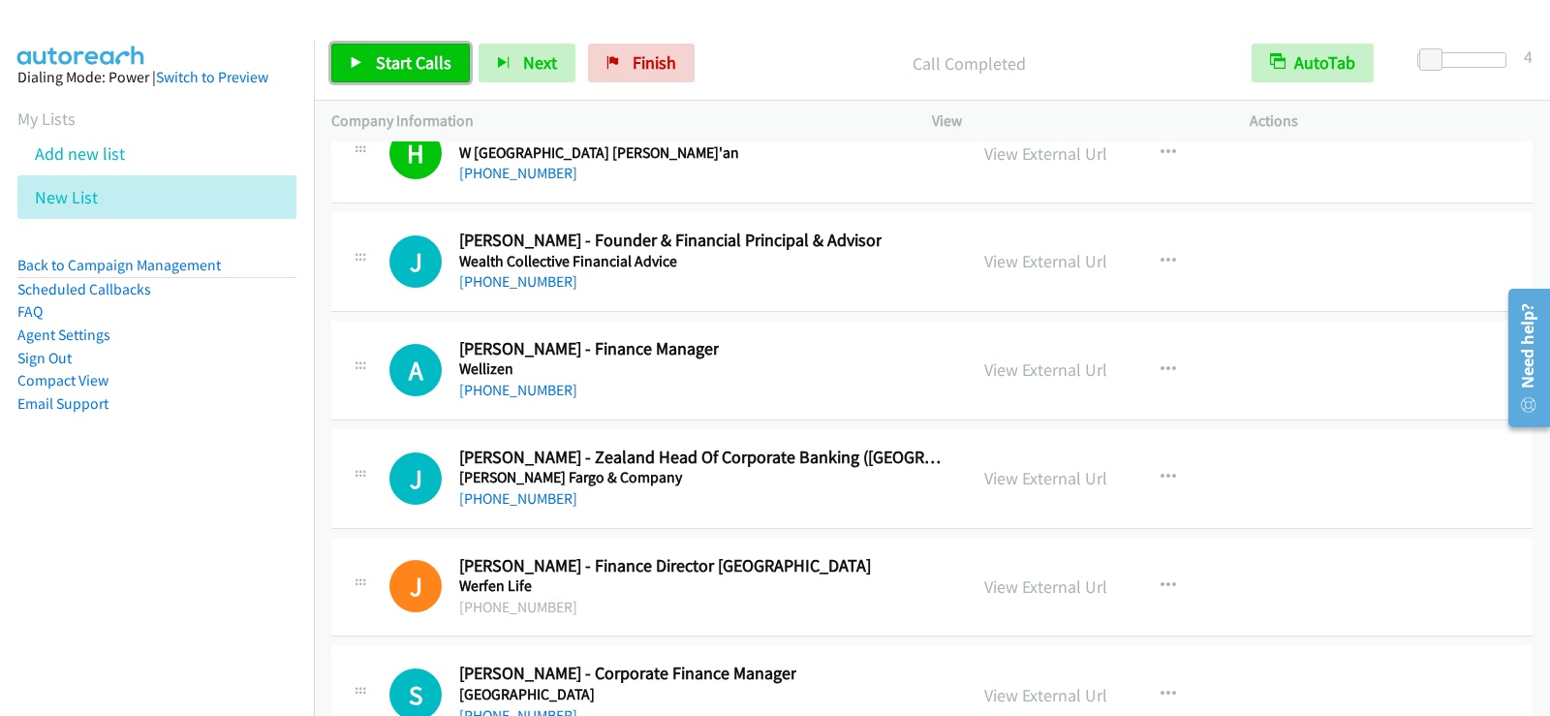
click at [385, 74] on link "Start Calls" at bounding box center [400, 63] width 139 height 39
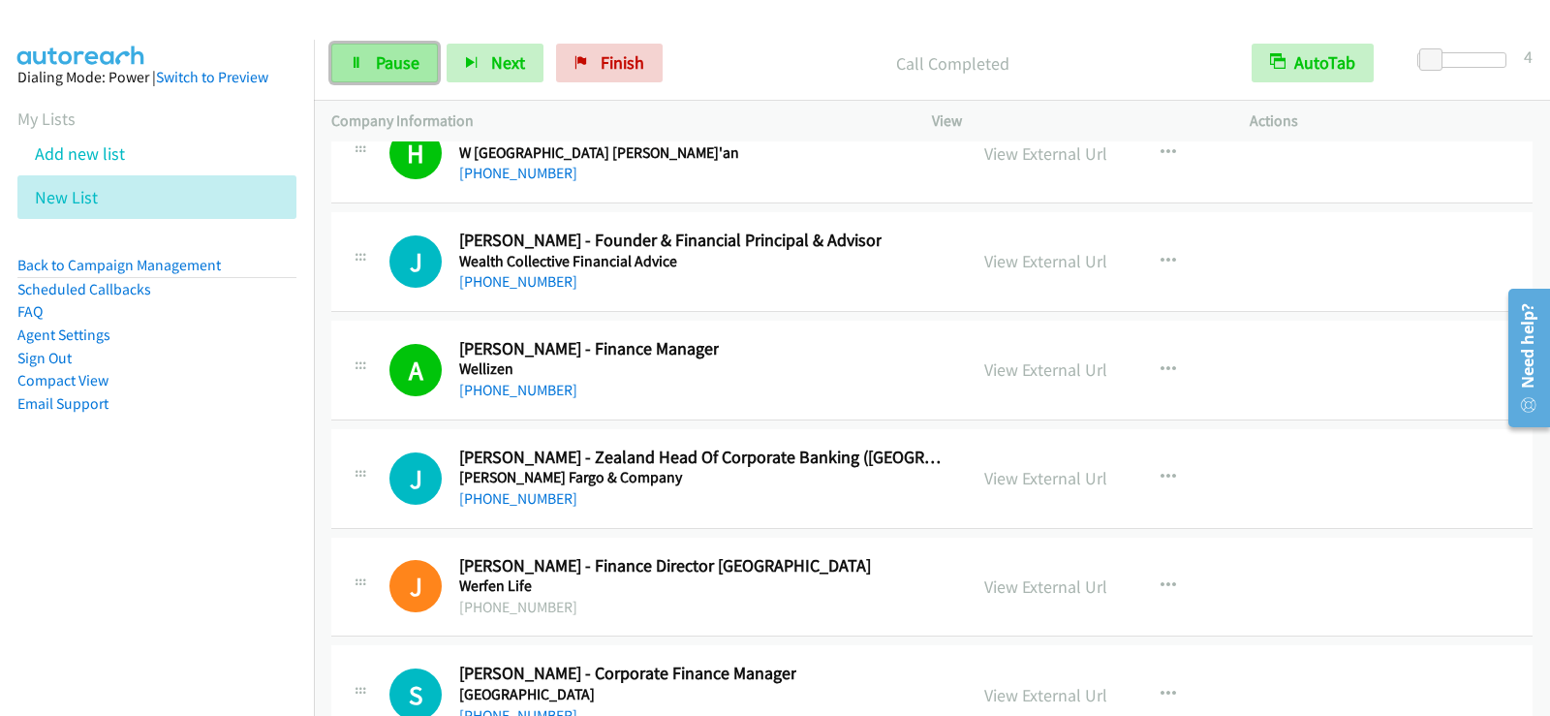
click at [371, 62] on link "Pause" at bounding box center [384, 63] width 107 height 39
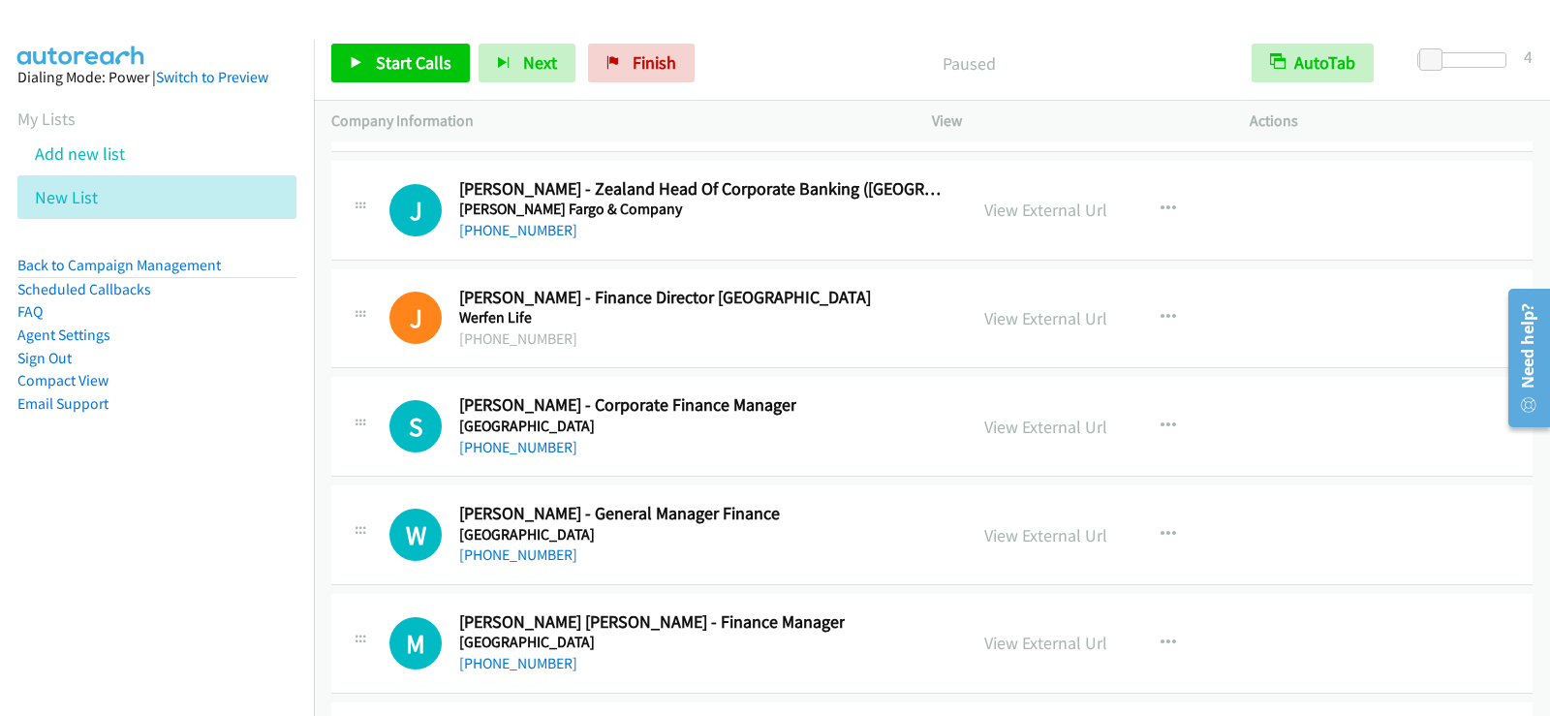
scroll to position [27633, 0]
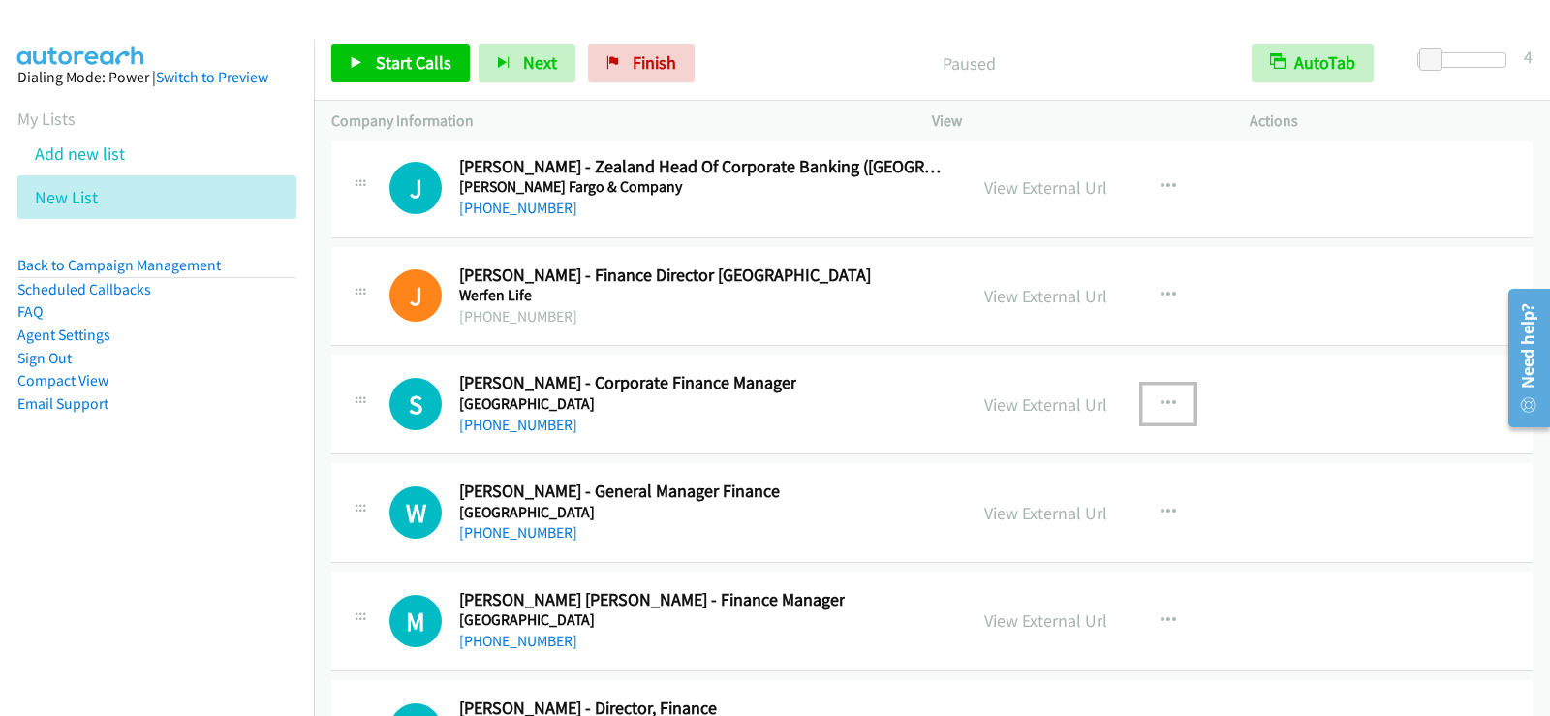
click at [1161, 407] on icon "button" at bounding box center [1169, 404] width 16 height 16
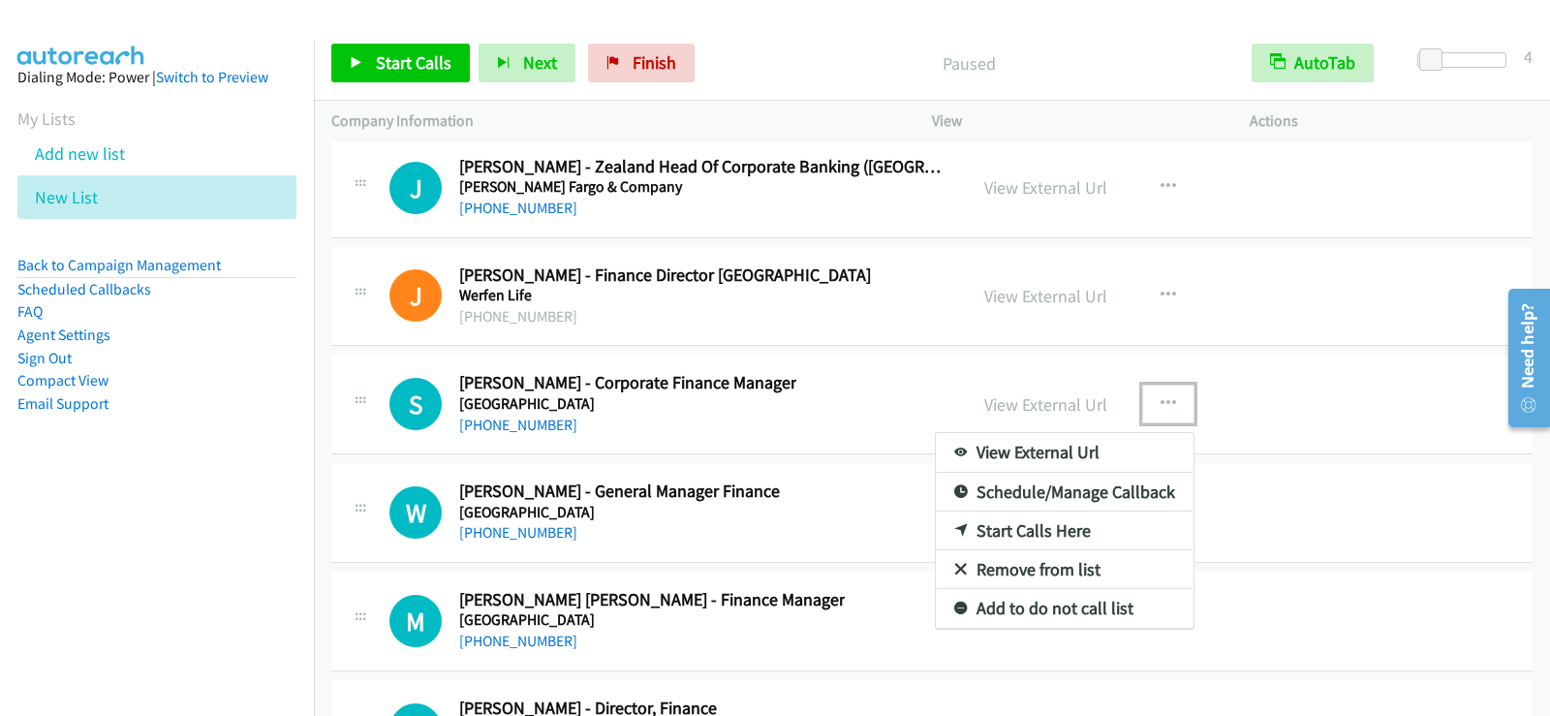
click at [1037, 539] on link "Start Calls Here" at bounding box center [1065, 531] width 258 height 39
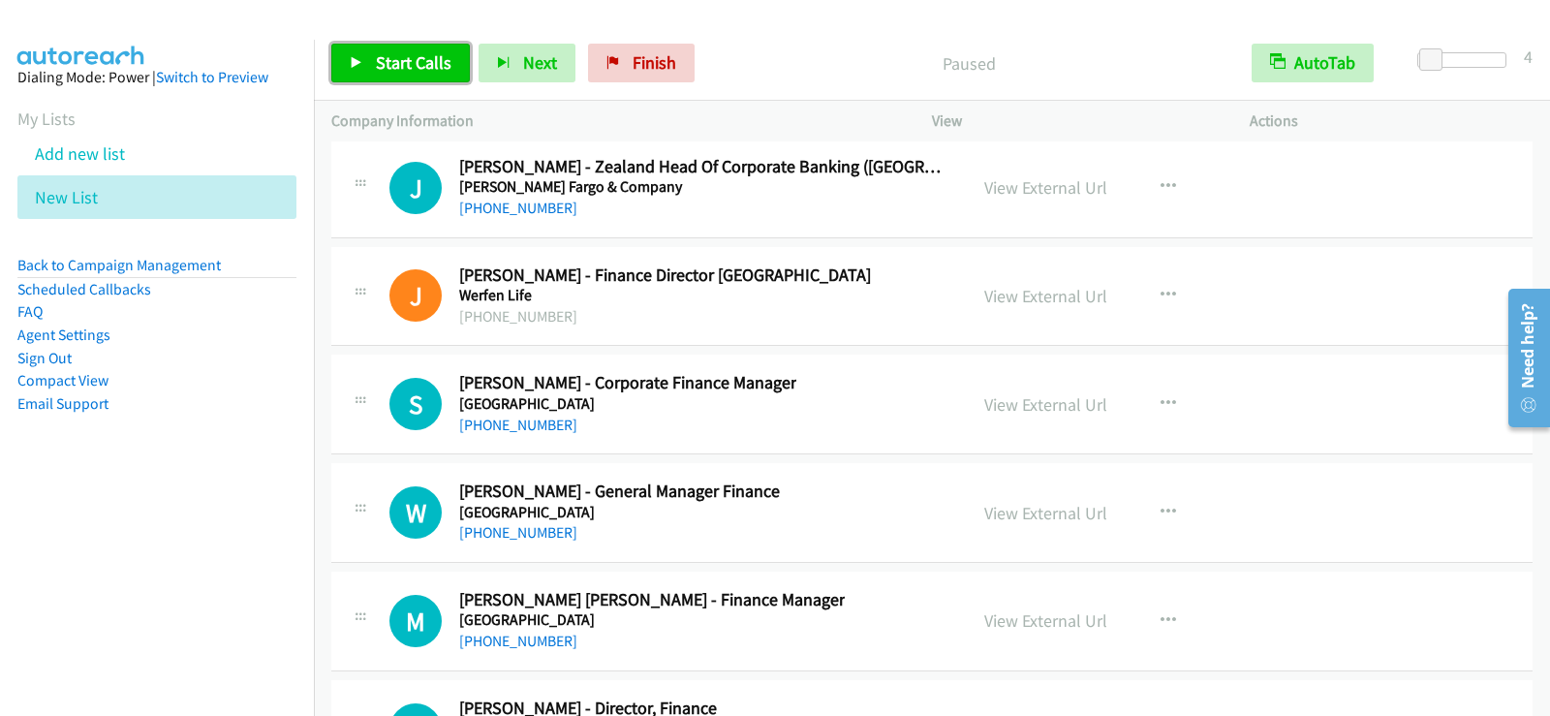
click at [420, 64] on span "Start Calls" at bounding box center [414, 62] width 76 height 22
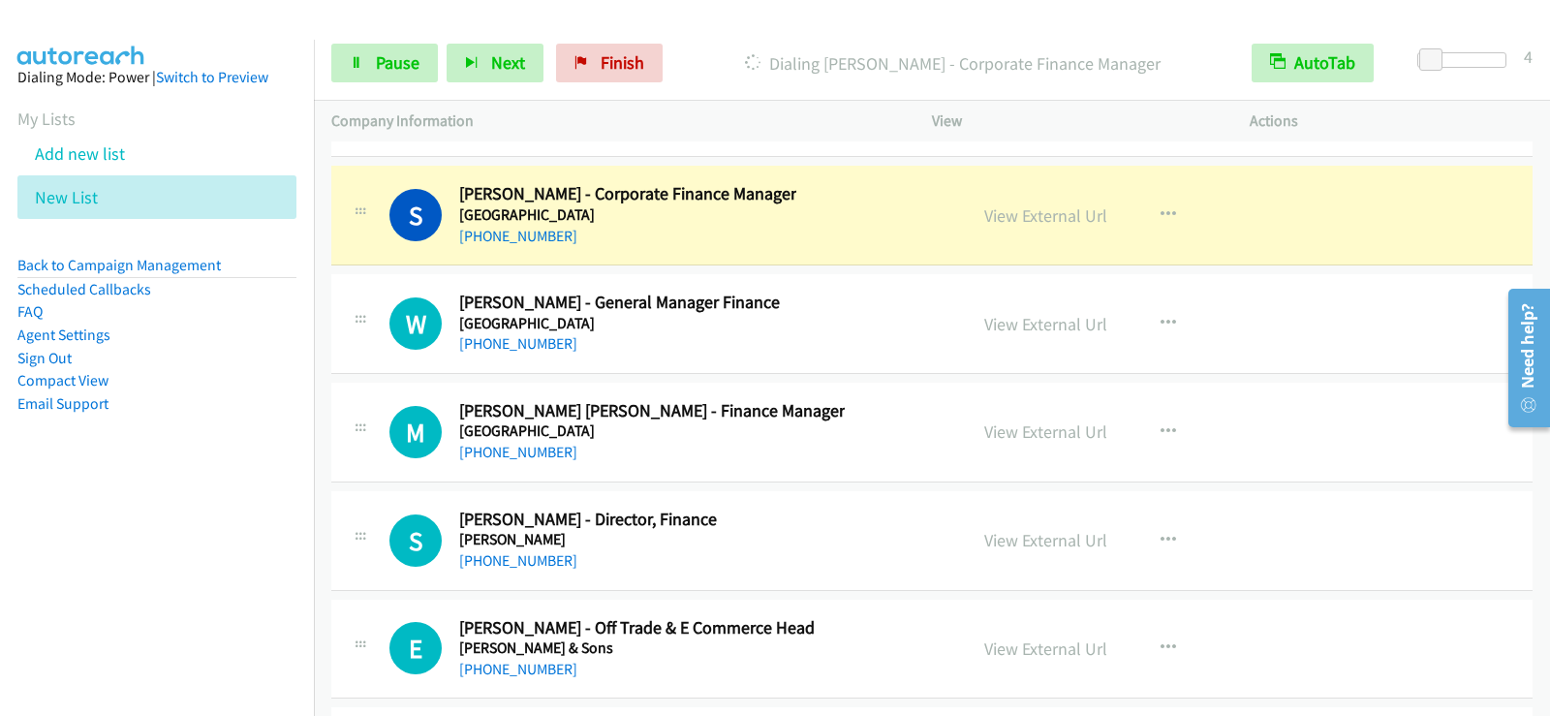
scroll to position [27826, 0]
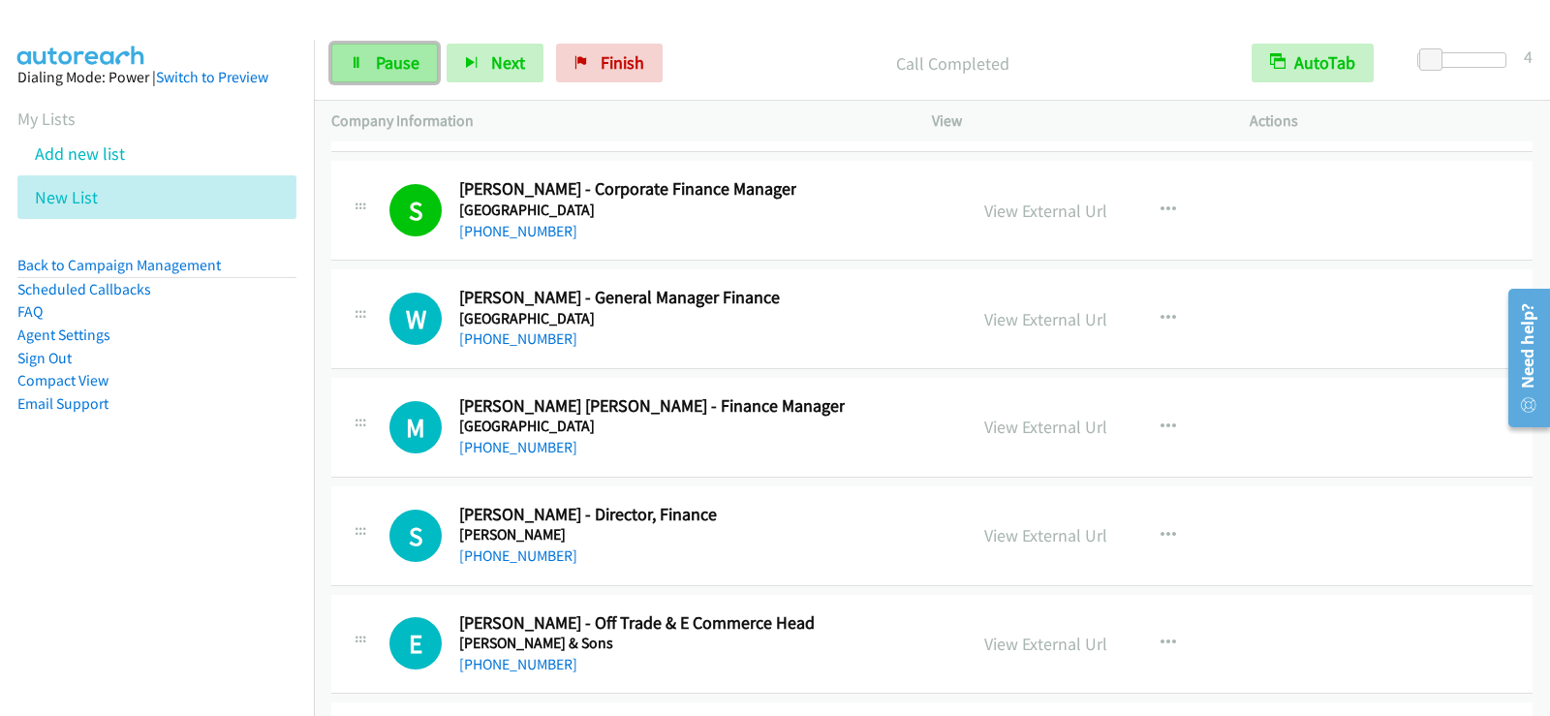
click at [417, 67] on span "Pause" at bounding box center [398, 62] width 44 height 22
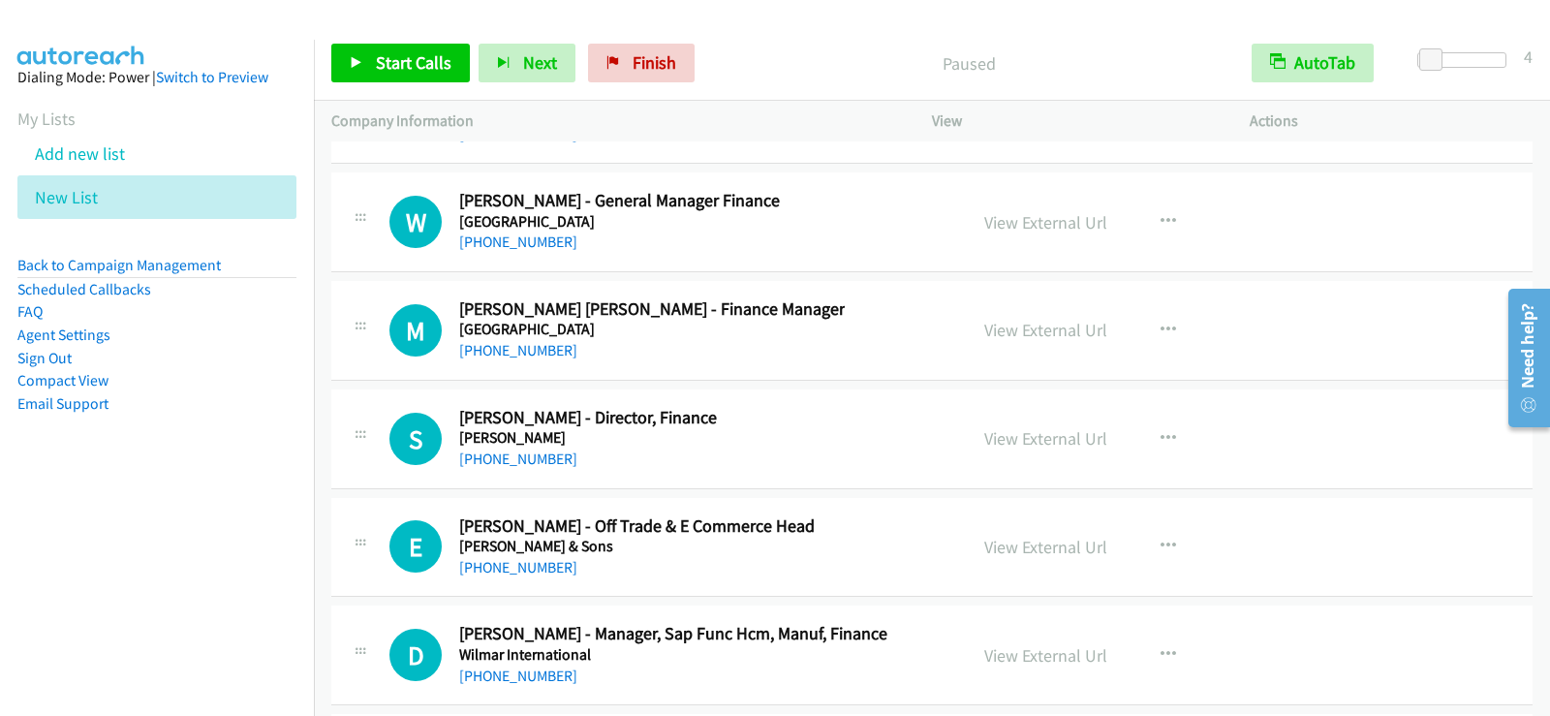
scroll to position [28020, 0]
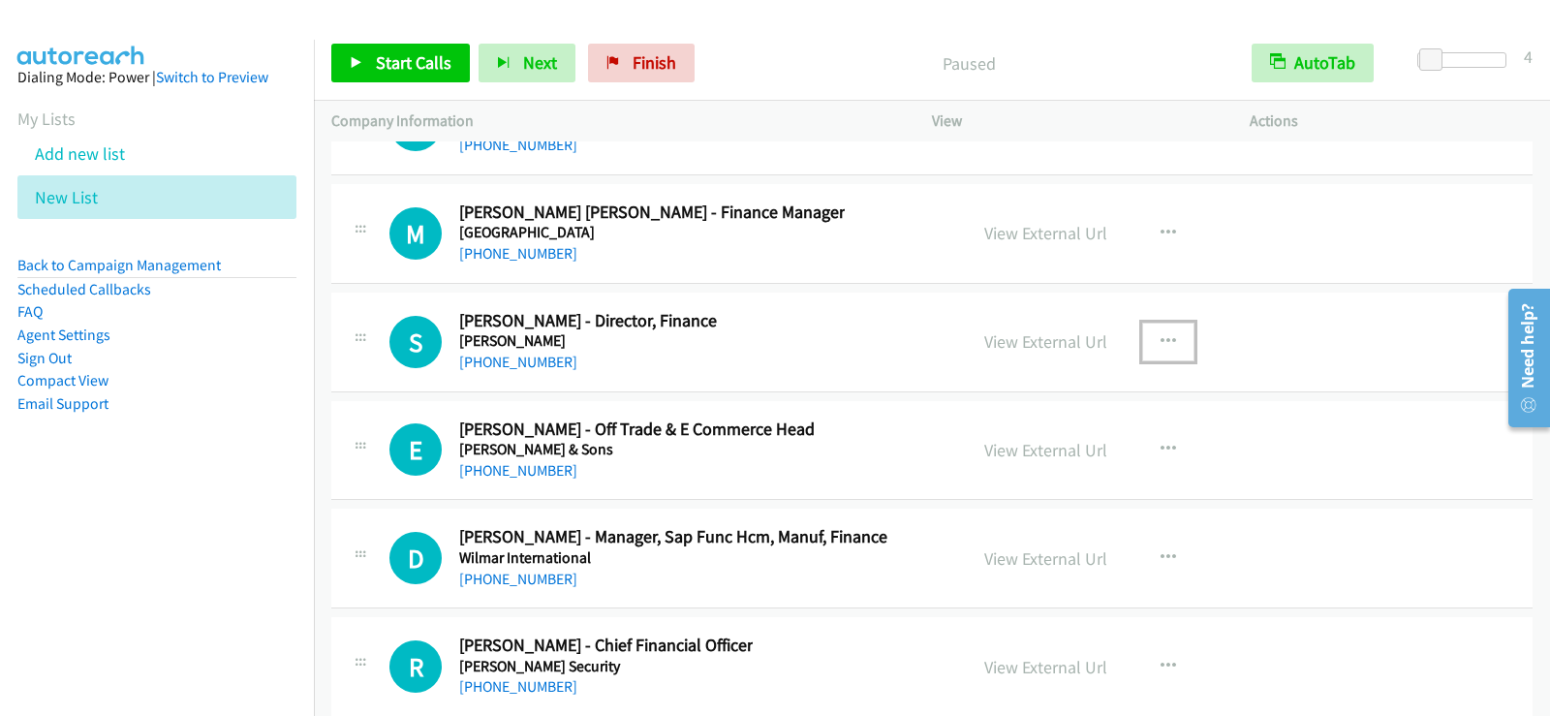
click at [1161, 336] on icon "button" at bounding box center [1169, 342] width 16 height 16
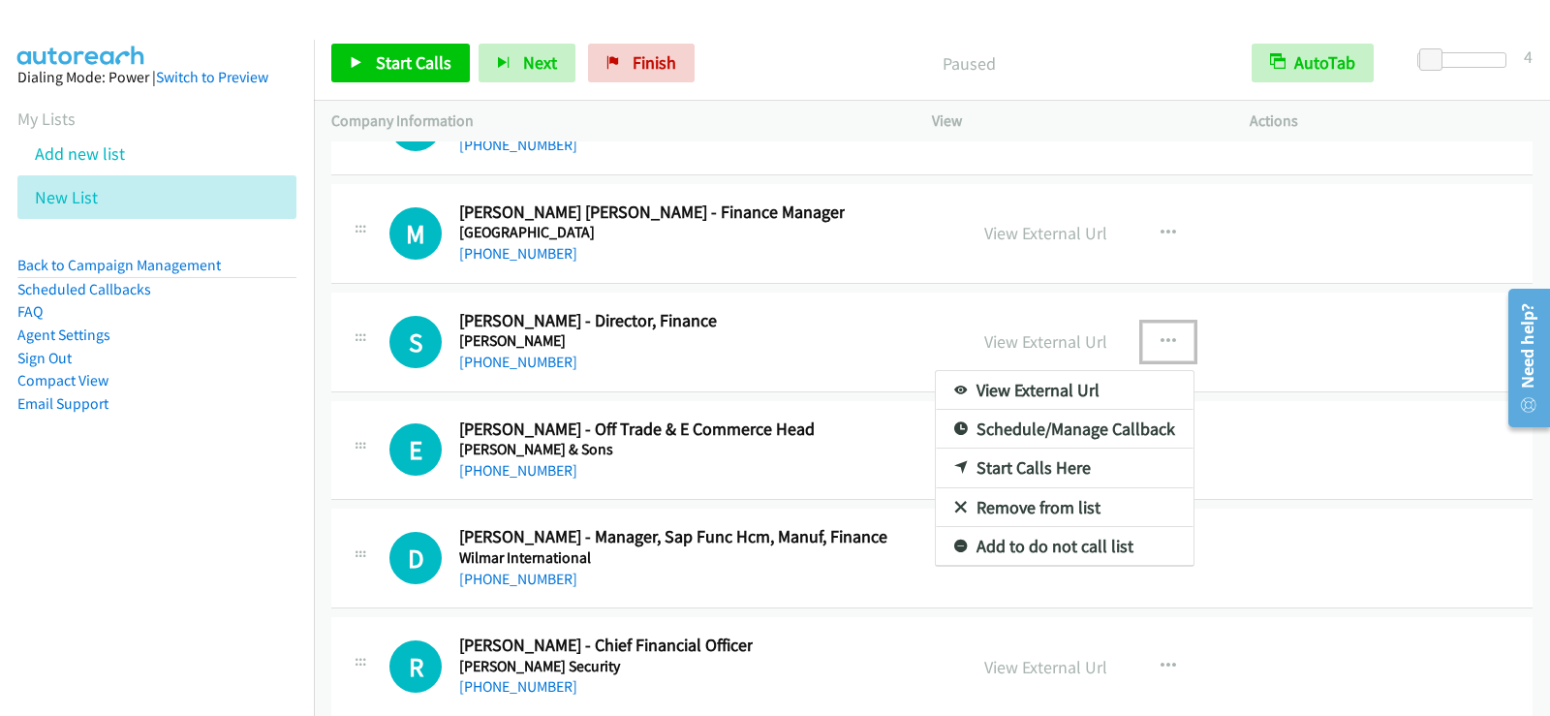
click at [1035, 463] on link "Start Calls Here" at bounding box center [1065, 468] width 258 height 39
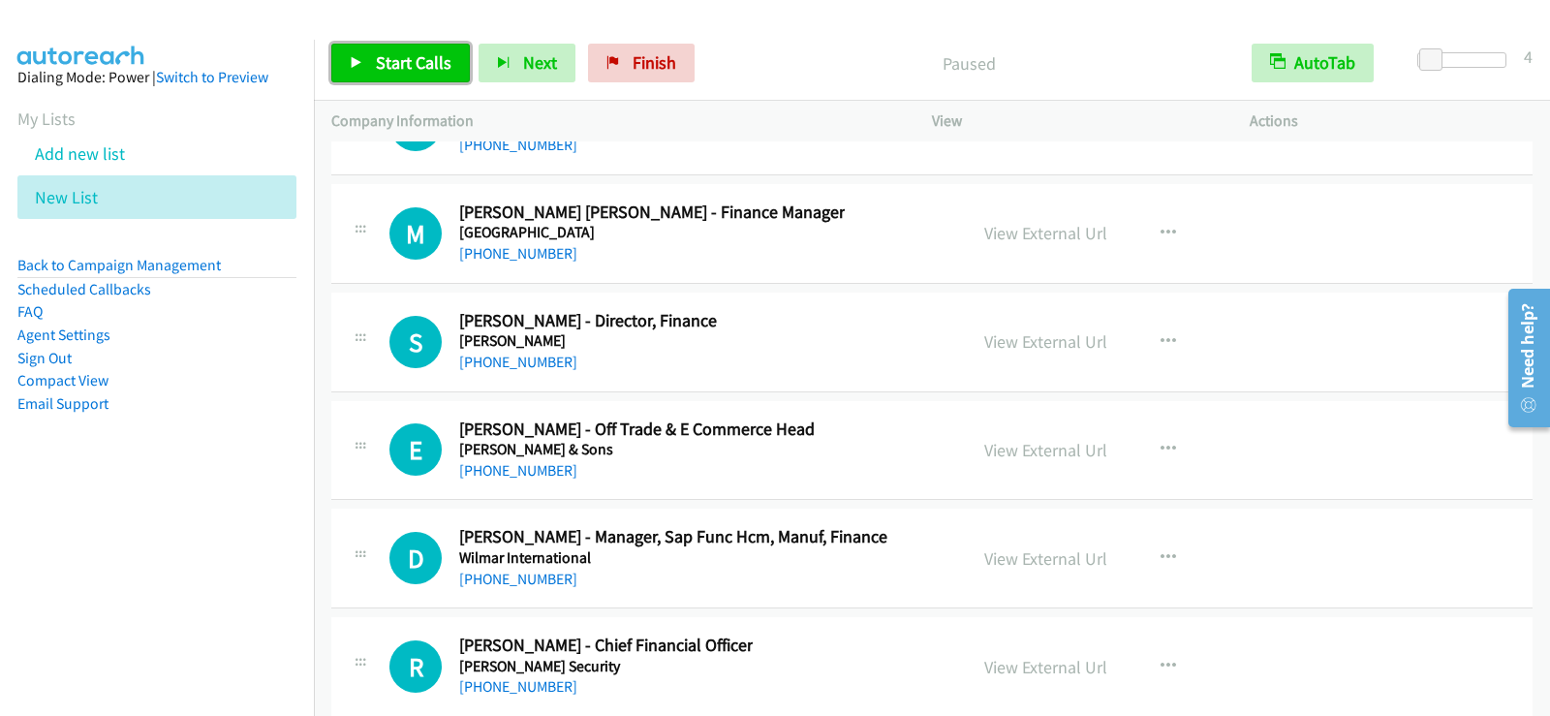
click at [372, 57] on link "Start Calls" at bounding box center [400, 63] width 139 height 39
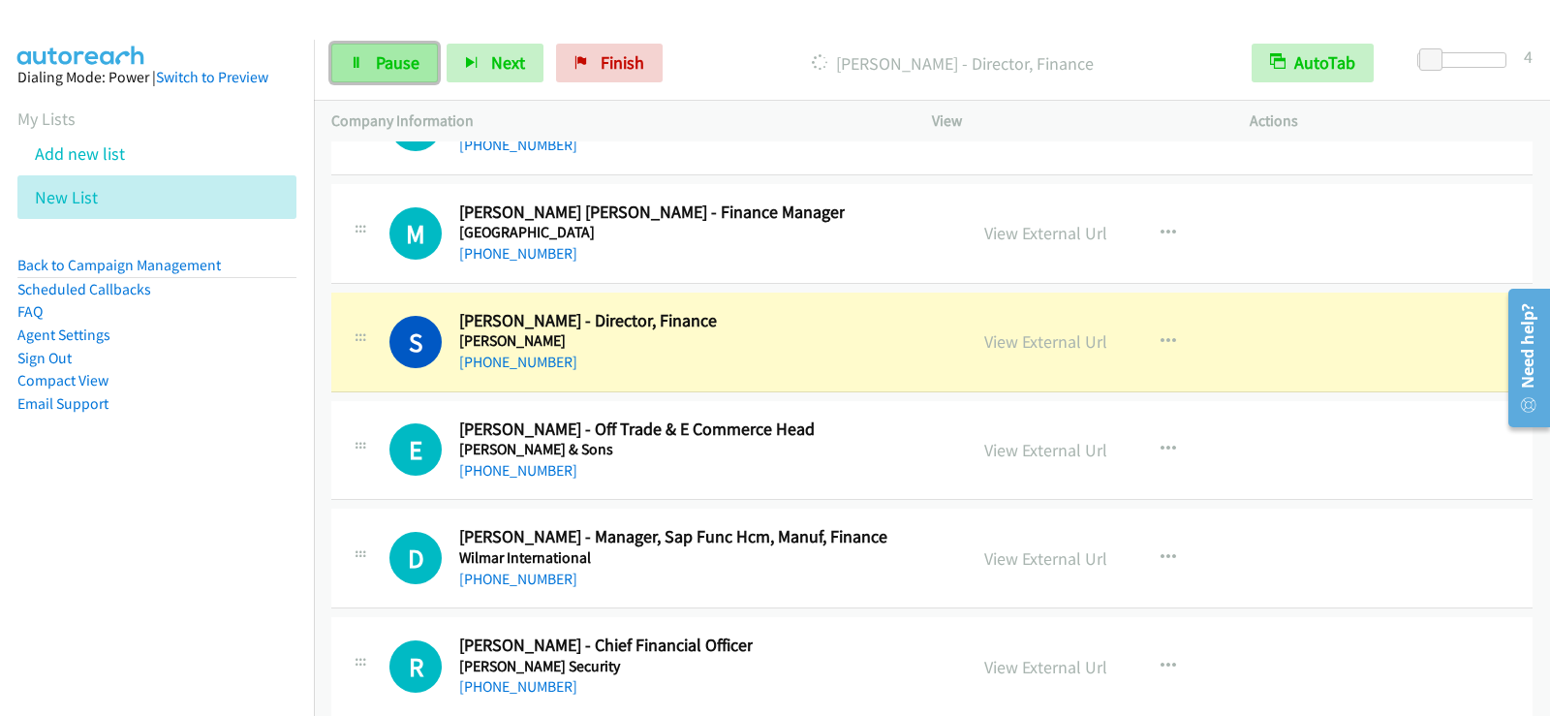
click at [397, 66] on span "Pause" at bounding box center [398, 62] width 44 height 22
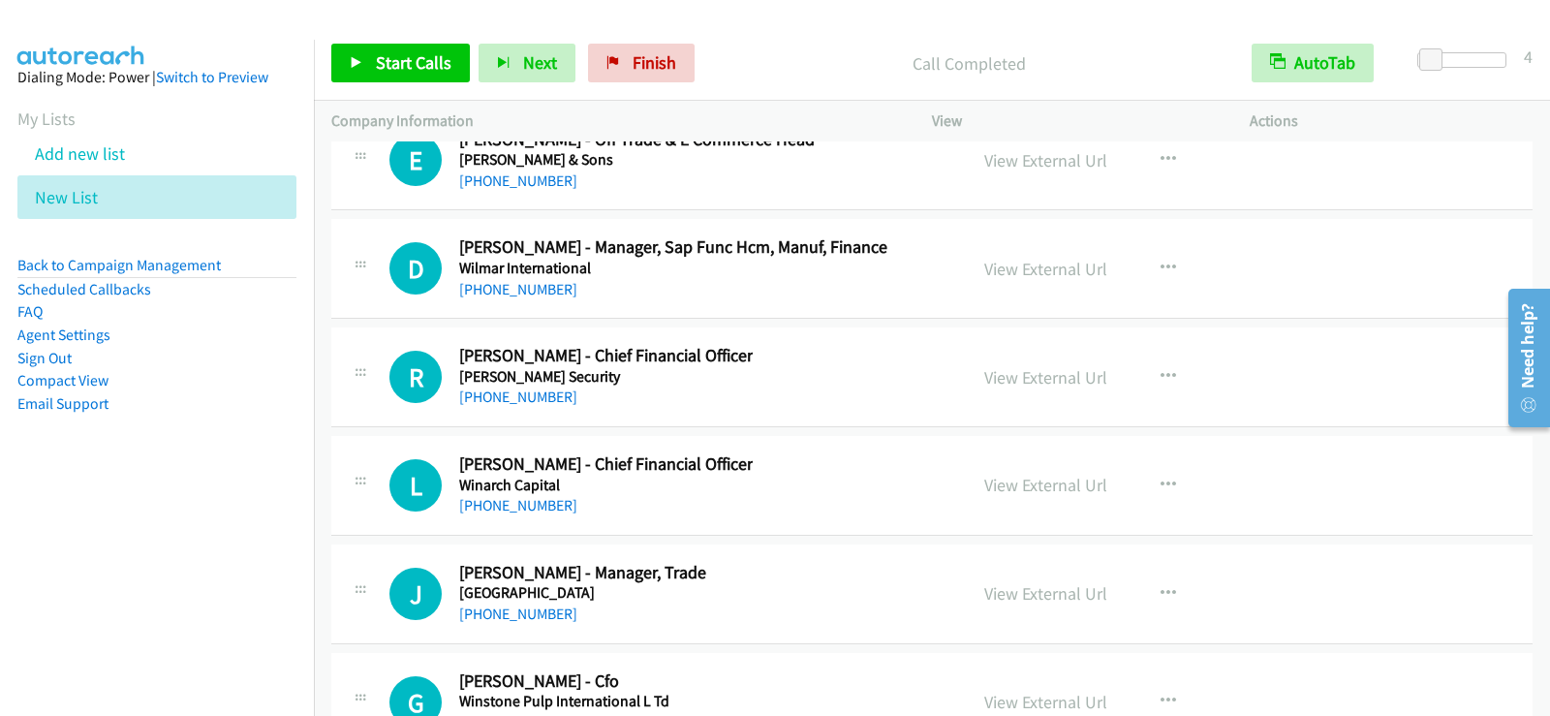
scroll to position [28311, 0]
click at [845, 402] on div "R Callback Scheduled [PERSON_NAME] - Chief Financial Officer [PERSON_NAME] Secu…" at bounding box center [669, 376] width 560 height 64
click at [1161, 381] on icon "button" at bounding box center [1169, 376] width 16 height 16
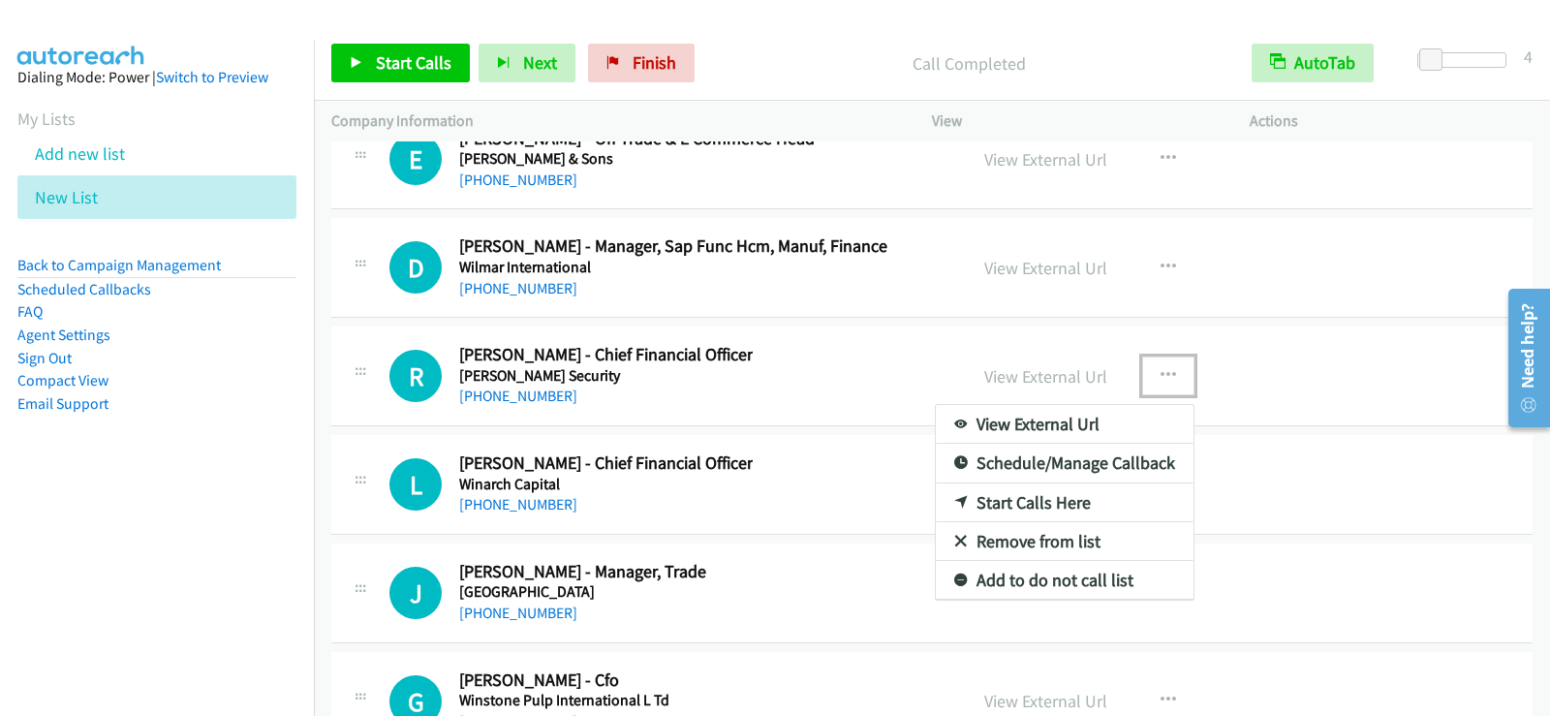
click at [997, 492] on link "Start Calls Here" at bounding box center [1065, 502] width 258 height 39
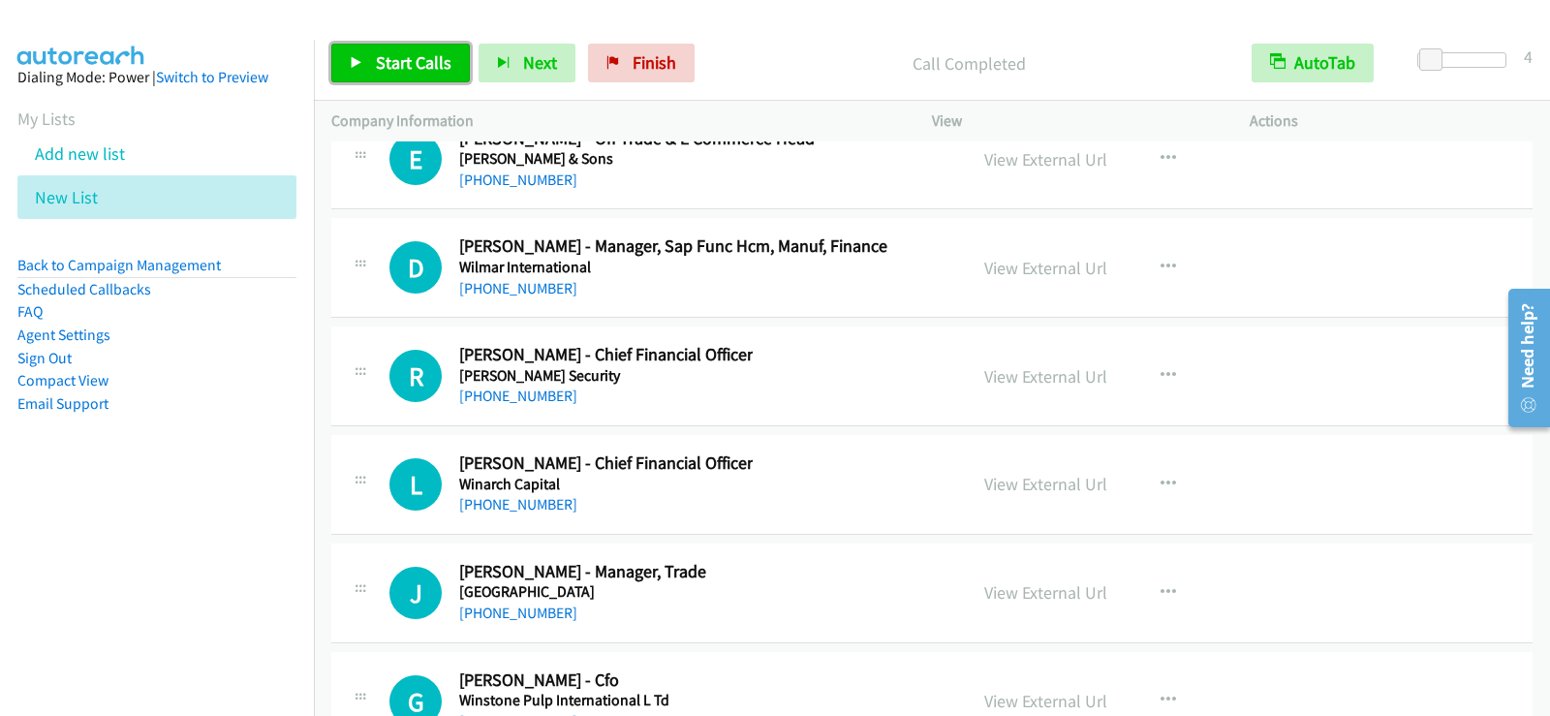
click at [382, 62] on span "Start Calls" at bounding box center [414, 62] width 76 height 22
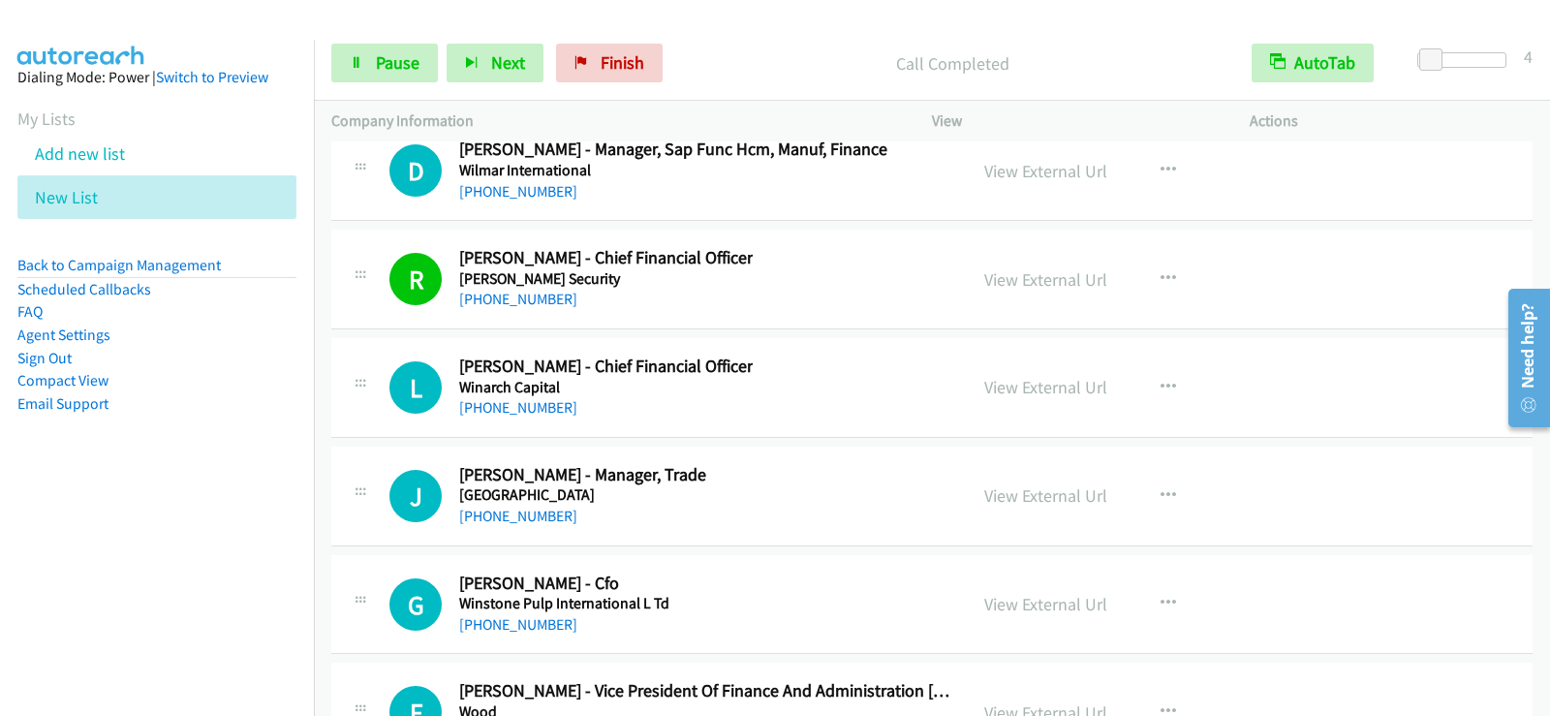
scroll to position [28505, 0]
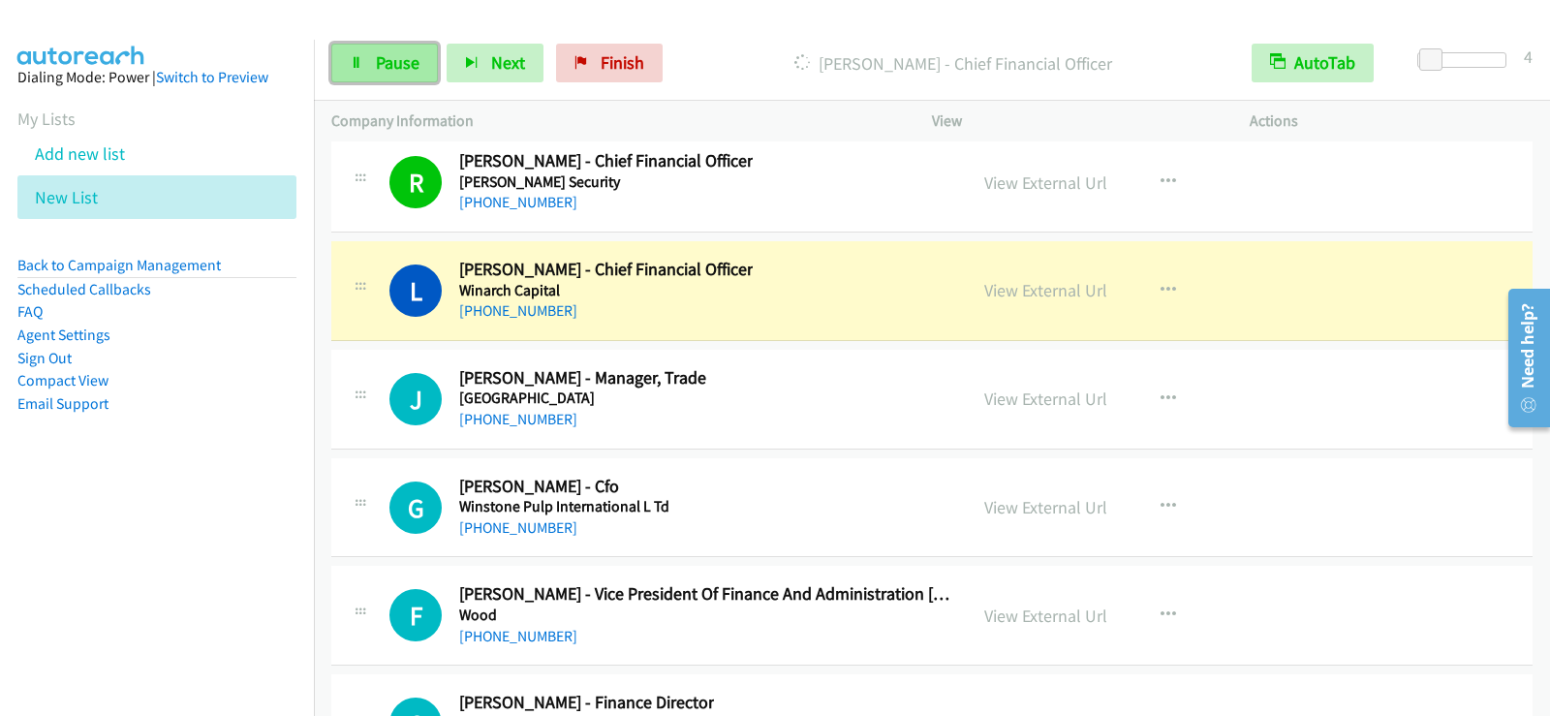
click at [405, 70] on span "Pause" at bounding box center [398, 62] width 44 height 22
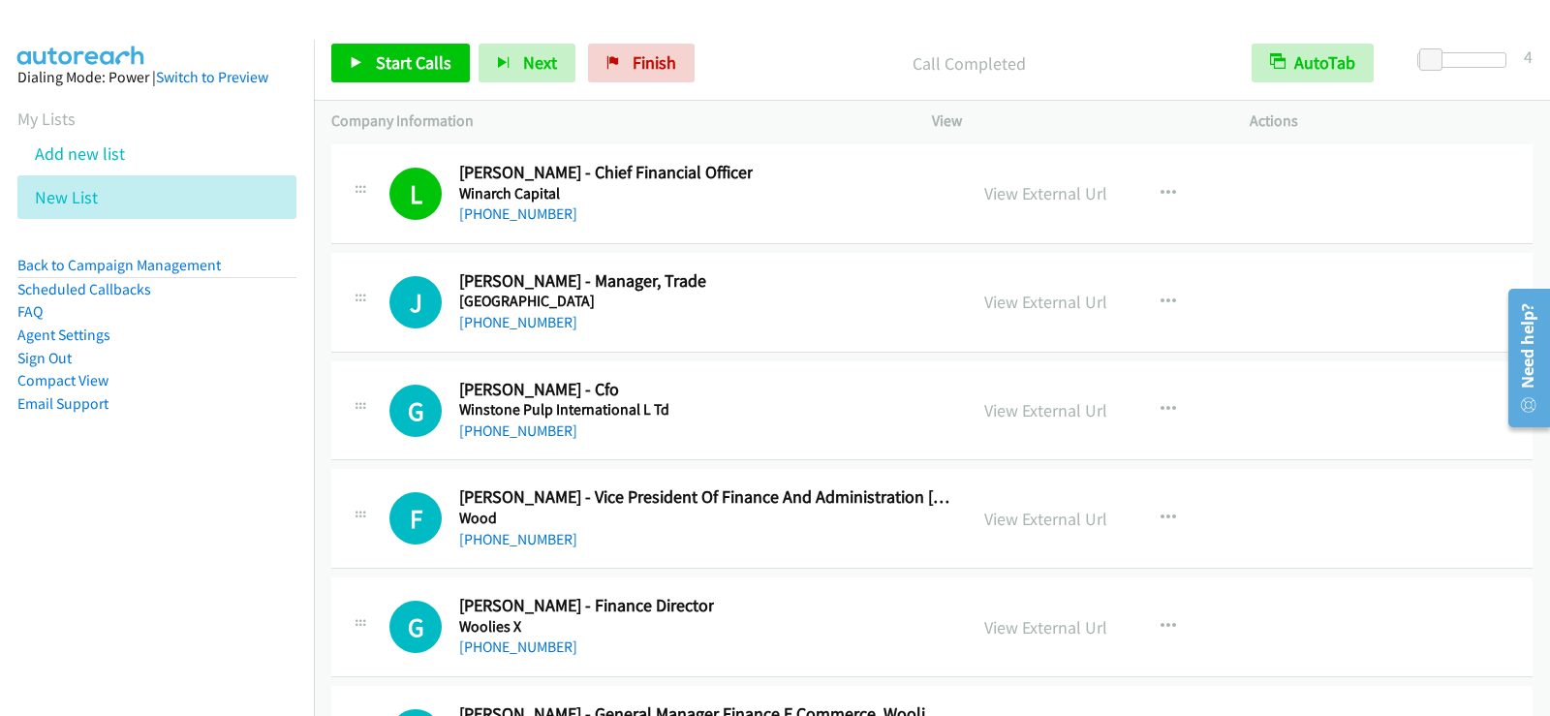
scroll to position [28698, 0]
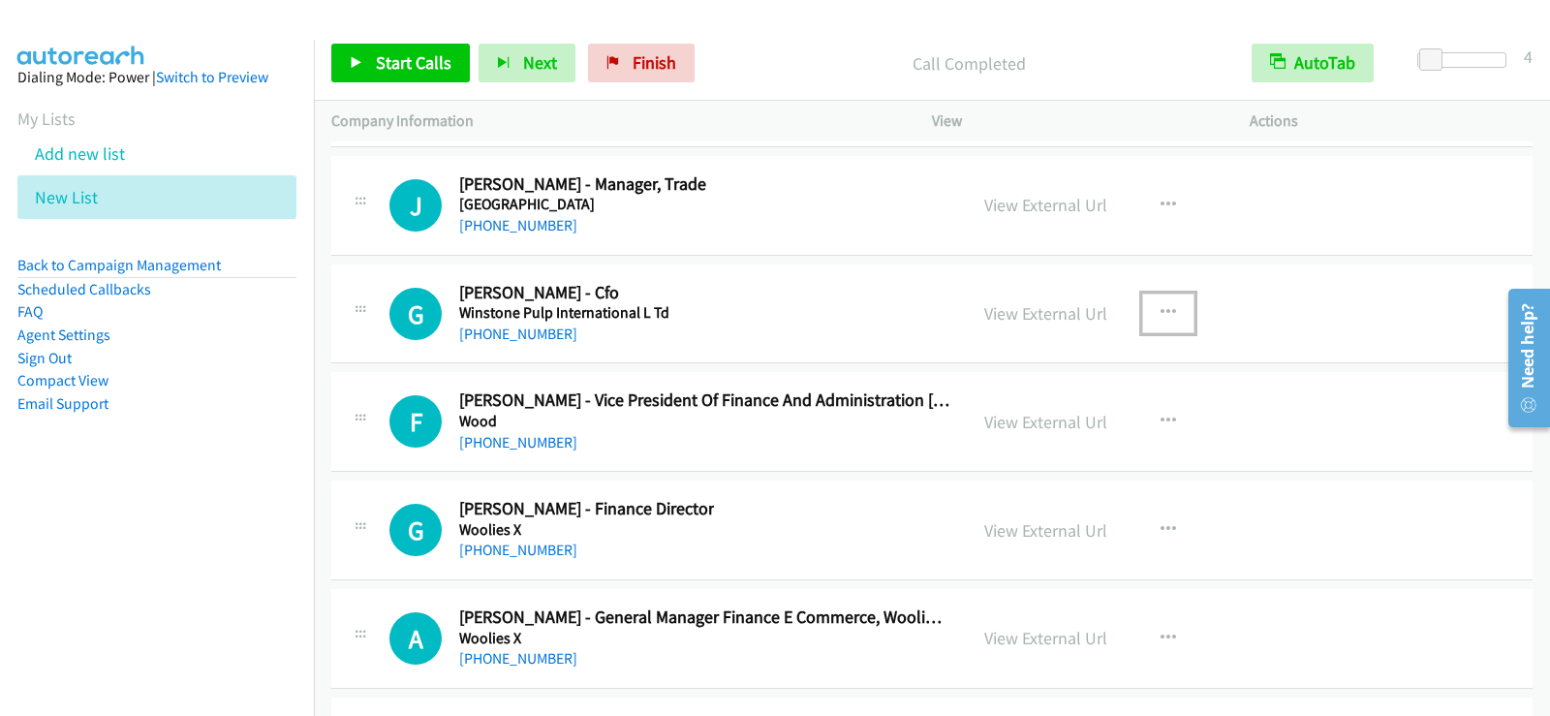
click at [1162, 305] on icon "button" at bounding box center [1169, 313] width 16 height 16
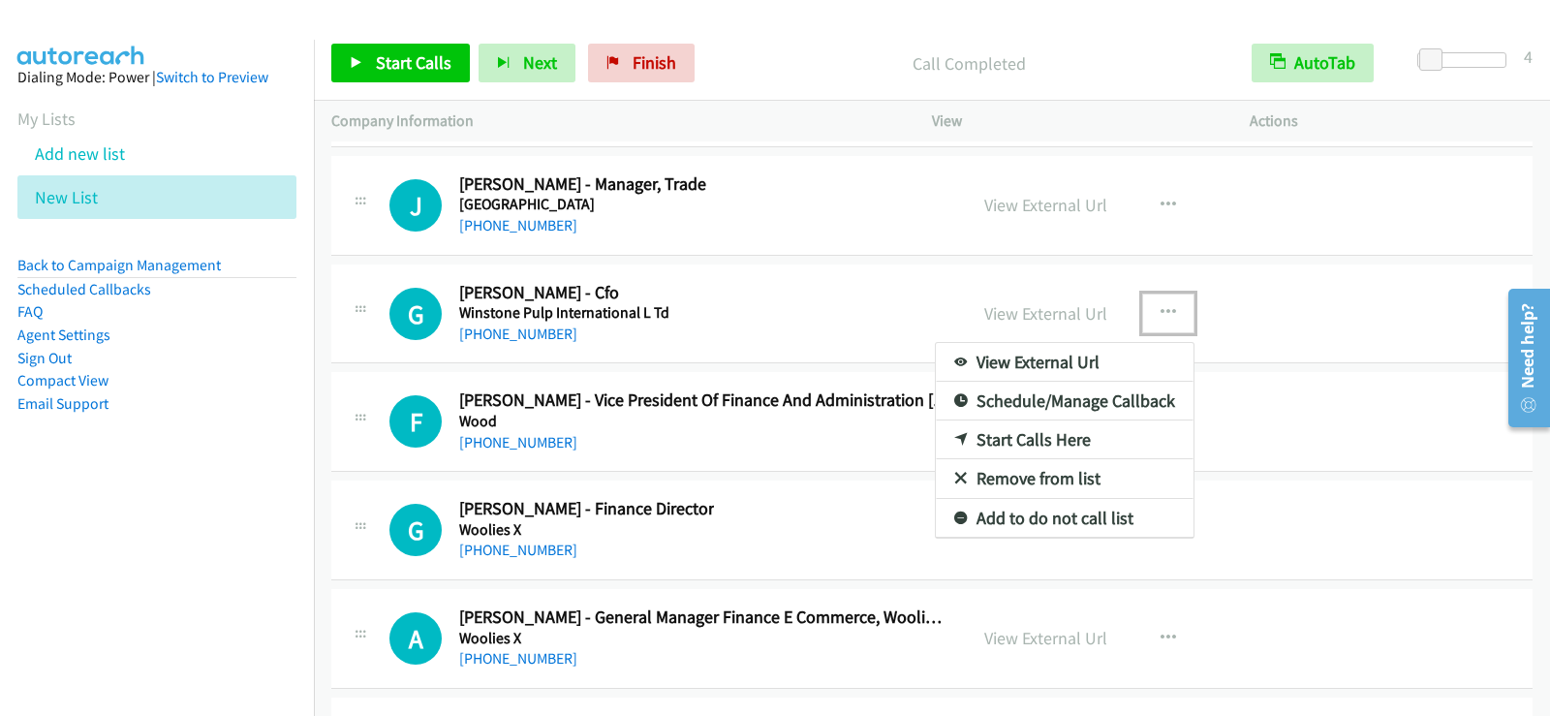
click at [995, 435] on link "Start Calls Here" at bounding box center [1065, 439] width 258 height 39
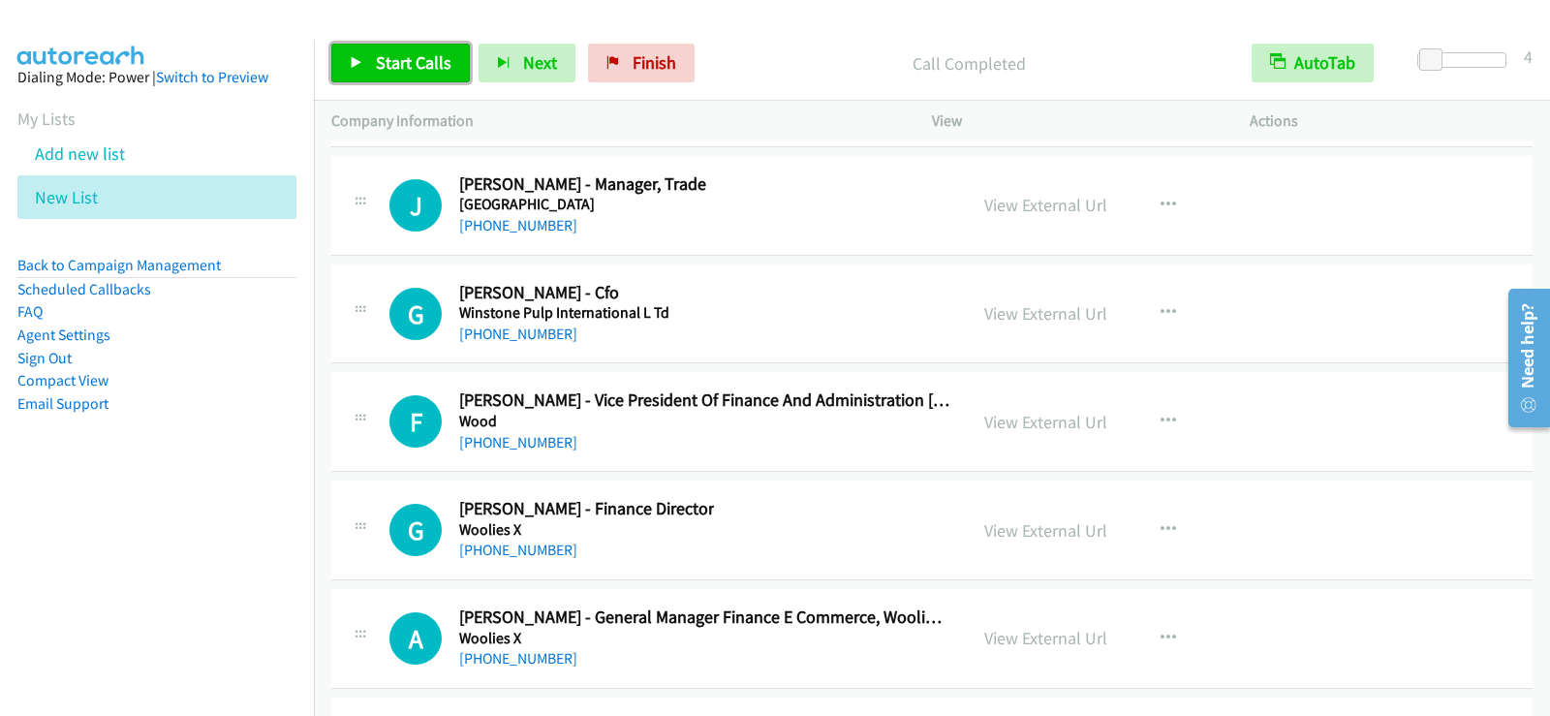
click at [391, 55] on span "Start Calls" at bounding box center [414, 62] width 76 height 22
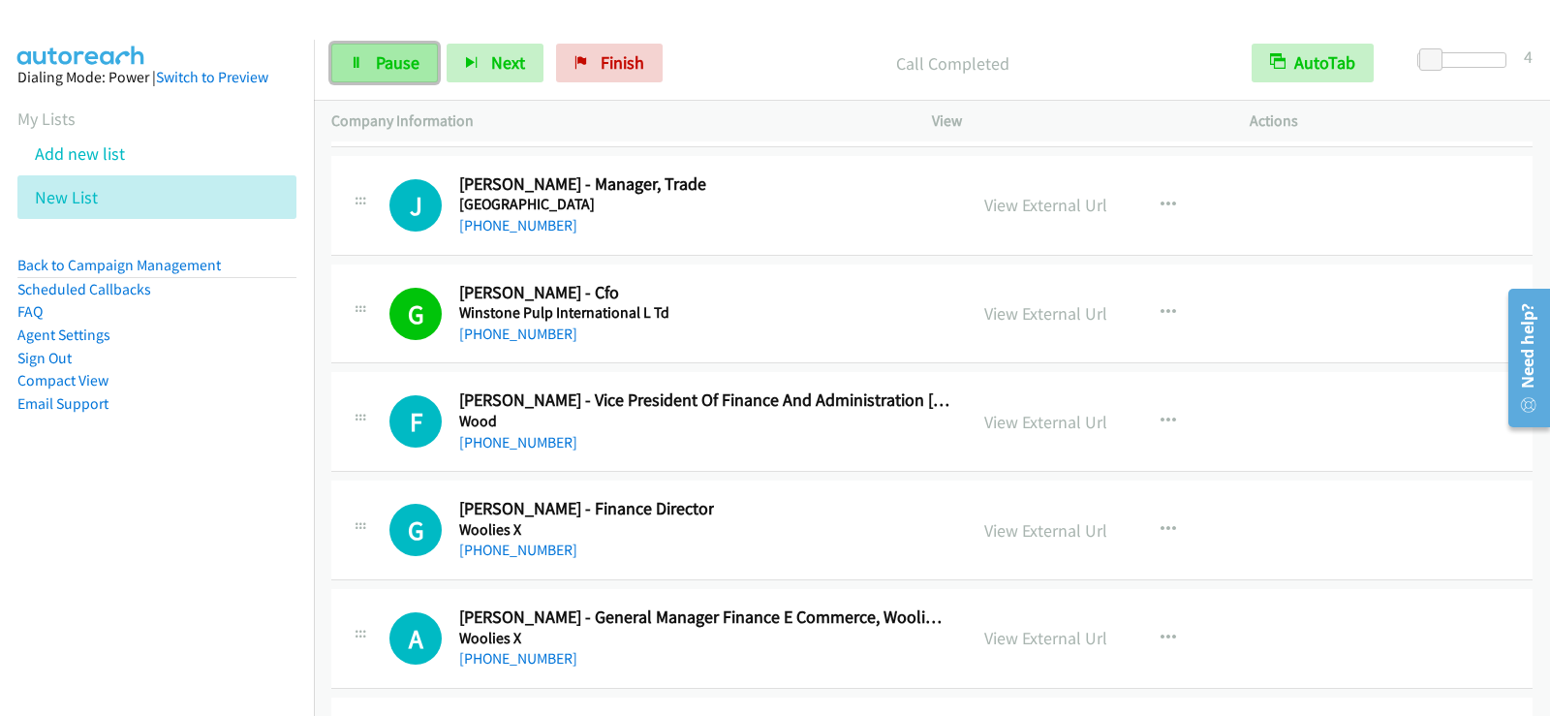
click at [429, 58] on link "Pause" at bounding box center [384, 63] width 107 height 39
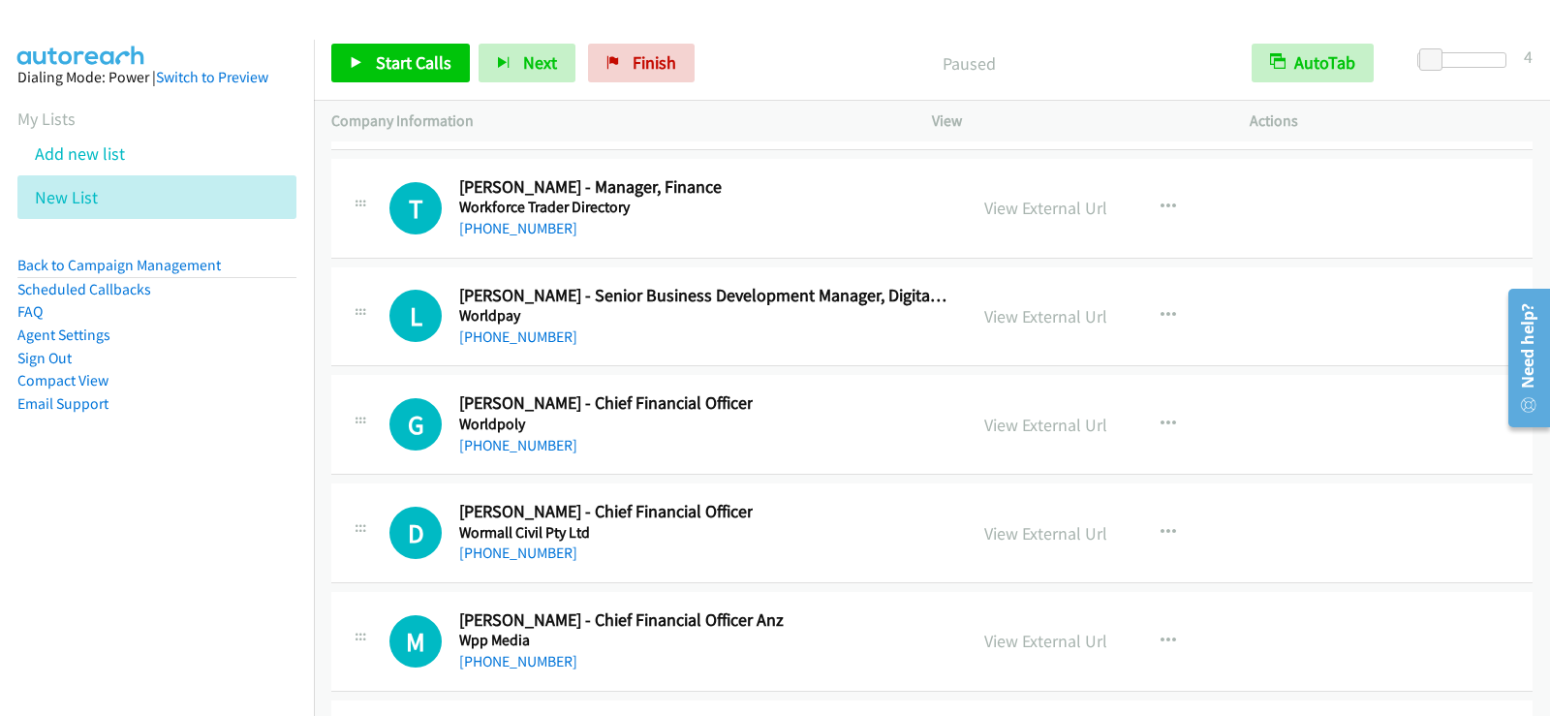
scroll to position [29357, 0]
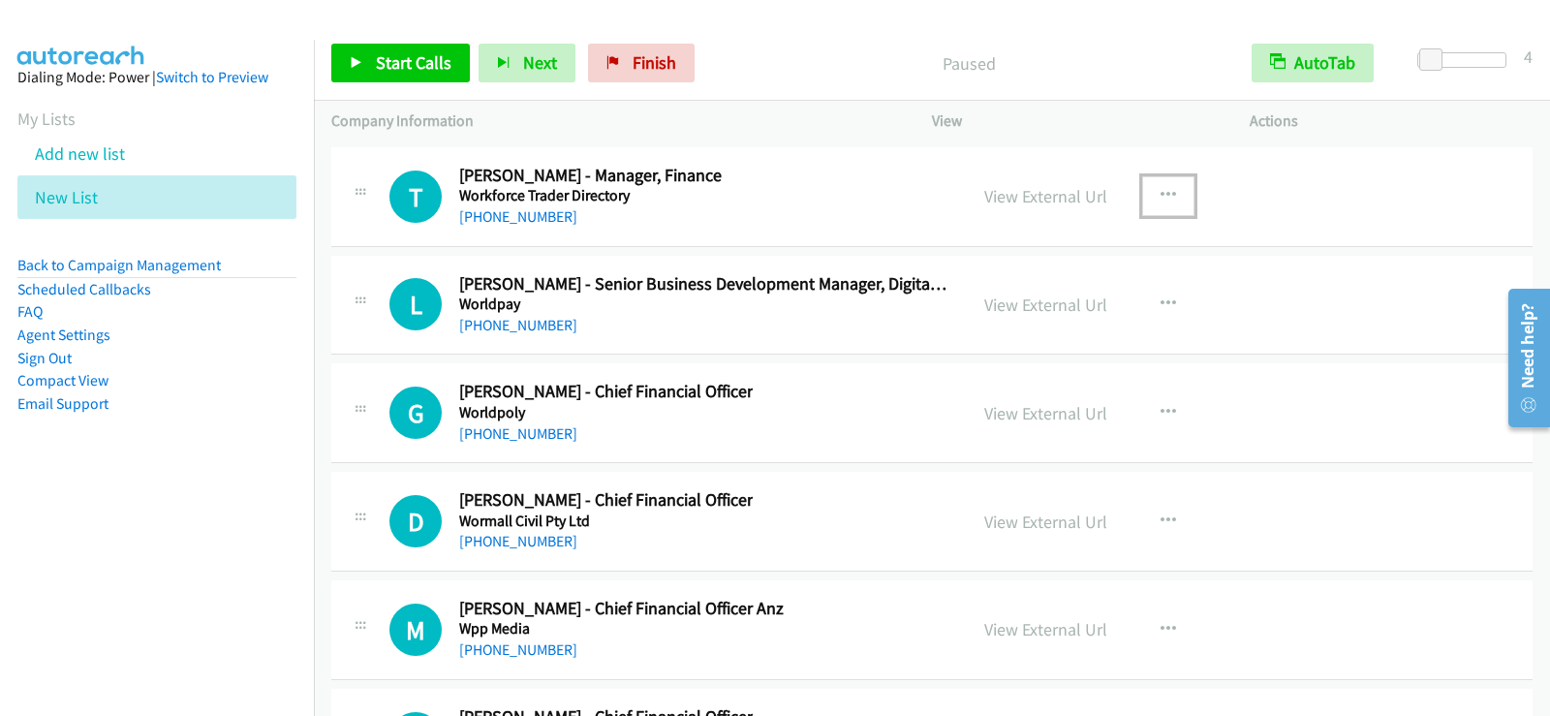
click at [1161, 197] on icon "button" at bounding box center [1169, 196] width 16 height 16
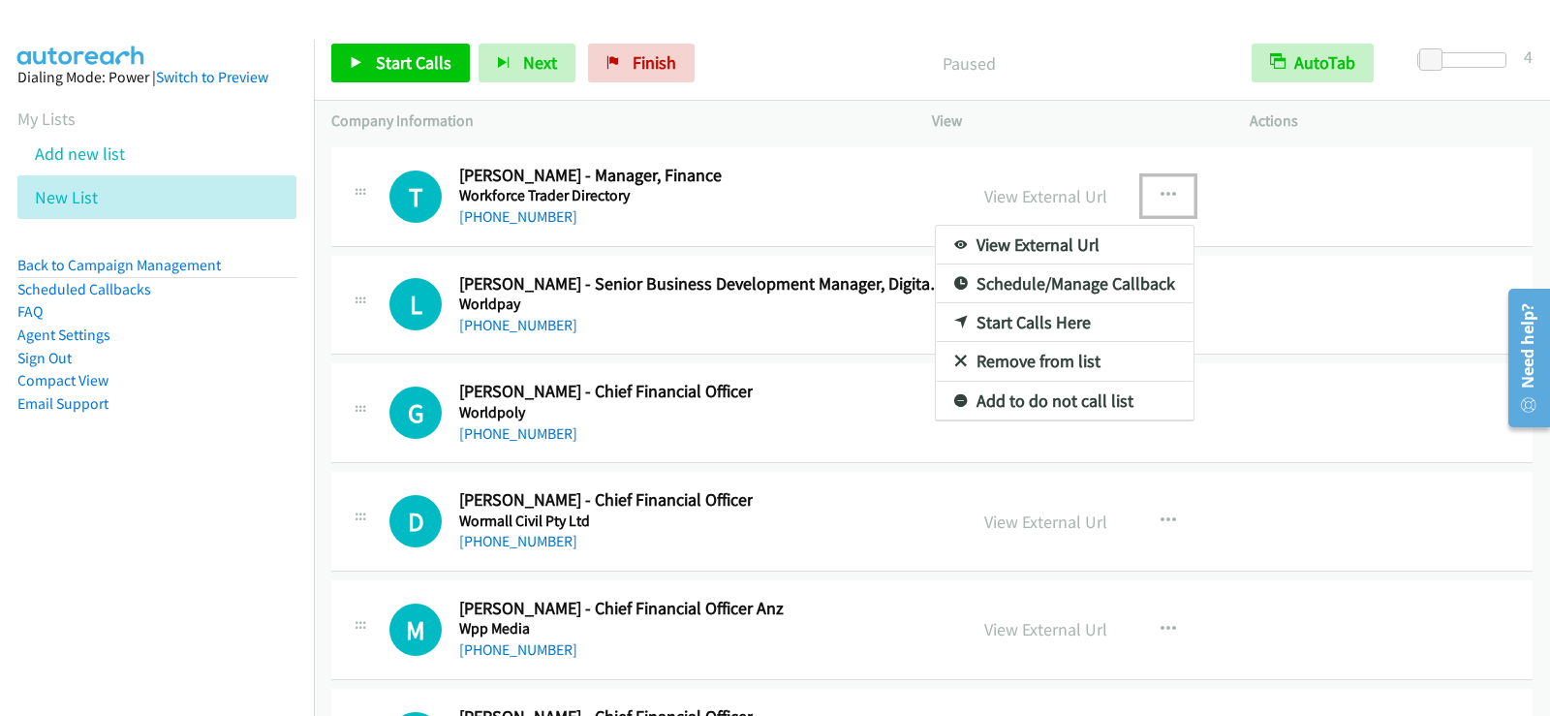
click at [1024, 325] on link "Start Calls Here" at bounding box center [1065, 322] width 258 height 39
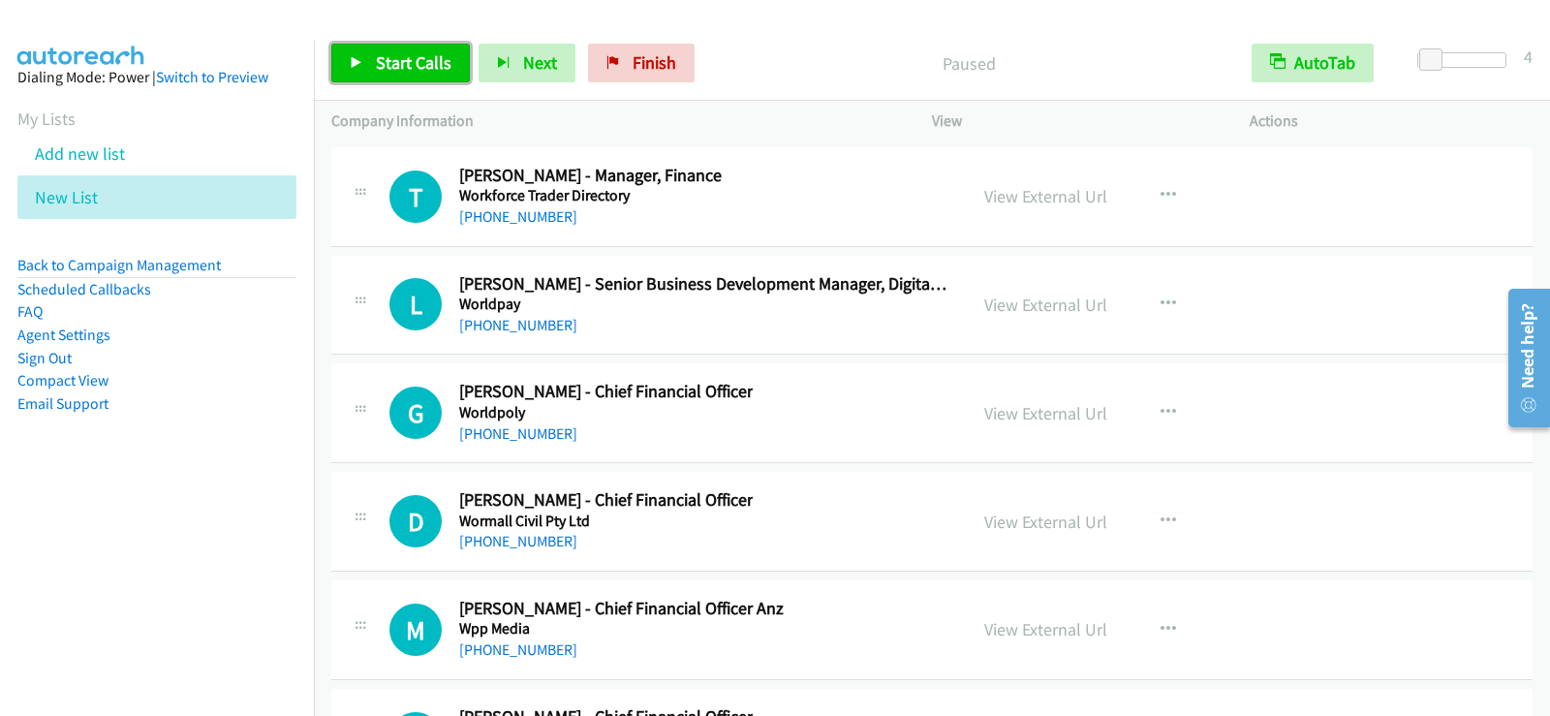
click at [354, 57] on icon at bounding box center [357, 64] width 14 height 14
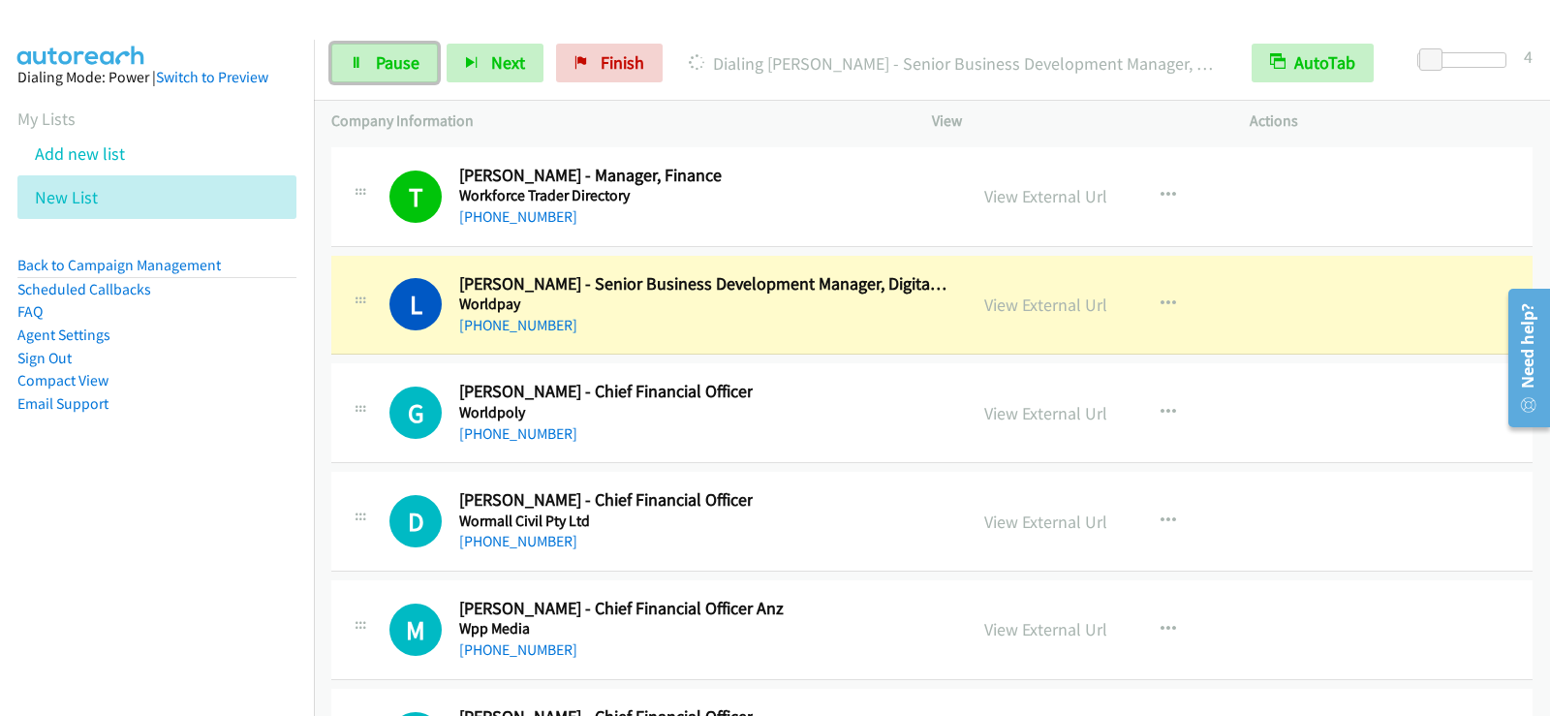
drag, startPoint x: 402, startPoint y: 72, endPoint x: 354, endPoint y: 112, distance: 63.3
click at [402, 72] on span "Pause" at bounding box center [398, 62] width 44 height 22
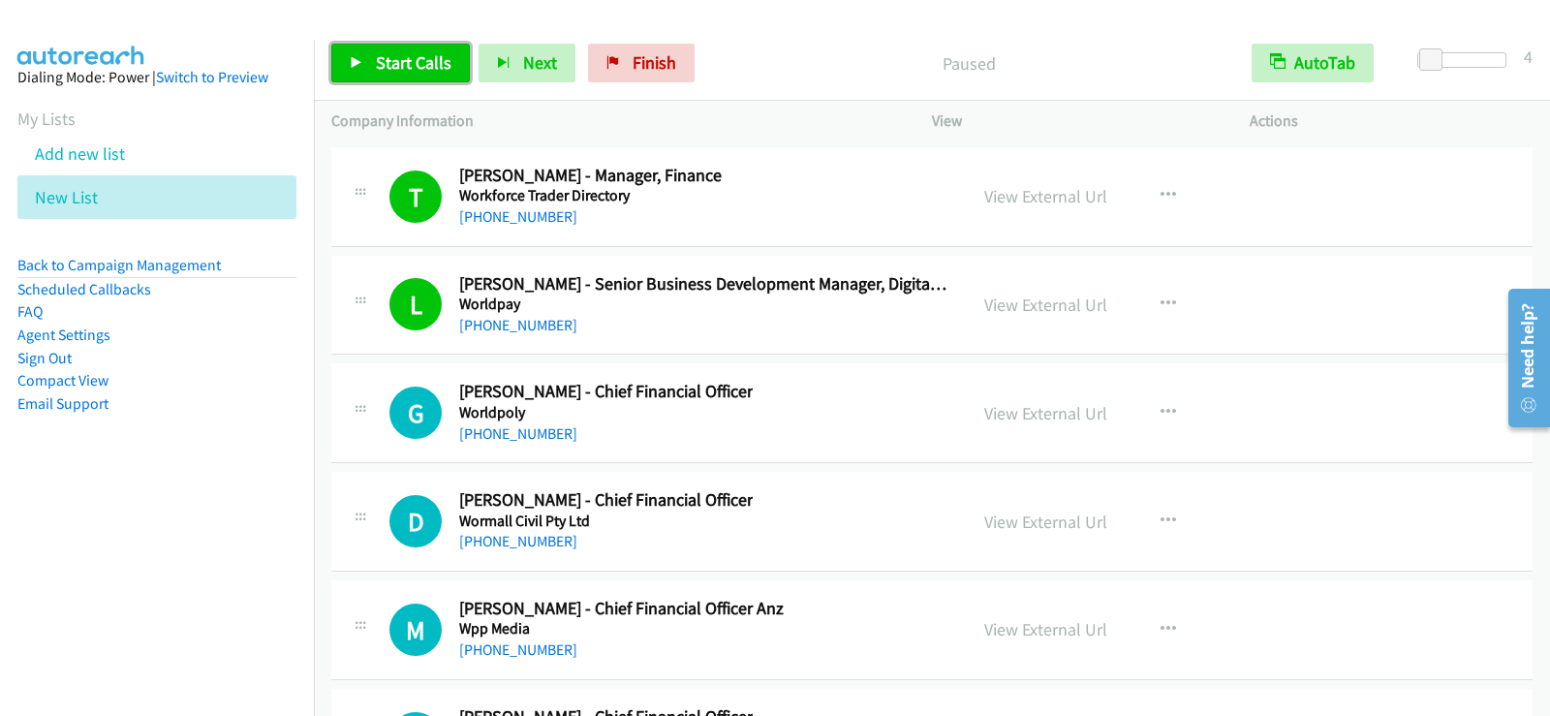
click at [426, 65] on span "Start Calls" at bounding box center [414, 62] width 76 height 22
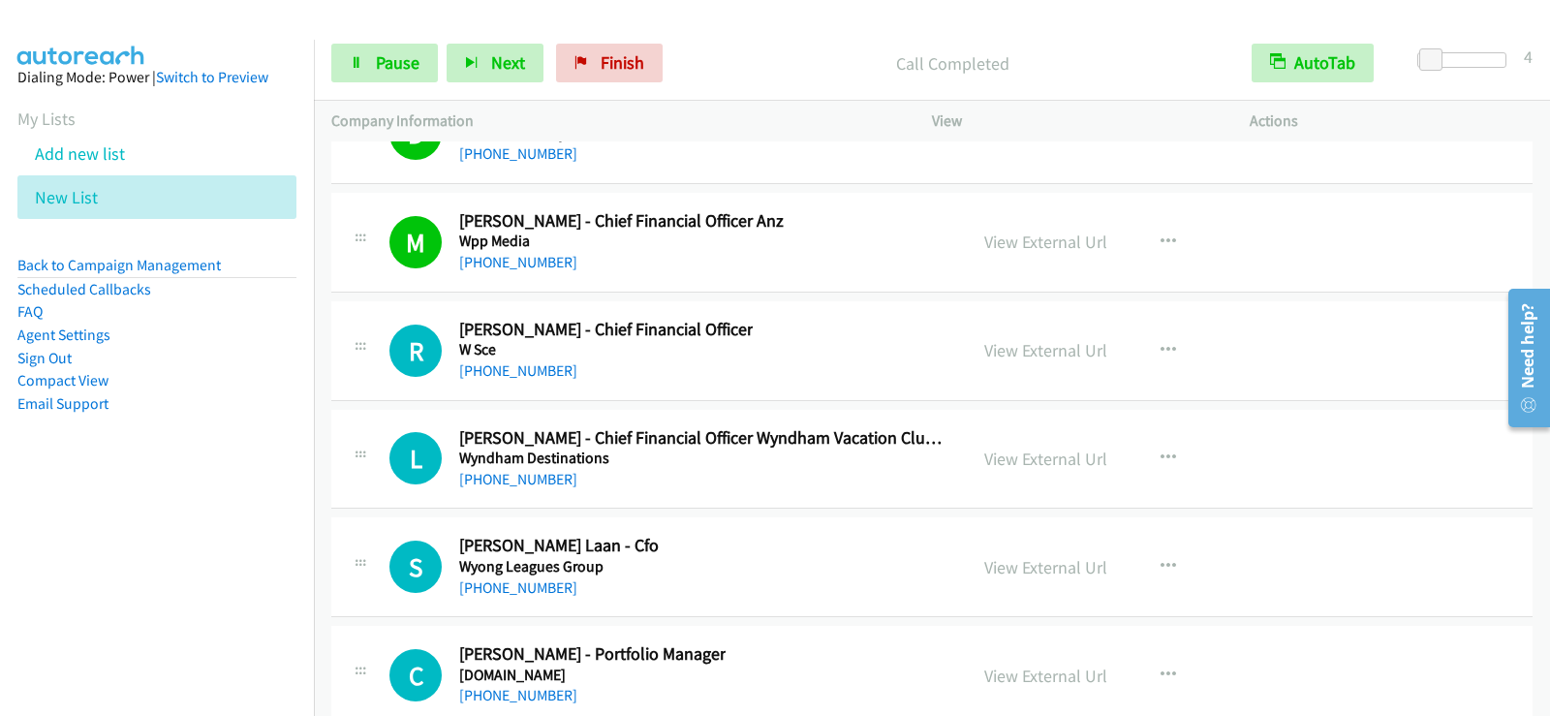
scroll to position [29842, 0]
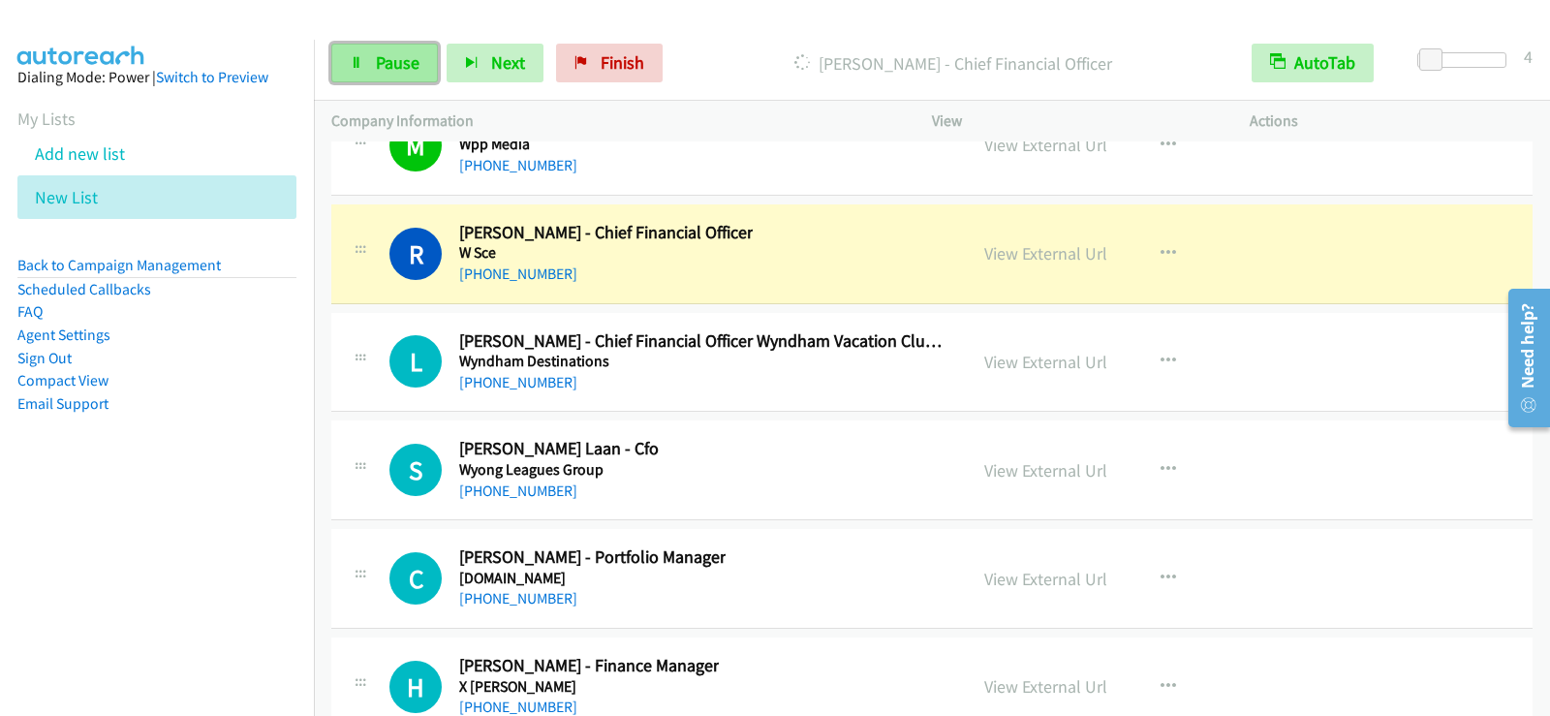
click at [389, 52] on span "Pause" at bounding box center [398, 62] width 44 height 22
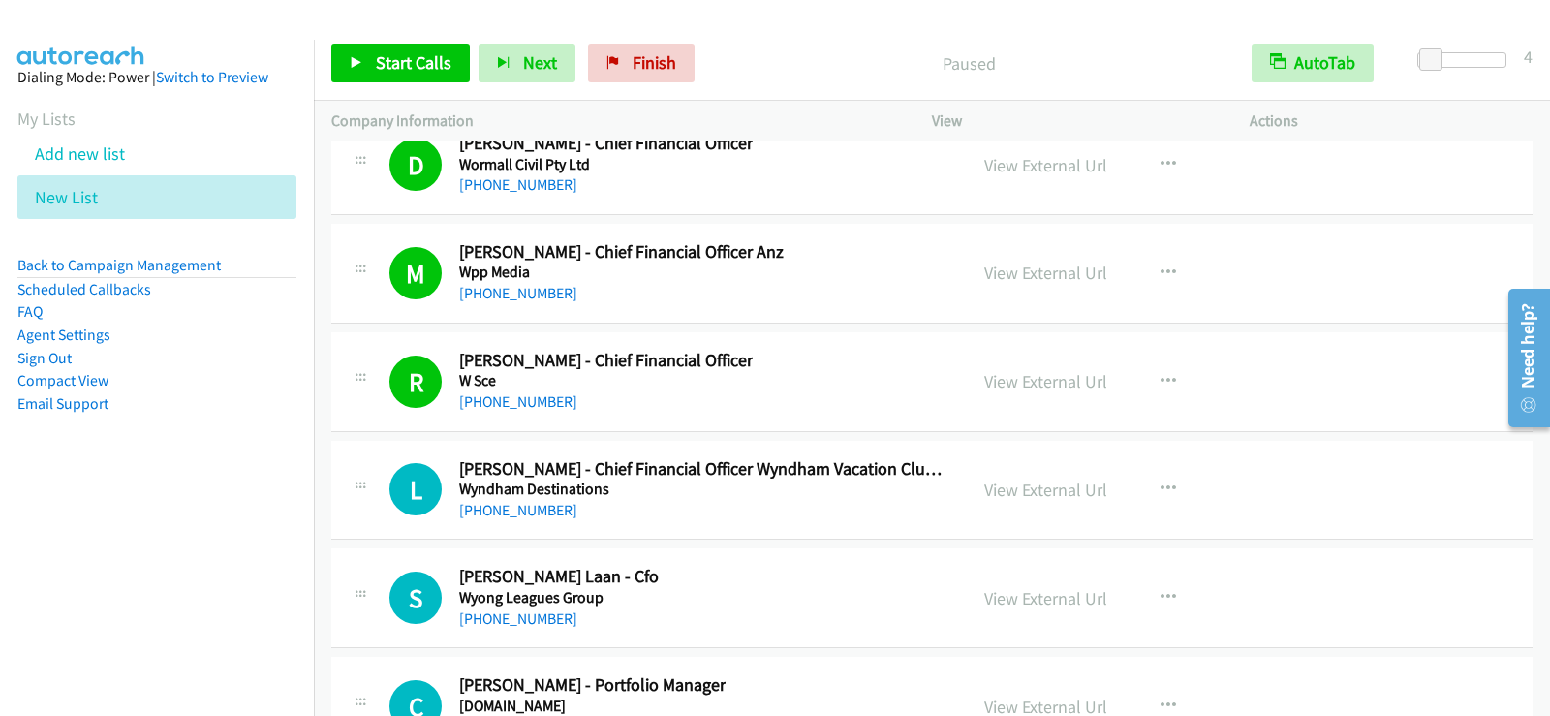
scroll to position [29551, 0]
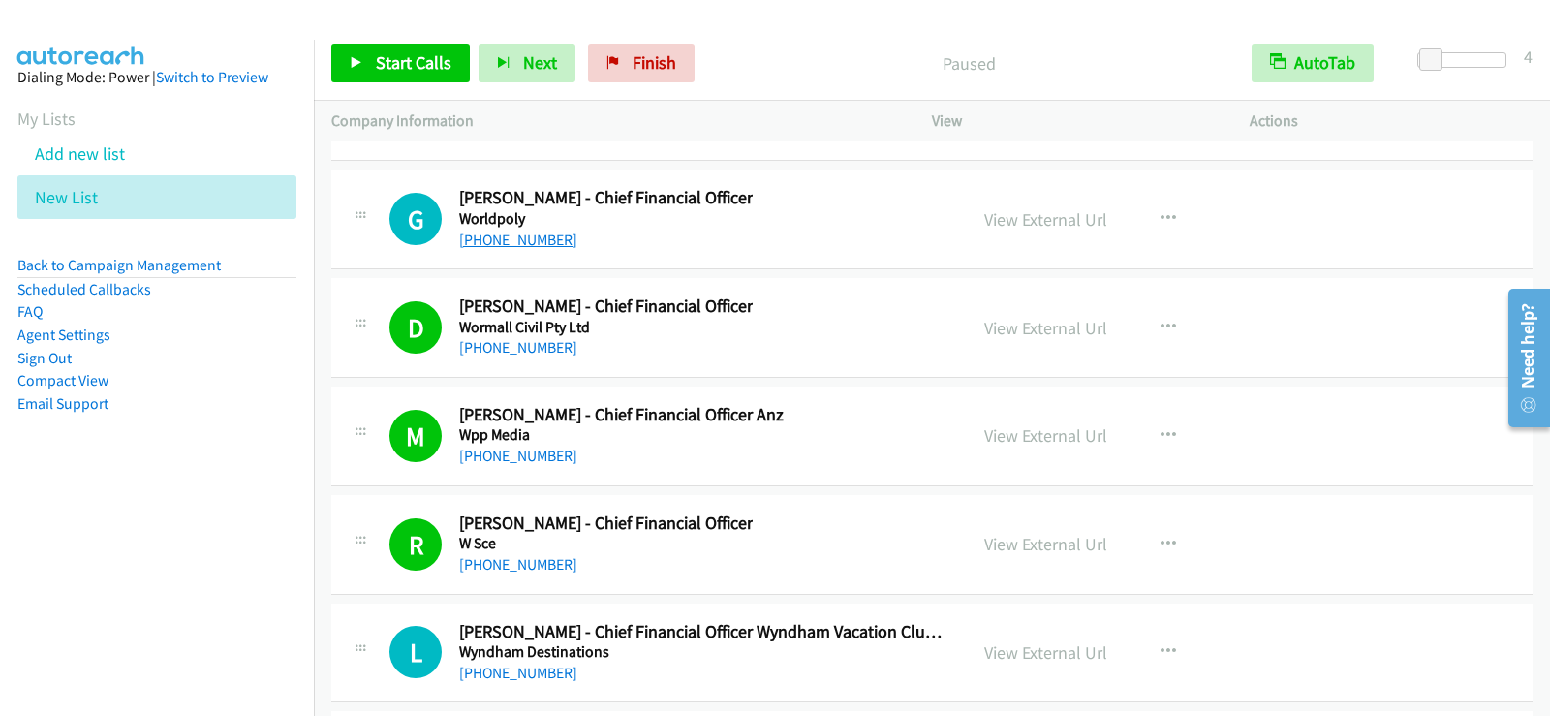
click at [514, 235] on link "[PHONE_NUMBER]" at bounding box center [518, 240] width 118 height 18
click at [393, 56] on span "Start Calls" at bounding box center [414, 62] width 76 height 22
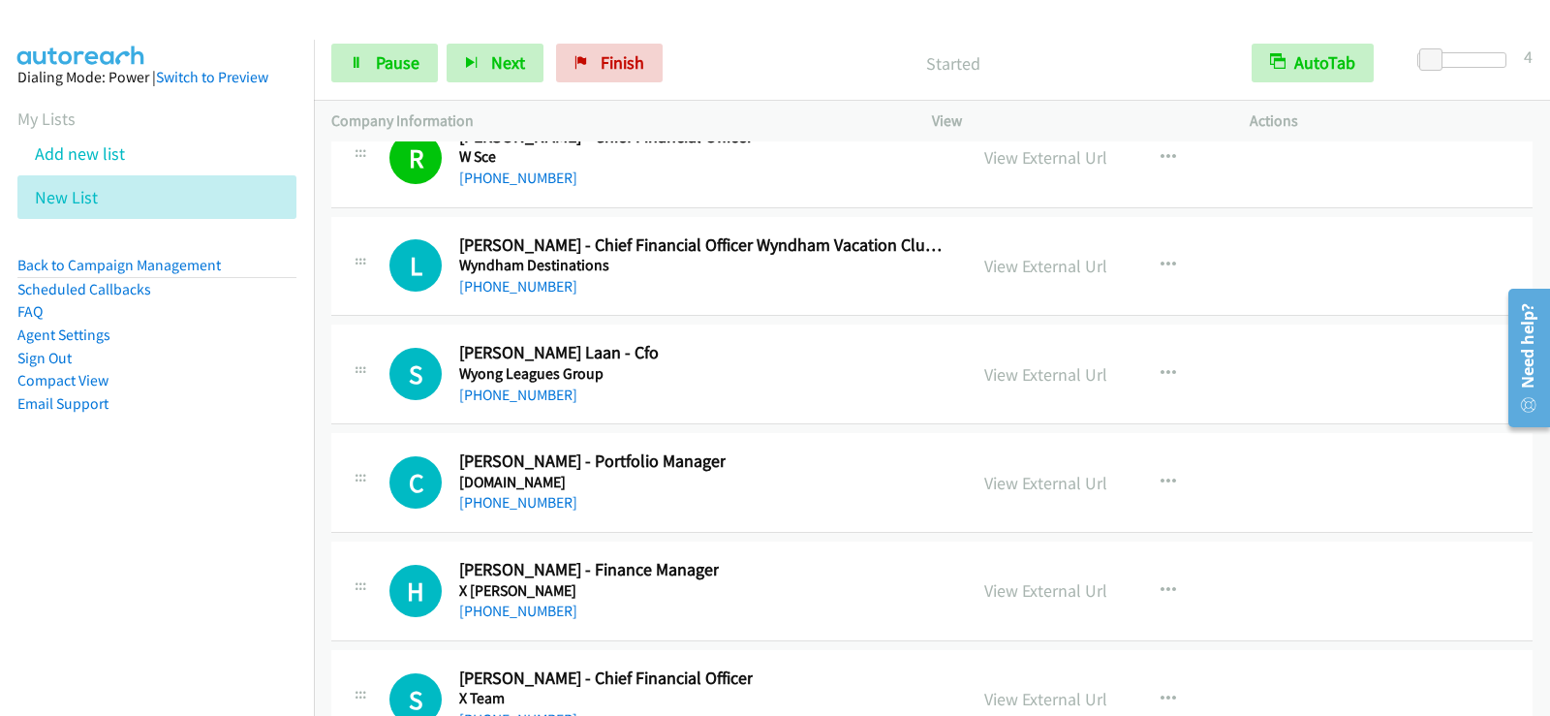
scroll to position [30036, 0]
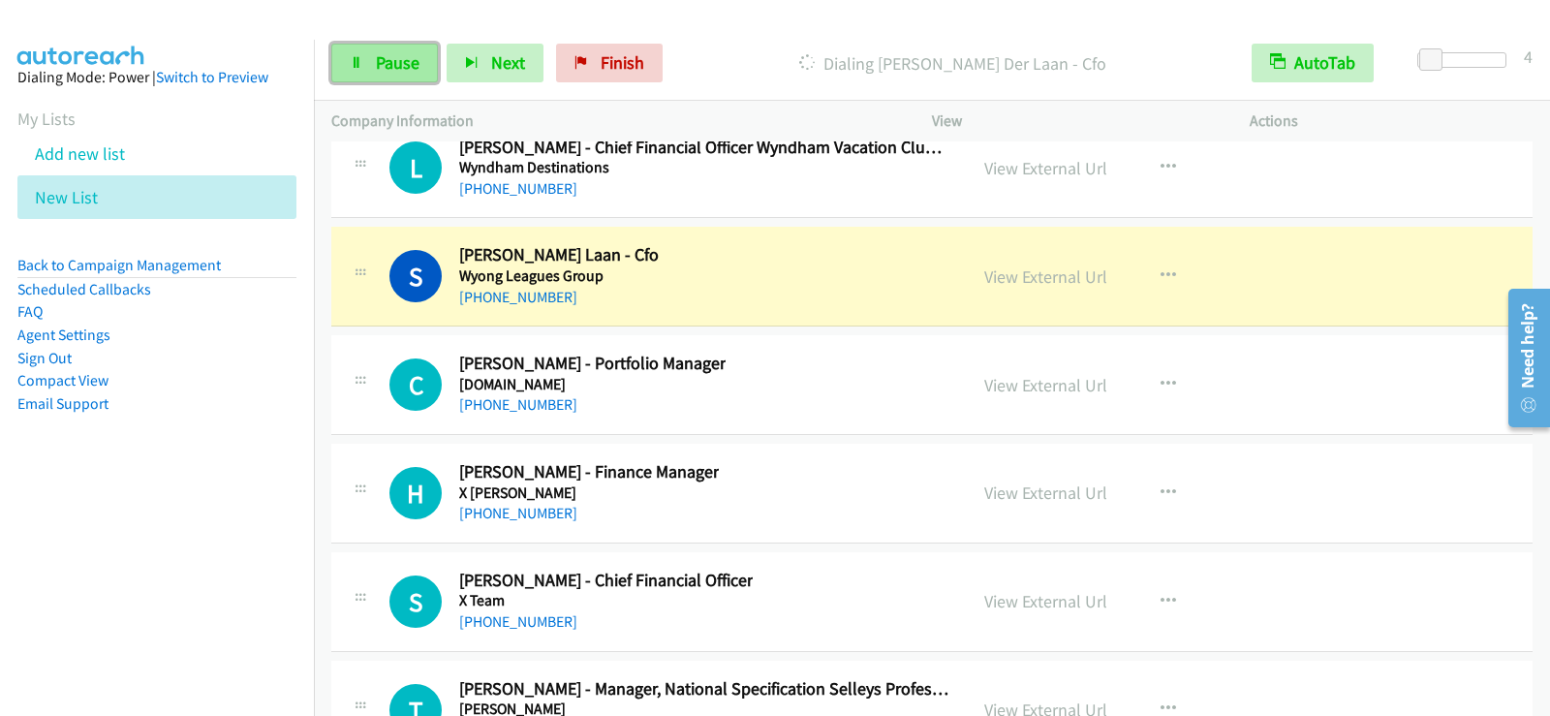
click at [409, 63] on span "Pause" at bounding box center [398, 62] width 44 height 22
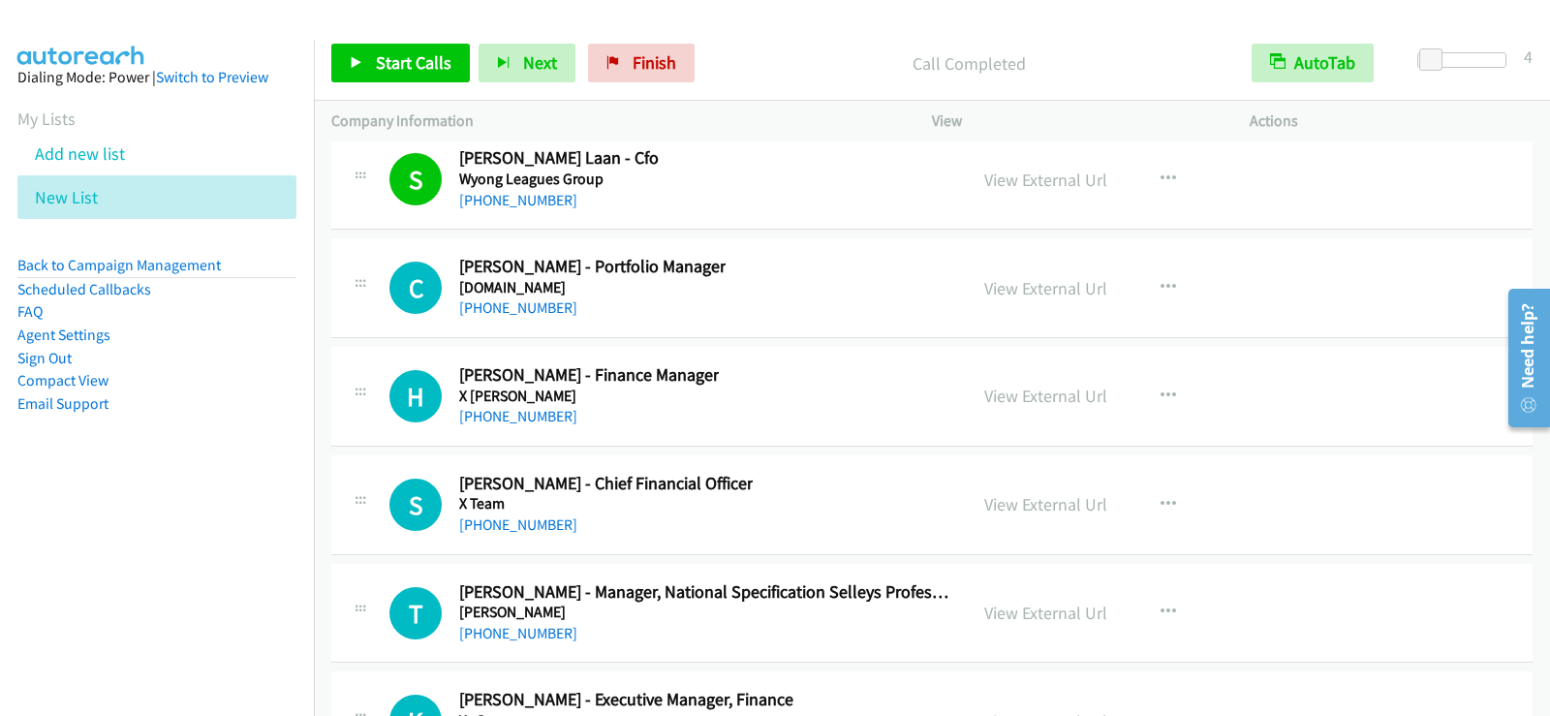
scroll to position [30229, 0]
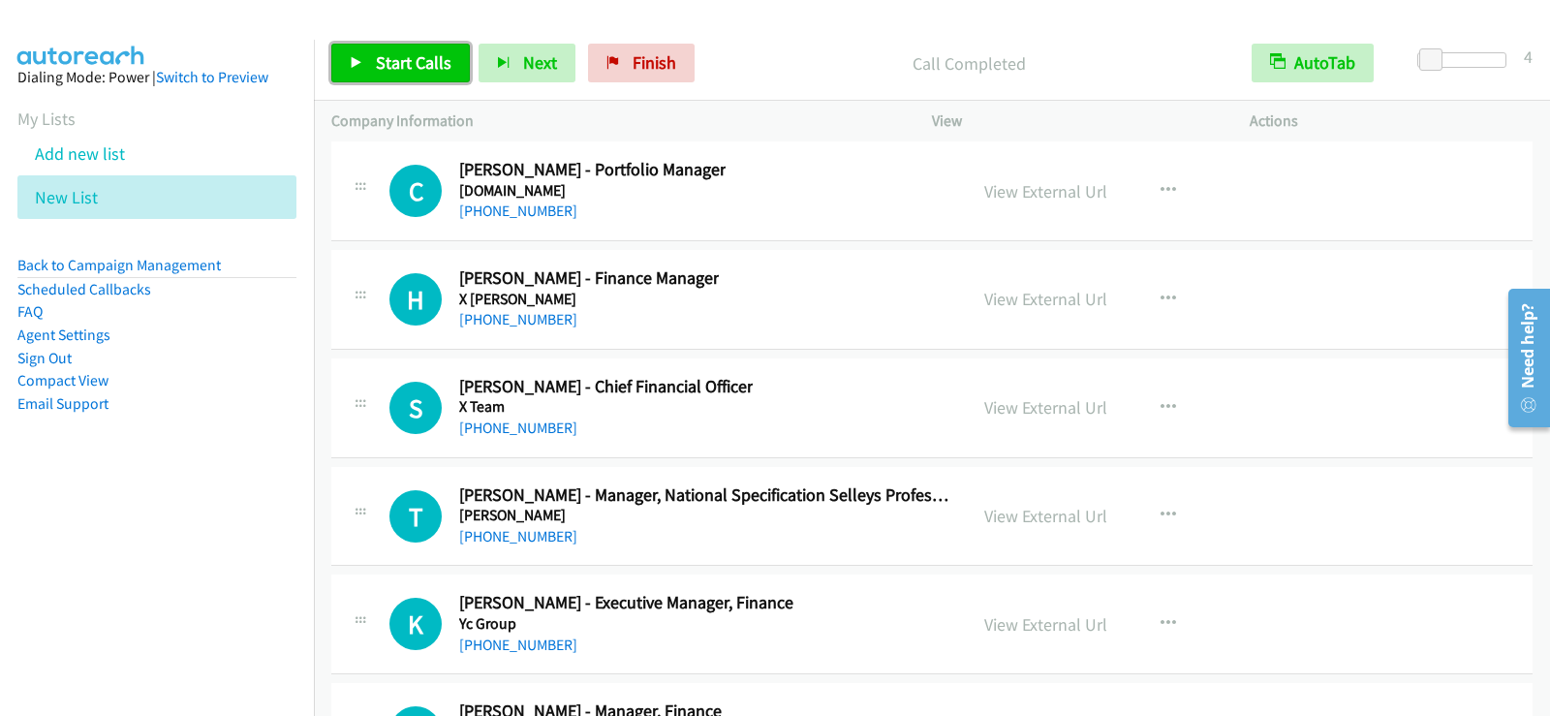
click at [455, 79] on link "Start Calls" at bounding box center [400, 63] width 139 height 39
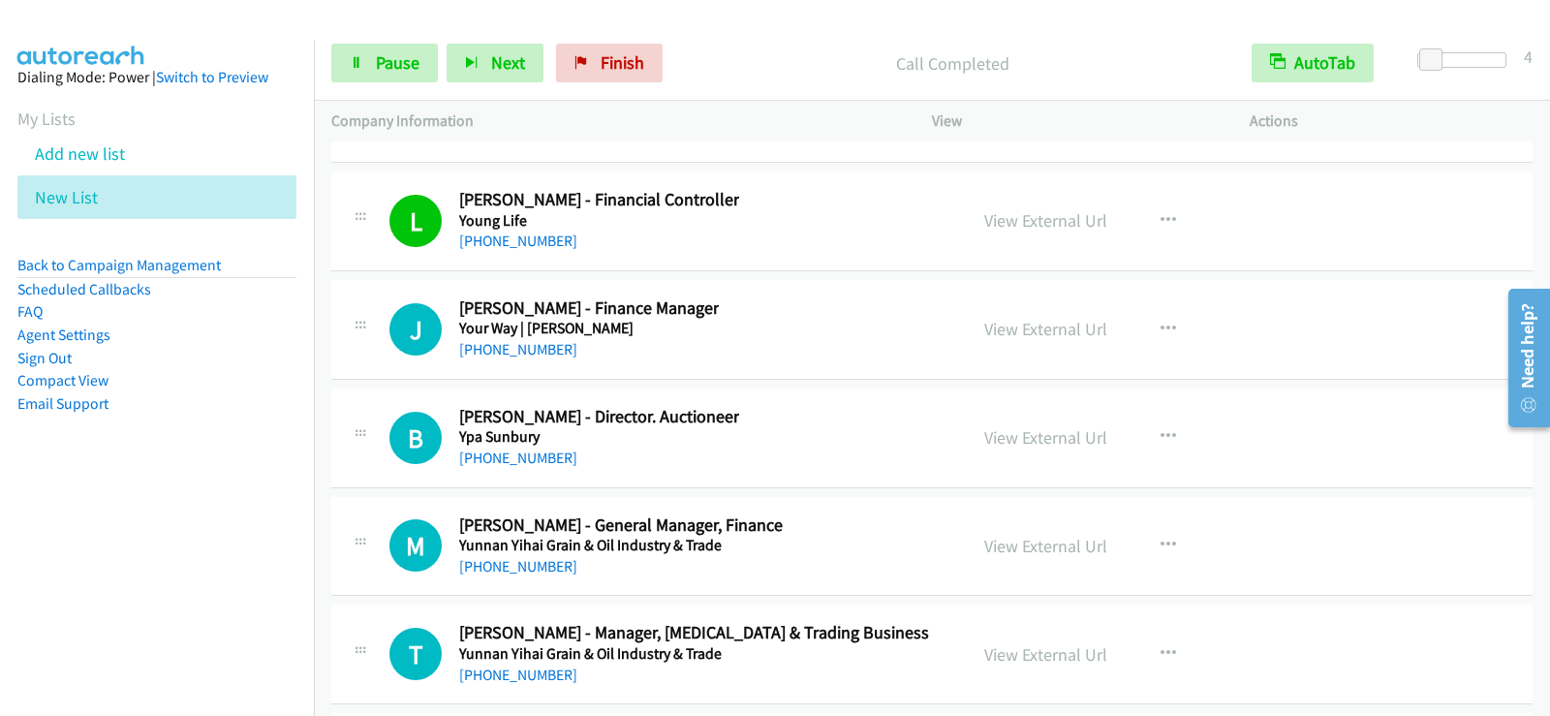
scroll to position [30946, 0]
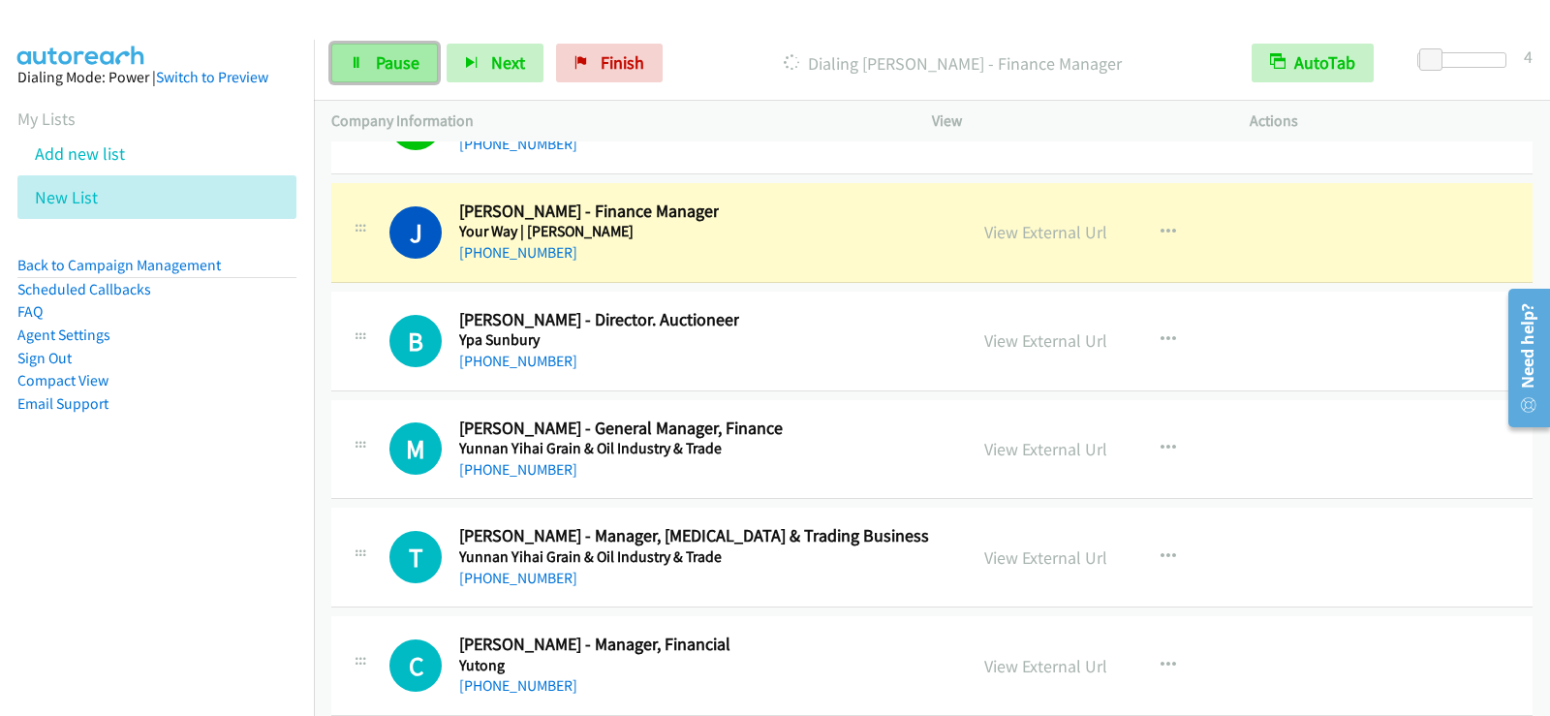
click at [408, 79] on link "Pause" at bounding box center [384, 63] width 107 height 39
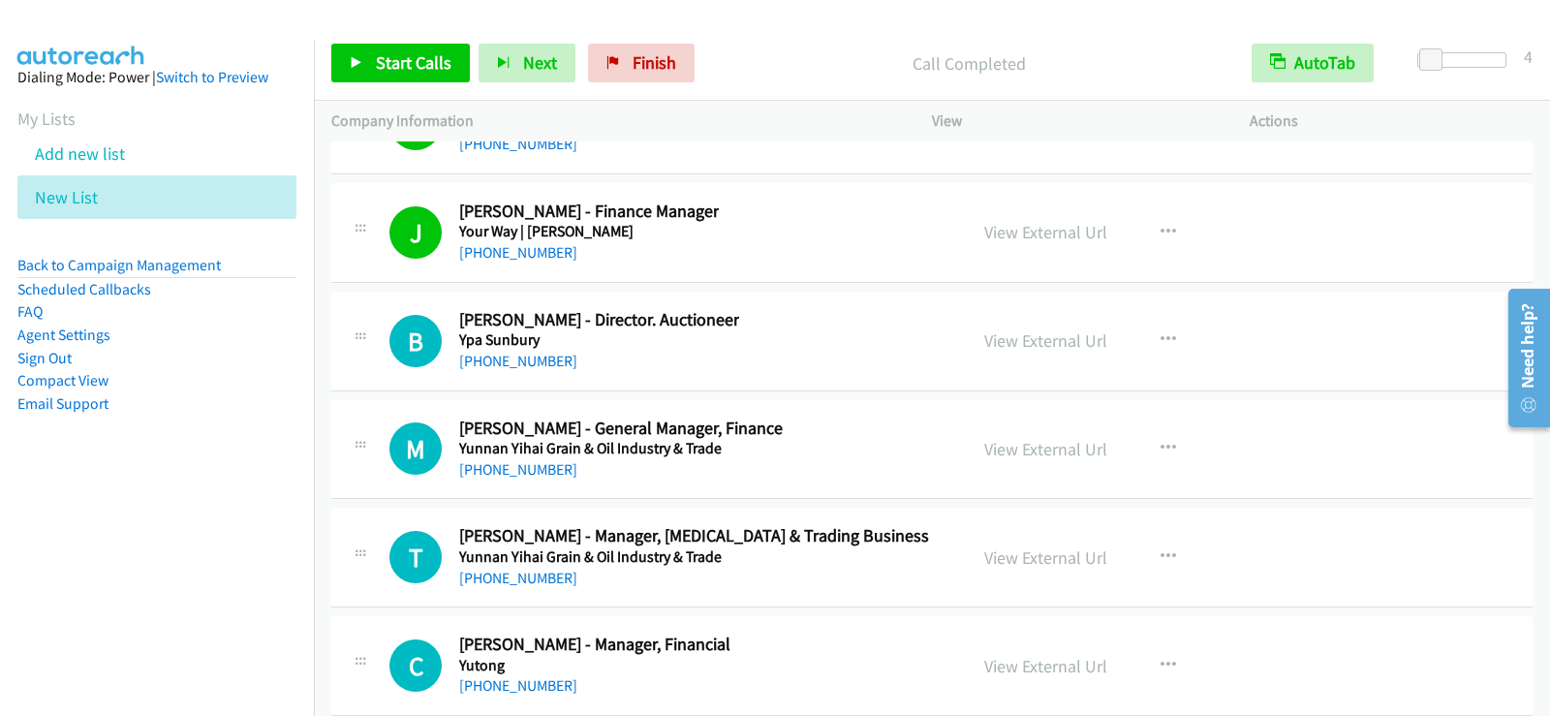
drag, startPoint x: 916, startPoint y: 670, endPoint x: 956, endPoint y: 669, distance: 40.7
click at [916, 670] on div "C Callback Scheduled [PERSON_NAME] - Manager, Financial Yutong [GEOGRAPHIC_DATA…" at bounding box center [669, 666] width 560 height 64
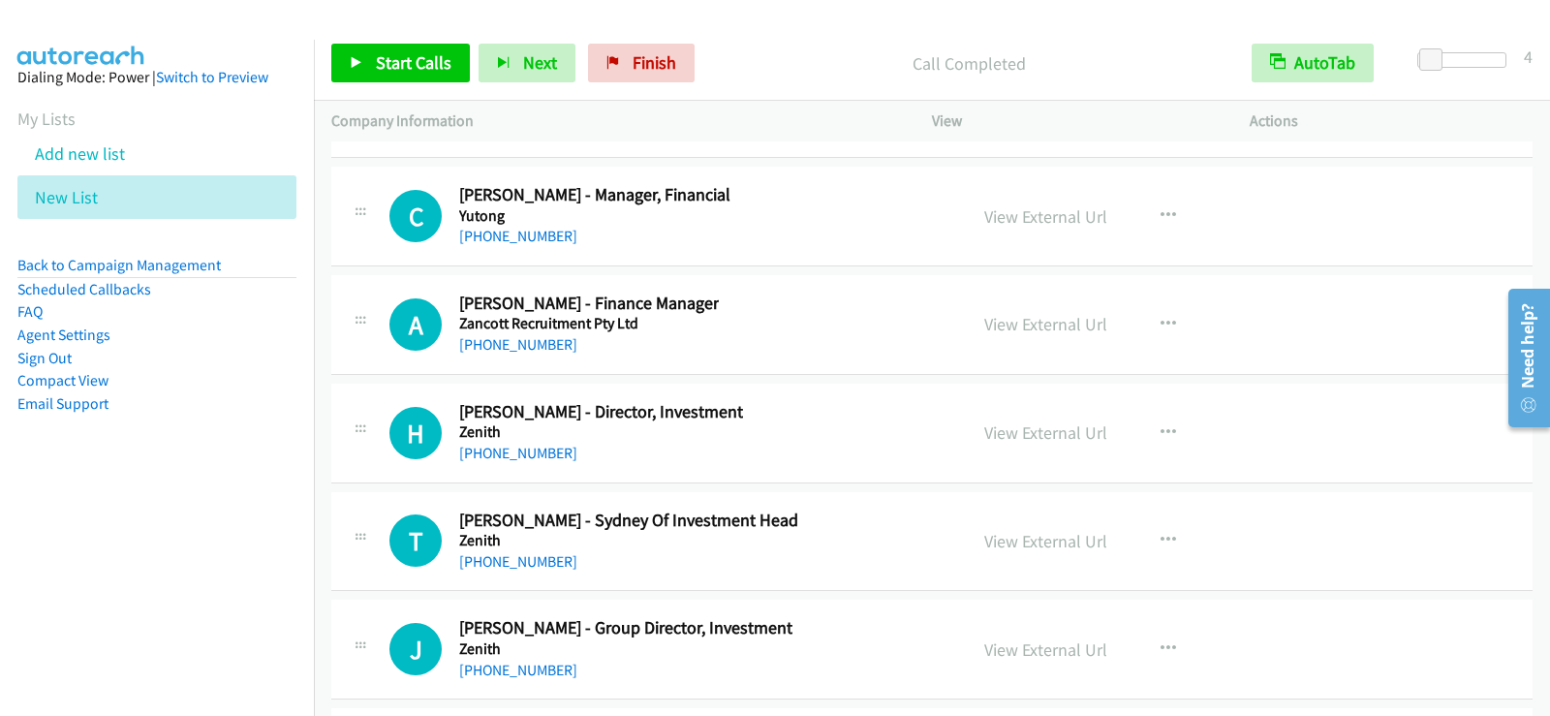
scroll to position [31431, 0]
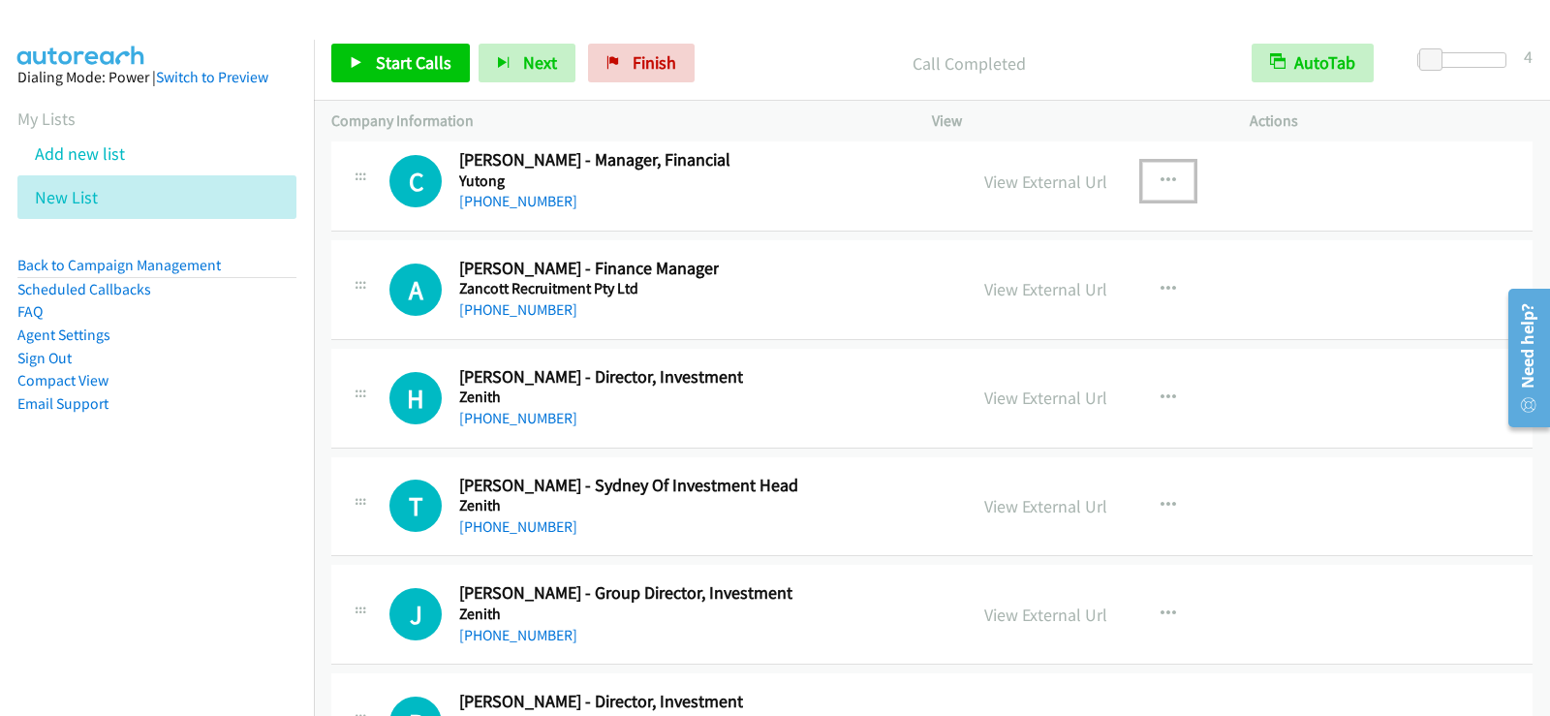
click at [1162, 175] on icon "button" at bounding box center [1169, 181] width 16 height 16
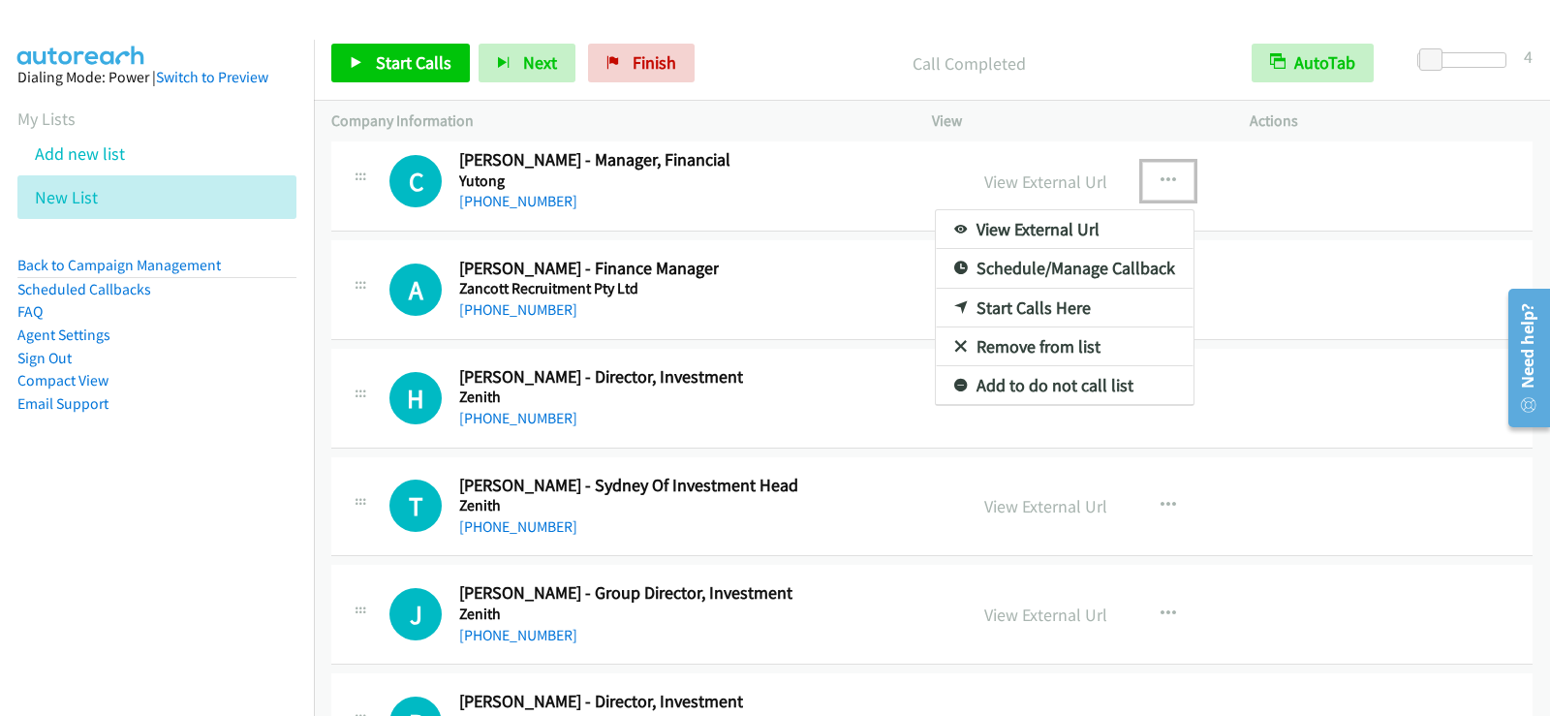
click at [1018, 307] on link "Start Calls Here" at bounding box center [1065, 308] width 258 height 39
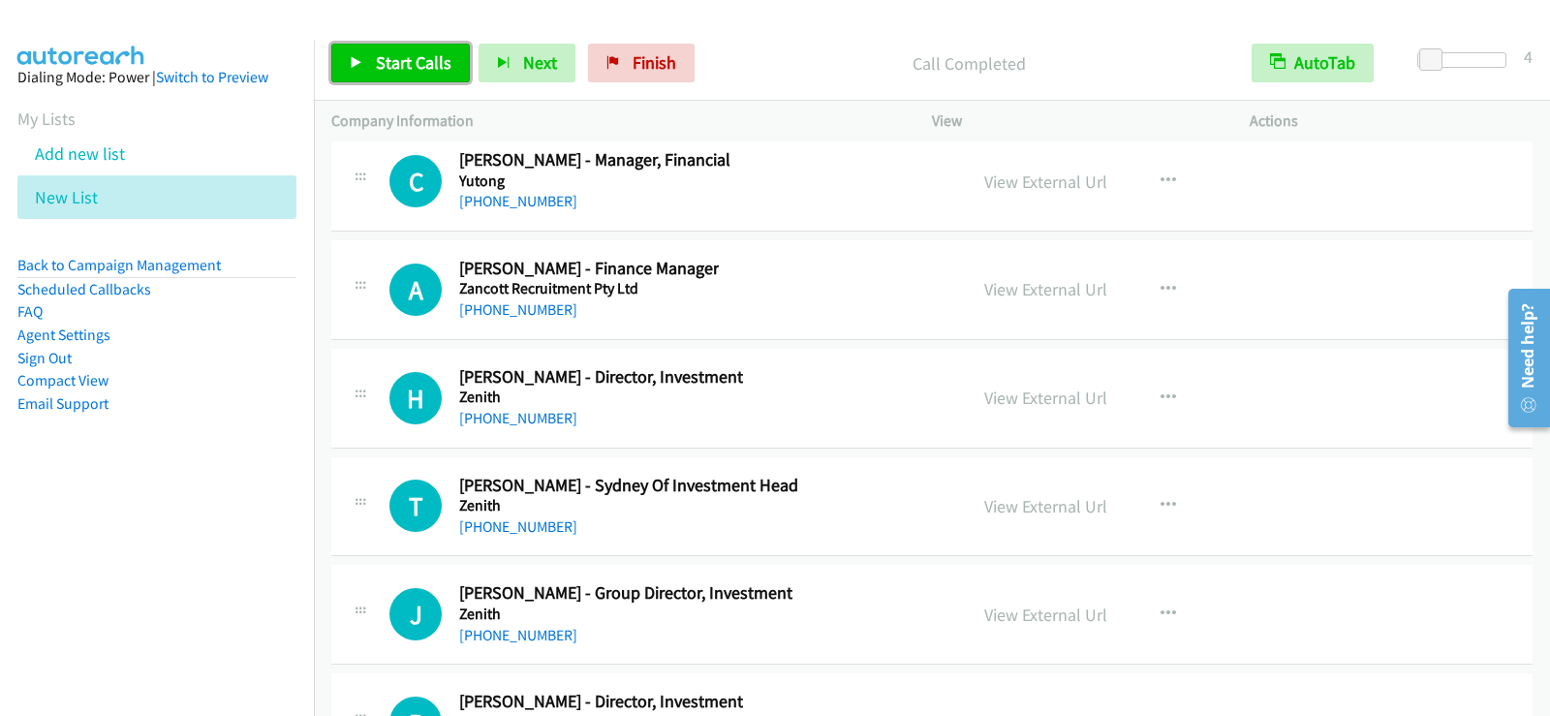
click at [373, 54] on link "Start Calls" at bounding box center [400, 63] width 139 height 39
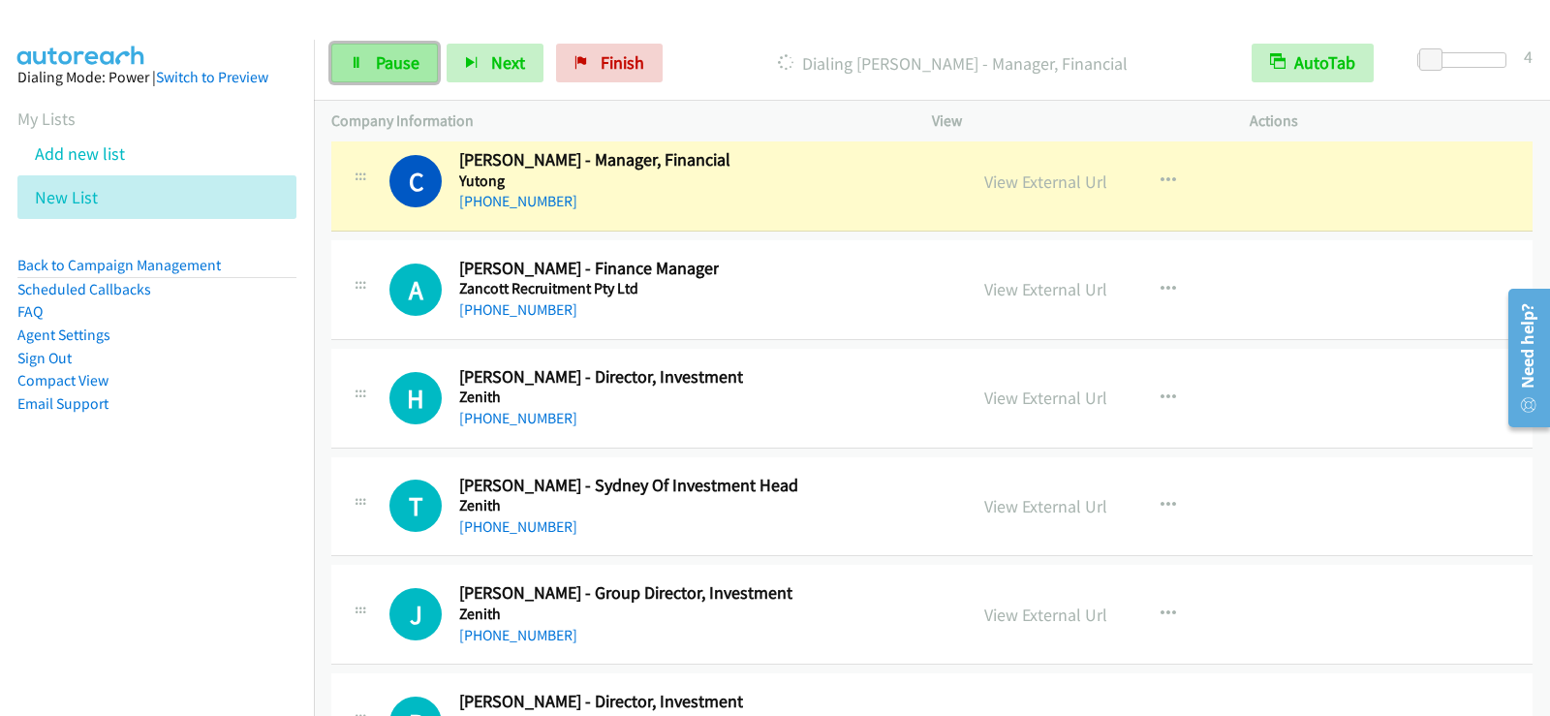
click at [397, 64] on span "Pause" at bounding box center [398, 62] width 44 height 22
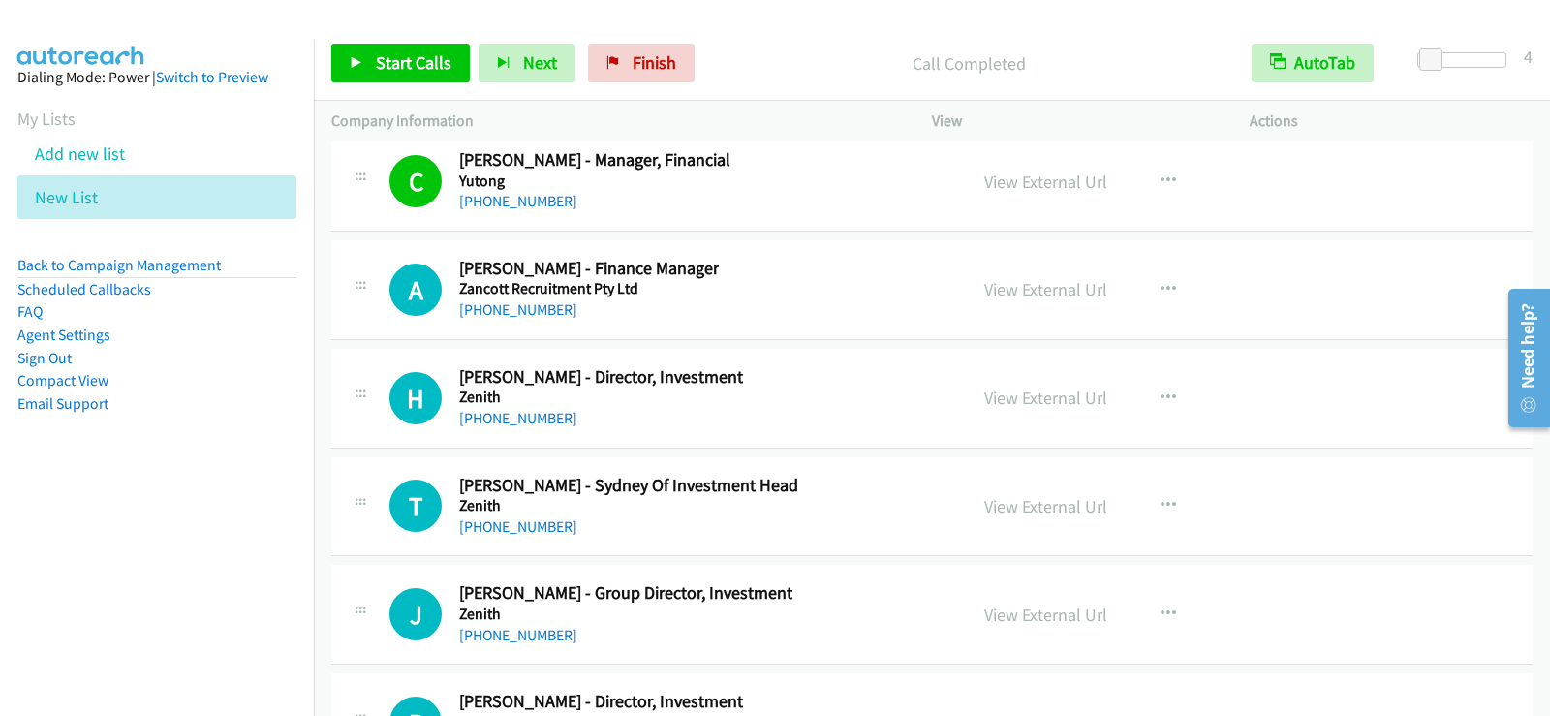
click at [377, 31] on div "Start Calls Pause Next Finish Call Completed AutoTab AutoTab 4" at bounding box center [932, 63] width 1236 height 75
click at [383, 60] on span "Start Calls" at bounding box center [414, 62] width 76 height 22
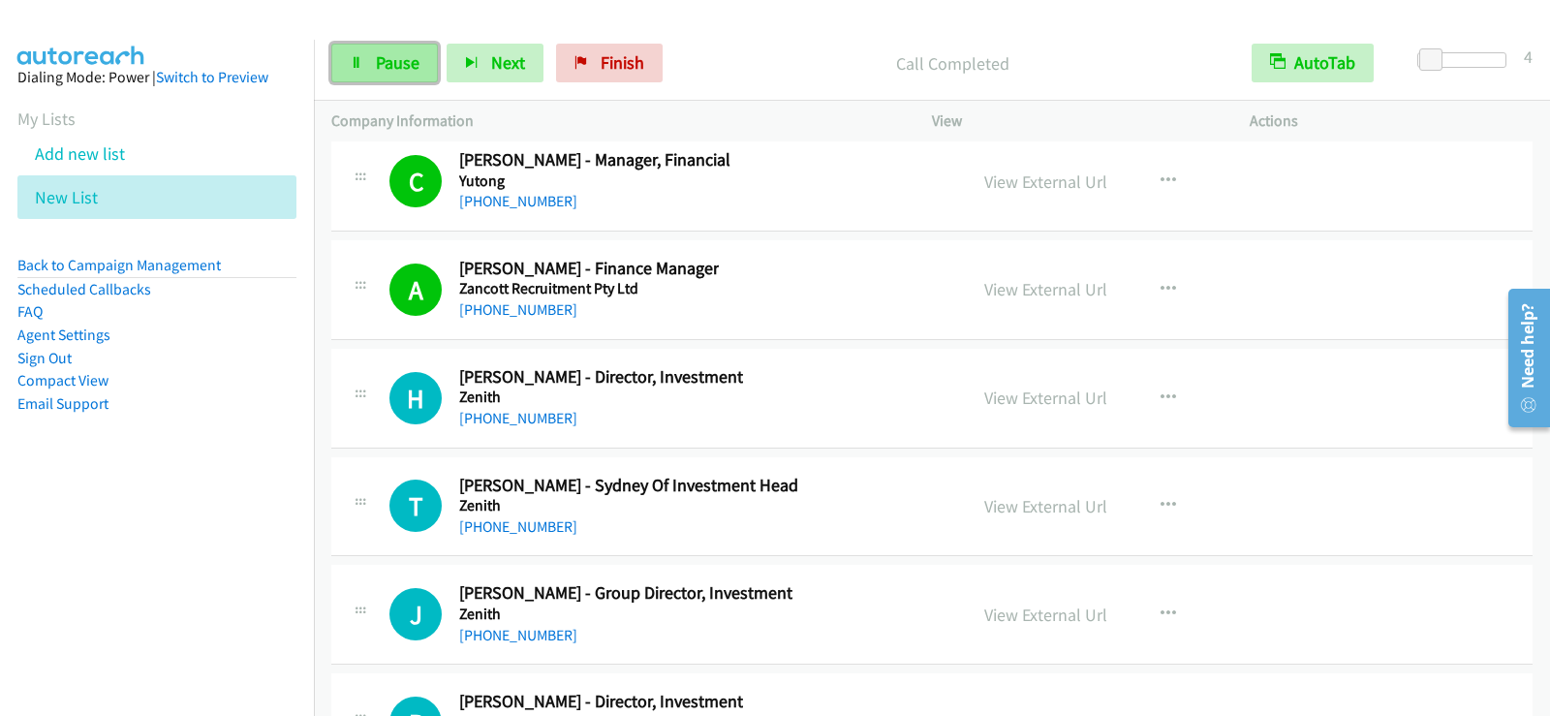
click at [417, 69] on span "Pause" at bounding box center [398, 62] width 44 height 22
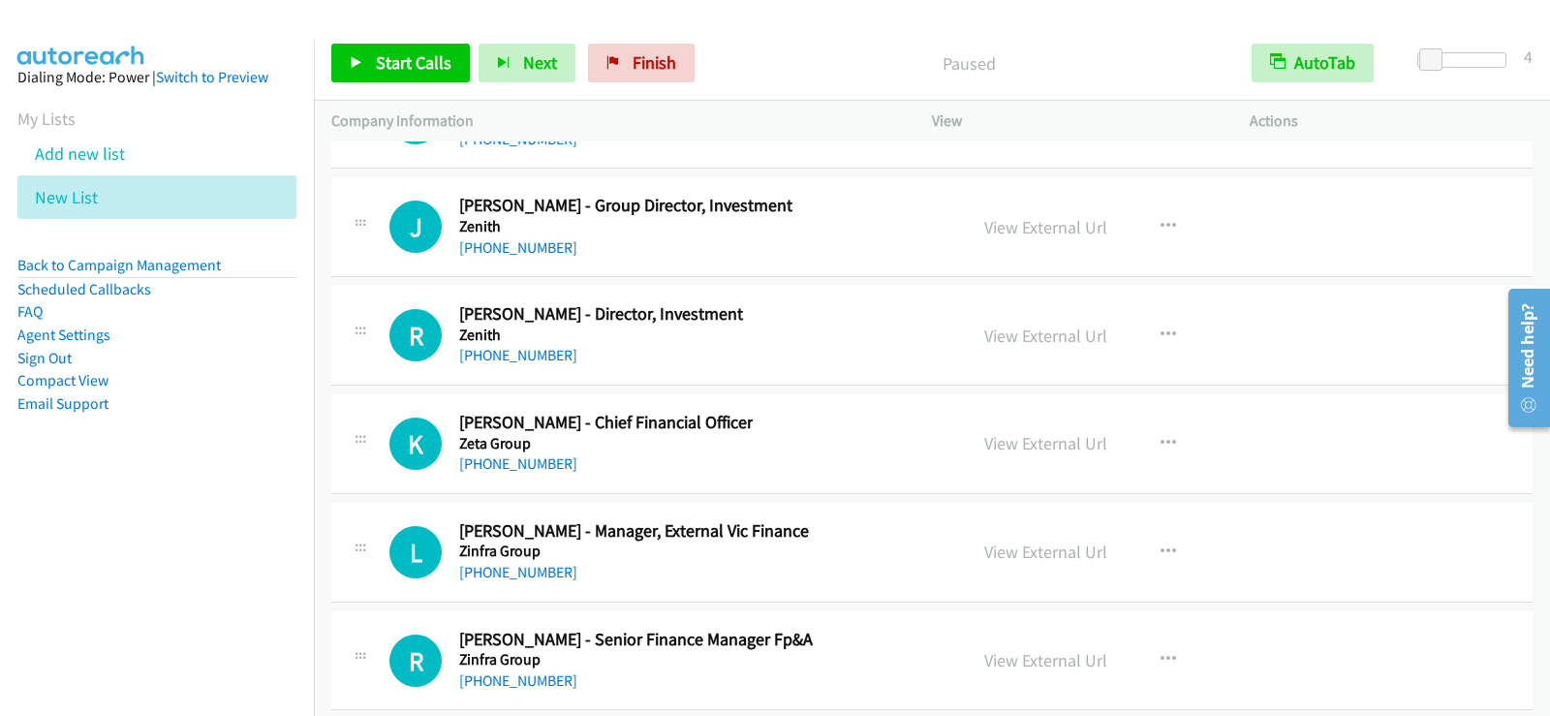
scroll to position [31915, 0]
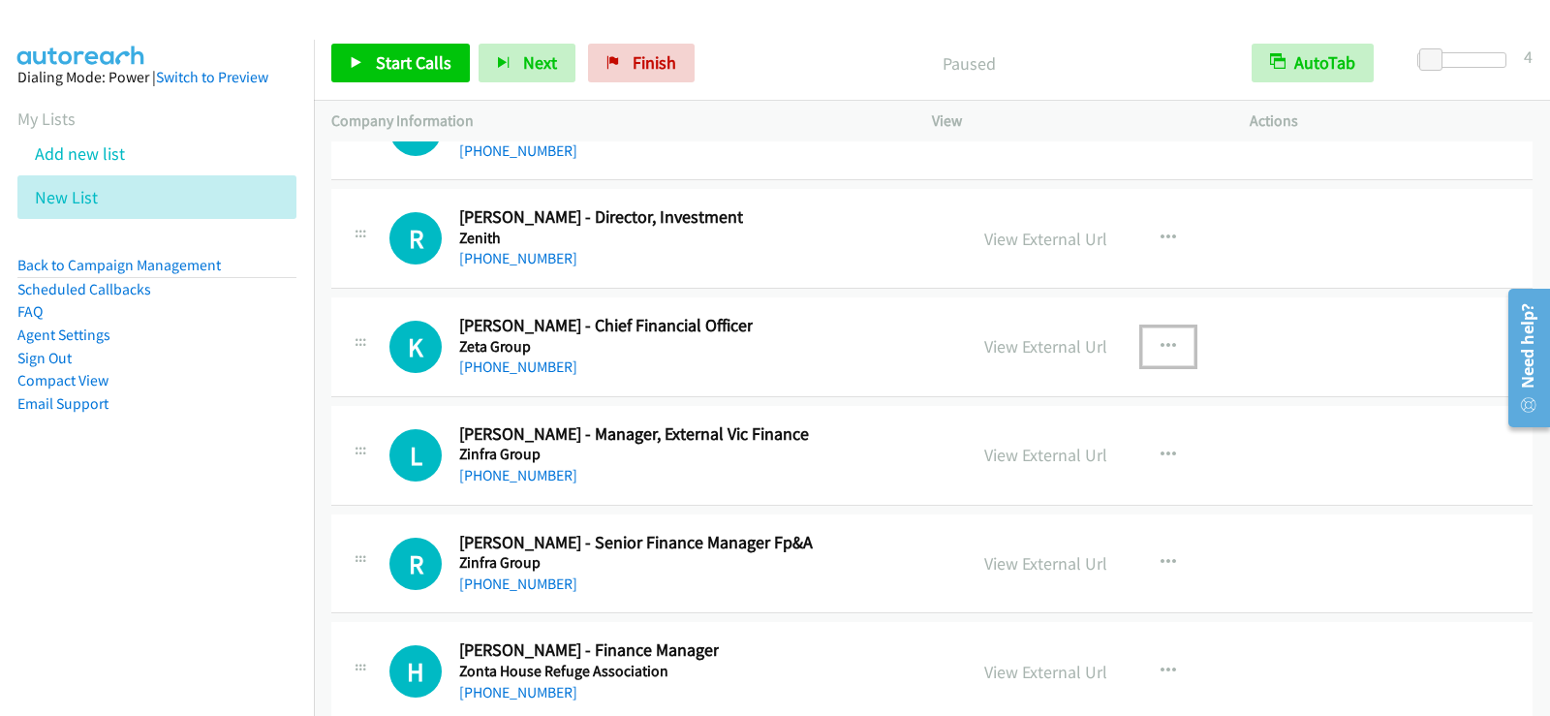
click at [1174, 340] on button "button" at bounding box center [1168, 346] width 52 height 39
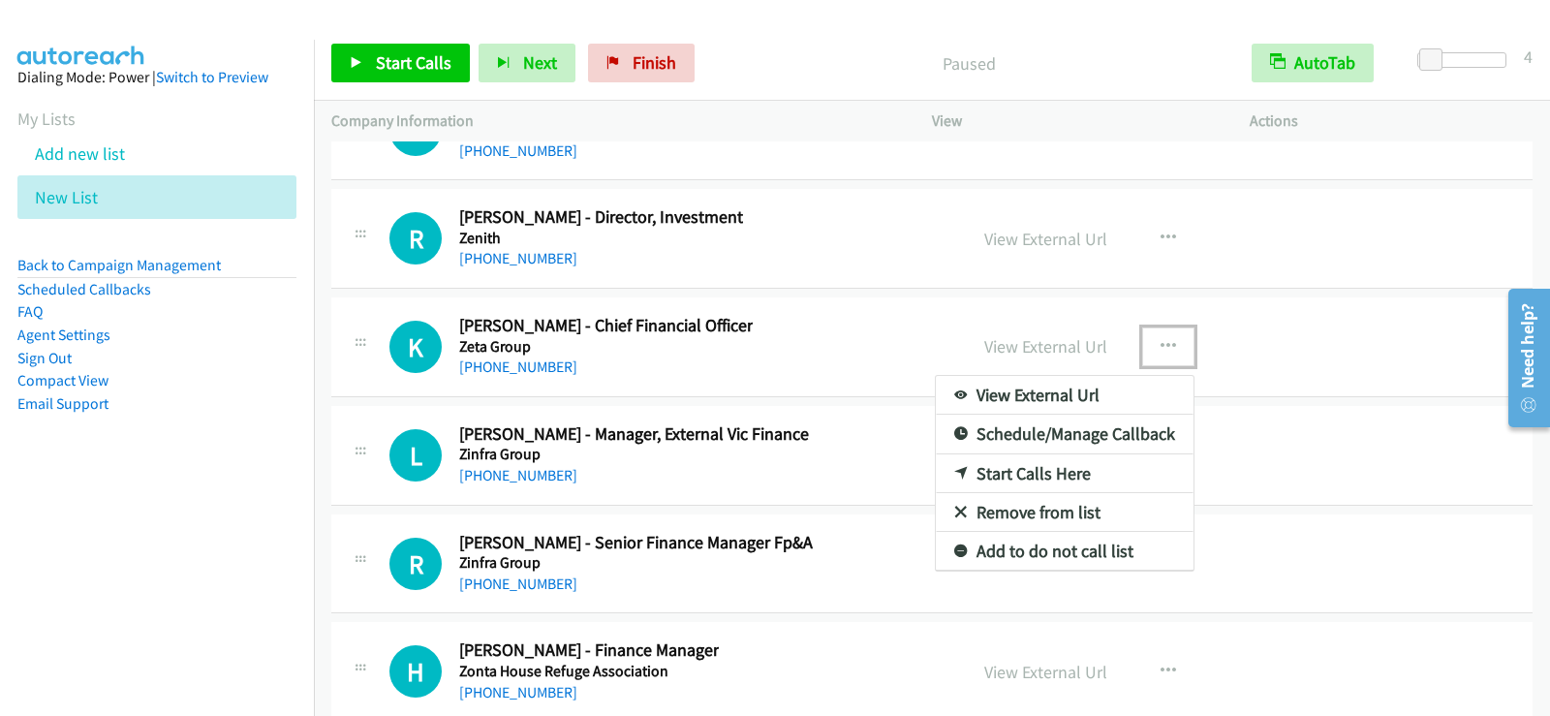
click at [1010, 471] on link "Start Calls Here" at bounding box center [1065, 473] width 258 height 39
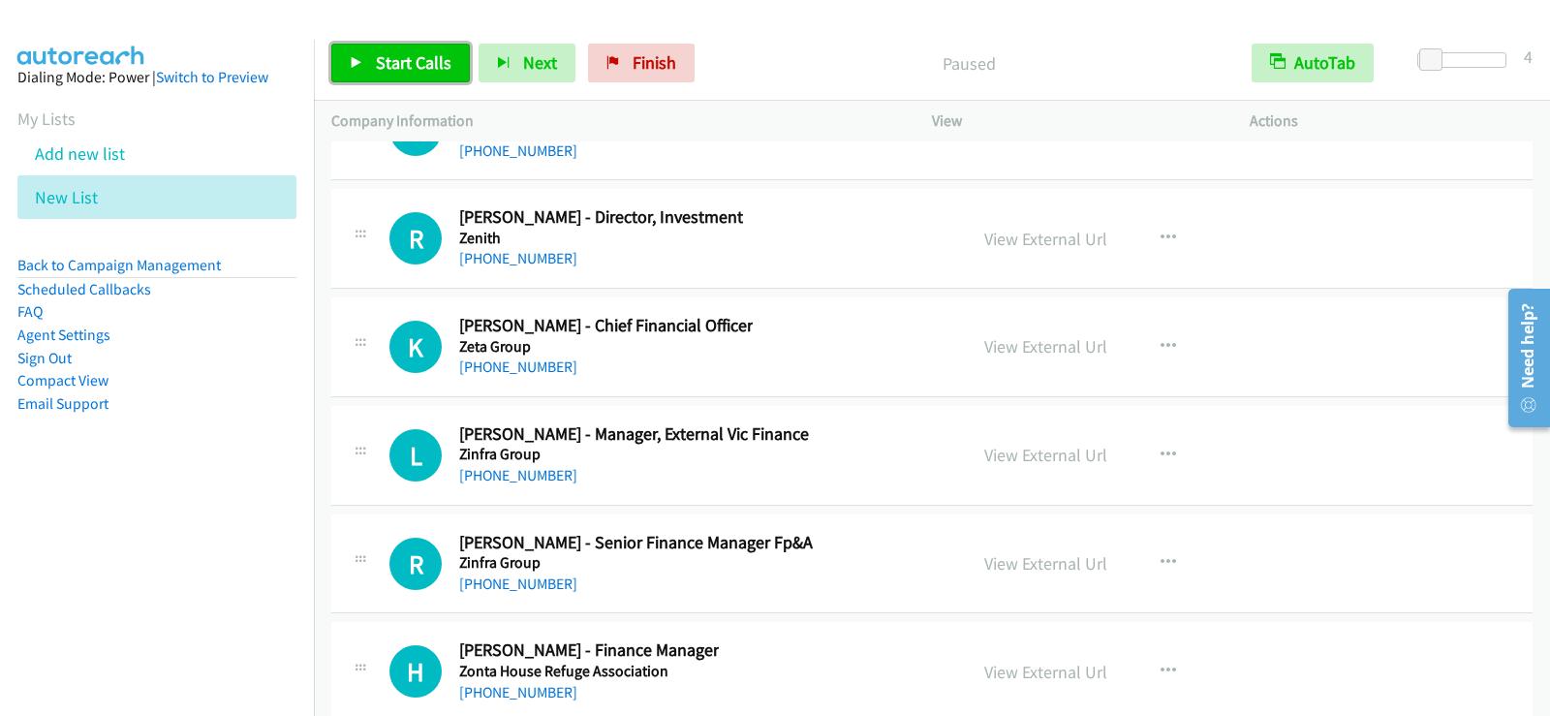
click at [368, 71] on link "Start Calls" at bounding box center [400, 63] width 139 height 39
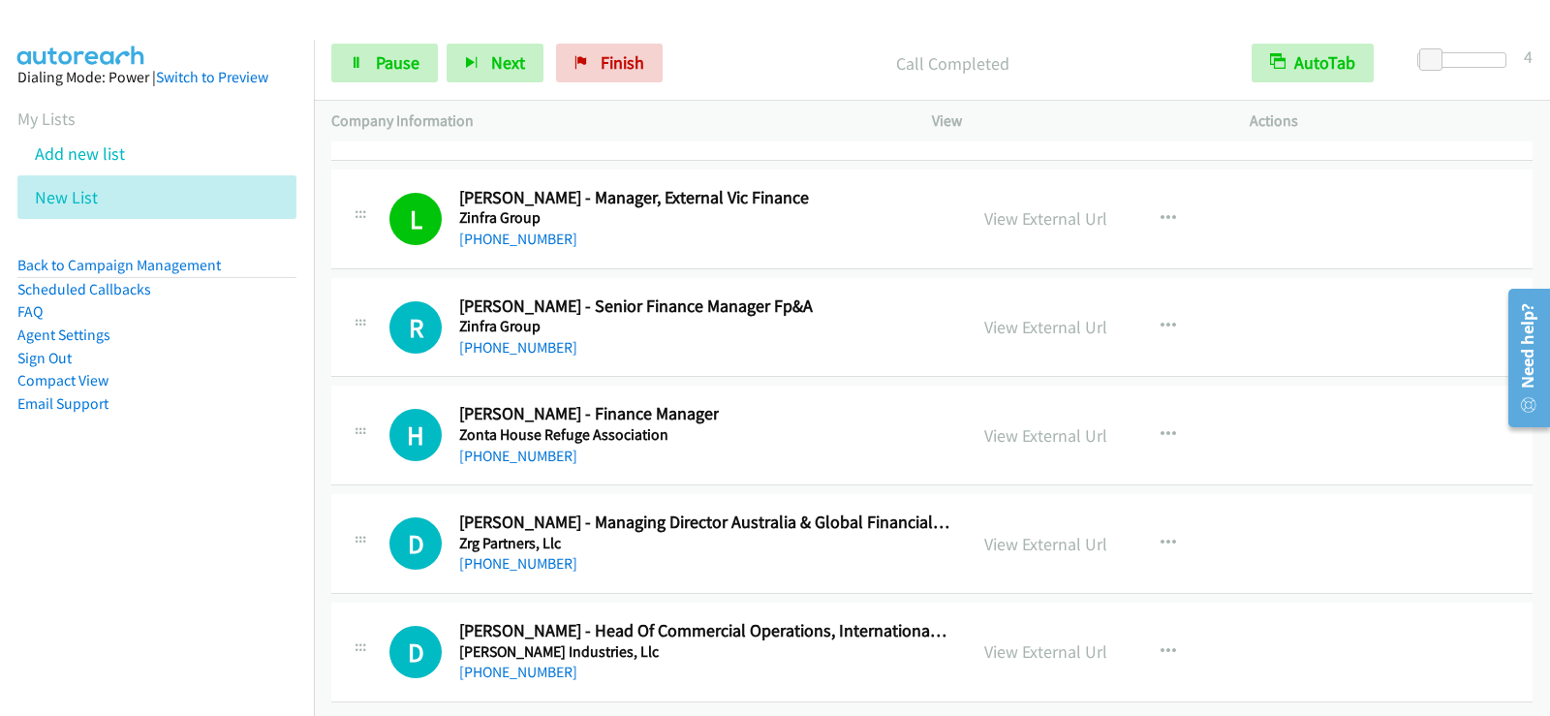
scroll to position [32166, 0]
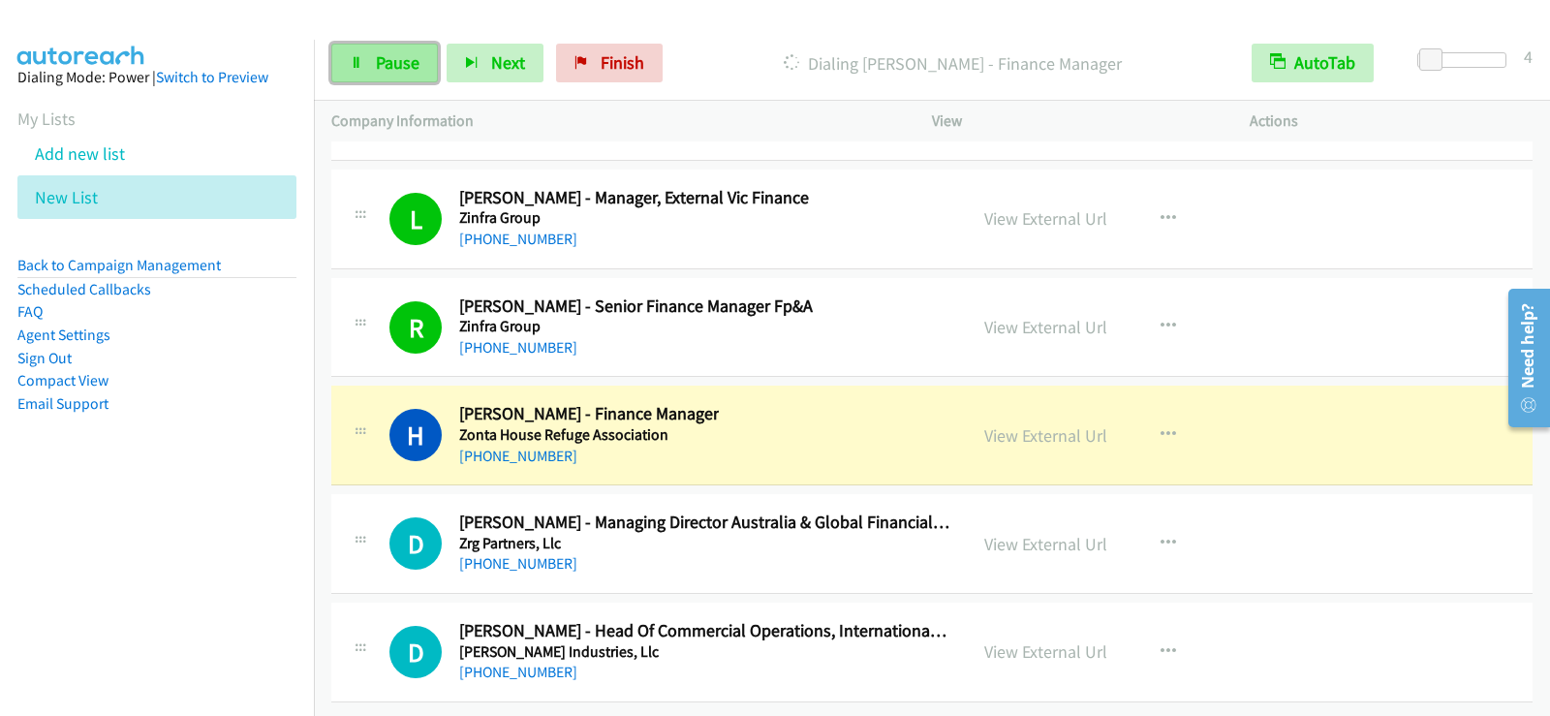
click at [394, 68] on span "Pause" at bounding box center [398, 62] width 44 height 22
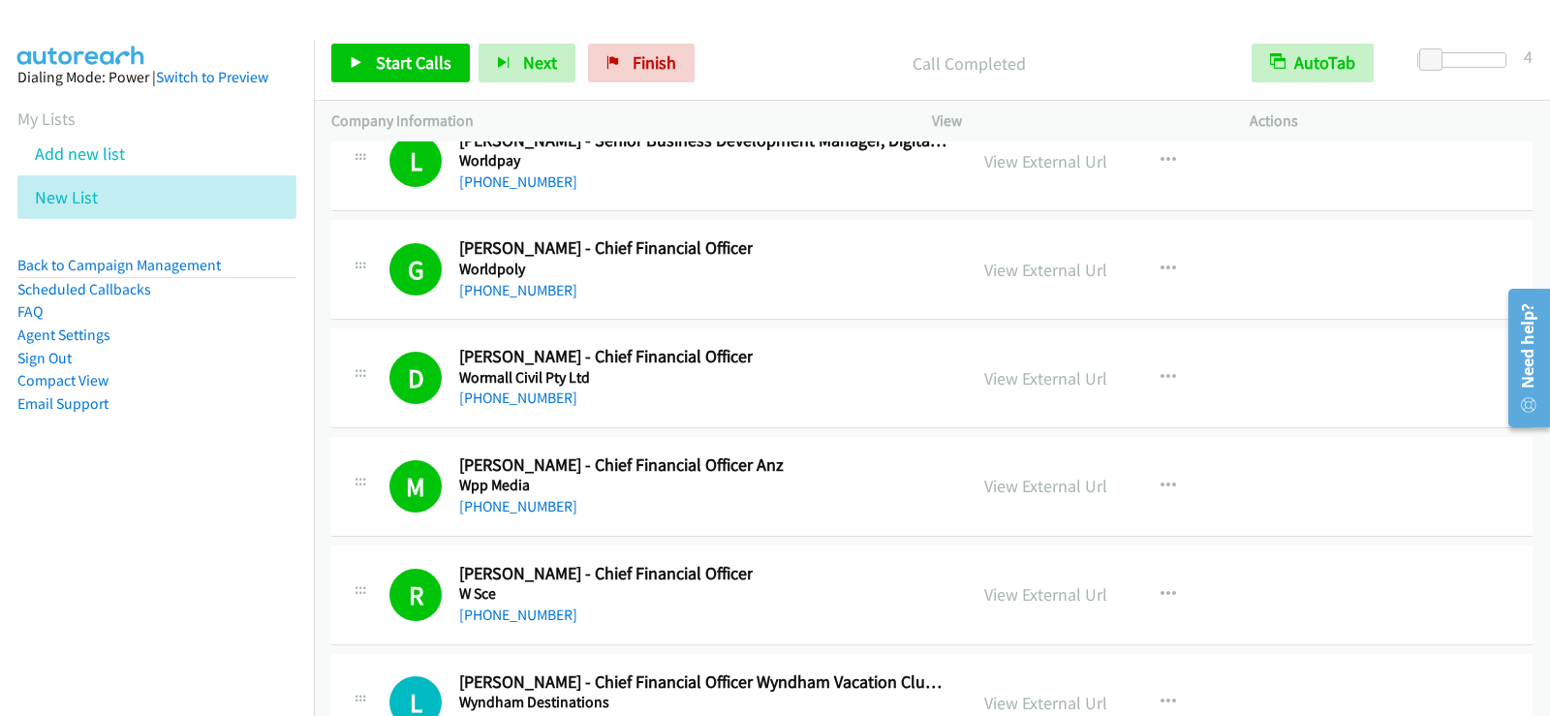
scroll to position [29453, 0]
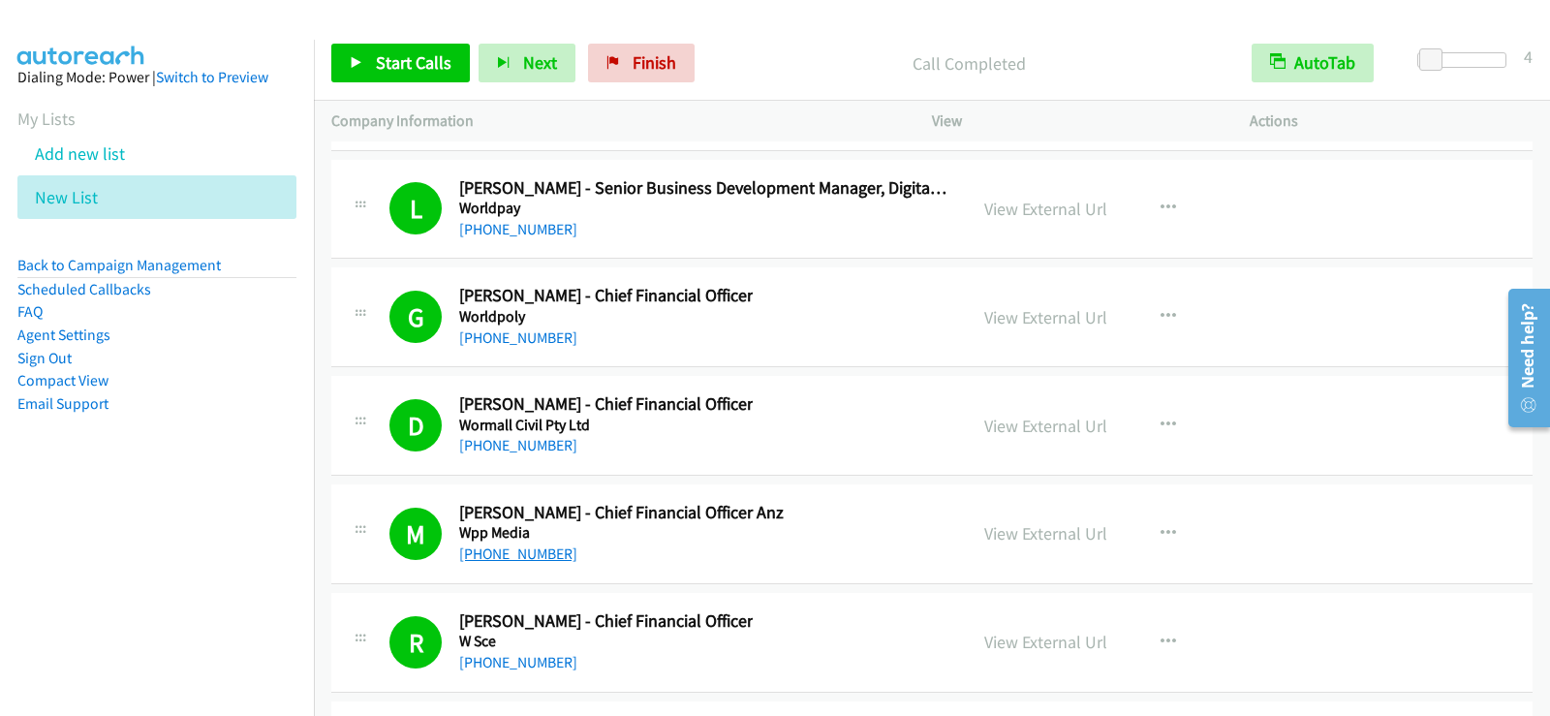
click at [520, 560] on link "[PHONE_NUMBER]" at bounding box center [518, 554] width 118 height 18
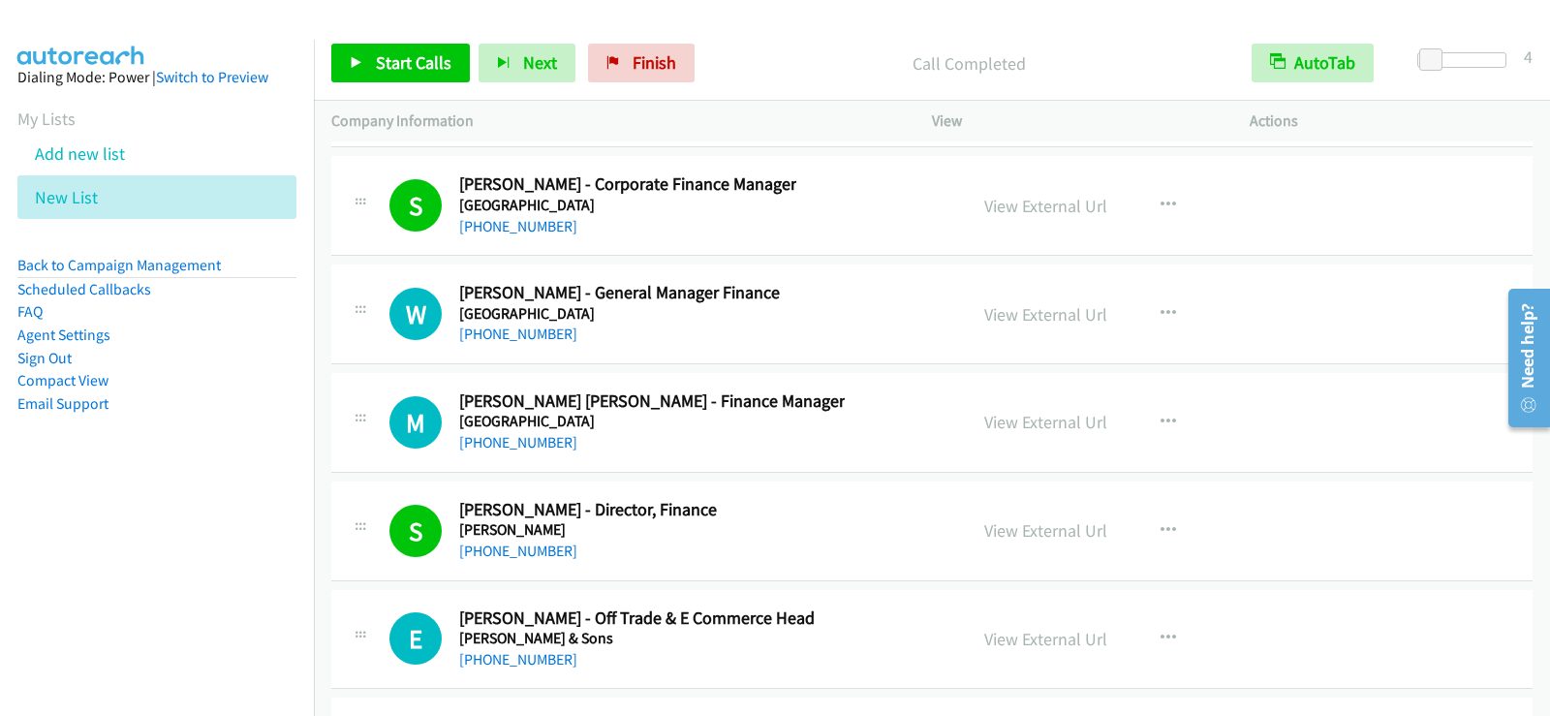
scroll to position [27806, 0]
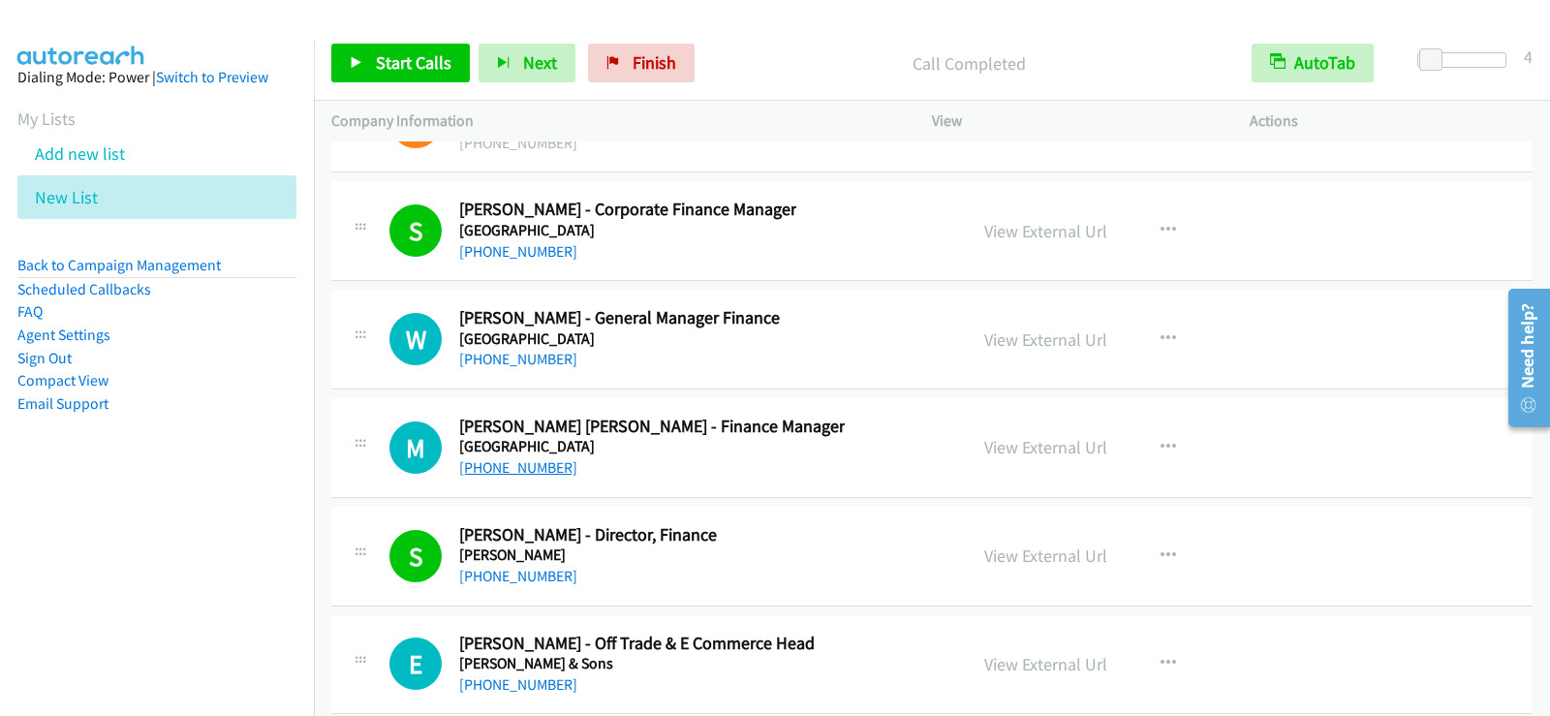
click at [513, 474] on link "[PHONE_NUMBER]" at bounding box center [518, 467] width 118 height 18
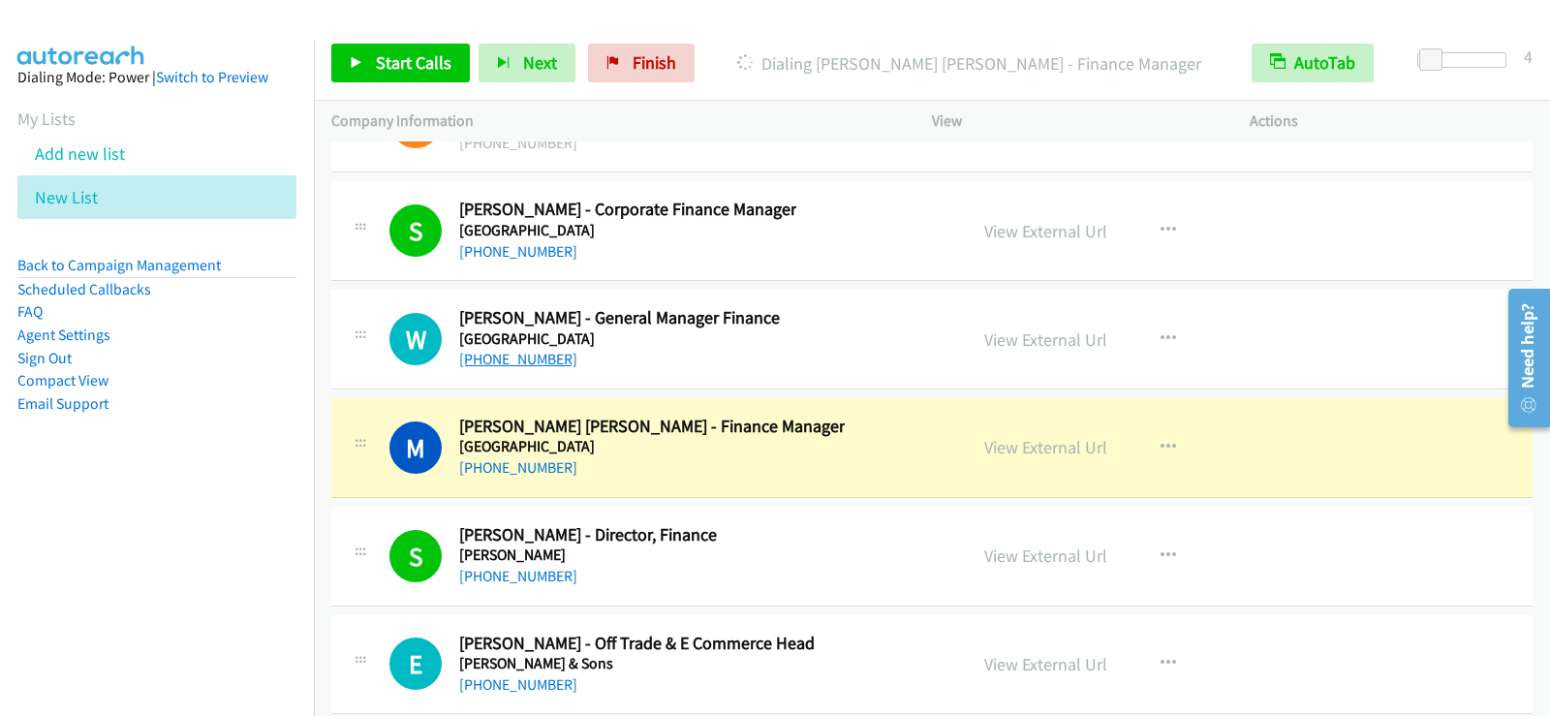
click at [496, 358] on link "[PHONE_NUMBER]" at bounding box center [518, 359] width 118 height 18
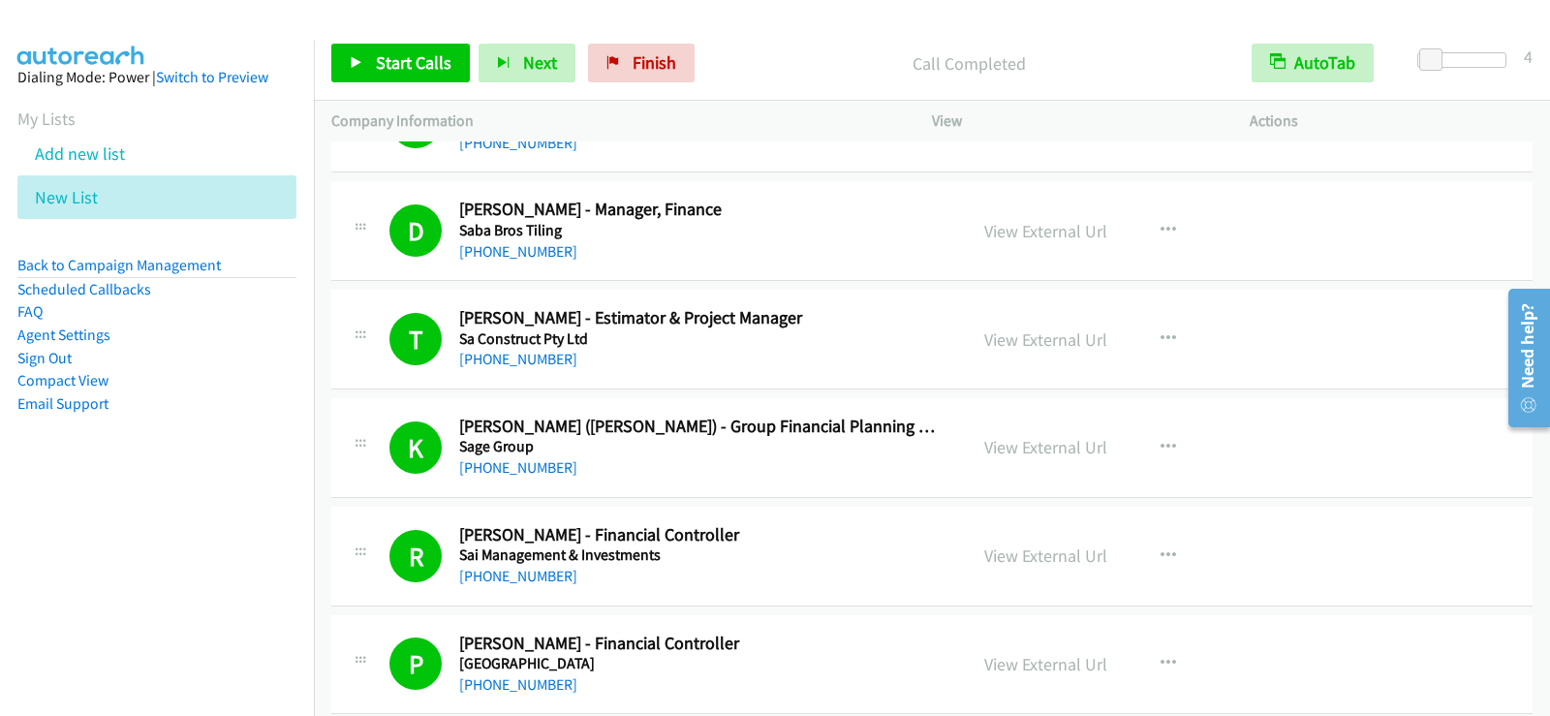
scroll to position [6976, 0]
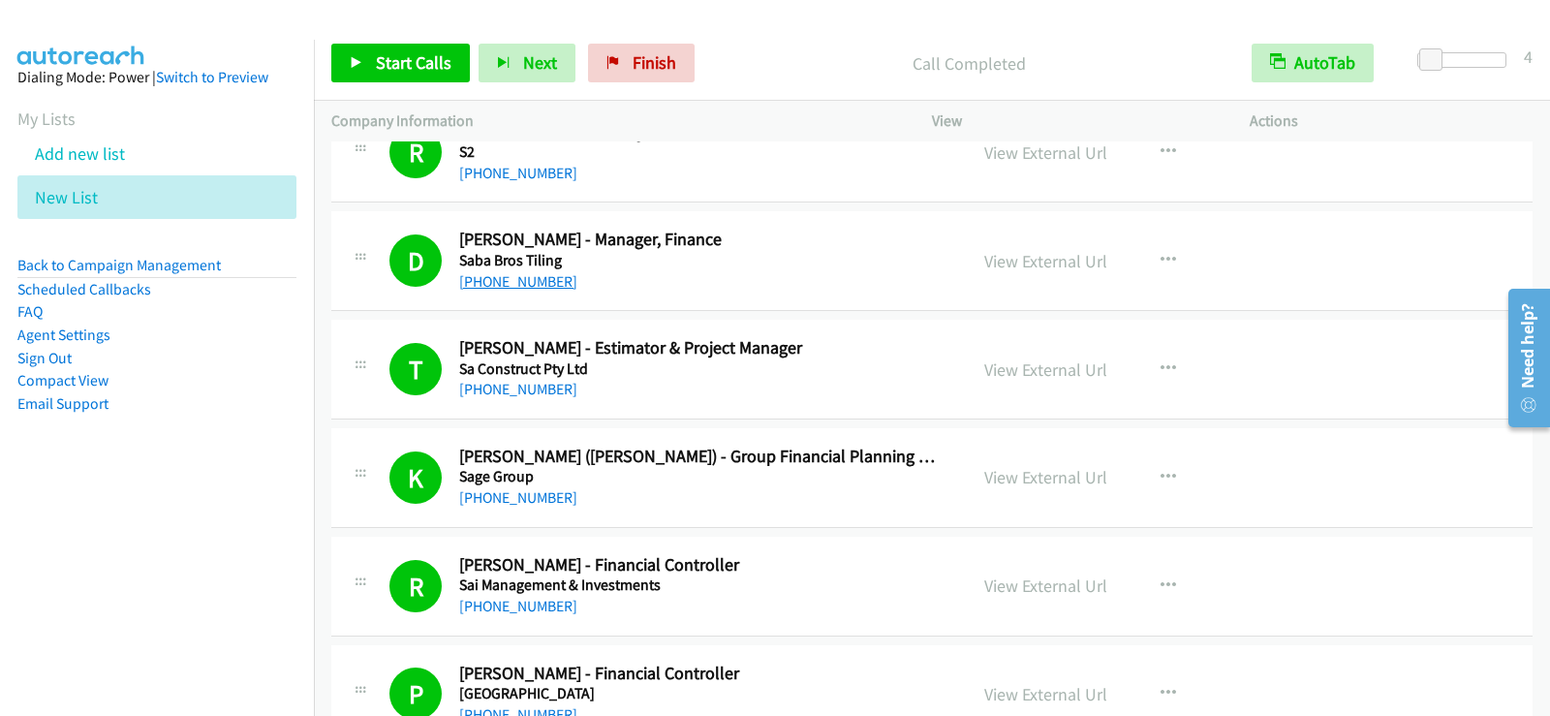
click at [492, 288] on link "[PHONE_NUMBER]" at bounding box center [518, 281] width 118 height 18
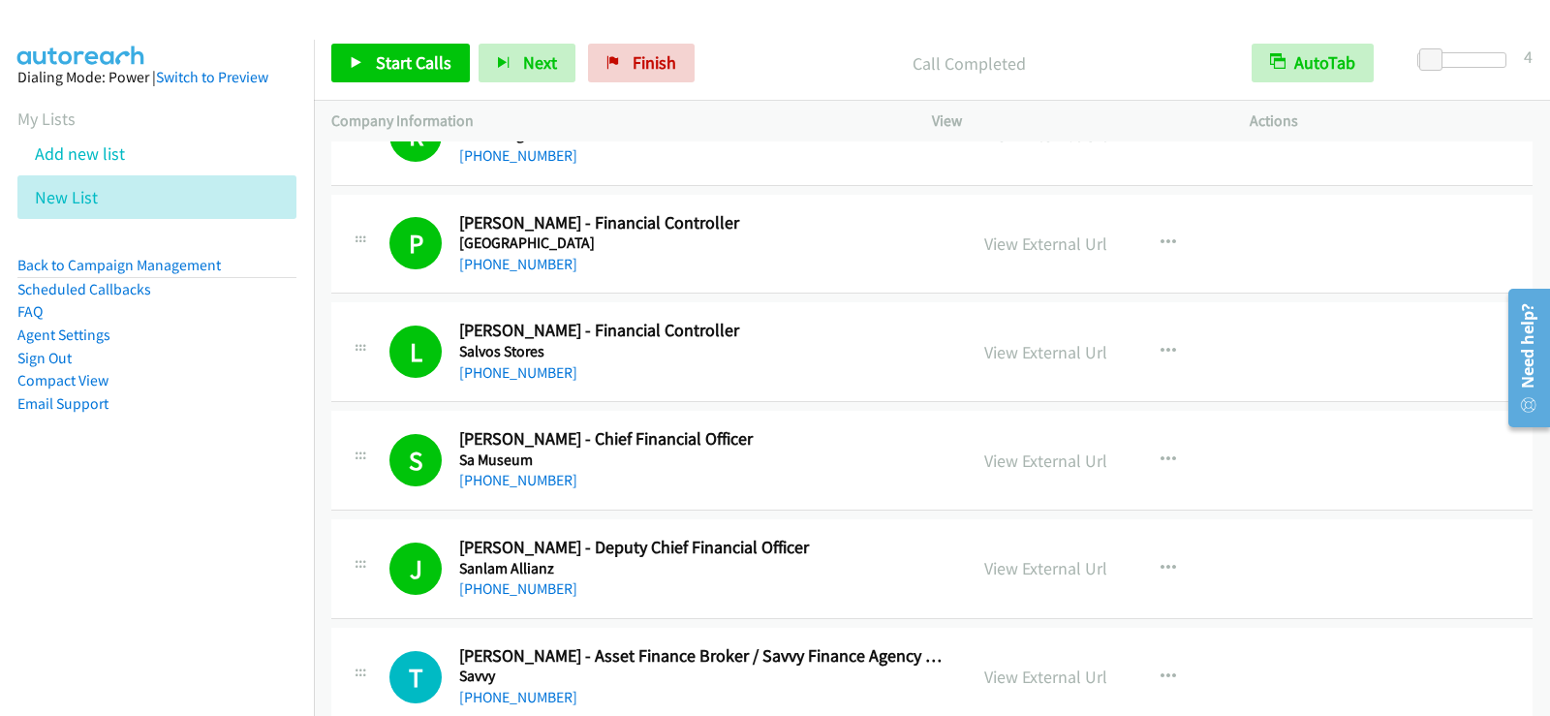
scroll to position [7460, 0]
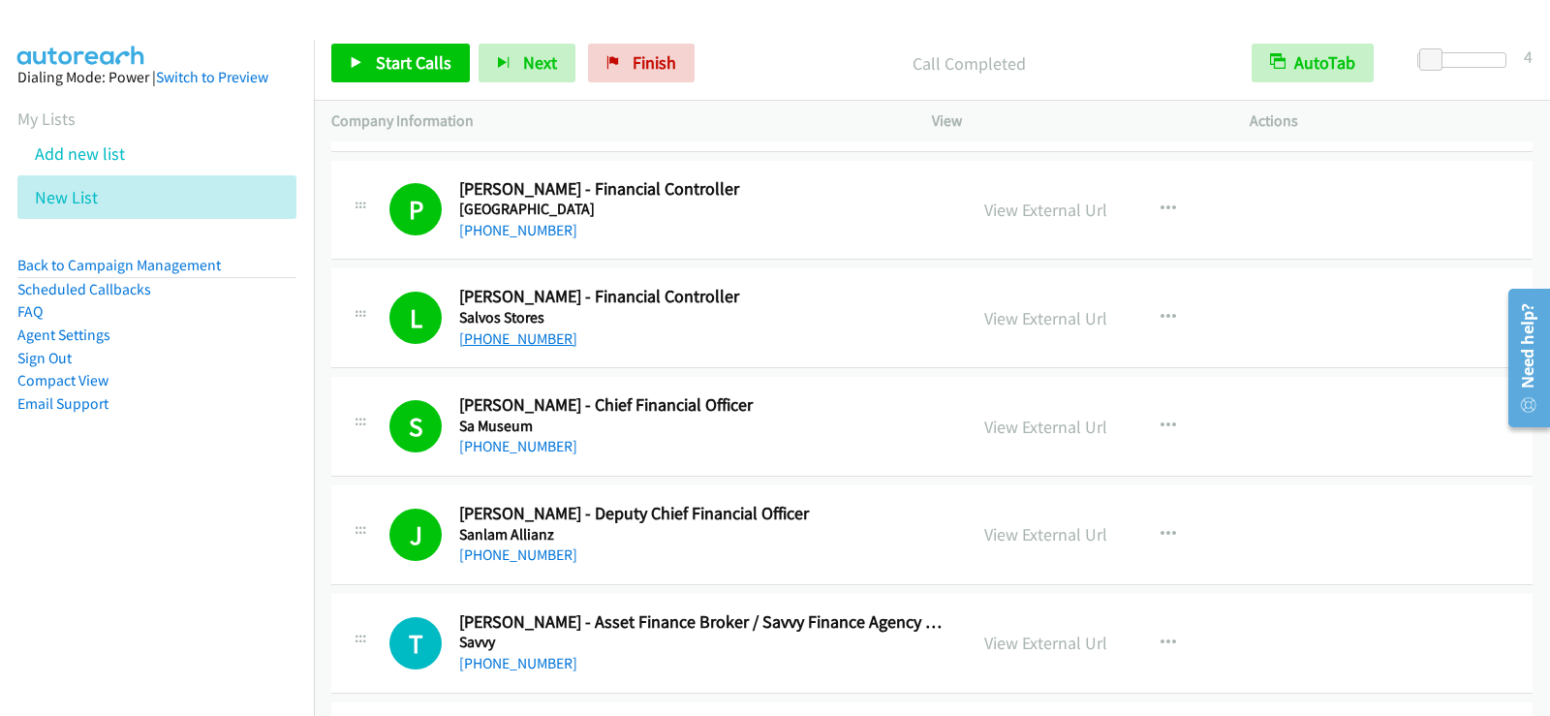
click at [535, 334] on link "[PHONE_NUMBER]" at bounding box center [518, 338] width 118 height 18
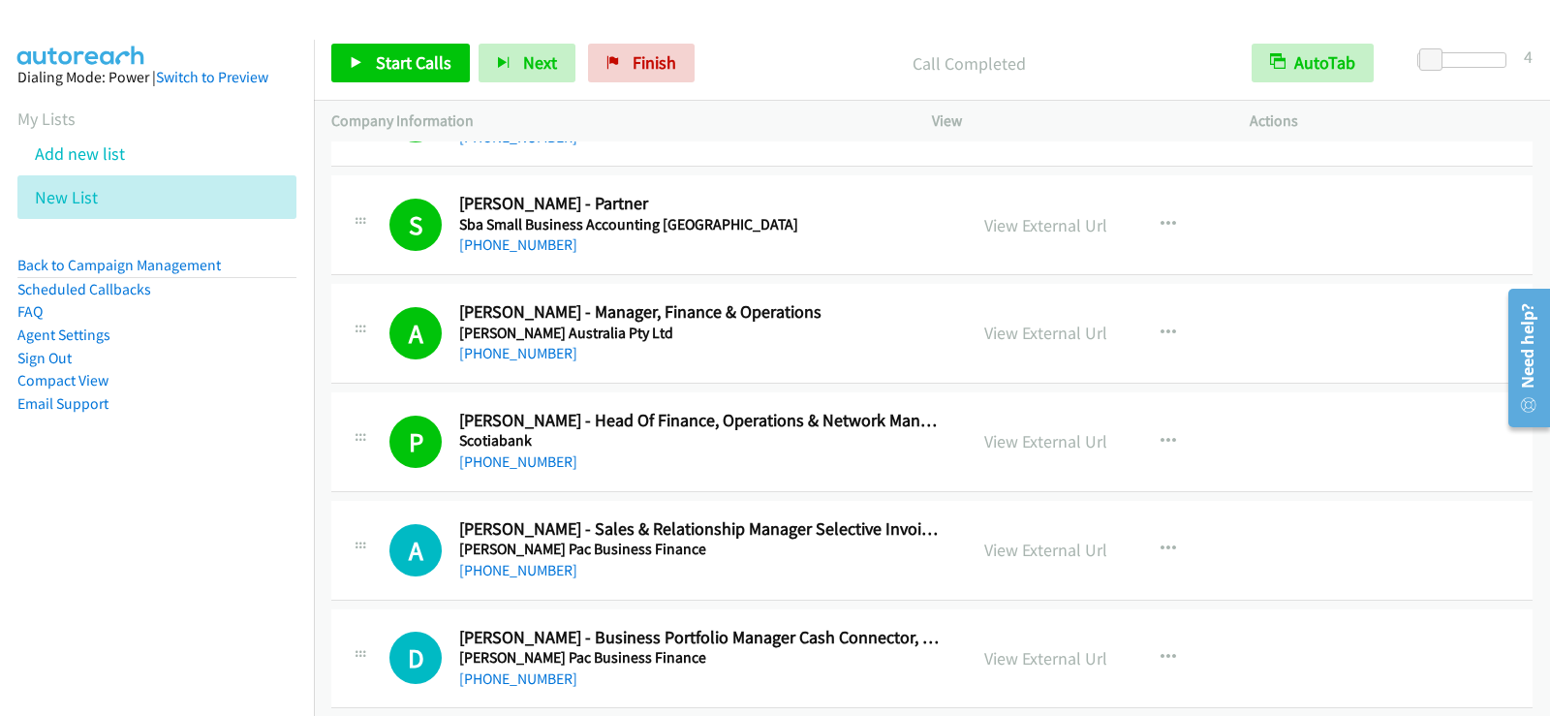
scroll to position [8236, 0]
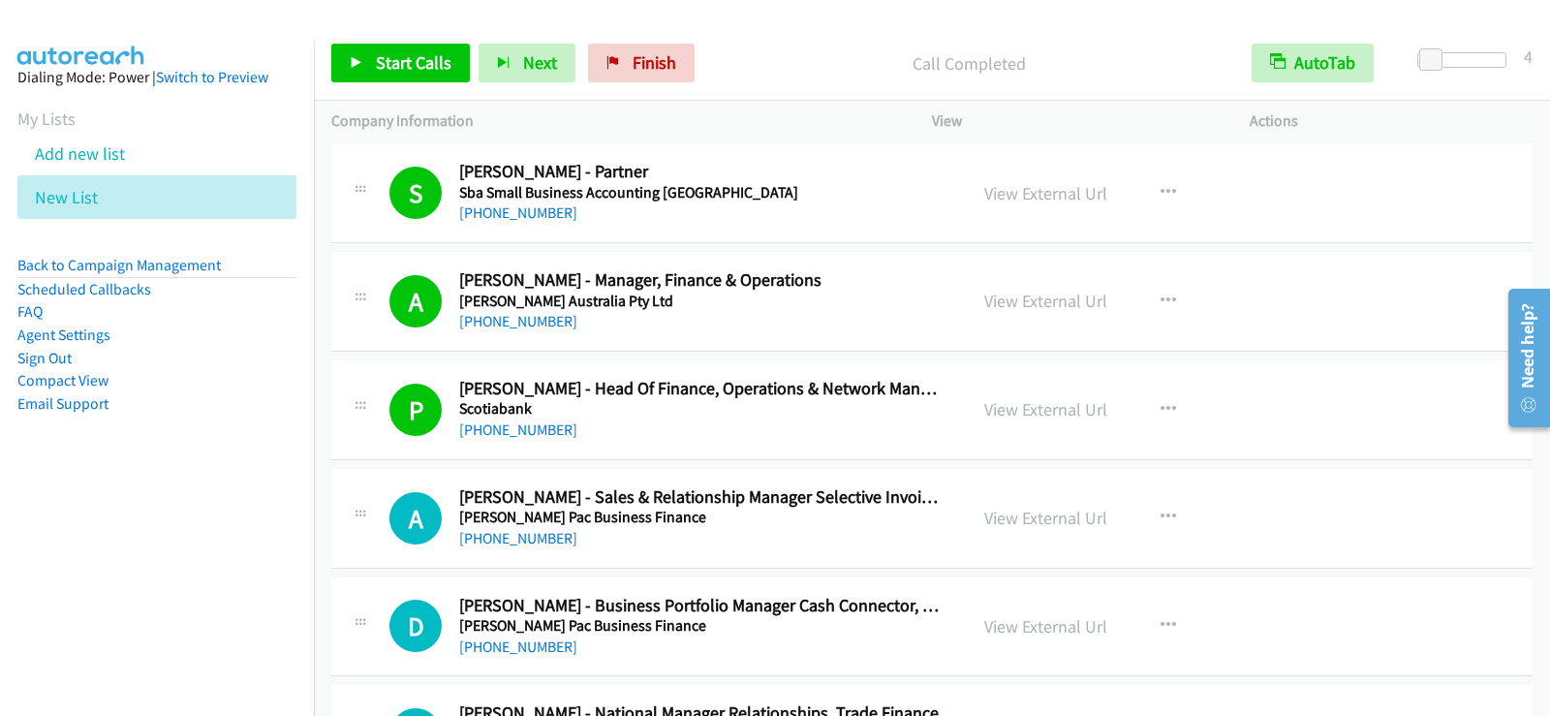
drag, startPoint x: 812, startPoint y: 307, endPoint x: 823, endPoint y: 307, distance: 10.7
click at [812, 307] on h5 "[PERSON_NAME] Australia Pty Ltd" at bounding box center [700, 301] width 483 height 19
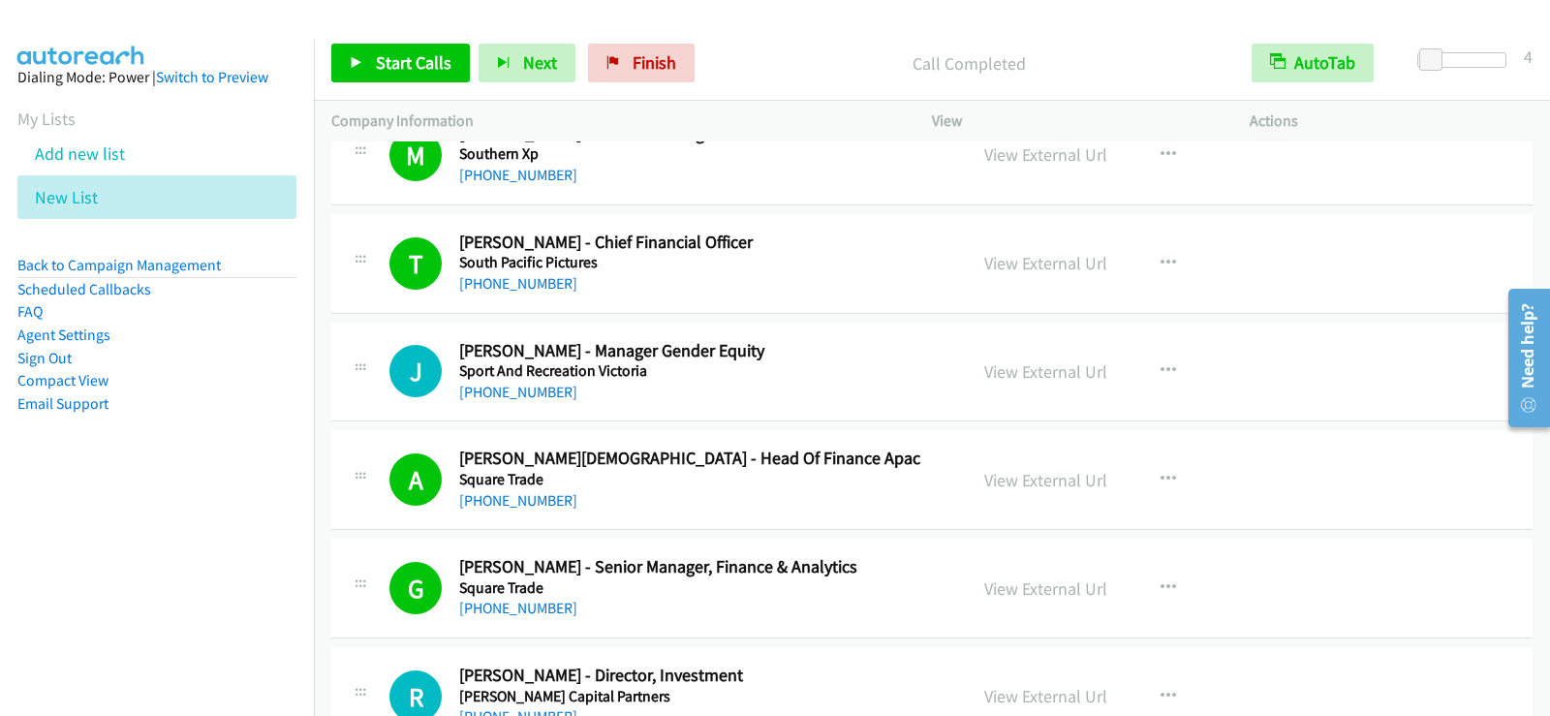
scroll to position [12692, 0]
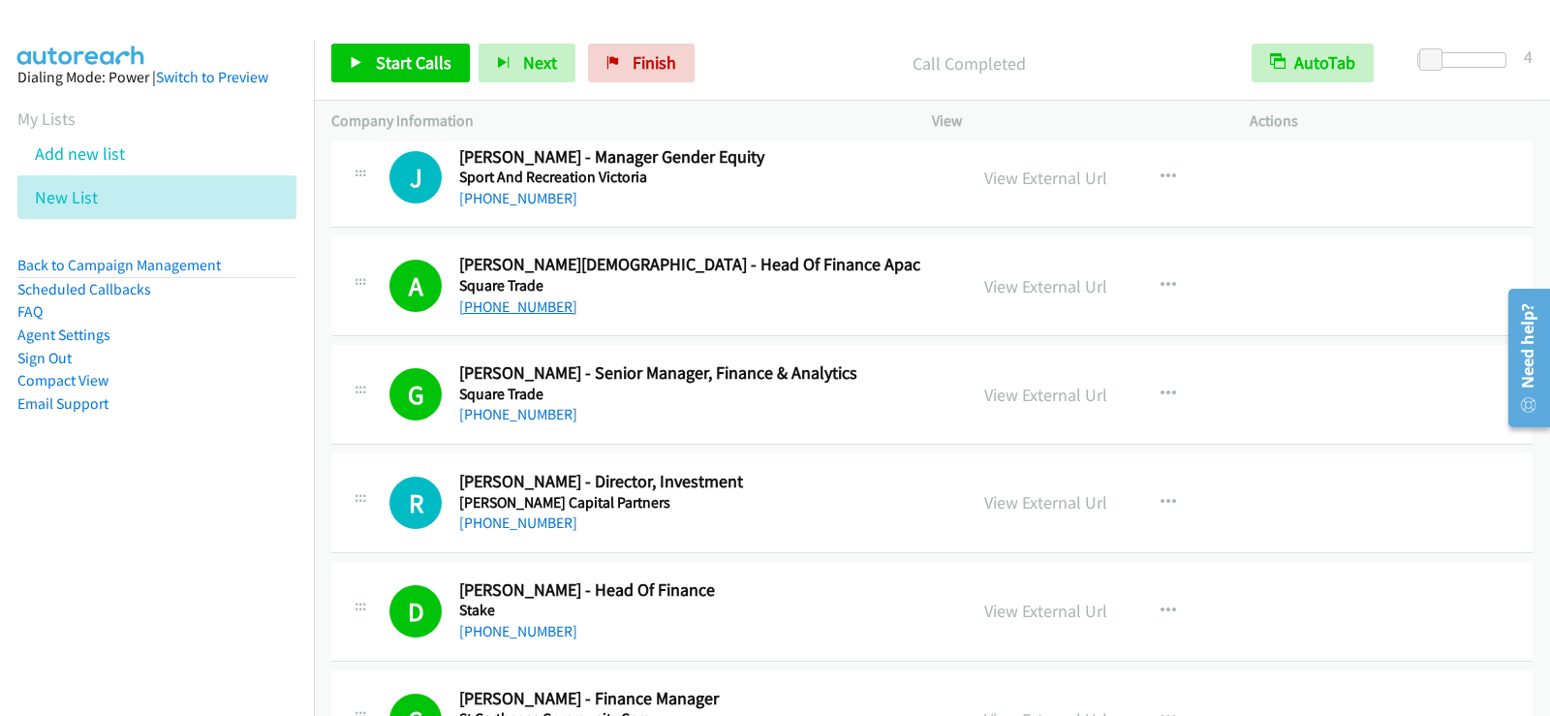
click at [505, 315] on link "[PHONE_NUMBER]" at bounding box center [518, 306] width 118 height 18
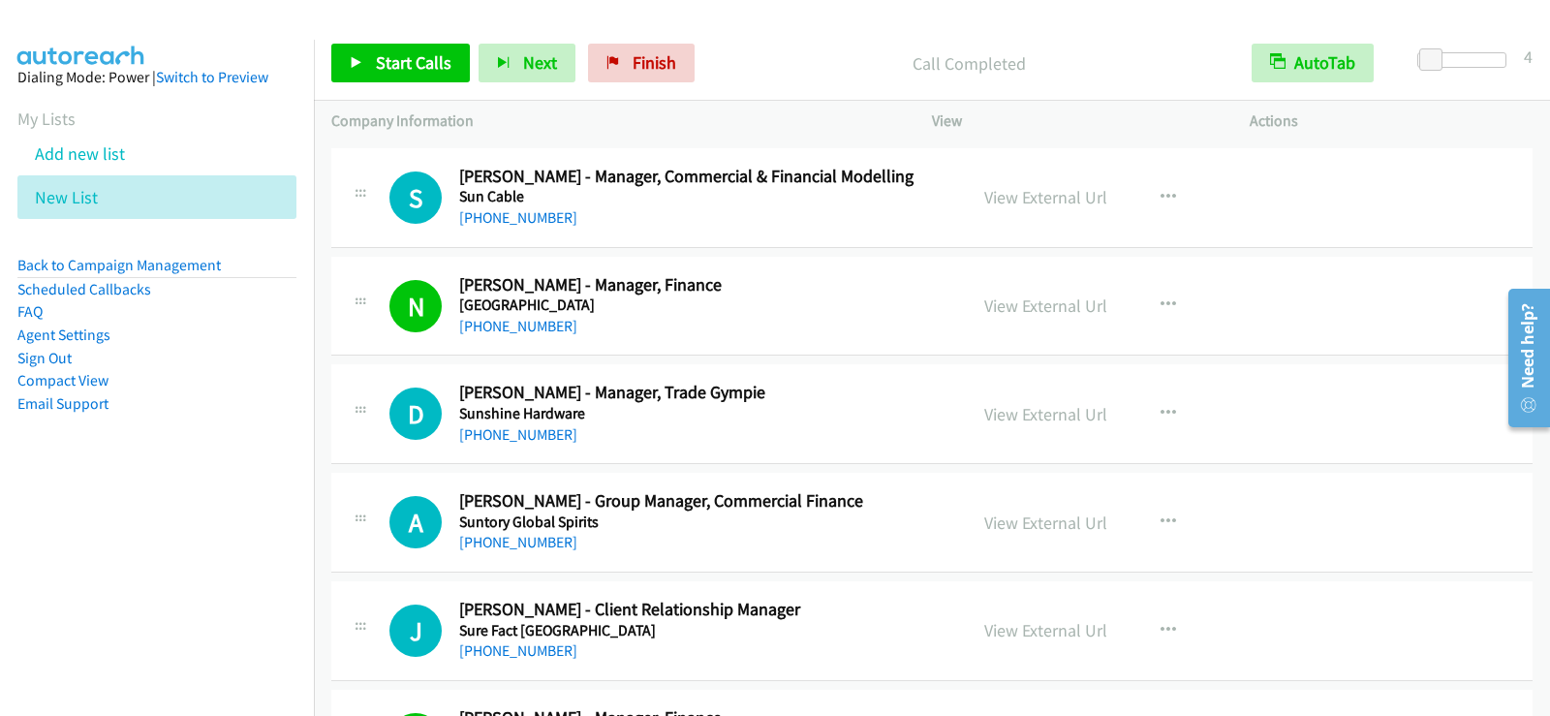
scroll to position [14824, 0]
